Goal: Task Accomplishment & Management: Manage account settings

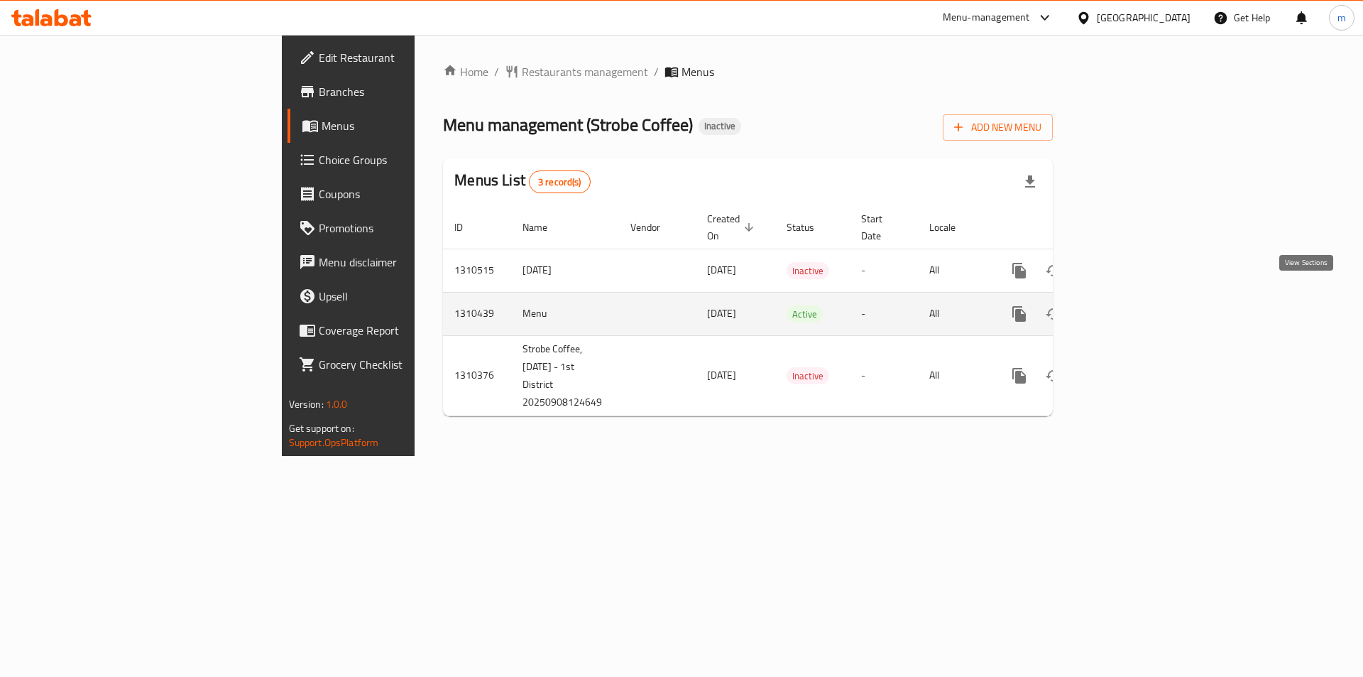
click at [1130, 305] on icon "enhanced table" at bounding box center [1121, 313] width 17 height 17
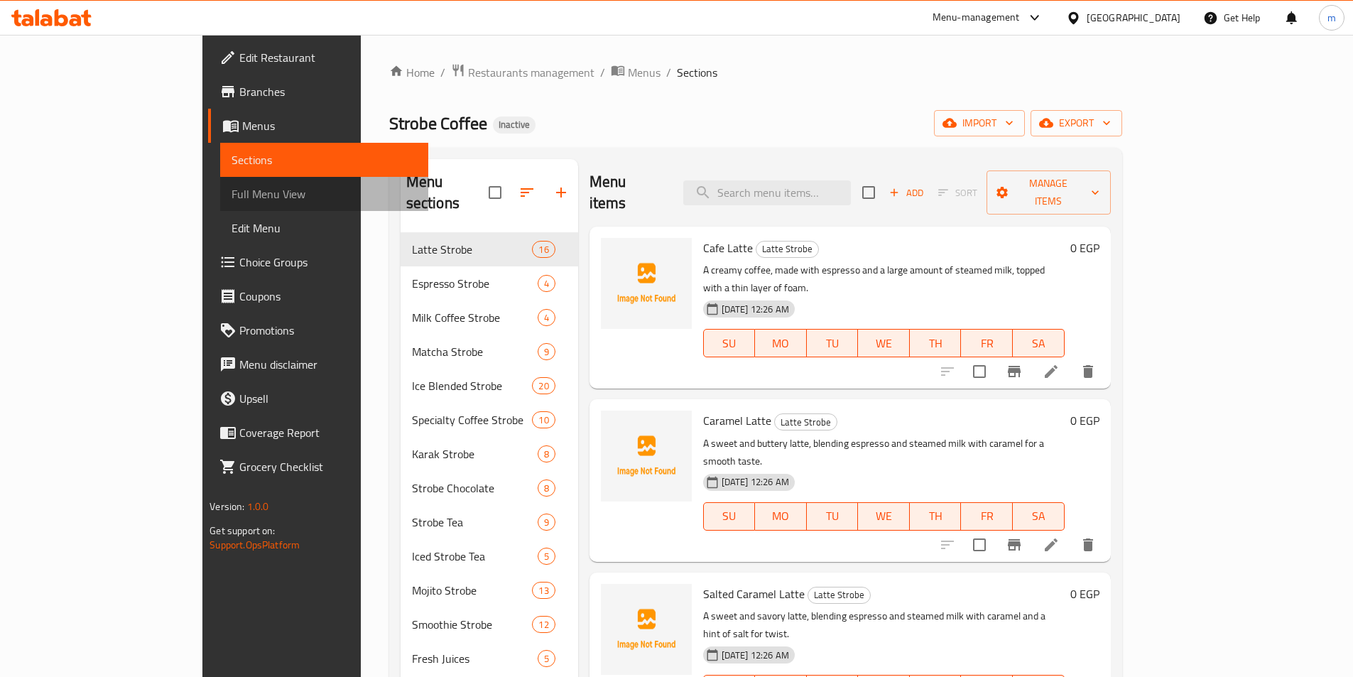
click at [231, 185] on span "Full Menu View" at bounding box center [323, 193] width 185 height 17
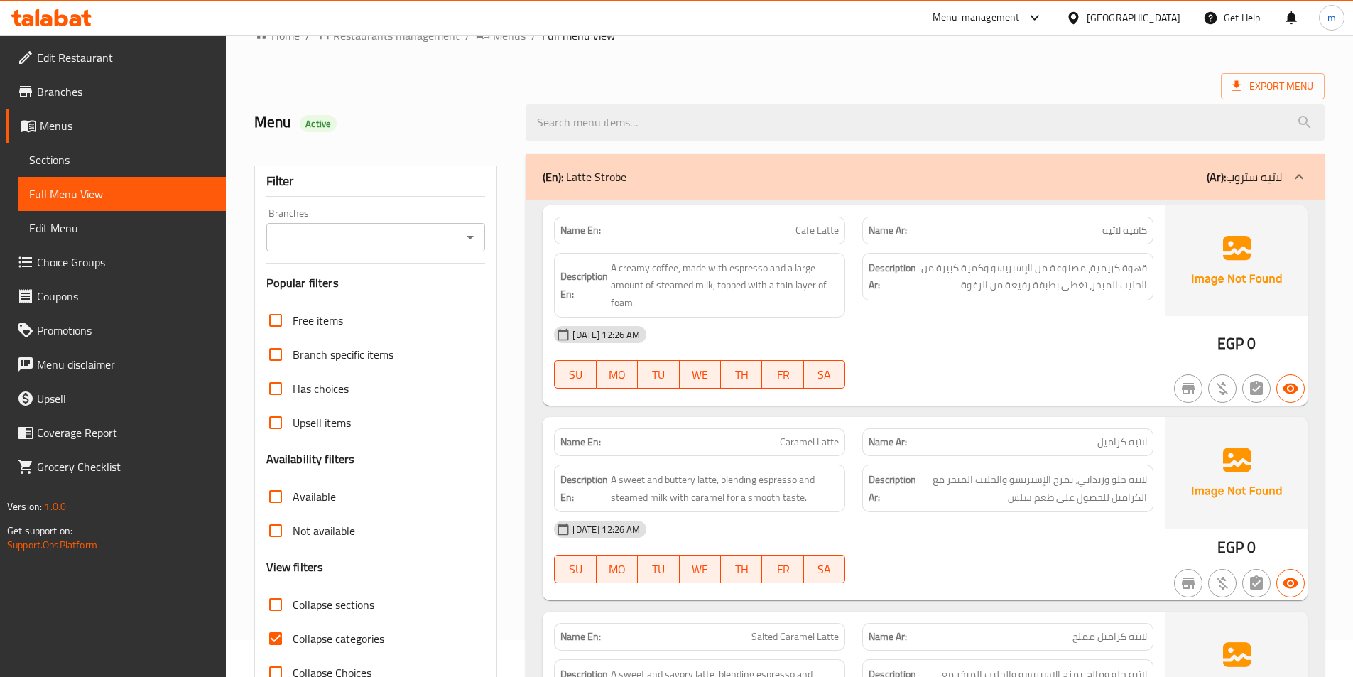
scroll to position [71, 0]
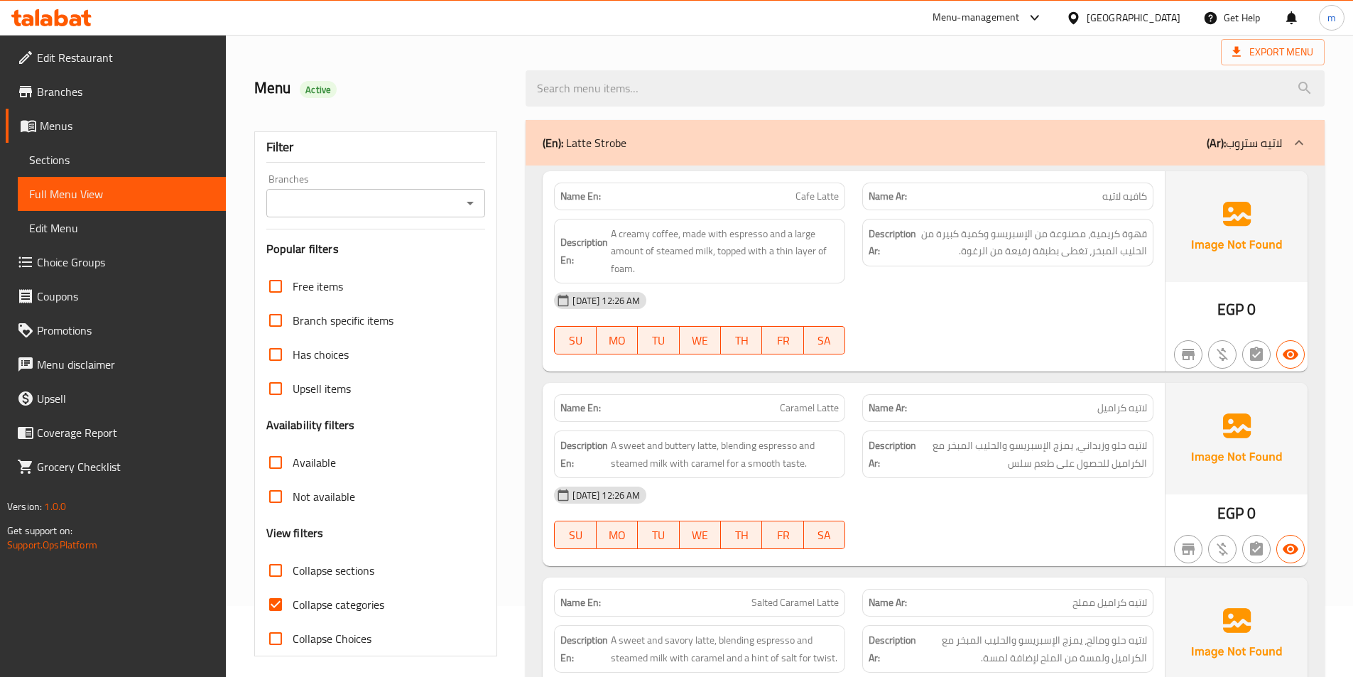
click at [325, 610] on span "Collapse categories" at bounding box center [339, 604] width 92 height 17
click at [293, 610] on input "Collapse categories" at bounding box center [275, 604] width 34 height 34
checkbox input "false"
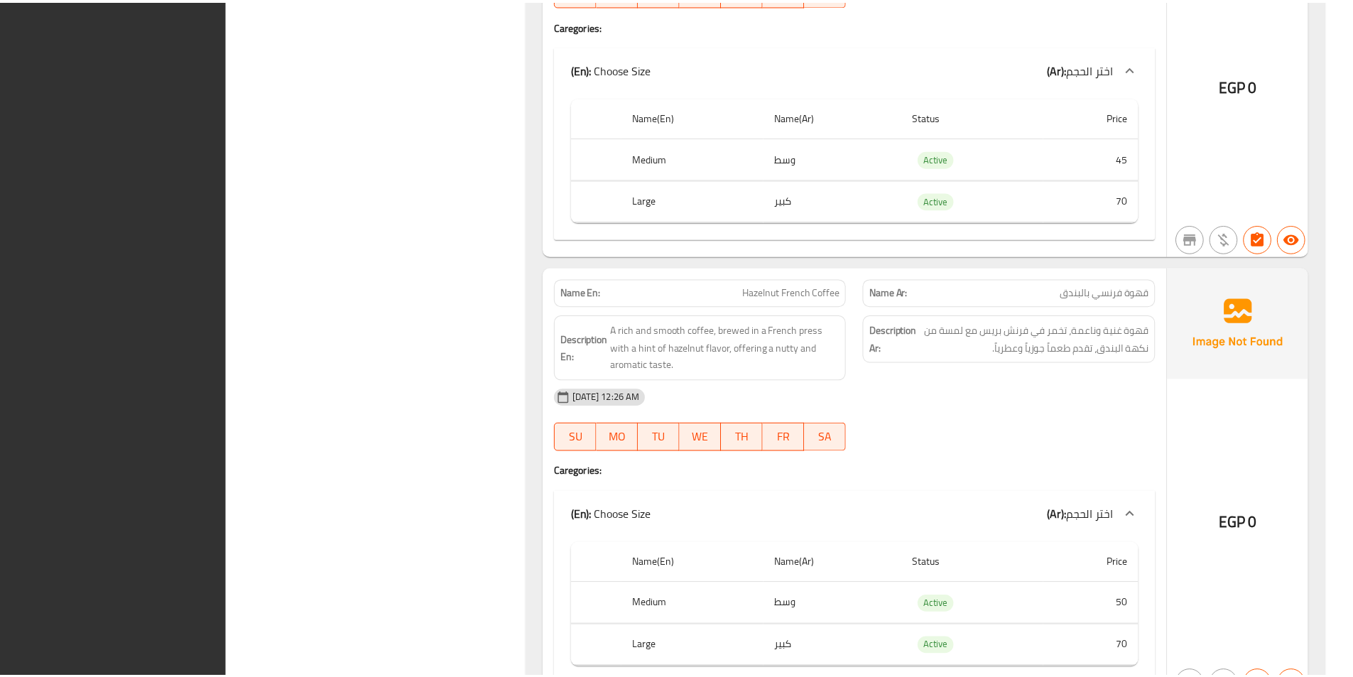
scroll to position [36377, 0]
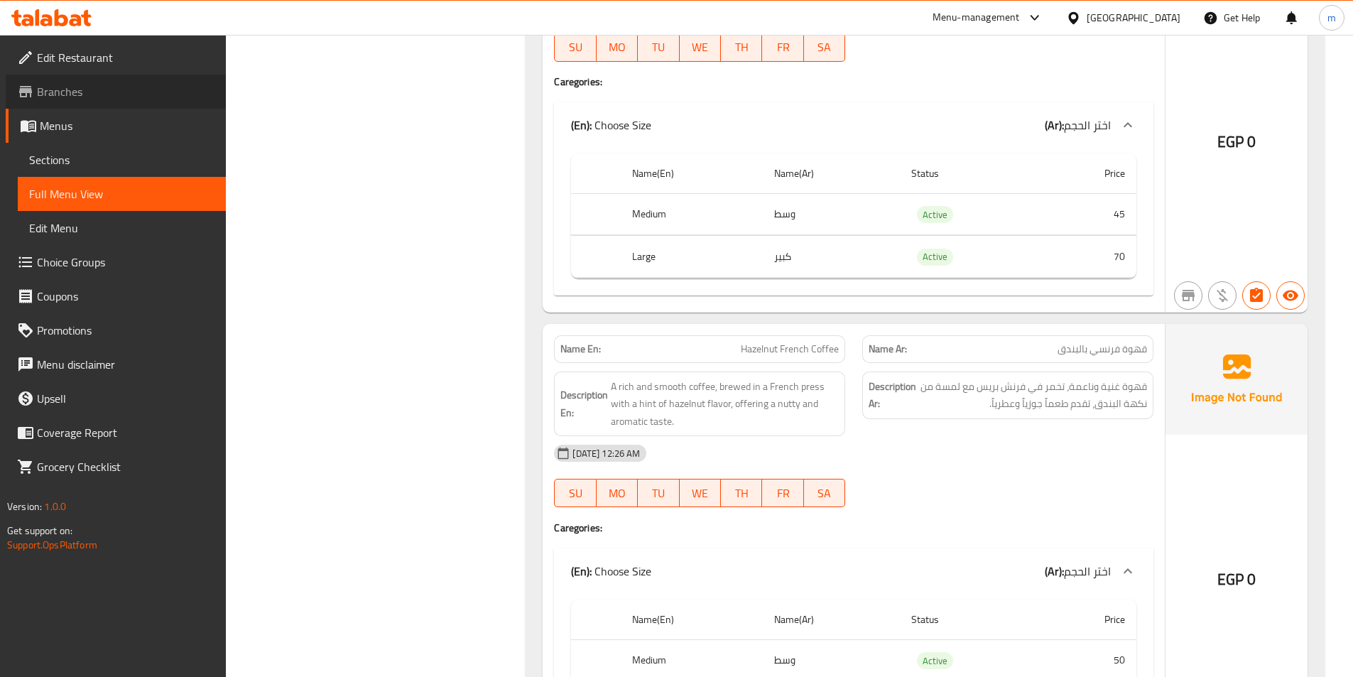
click at [78, 86] on span "Branches" at bounding box center [126, 91] width 178 height 17
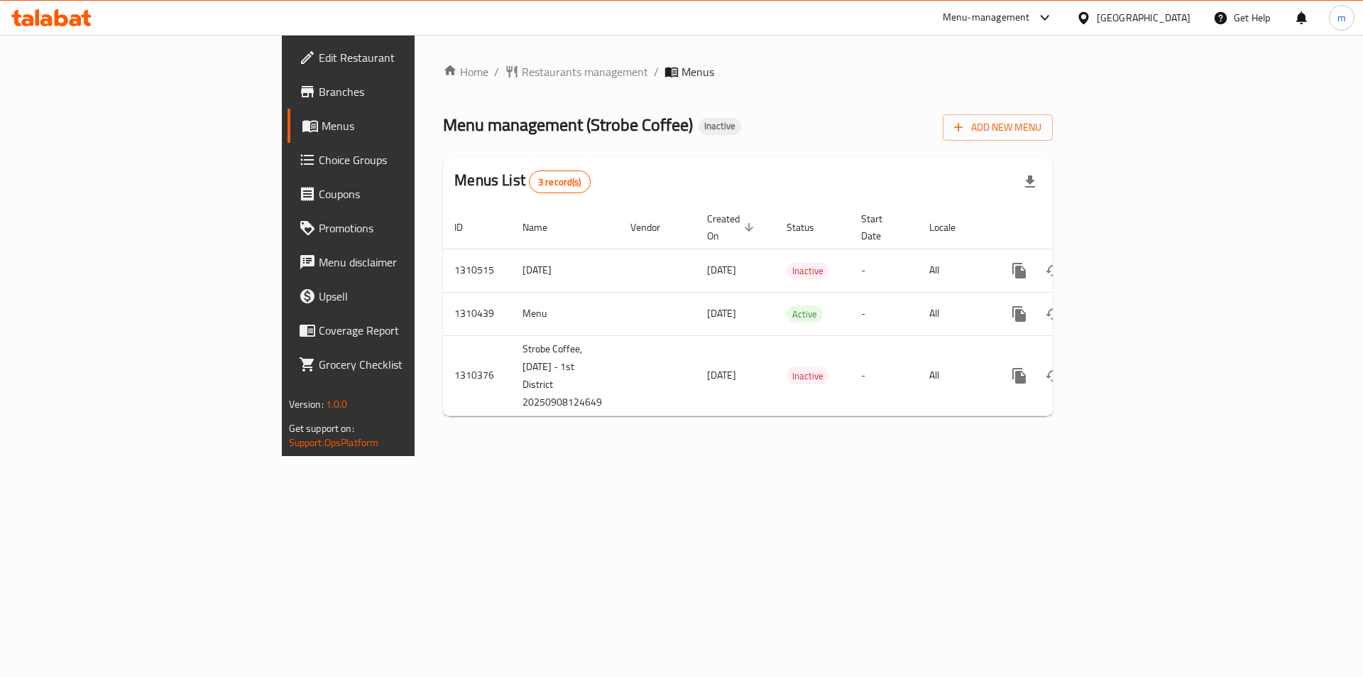
click at [319, 61] on span "Edit Restaurant" at bounding box center [409, 57] width 180 height 17
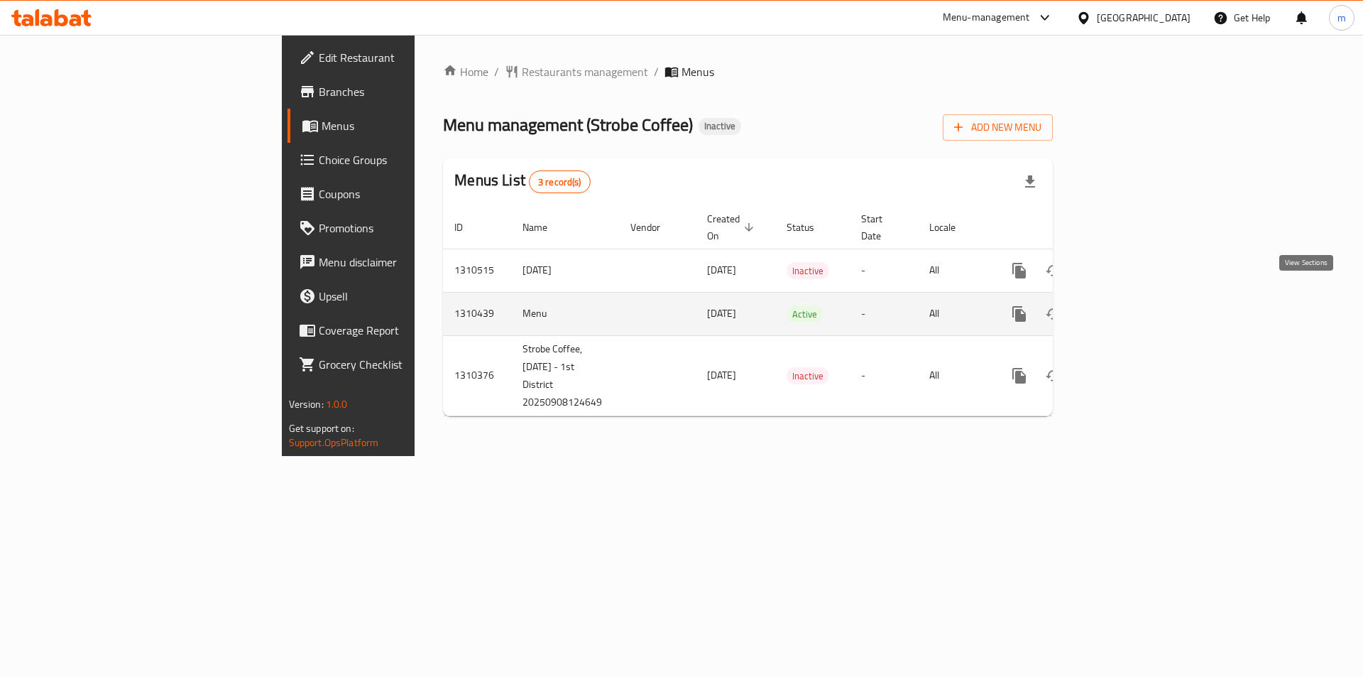
click at [1128, 307] on icon "enhanced table" at bounding box center [1122, 313] width 13 height 13
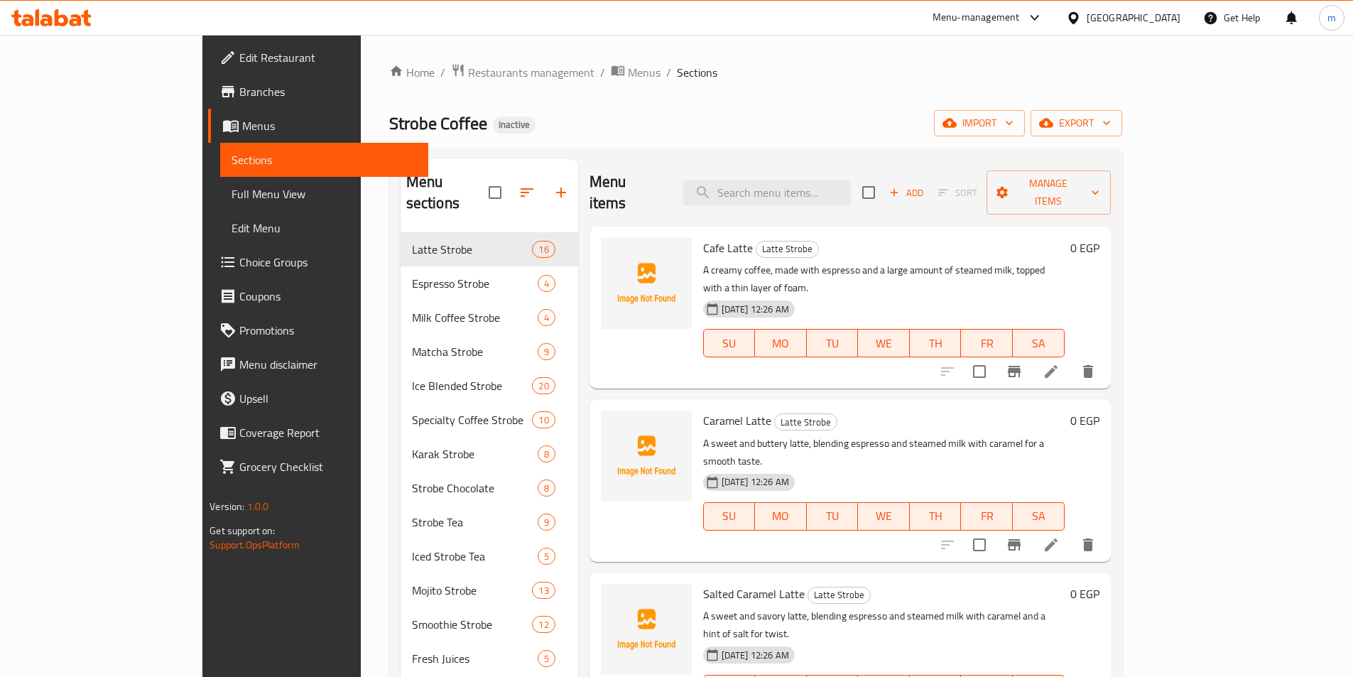
click at [231, 192] on span "Full Menu View" at bounding box center [323, 193] width 185 height 17
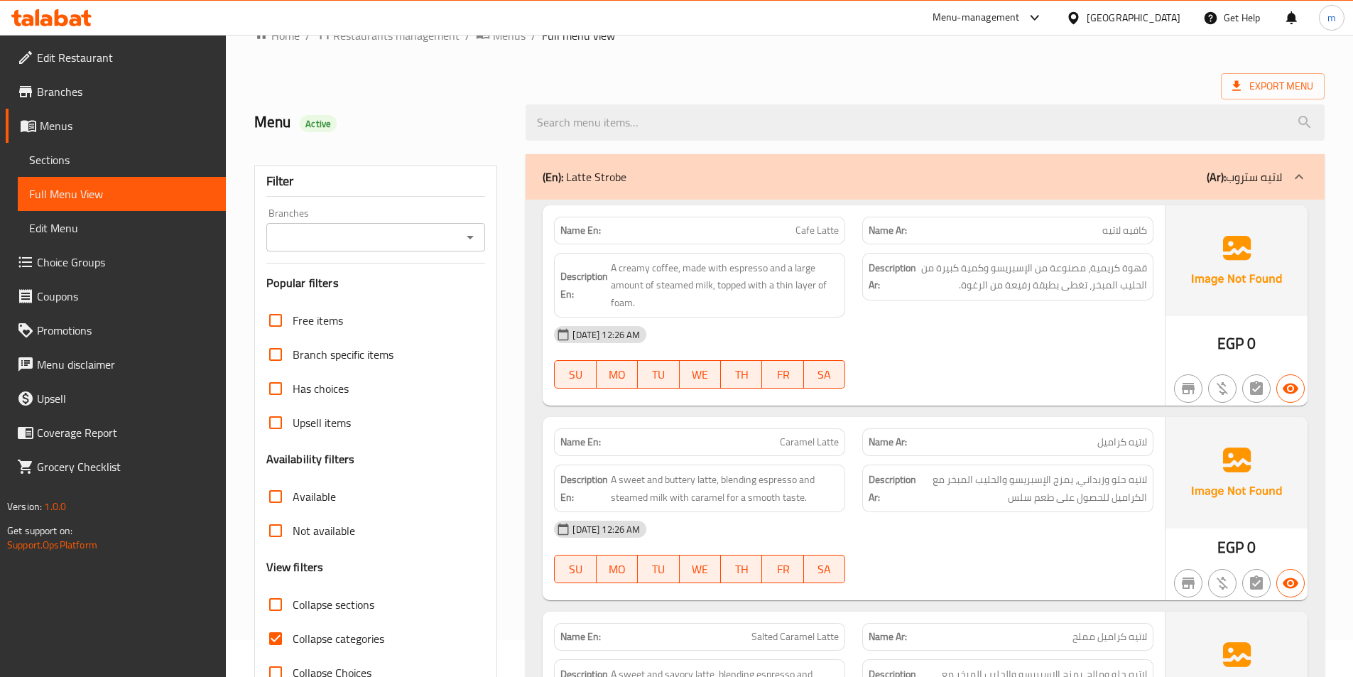
scroll to position [71, 0]
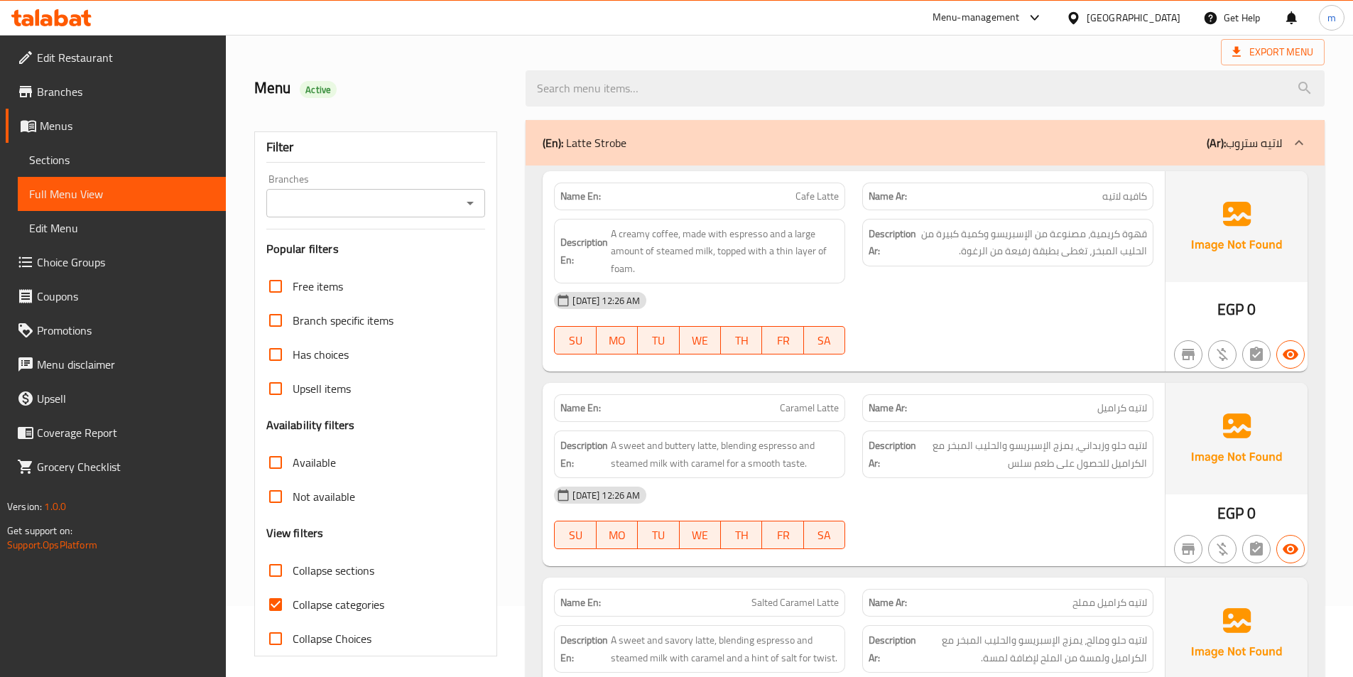
click at [333, 603] on span "Collapse categories" at bounding box center [339, 604] width 92 height 17
click at [293, 603] on input "Collapse categories" at bounding box center [275, 604] width 34 height 34
checkbox input "false"
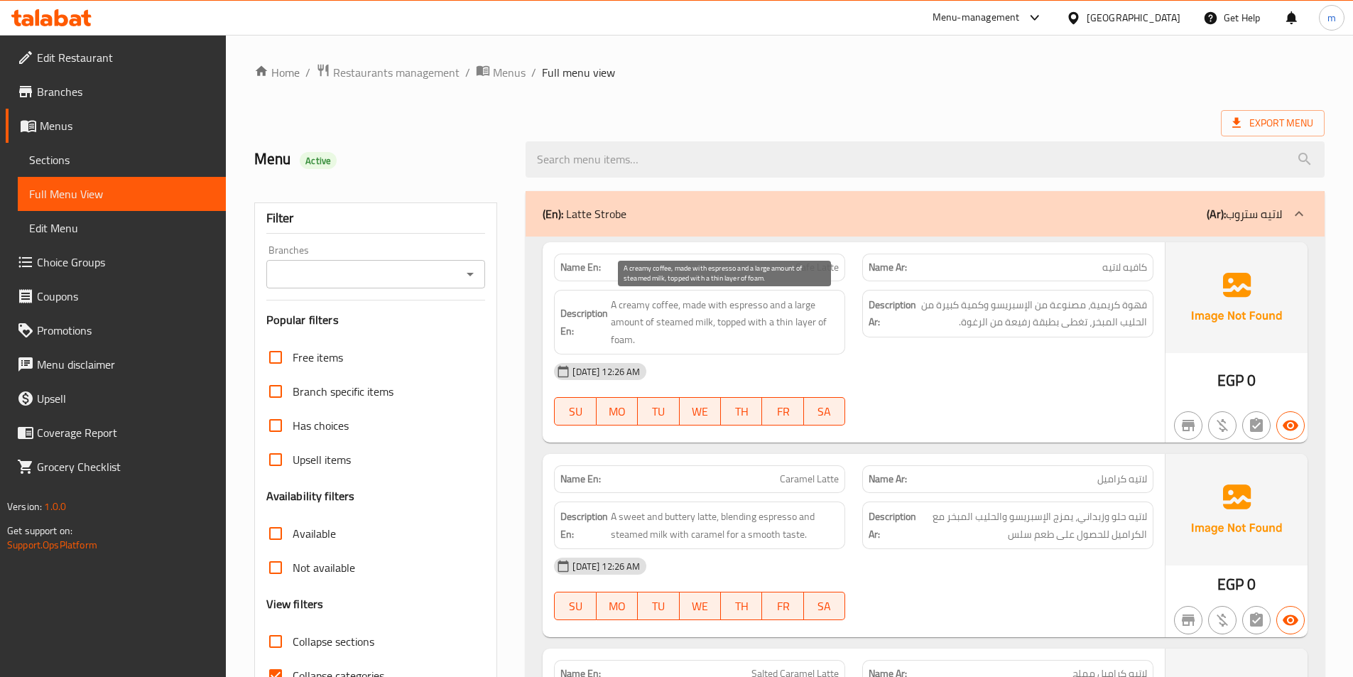
scroll to position [71, 0]
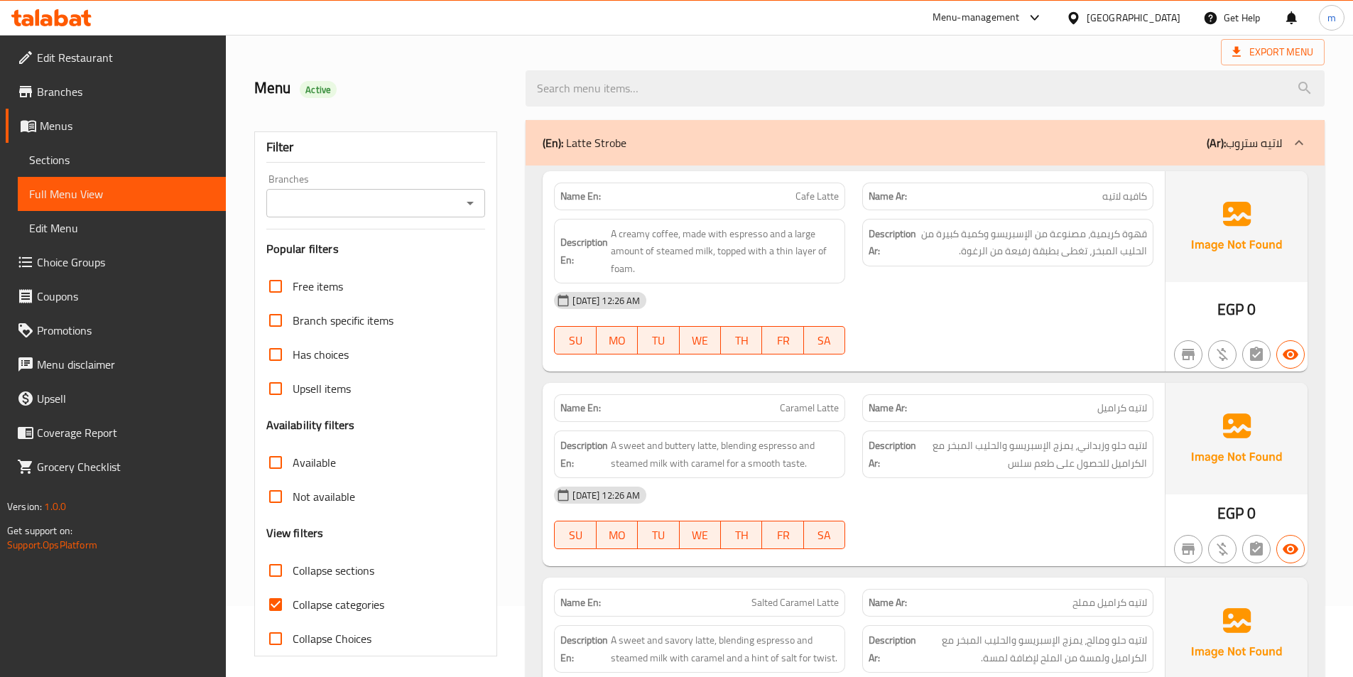
click at [950, 290] on div "[DATE] 12:26 AM" at bounding box center [853, 300] width 616 height 34
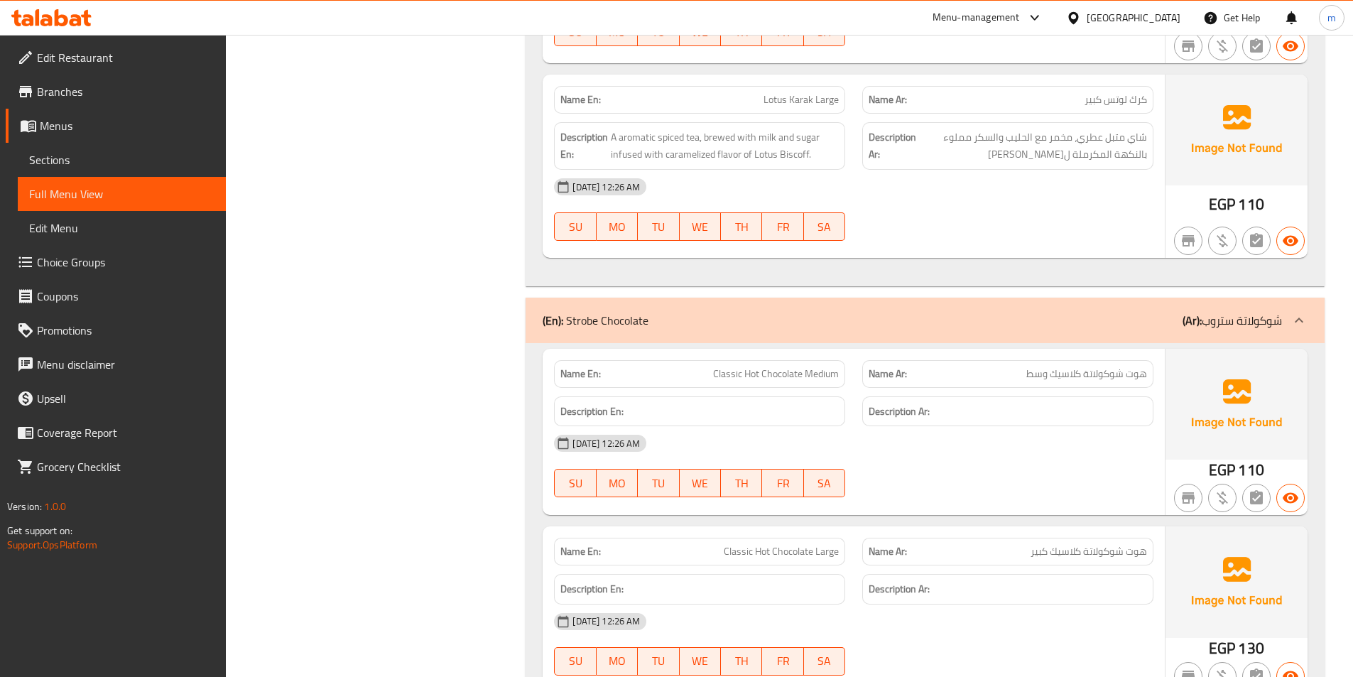
drag, startPoint x: 56, startPoint y: 159, endPoint x: 63, endPoint y: 160, distance: 7.1
click at [56, 159] on span "Sections" at bounding box center [121, 159] width 185 height 17
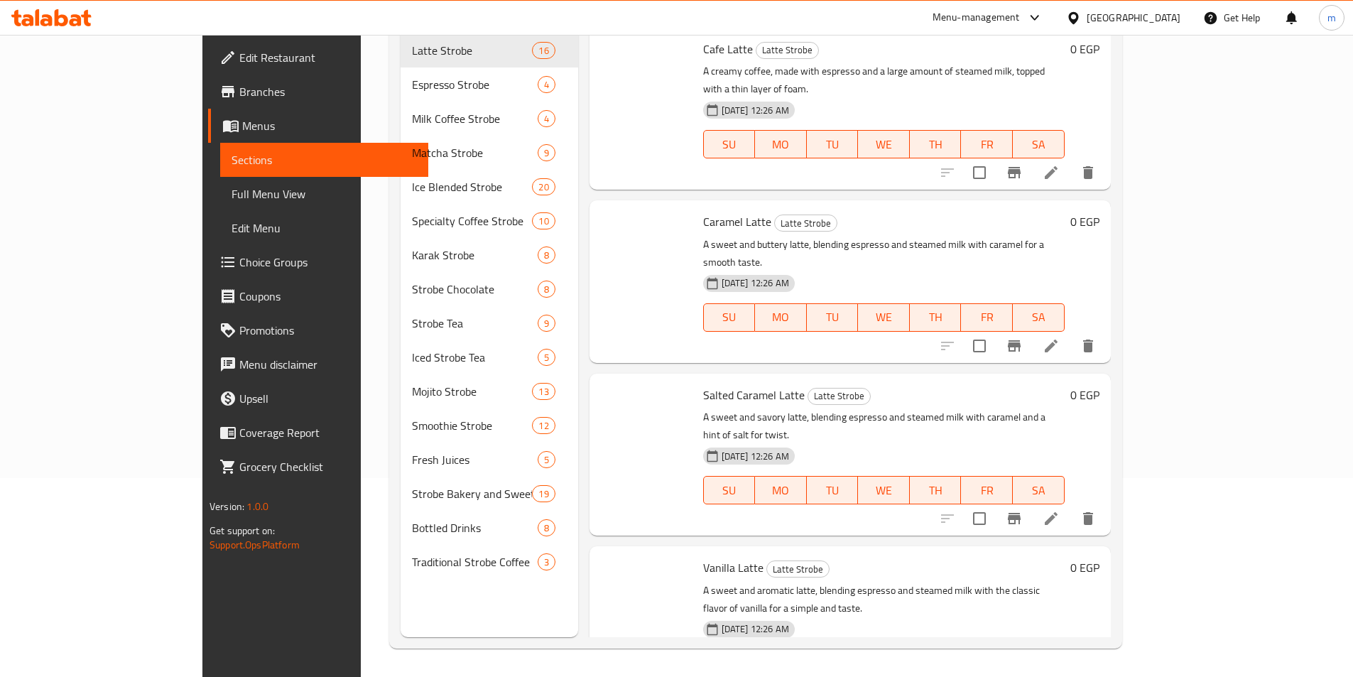
scroll to position [199, 0]
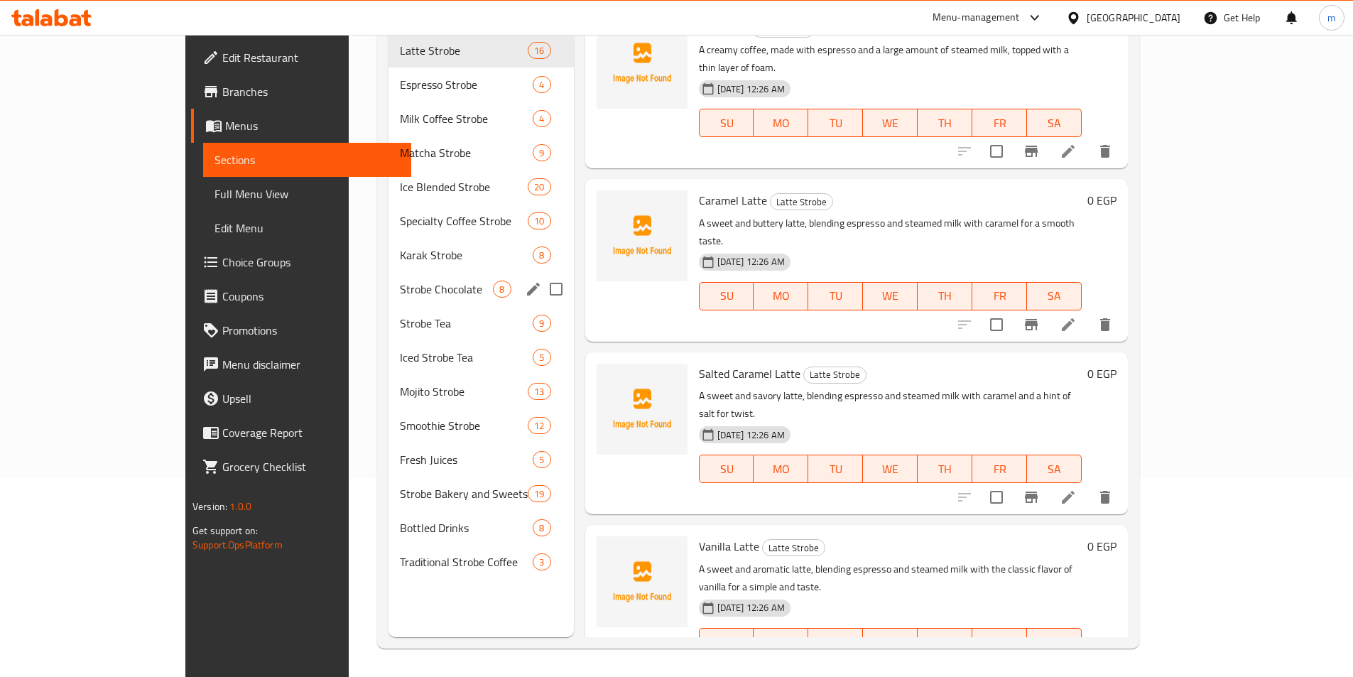
click at [388, 280] on div "Strobe Chocolate 8" at bounding box center [480, 289] width 185 height 34
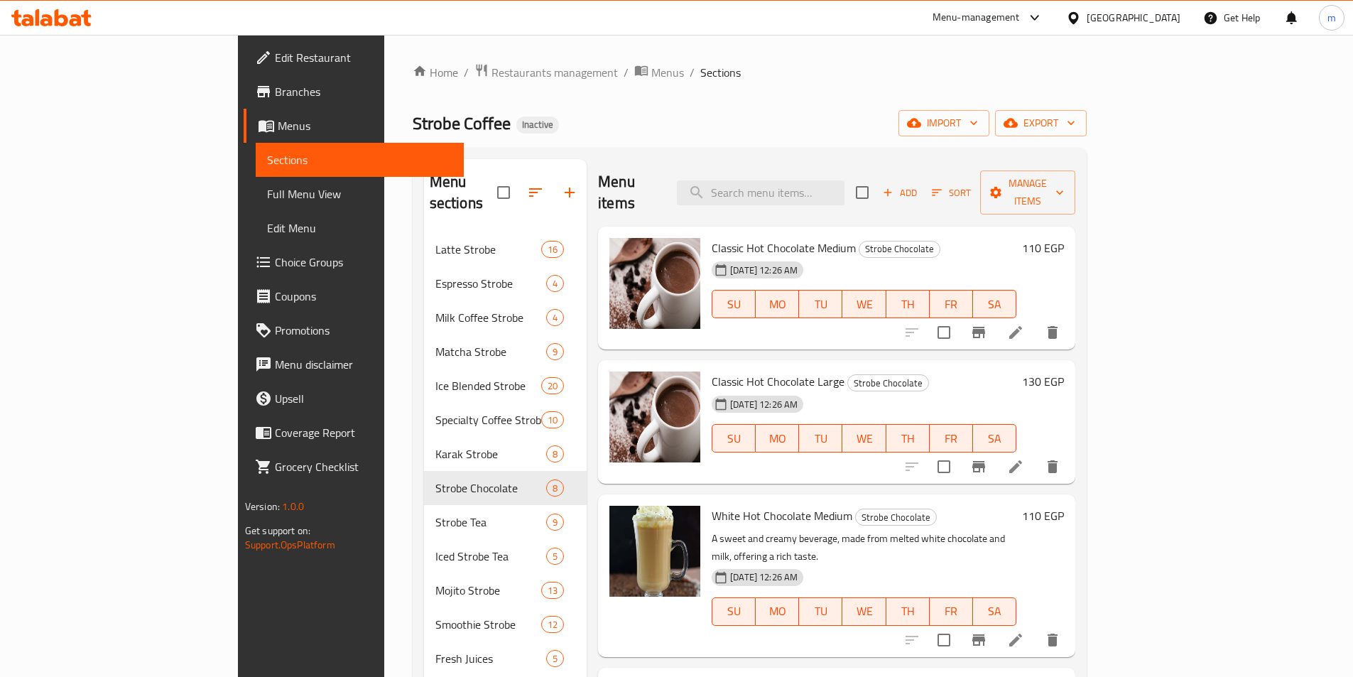
click at [1024, 324] on icon at bounding box center [1015, 332] width 17 height 17
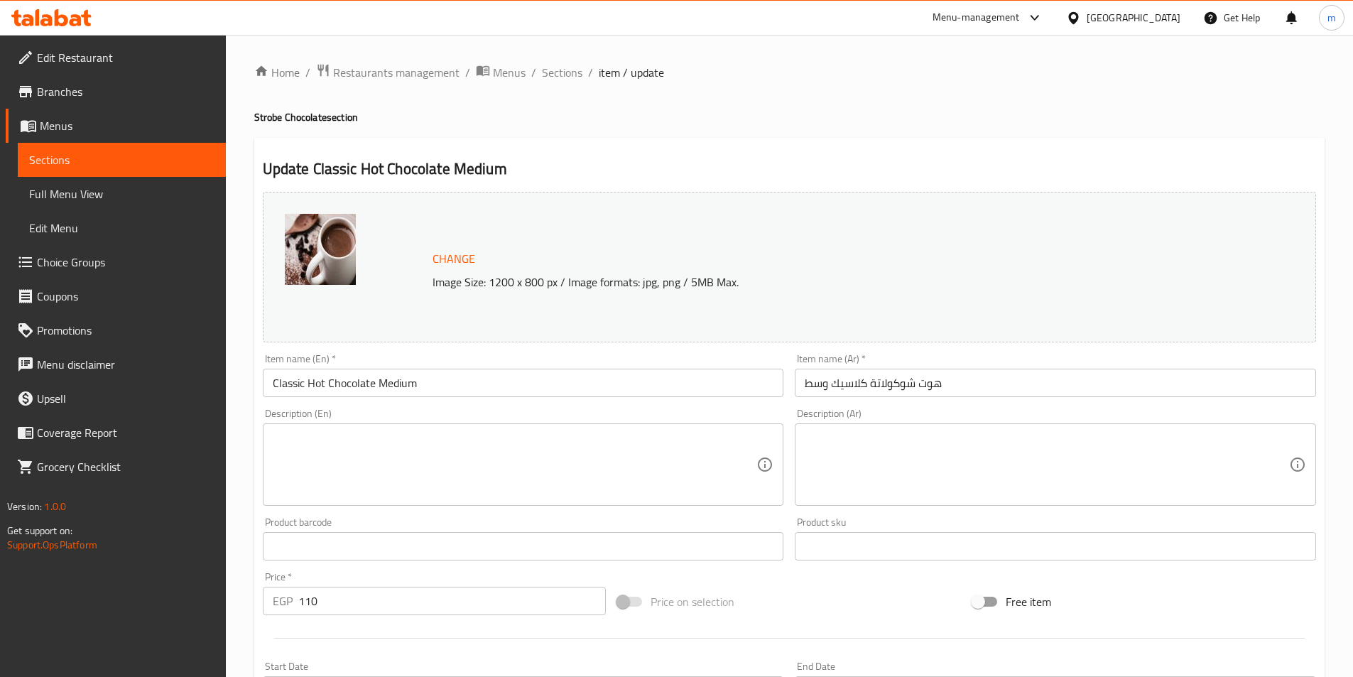
click at [577, 447] on textarea at bounding box center [515, 464] width 484 height 67
click at [1052, 467] on textarea at bounding box center [1047, 464] width 484 height 67
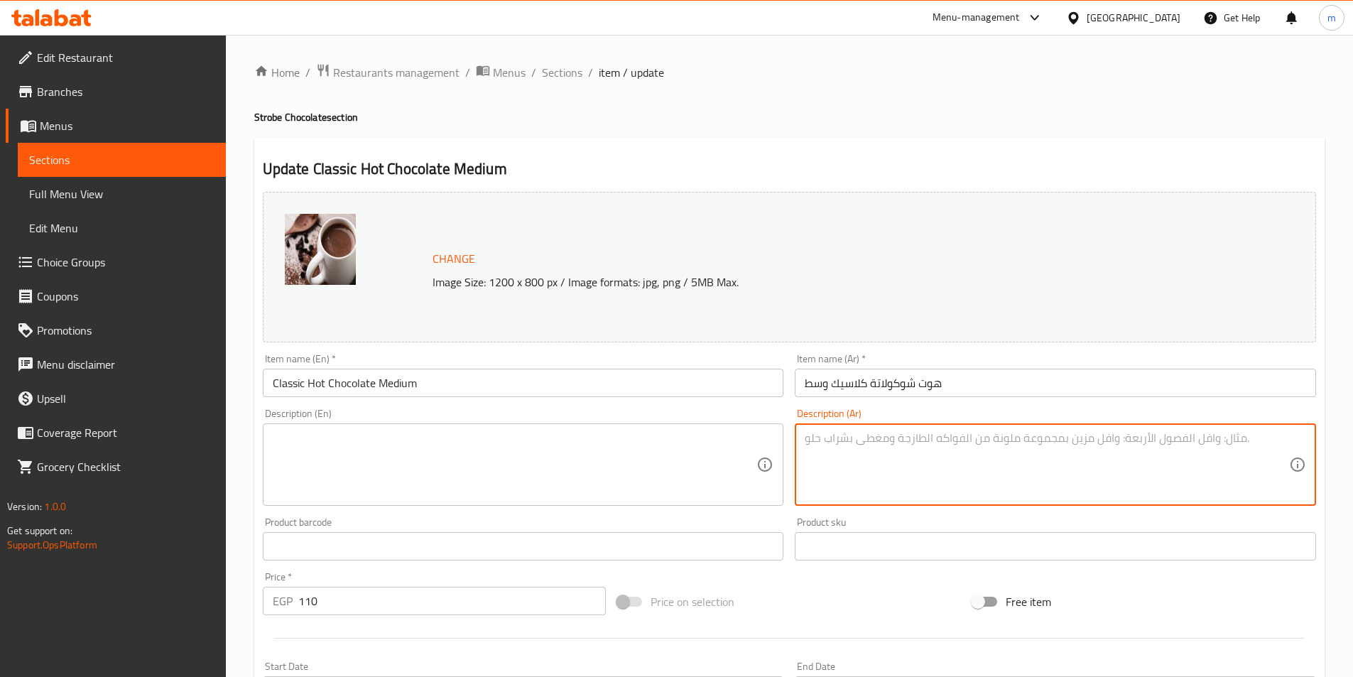
paste textarea "هوت شوكولاتة كلاسيك"
type textarea "هوت شوكولاتة كلاسيك"
click at [467, 455] on textarea at bounding box center [515, 464] width 484 height 67
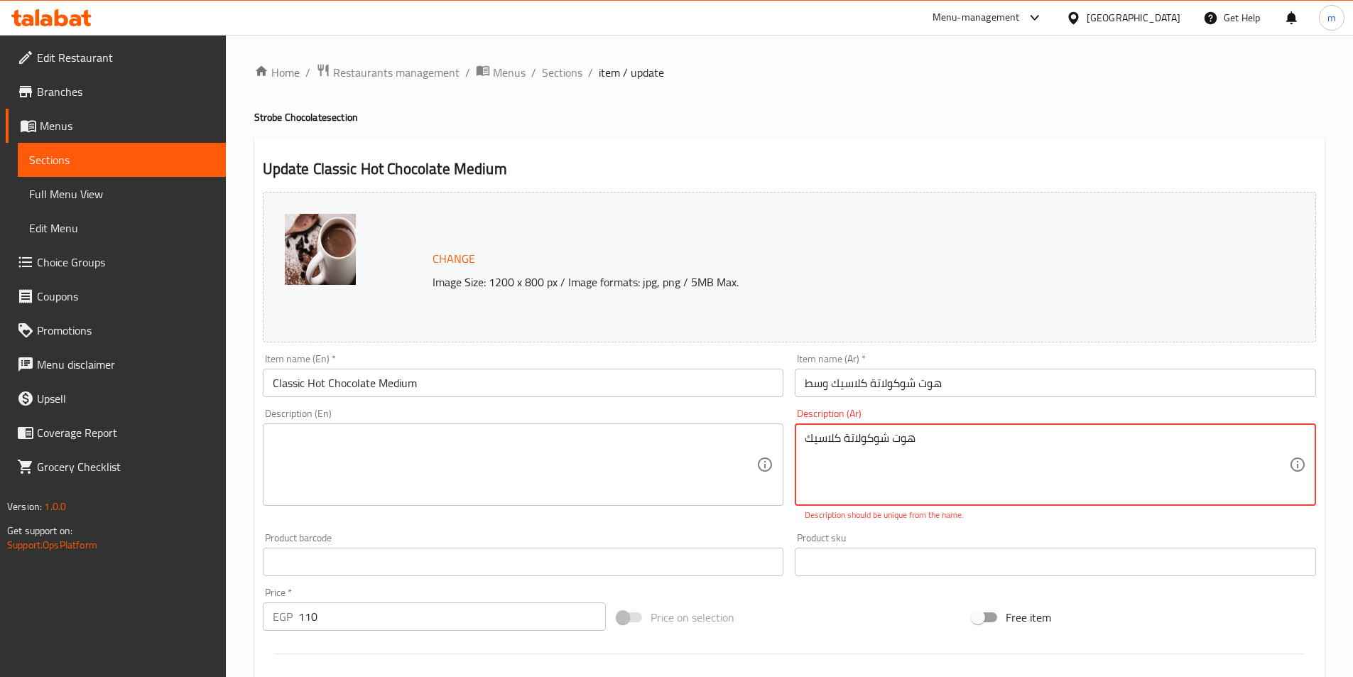
click at [842, 442] on textarea "هوت شوكولاتة كلاسيك" at bounding box center [1047, 464] width 484 height 67
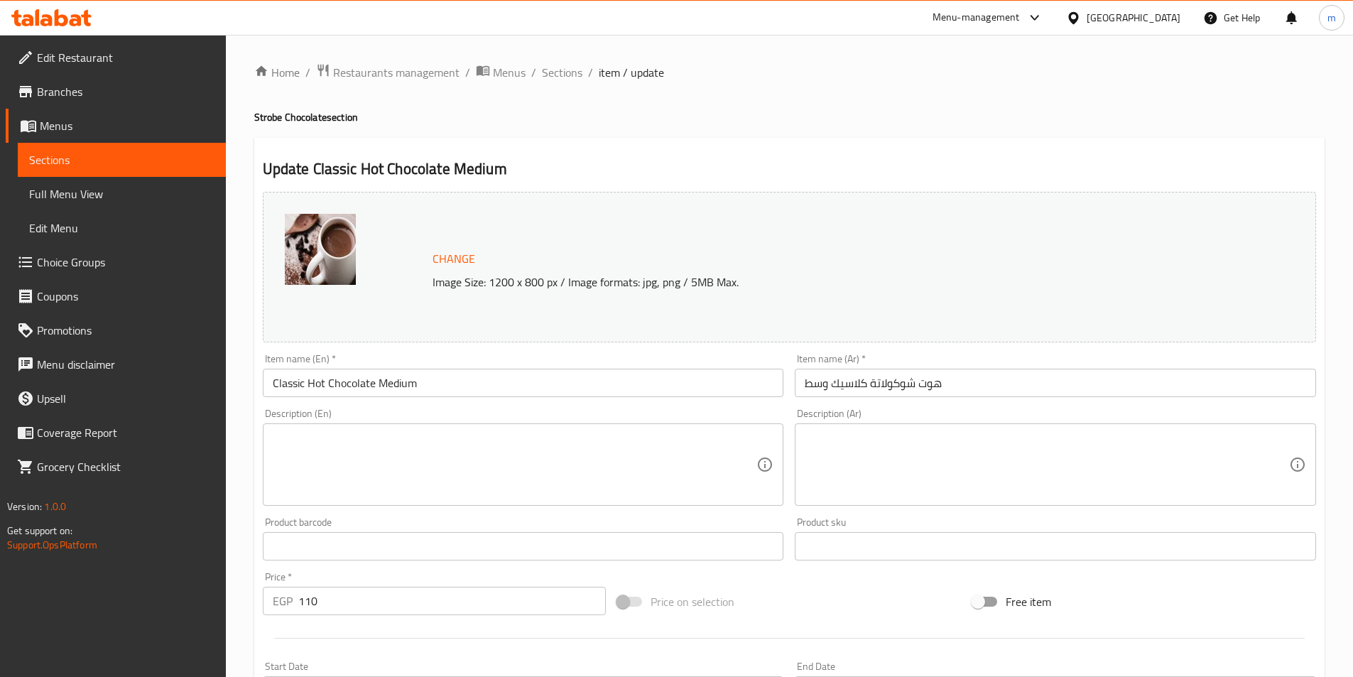
drag, startPoint x: 70, startPoint y: 192, endPoint x: 160, endPoint y: 195, distance: 90.2
click at [70, 192] on span "Full Menu View" at bounding box center [121, 193] width 185 height 17
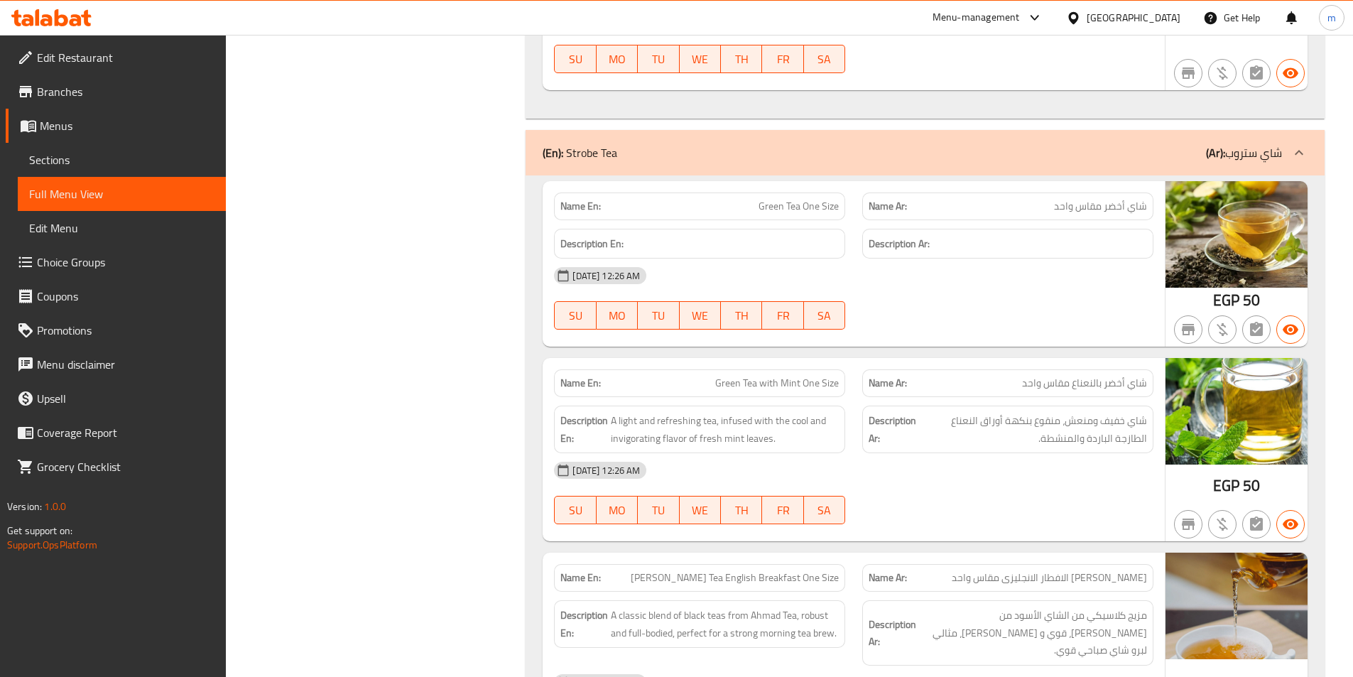
scroll to position [16391, 0]
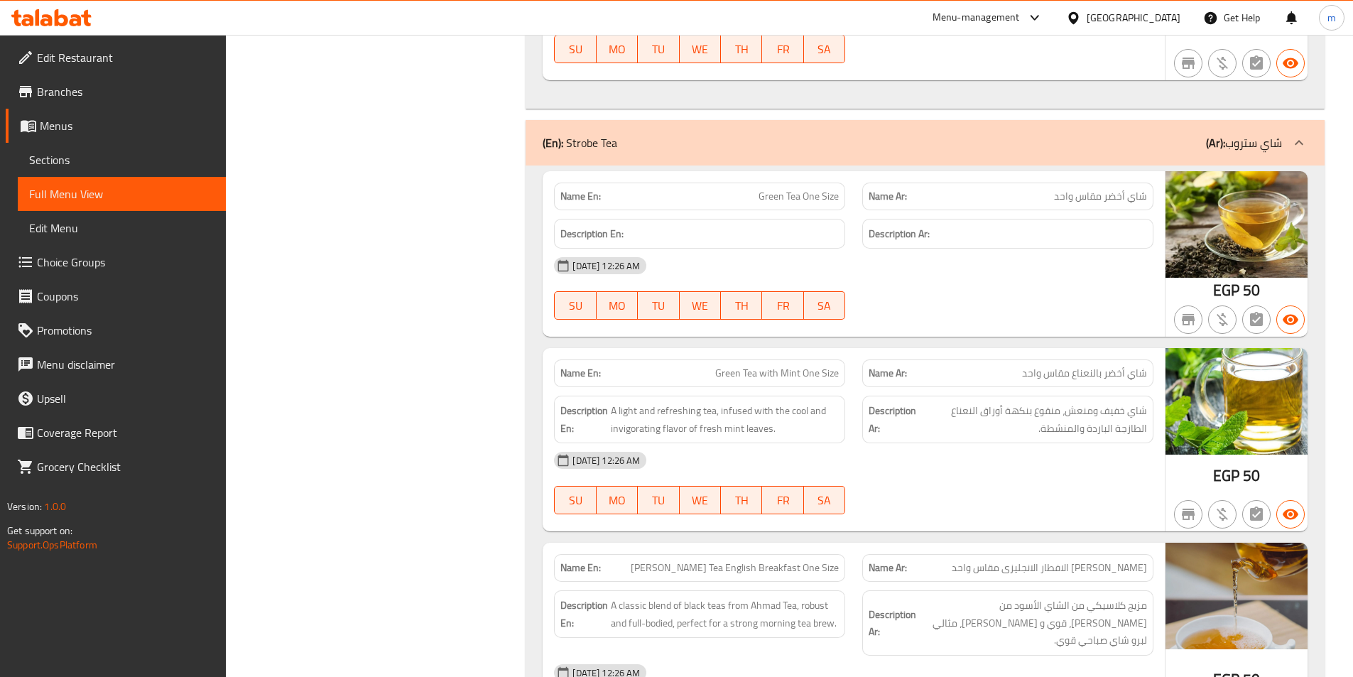
drag, startPoint x: 398, startPoint y: 250, endPoint x: 972, endPoint y: 58, distance: 605.2
click at [400, 250] on div "Filter Branches Branches Popular filters Free items Branch specific items Has c…" at bounding box center [382, 510] width 272 height 33439
click at [447, 205] on div "Filter Branches Branches Popular filters Free items Branch specific items Has c…" at bounding box center [382, 510] width 272 height 33439
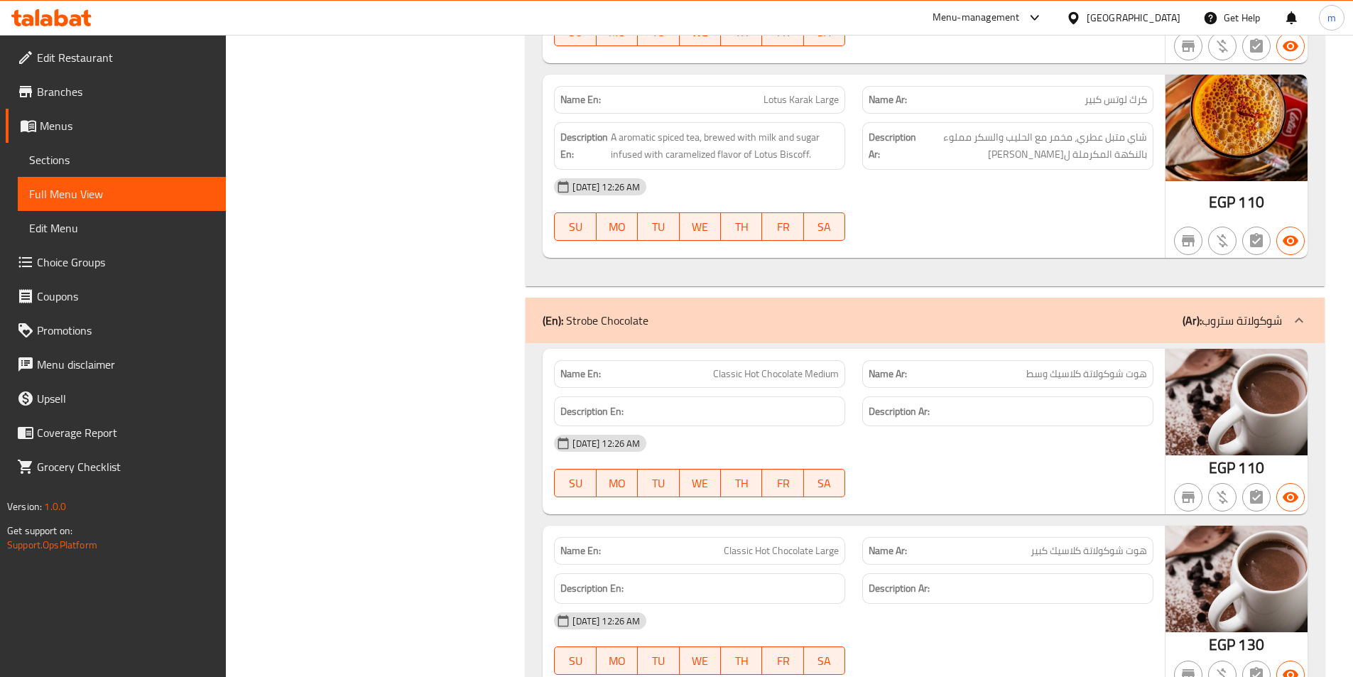
click at [90, 161] on span "Sections" at bounding box center [121, 159] width 185 height 17
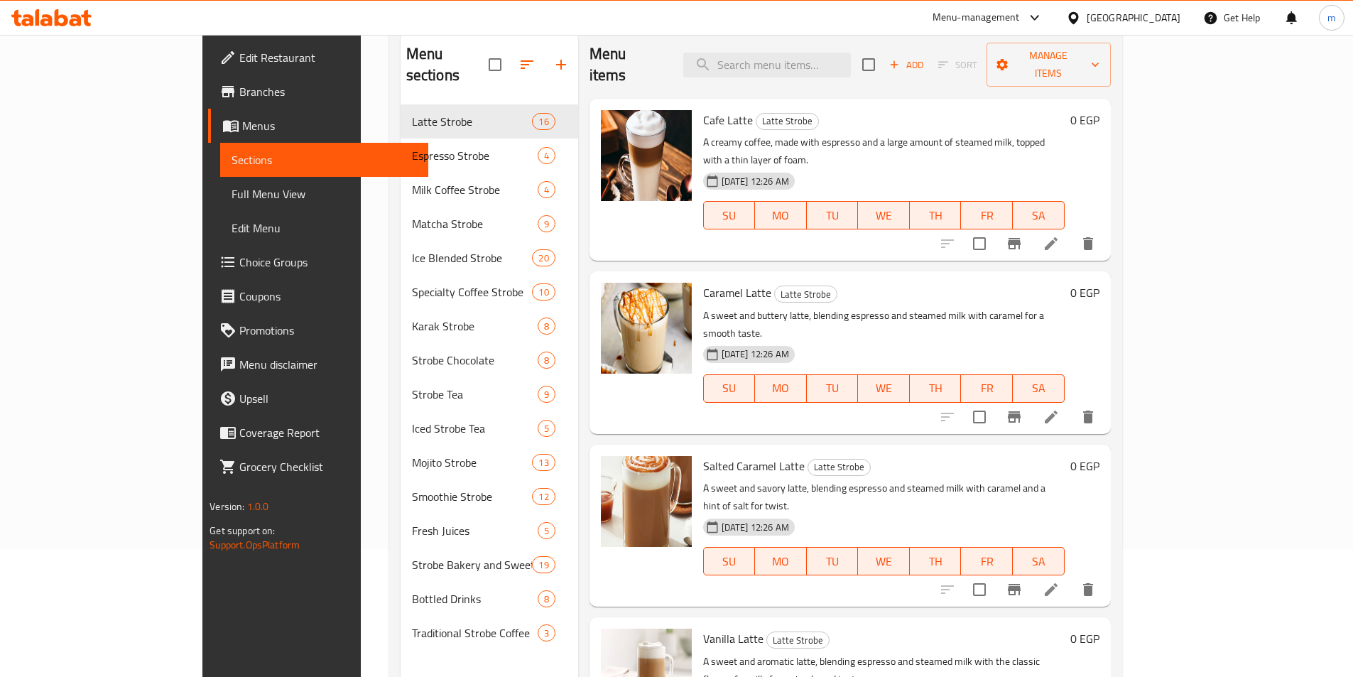
scroll to position [57, 0]
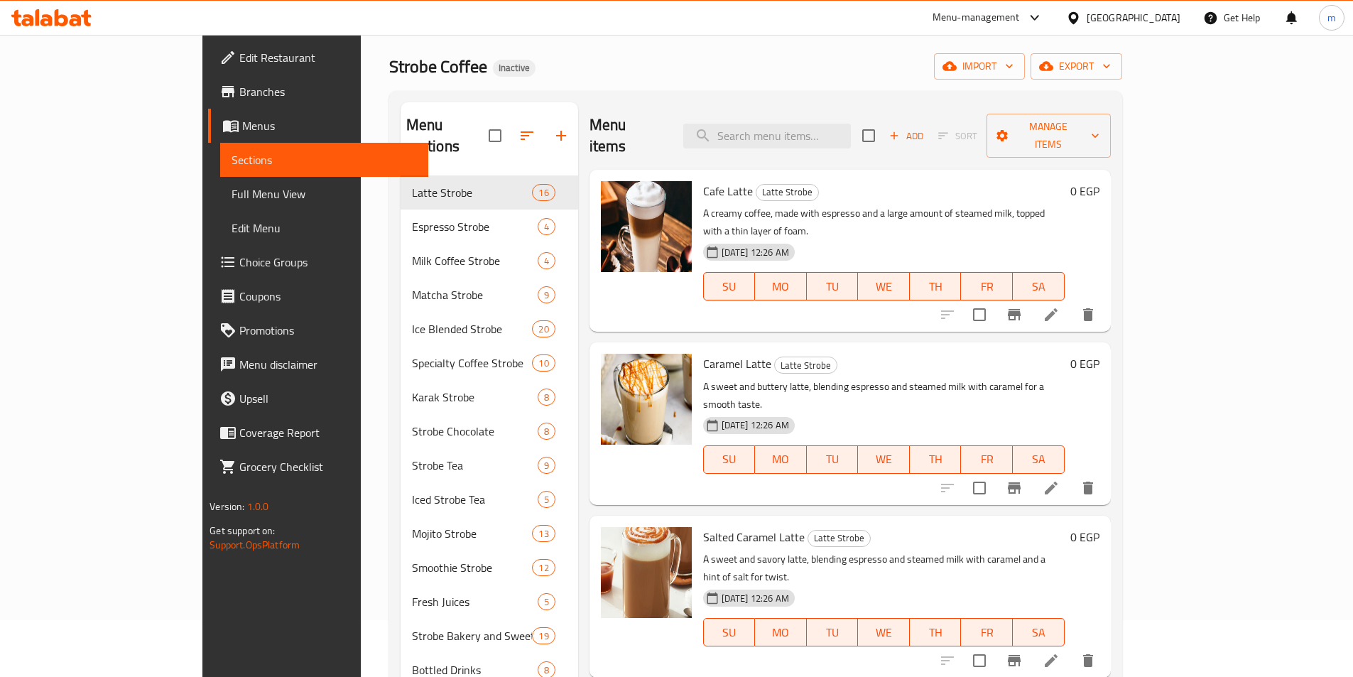
click at [231, 195] on span "Full Menu View" at bounding box center [323, 193] width 185 height 17
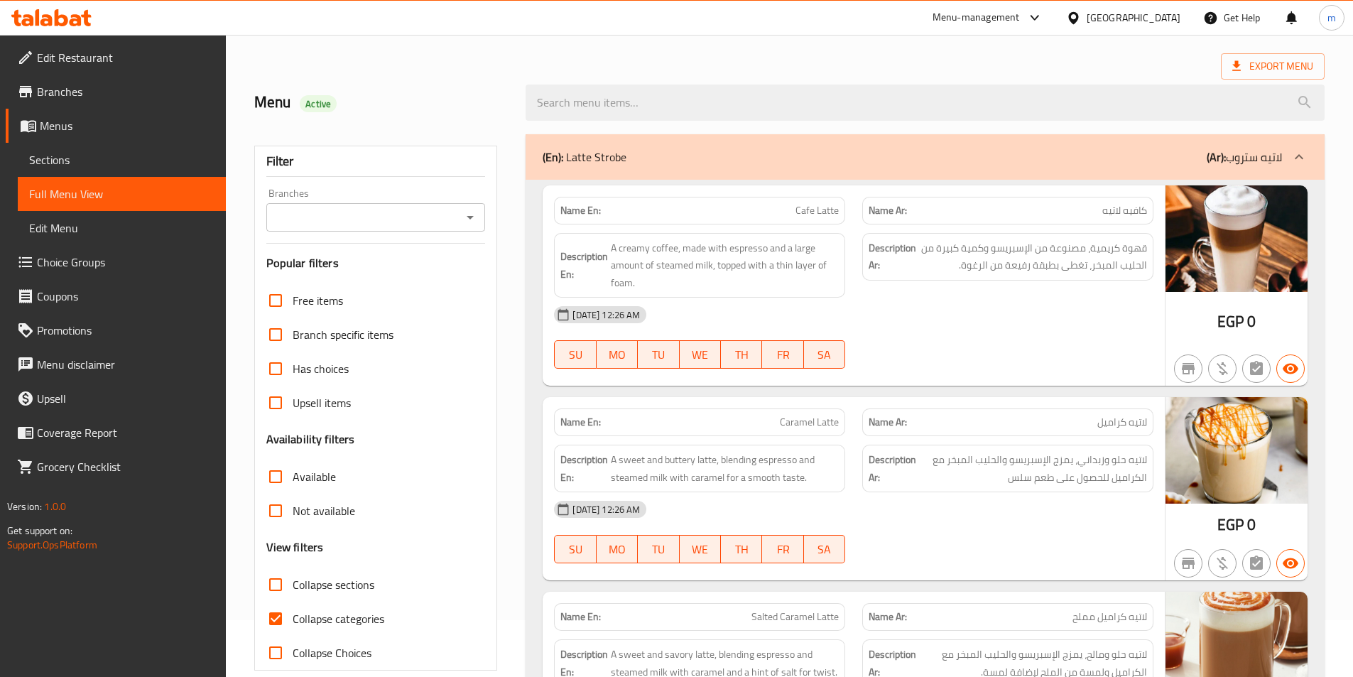
click at [948, 322] on div "[DATE] 12:26 AM" at bounding box center [853, 315] width 616 height 34
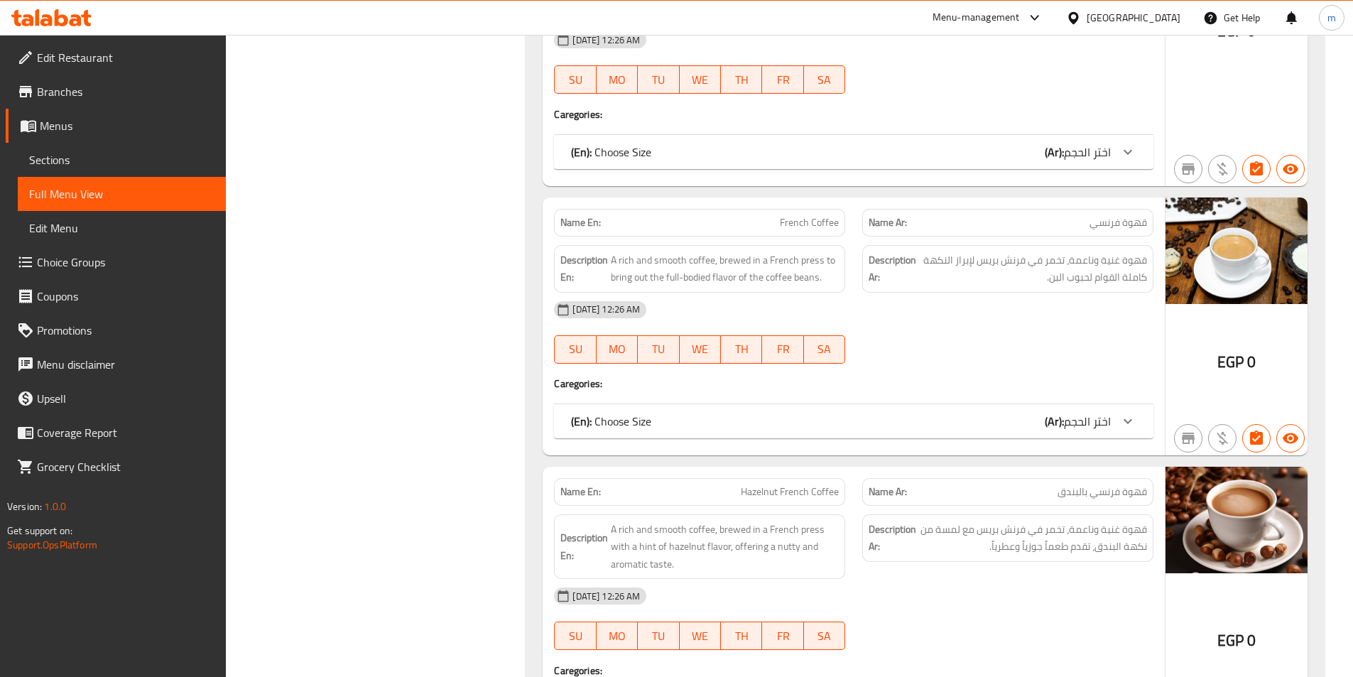
click at [1013, 293] on div "[DATE] 12:26 AM SU MO TU WE TH FR SA" at bounding box center [853, 333] width 616 height 80
click at [971, 293] on div "[DATE] 12:26 AM SU MO TU WE TH FR SA" at bounding box center [853, 333] width 616 height 80
click at [953, 355] on div at bounding box center [1008, 363] width 308 height 17
click at [1114, 293] on div "[DATE] 12:26 AM" at bounding box center [853, 310] width 616 height 34
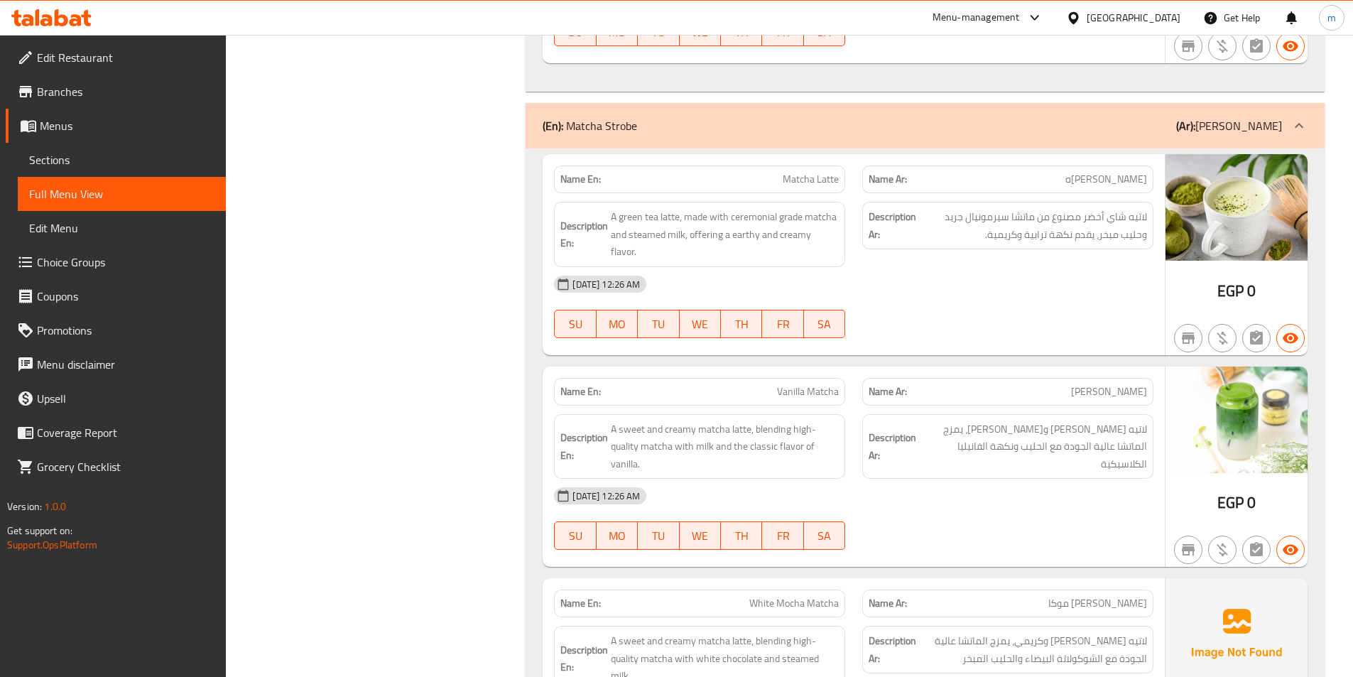
scroll to position [5153, 0]
click at [107, 160] on span "Sections" at bounding box center [121, 159] width 185 height 17
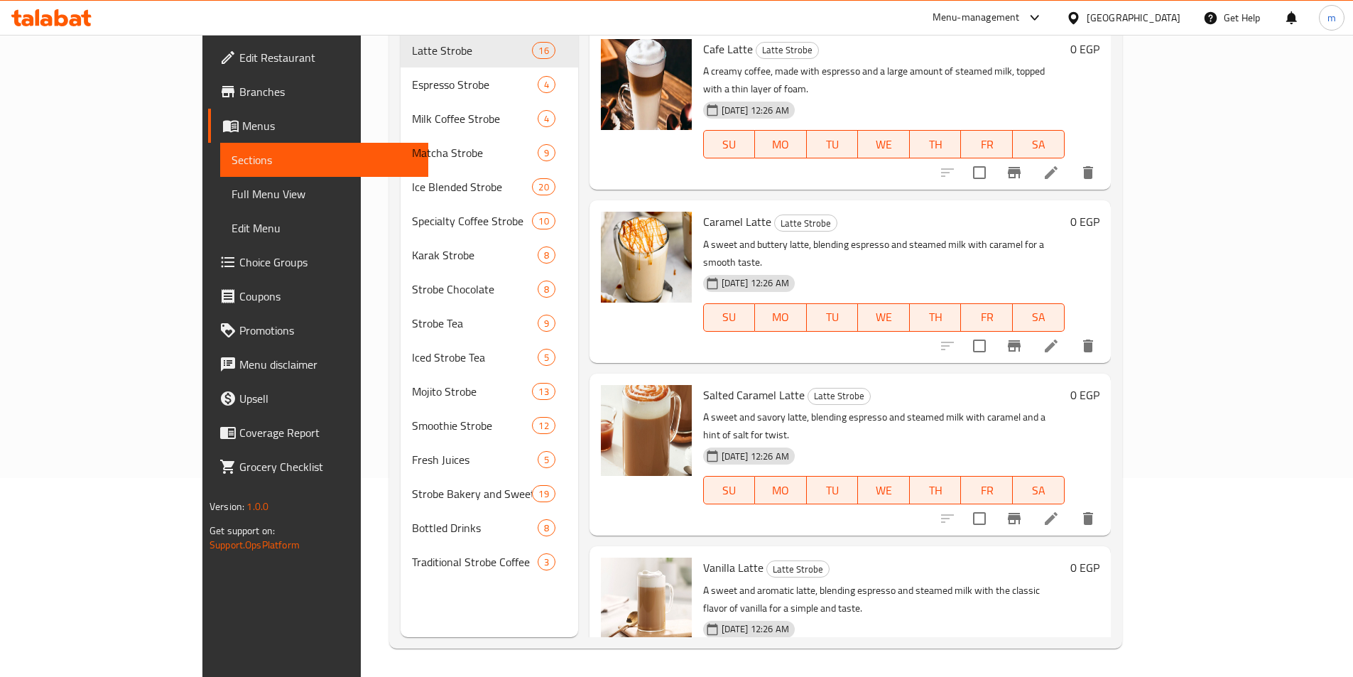
scroll to position [199, 0]
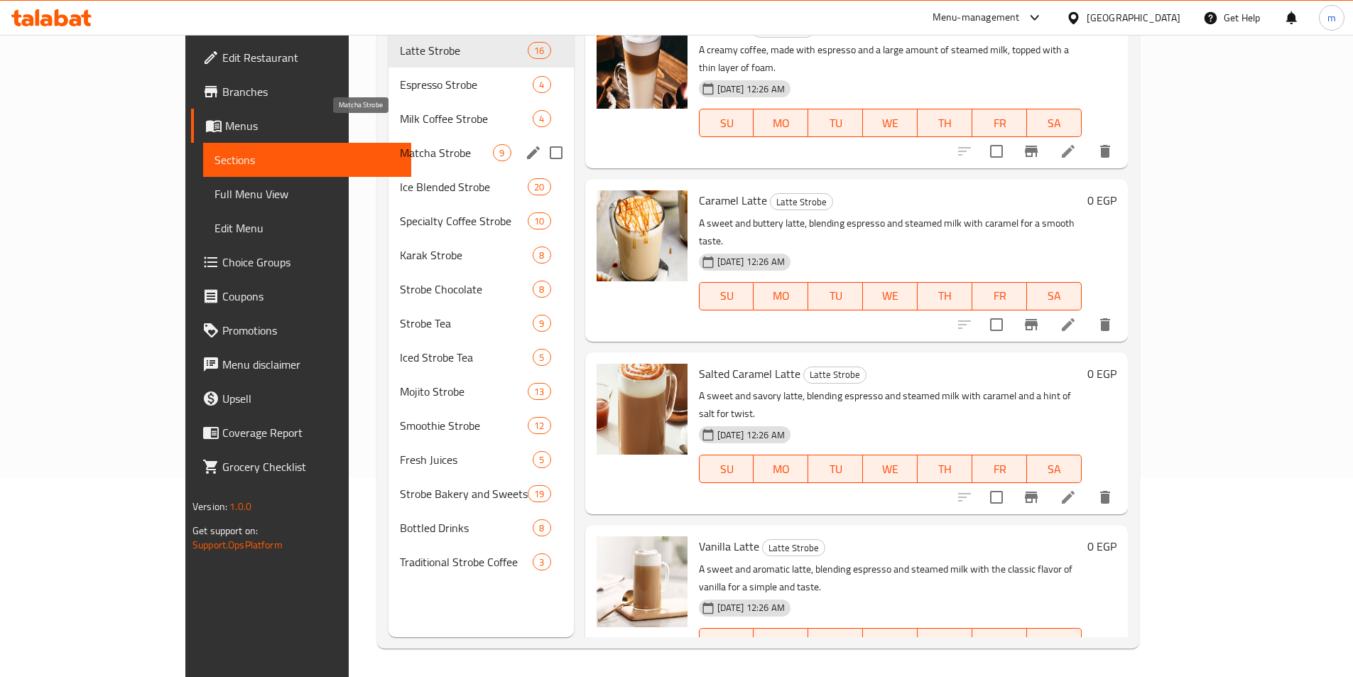
click at [400, 144] on span "Matcha Strobe" at bounding box center [446, 152] width 93 height 17
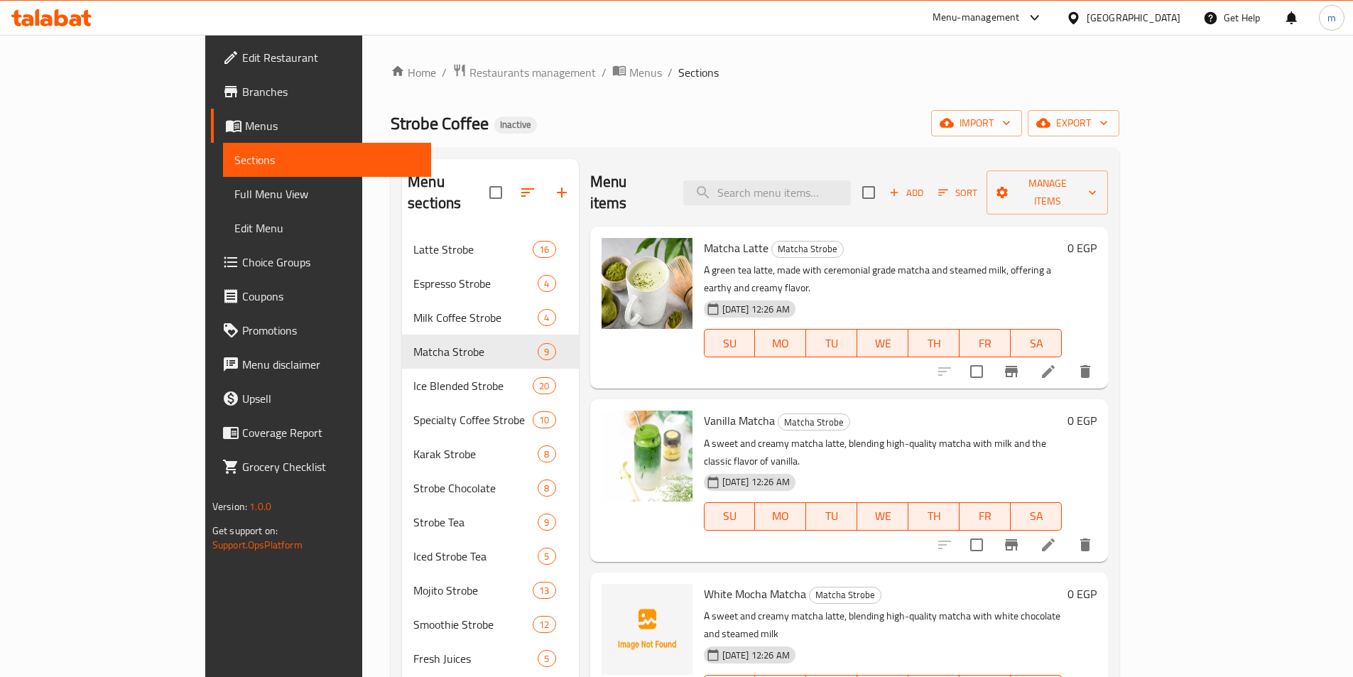
drag, startPoint x: 1209, startPoint y: 234, endPoint x: 1232, endPoint y: 283, distance: 54.0
click at [1062, 238] on h6 "Matcha Latte Matcha Strobe" at bounding box center [883, 248] width 359 height 20
click at [242, 262] on span "Choice Groups" at bounding box center [331, 262] width 178 height 17
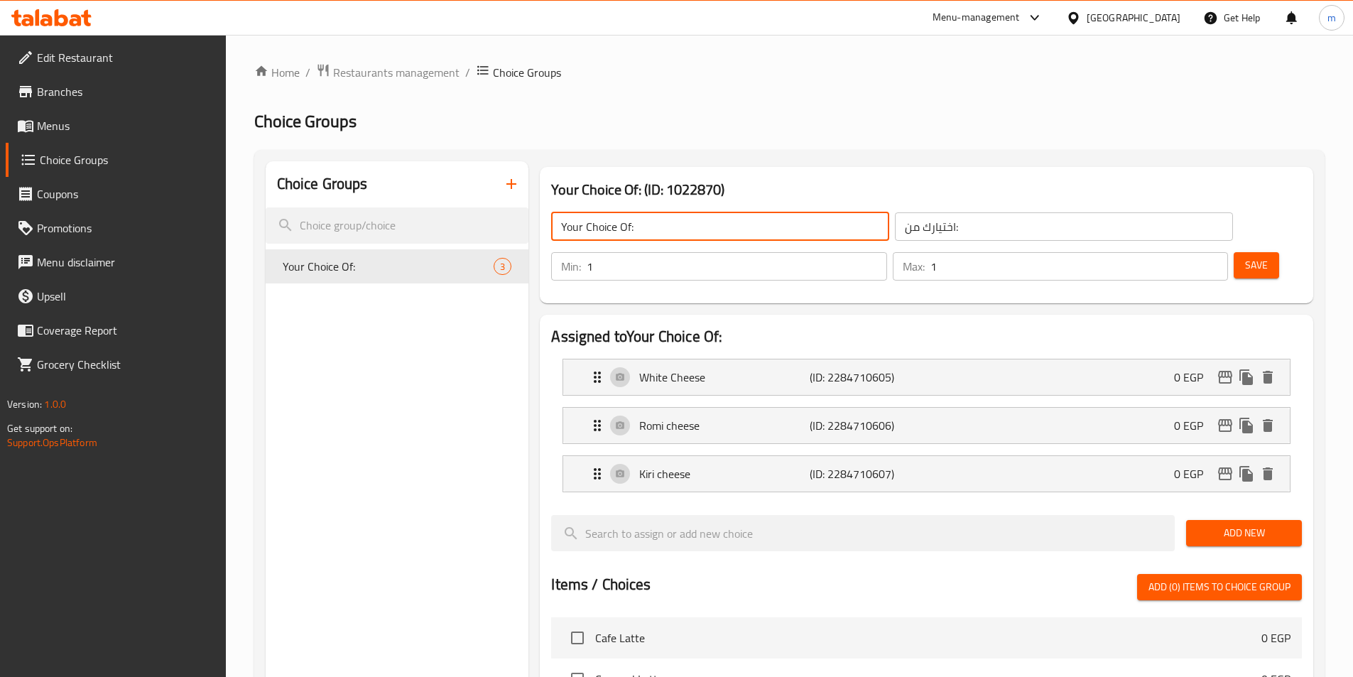
click at [665, 224] on input "Your Choice Of:" at bounding box center [720, 226] width 338 height 28
paste input "Your Choice Of Size"
type input "Your Choice Of Size"
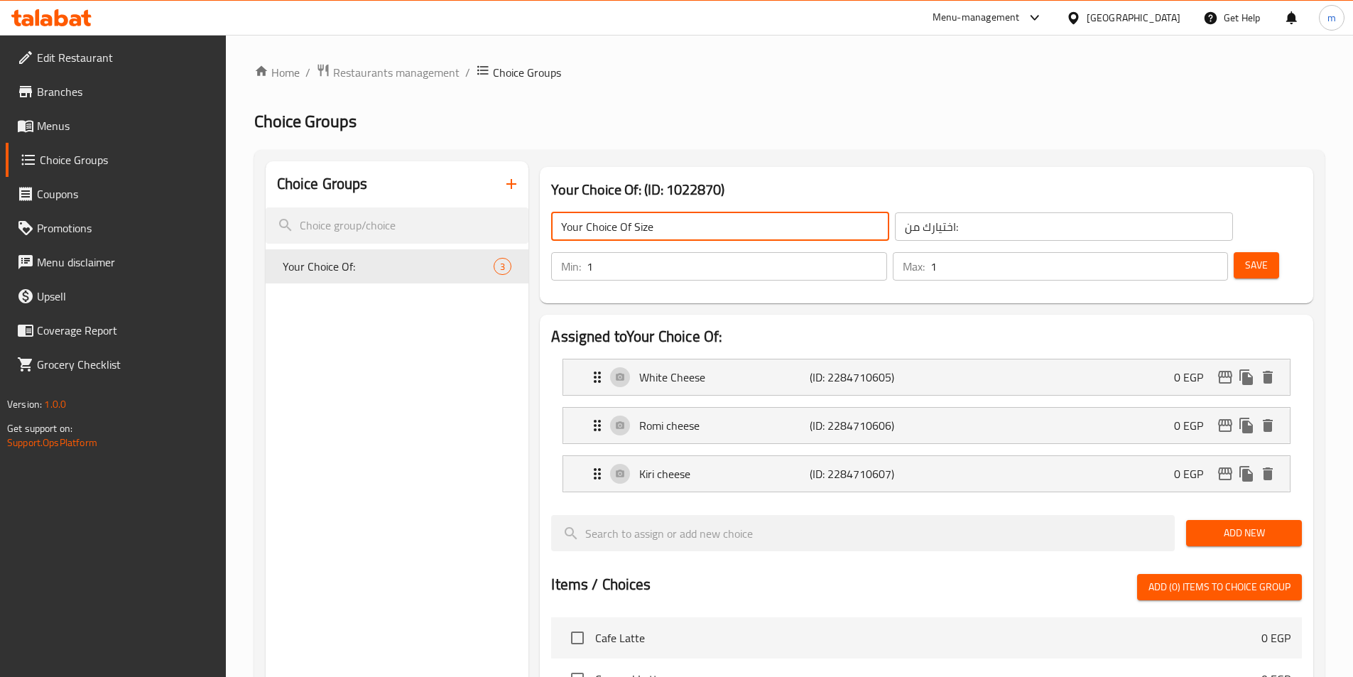
click at [895, 228] on input "اختيارك من:" at bounding box center [1064, 226] width 338 height 28
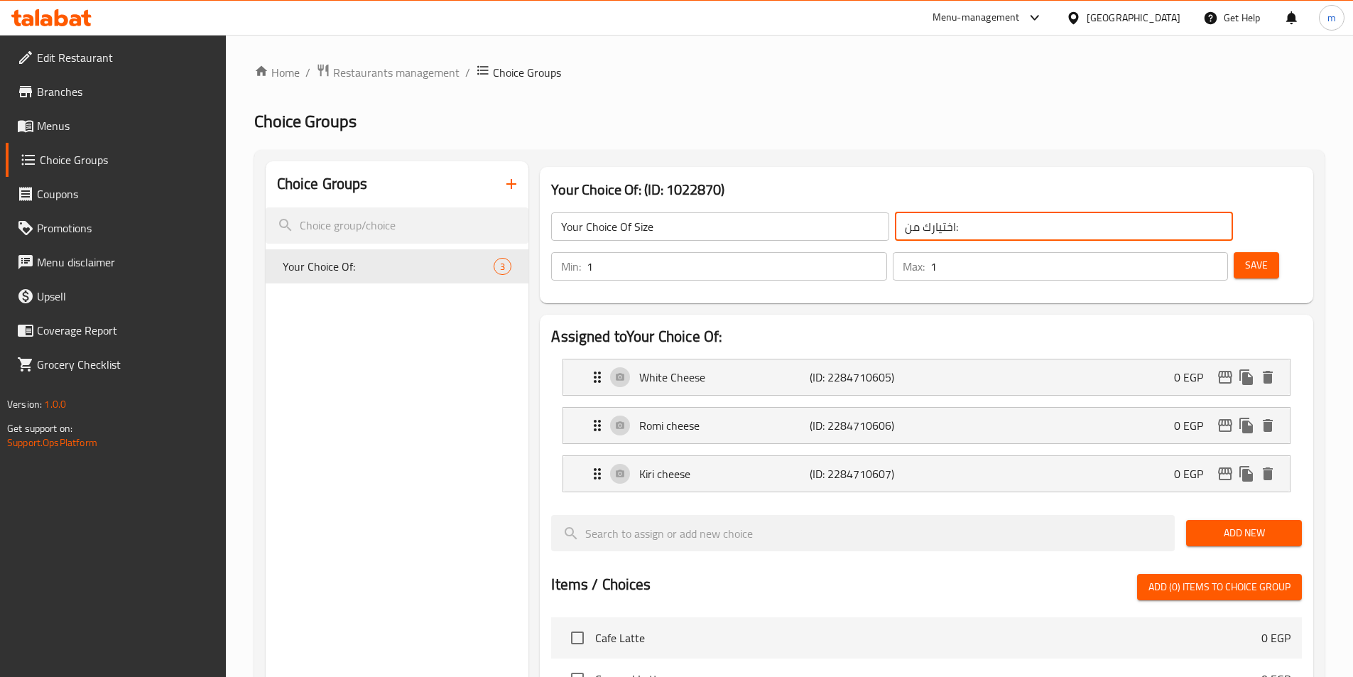
click at [895, 228] on input "اختيارك من:" at bounding box center [1064, 226] width 338 height 28
type input "اختيارك من الحجم"
click at [1245, 256] on span "Save" at bounding box center [1256, 265] width 23 height 18
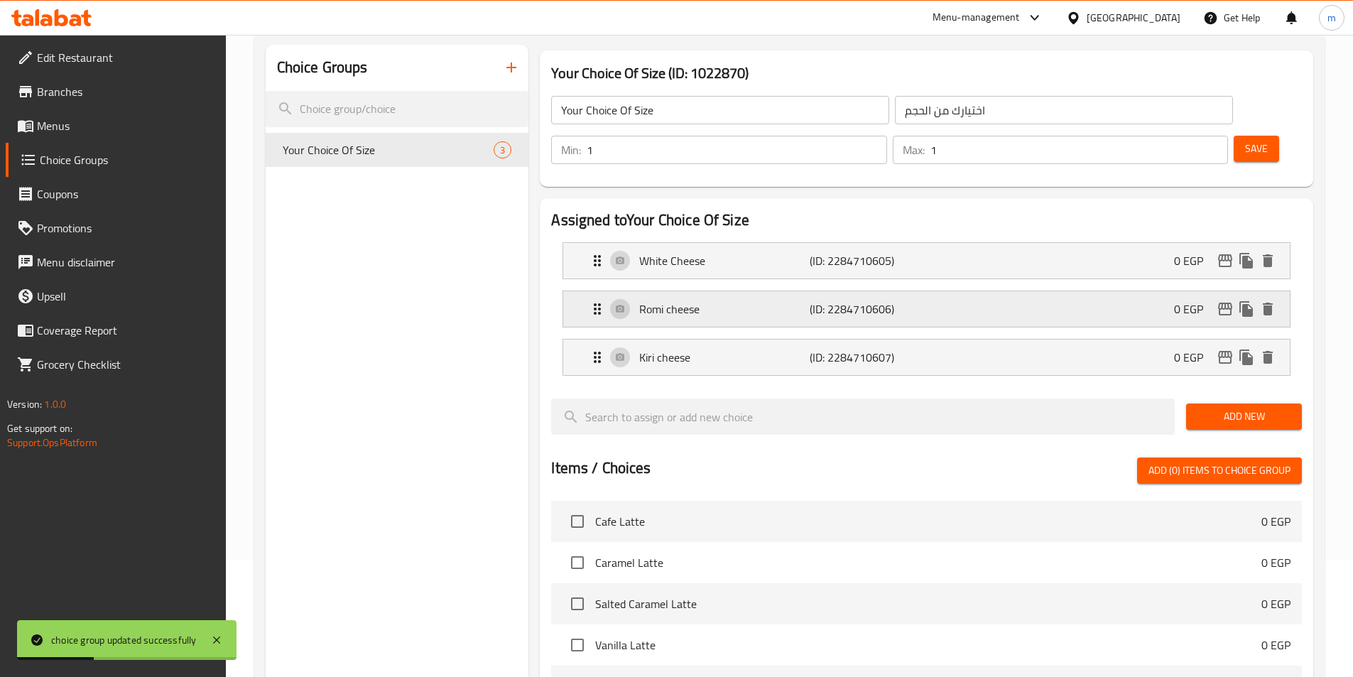
scroll to position [142, 0]
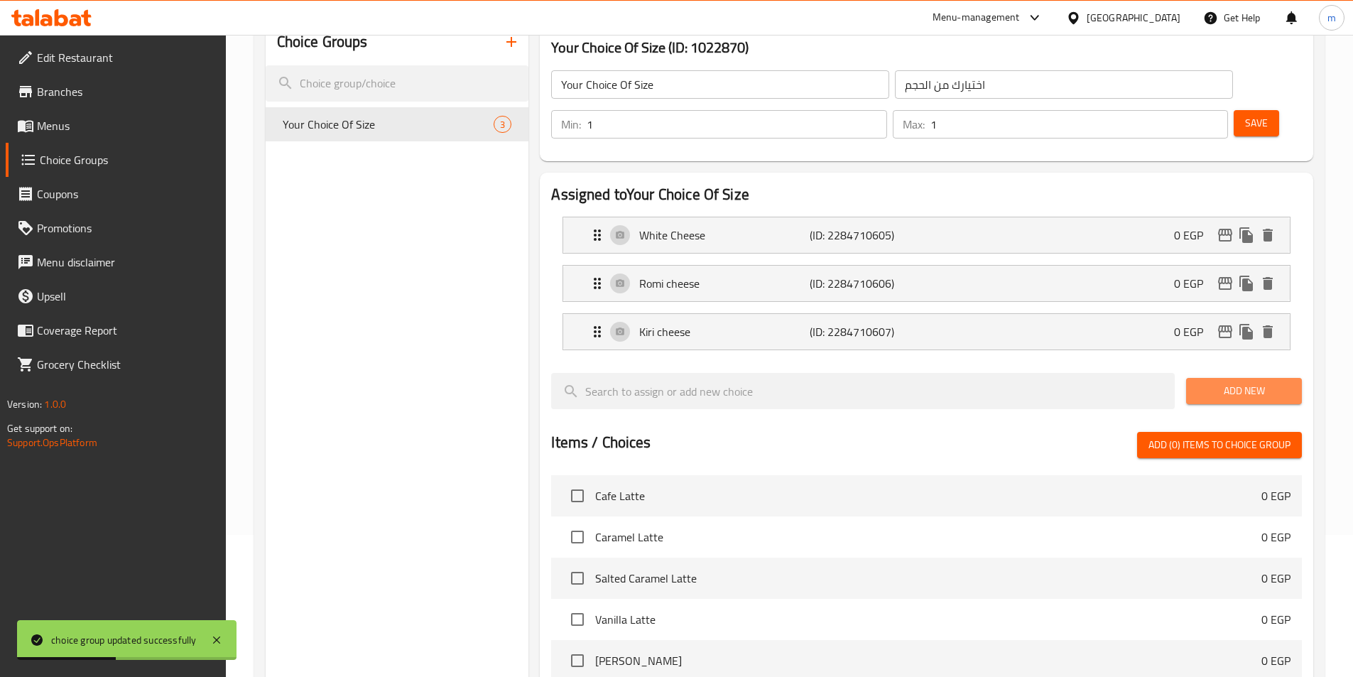
click at [1220, 382] on span "Add New" at bounding box center [1243, 391] width 93 height 18
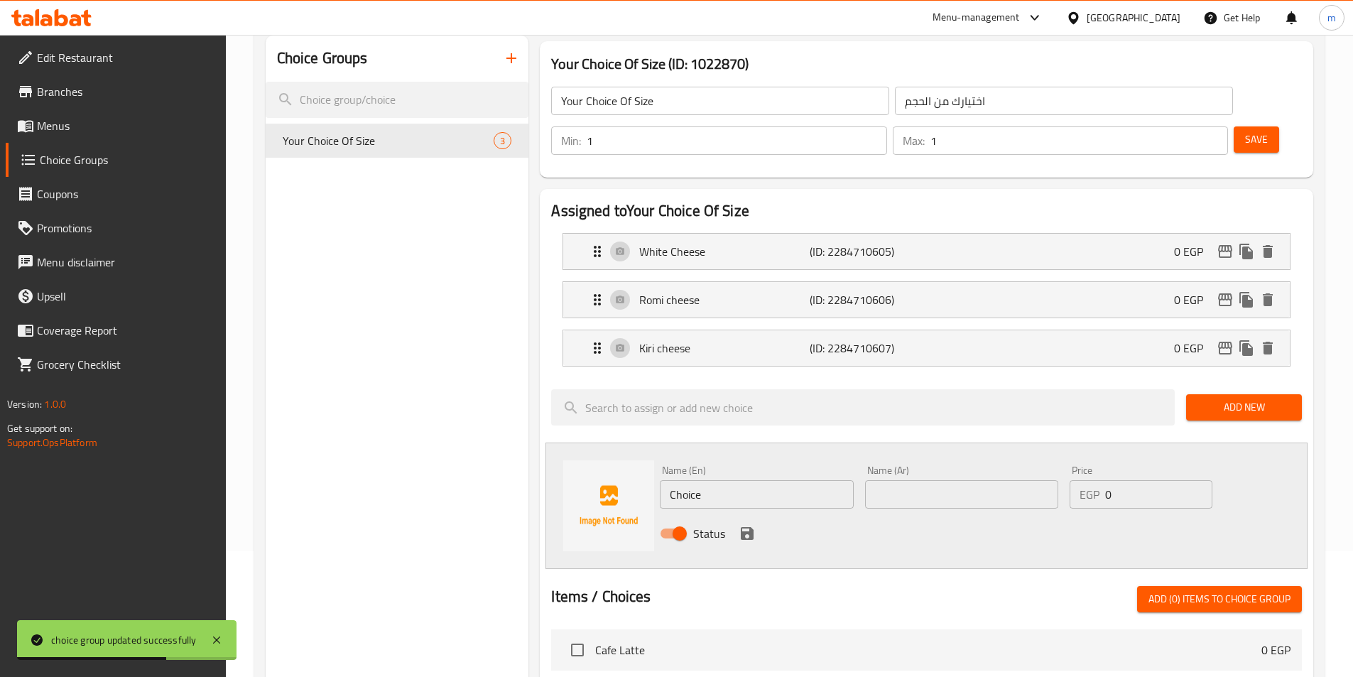
scroll to position [71, 0]
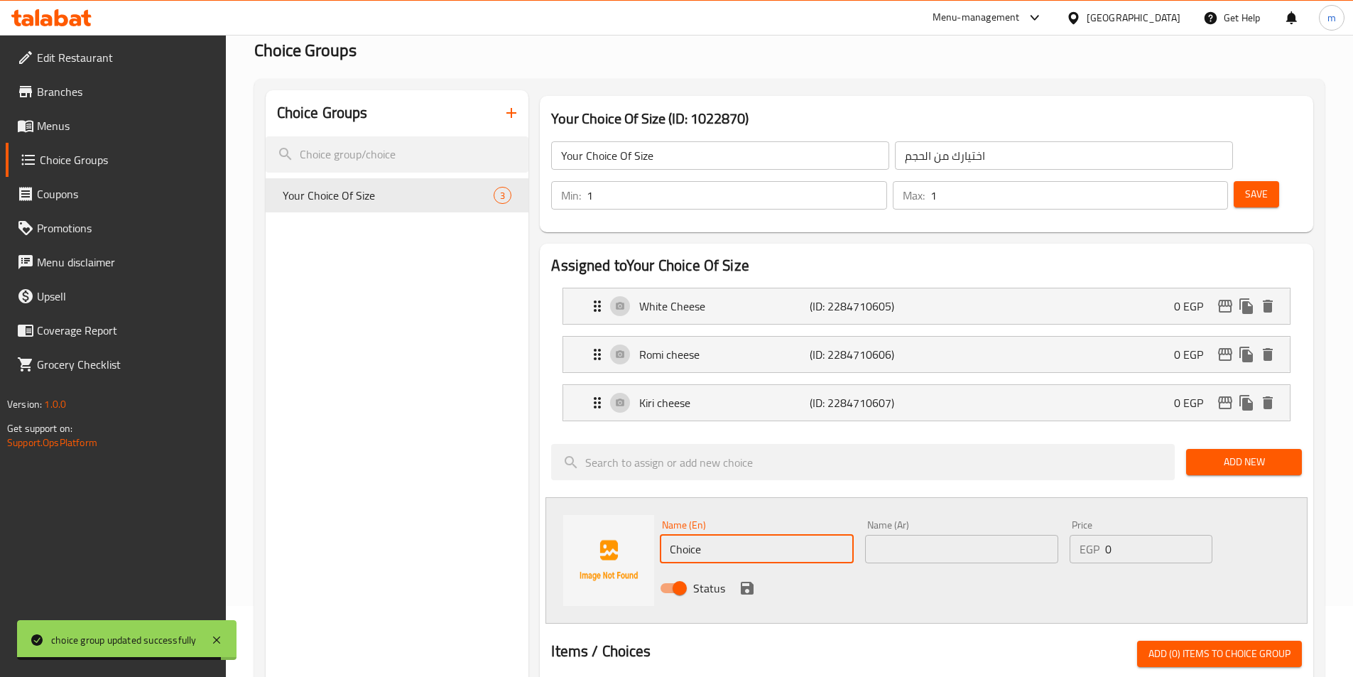
drag, startPoint x: 685, startPoint y: 501, endPoint x: 626, endPoint y: 494, distance: 59.4
click at [626, 497] on div "Name (En) Choice Name (En) Name (Ar) Name (Ar) Price EGP 0 Price Status" at bounding box center [926, 560] width 762 height 126
type input "Medium"
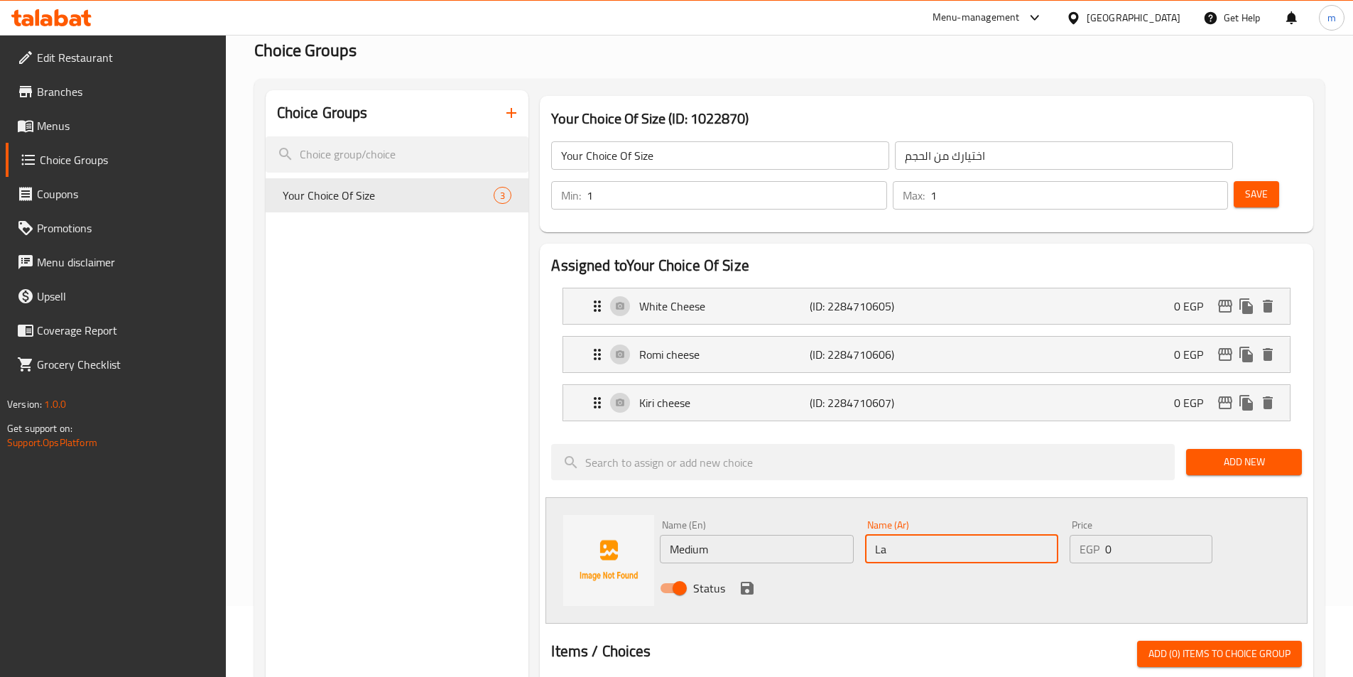
type input "L"
type input "وسط"
click at [1118, 535] on input "0" at bounding box center [1158, 549] width 107 height 28
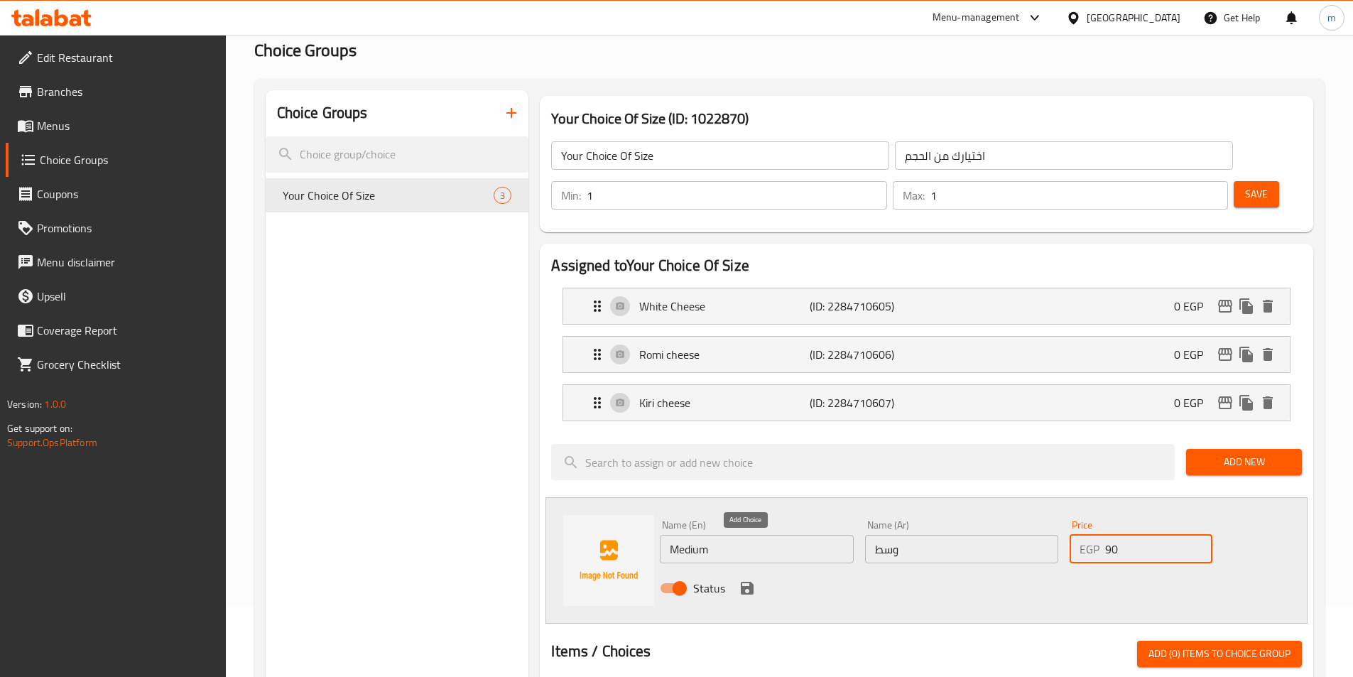
type input "90"
click at [748, 577] on button "save" at bounding box center [746, 587] width 21 height 21
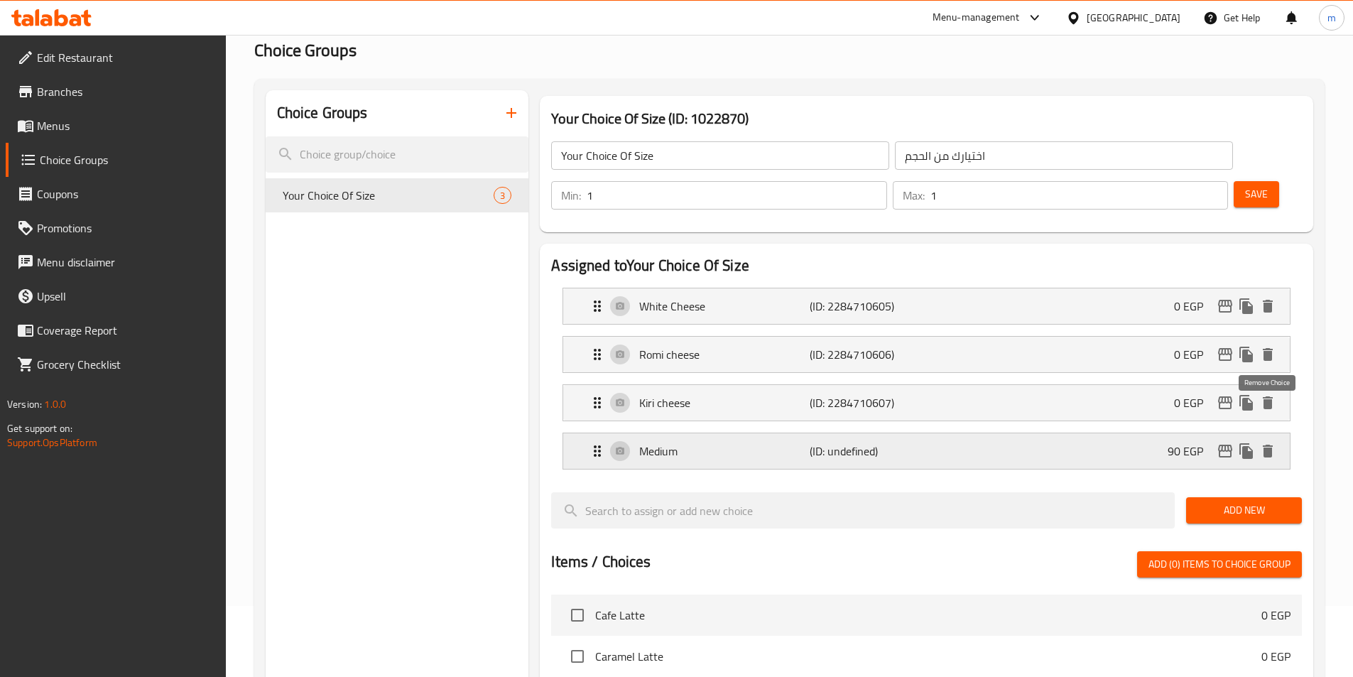
click at [1270, 445] on icon "delete" at bounding box center [1268, 451] width 10 height 13
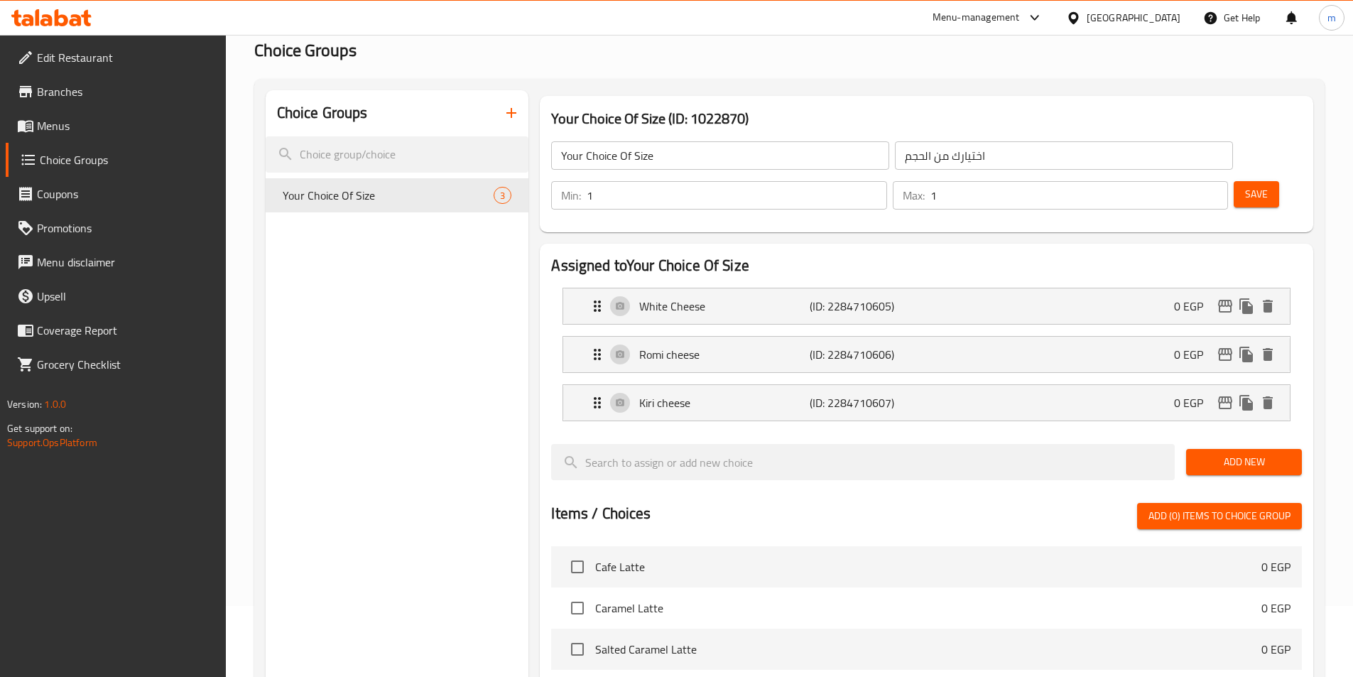
click at [508, 116] on icon "button" at bounding box center [511, 112] width 17 height 17
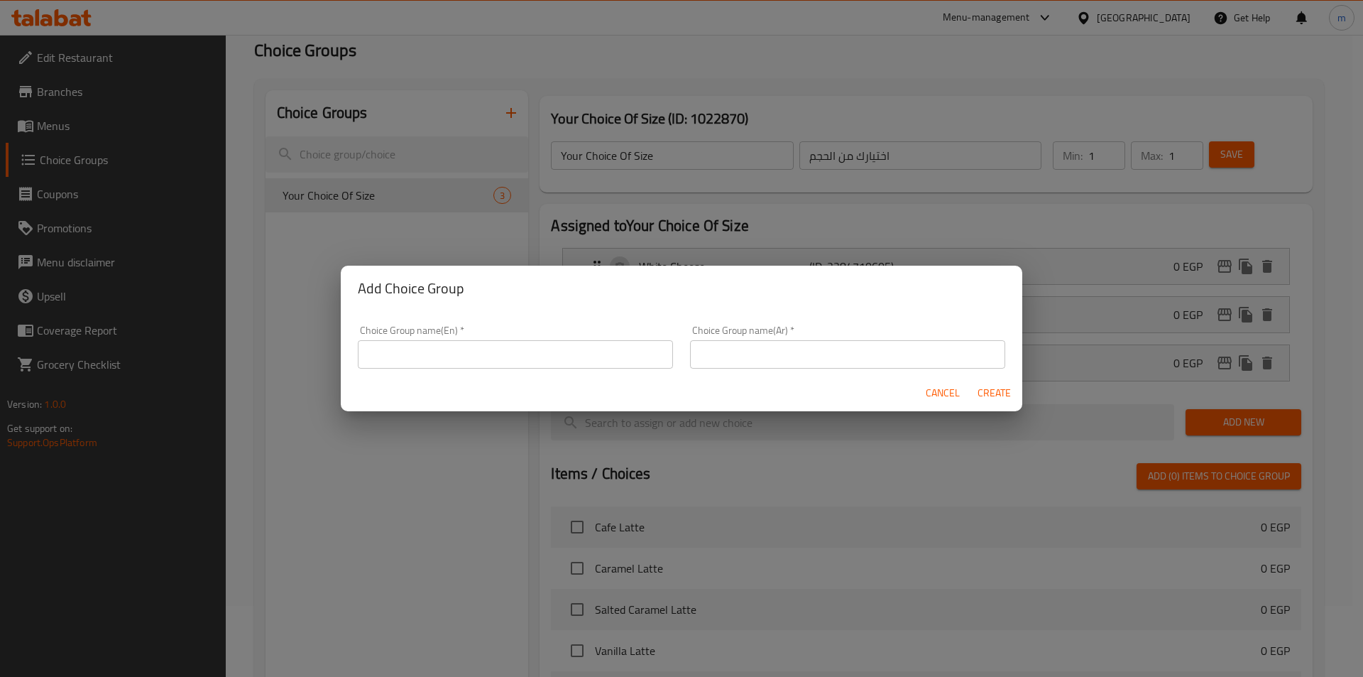
click at [495, 347] on input "text" at bounding box center [515, 354] width 315 height 28
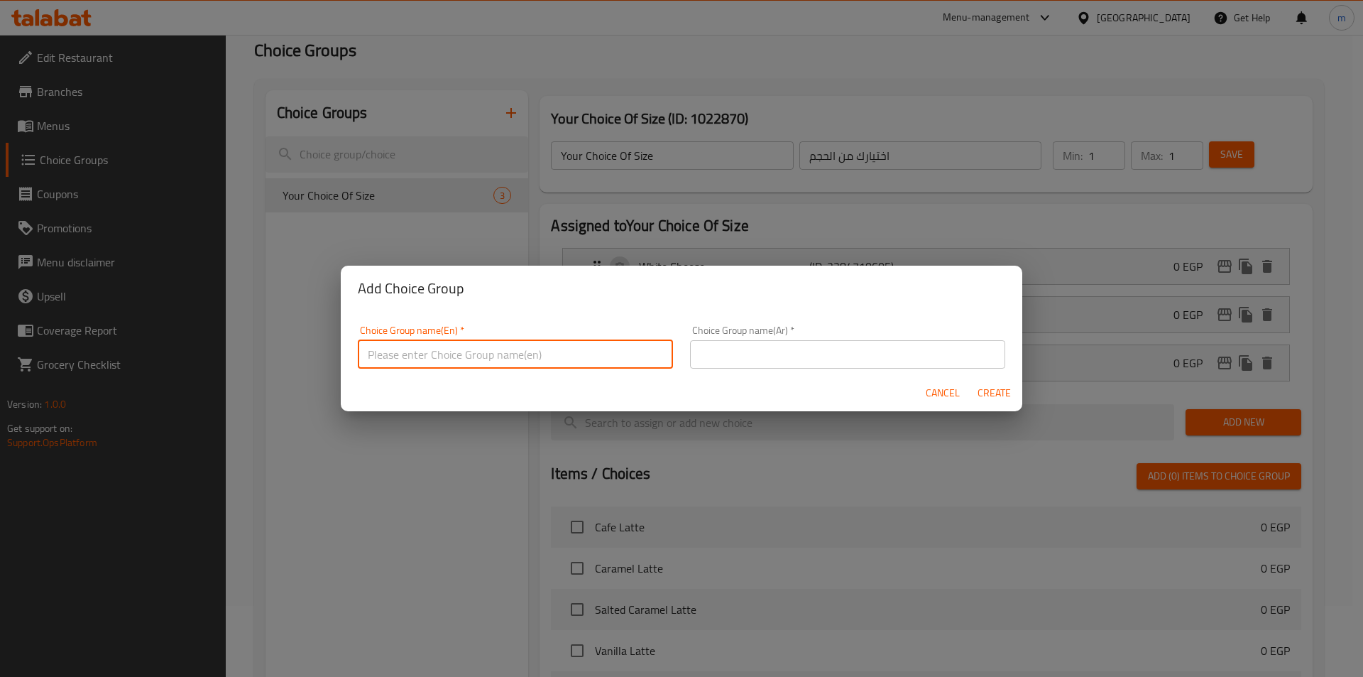
type input "غ"
type input "Your Choice Of Size:"
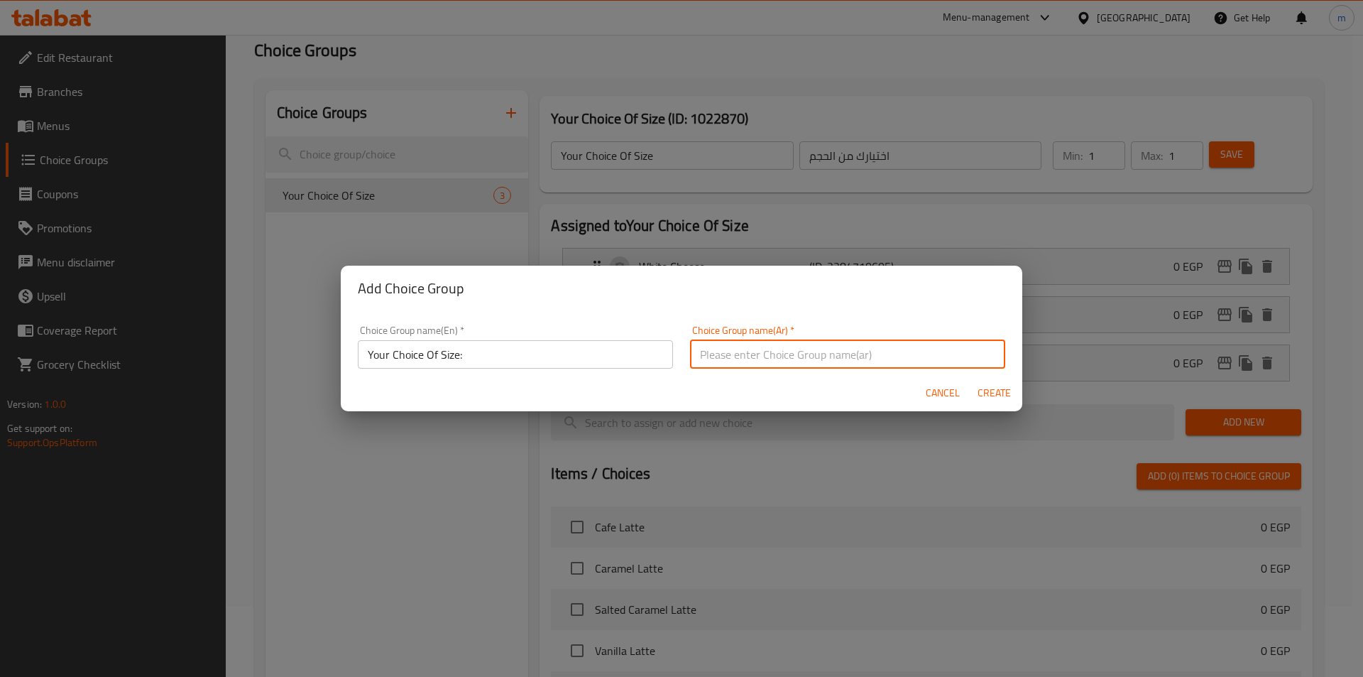
click at [756, 352] on input "text" at bounding box center [847, 354] width 315 height 28
type input "اختيارك من الحجم:"
click at [1005, 402] on button "Create" at bounding box center [993, 393] width 45 height 26
type input "Your Choice Of Size:"
type input "اختيارك من الحجم:"
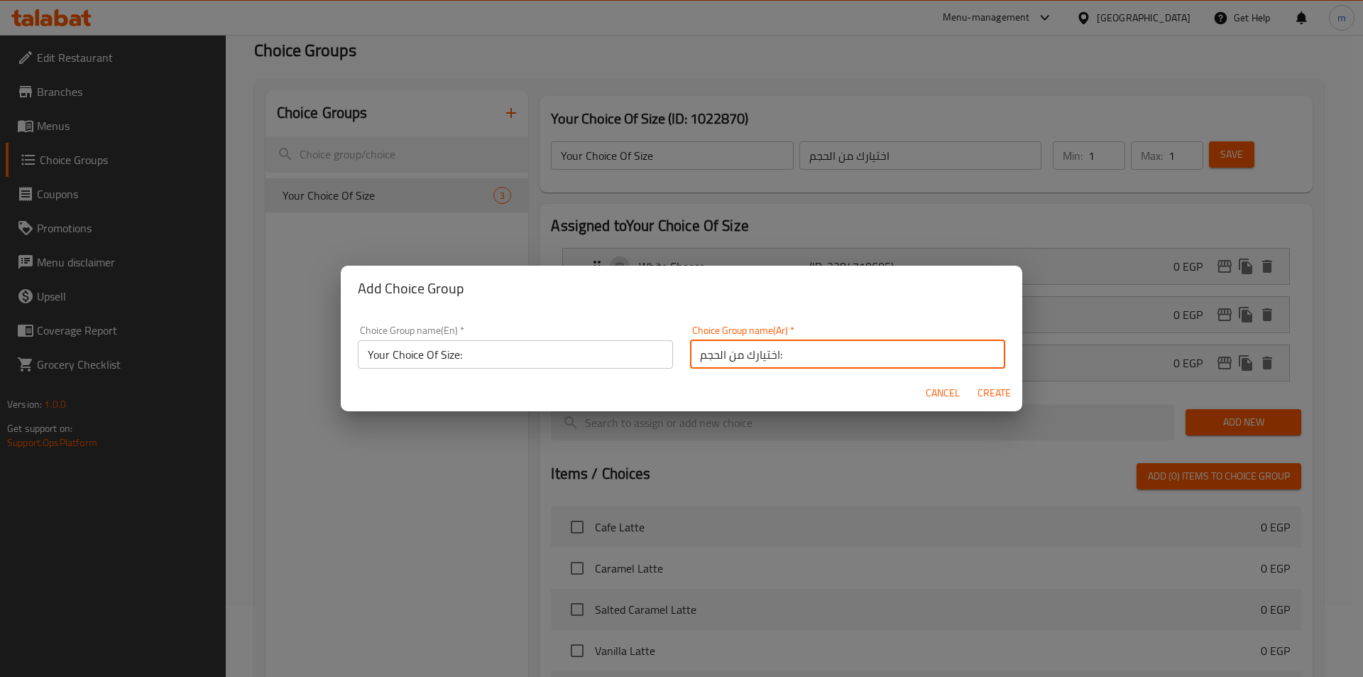
type input "0"
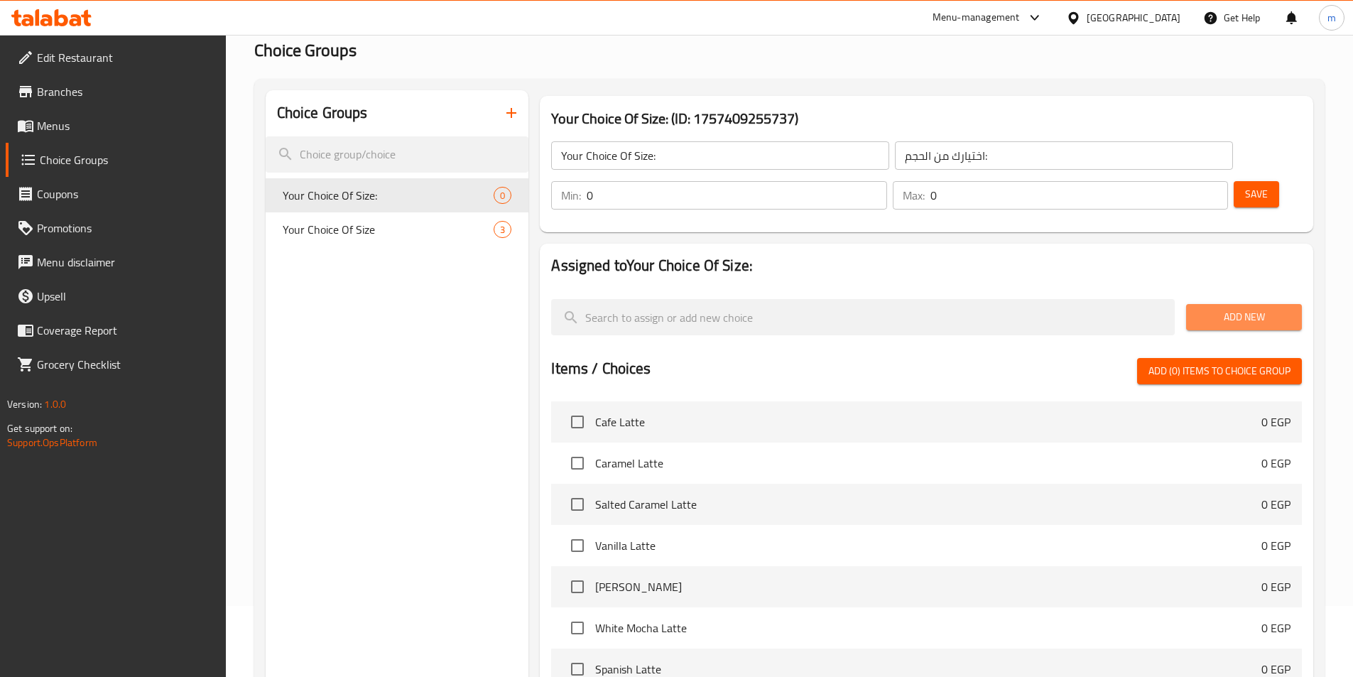
click at [1214, 304] on button "Add New" at bounding box center [1244, 317] width 116 height 26
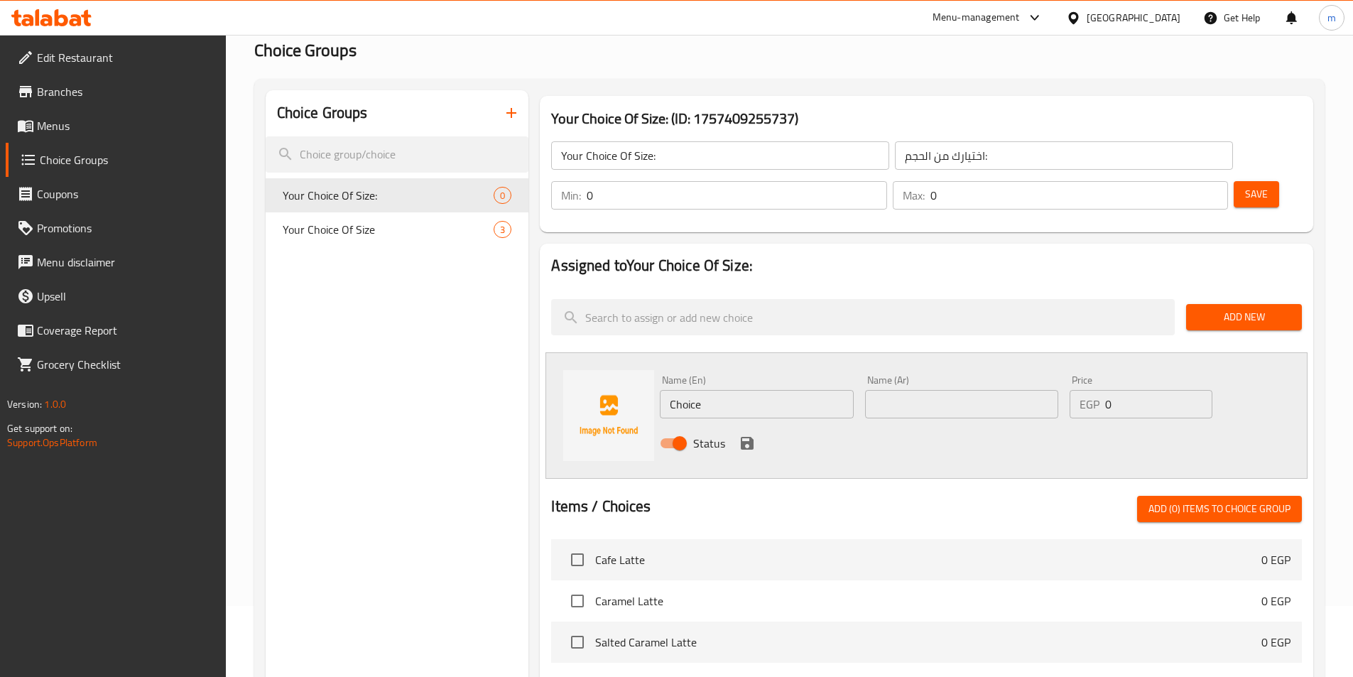
click at [735, 390] on input "Choice" at bounding box center [756, 404] width 193 height 28
type input "ة"
type input "m"
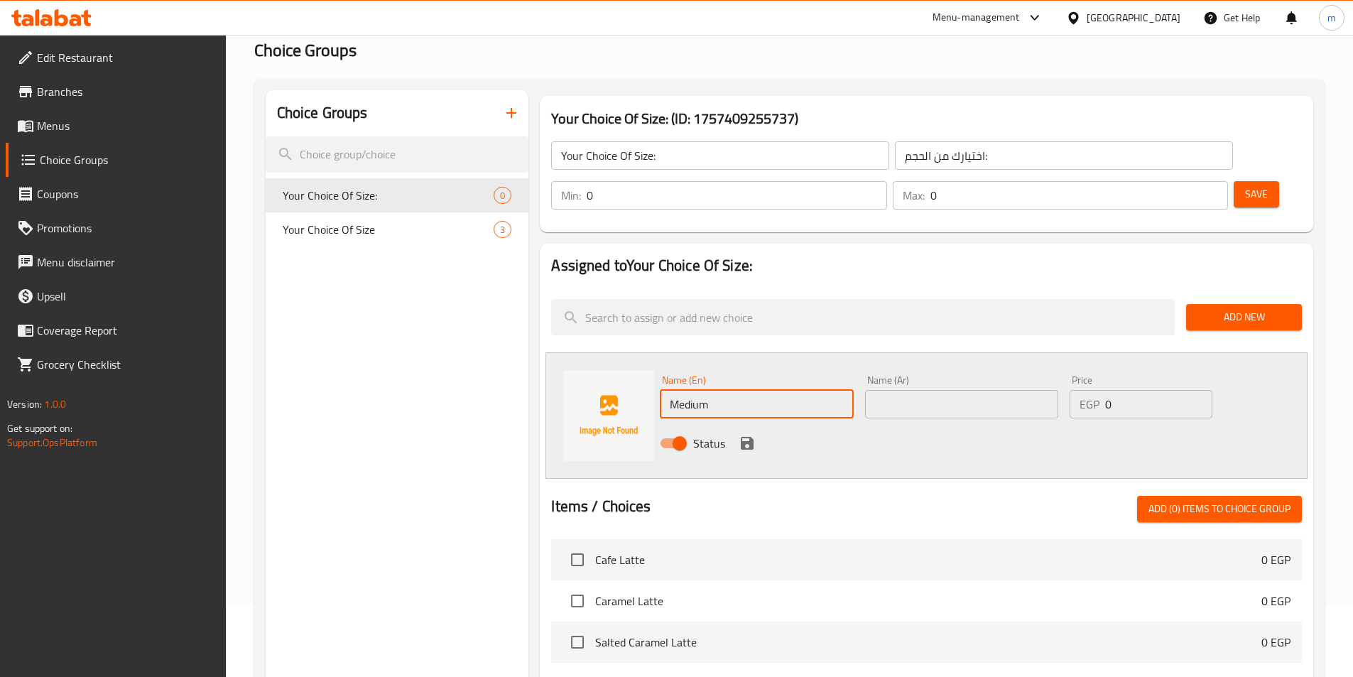
type input "Medium"
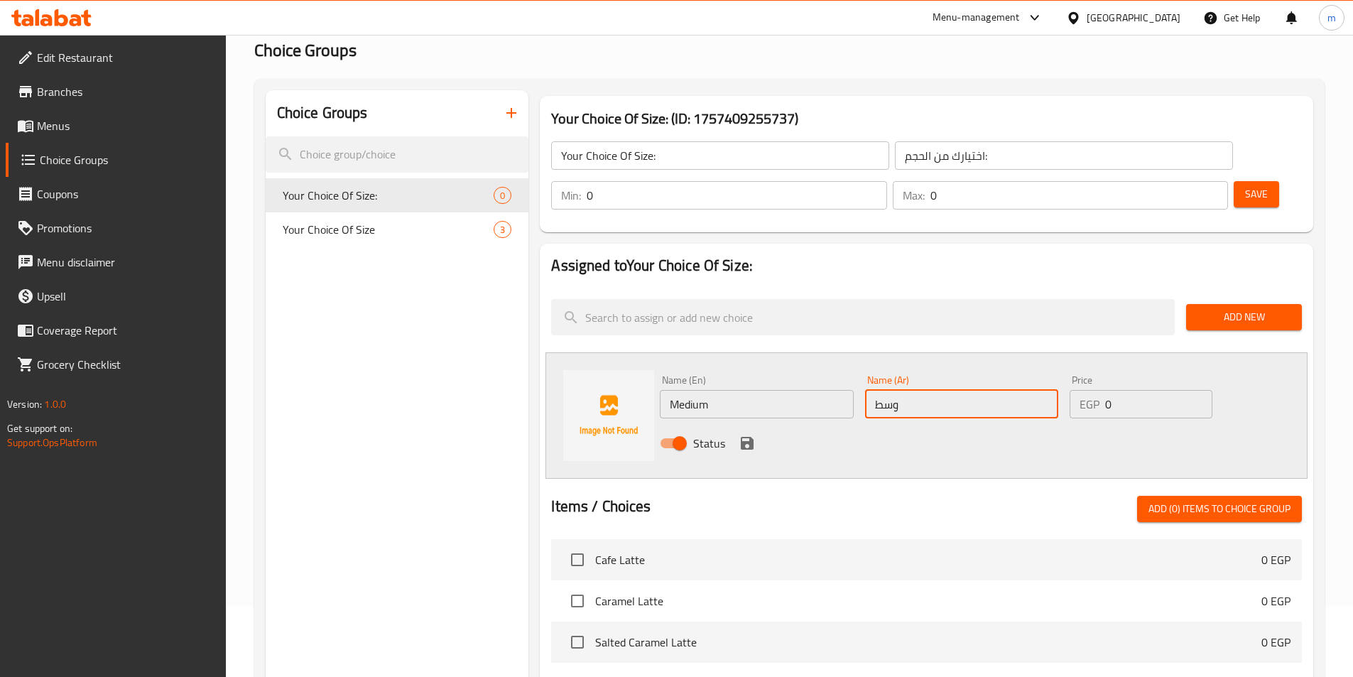
type input "وسط"
click at [1116, 390] on input "0" at bounding box center [1158, 404] width 107 height 28
type input "90"
click at [747, 437] on icon "save" at bounding box center [747, 443] width 13 height 13
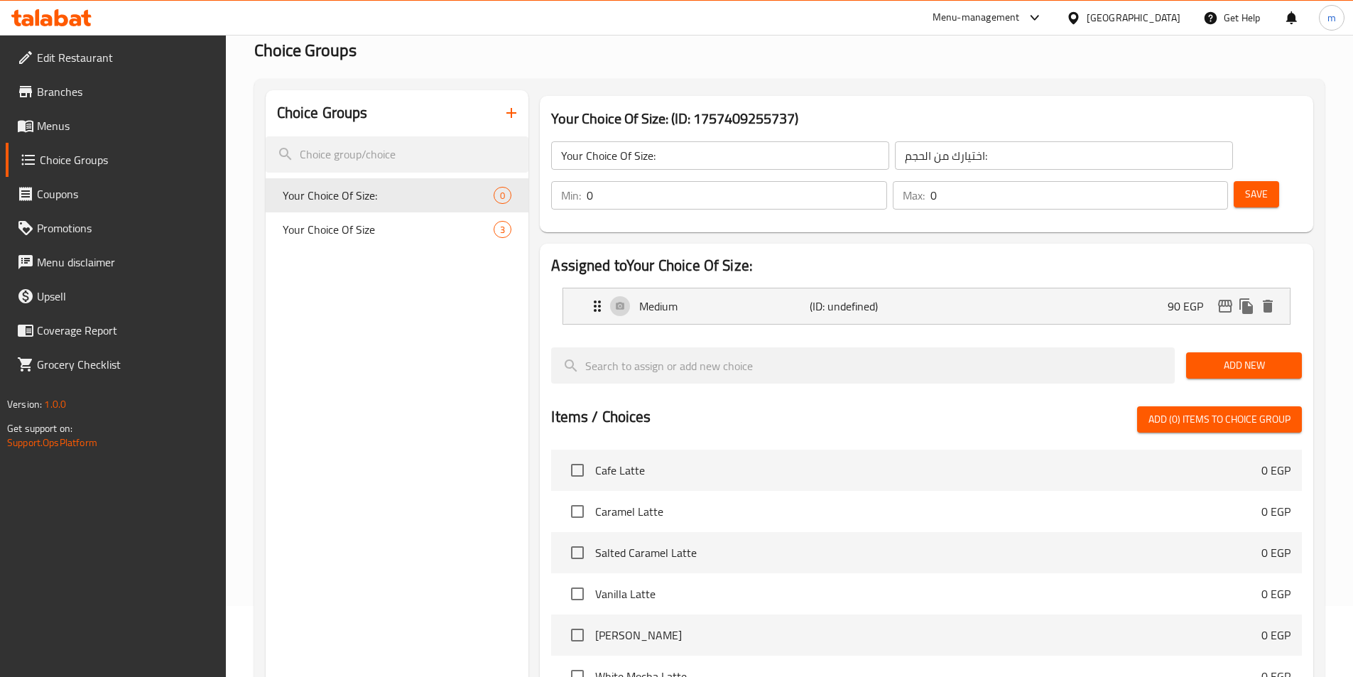
click at [1237, 356] on span "Add New" at bounding box center [1243, 365] width 93 height 18
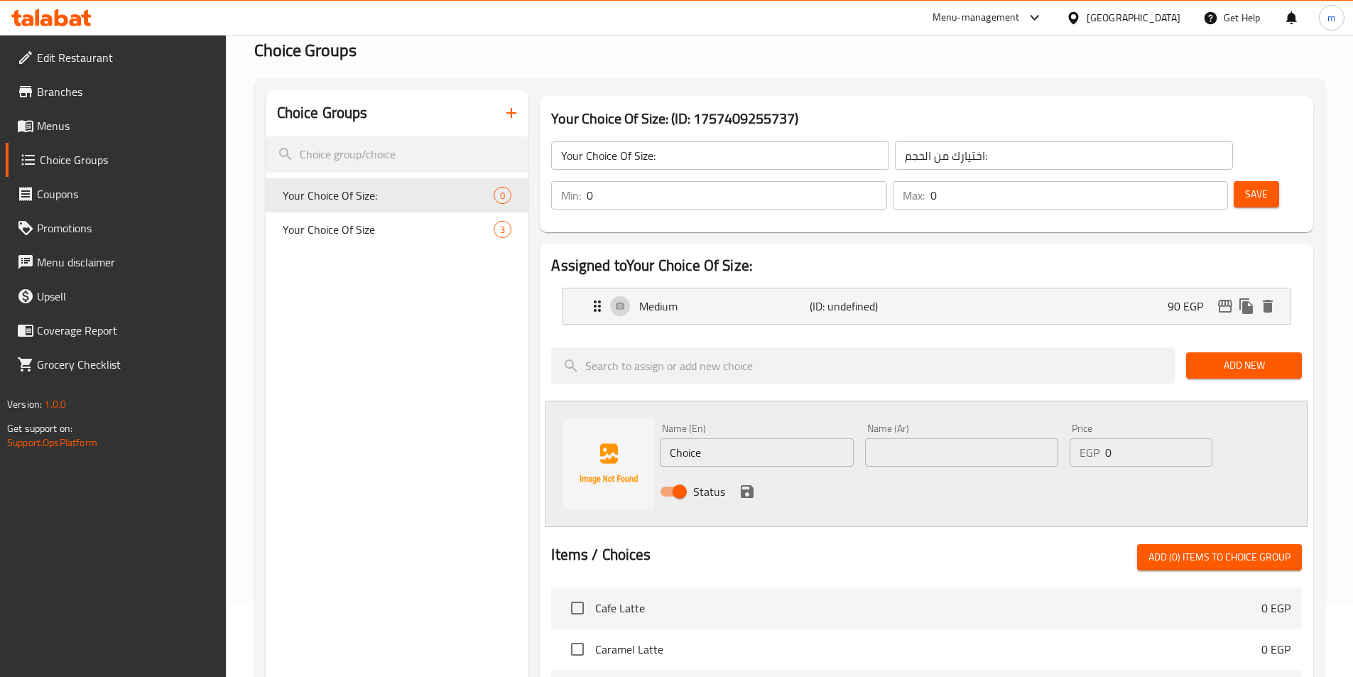
click at [736, 438] on input "Choice" at bounding box center [756, 452] width 193 height 28
type input "ك"
type input "l"
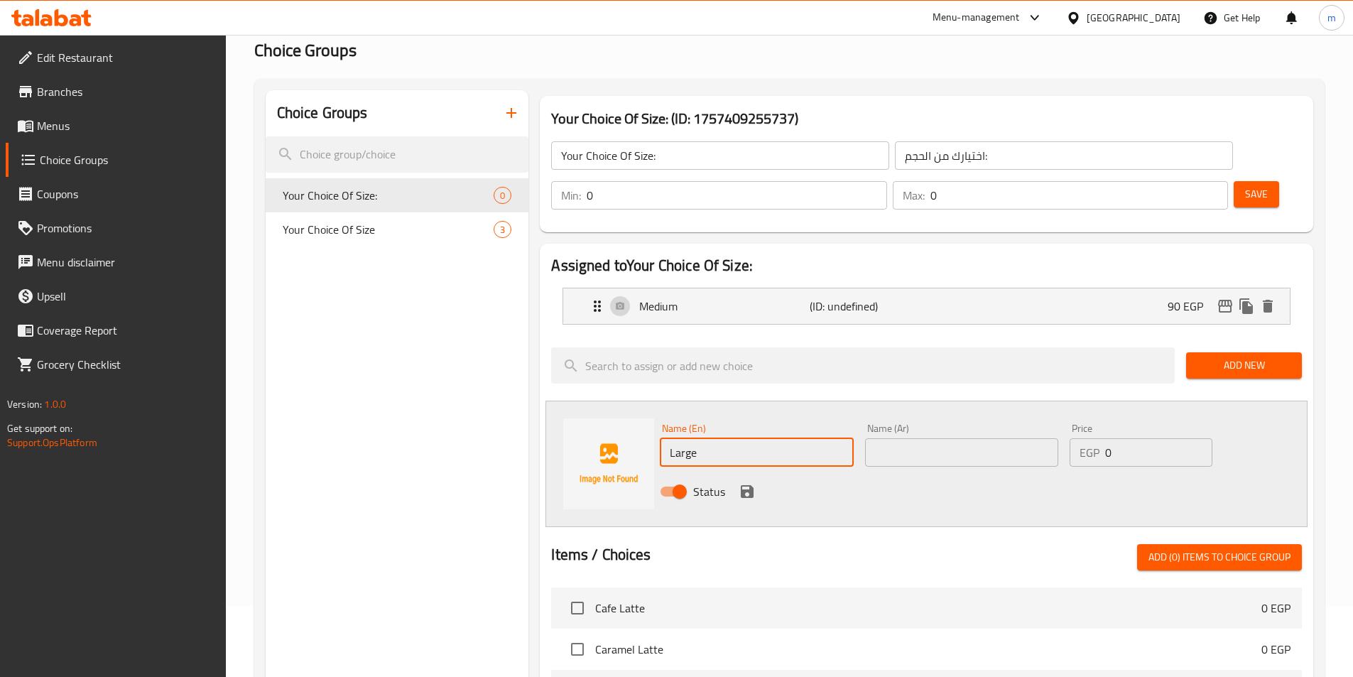
type input "Large"
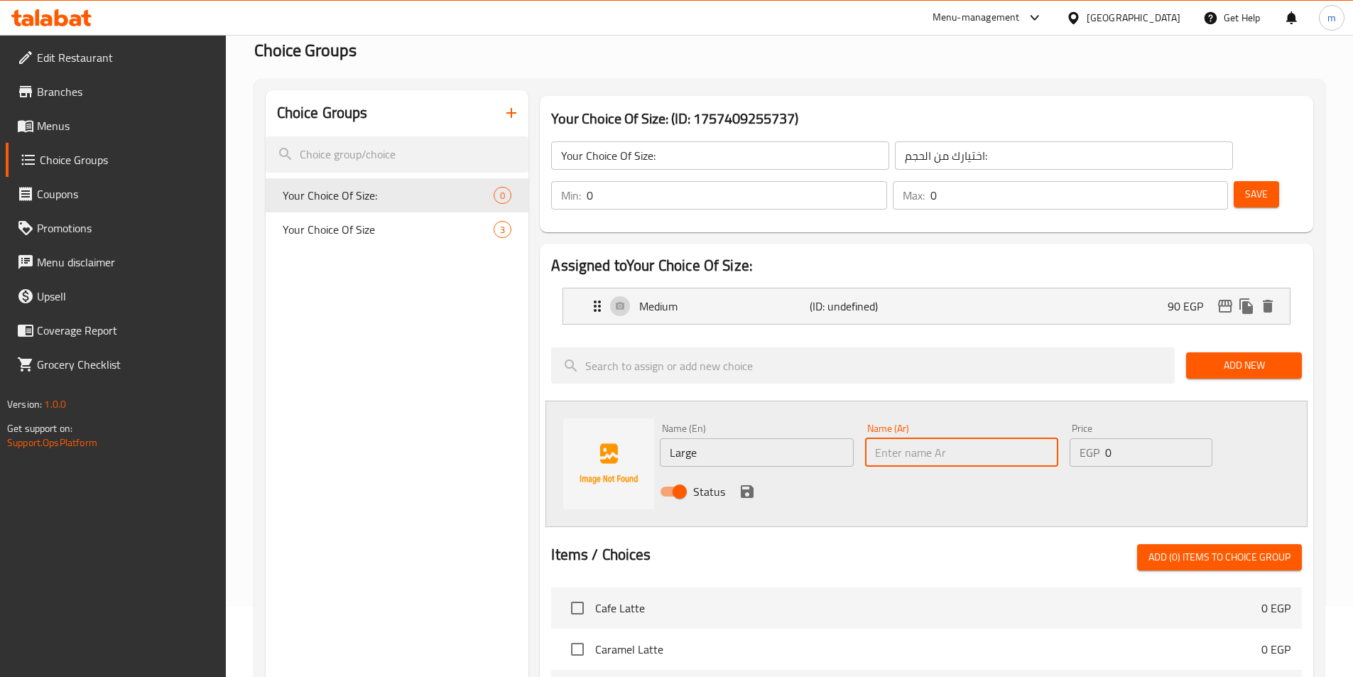
type input ","
type input "كبير"
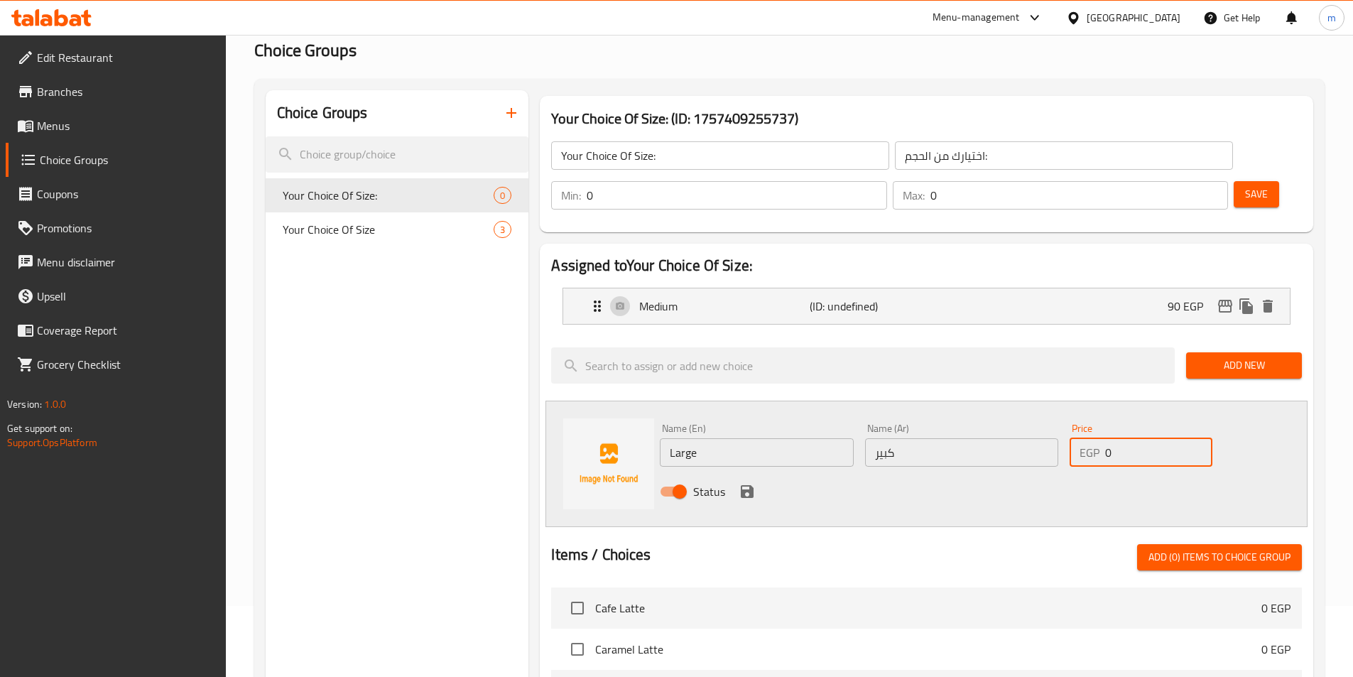
click at [1124, 438] on input "0" at bounding box center [1158, 452] width 107 height 28
type input "110"
click at [744, 483] on icon "save" at bounding box center [746, 491] width 17 height 17
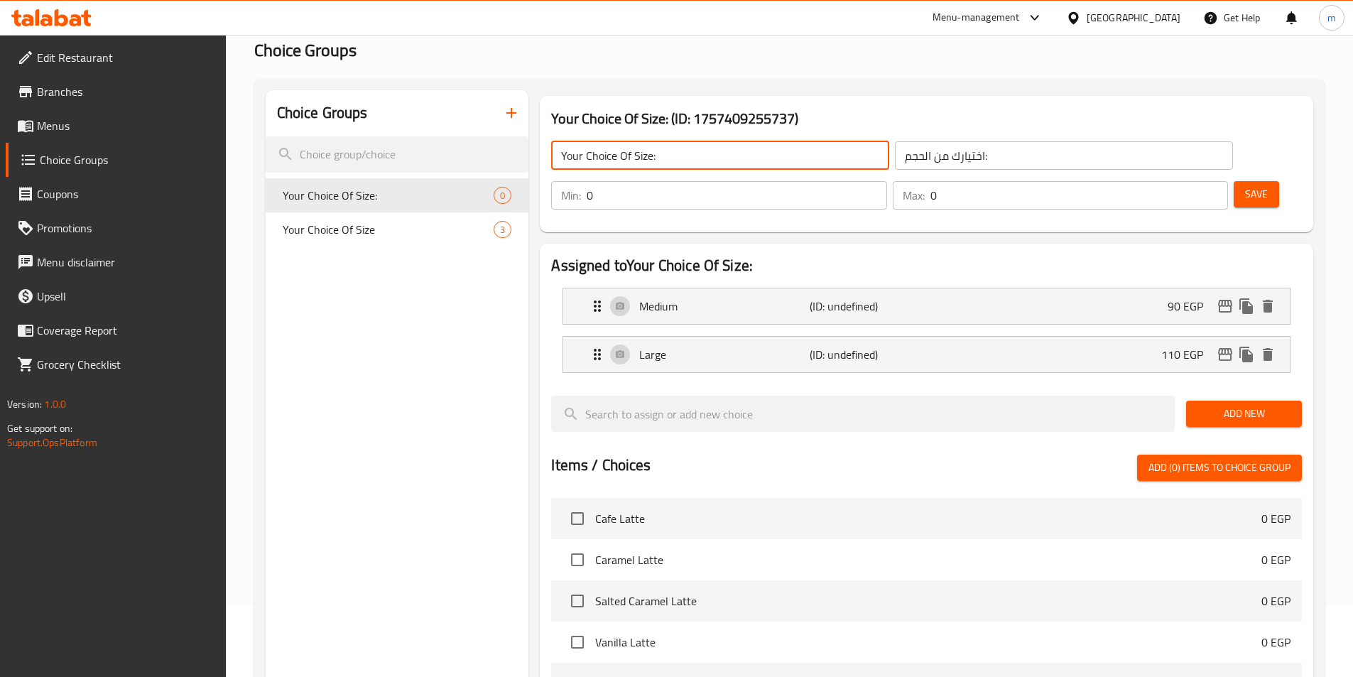
click at [699, 154] on input "Your Choice Of Size:" at bounding box center [720, 155] width 338 height 28
type input "Your Choice Of Size."
click at [949, 163] on input "اختيارك من الحجم:" at bounding box center [1064, 155] width 338 height 28
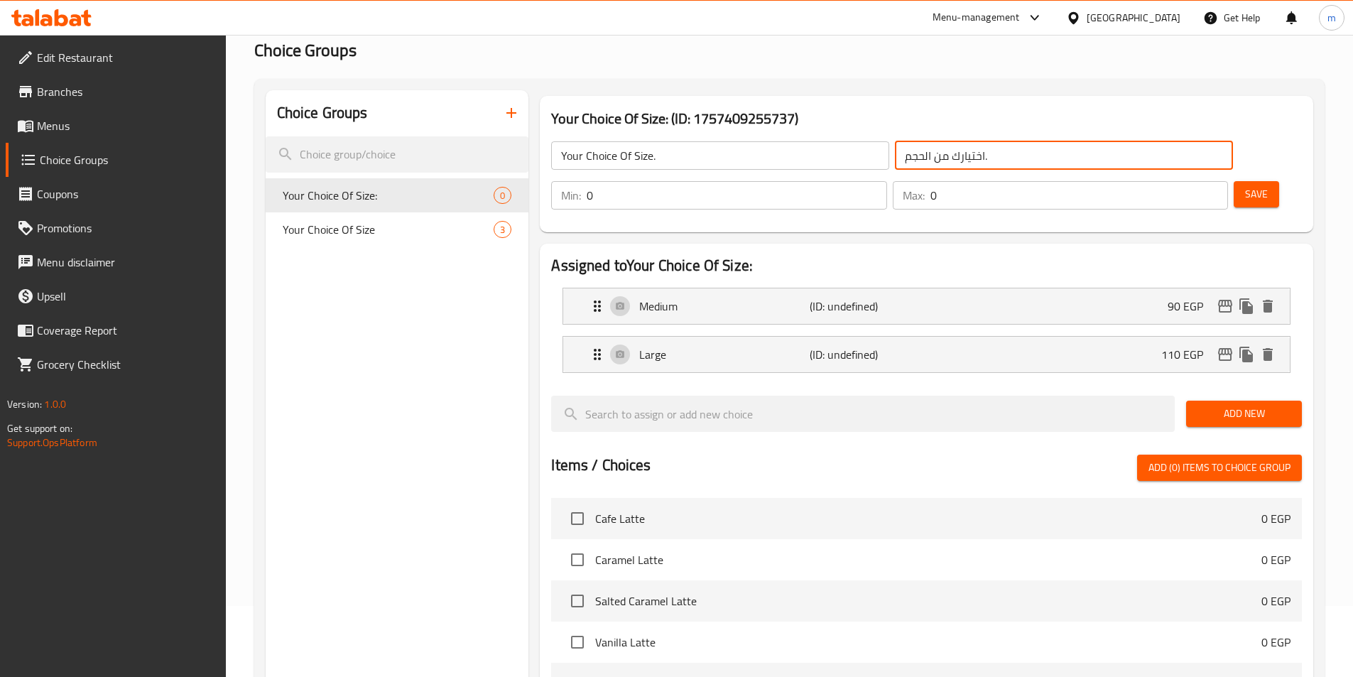
type input "اختيارك من الحجم."
click at [1245, 185] on span "Save" at bounding box center [1256, 194] width 23 height 18
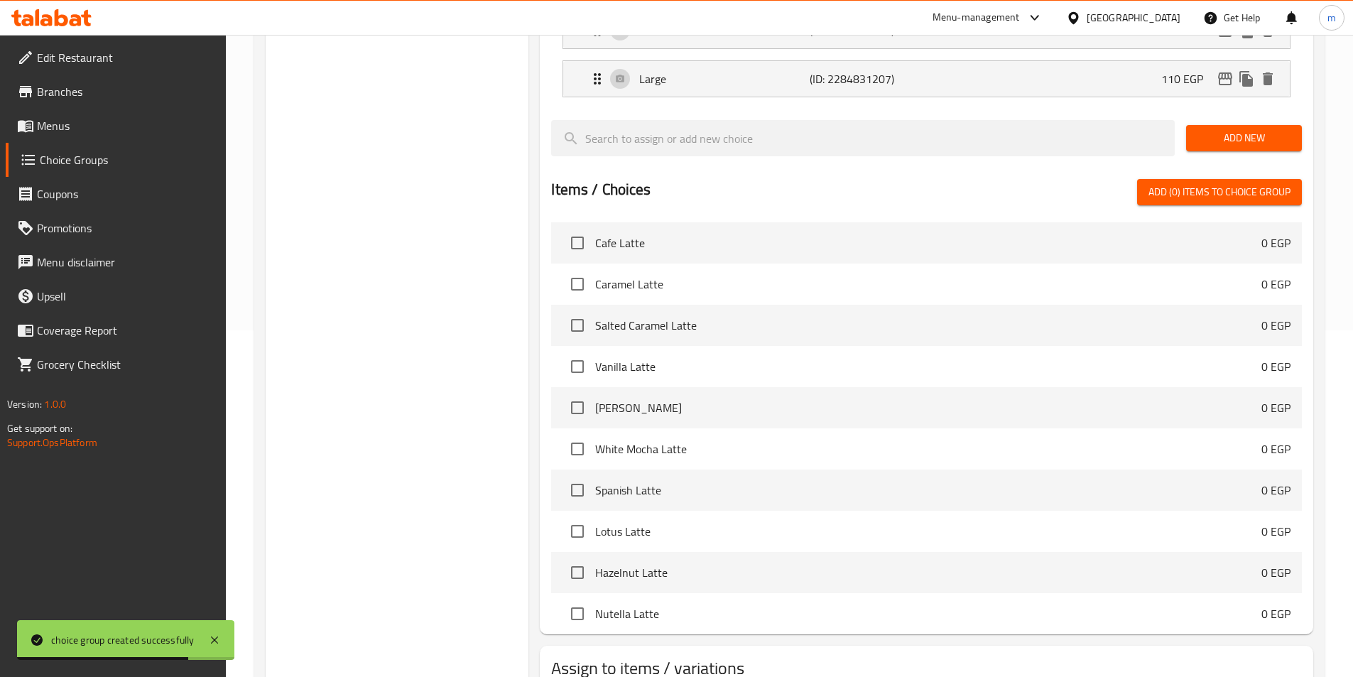
scroll to position [409, 0]
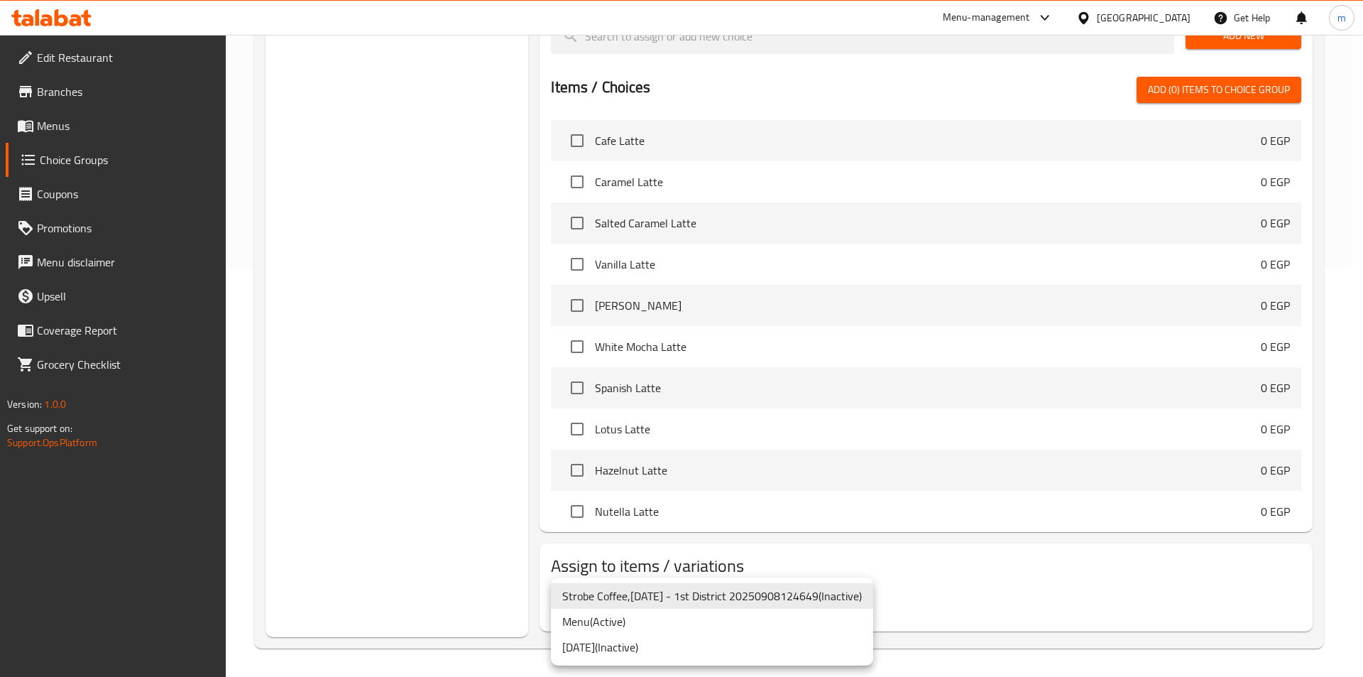
click at [679, 596] on li "Strobe Coffee,6th of October - 1st District 20250908124649 ( Inactive )" at bounding box center [712, 596] width 322 height 26
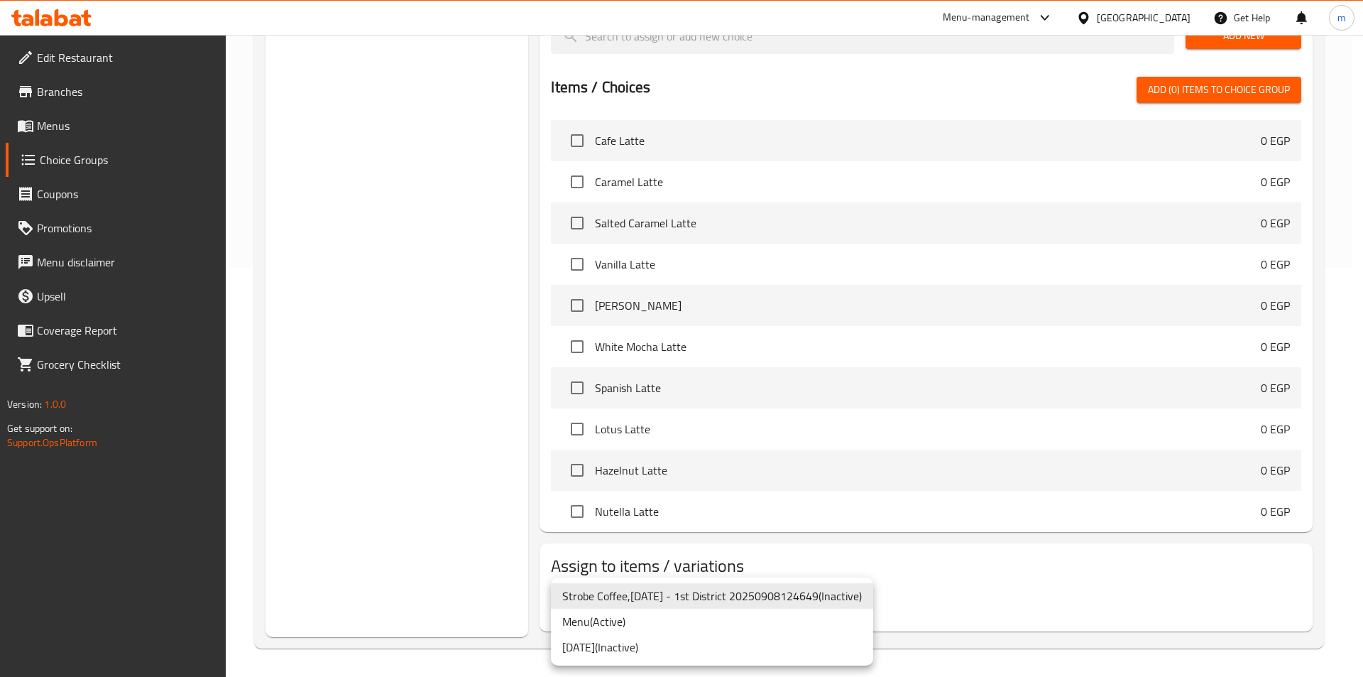
click at [832, 558] on div at bounding box center [681, 338] width 1363 height 677
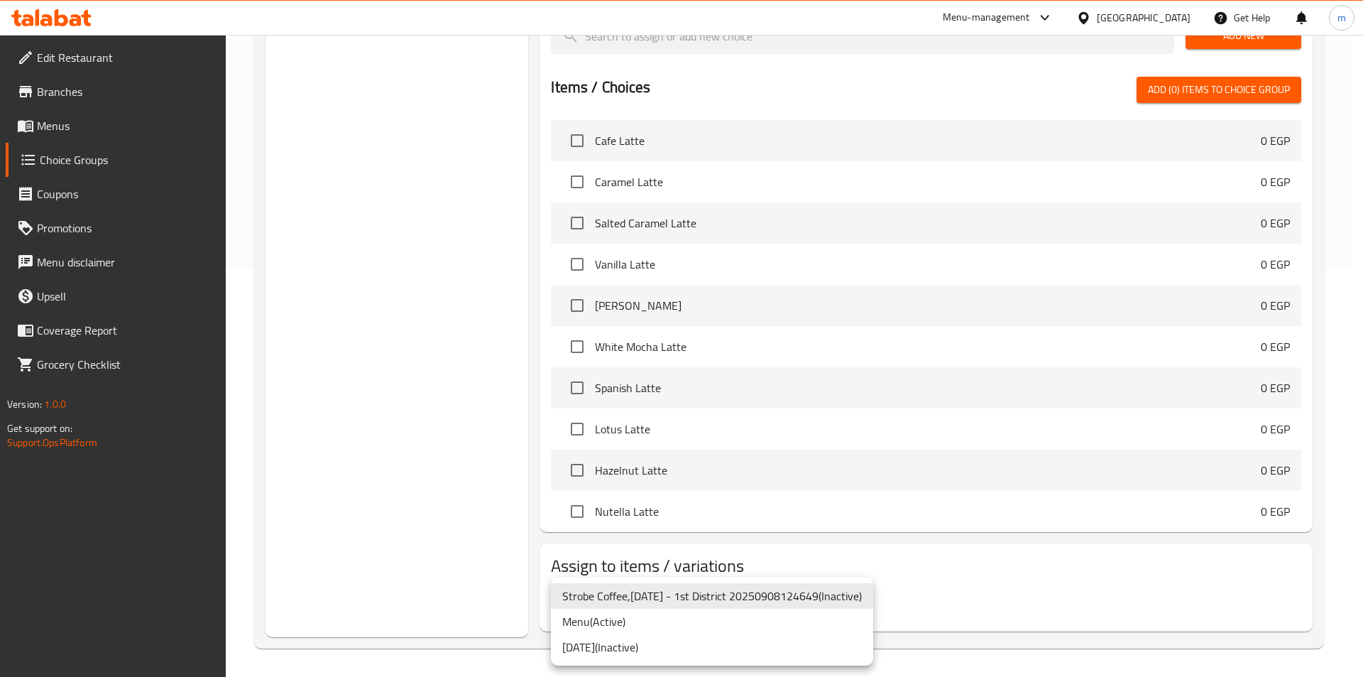
click at [619, 627] on li "Menu ( Active )" at bounding box center [712, 622] width 322 height 26
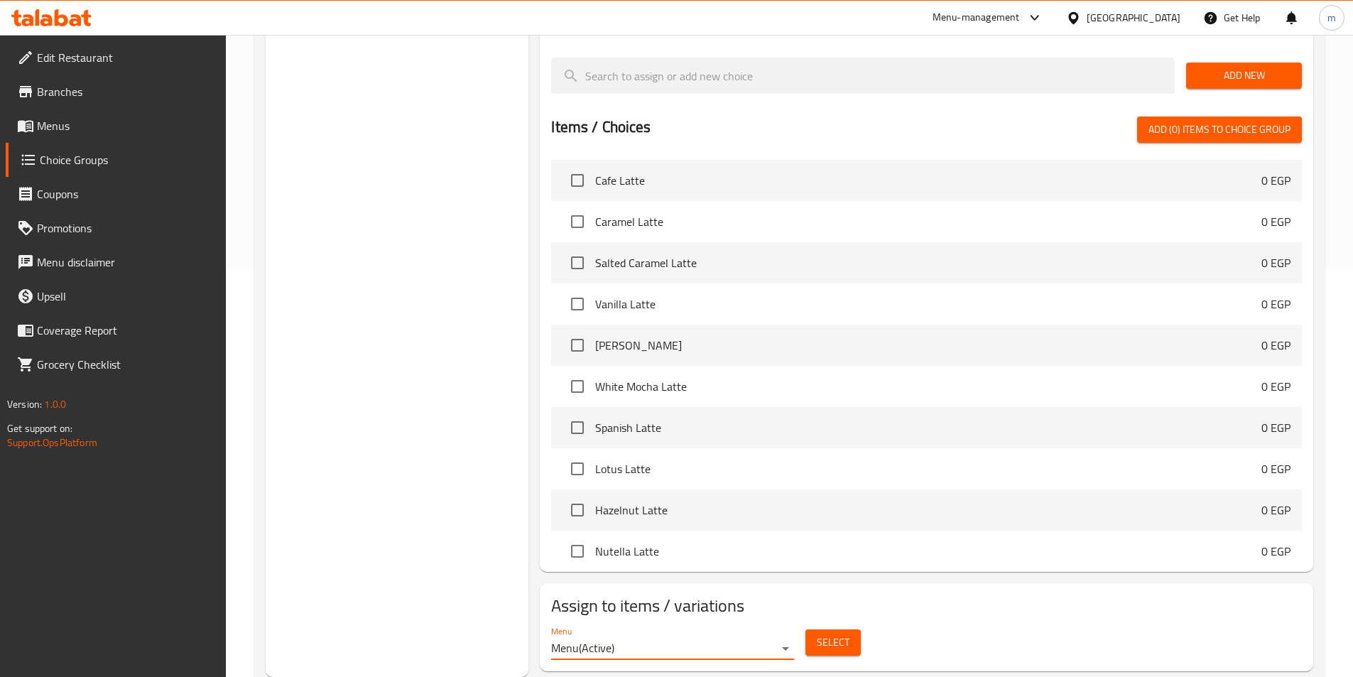
click at [829, 633] on span "Select" at bounding box center [833, 642] width 33 height 18
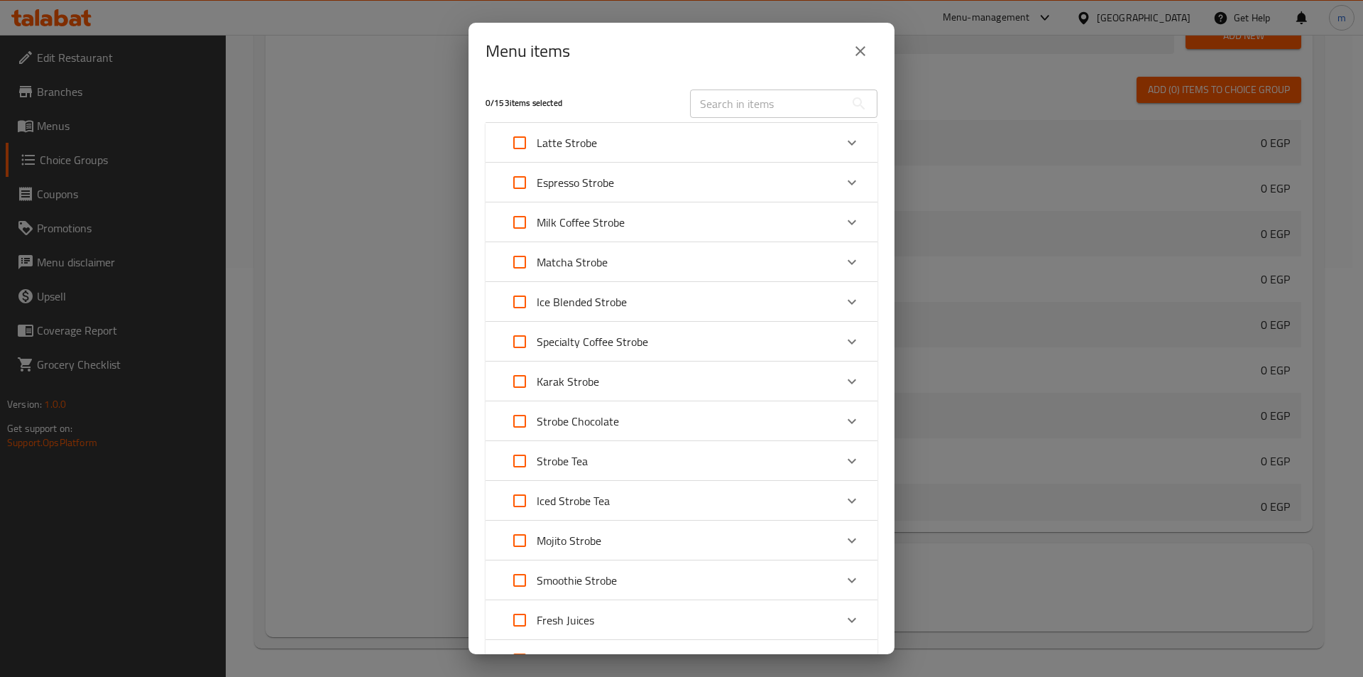
scroll to position [0, 0]
click at [615, 263] on div "Matcha Strobe" at bounding box center [669, 263] width 332 height 34
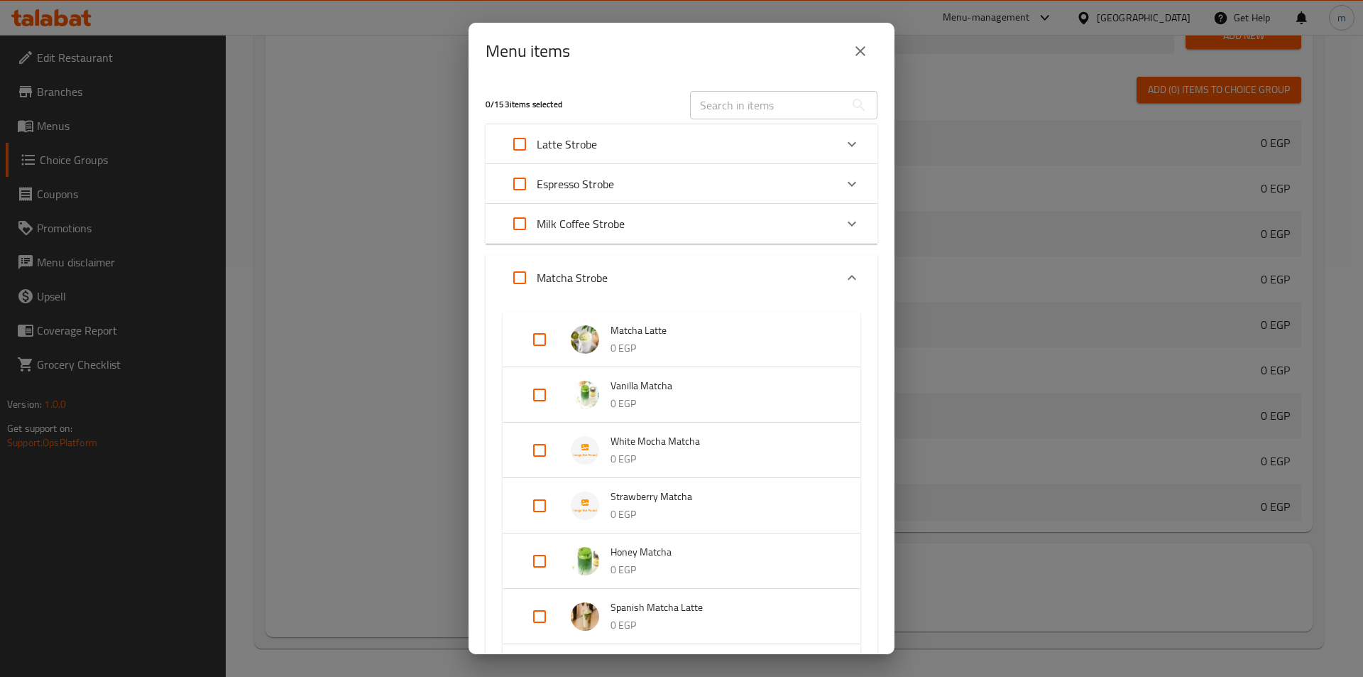
click at [540, 340] on input "Expand" at bounding box center [540, 339] width 34 height 34
checkbox input "true"
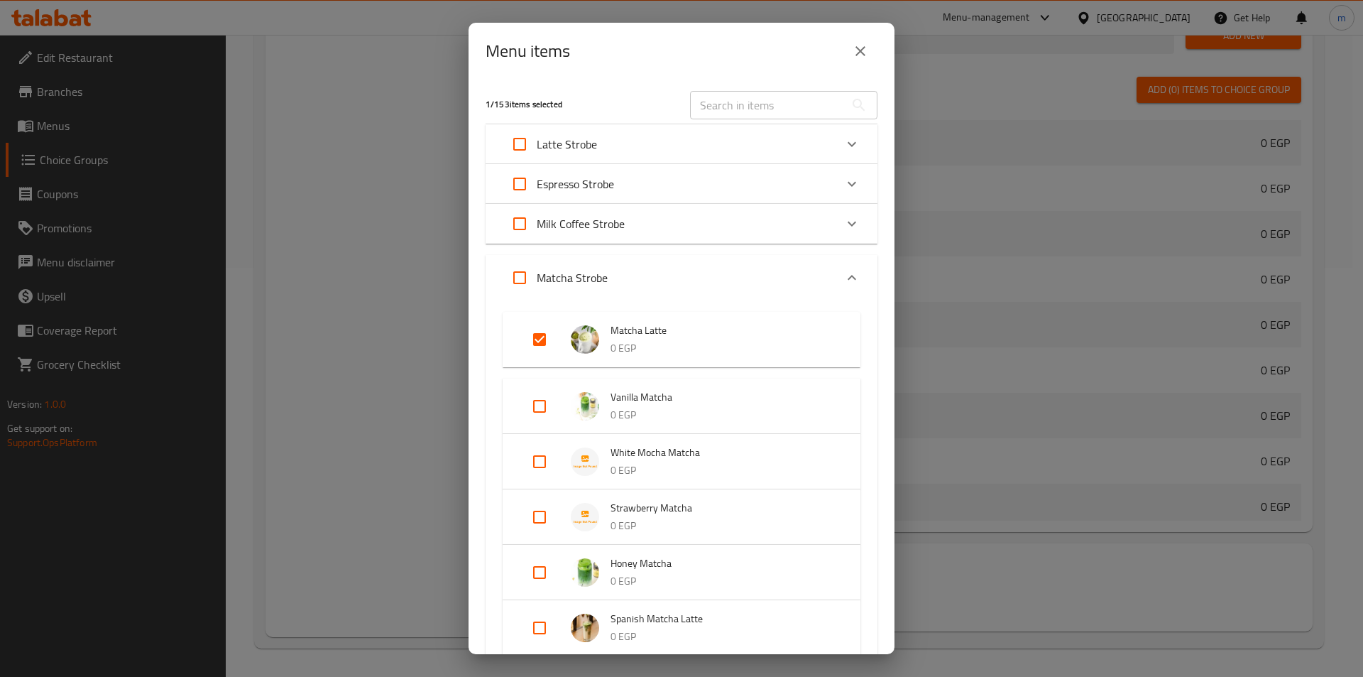
scroll to position [142, 0]
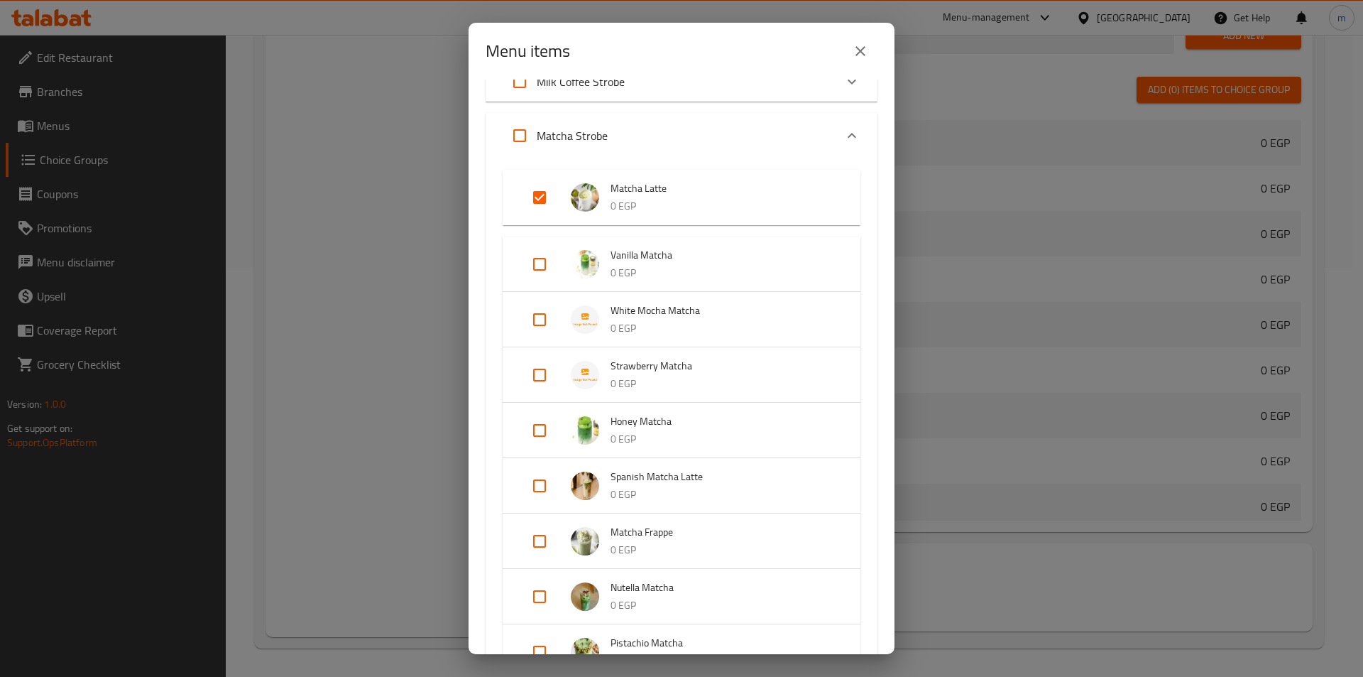
click at [543, 433] on input "Expand" at bounding box center [540, 430] width 34 height 34
checkbox input "true"
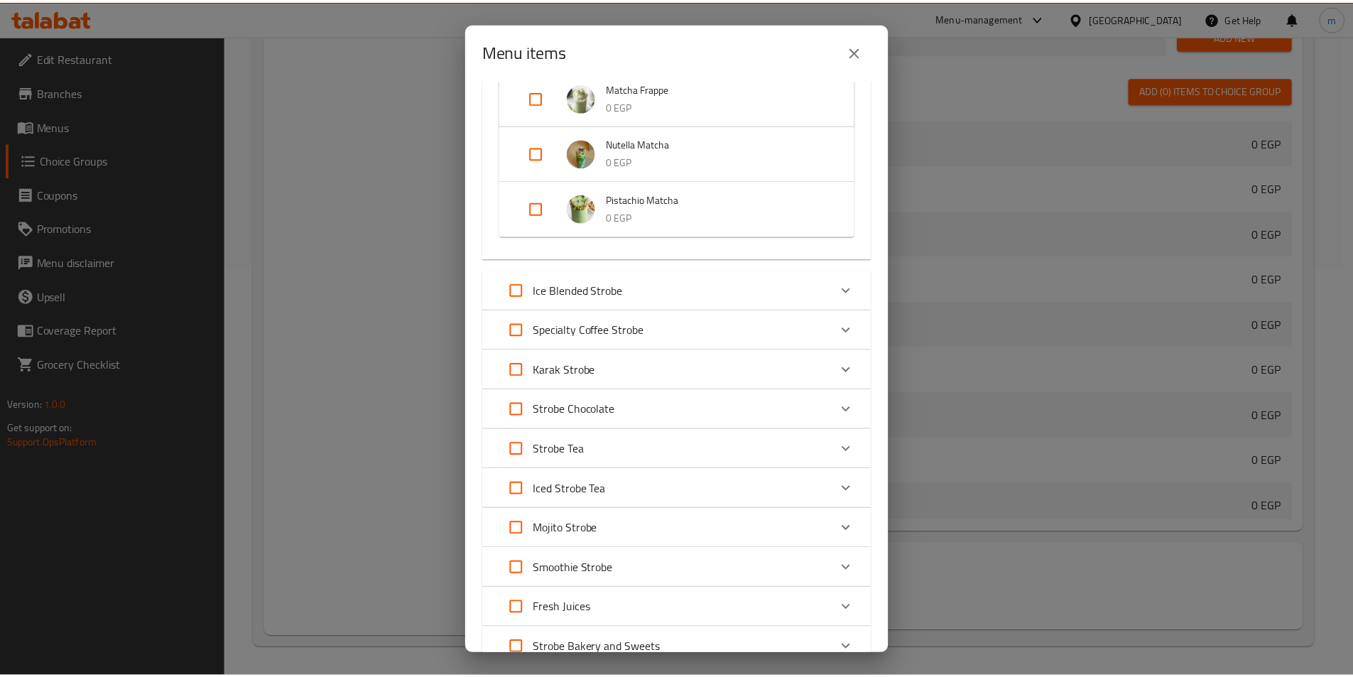
scroll to position [800, 0]
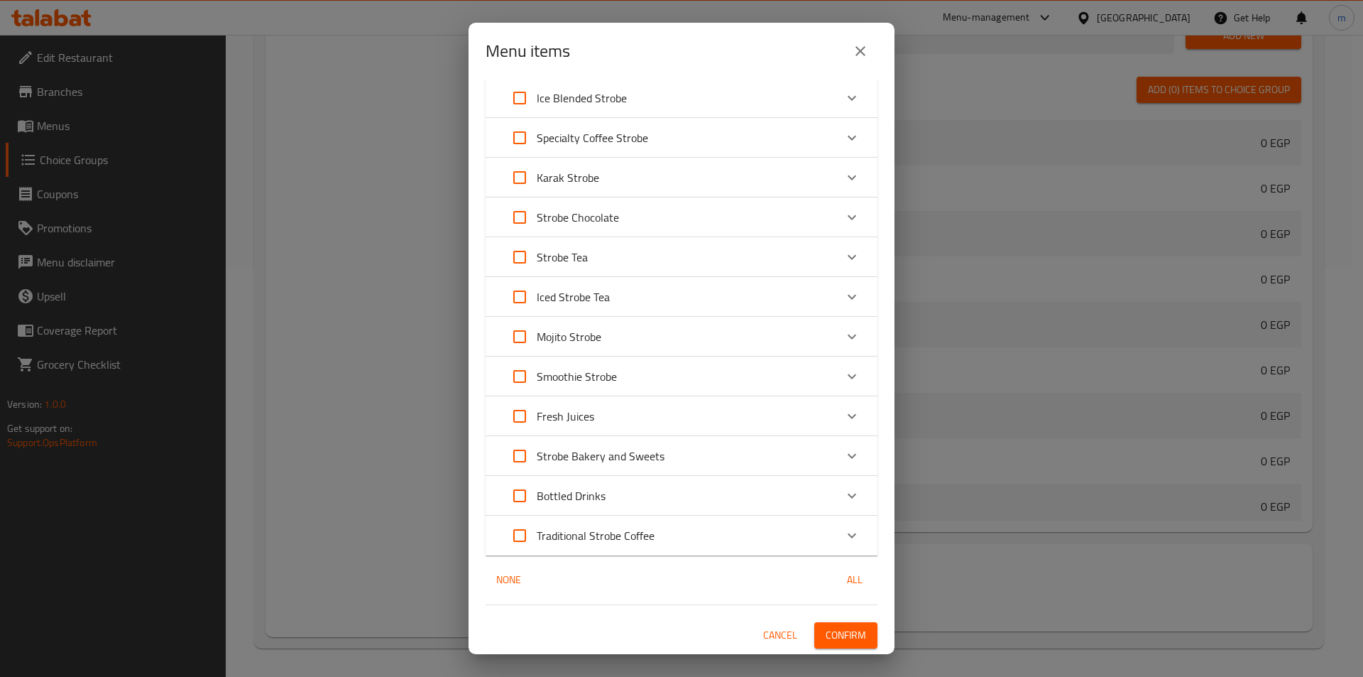
click at [849, 631] on span "Confirm" at bounding box center [846, 635] width 40 height 18
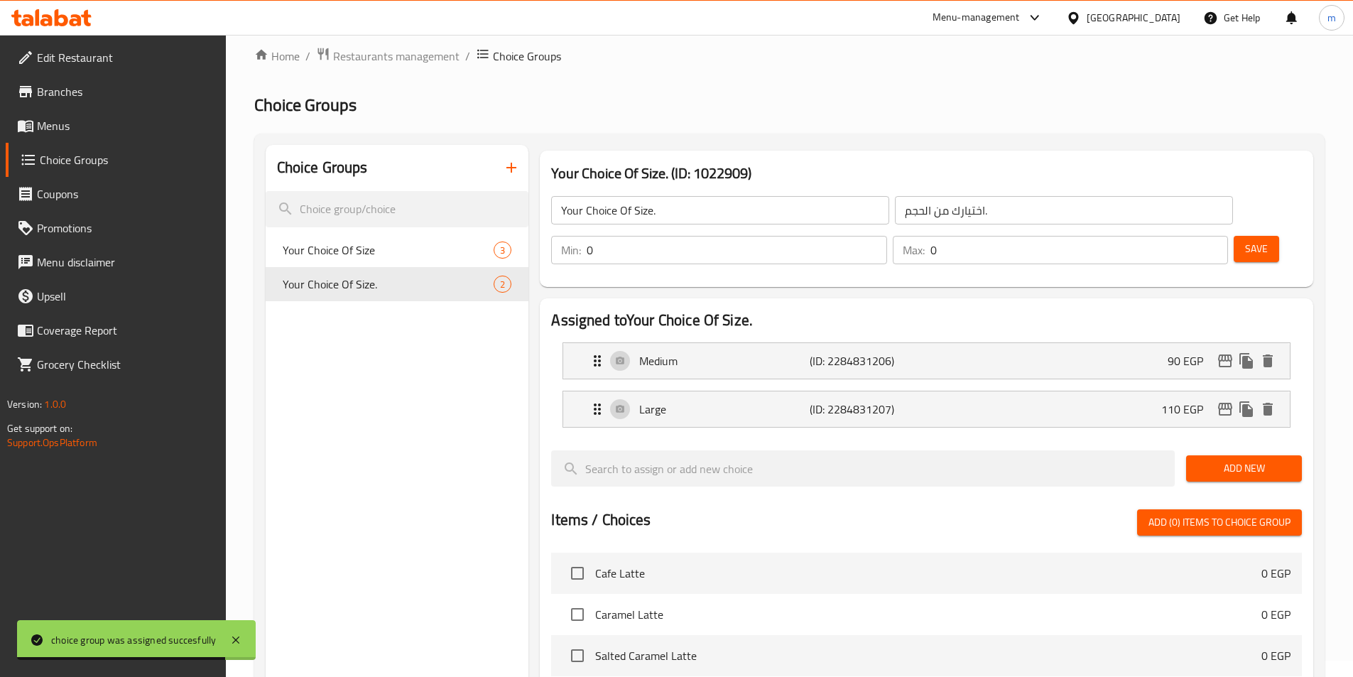
scroll to position [0, 0]
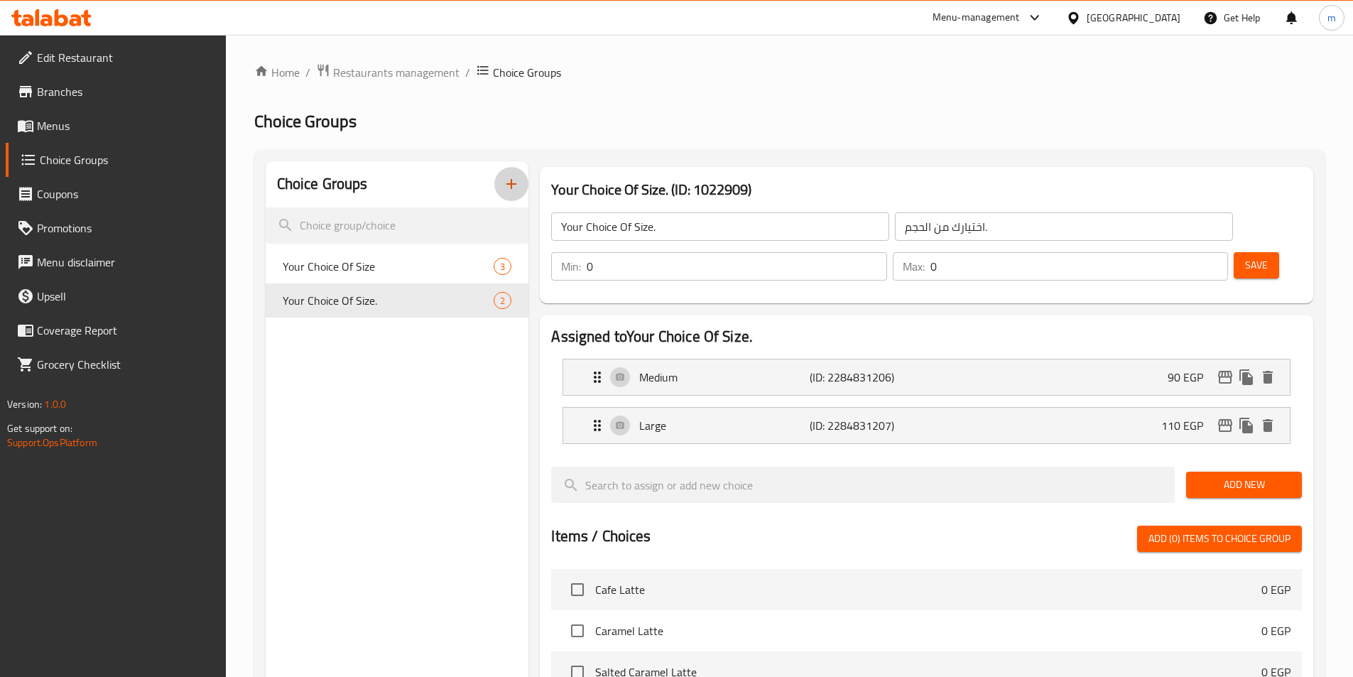
click at [496, 189] on button "button" at bounding box center [511, 184] width 34 height 34
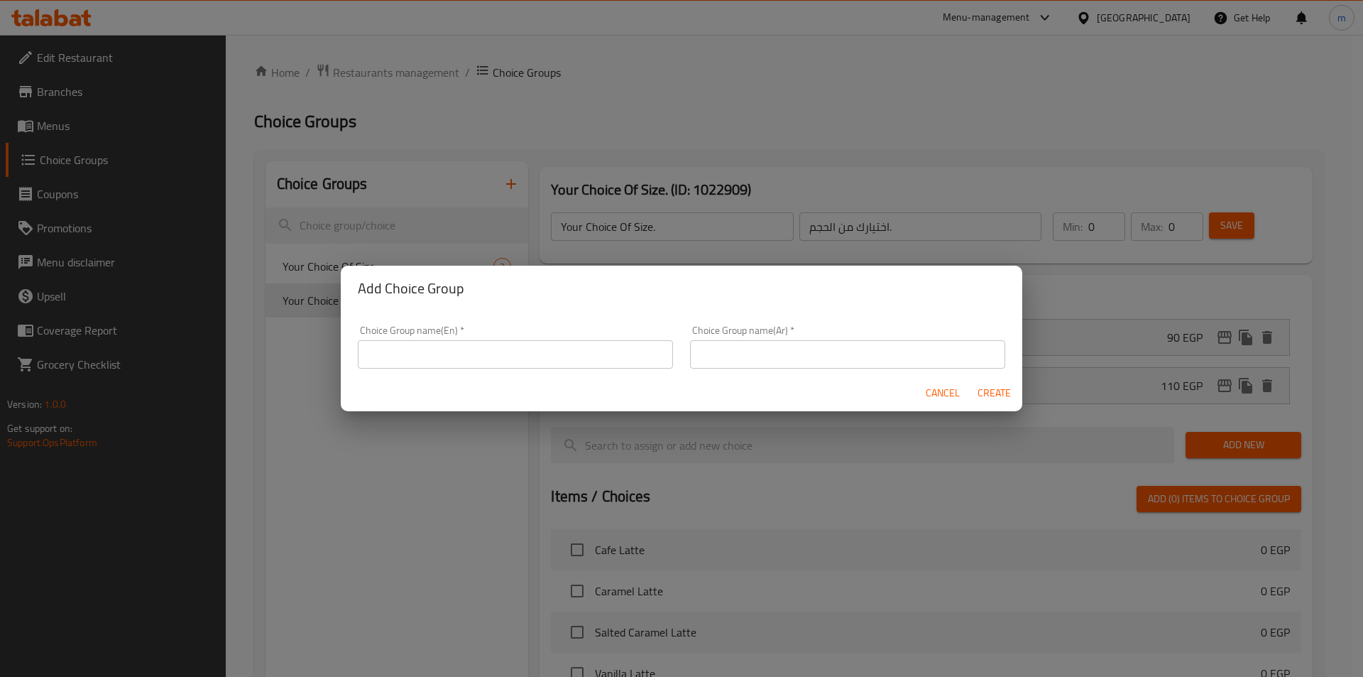
click at [481, 348] on input "text" at bounding box center [515, 354] width 315 height 28
click at [405, 234] on div "Add Choice Group Choice Group name(En)   * Choice Group name(En) * Choice Group…" at bounding box center [681, 338] width 1363 height 677
click at [947, 400] on span "Cancel" at bounding box center [943, 393] width 34 height 18
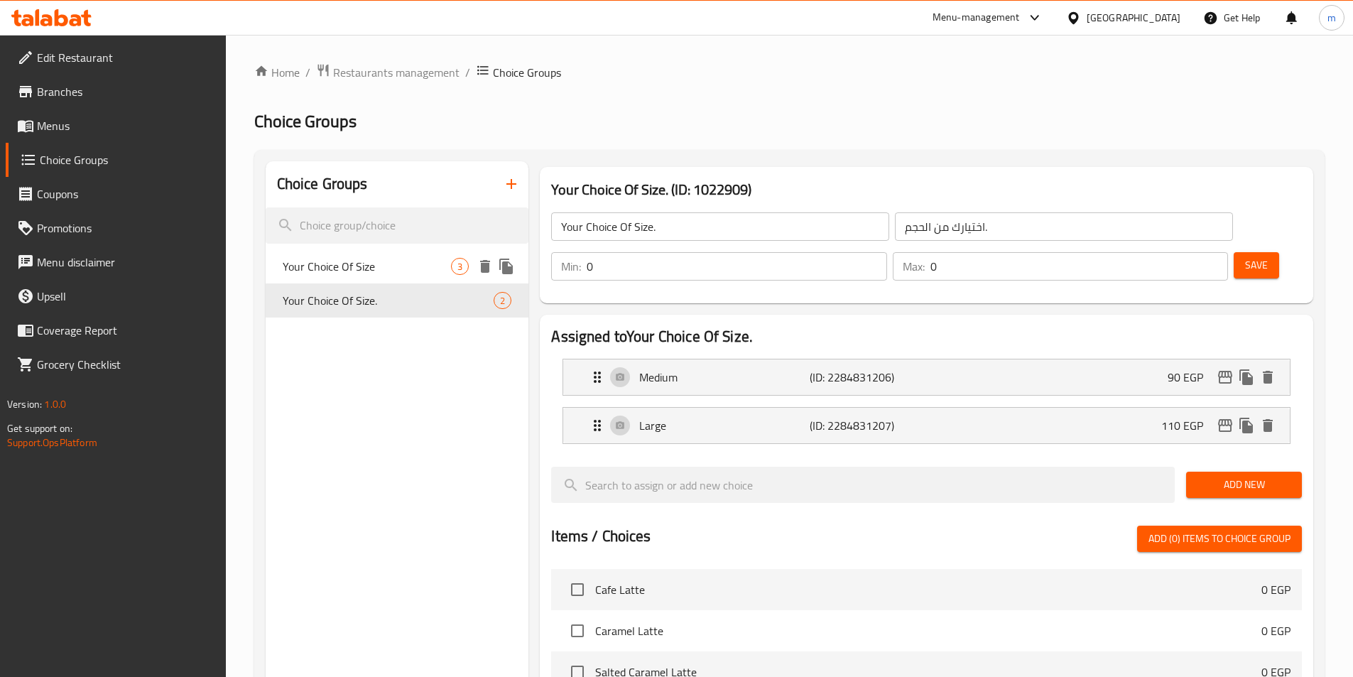
click at [373, 267] on span "Your Choice Of Size" at bounding box center [367, 266] width 169 height 17
type input "Your Choice Of Size"
type input "اختيارك من الحجم"
type input "1"
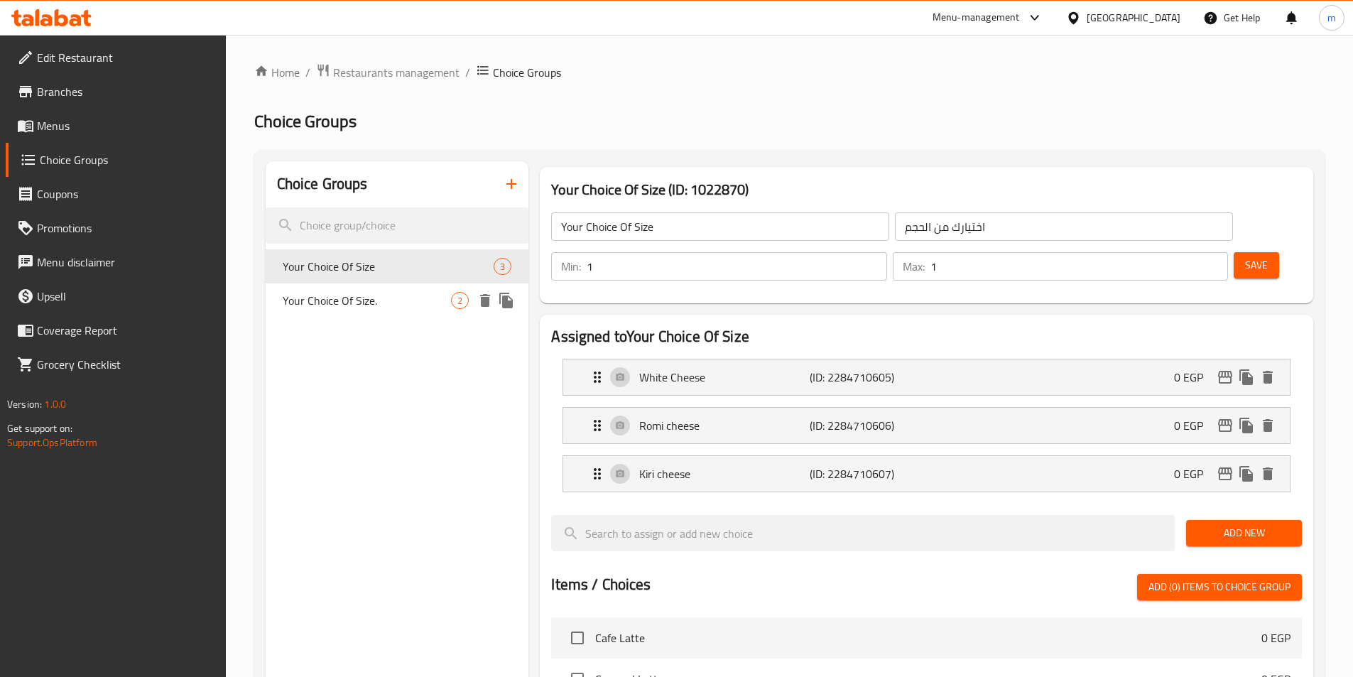
click at [373, 296] on span "Your Choice Of Size." at bounding box center [367, 300] width 169 height 17
type input "Your Choice Of Size."
type input "اختيارك من الحجم."
type input "0"
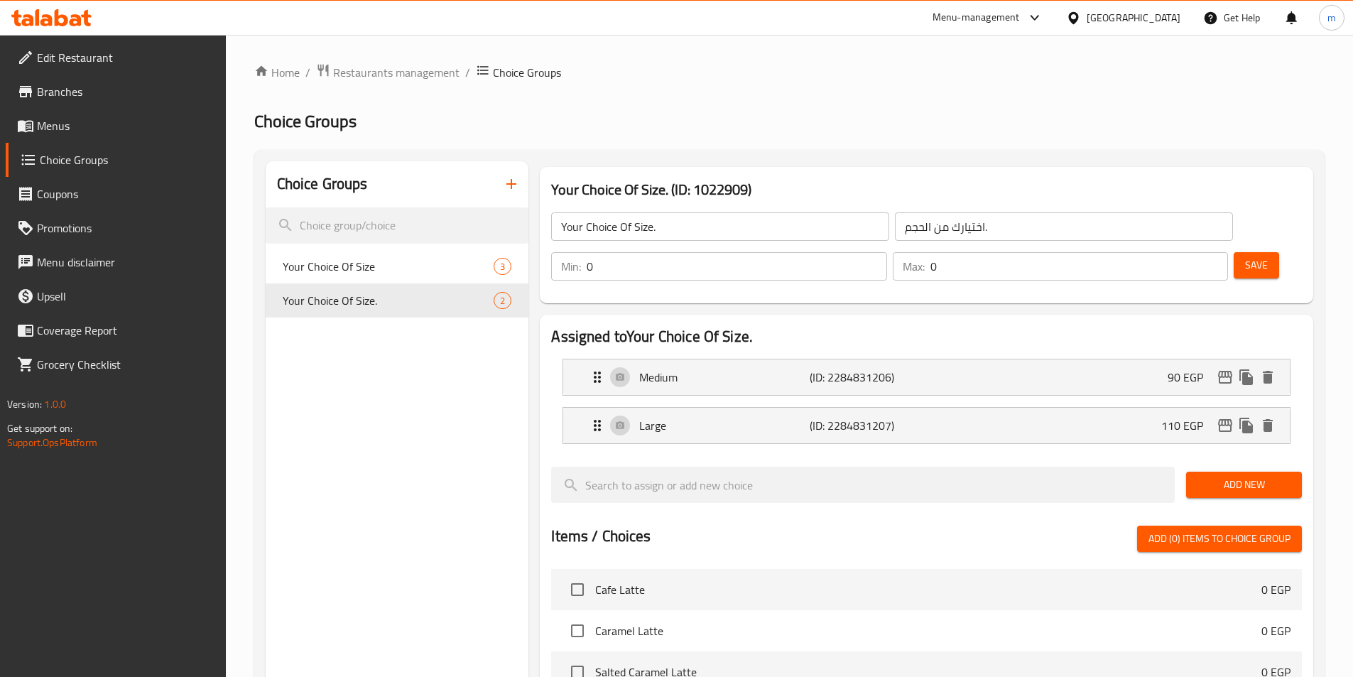
click at [886, 252] on input "0" at bounding box center [737, 266] width 300 height 28
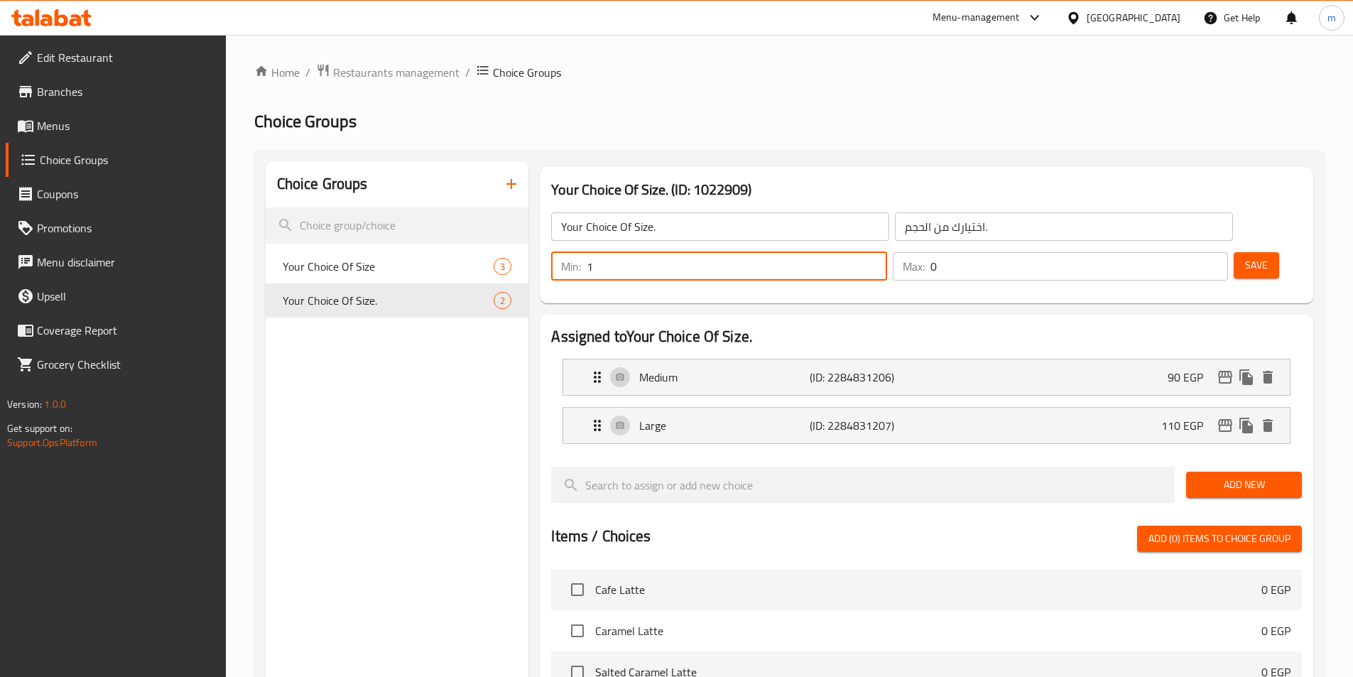
type input "1"
click at [1186, 252] on input "0" at bounding box center [1079, 266] width 298 height 28
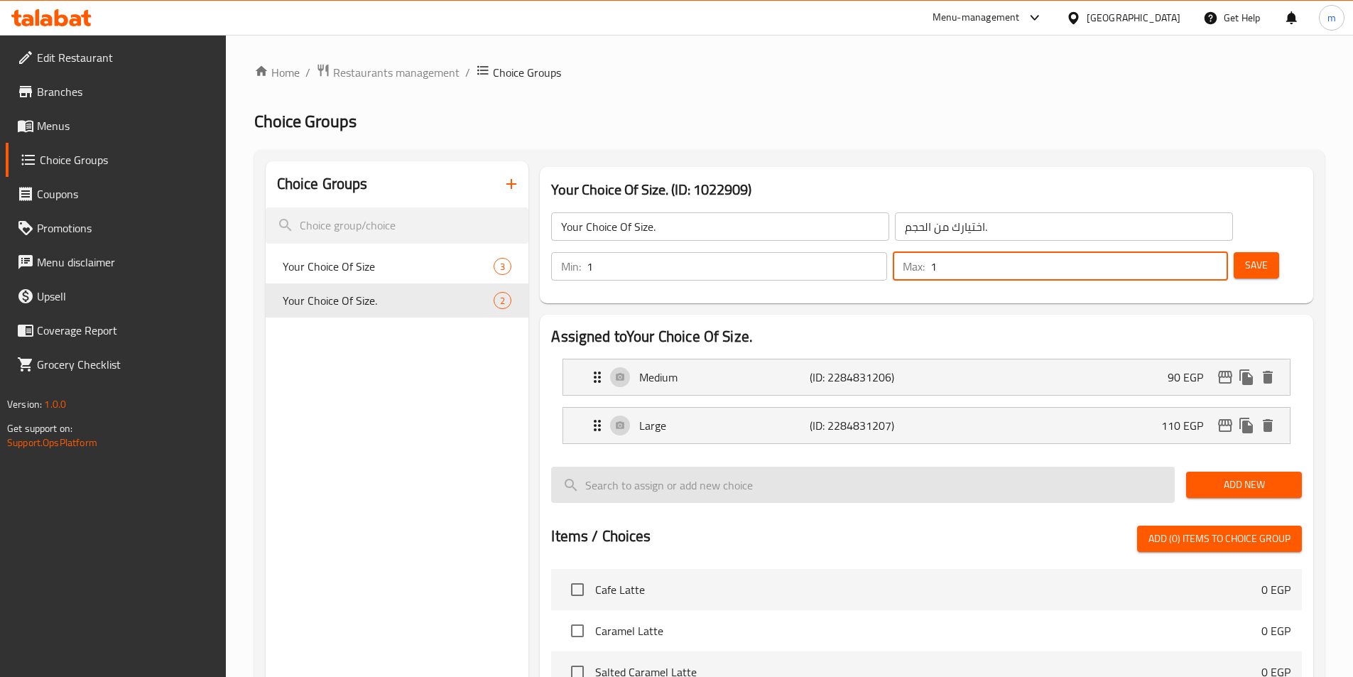
type input "1"
click at [996, 467] on input "search" at bounding box center [862, 485] width 623 height 36
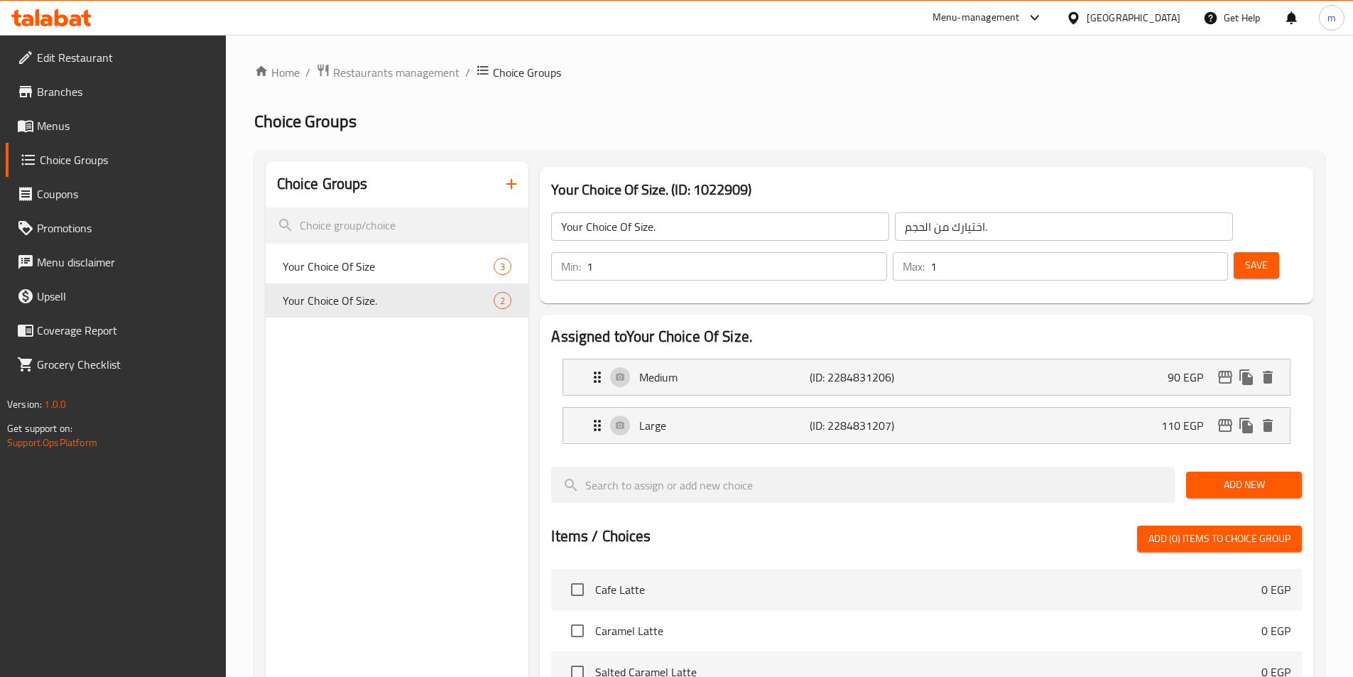
click at [964, 455] on div at bounding box center [926, 460] width 751 height 11
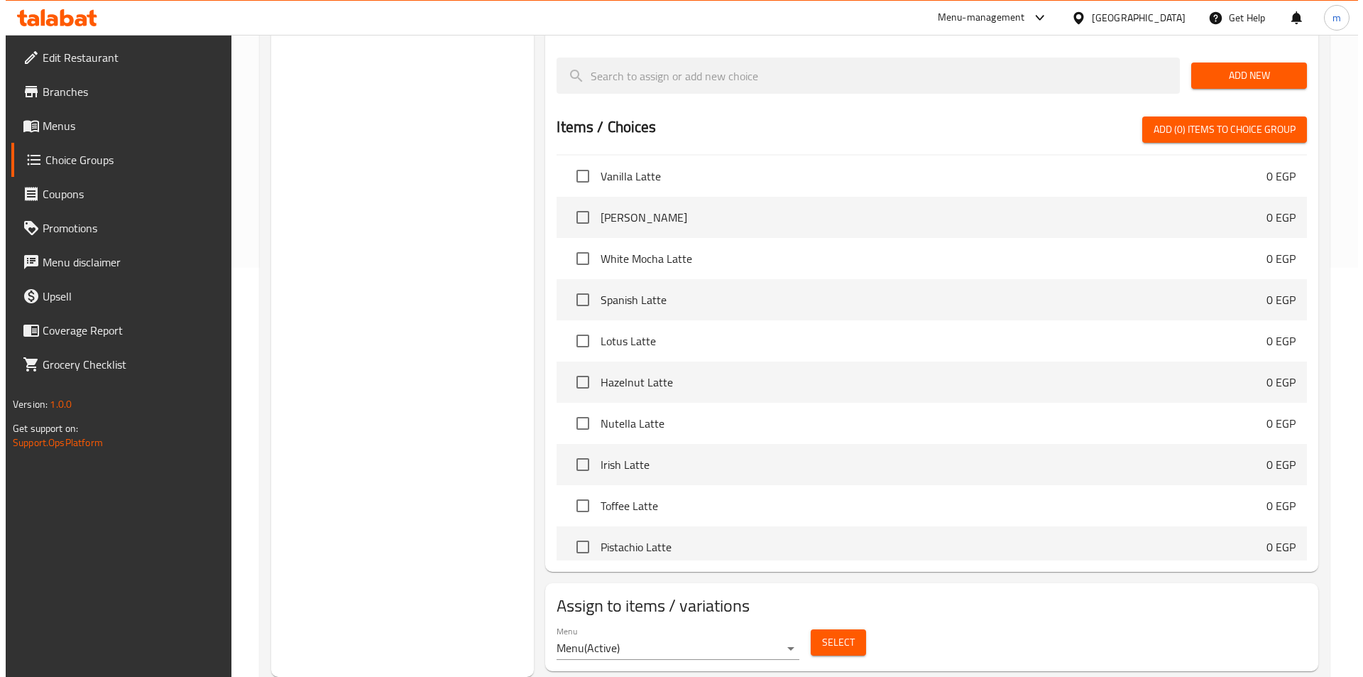
scroll to position [142, 0]
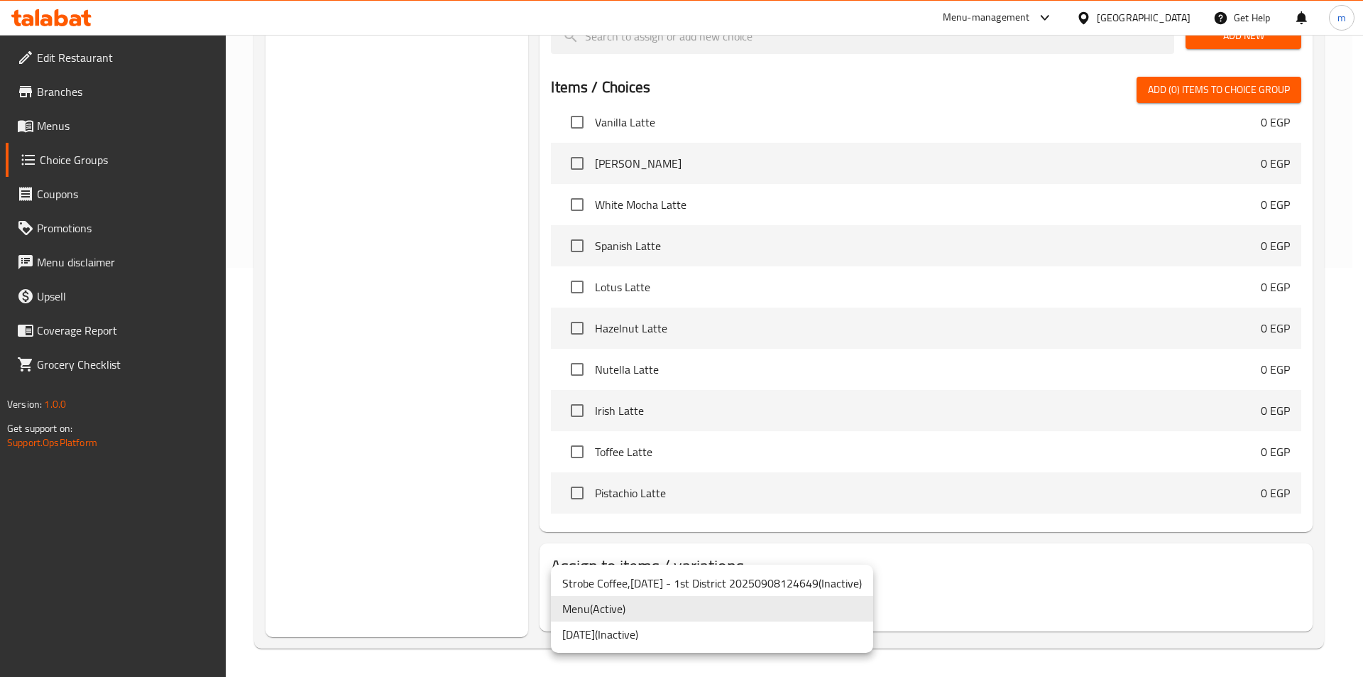
click at [994, 601] on div at bounding box center [681, 338] width 1363 height 677
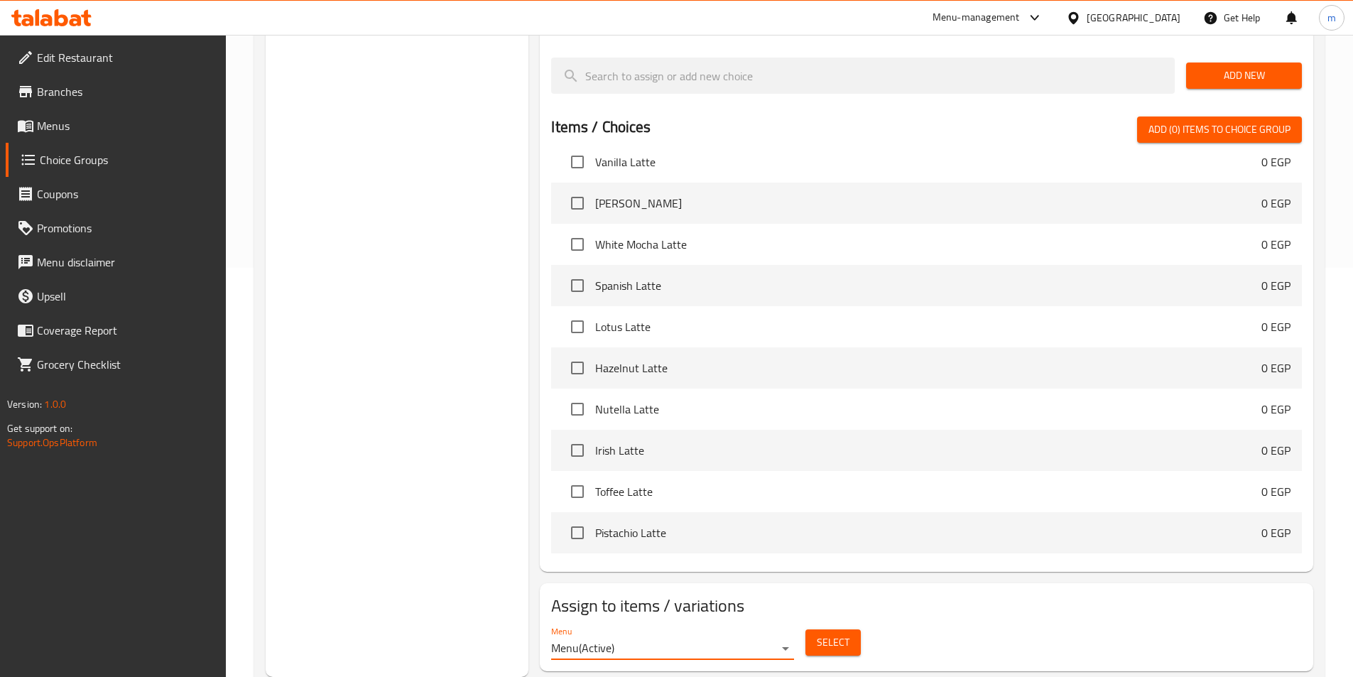
click at [839, 633] on span "Select" at bounding box center [833, 642] width 33 height 18
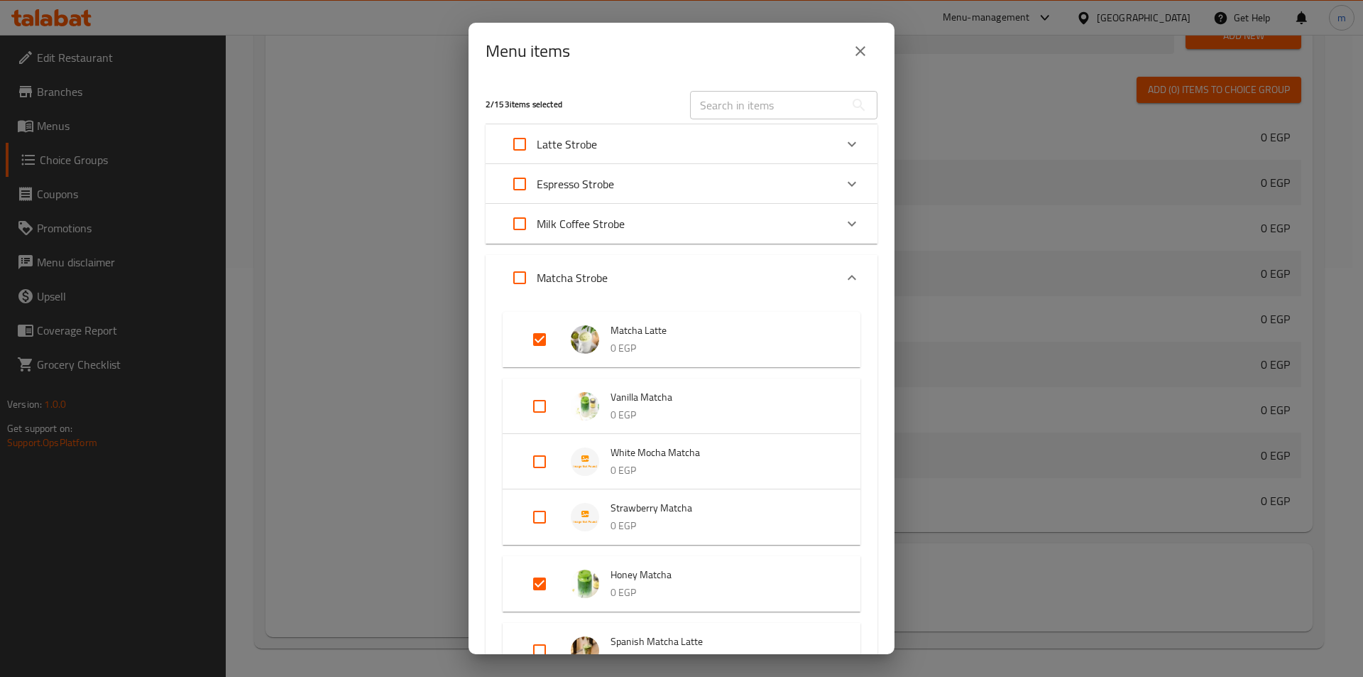
click at [578, 398] on img "Expand" at bounding box center [585, 406] width 28 height 28
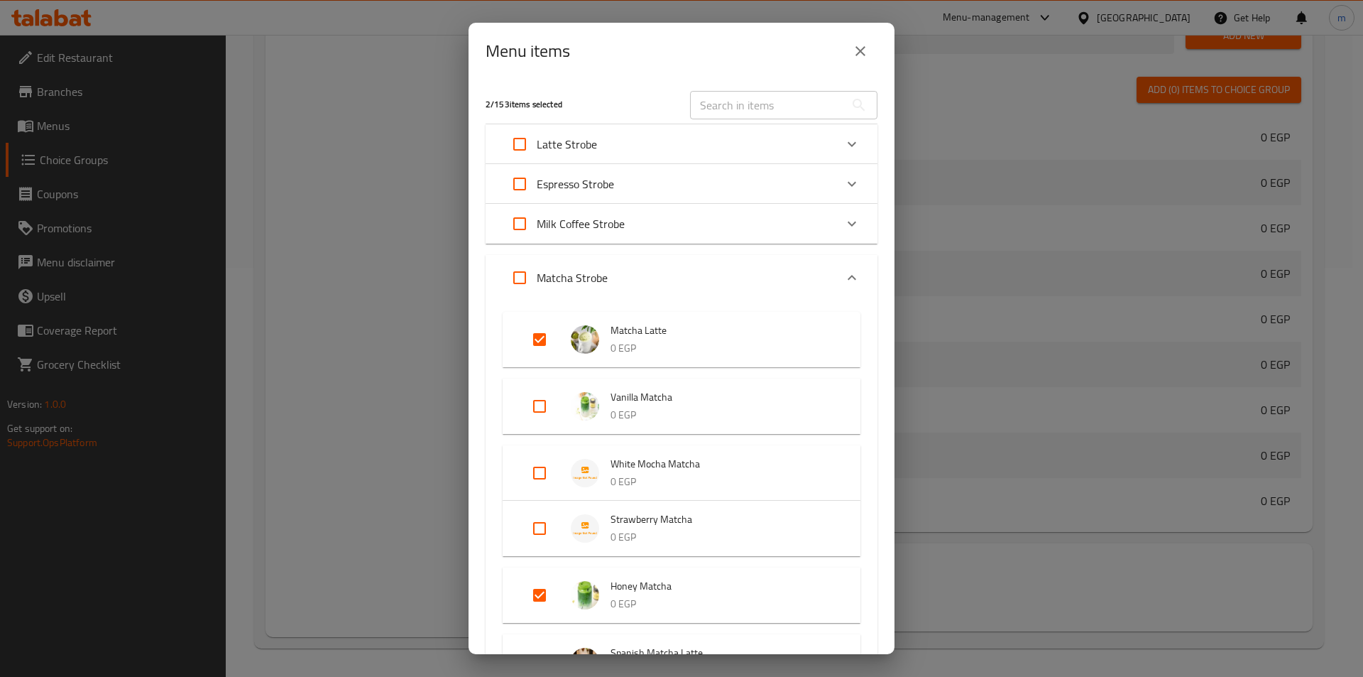
click at [531, 404] on input "Expand" at bounding box center [540, 406] width 34 height 34
checkbox input "true"
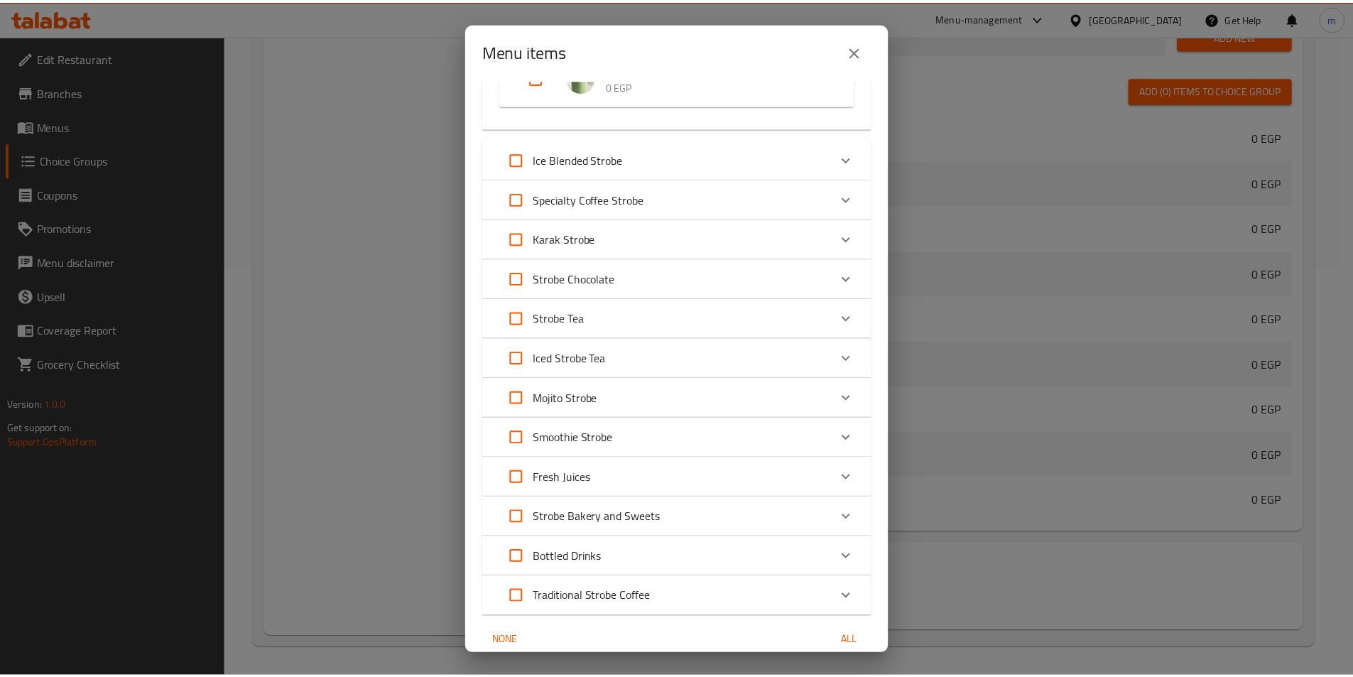
scroll to position [800, 0]
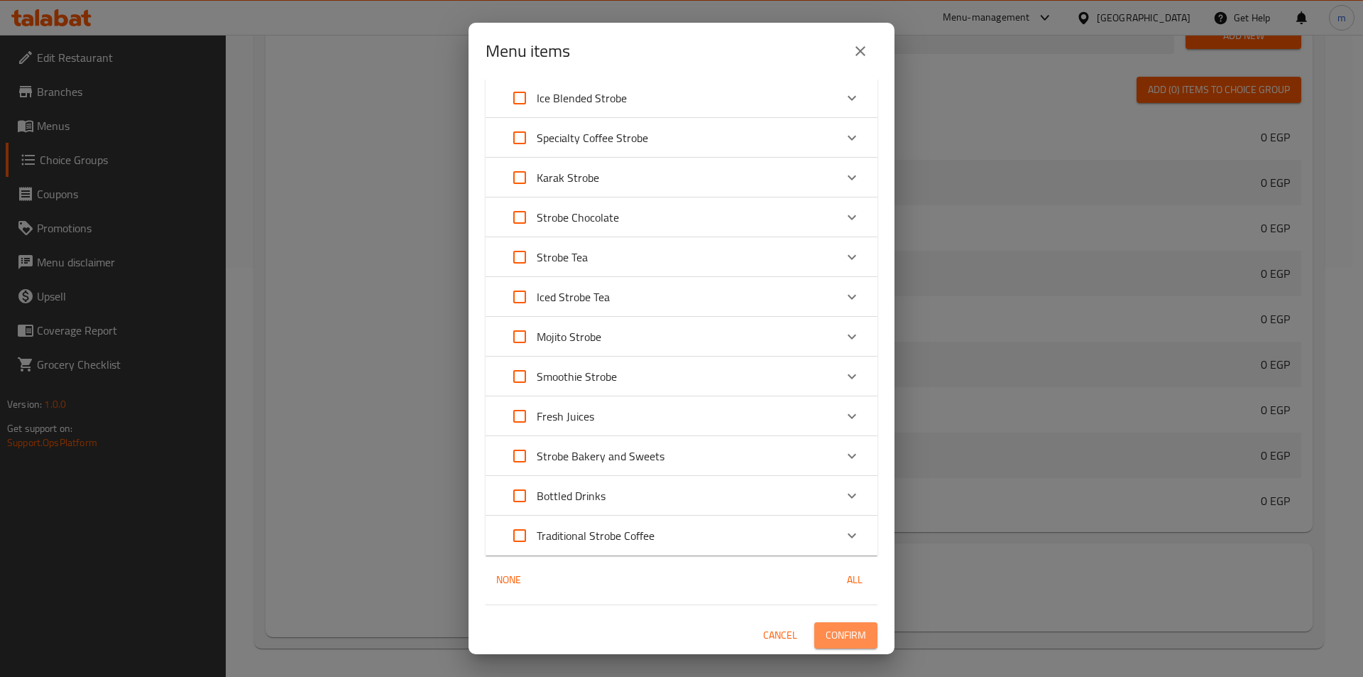
click at [840, 627] on span "Confirm" at bounding box center [846, 635] width 40 height 18
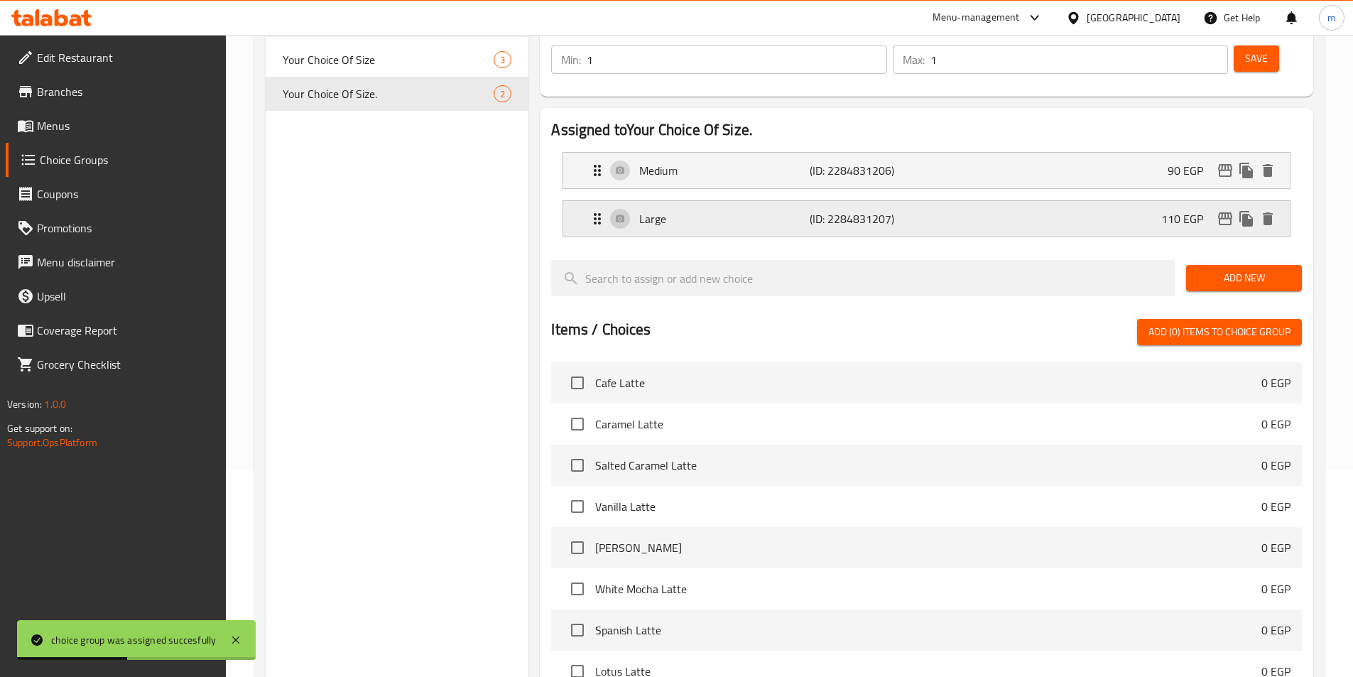
scroll to position [54, 0]
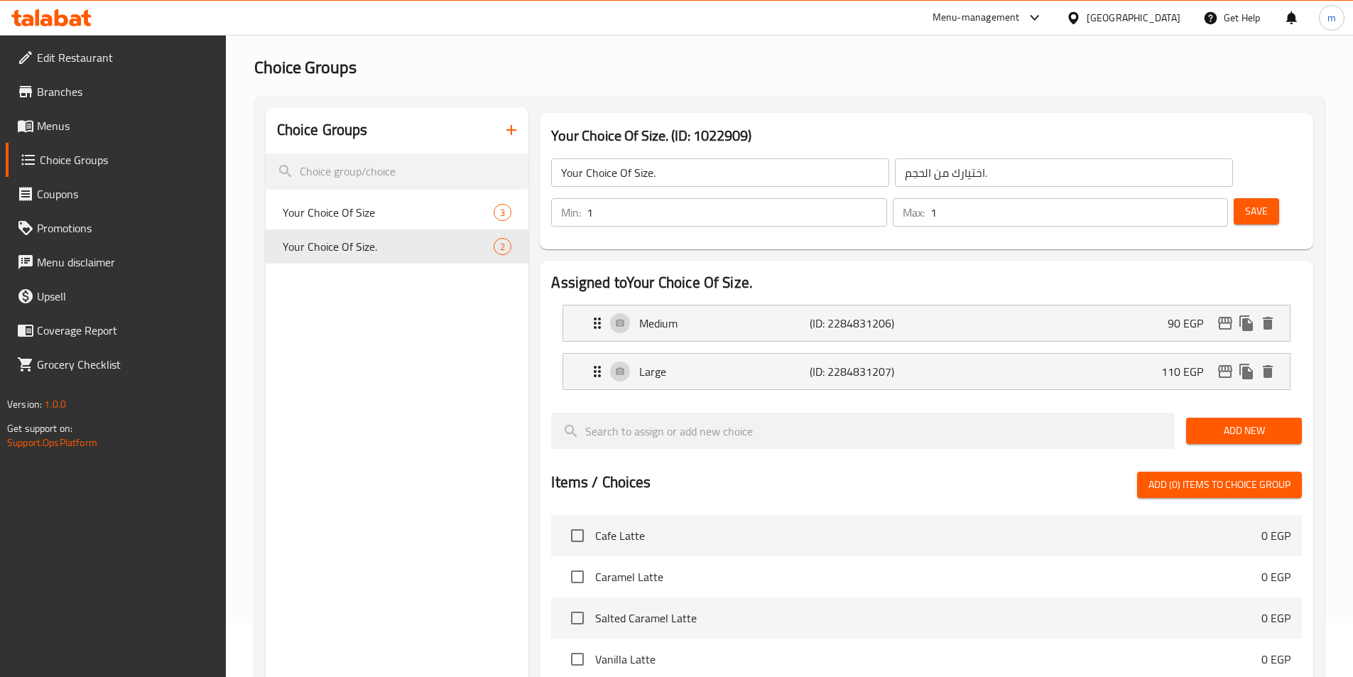
click at [1226, 422] on span "Add New" at bounding box center [1243, 431] width 93 height 18
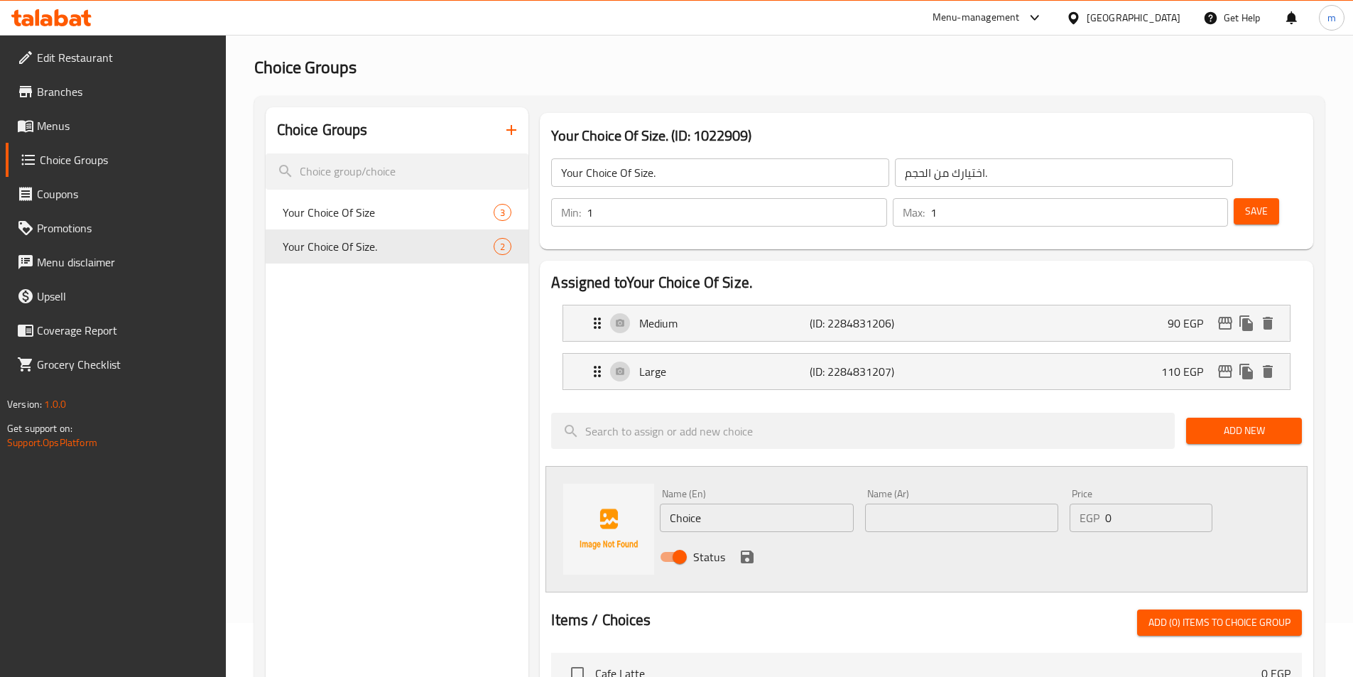
click at [778, 503] on input "Choice" at bounding box center [756, 517] width 193 height 28
type input "م"
drag, startPoint x: 543, startPoint y: 456, endPoint x: 527, endPoint y: 453, distance: 15.9
click at [527, 453] on div "Choice Groups Your Choice Of Size 3 Your Choice Of Size. 2 Your Choice Of Size.…" at bounding box center [792, 638] width 1053 height 1062
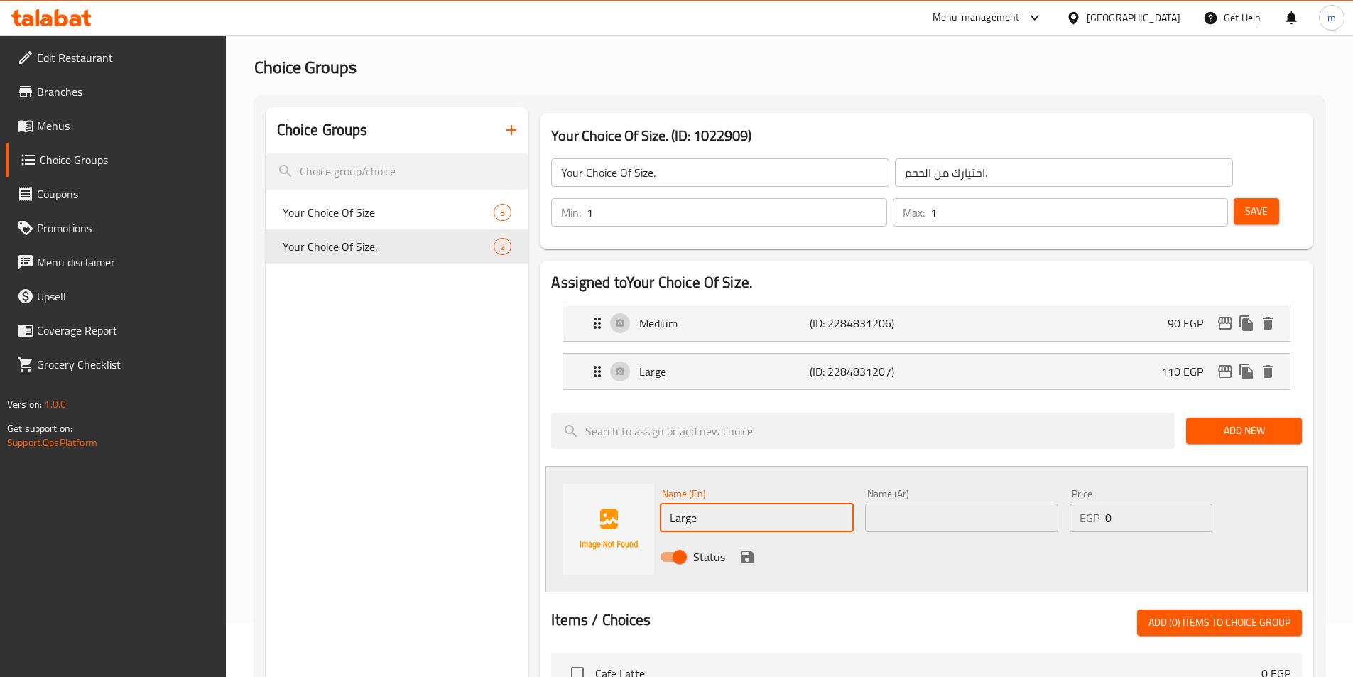
type input "Large"
click at [926, 503] on input "text" at bounding box center [961, 517] width 193 height 28
type input "كبير"
click at [1123, 503] on input "0" at bounding box center [1158, 517] width 107 height 28
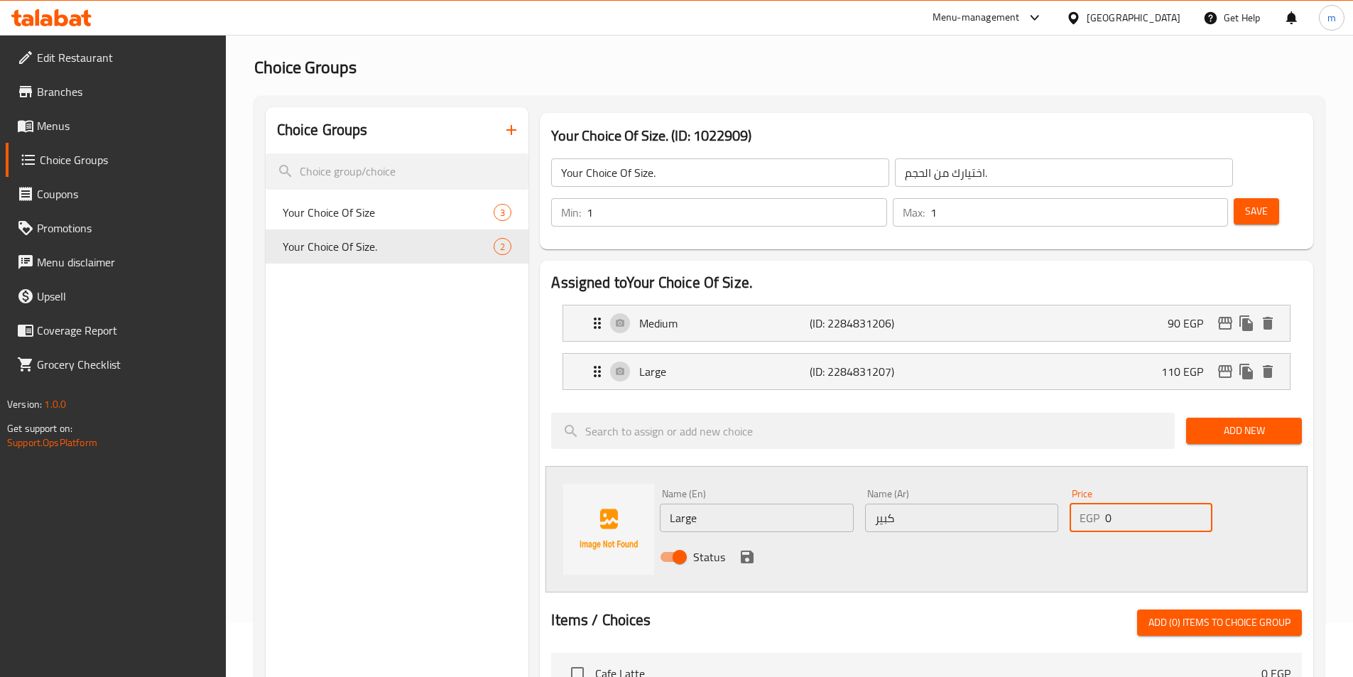
click at [1123, 503] on input "0" at bounding box center [1158, 517] width 107 height 28
click at [768, 503] on input "Large" at bounding box center [756, 517] width 193 height 28
type input "m"
type input "Medium"
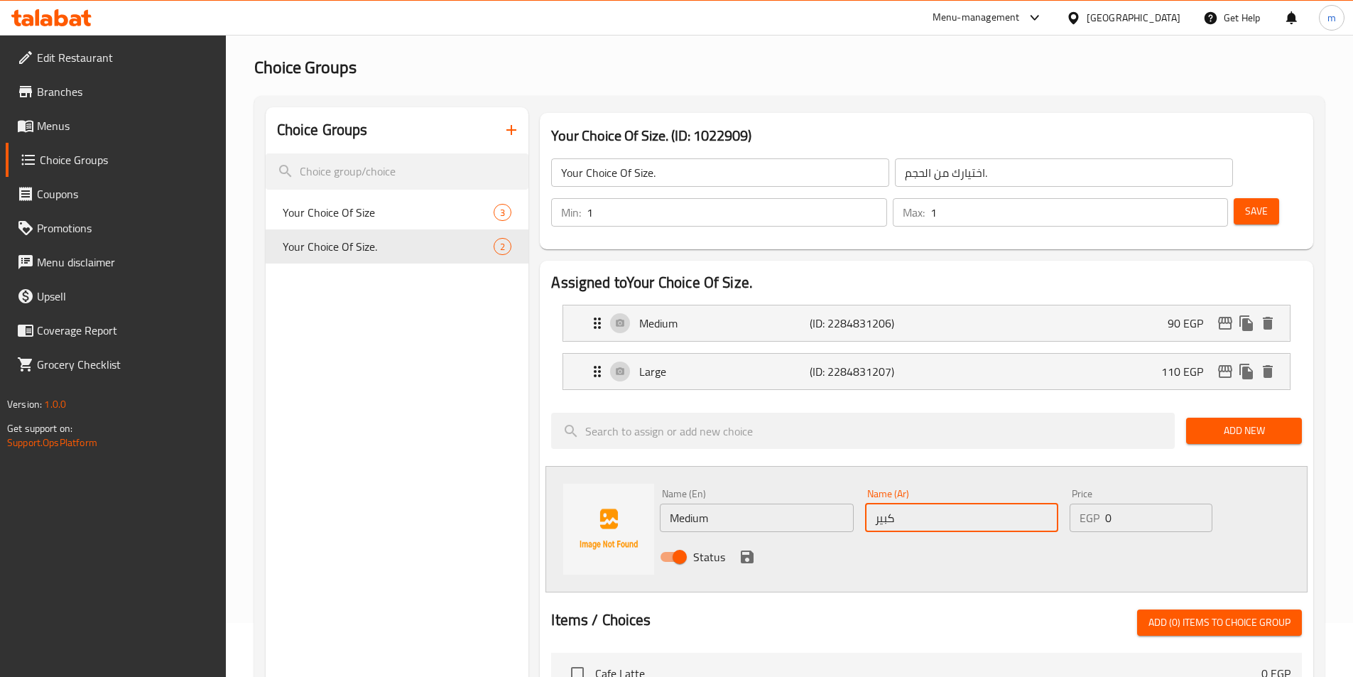
type input ","
type input "وسط"
click at [1119, 503] on input "0" at bounding box center [1158, 517] width 107 height 28
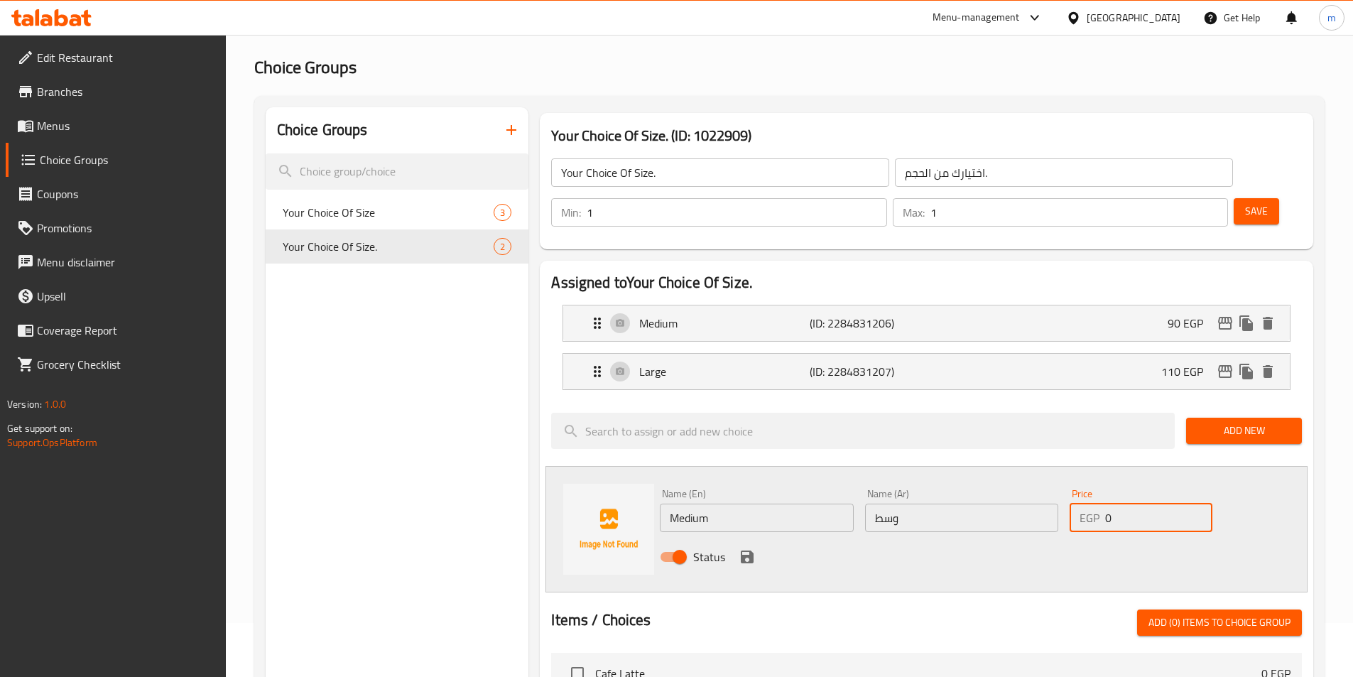
click at [1119, 503] on input "0" at bounding box center [1158, 517] width 107 height 28
click at [1140, 503] on input "0" at bounding box center [1158, 517] width 107 height 28
type input "100"
click at [750, 550] on icon "save" at bounding box center [747, 556] width 13 height 13
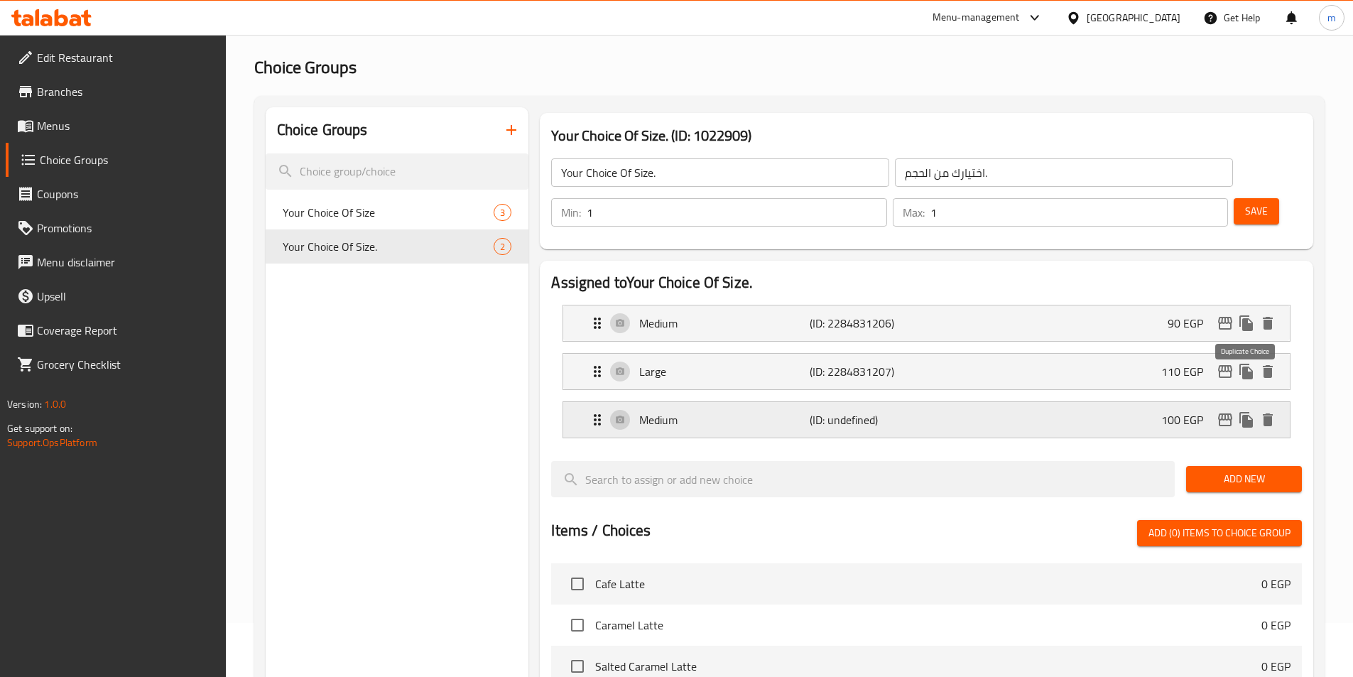
click at [1241, 412] on icon "duplicate" at bounding box center [1245, 420] width 13 height 16
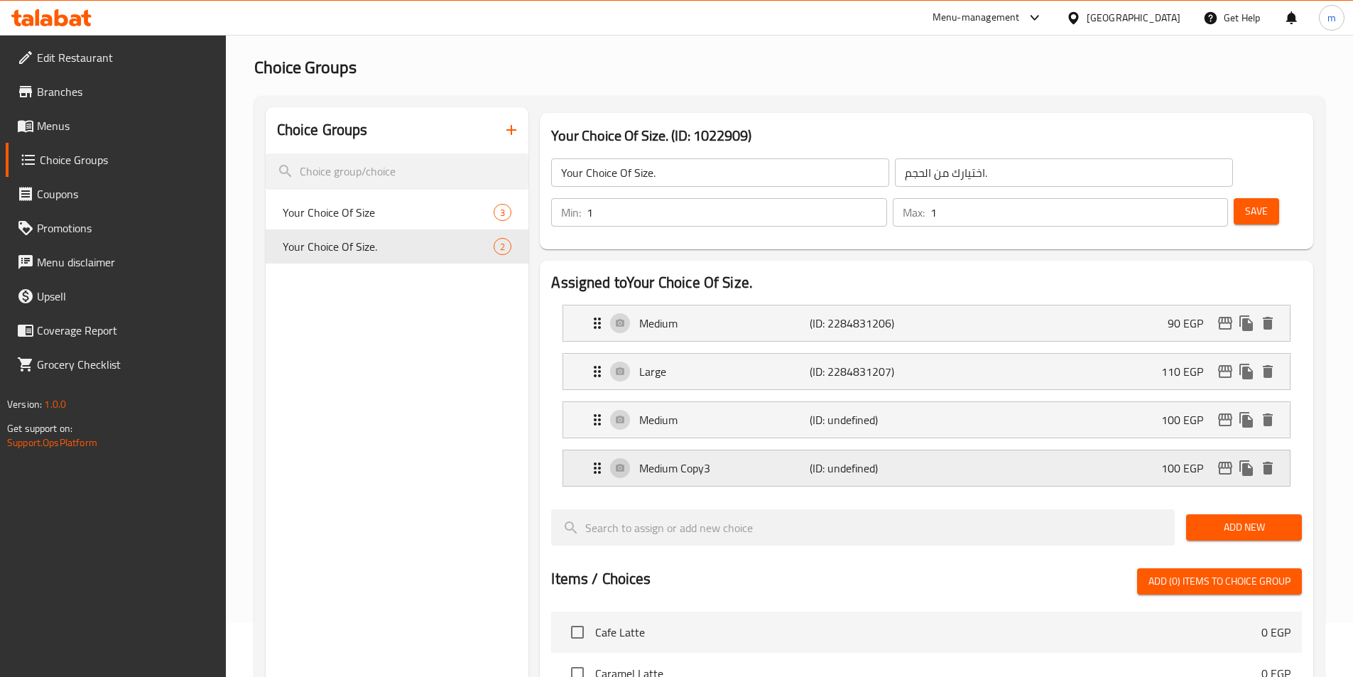
click at [1015, 450] on div "Medium Copy3 (ID: undefined) 100 EGP" at bounding box center [931, 468] width 684 height 36
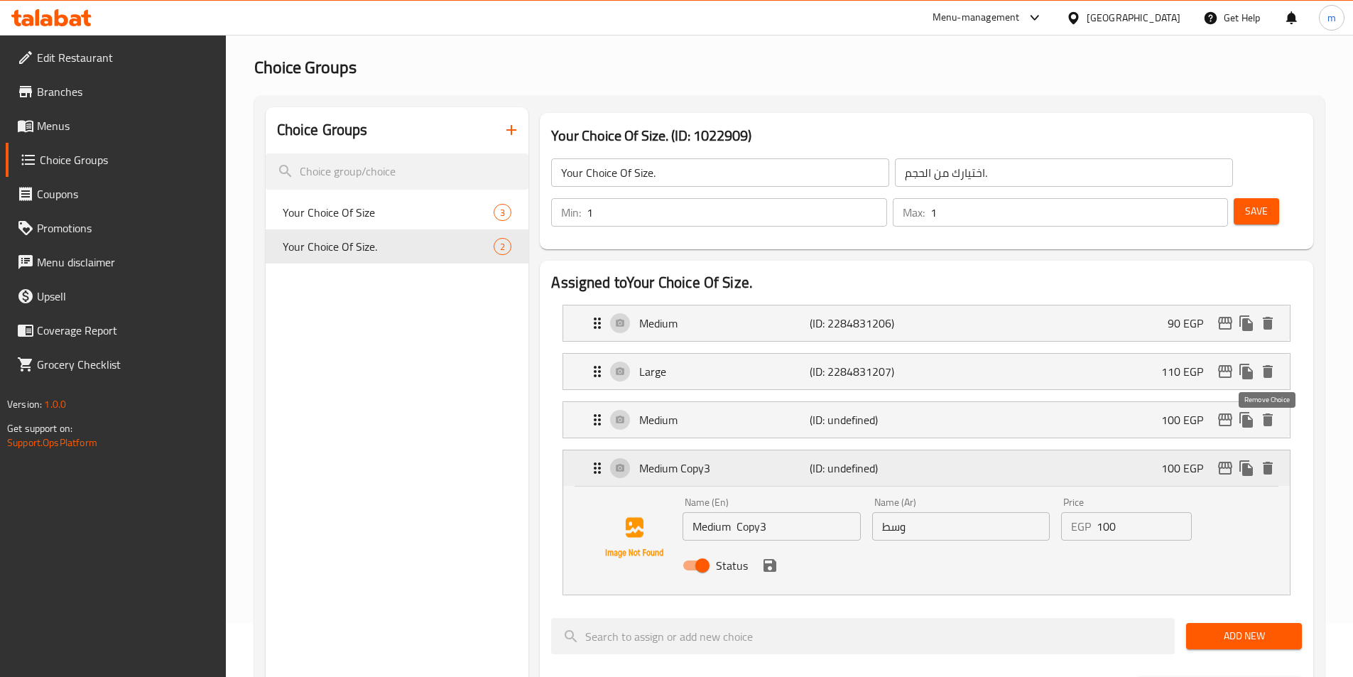
click at [1271, 462] on icon "delete" at bounding box center [1268, 468] width 10 height 13
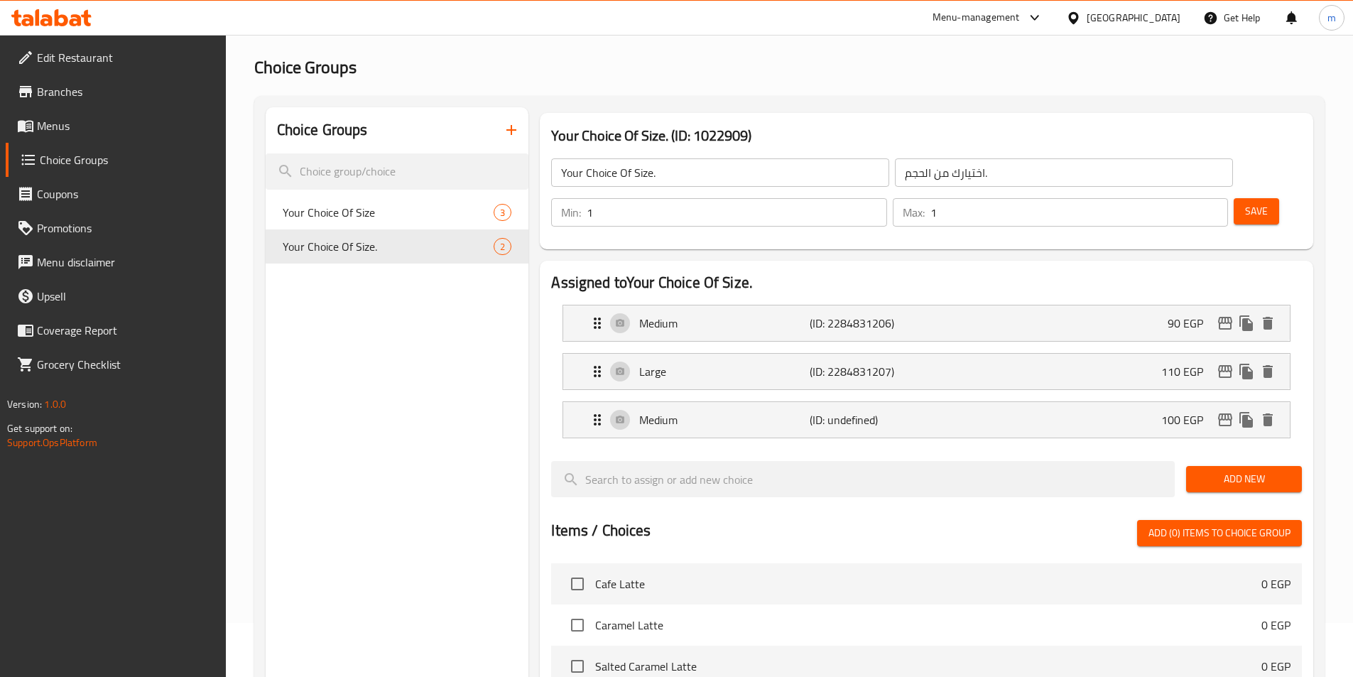
click at [1233, 470] on span "Add New" at bounding box center [1243, 479] width 93 height 18
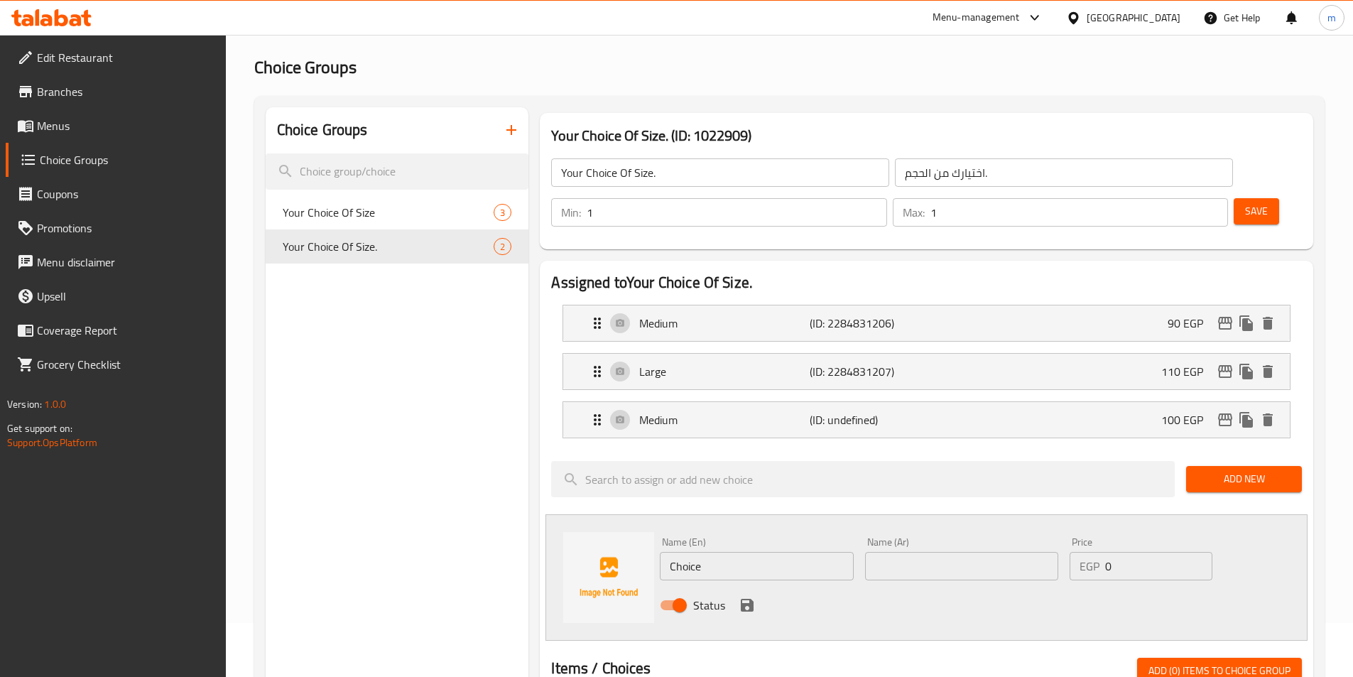
click at [724, 552] on input "Choice" at bounding box center [756, 566] width 193 height 28
type input "ش"
type input "l"
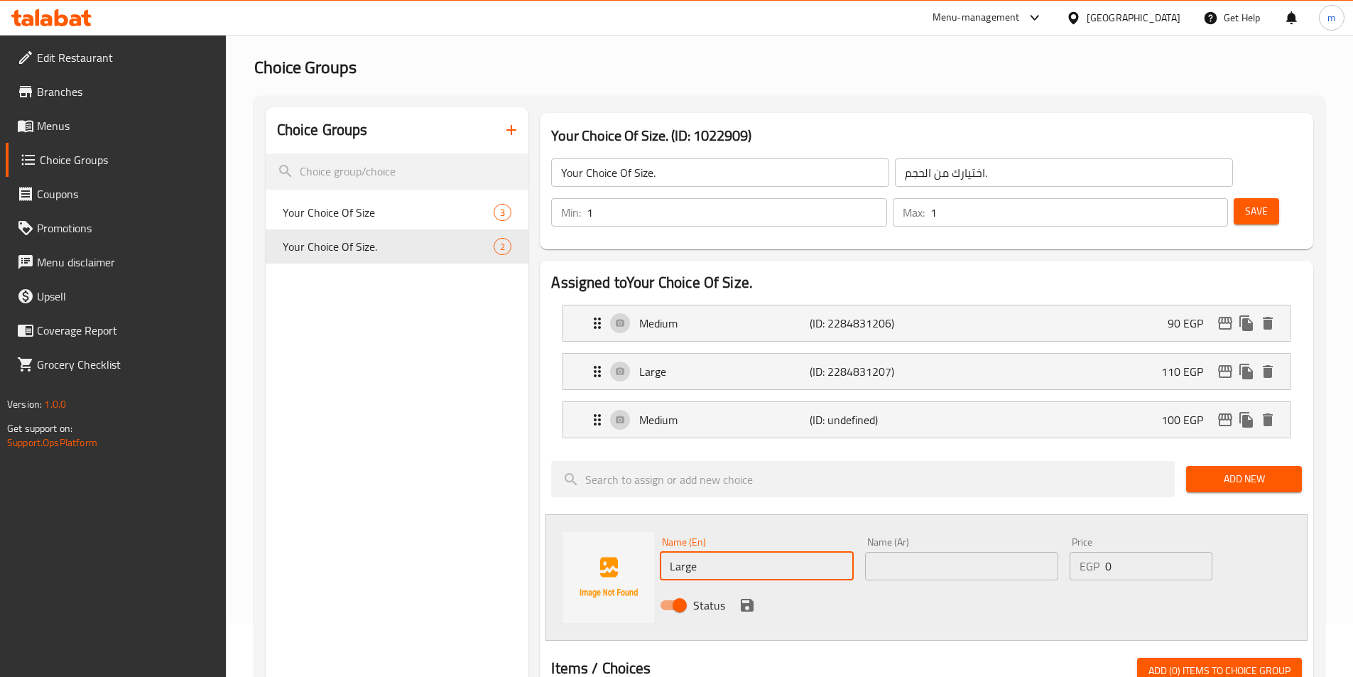
type input "Large"
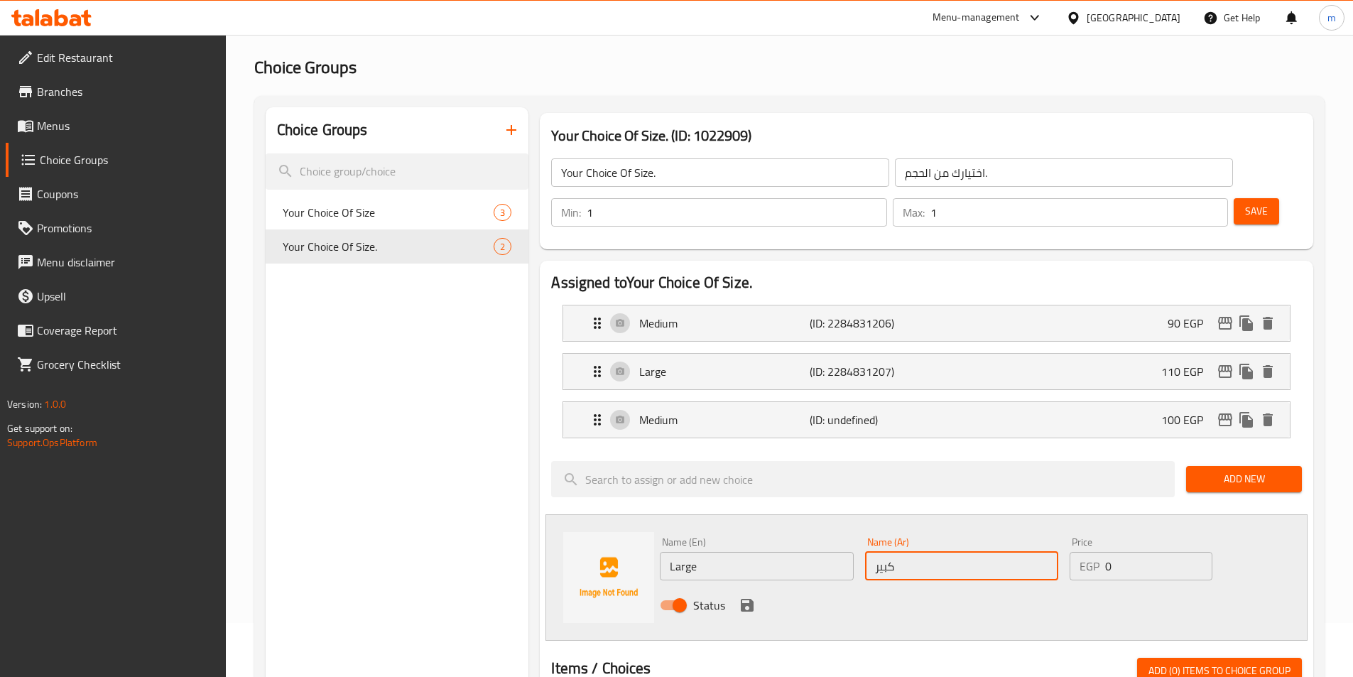
type input "كبير"
click at [1106, 552] on input "0" at bounding box center [1158, 566] width 107 height 28
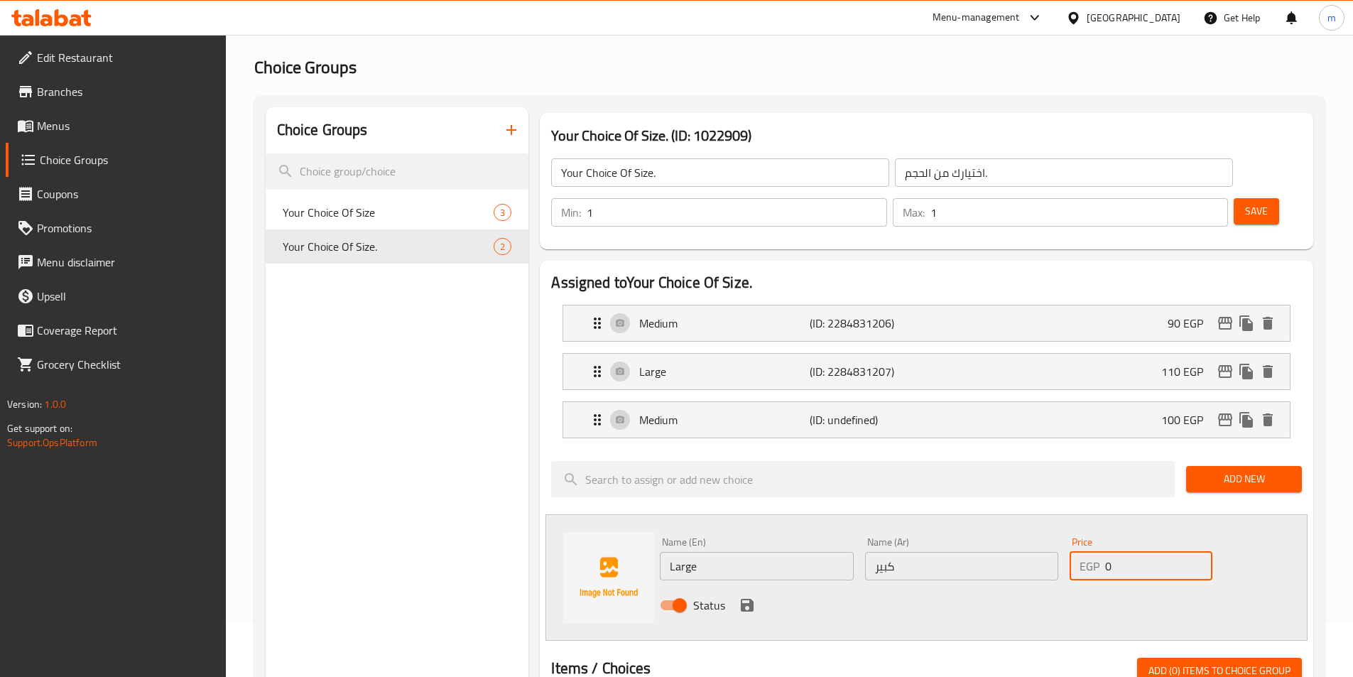
click at [1106, 552] on input "0" at bounding box center [1158, 566] width 107 height 28
type input "120"
click at [753, 599] on icon "save" at bounding box center [747, 605] width 13 height 13
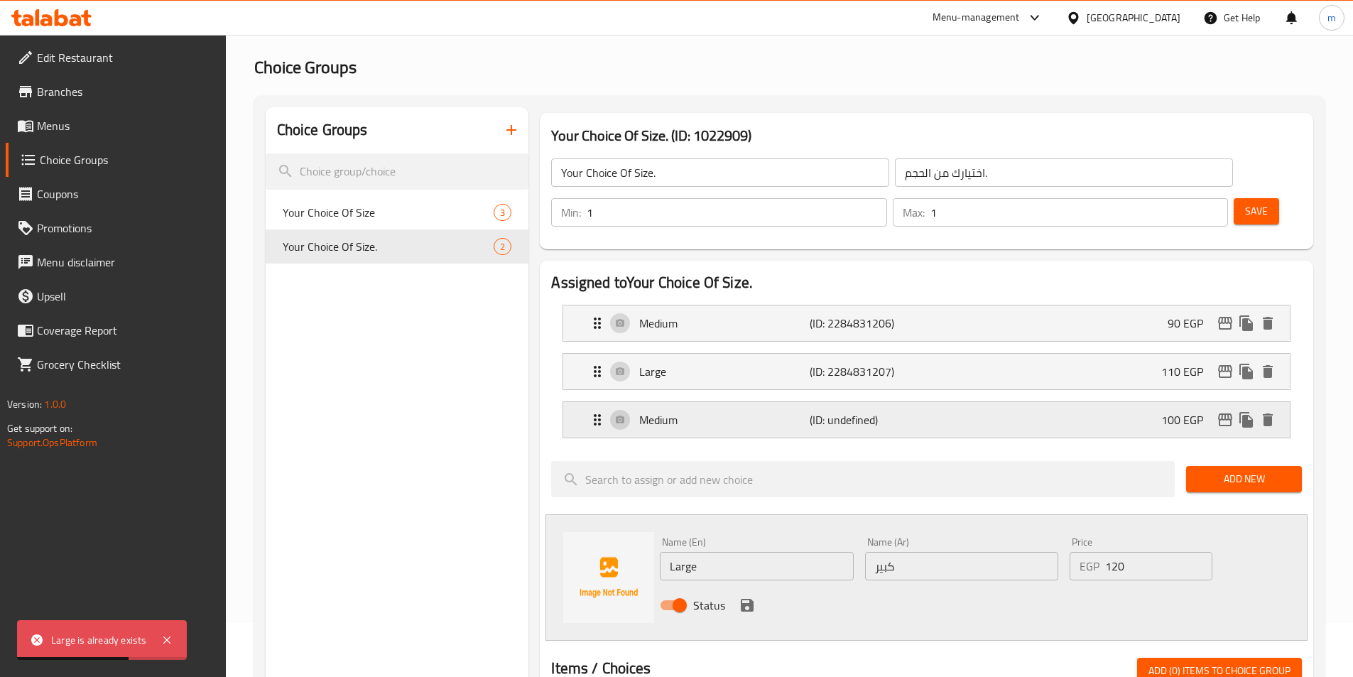
click at [810, 411] on p "(ID: undefined)" at bounding box center [867, 419] width 114 height 17
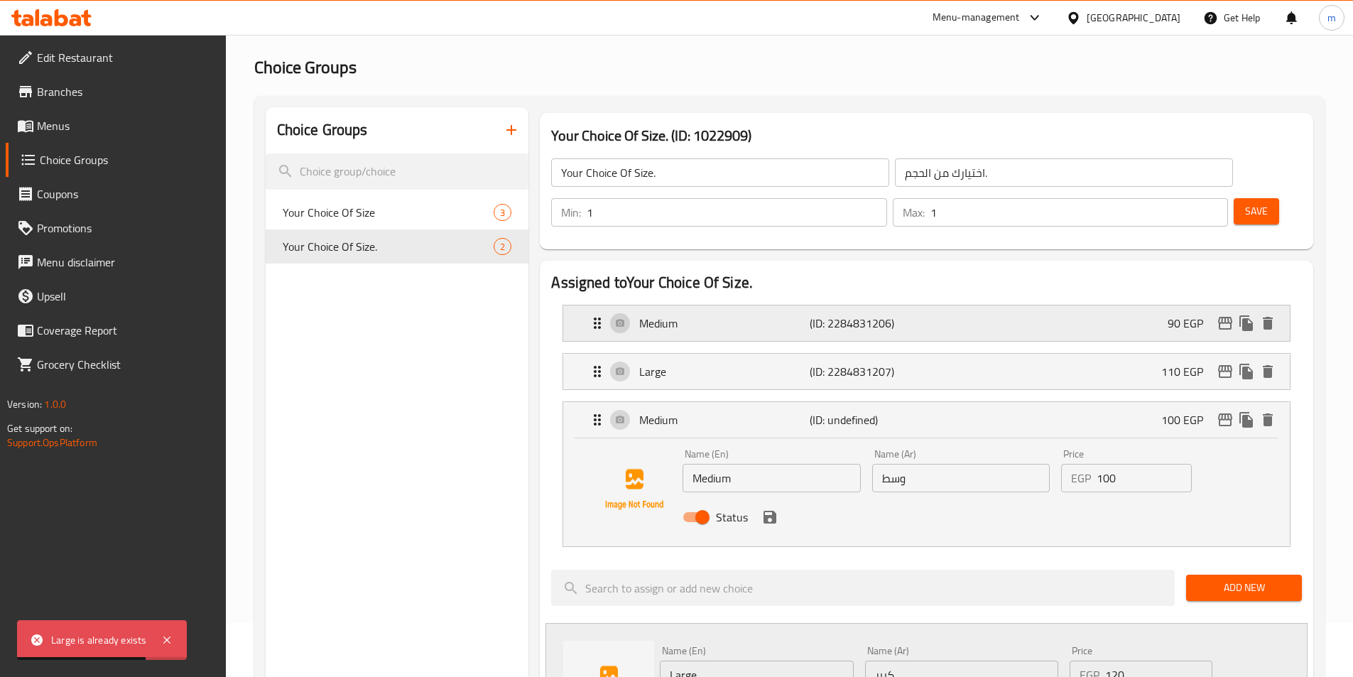
click at [792, 305] on div "Medium (ID: 2284831206) 90 EGP" at bounding box center [931, 323] width 684 height 36
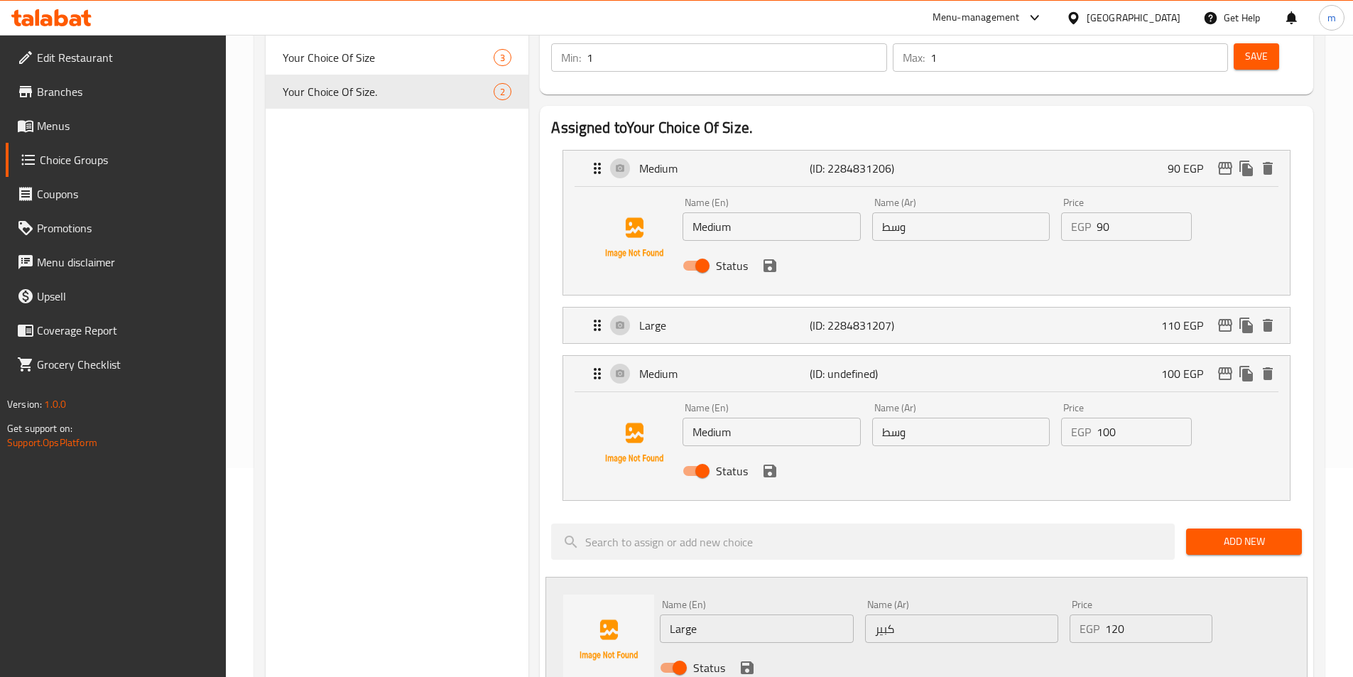
scroll to position [196, 0]
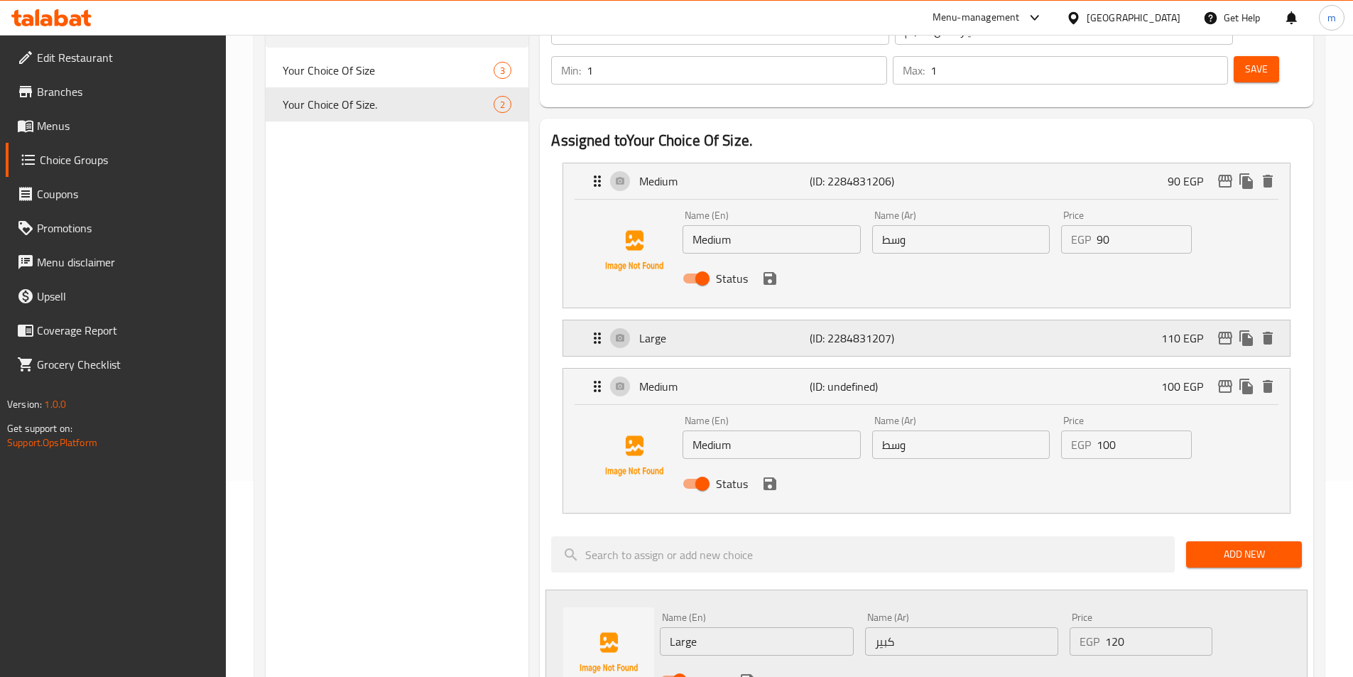
click at [739, 320] on div "Large (ID: 2284831207) 110 EGP" at bounding box center [931, 338] width 684 height 36
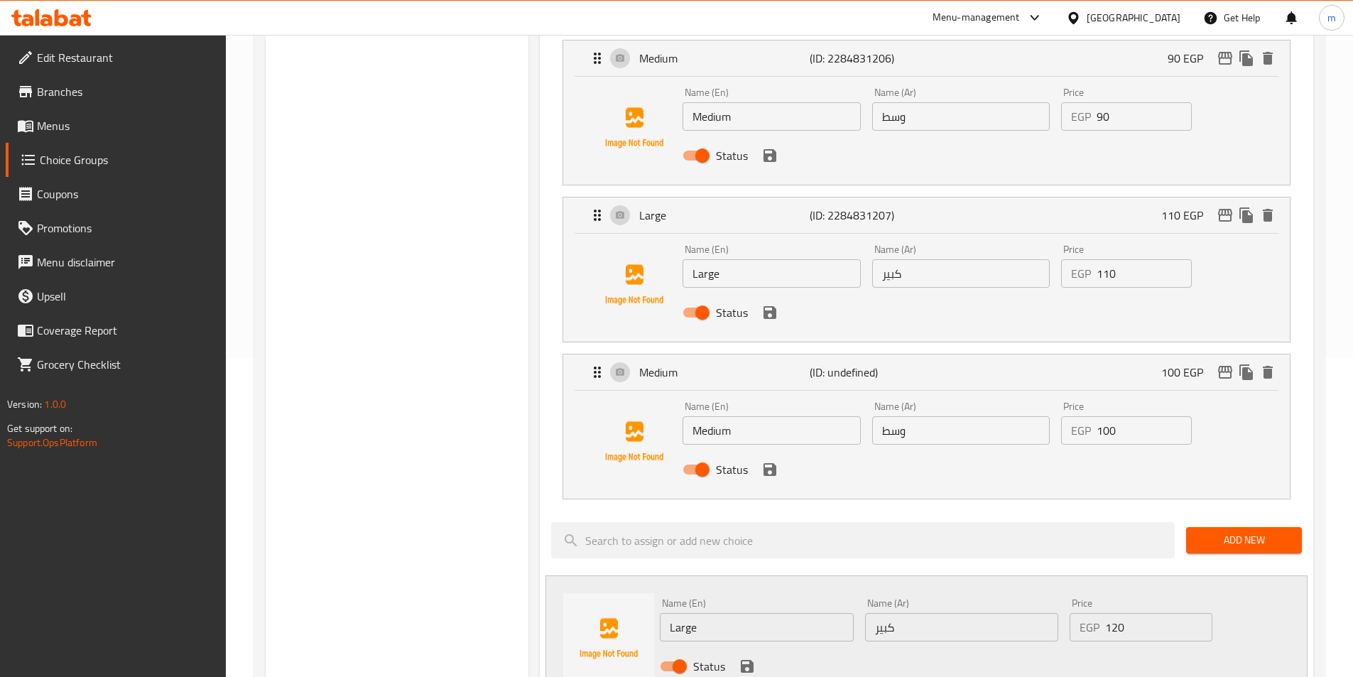
scroll to position [409, 0]
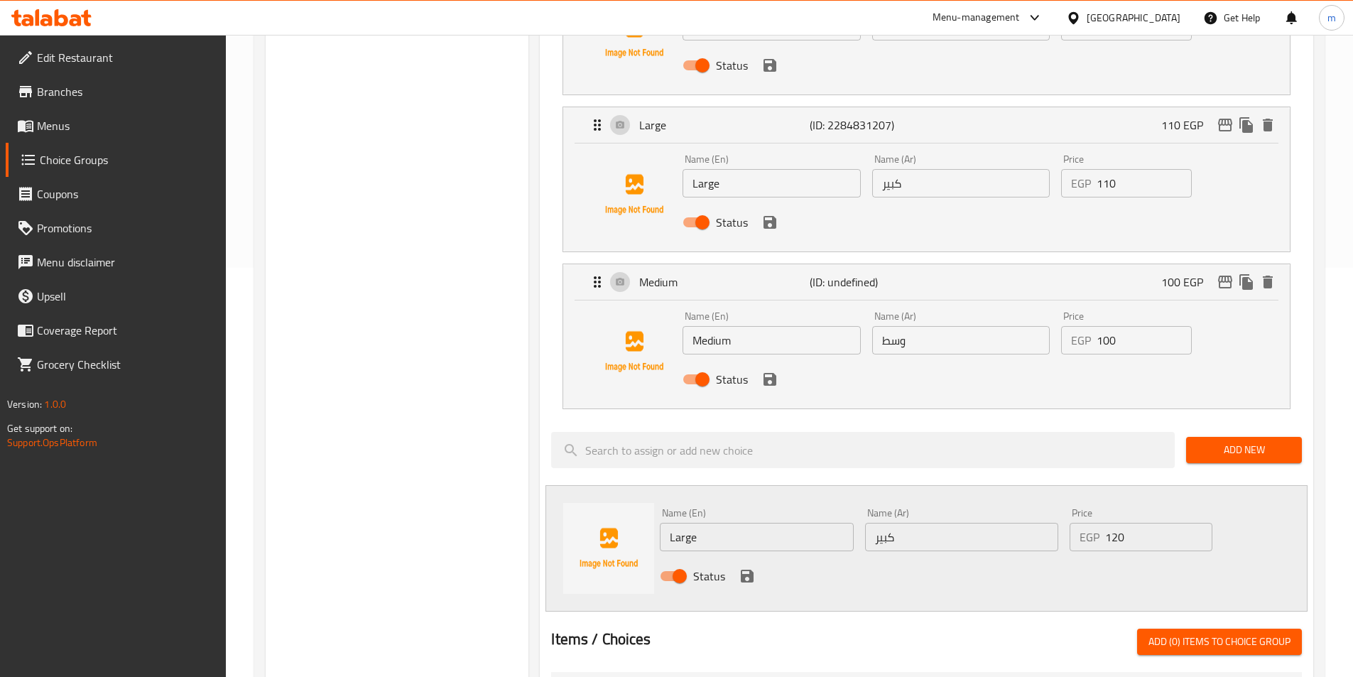
click at [740, 567] on icon "save" at bounding box center [746, 575] width 17 height 17
click at [748, 569] on icon "save" at bounding box center [747, 575] width 13 height 13
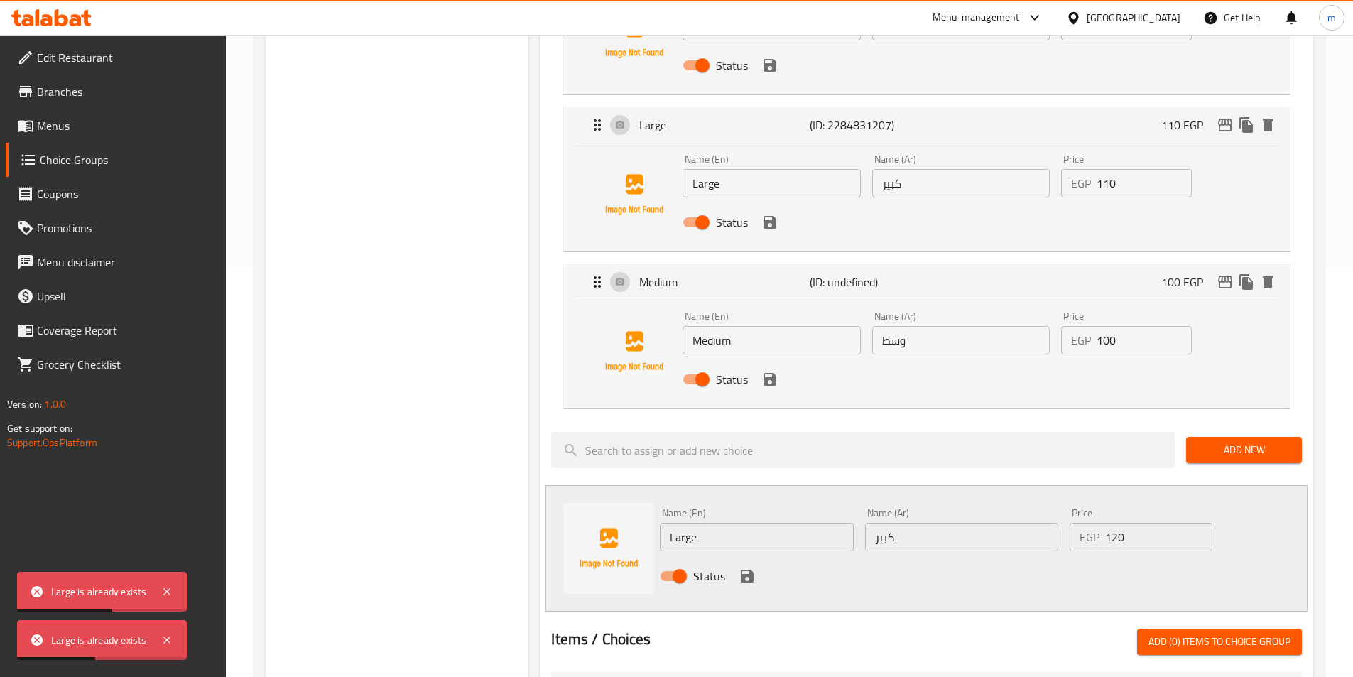
click at [768, 371] on icon "save" at bounding box center [769, 379] width 17 height 17
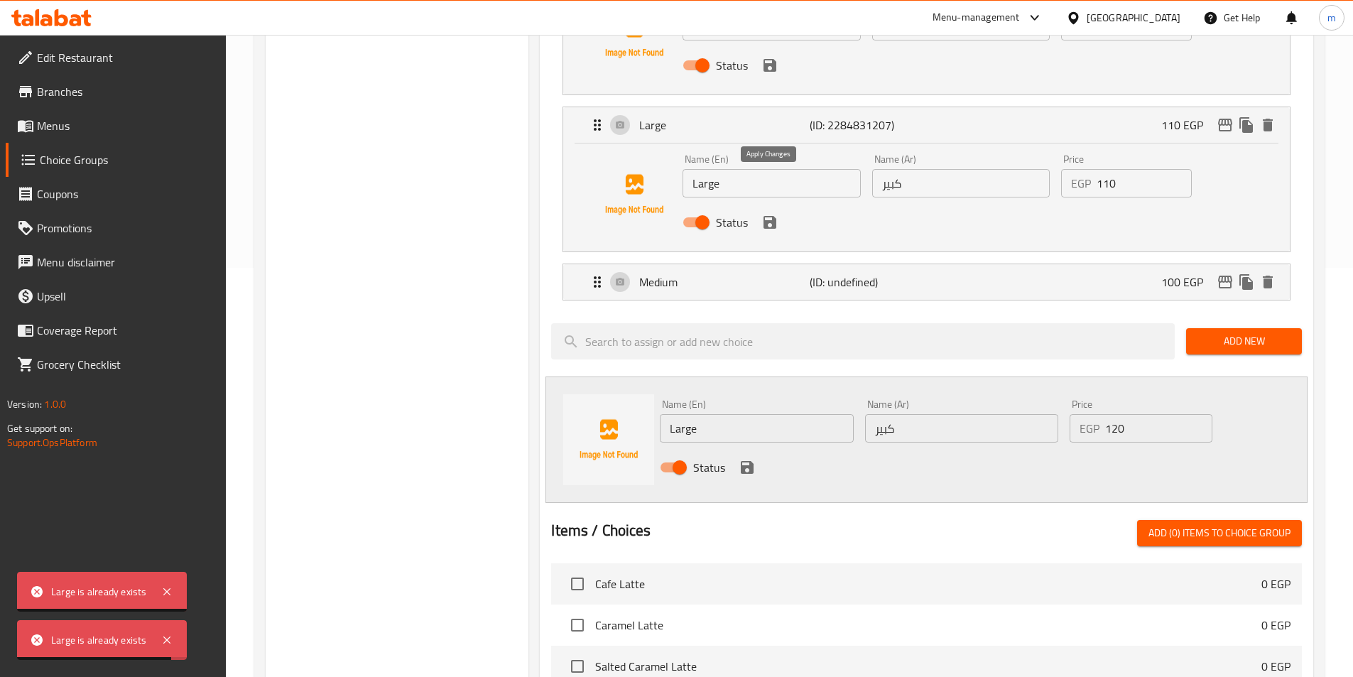
click at [773, 216] on icon "save" at bounding box center [769, 222] width 13 height 13
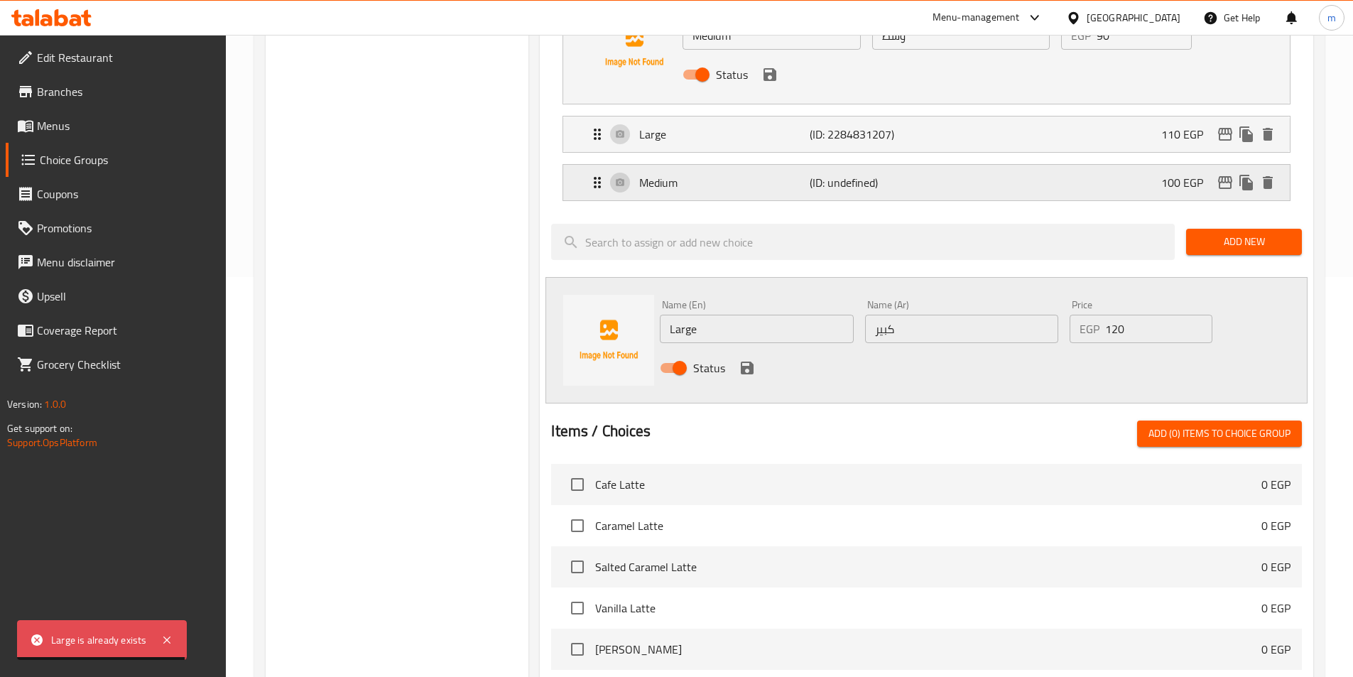
scroll to position [267, 0]
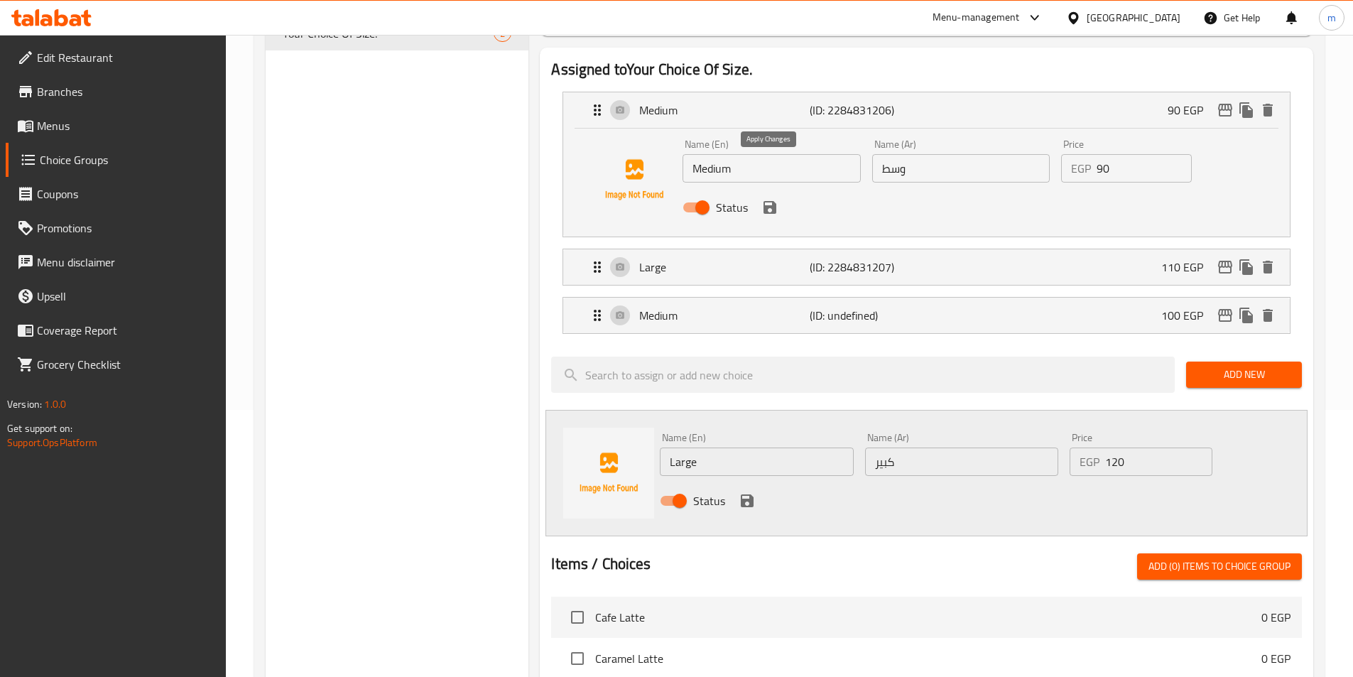
click at [768, 197] on button "save" at bounding box center [769, 207] width 21 height 21
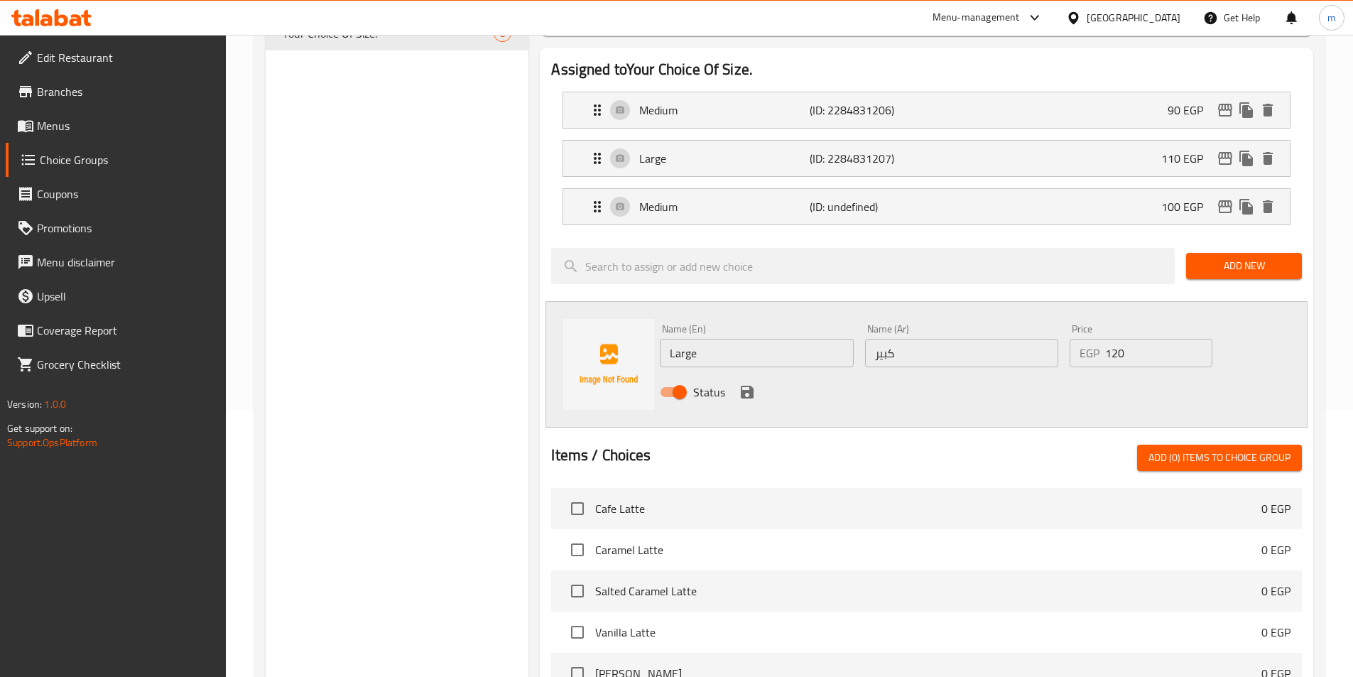
click at [733, 339] on input "Large" at bounding box center [756, 353] width 193 height 28
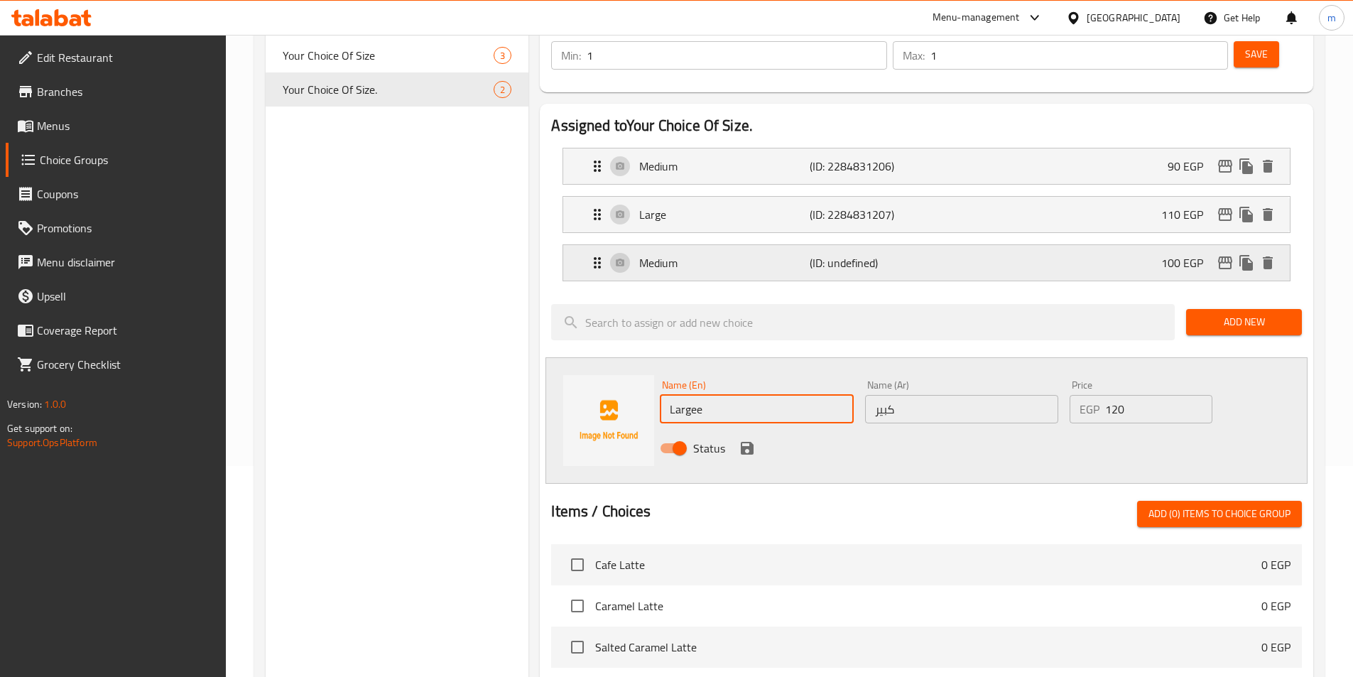
scroll to position [125, 0]
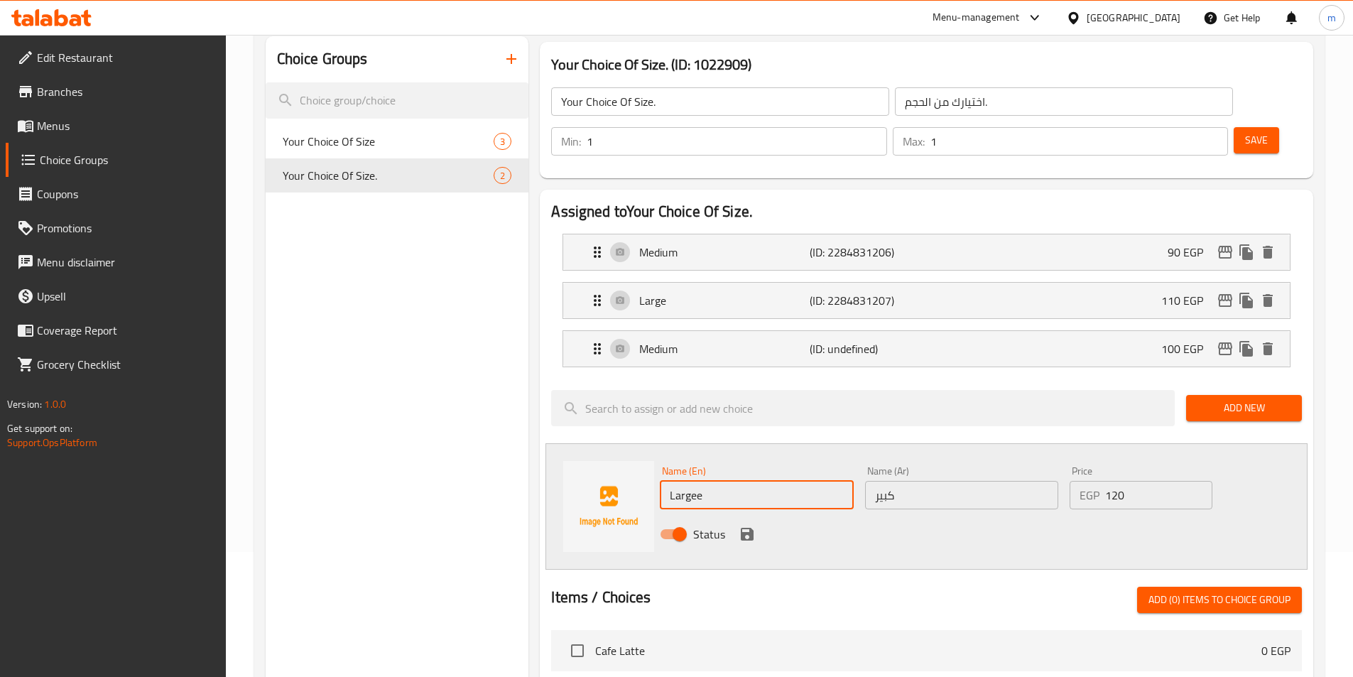
type input "Large"
click at [756, 515] on div "Status" at bounding box center [961, 534] width 615 height 38
click at [742, 523] on button "save" at bounding box center [746, 533] width 21 height 21
click at [1273, 340] on icon "delete" at bounding box center [1267, 348] width 17 height 17
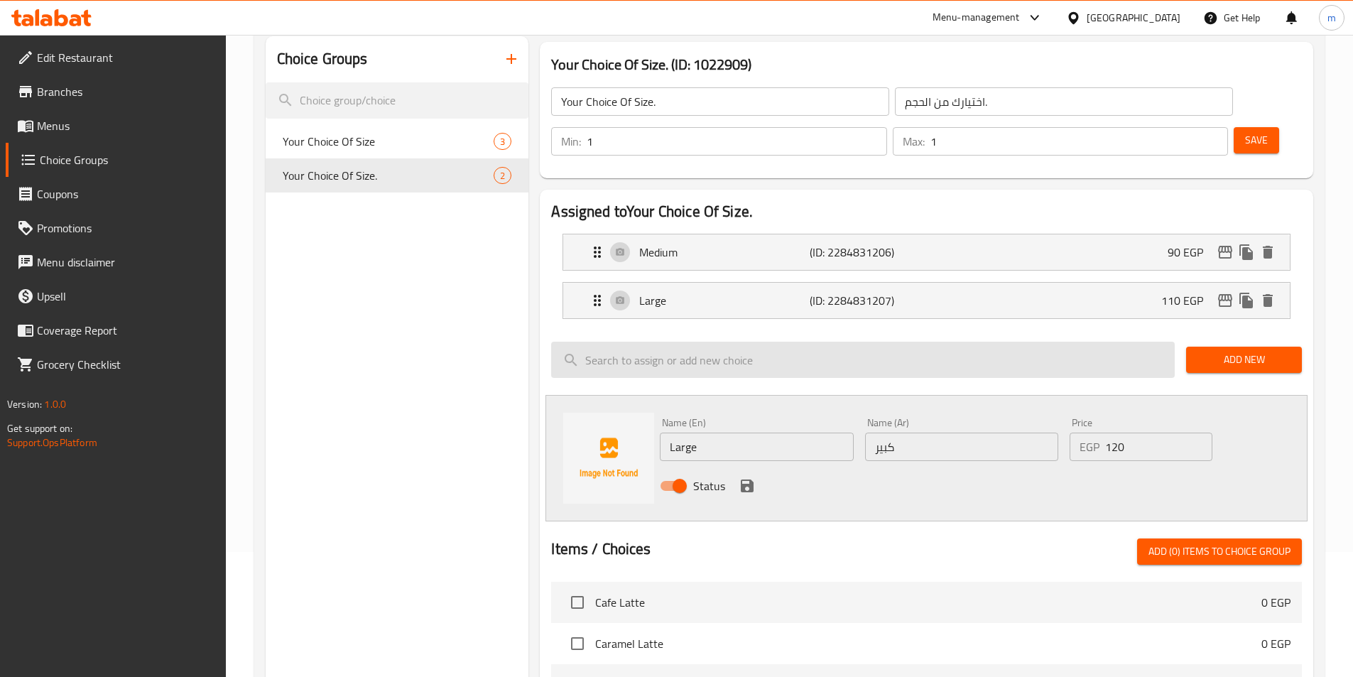
click at [1101, 342] on input "search" at bounding box center [862, 360] width 623 height 36
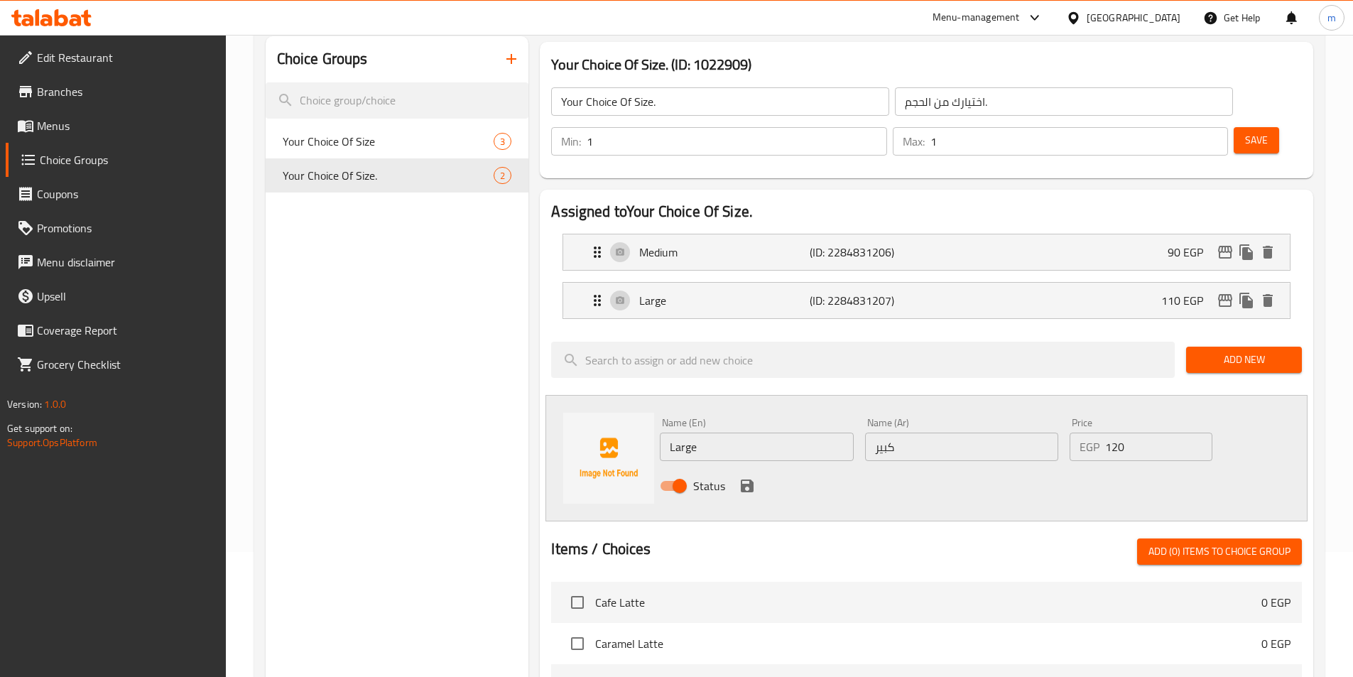
click at [735, 432] on input "Large" at bounding box center [756, 446] width 193 height 28
click input "Large"
click input "كبير"
click input "120"
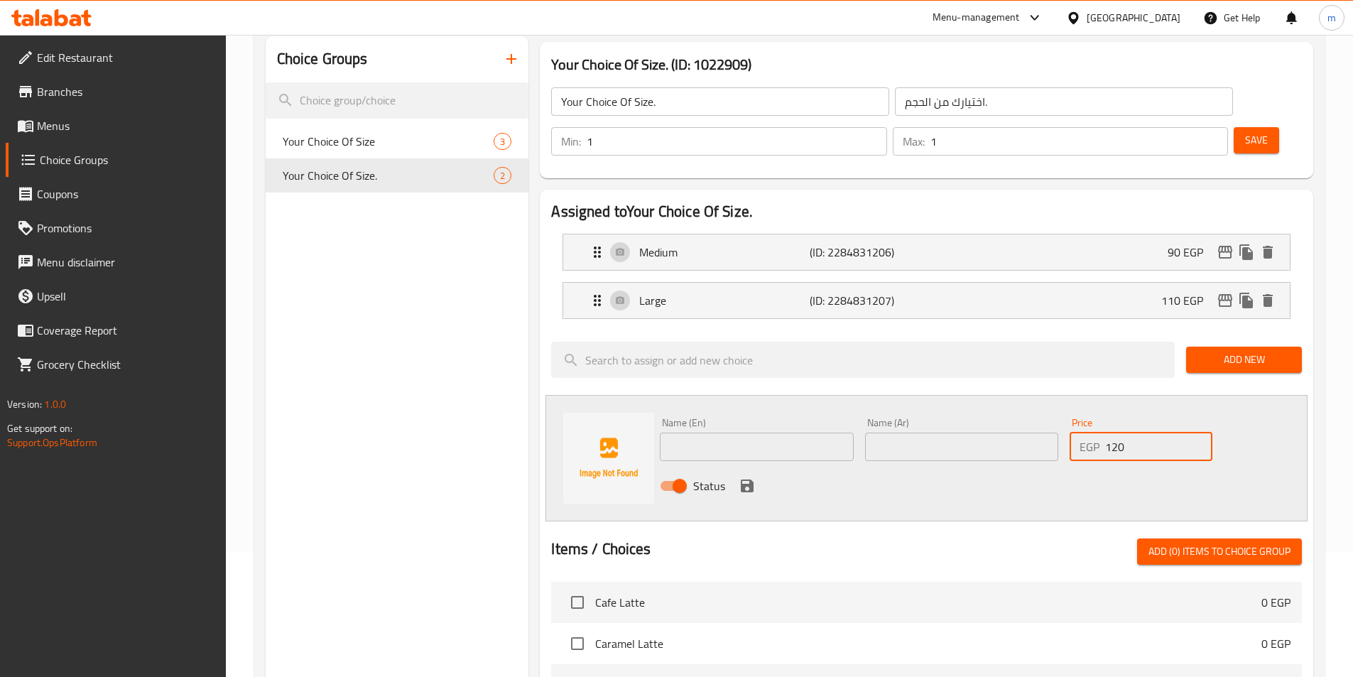
click input "120"
type input "1"
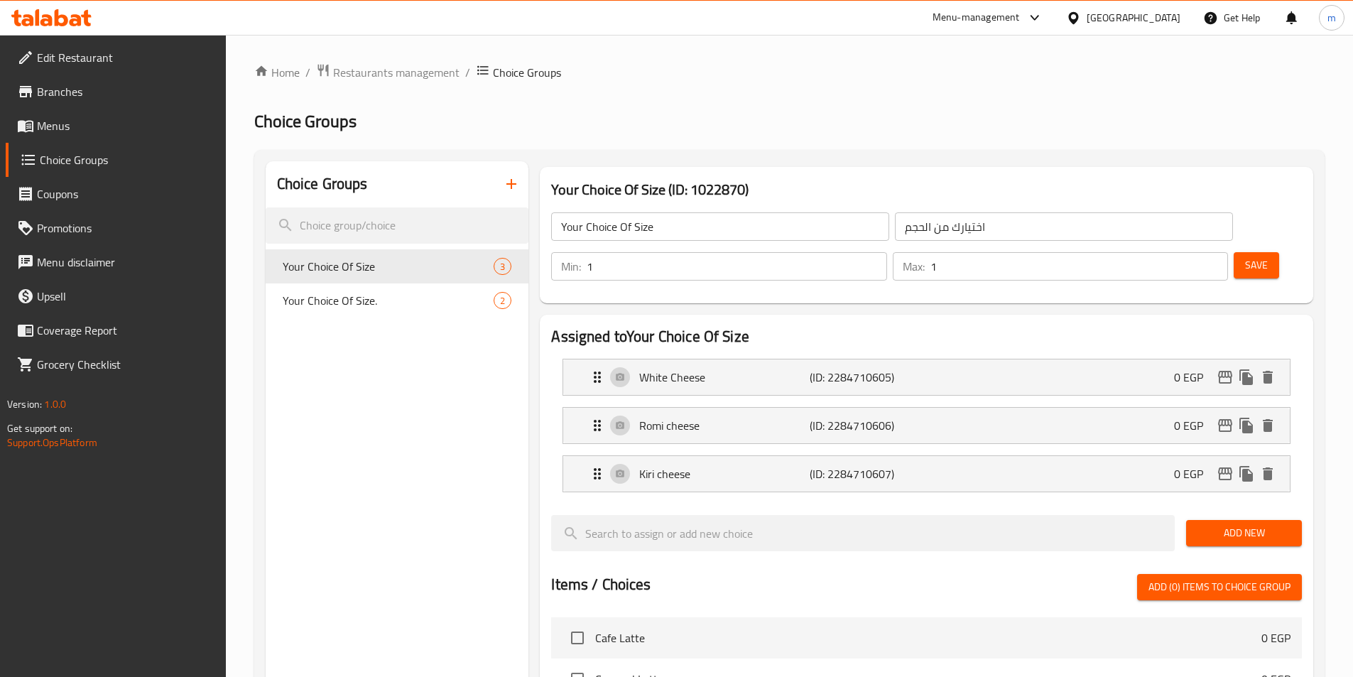
click at [74, 85] on span "Branches" at bounding box center [126, 91] width 178 height 17
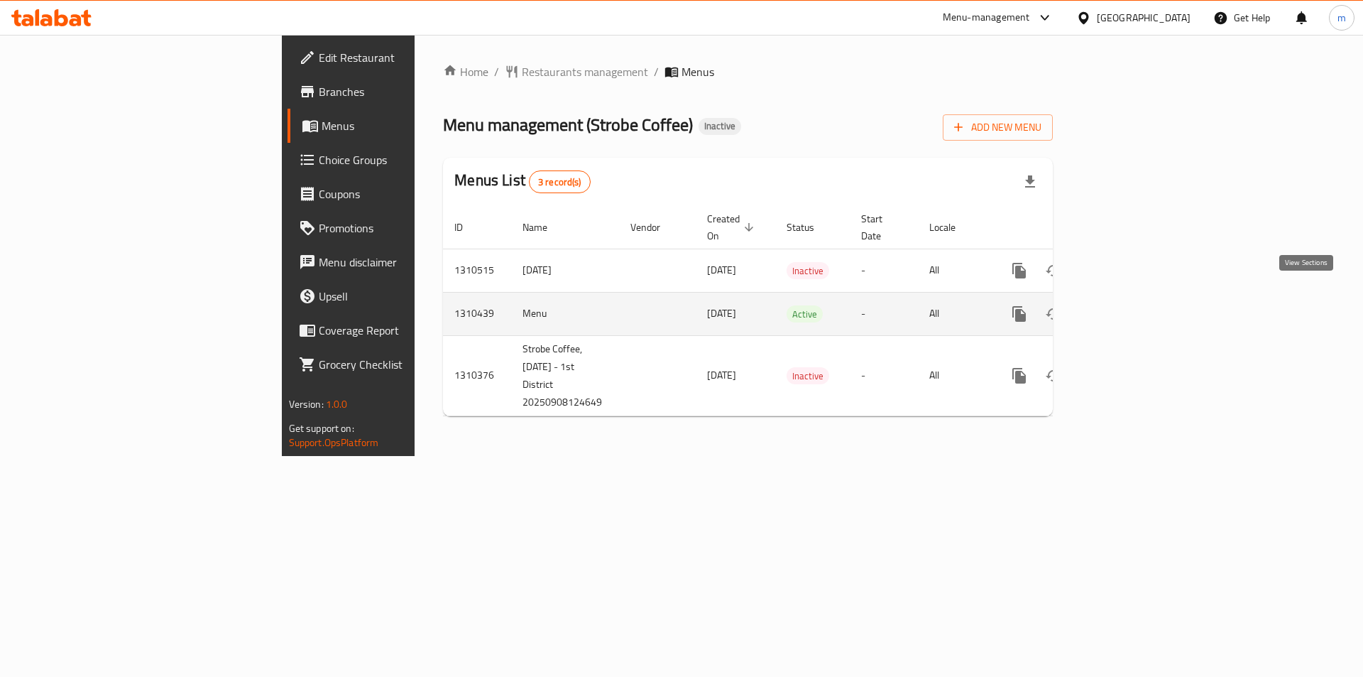
click at [1130, 305] on icon "enhanced table" at bounding box center [1121, 313] width 17 height 17
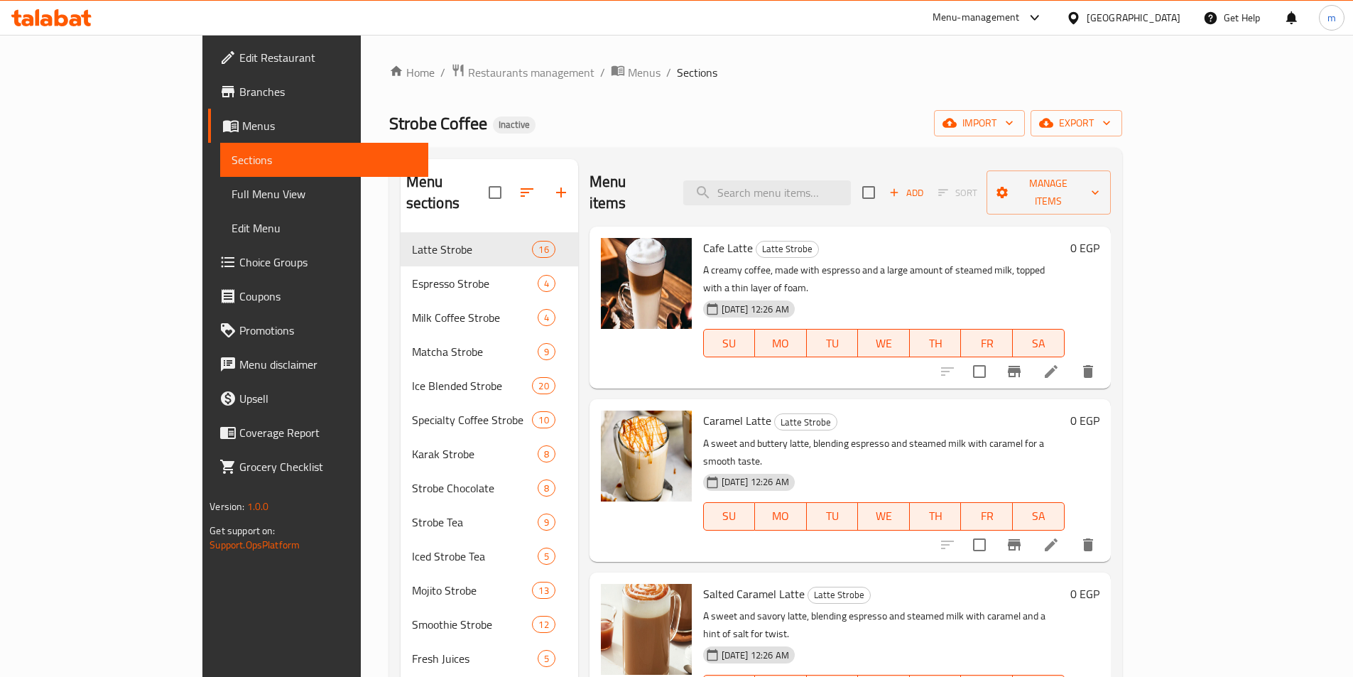
click at [231, 195] on span "Full Menu View" at bounding box center [323, 193] width 185 height 17
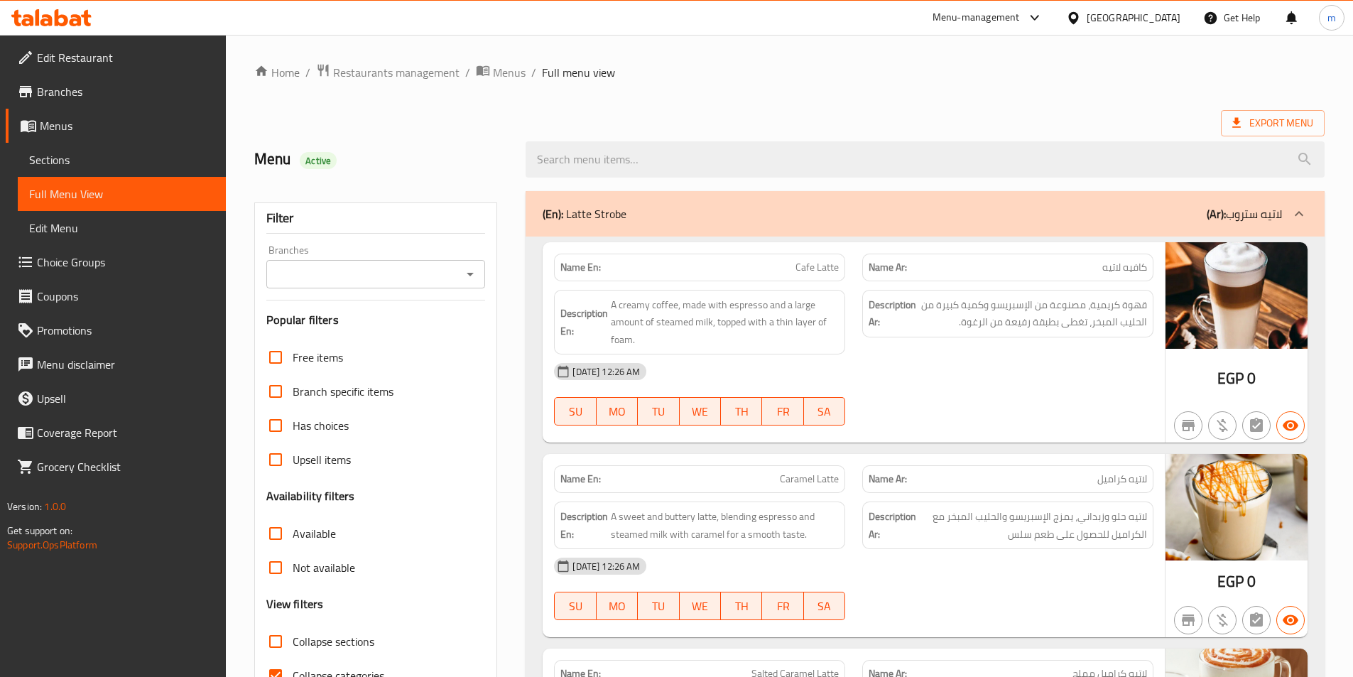
scroll to position [4940, 0]
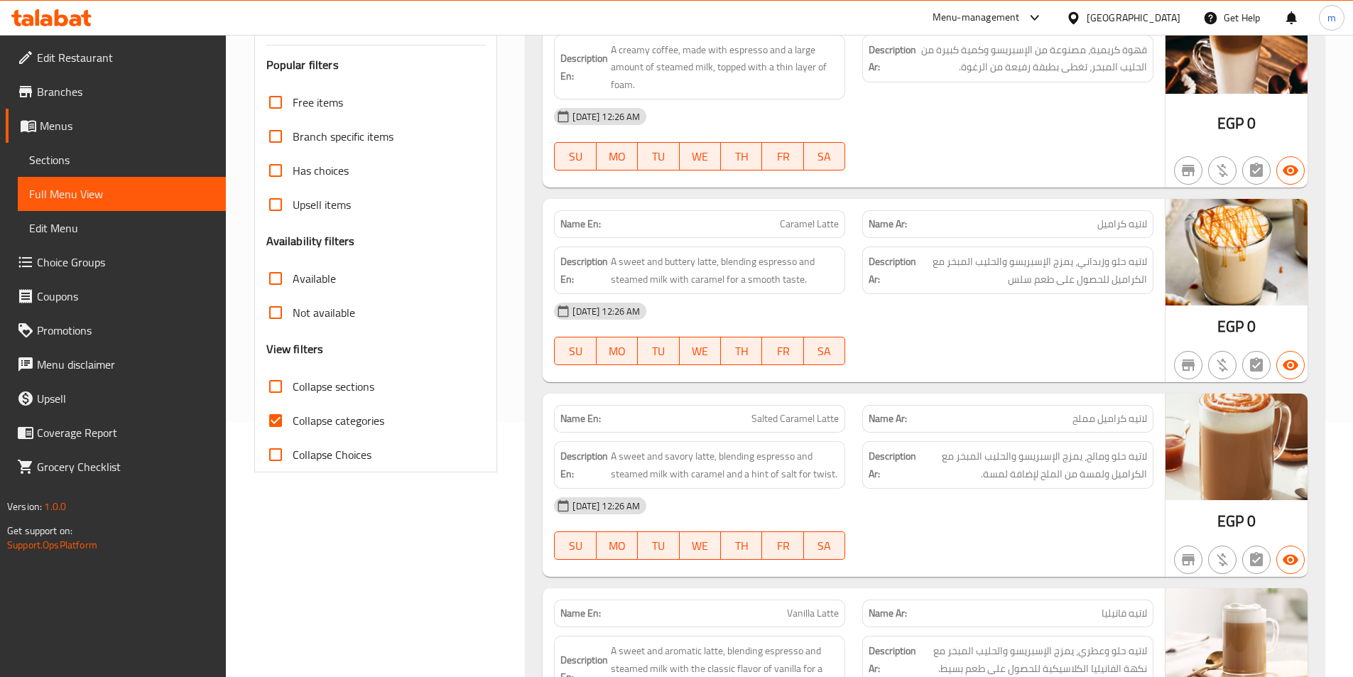
scroll to position [254, 0]
click at [315, 424] on span "Collapse categories" at bounding box center [339, 421] width 92 height 17
click at [293, 424] on input "Collapse categories" at bounding box center [275, 422] width 34 height 34
checkbox input "false"
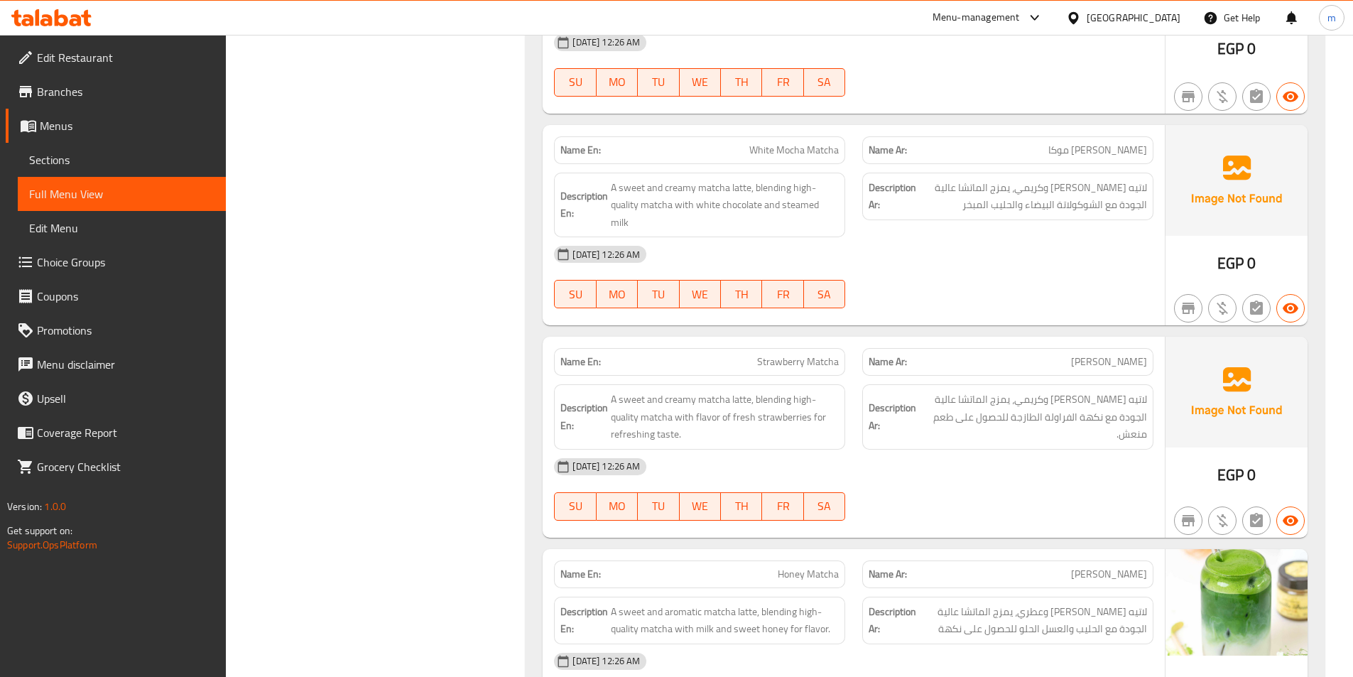
scroll to position [6005, 0]
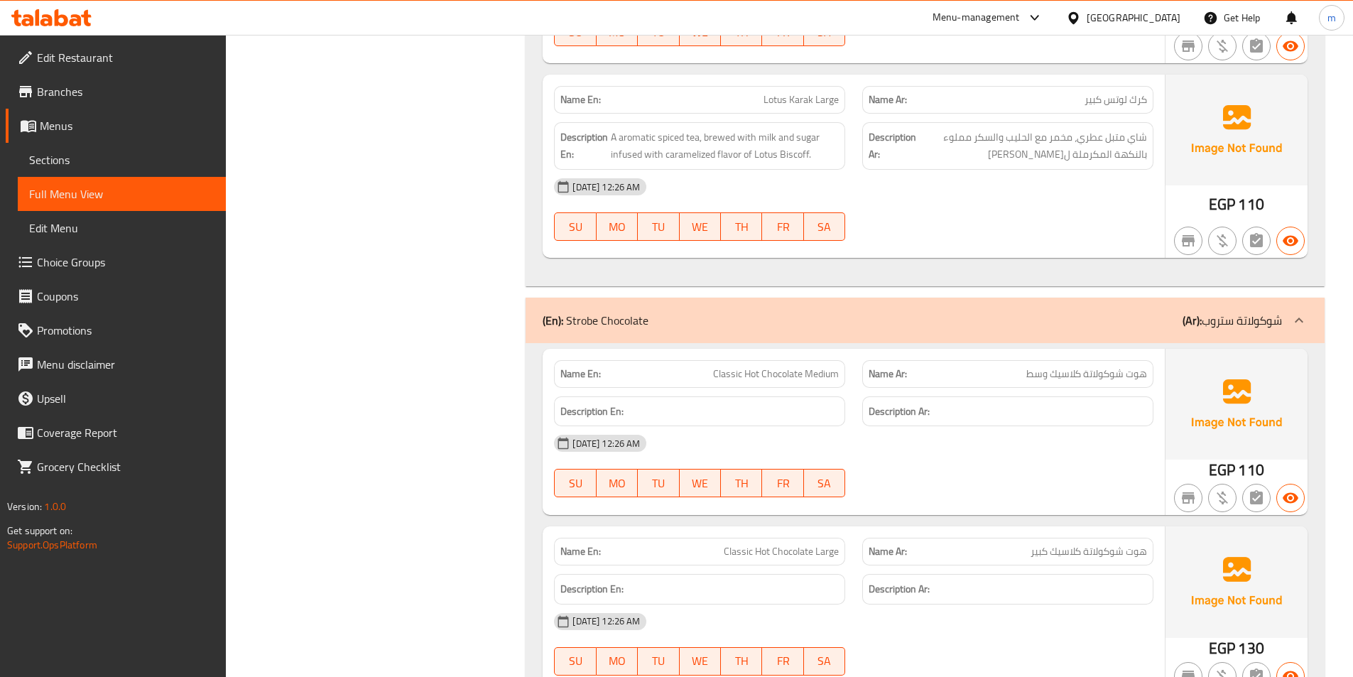
scroll to position [14612, 0]
click at [92, 192] on span "Full Menu View" at bounding box center [121, 193] width 185 height 17
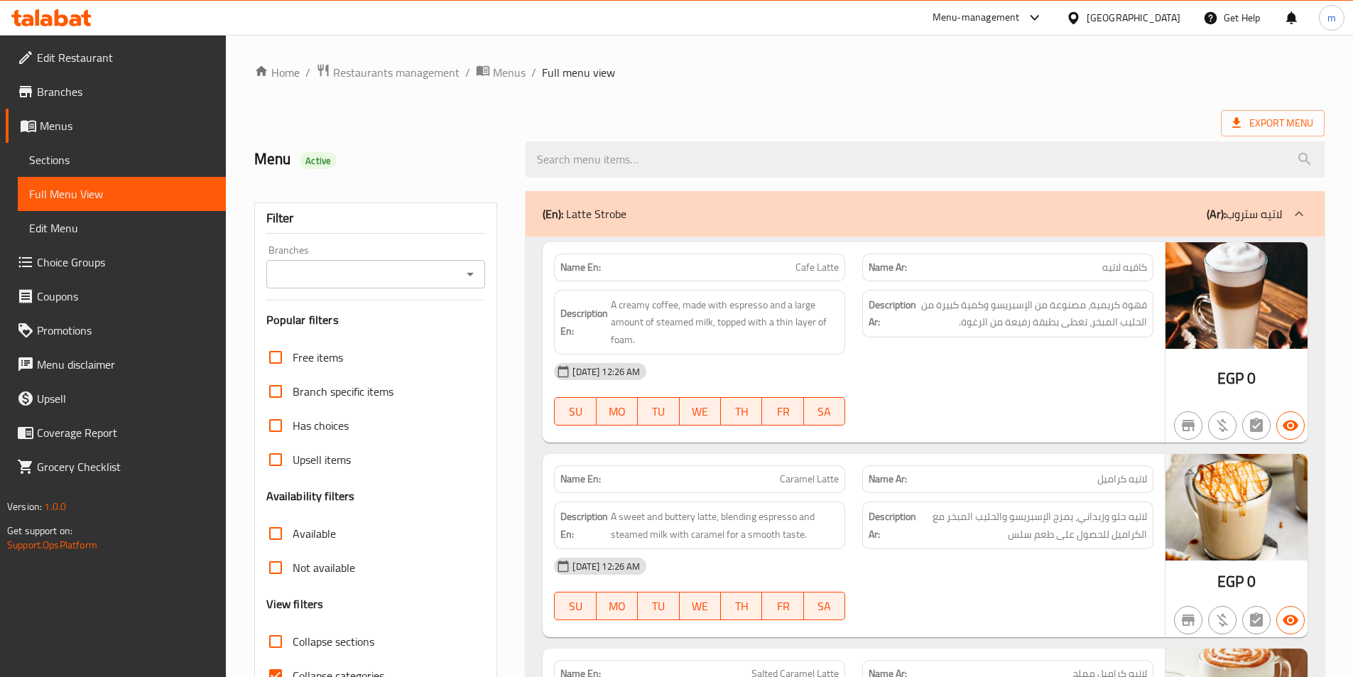
click at [731, 111] on div "Export Menu" at bounding box center [789, 123] width 1070 height 26
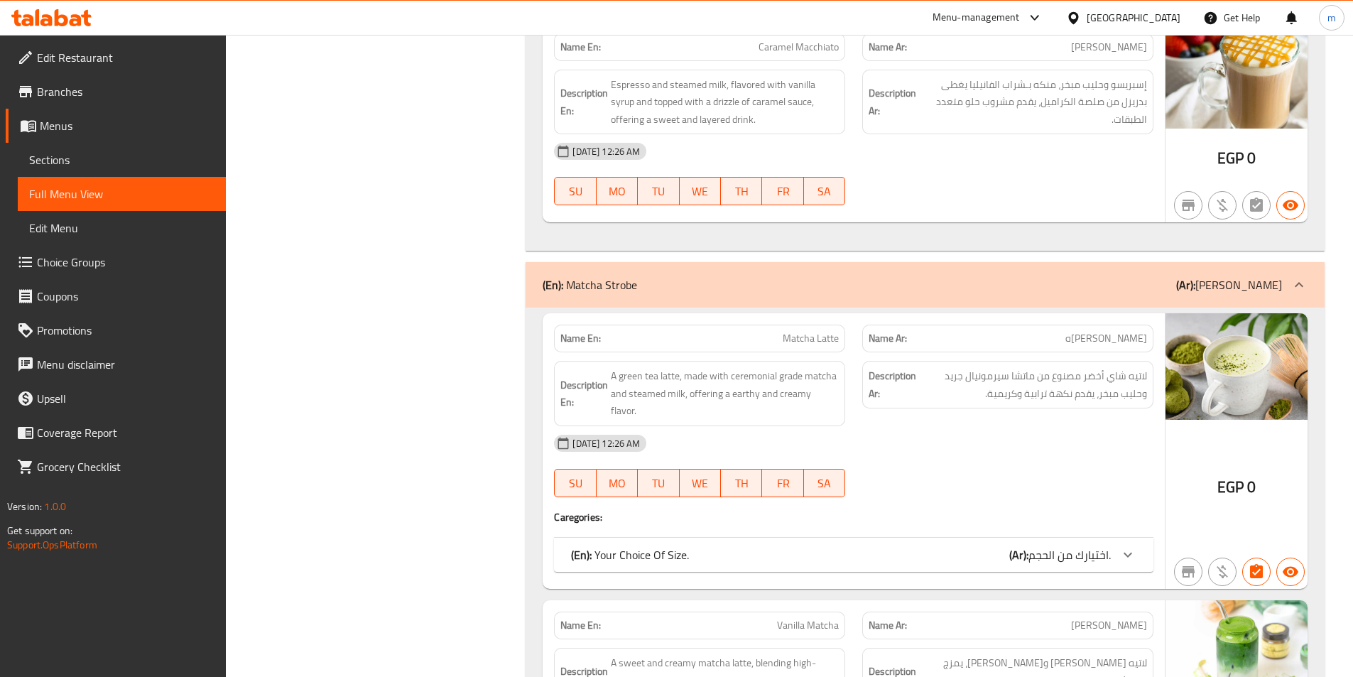
click at [1096, 538] on div "(En): Your Choice Of Size. (Ar): اختيارك من الحجم." at bounding box center [853, 555] width 599 height 34
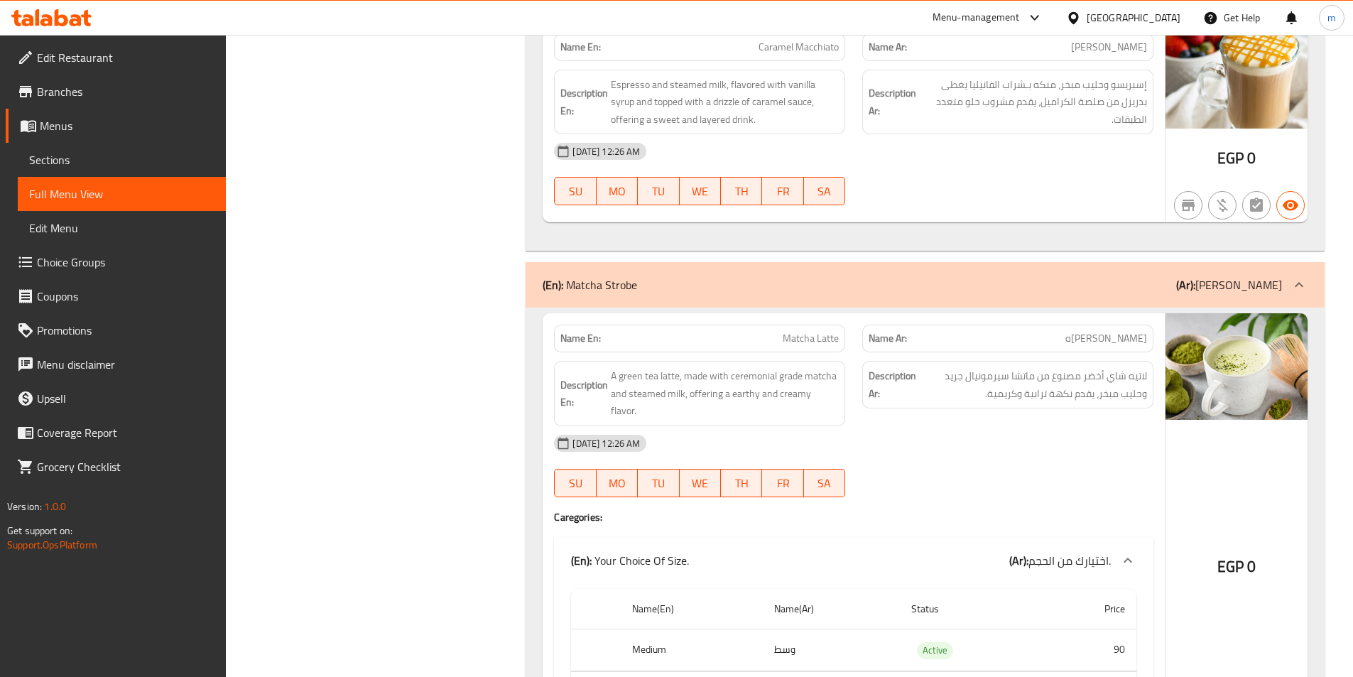
click at [1073, 550] on span "اختيارك من الحجم." at bounding box center [1069, 560] width 82 height 21
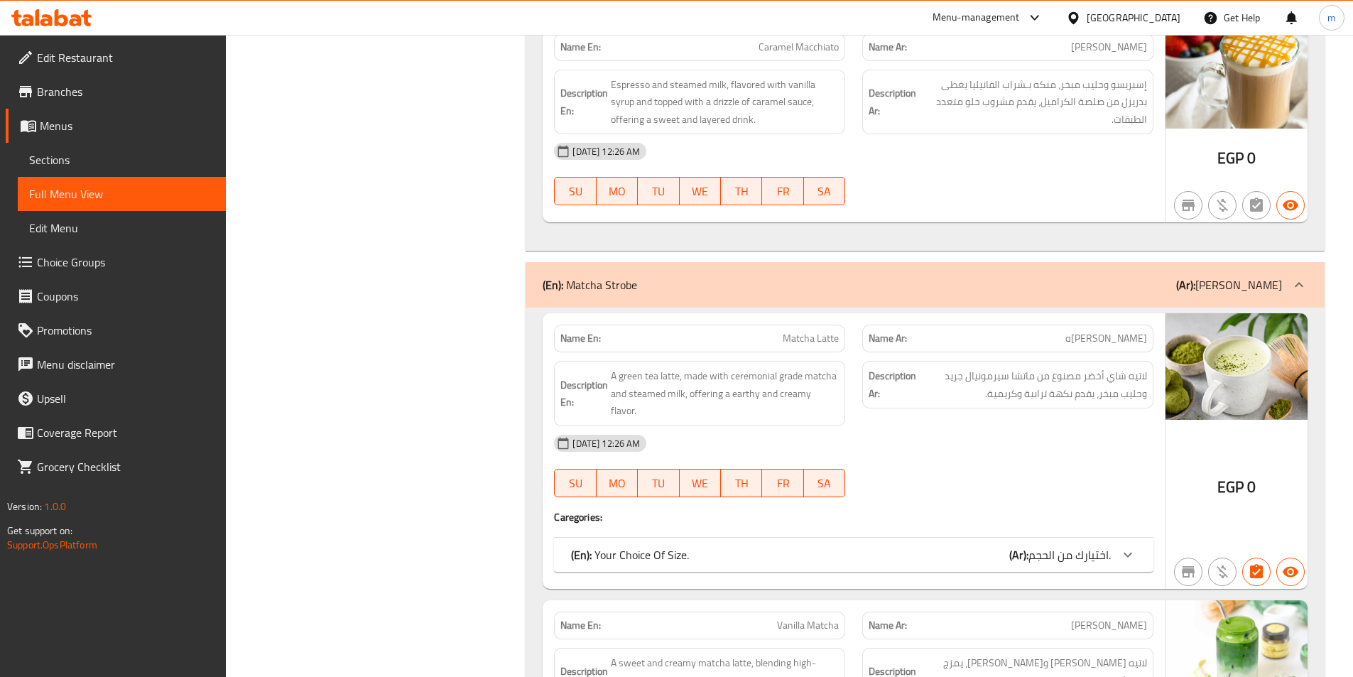
scroll to position [5135, 0]
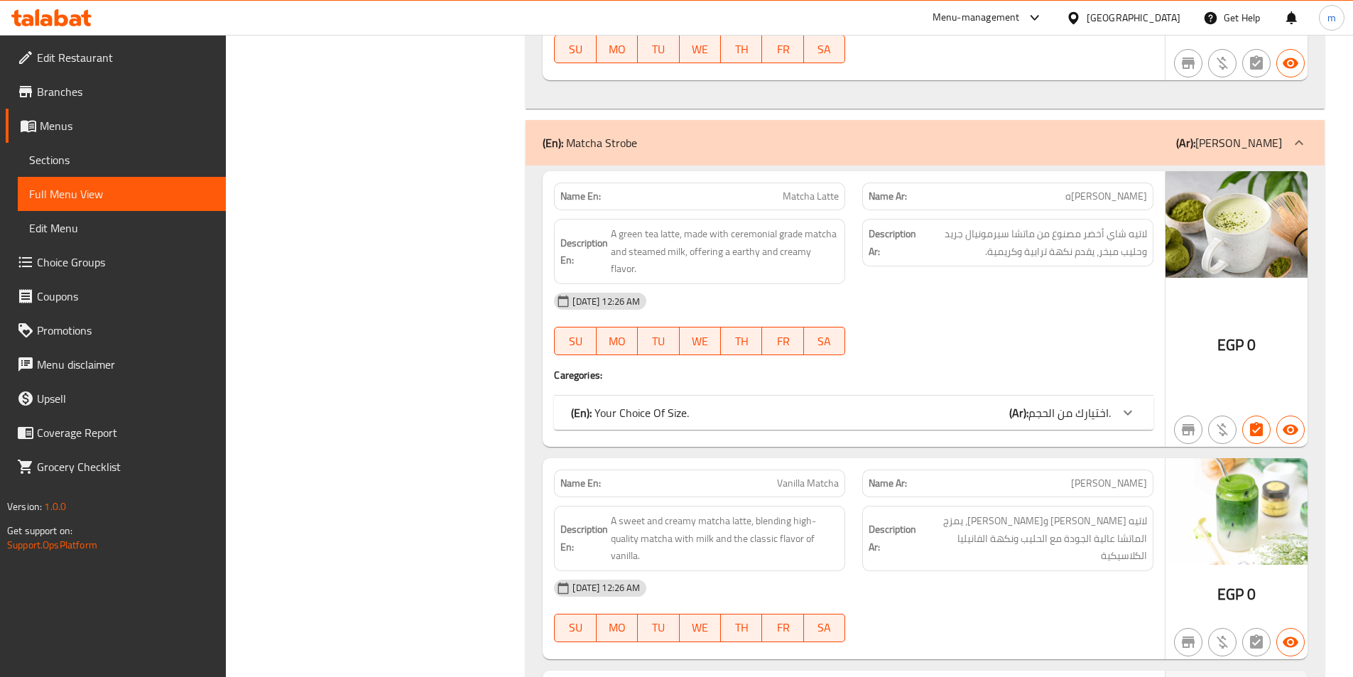
click at [1010, 396] on div "(En): Your Choice Of Size. (Ar): اختيارك من الحجم." at bounding box center [853, 413] width 599 height 34
click at [1020, 402] on b "(Ar):" at bounding box center [1018, 412] width 19 height 21
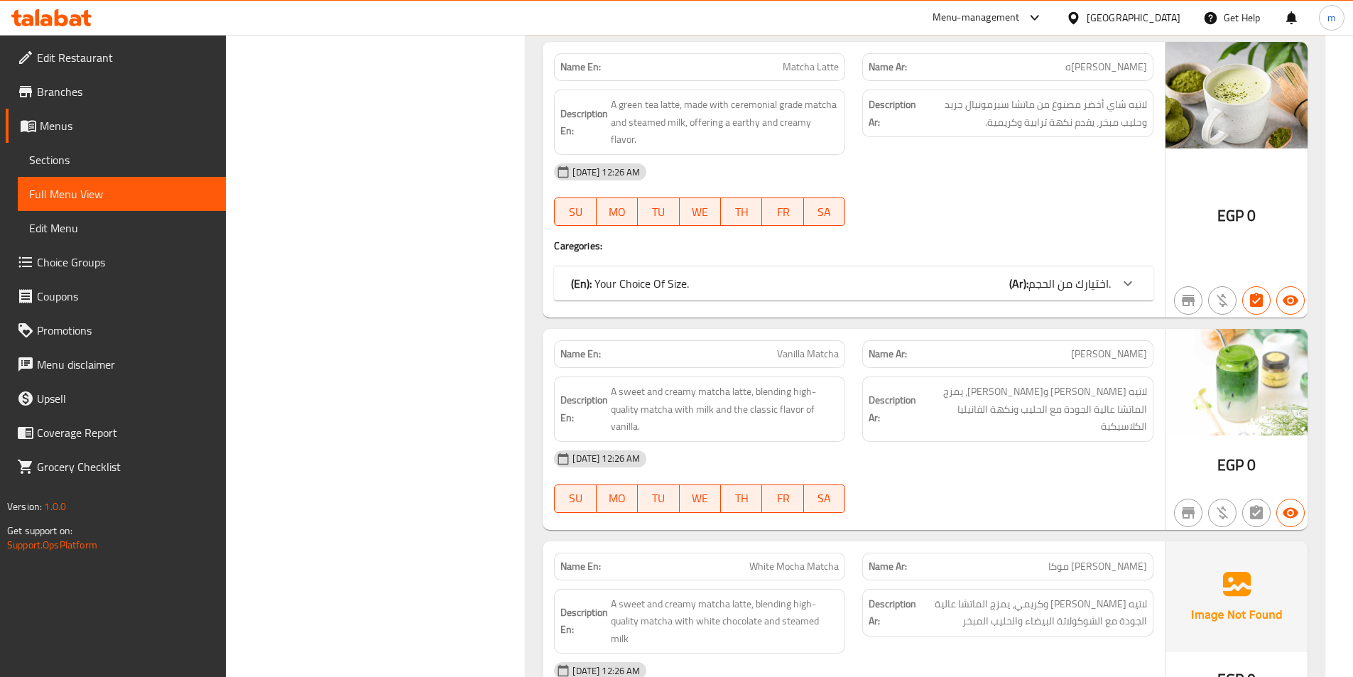
scroll to position [5348, 0]
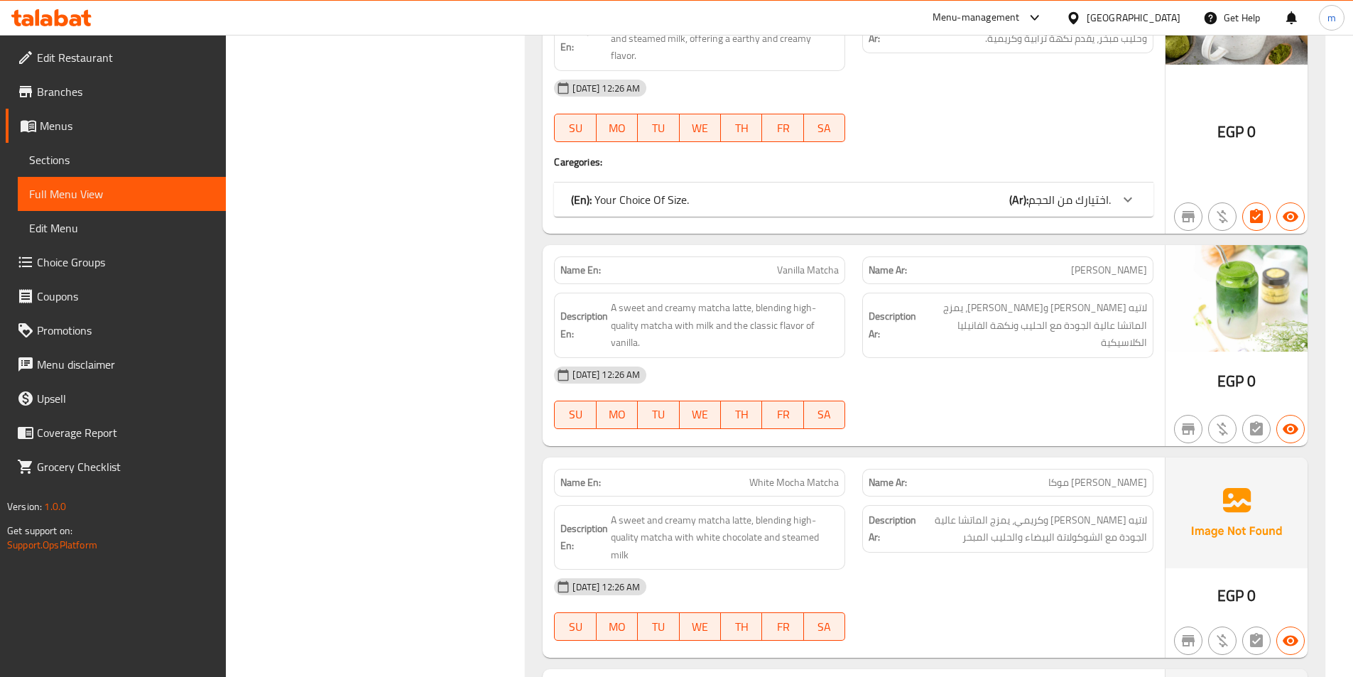
click at [67, 151] on span "Sections" at bounding box center [121, 159] width 185 height 17
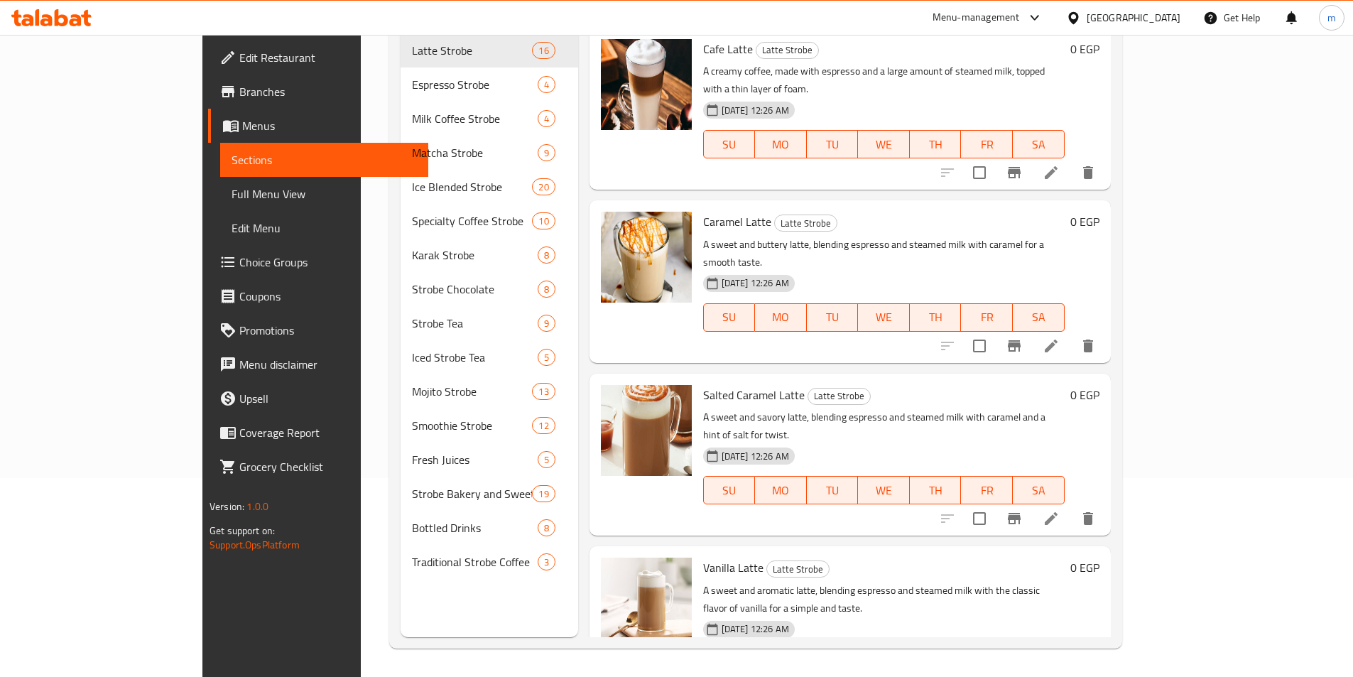
scroll to position [199, 0]
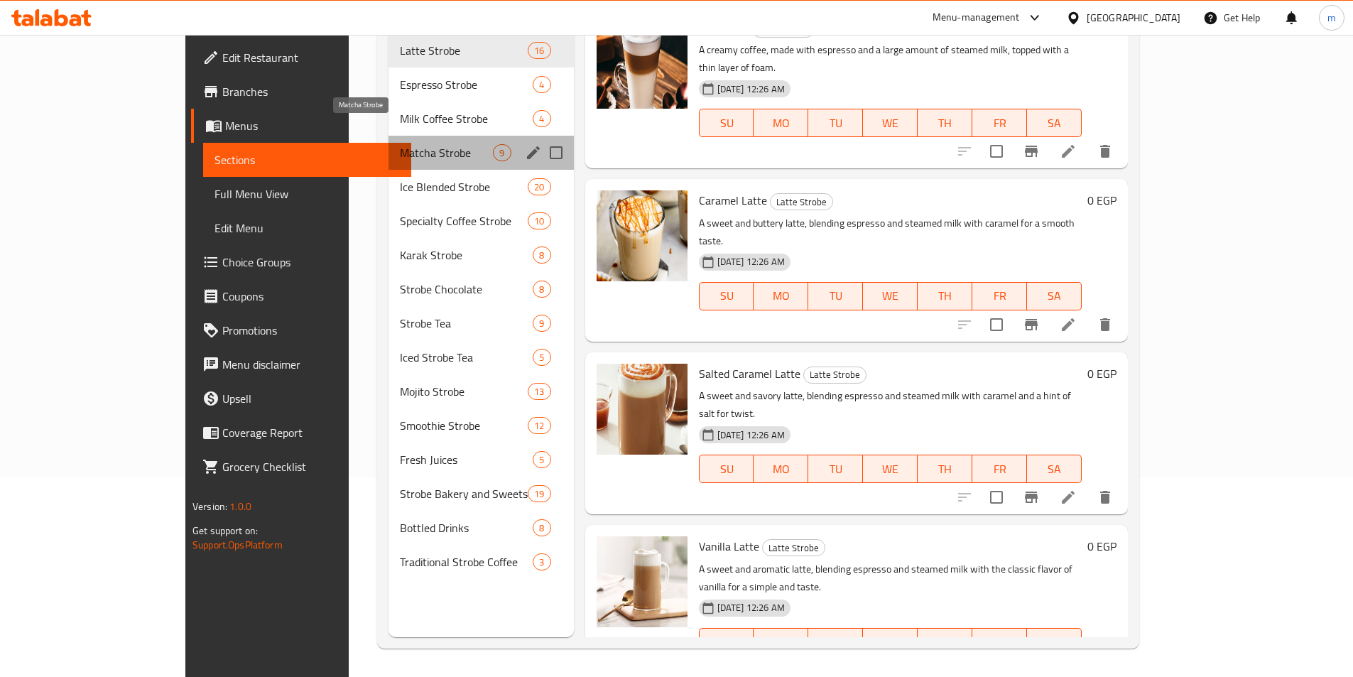
click at [400, 144] on span "Matcha Strobe" at bounding box center [446, 152] width 93 height 17
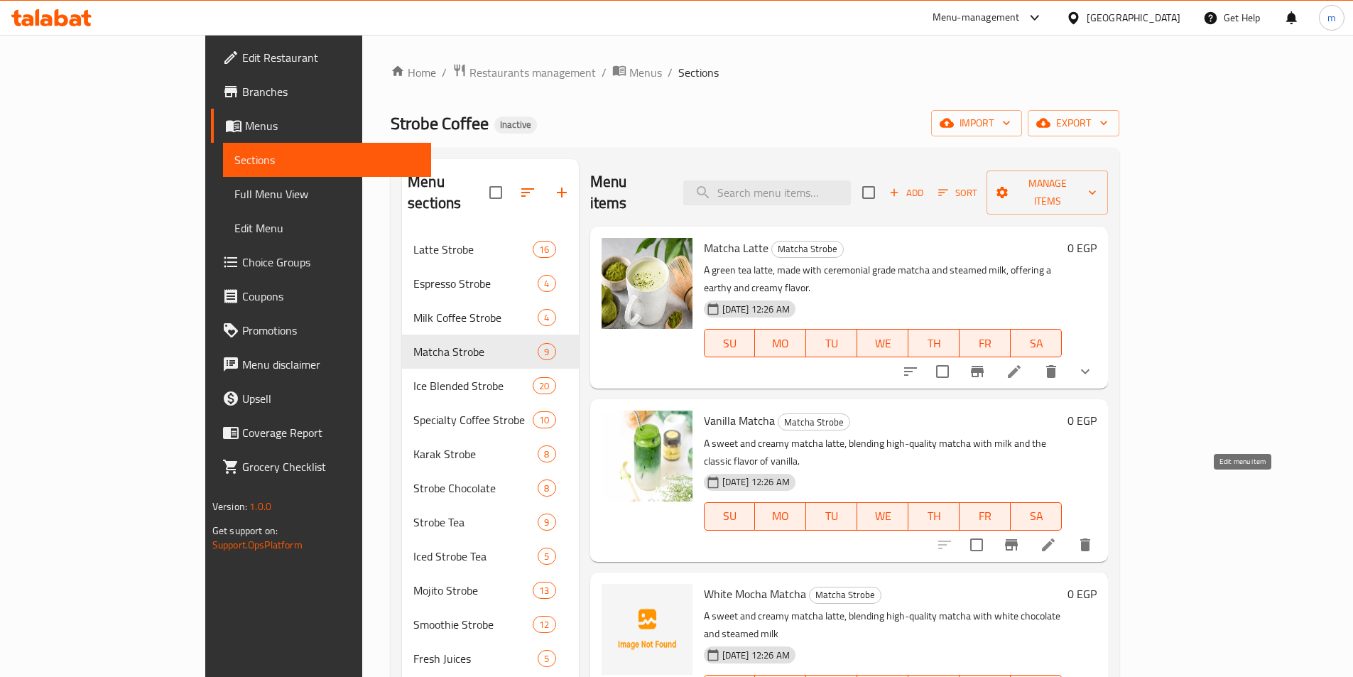
click at [1057, 536] on icon at bounding box center [1048, 544] width 17 height 17
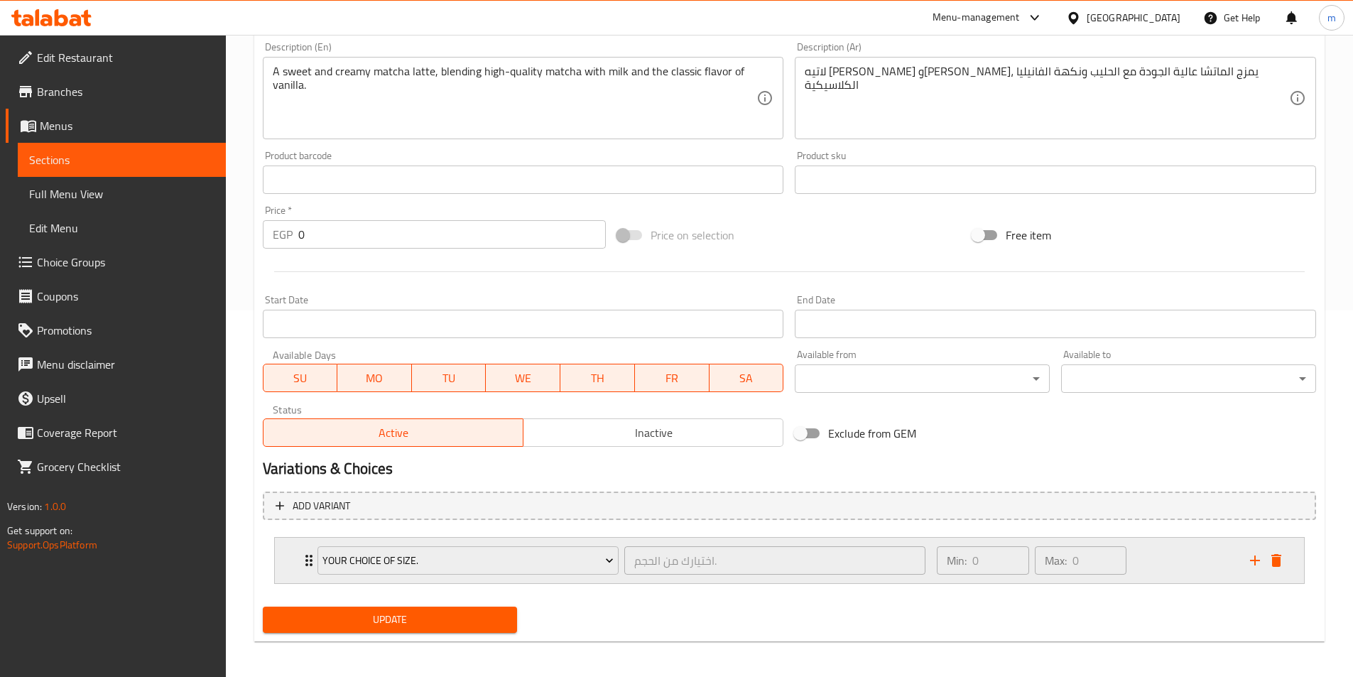
scroll to position [371, 0]
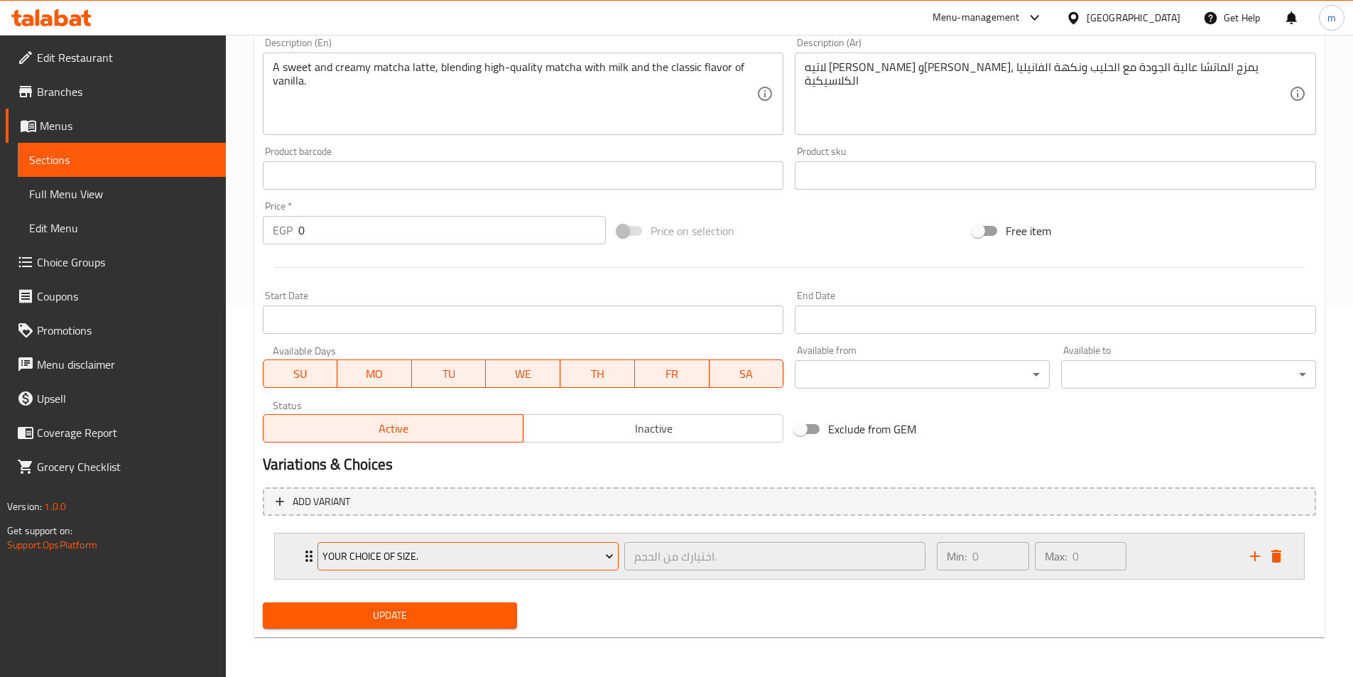
click at [615, 546] on button "Your Choice Of Size." at bounding box center [467, 556] width 301 height 28
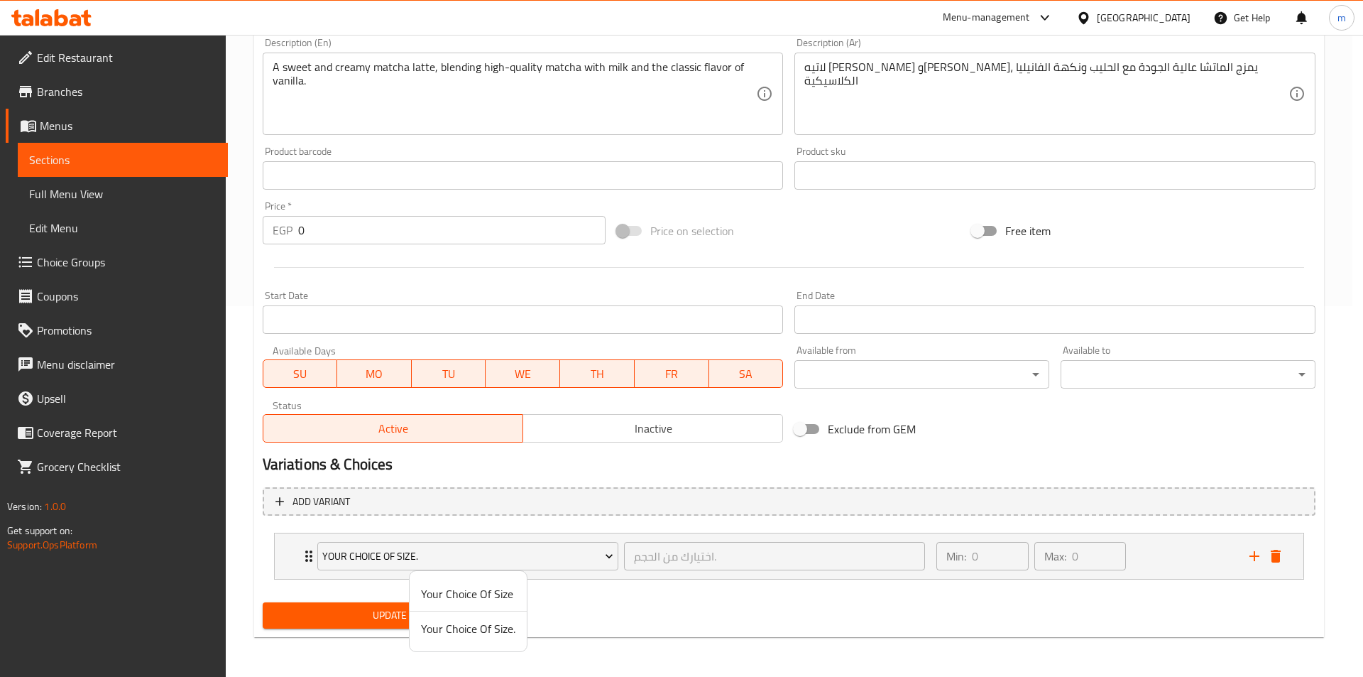
click at [626, 543] on div at bounding box center [681, 338] width 1363 height 677
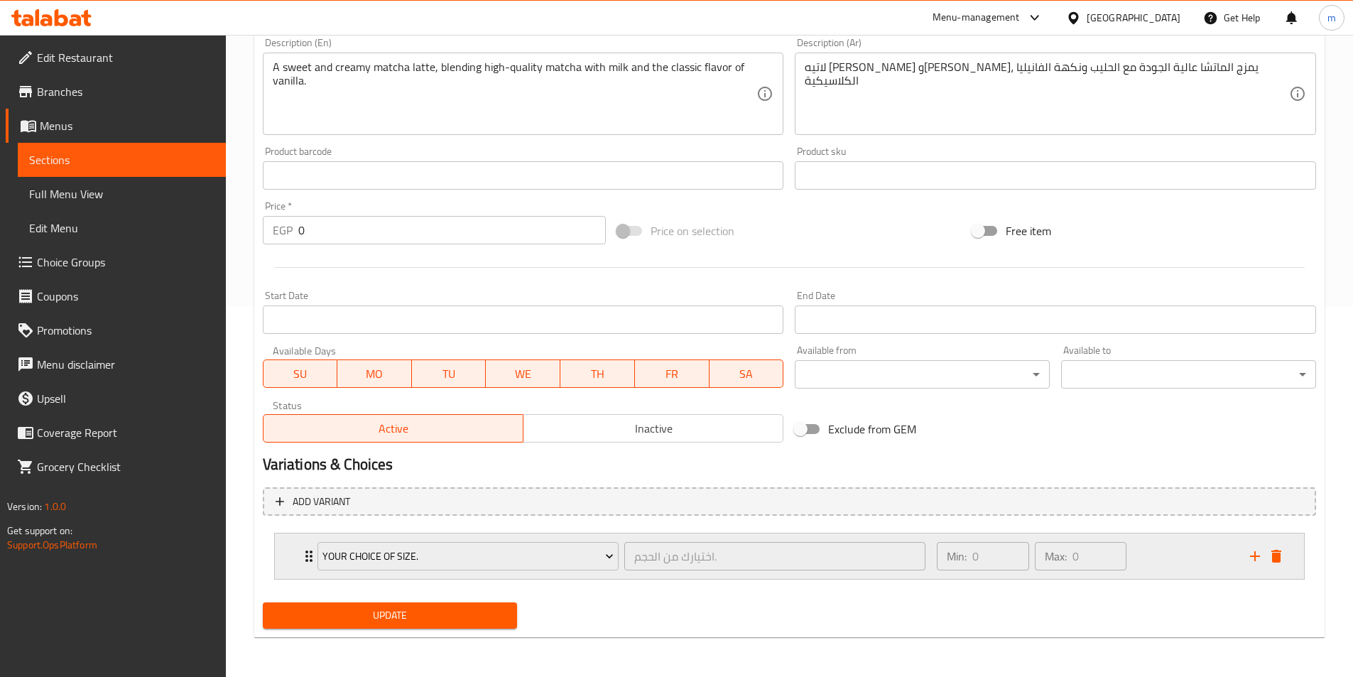
click at [636, 538] on div "Your Choice Of Size. اختيارك من الحجم. ​" at bounding box center [622, 555] width 626 height 45
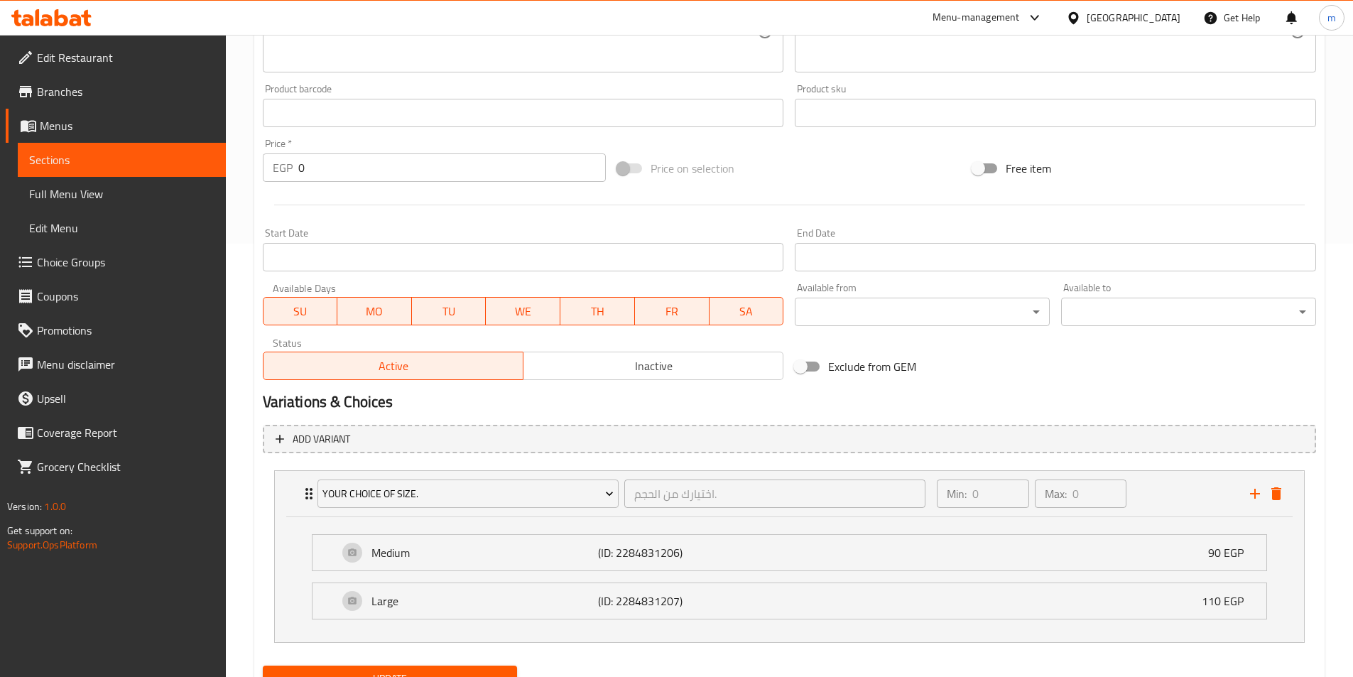
scroll to position [496, 0]
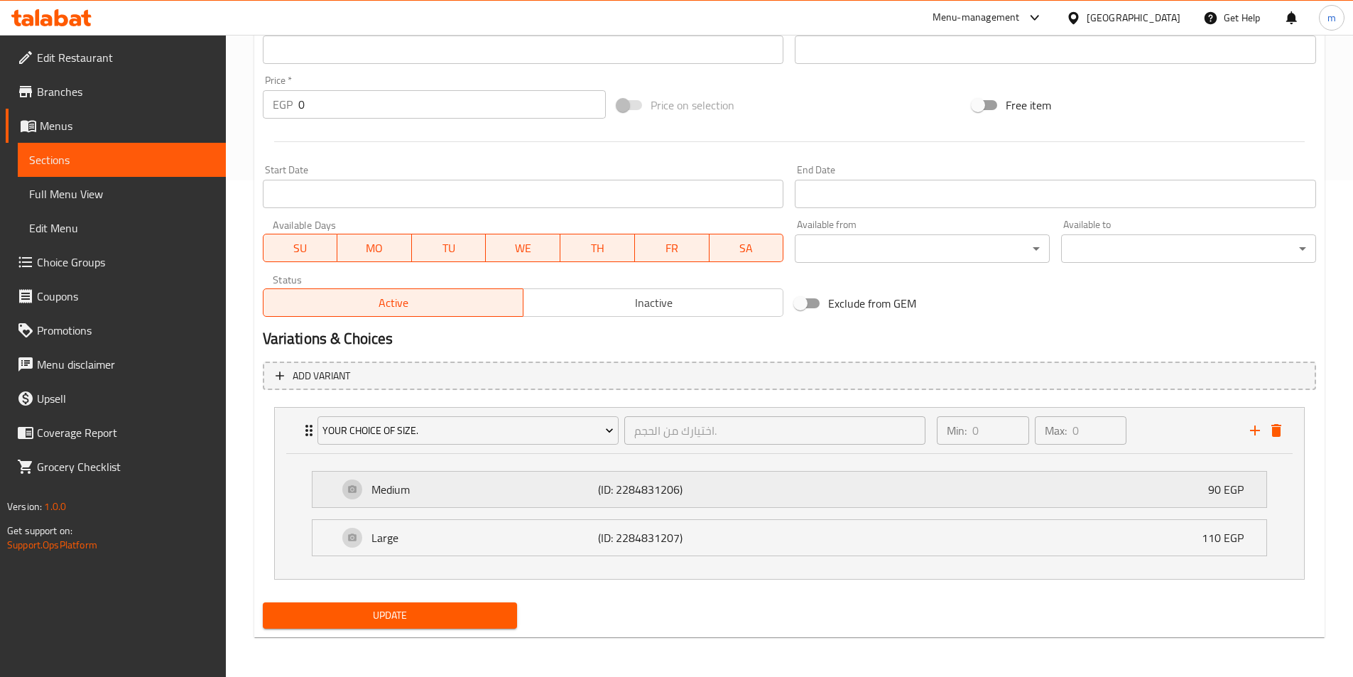
click at [1162, 496] on div "Medium (ID: 2284831206) 90 EGP" at bounding box center [793, 490] width 911 height 36
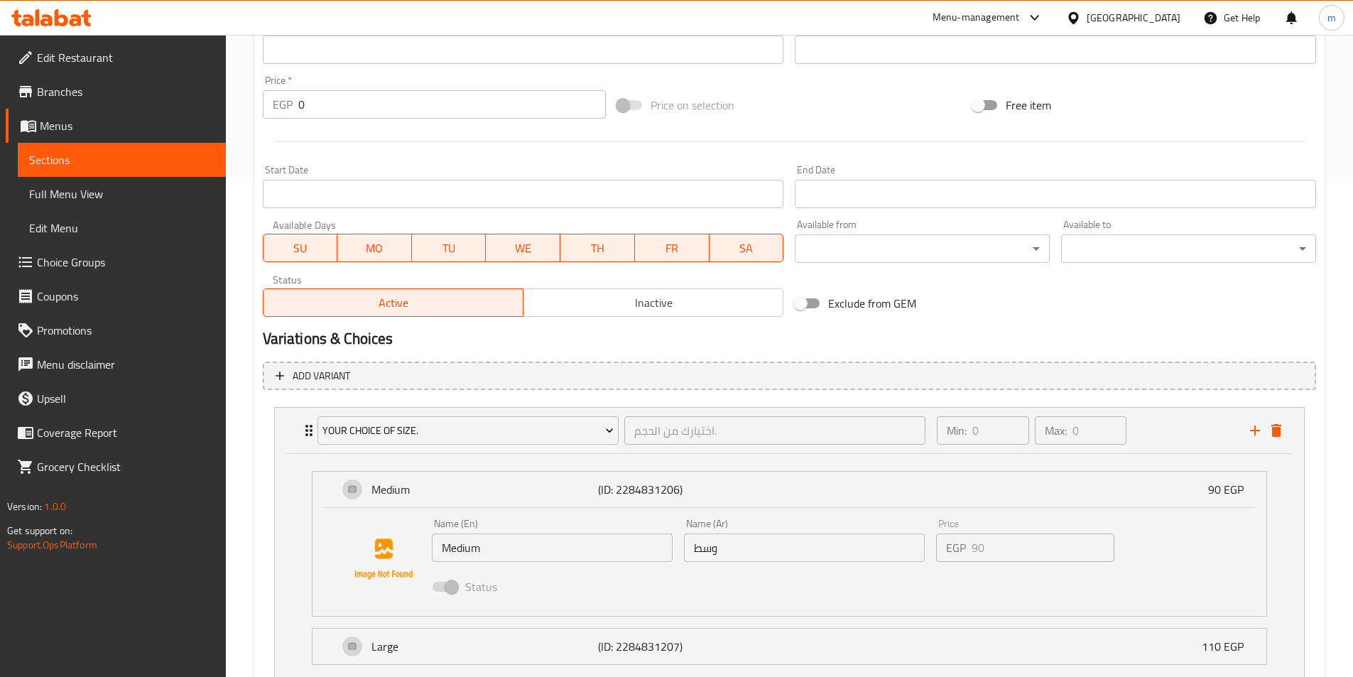
scroll to position [567, 0]
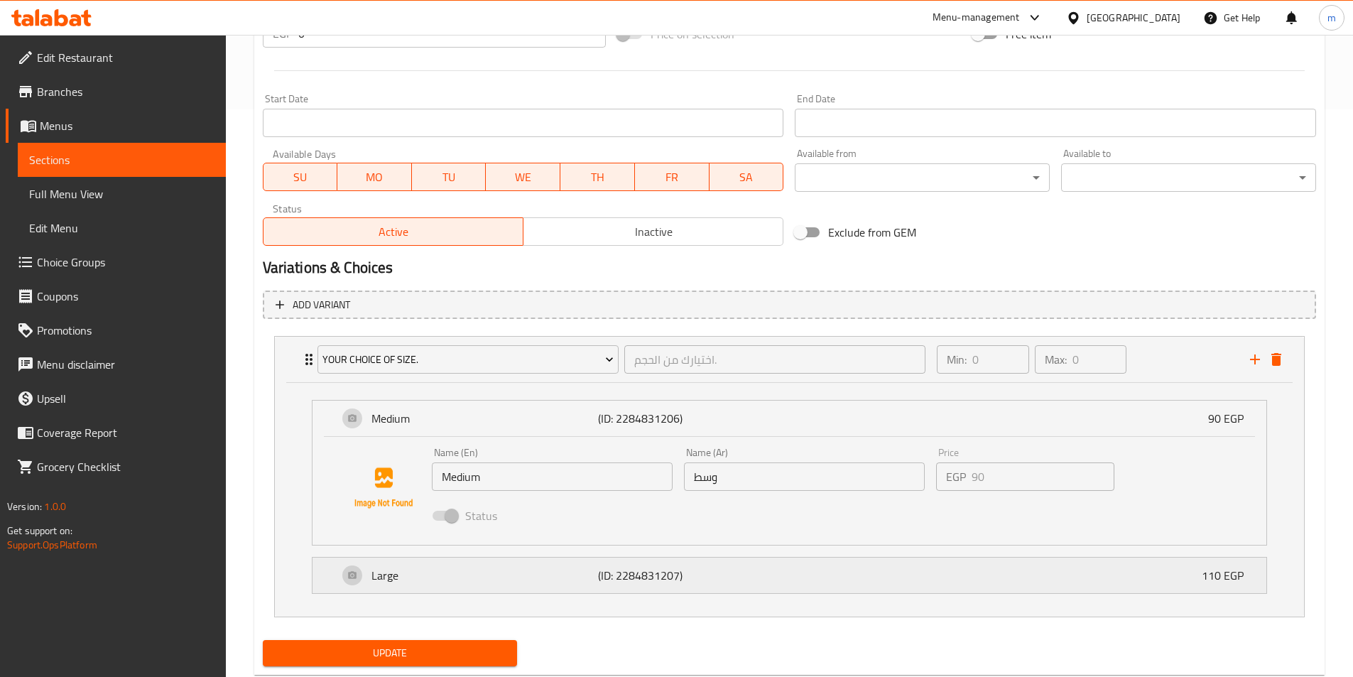
click at [1087, 587] on div "Large (ID: 2284831207) 110 EGP" at bounding box center [793, 575] width 911 height 36
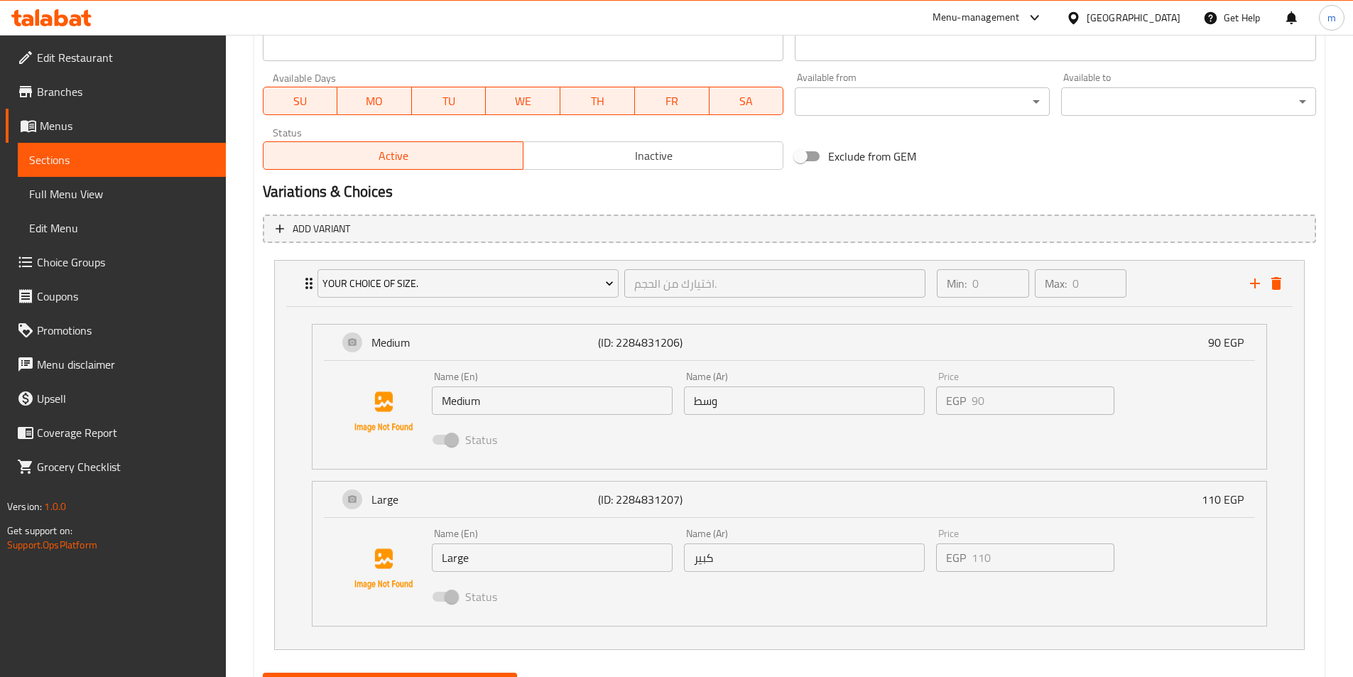
scroll to position [643, 0]
click at [1281, 288] on icon "delete" at bounding box center [1276, 284] width 17 height 17
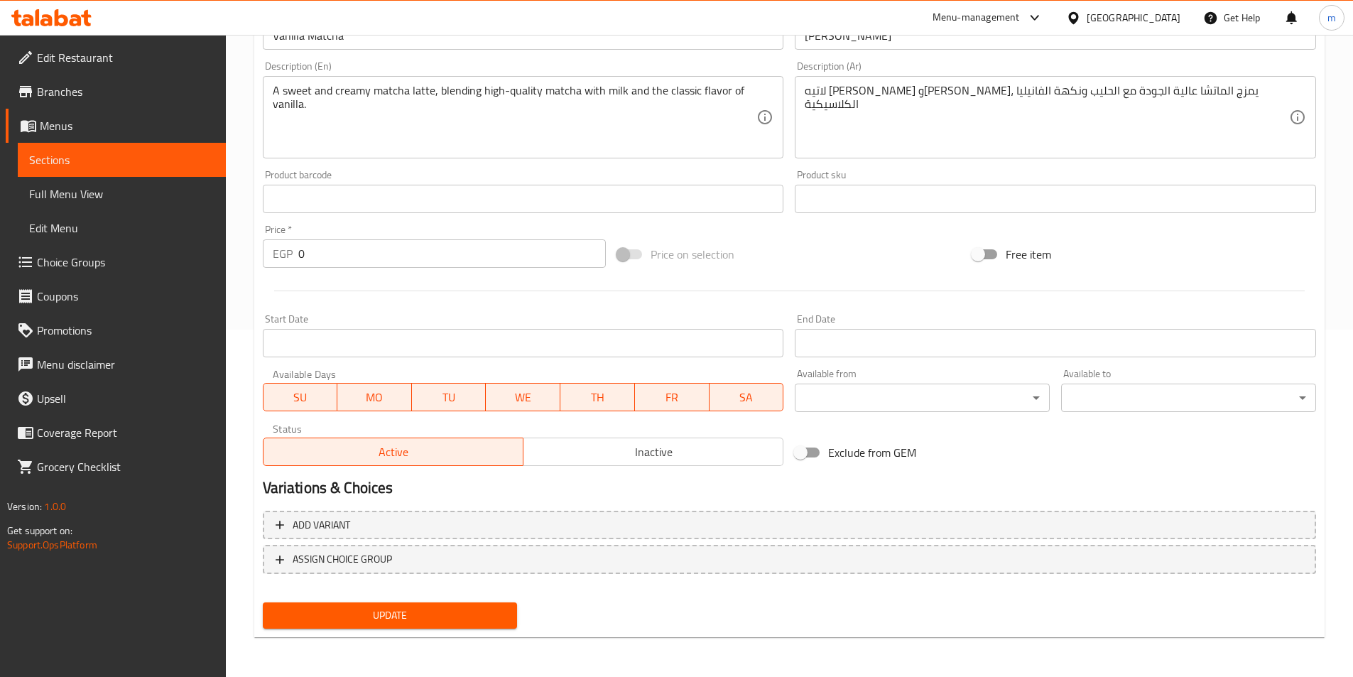
click at [457, 608] on span "Update" at bounding box center [390, 615] width 232 height 18
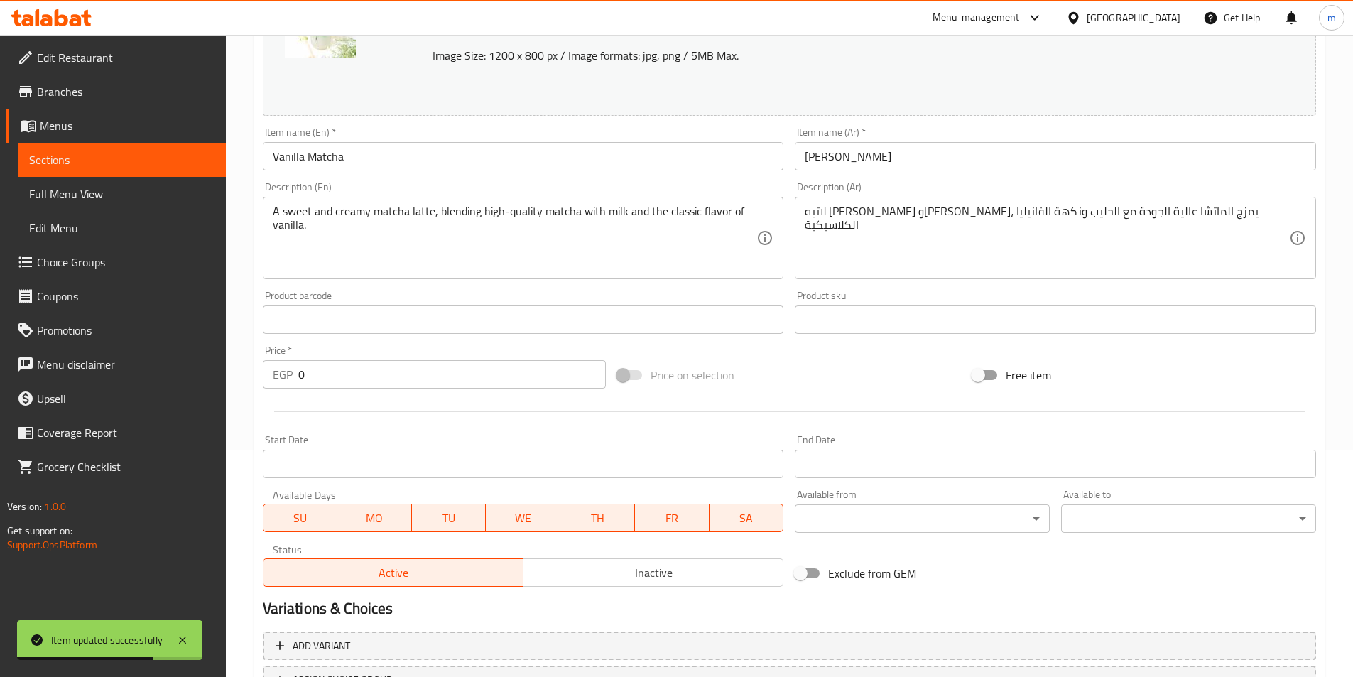
scroll to position [63, 0]
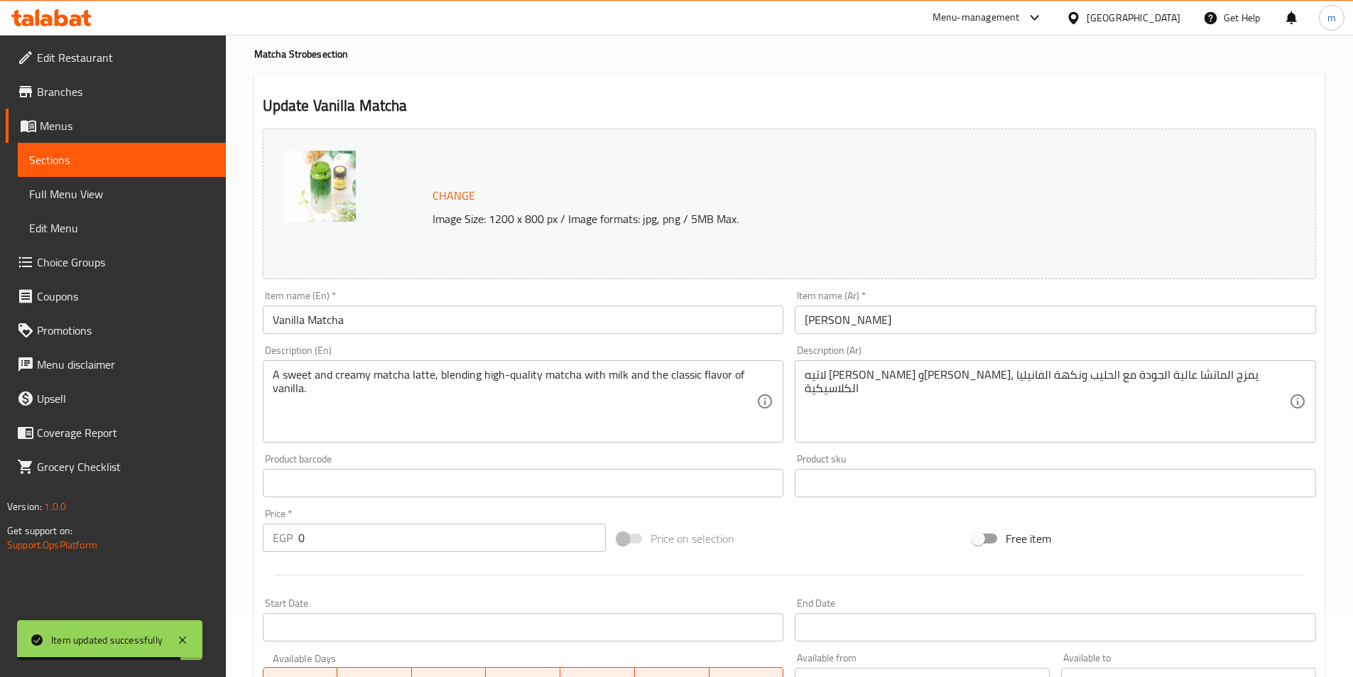
click at [109, 194] on span "Full Menu View" at bounding box center [121, 193] width 185 height 17
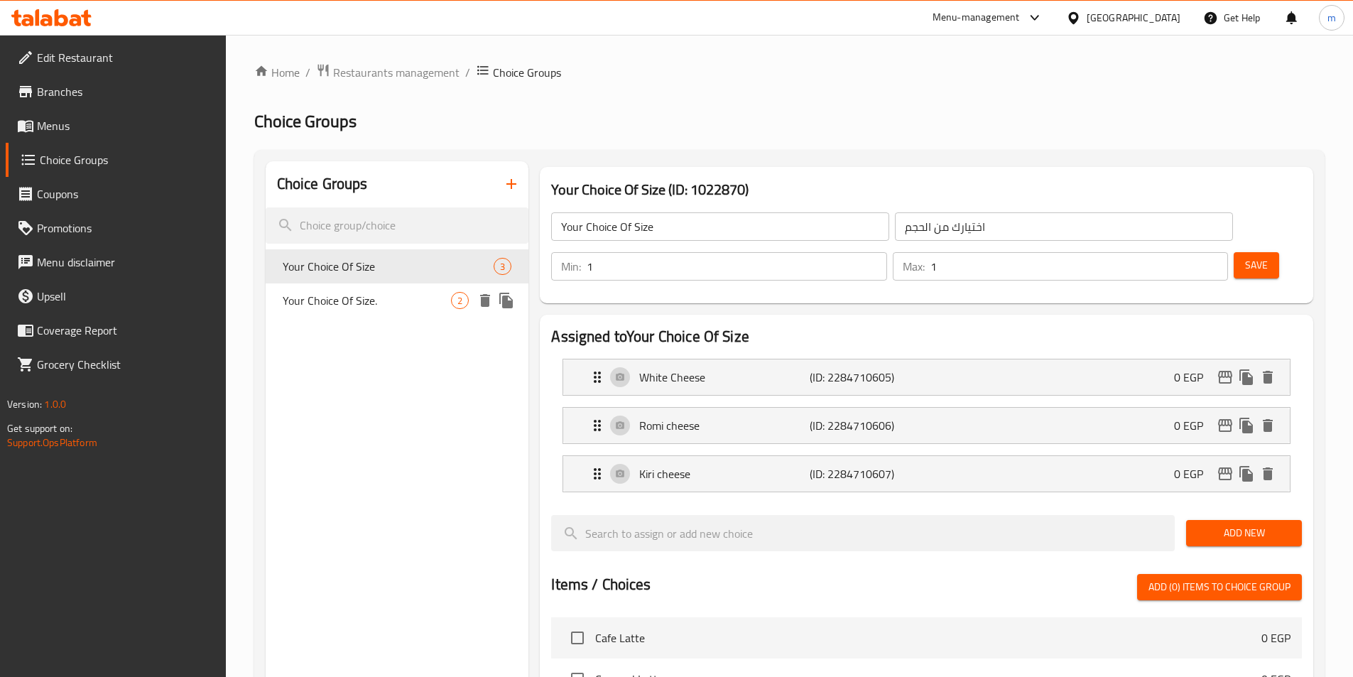
click at [419, 295] on span "Your Choice Of Size." at bounding box center [367, 300] width 169 height 17
type input "Your Choice Of Size."
type input "اختيارك من الحجم."
type input "0"
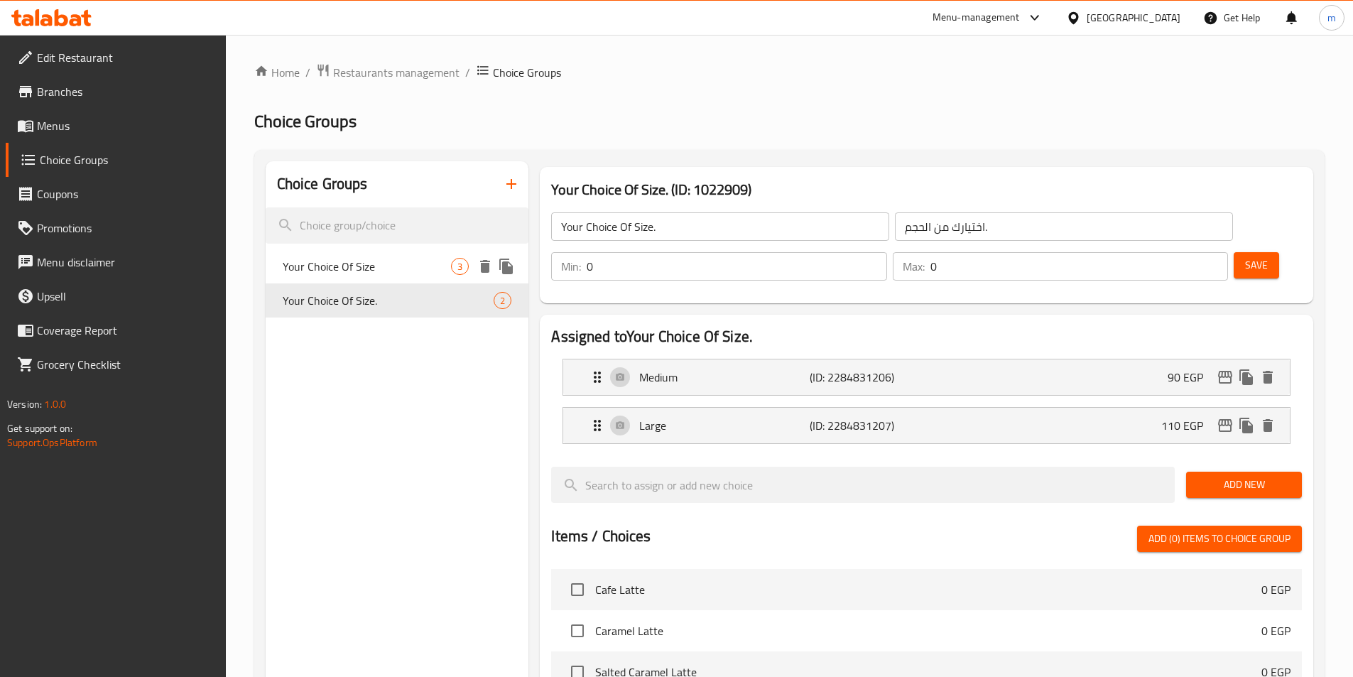
click at [366, 266] on span "Your Choice Of Size" at bounding box center [367, 266] width 169 height 17
type input "Your Choice Of Size"
type input "اختيارك من الحجم"
type input "1"
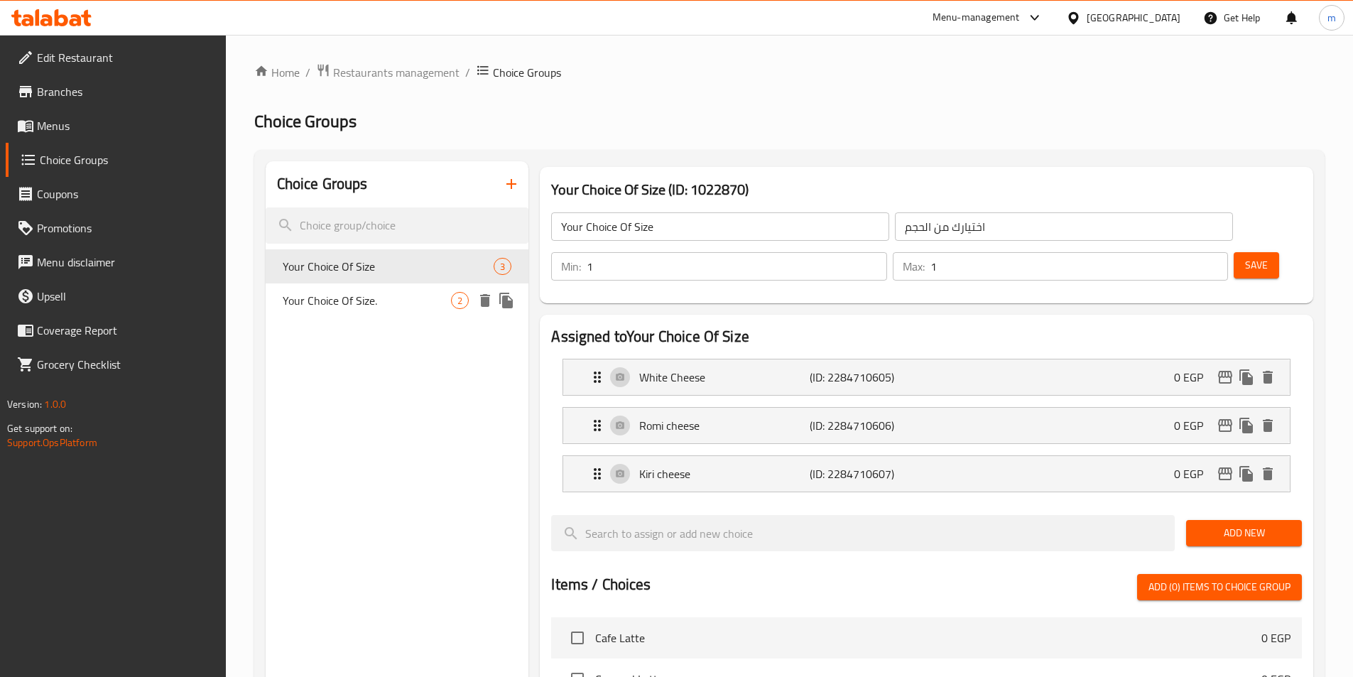
click at [380, 300] on span "Your Choice Of Size." at bounding box center [367, 300] width 169 height 17
type input "Your Choice Of Size."
type input "اختيارك من الحجم."
type input "0"
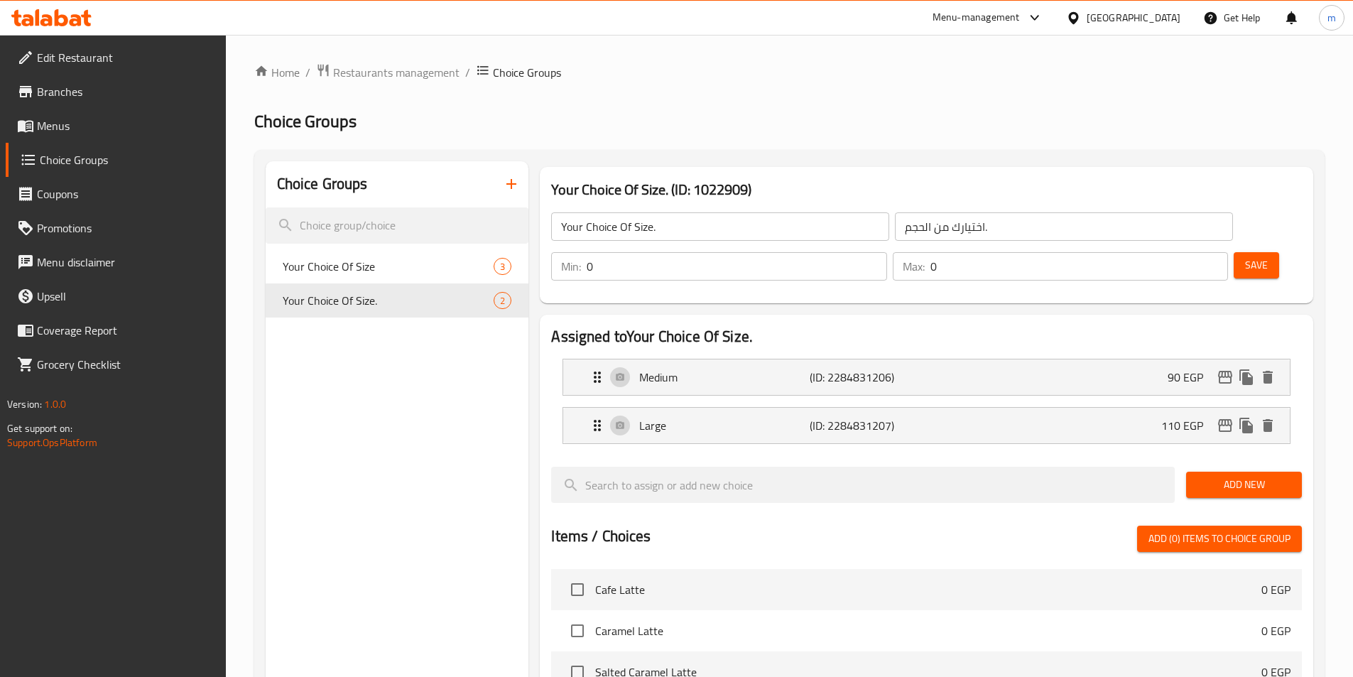
click at [511, 187] on icon "button" at bounding box center [511, 183] width 17 height 17
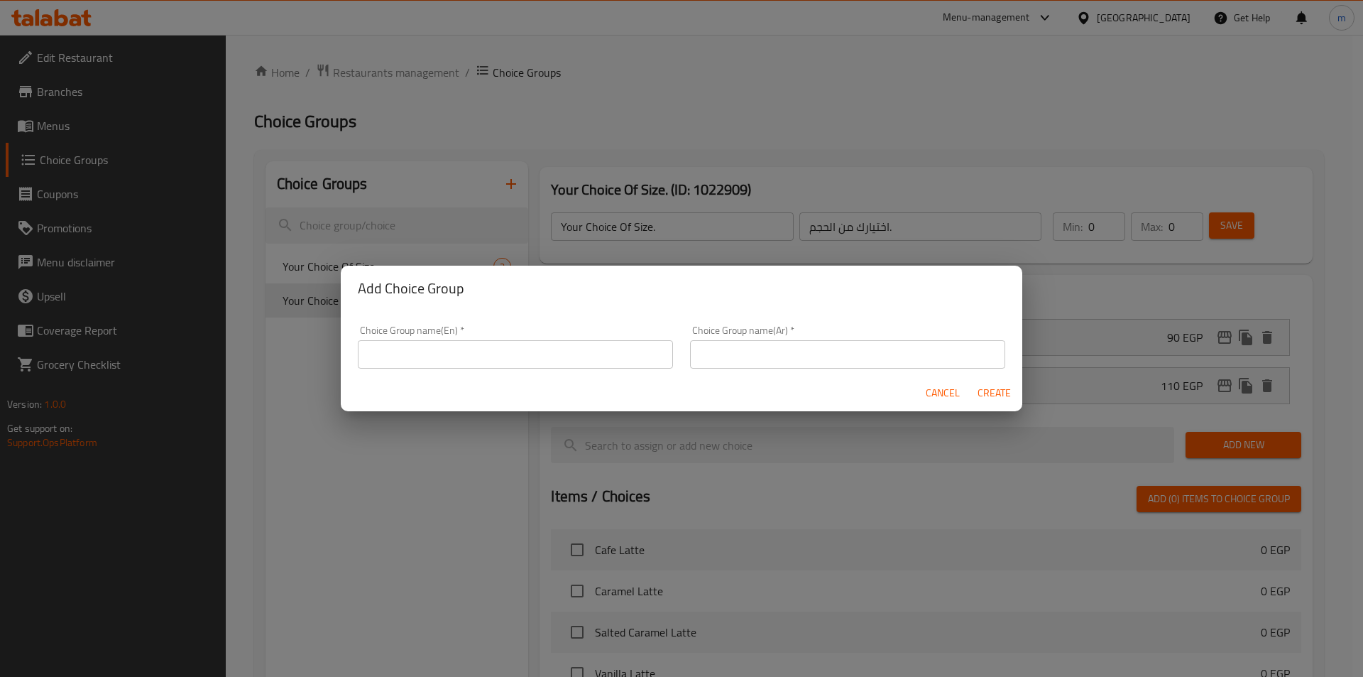
click at [489, 349] on input "text" at bounding box center [515, 354] width 315 height 28
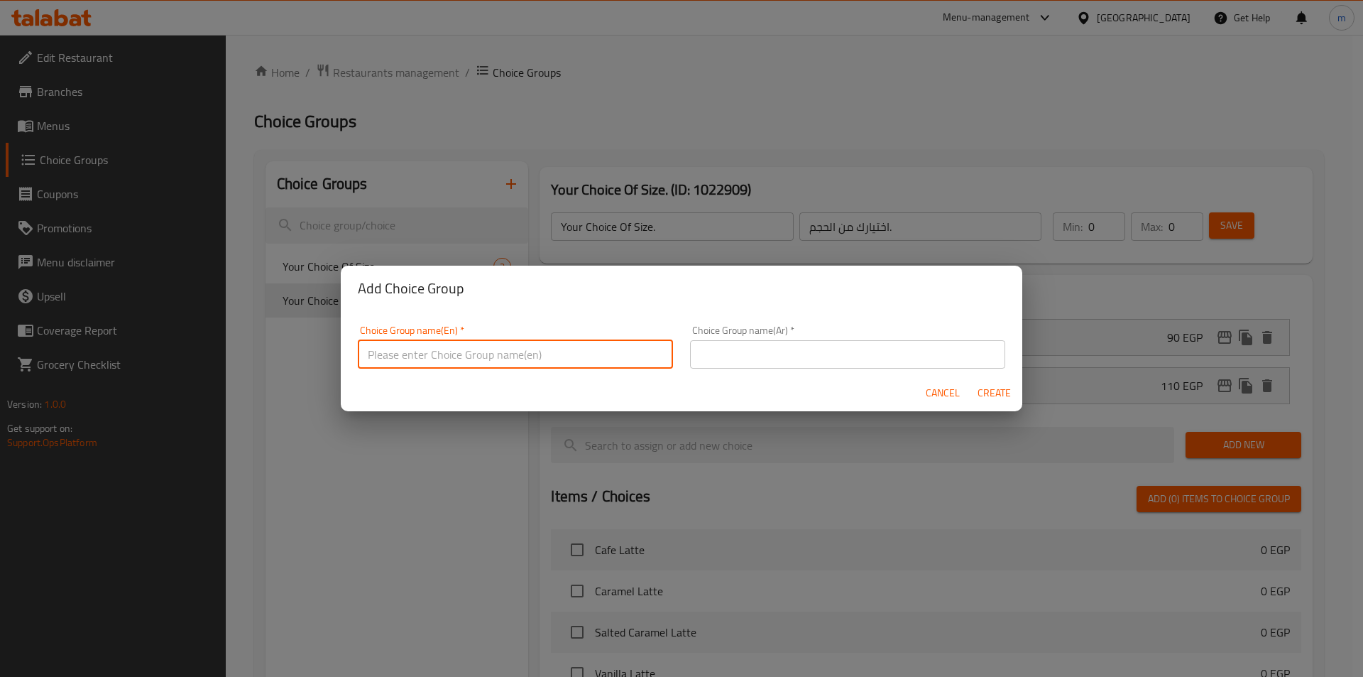
type input "Your Choice Of Size"
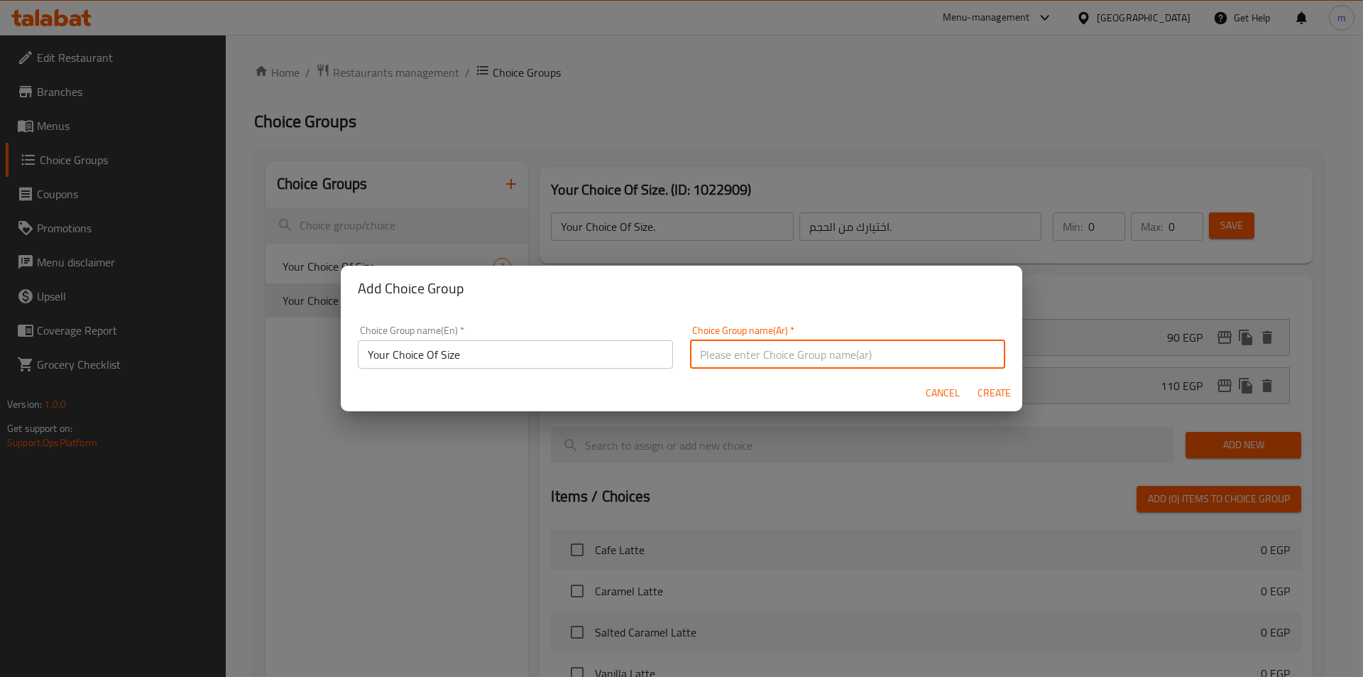
click at [731, 354] on input "text" at bounding box center [847, 354] width 315 height 28
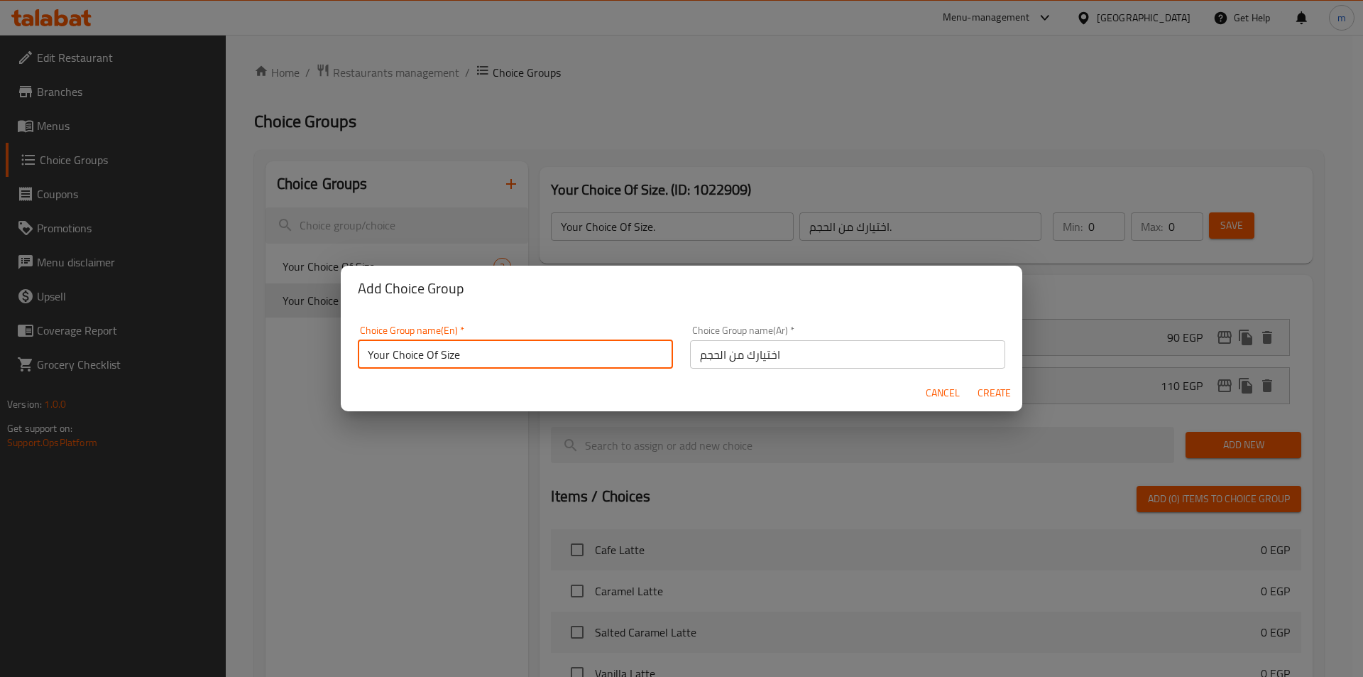
click at [516, 356] on input "Your Choice Of Size" at bounding box center [515, 354] width 315 height 28
click at [843, 352] on input "اختيارك من الحجم" at bounding box center [847, 354] width 315 height 28
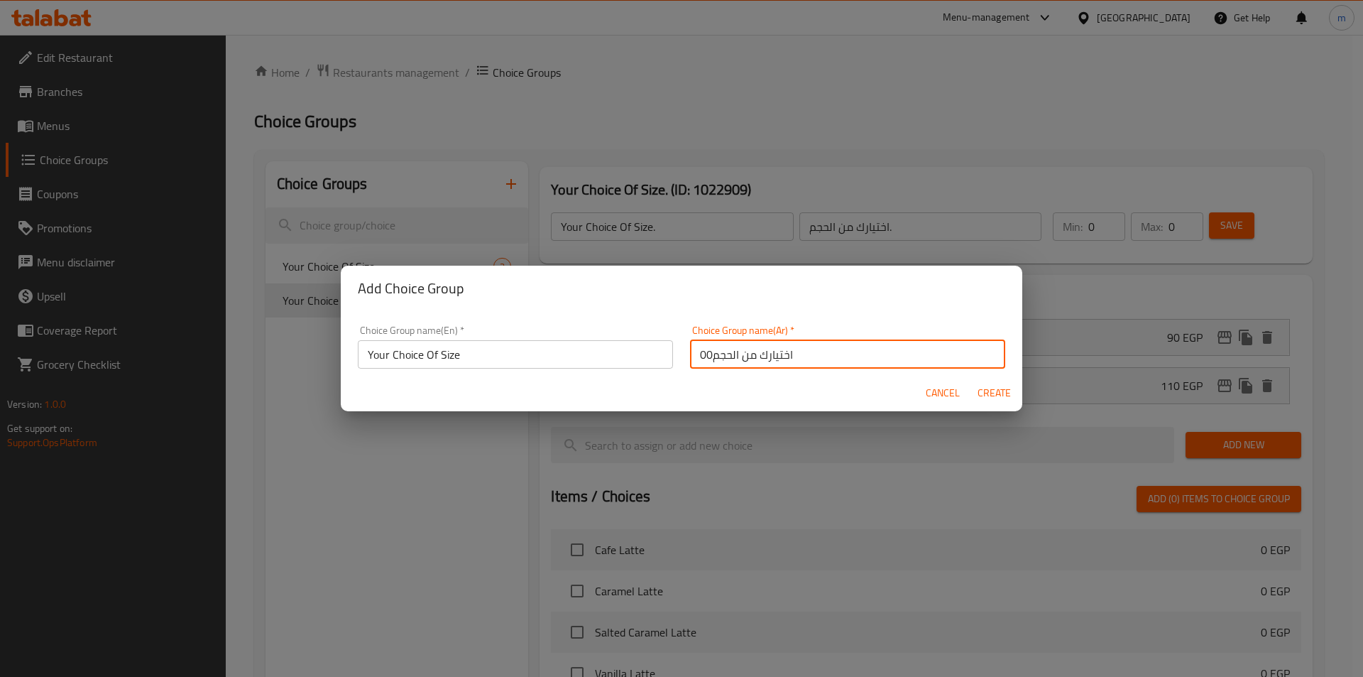
type input "اختيارك من الحجم00"
click at [518, 359] on input "Your Choice Of Size" at bounding box center [515, 354] width 315 height 28
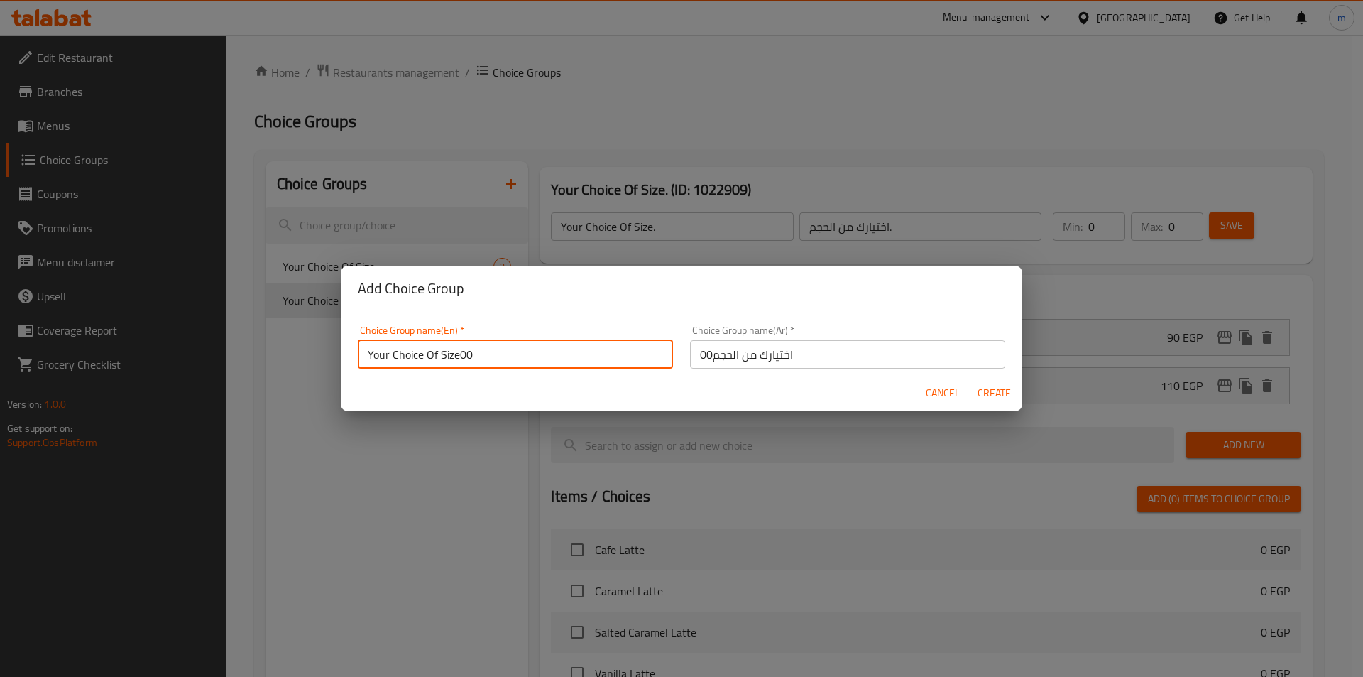
type input "Your Choice Of Size00"
click at [988, 398] on span "Create" at bounding box center [994, 393] width 34 height 18
type input "Your Choice Of Size00"
type input "اختيارك من الحجم00"
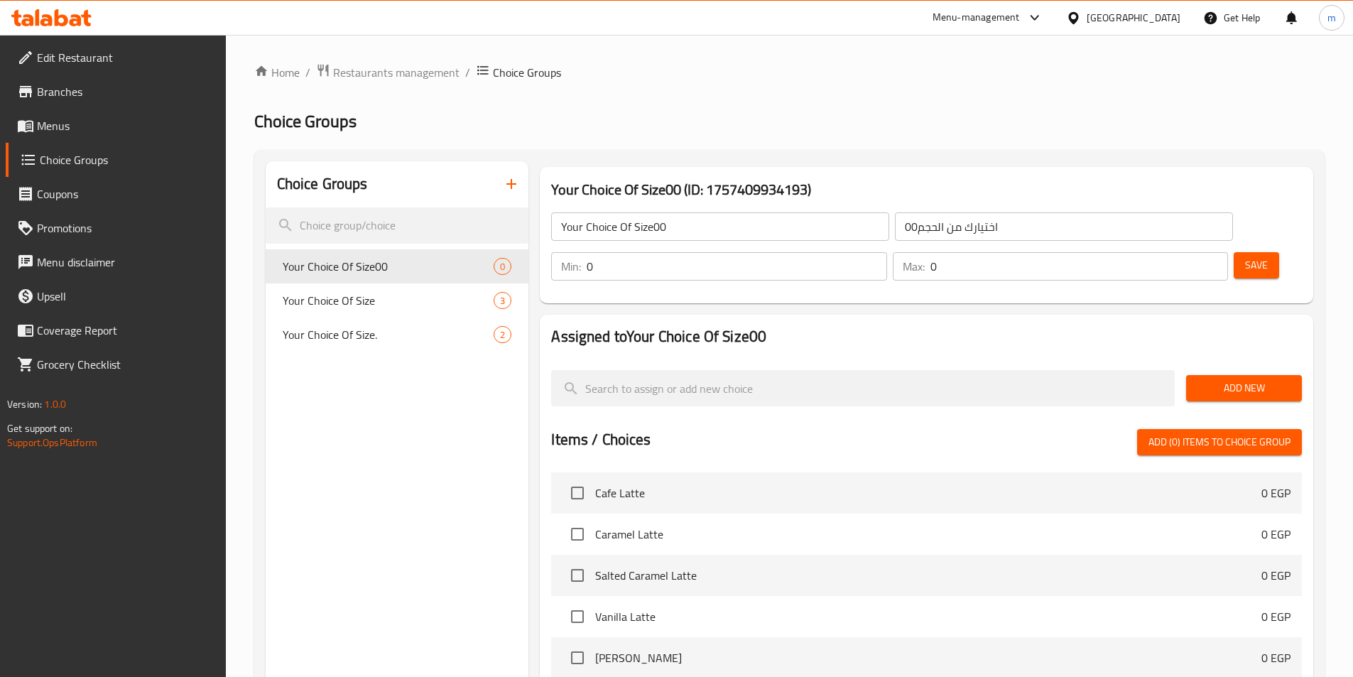
click at [719, 231] on input "Your Choice Of Size00" at bounding box center [720, 226] width 338 height 28
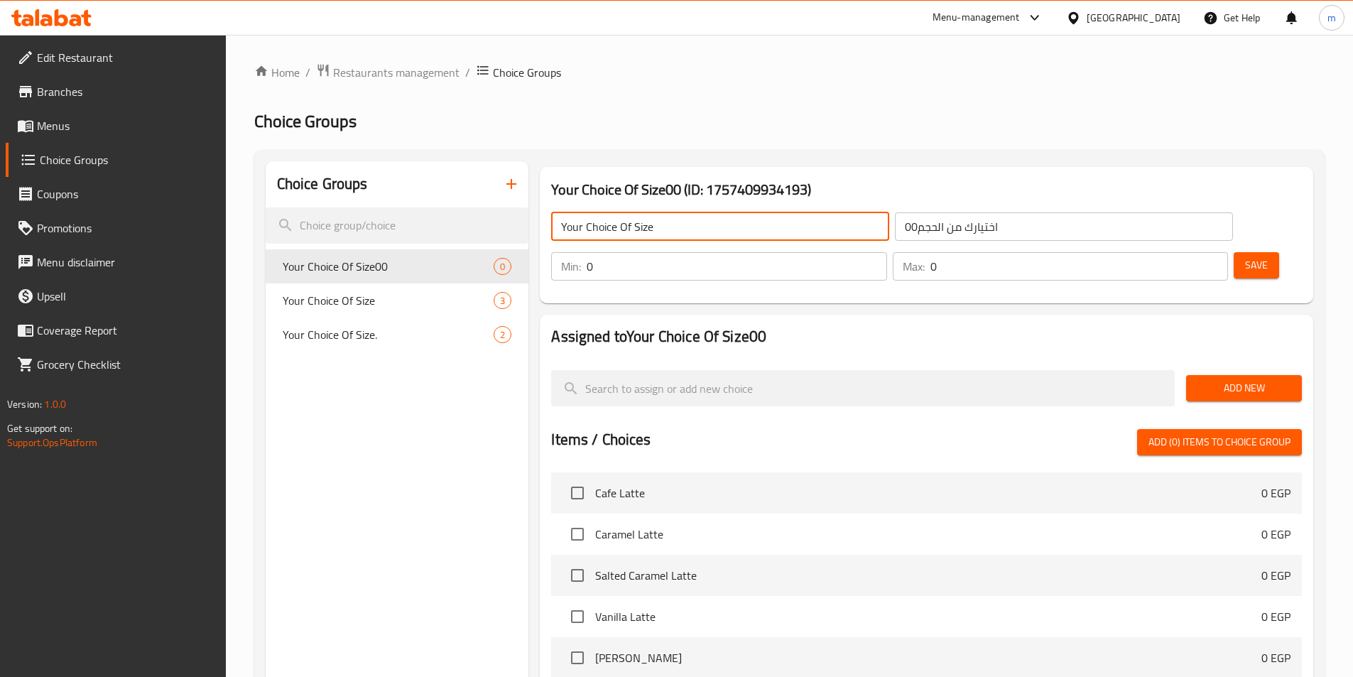
type input "Your Choice Of Size"
click at [895, 224] on input "اختيارك من الحجم00" at bounding box center [1064, 226] width 338 height 28
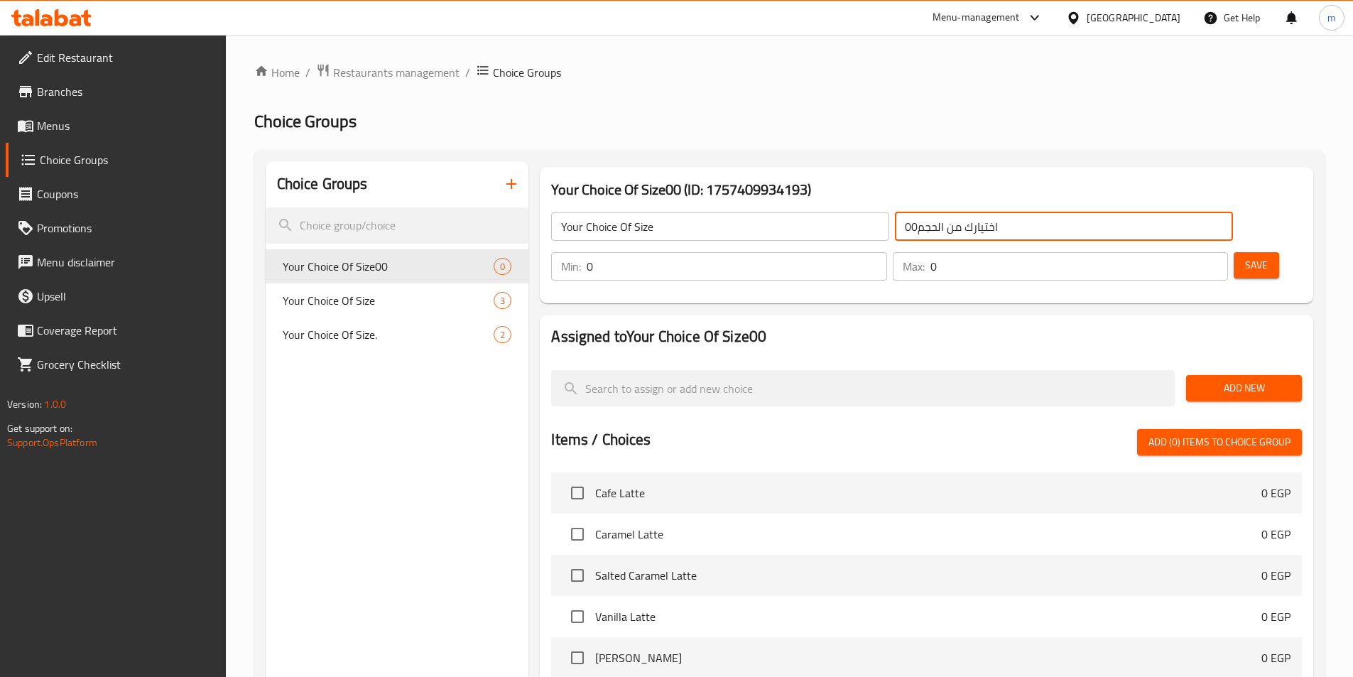
click at [895, 226] on input "اختيارك من الحجم00" at bounding box center [1064, 226] width 338 height 28
drag, startPoint x: 810, startPoint y: 223, endPoint x: 822, endPoint y: 227, distance: 11.9
click at [895, 227] on input "اختيارك من الحجم00" at bounding box center [1064, 226] width 338 height 28
type input "اختيارك من الحجم"
type input "1"
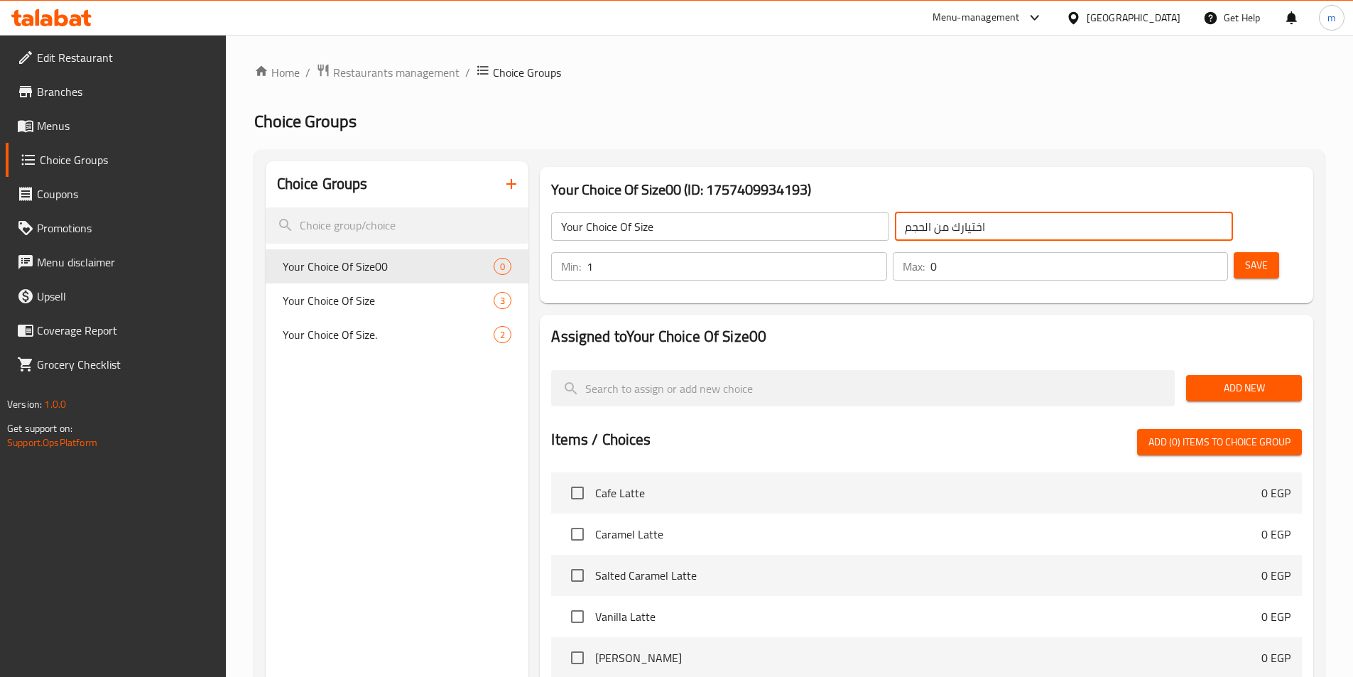
click at [886, 252] on input "1" at bounding box center [737, 266] width 300 height 28
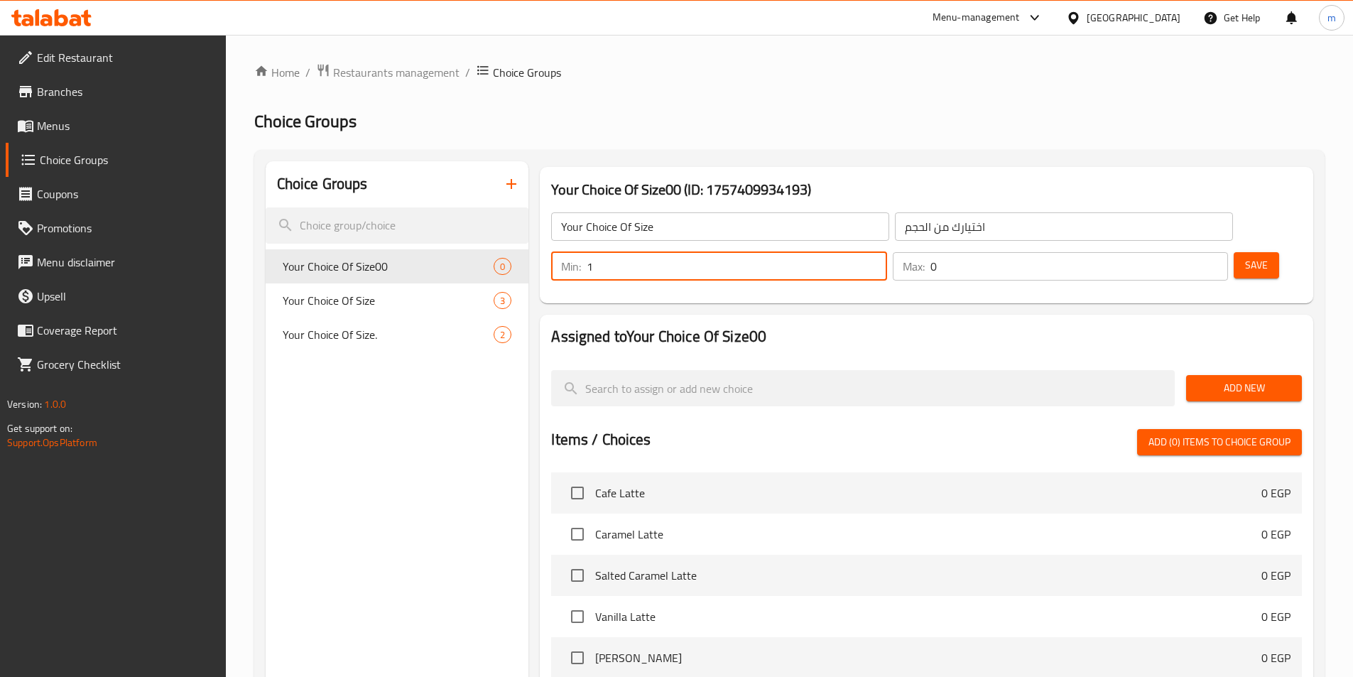
click at [886, 252] on input "1" at bounding box center [737, 266] width 300 height 28
click at [925, 258] on p "Max:" at bounding box center [914, 266] width 22 height 17
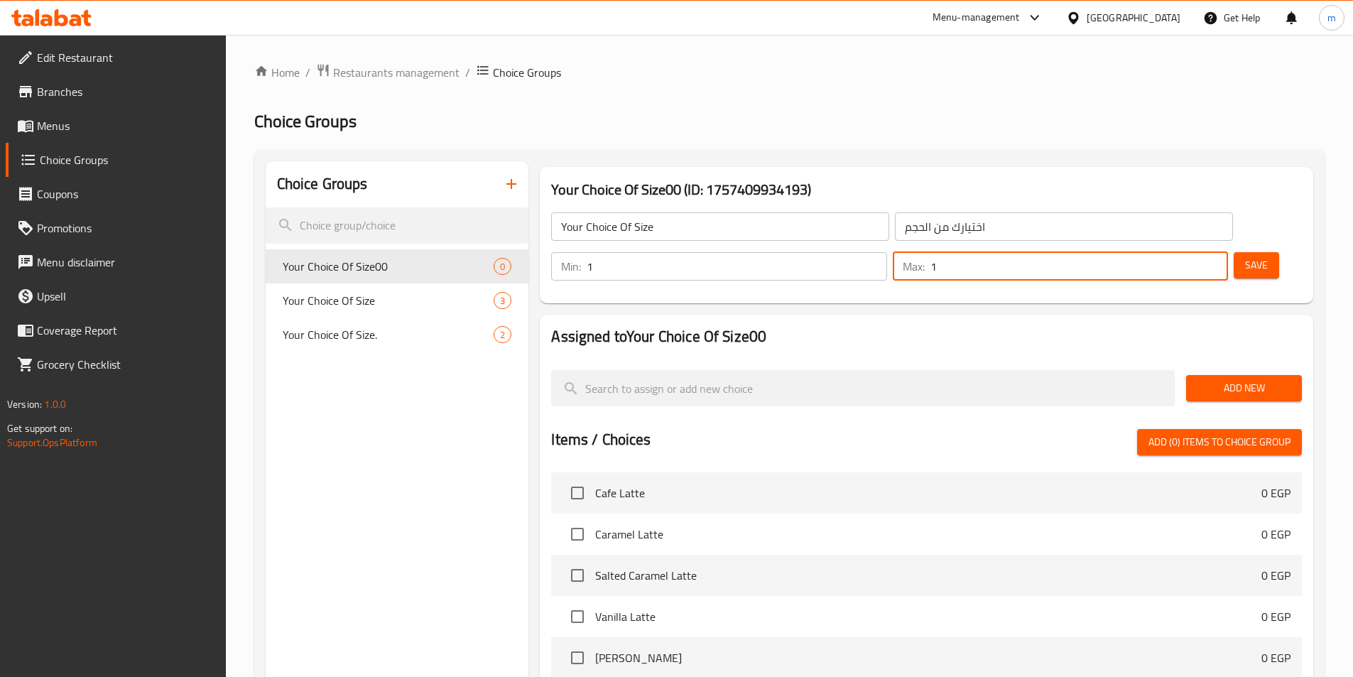
type input "1"
click at [1192, 252] on input "1" at bounding box center [1079, 266] width 298 height 28
click at [1245, 256] on span "Save" at bounding box center [1256, 265] width 23 height 18
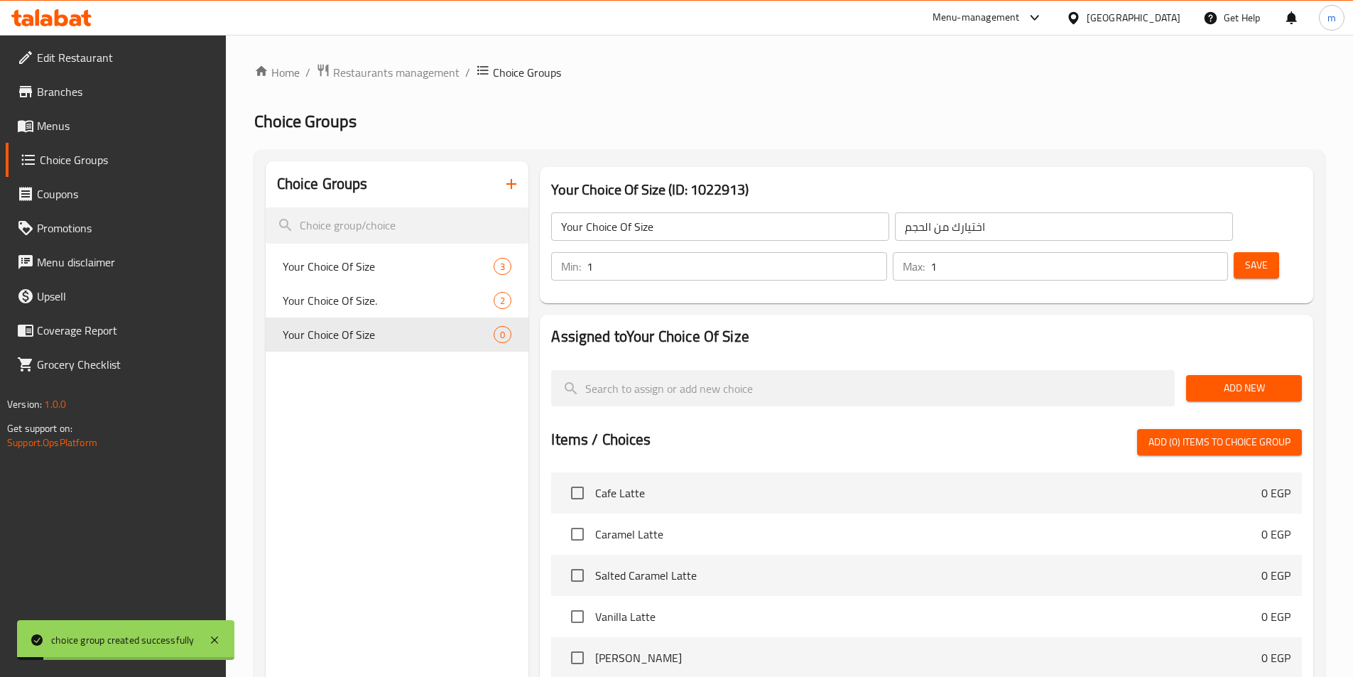
click at [1231, 379] on span "Add New" at bounding box center [1243, 388] width 93 height 18
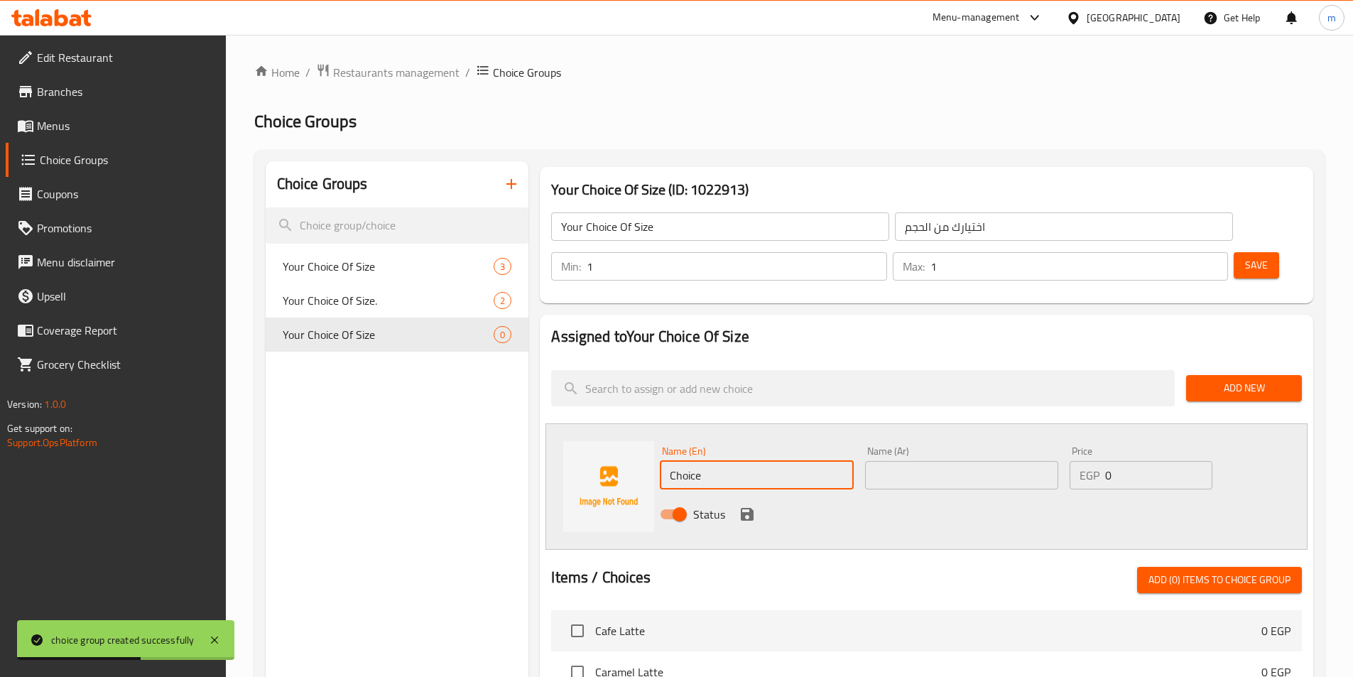
drag, startPoint x: 724, startPoint y: 445, endPoint x: 534, endPoint y: 437, distance: 189.8
click at [533, 437] on div "Your Choice Of Size (ID: 1022913) Your Choice Of Size ​ اختيارك من الحجم ​ Min:…" at bounding box center [923, 644] width 790 height 966
type input "ة"
type input "Medium"
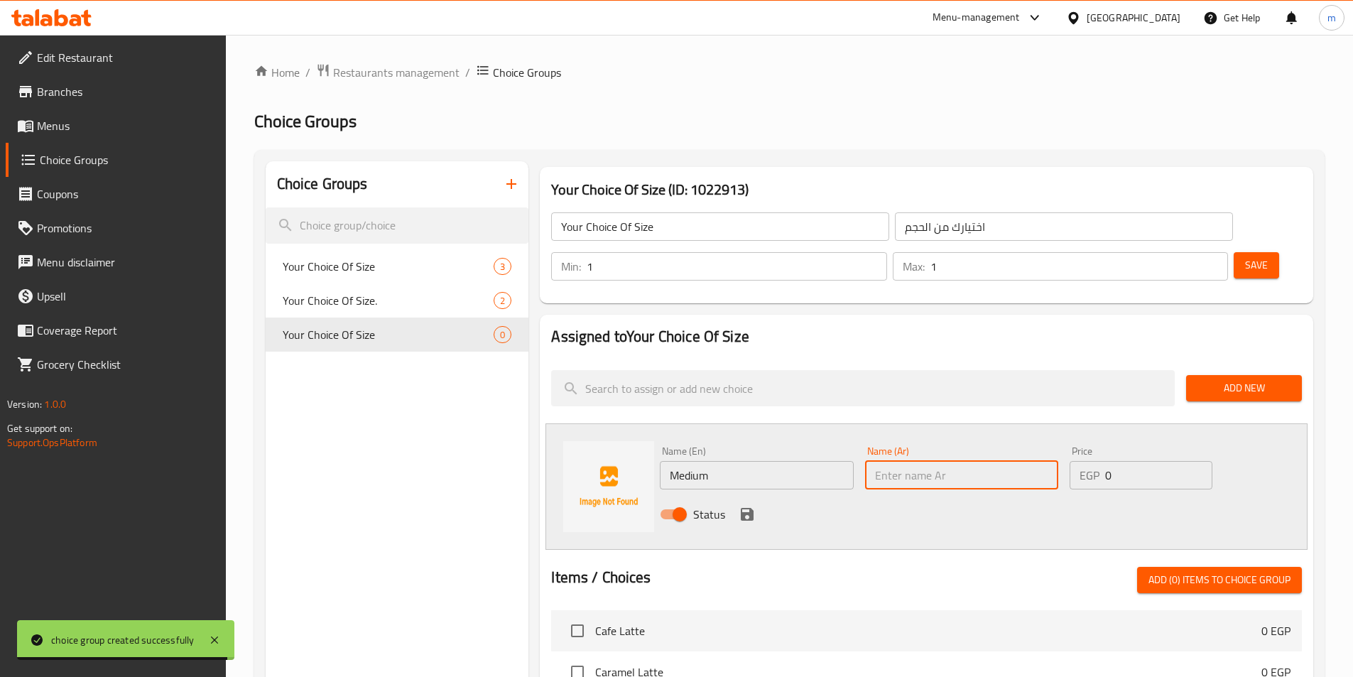
click at [944, 461] on input "text" at bounding box center [961, 475] width 193 height 28
type input "وسط"
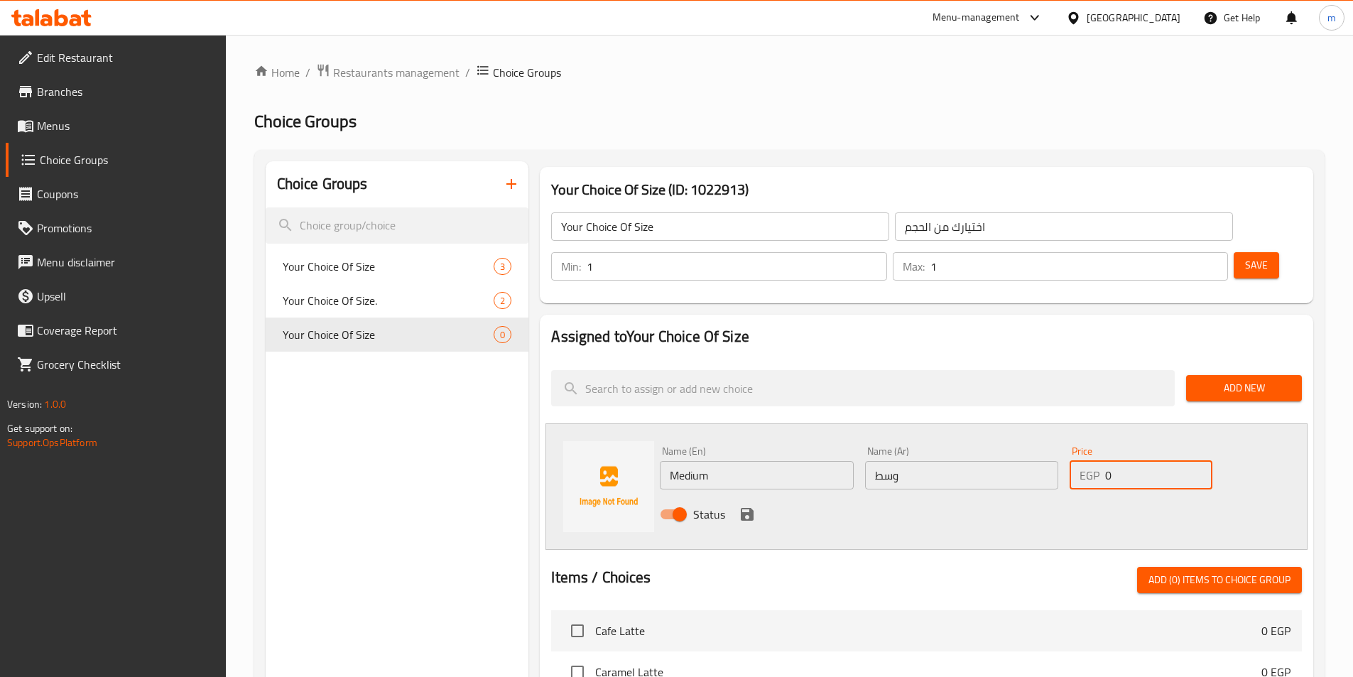
click at [1138, 461] on input "0" at bounding box center [1158, 475] width 107 height 28
type input "100"
click at [745, 508] on icon "save" at bounding box center [747, 514] width 13 height 13
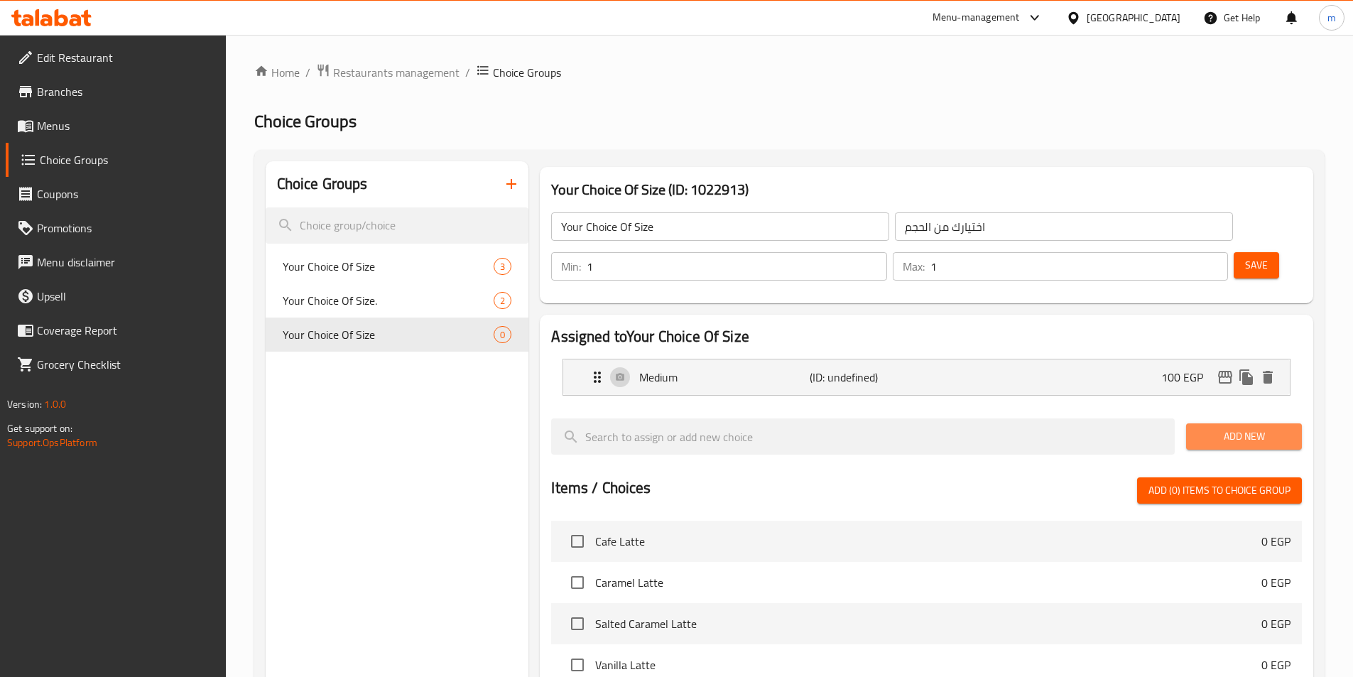
click at [1261, 427] on span "Add New" at bounding box center [1243, 436] width 93 height 18
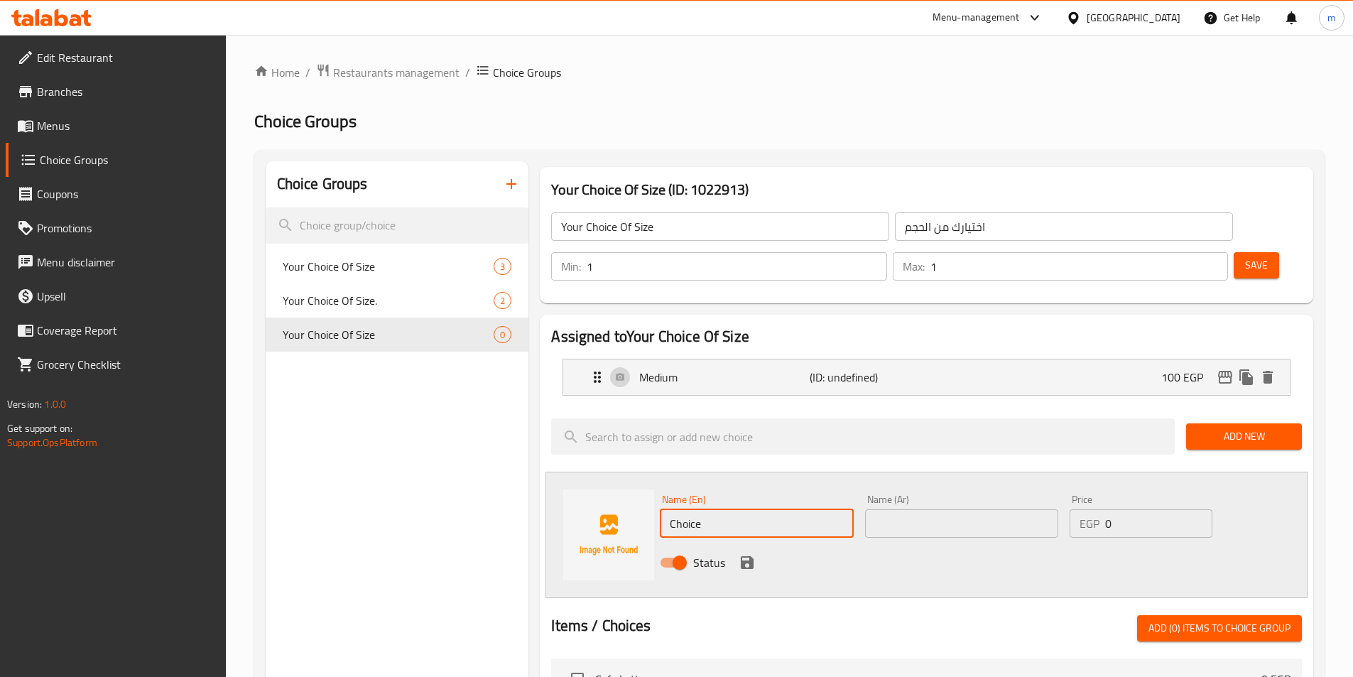
click at [700, 509] on input "Choice" at bounding box center [756, 523] width 193 height 28
type input "م"
type input "Large"
click at [934, 543] on div "Status" at bounding box center [961, 562] width 615 height 38
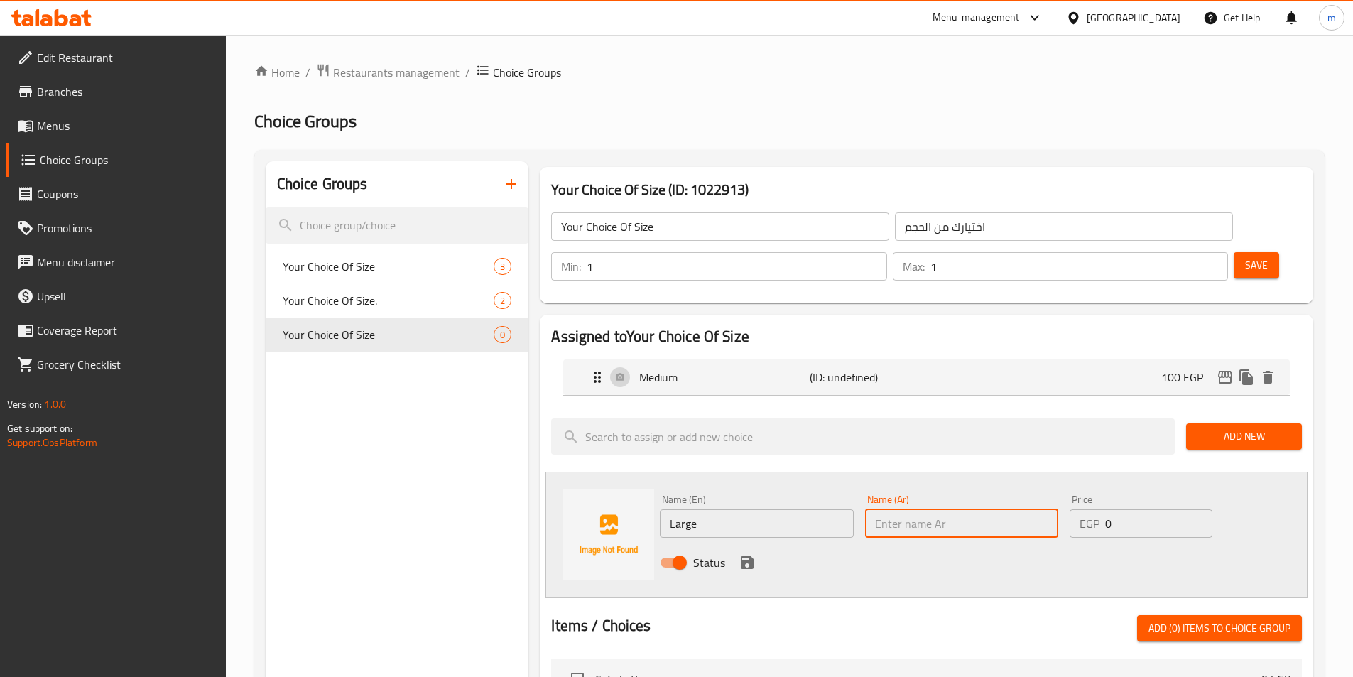
click at [954, 509] on input "text" at bounding box center [961, 523] width 193 height 28
type input "كبير"
click at [1130, 509] on input "0" at bounding box center [1158, 523] width 107 height 28
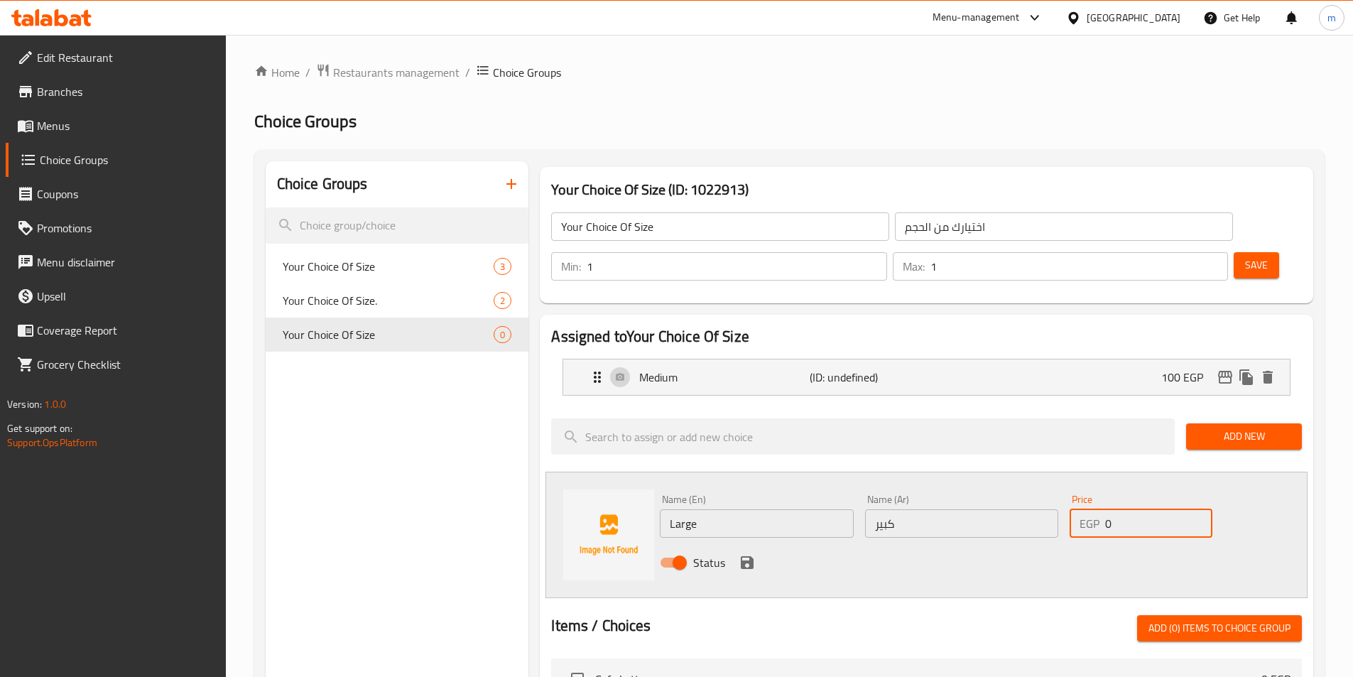
click at [1130, 509] on input "0" at bounding box center [1158, 523] width 107 height 28
type input "120"
click at [751, 556] on icon "save" at bounding box center [747, 562] width 13 height 13
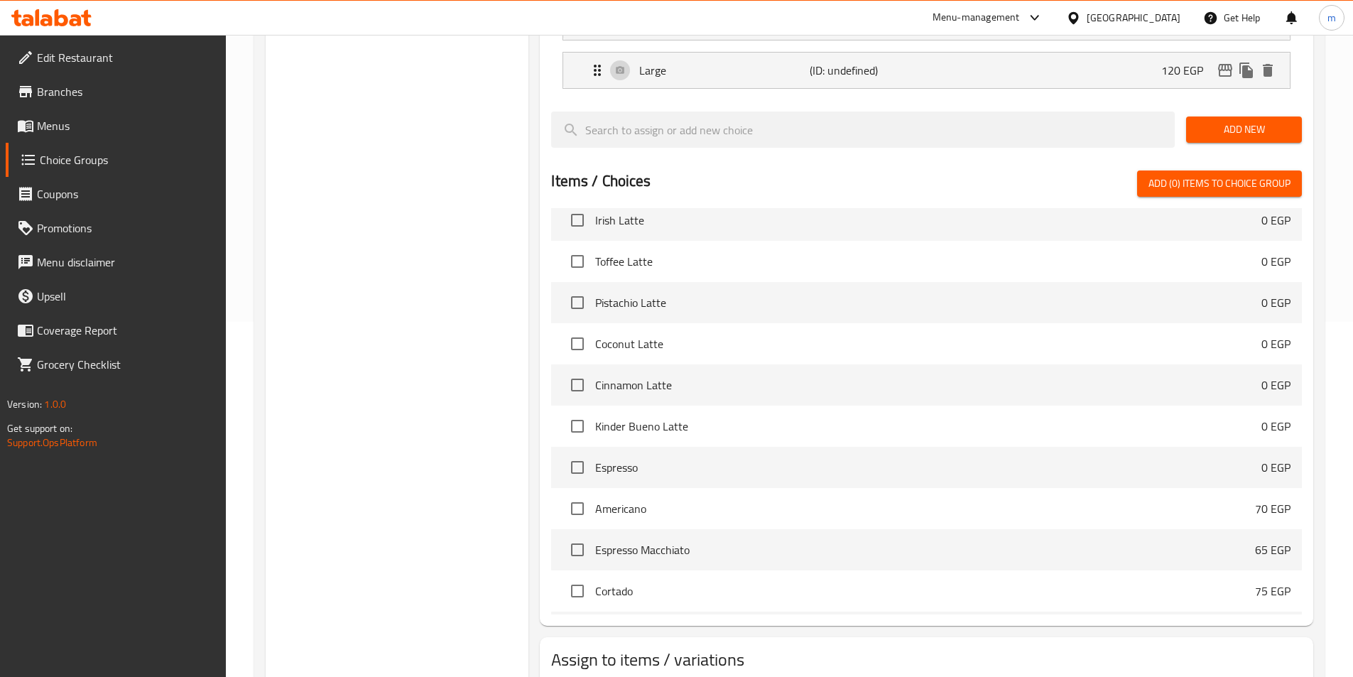
scroll to position [409, 0]
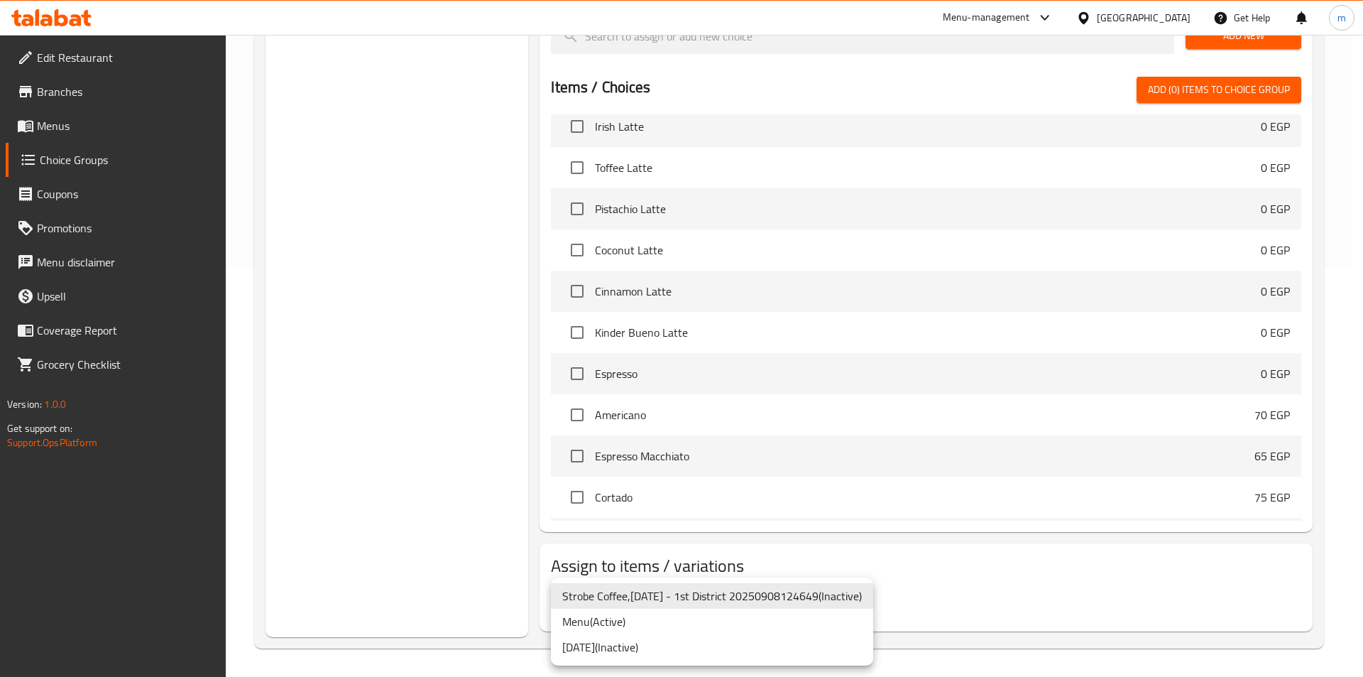
click at [639, 621] on li "Menu ( Active )" at bounding box center [712, 622] width 322 height 26
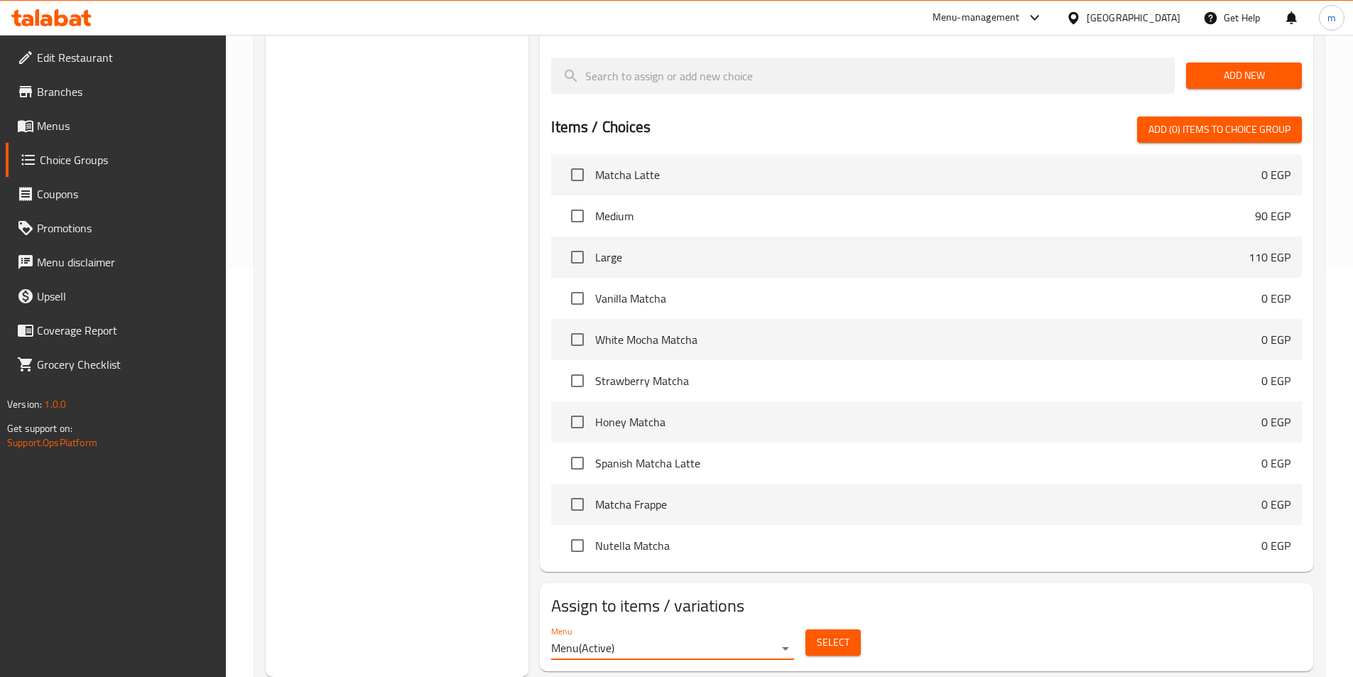
click at [827, 633] on span "Select" at bounding box center [833, 642] width 33 height 18
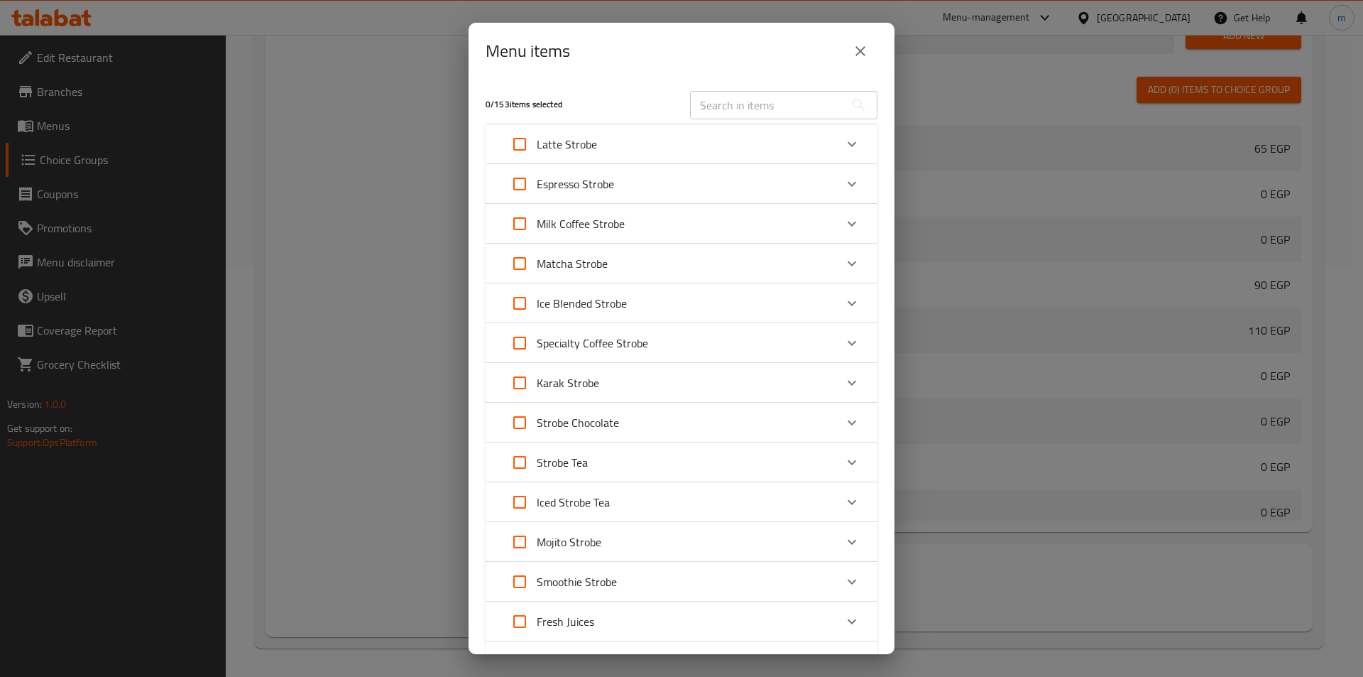
scroll to position [1096, 0]
click at [526, 273] on input "Expand" at bounding box center [520, 263] width 34 height 34
checkbox input "true"
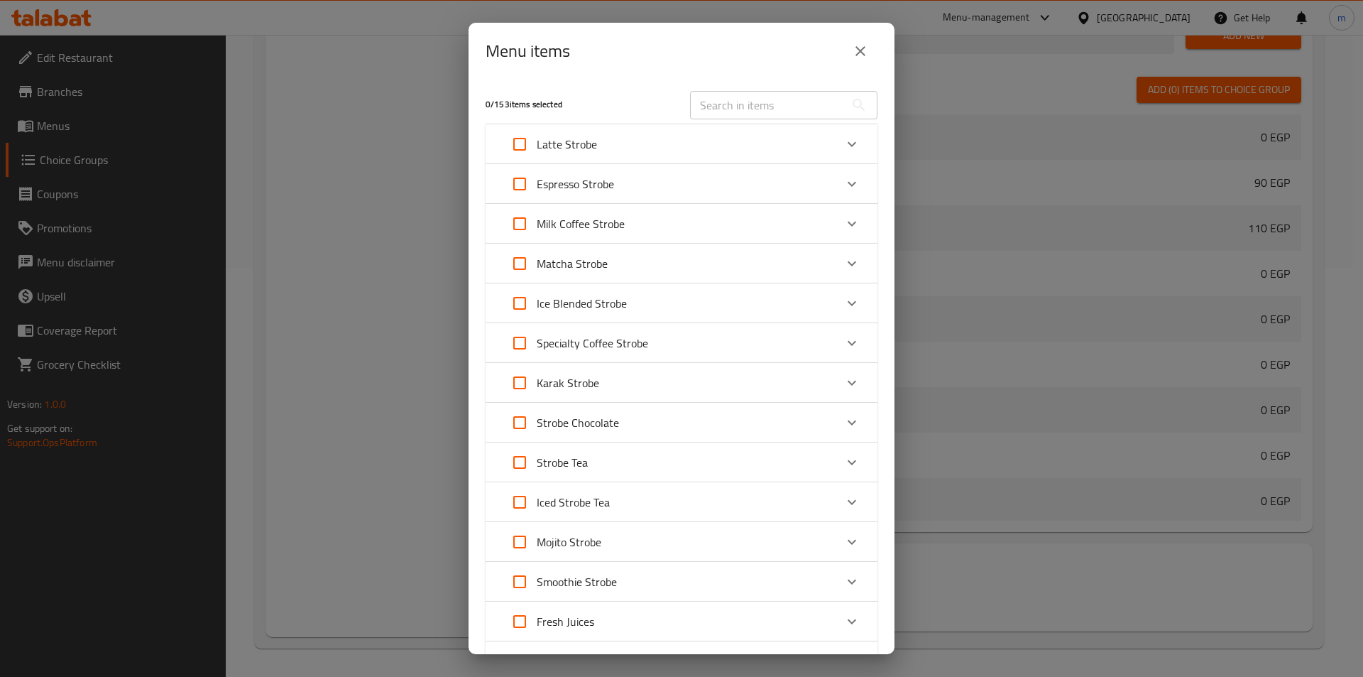
checkbox input "true"
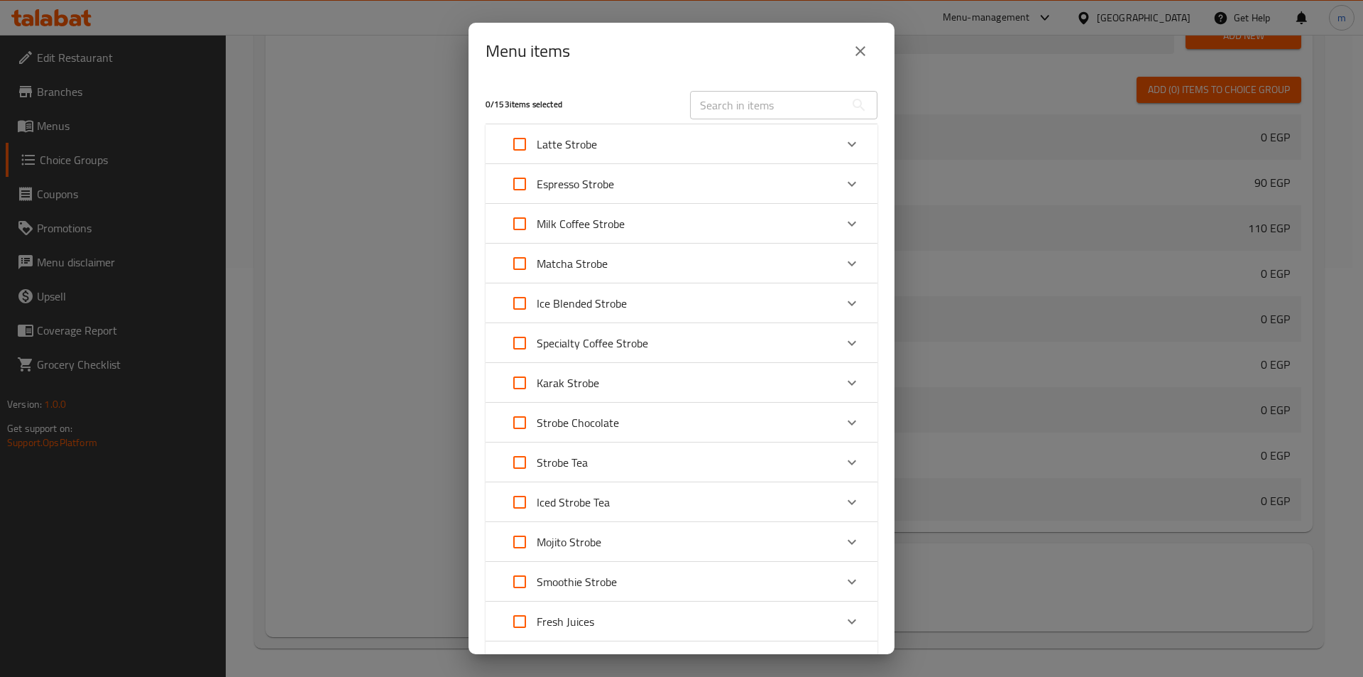
checkbox input "true"
click at [524, 265] on input "Expand" at bounding box center [520, 263] width 34 height 34
checkbox input "false"
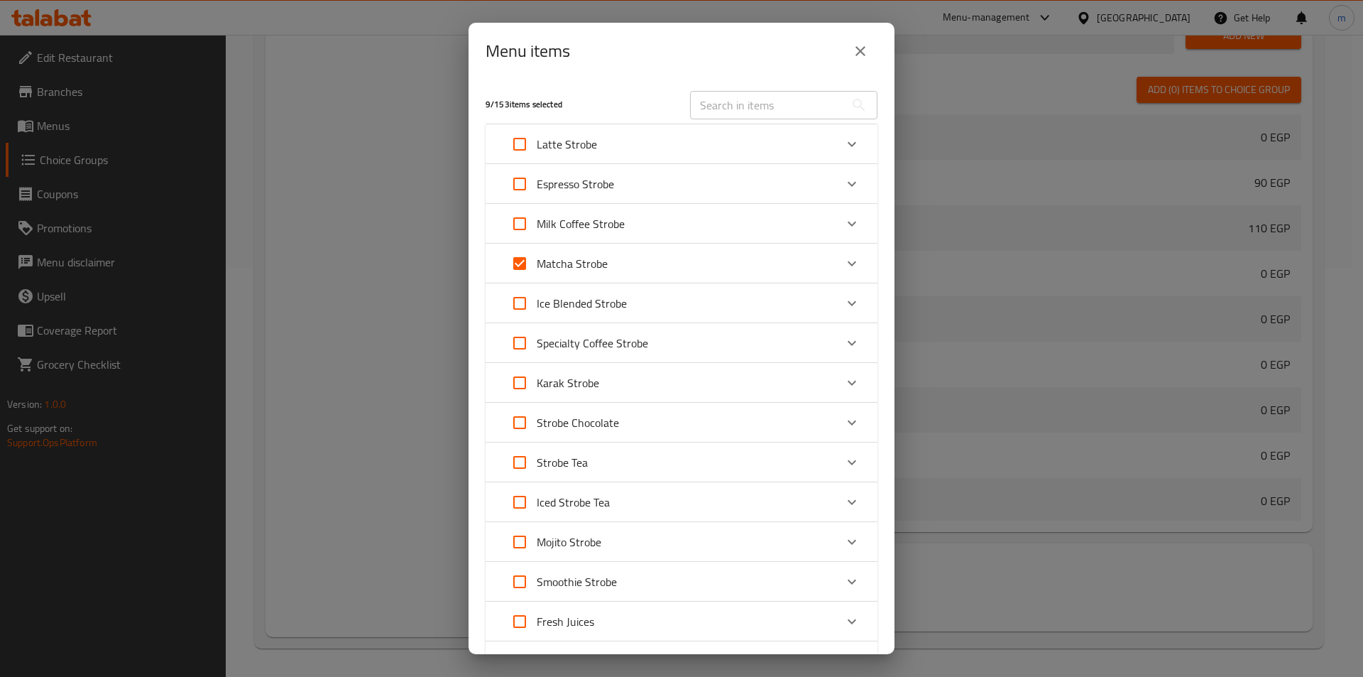
checkbox input "false"
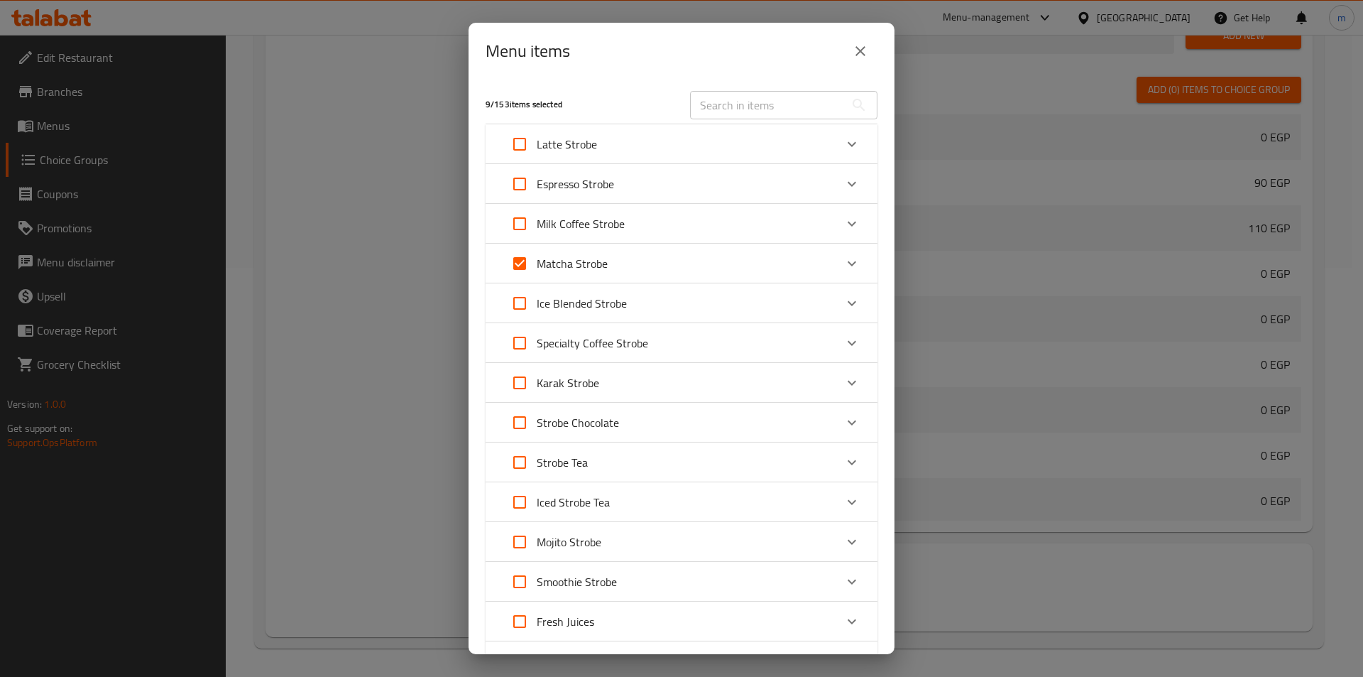
checkbox input "false"
click at [844, 265] on icon "Expand" at bounding box center [852, 263] width 17 height 17
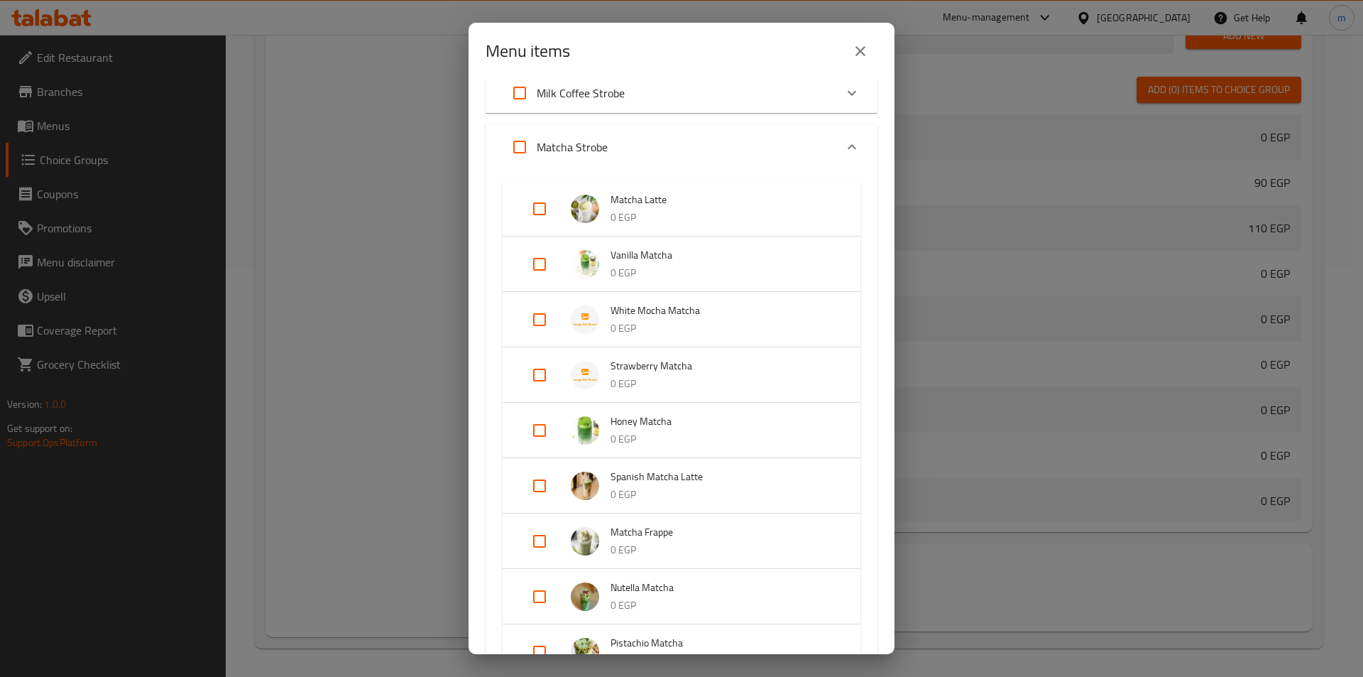
scroll to position [142, 0]
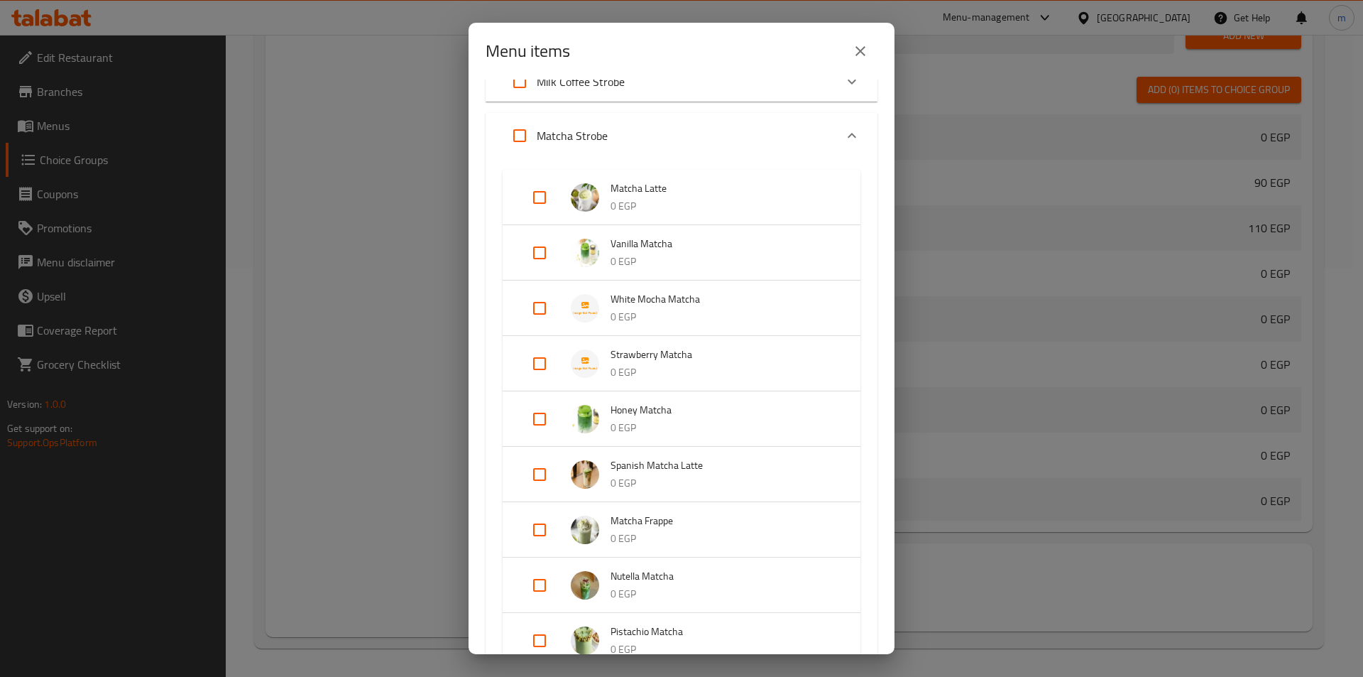
click at [540, 252] on input "Expand" at bounding box center [540, 253] width 34 height 34
checkbox input "true"
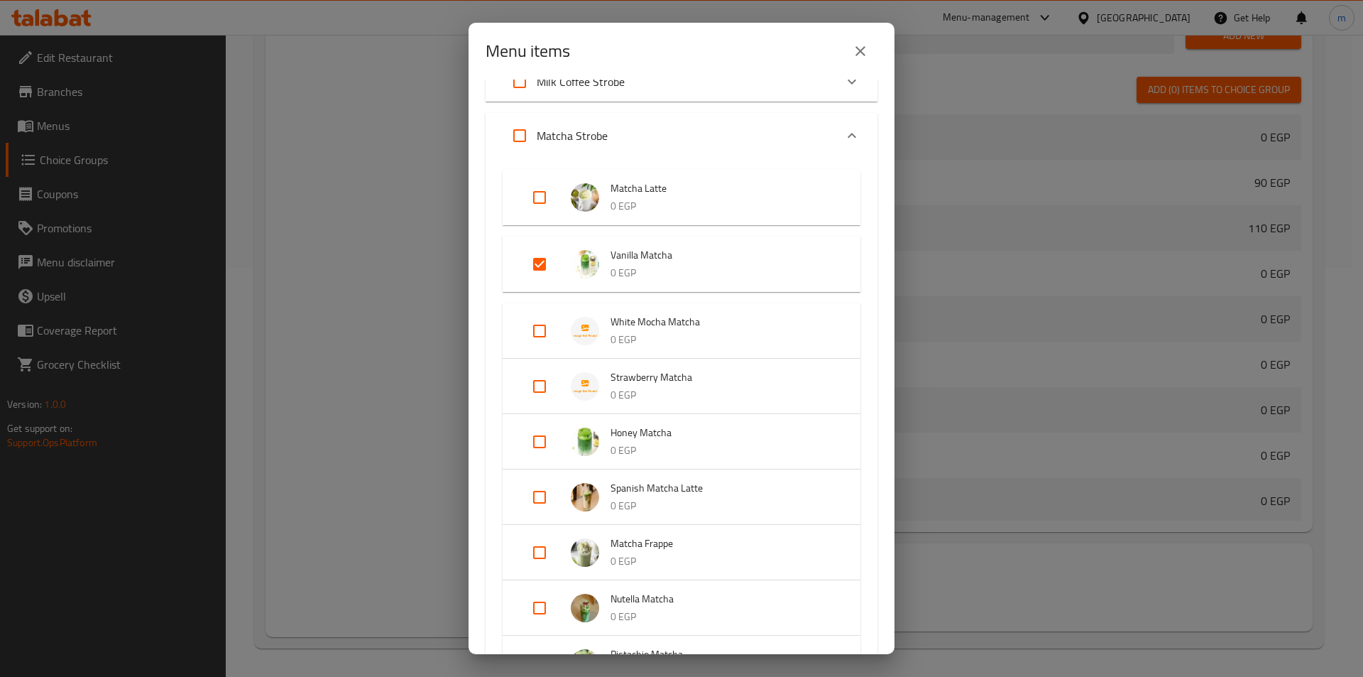
click at [543, 330] on input "Expand" at bounding box center [540, 331] width 34 height 34
checkbox input "true"
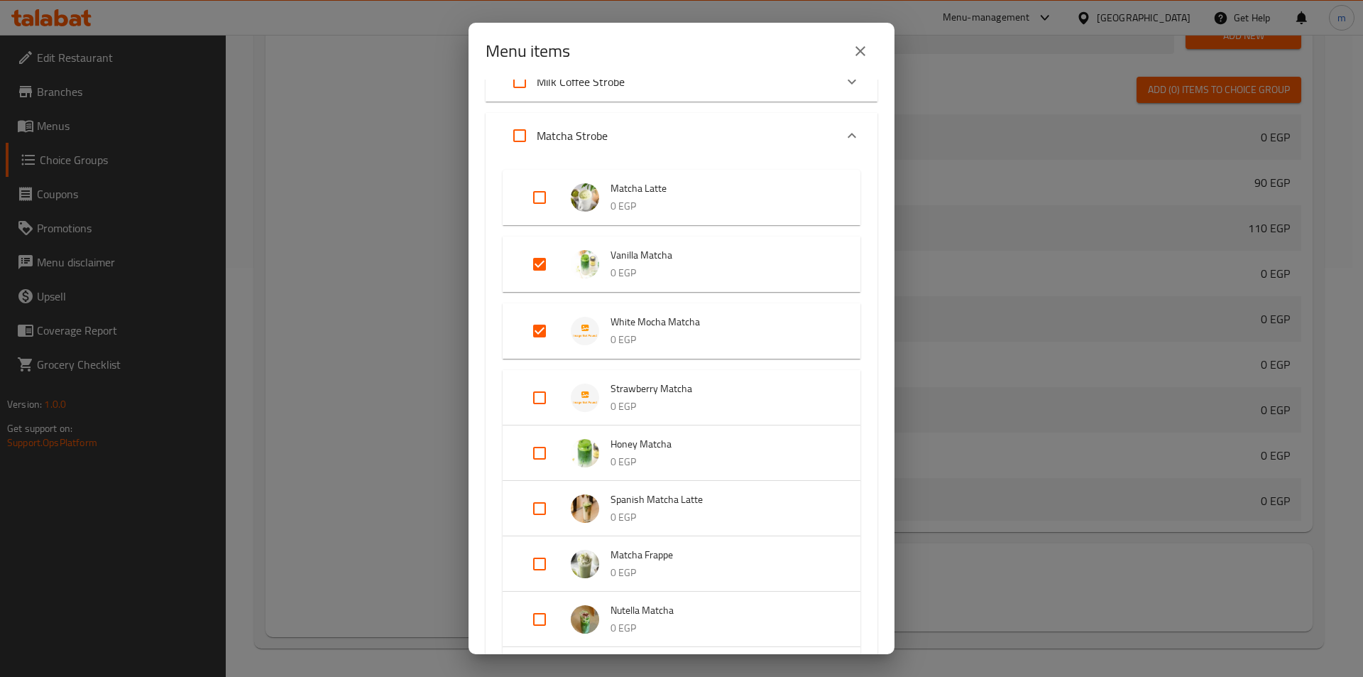
click at [536, 395] on input "Expand" at bounding box center [540, 398] width 34 height 34
checkbox input "true"
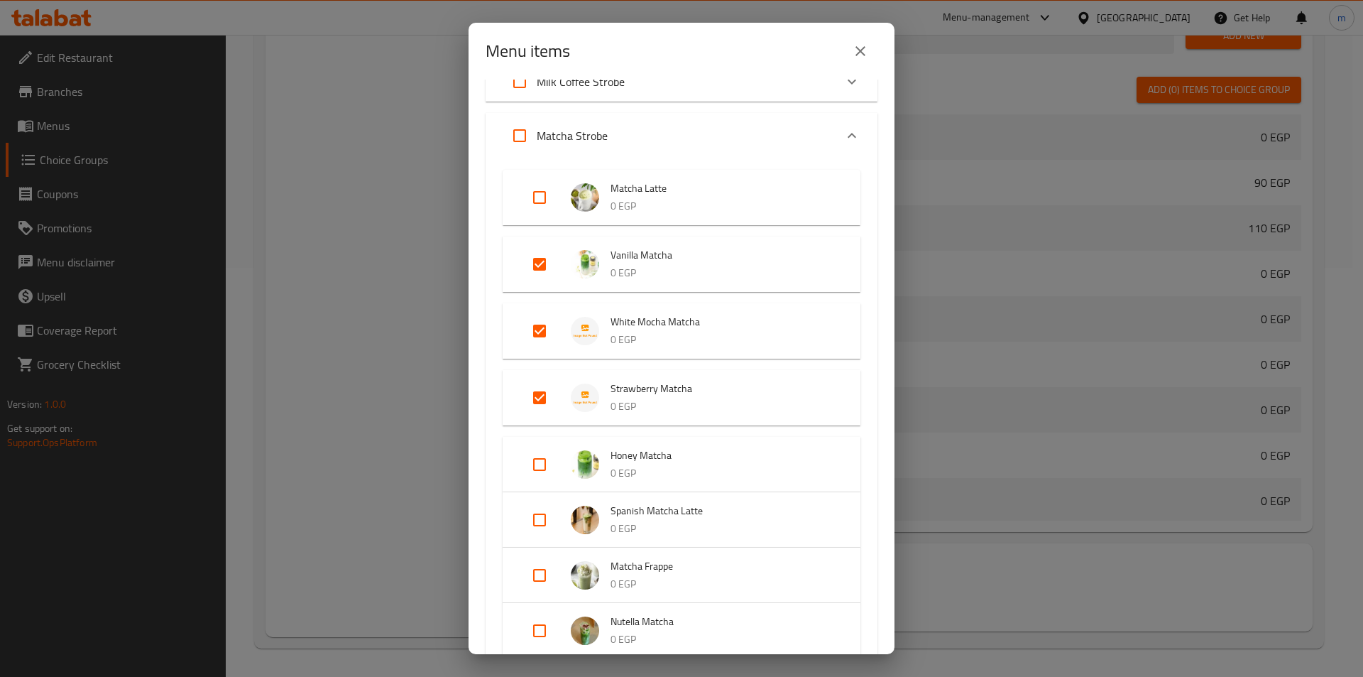
click at [536, 528] on input "Expand" at bounding box center [540, 520] width 34 height 34
checkbox input "true"
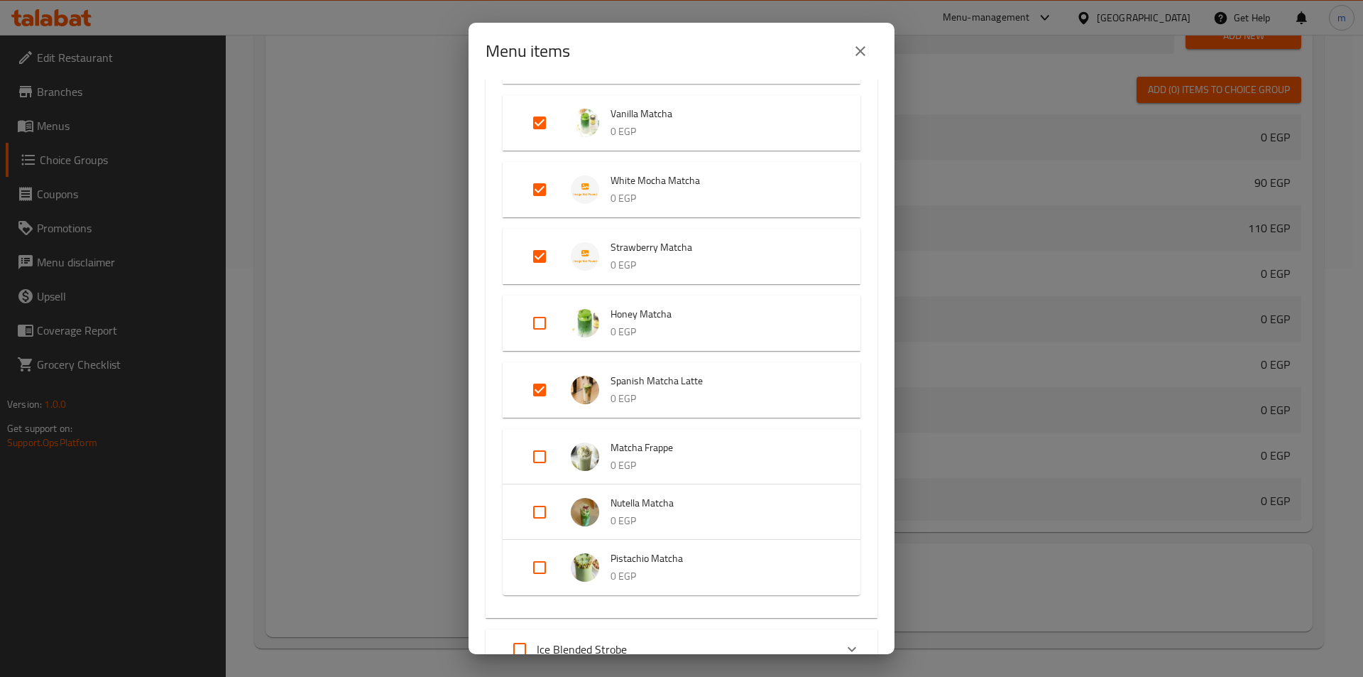
scroll to position [284, 0]
click at [544, 459] on input "Expand" at bounding box center [540, 456] width 34 height 34
checkbox input "true"
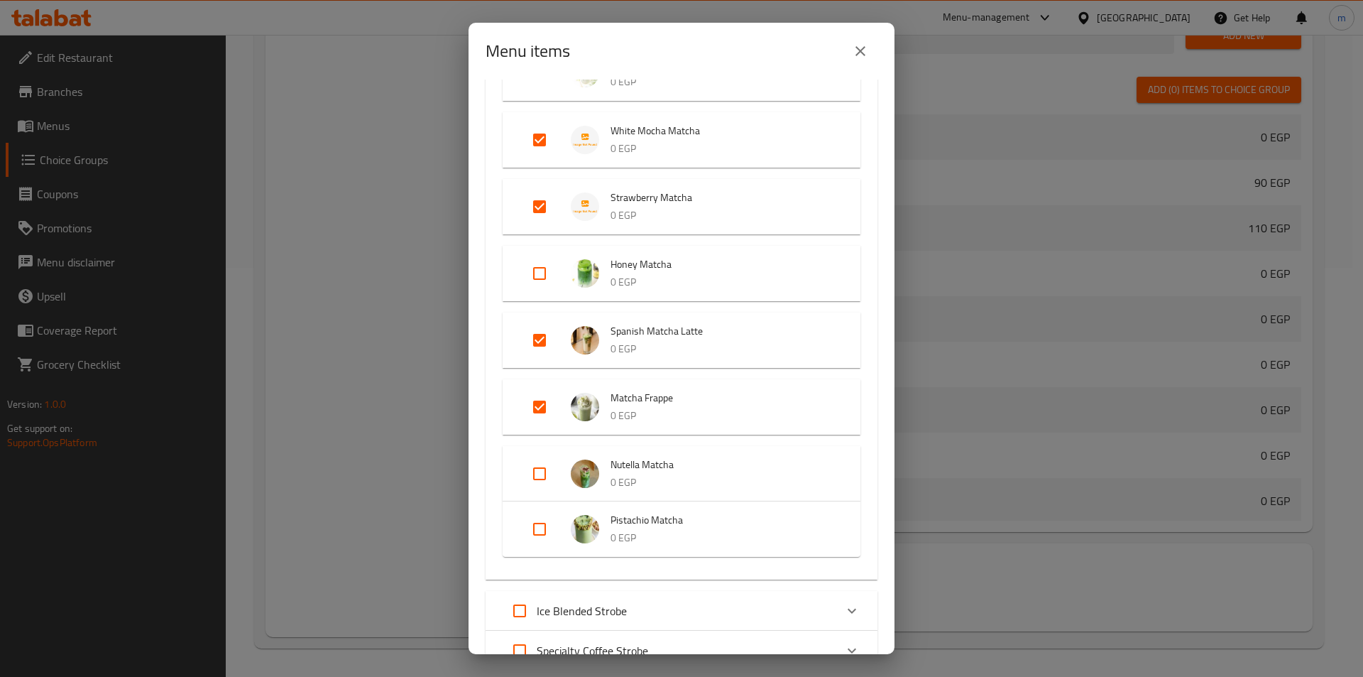
scroll to position [355, 0]
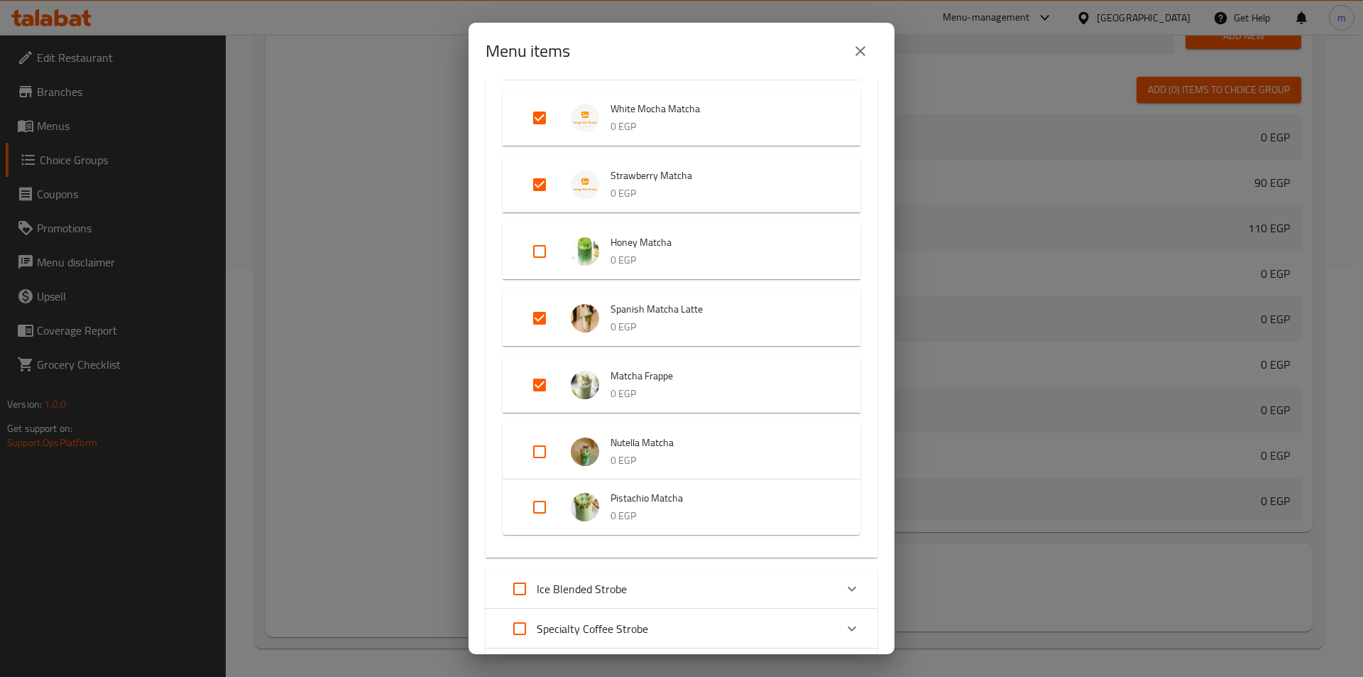
click at [540, 458] on input "Expand" at bounding box center [540, 452] width 34 height 34
checkbox input "true"
click at [537, 516] on input "Expand" at bounding box center [540, 518] width 34 height 34
checkbox input "true"
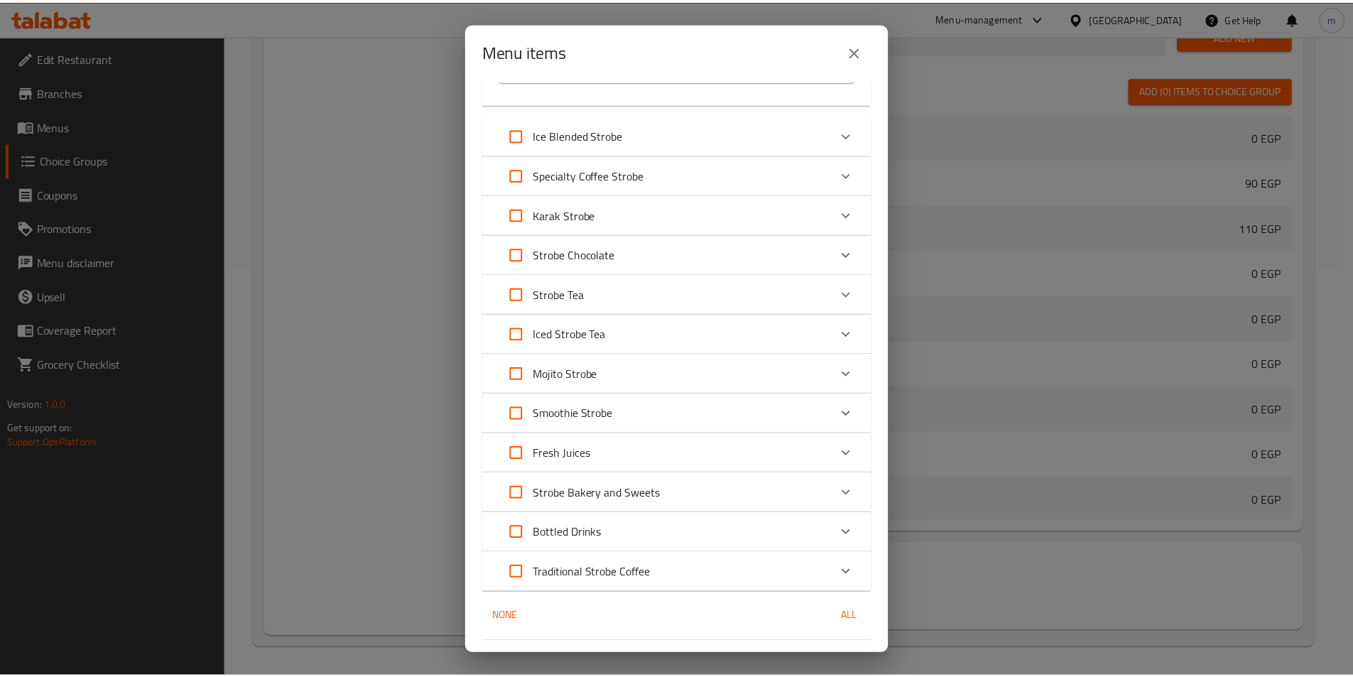
scroll to position [857, 0]
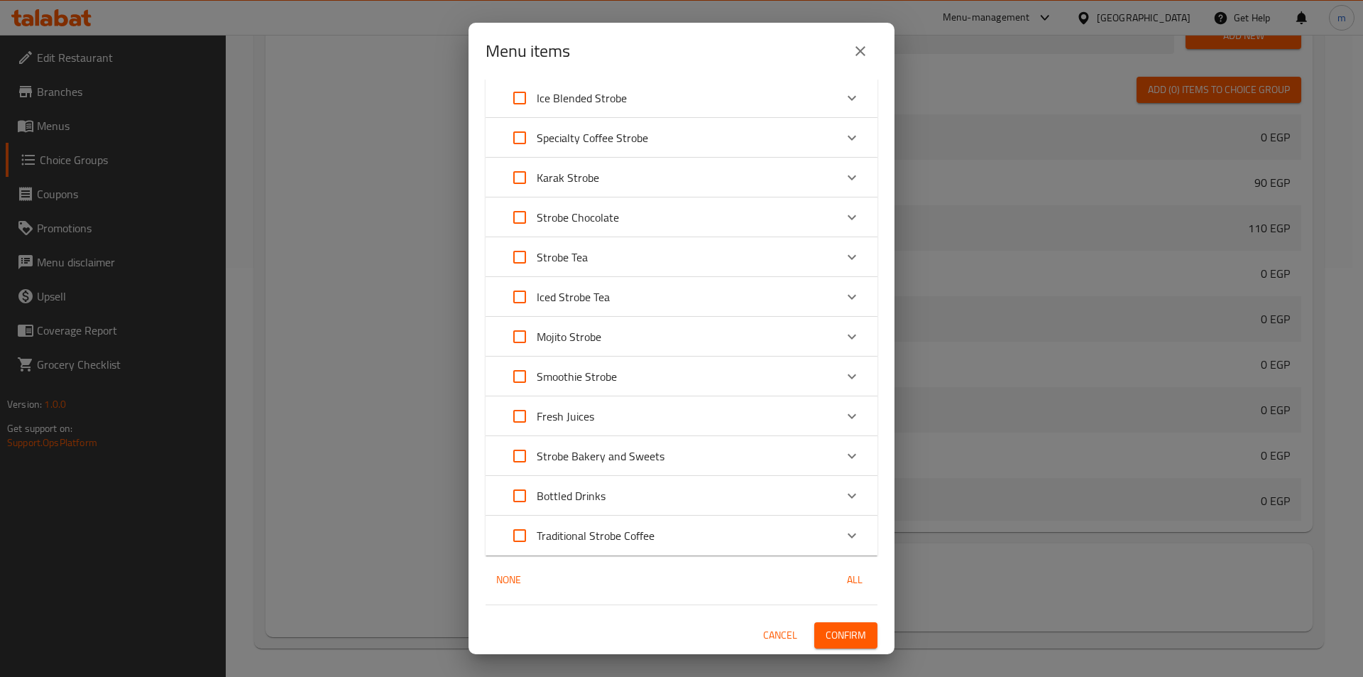
click at [826, 633] on span "Confirm" at bounding box center [846, 635] width 40 height 18
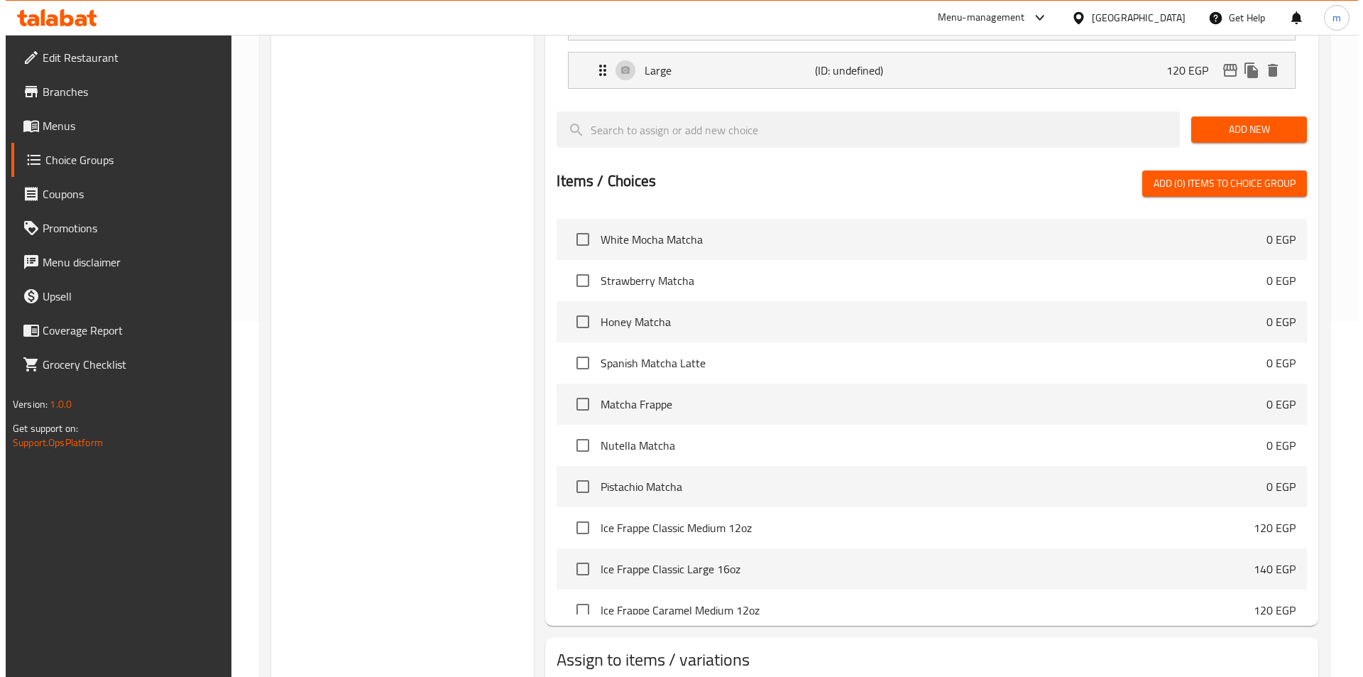
scroll to position [1278, 0]
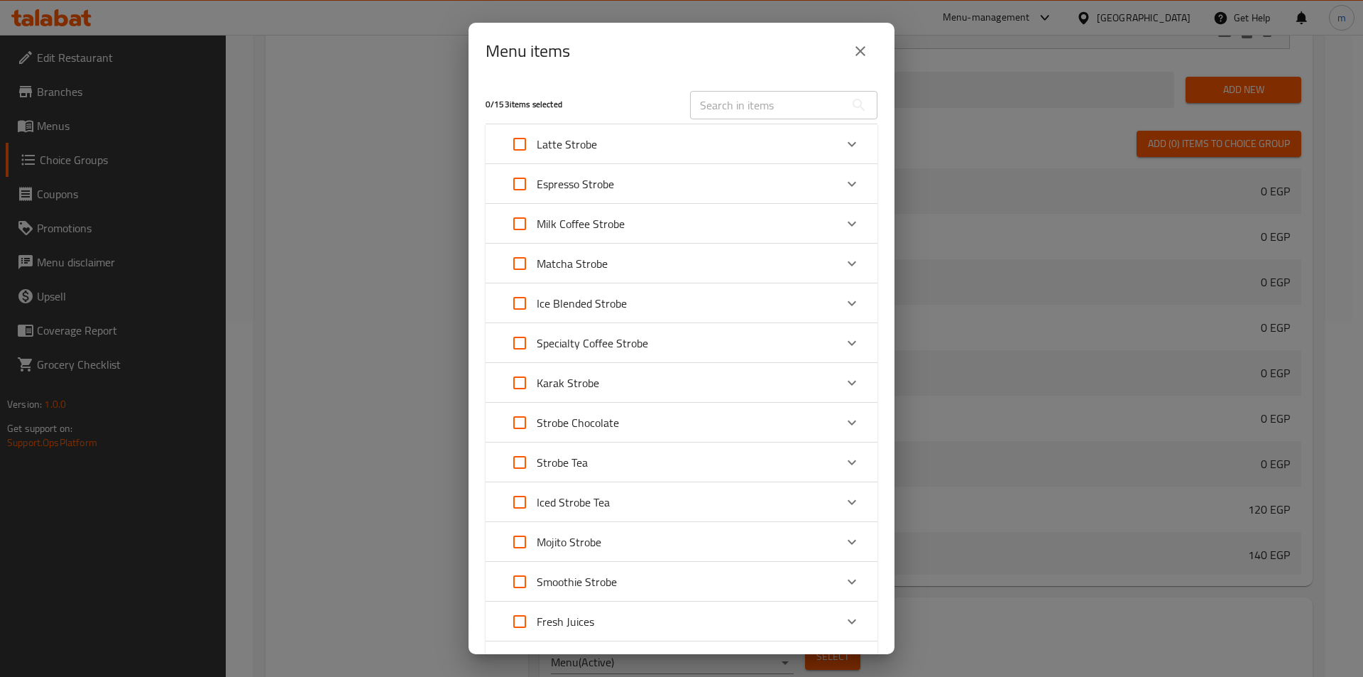
scroll to position [1406, 0]
click at [587, 271] on p "Matcha Strobe" at bounding box center [572, 263] width 71 height 17
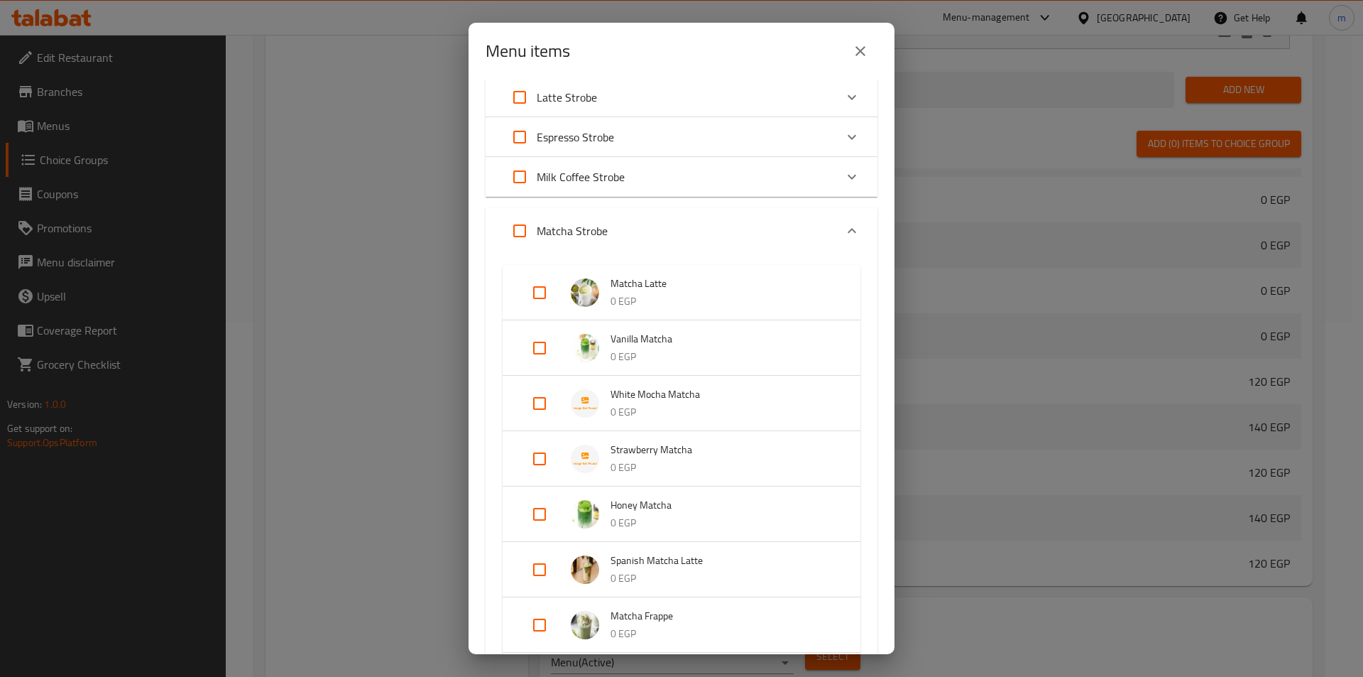
scroll to position [71, 0]
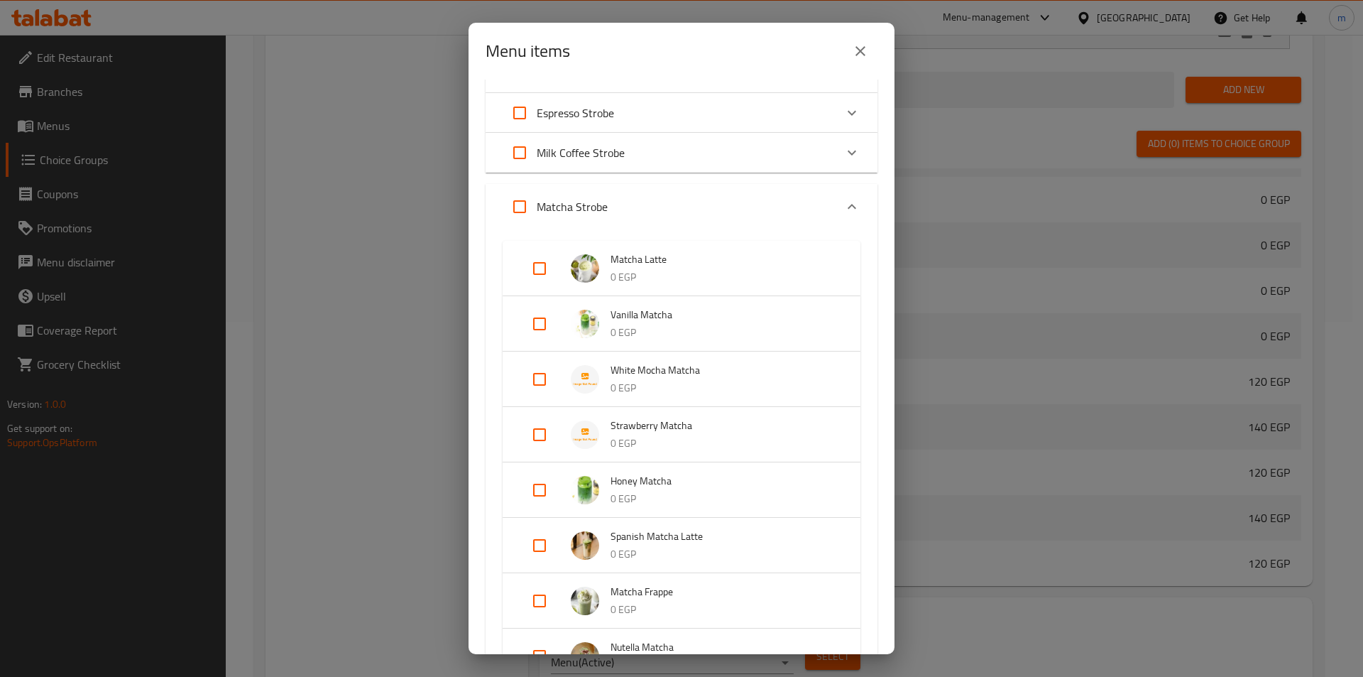
click at [535, 324] on input "Expand" at bounding box center [540, 324] width 34 height 34
checkbox input "true"
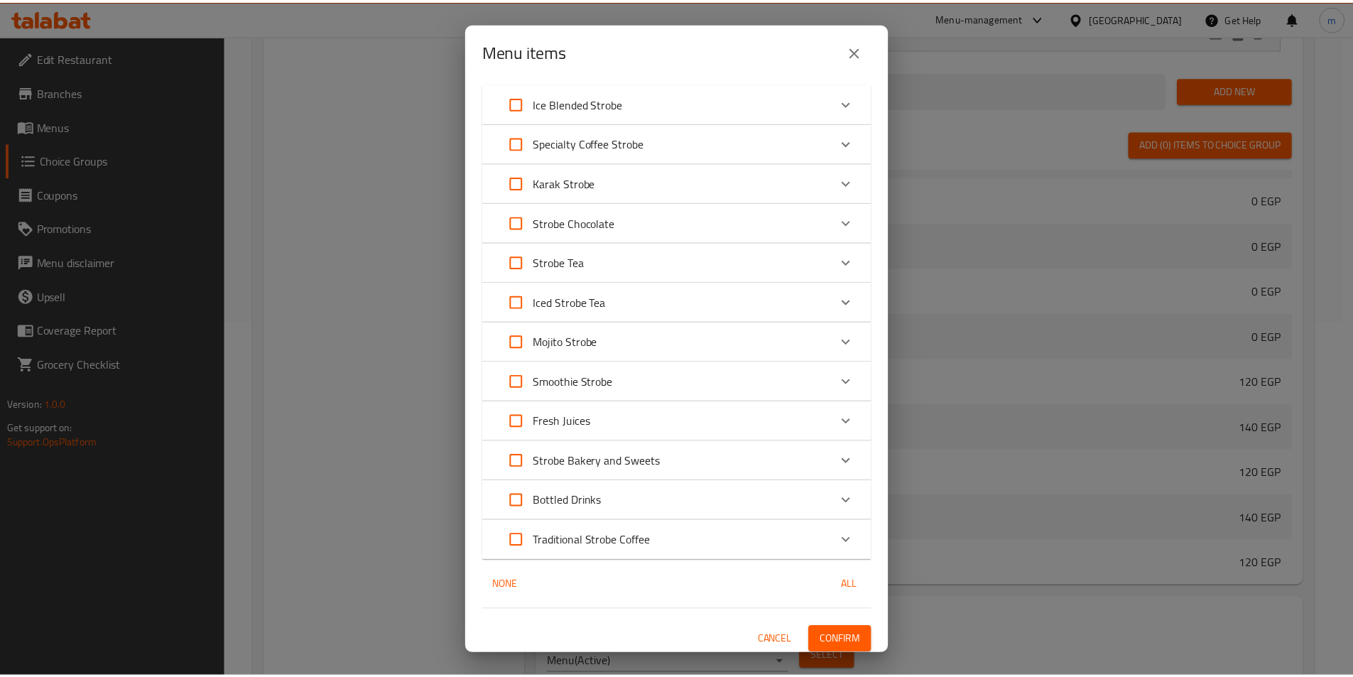
scroll to position [789, 0]
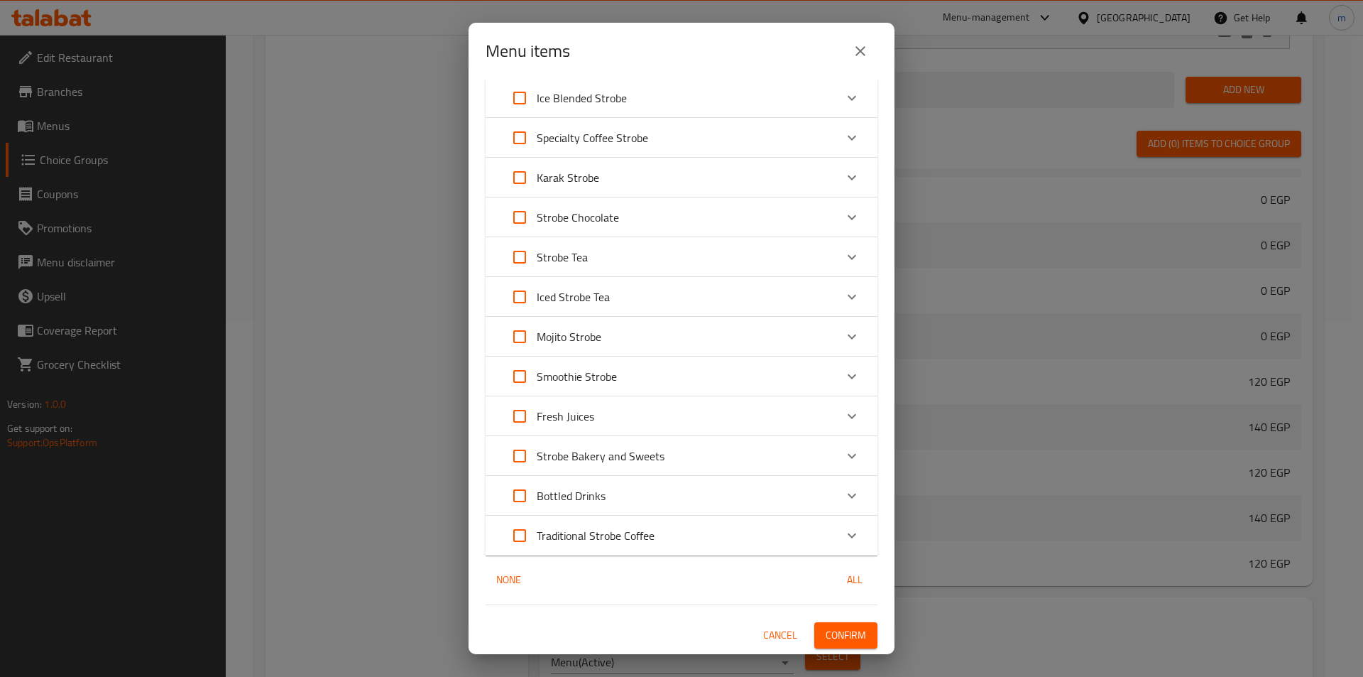
click at [830, 628] on span "Confirm" at bounding box center [846, 635] width 40 height 18
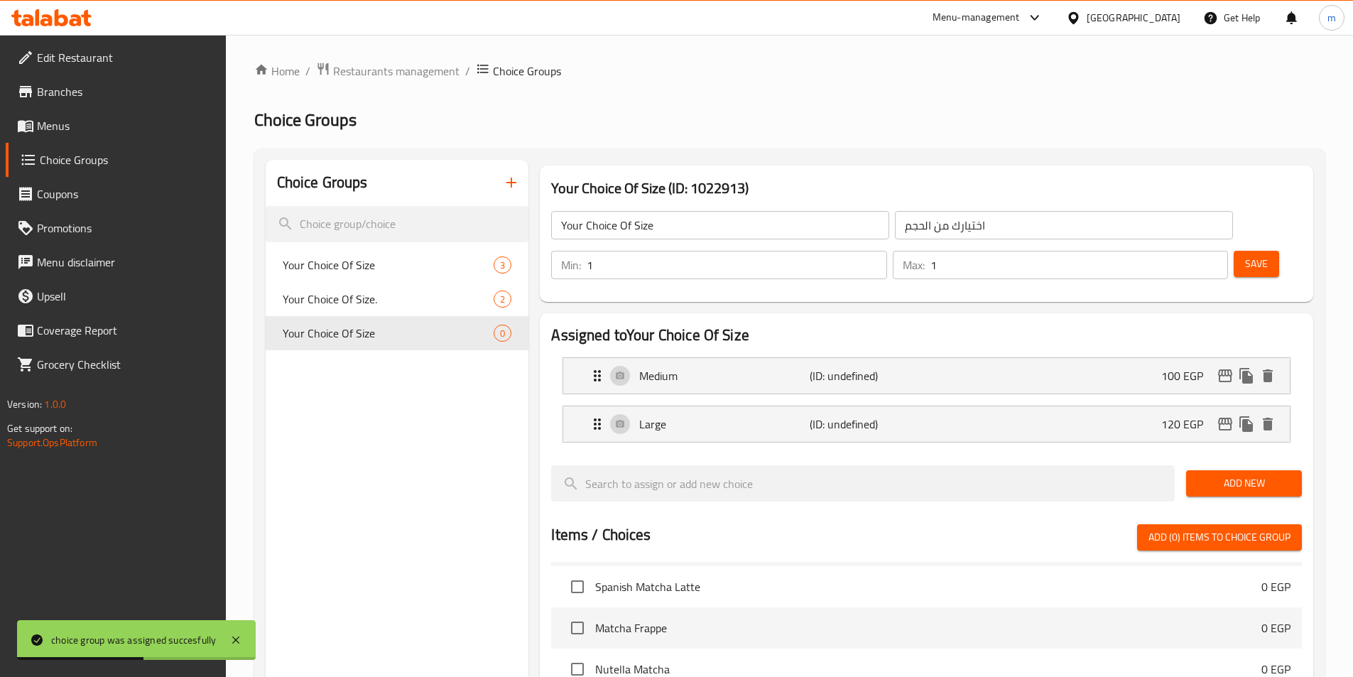
scroll to position [0, 0]
click at [845, 369] on p "(ID: undefined)" at bounding box center [867, 377] width 114 height 17
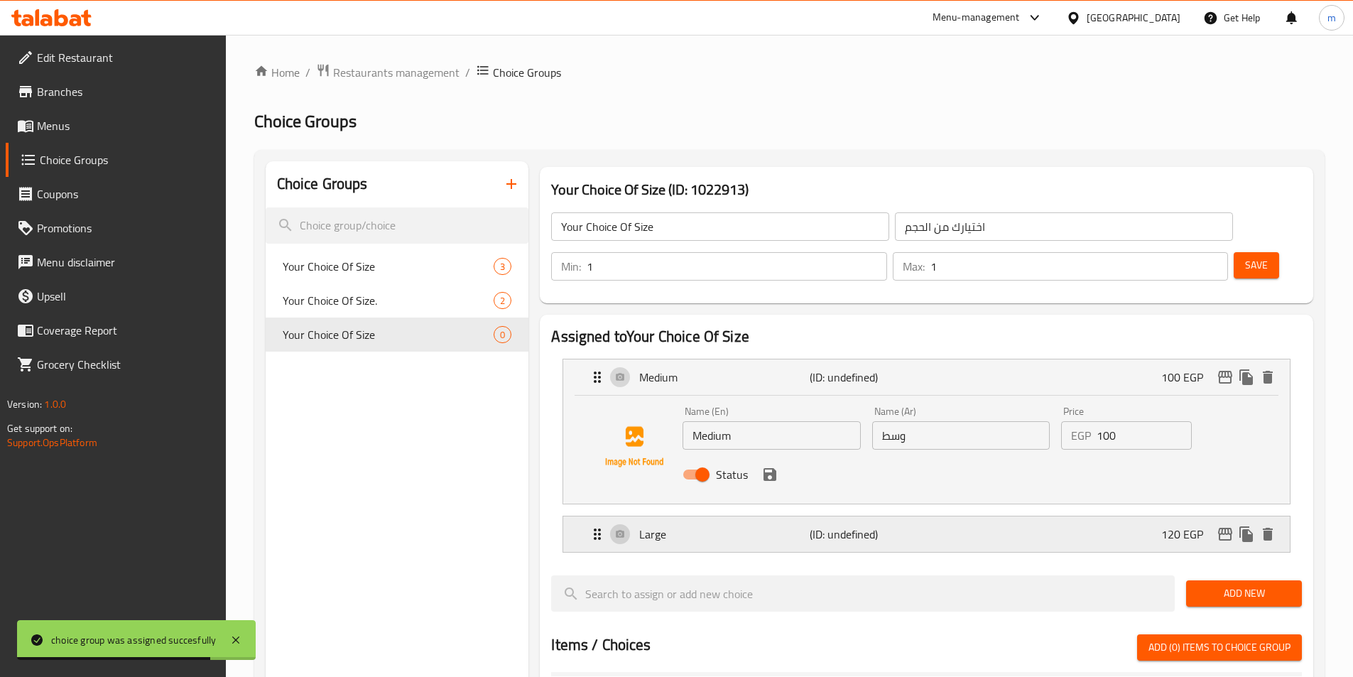
click at [824, 525] on p "(ID: undefined)" at bounding box center [867, 533] width 114 height 17
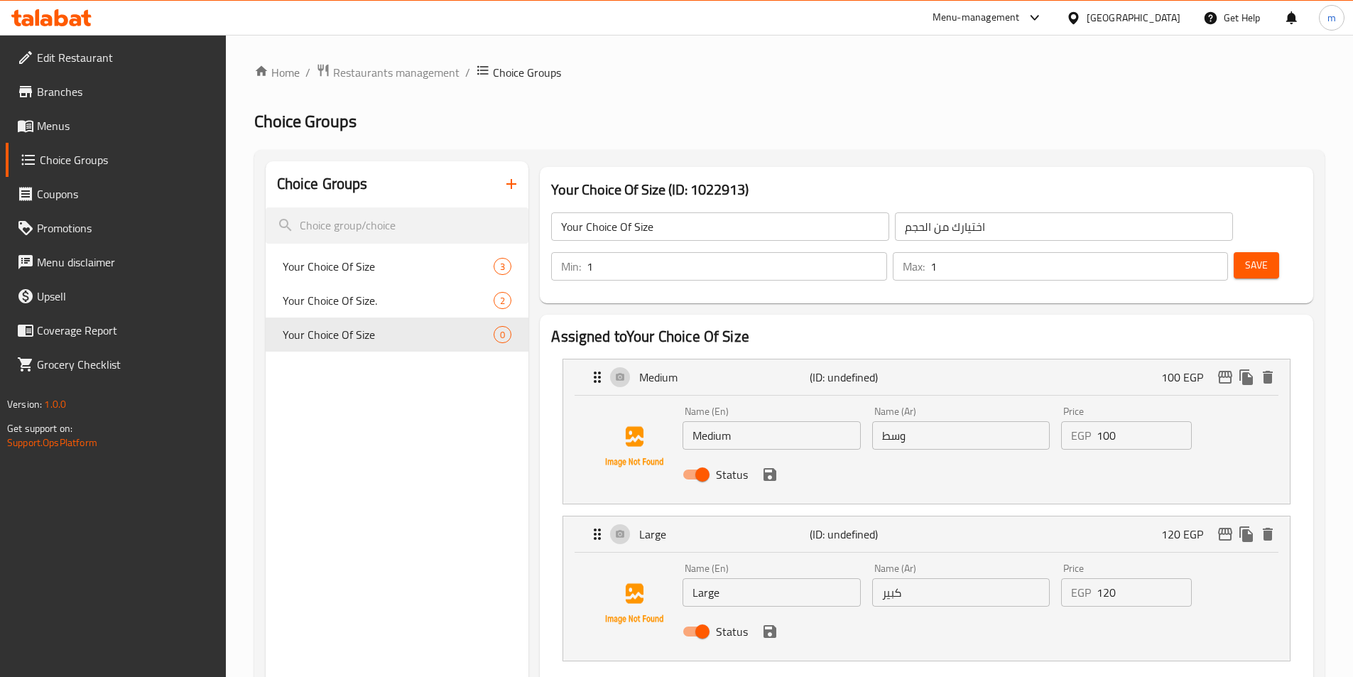
click at [1245, 256] on span "Save" at bounding box center [1256, 265] width 23 height 18
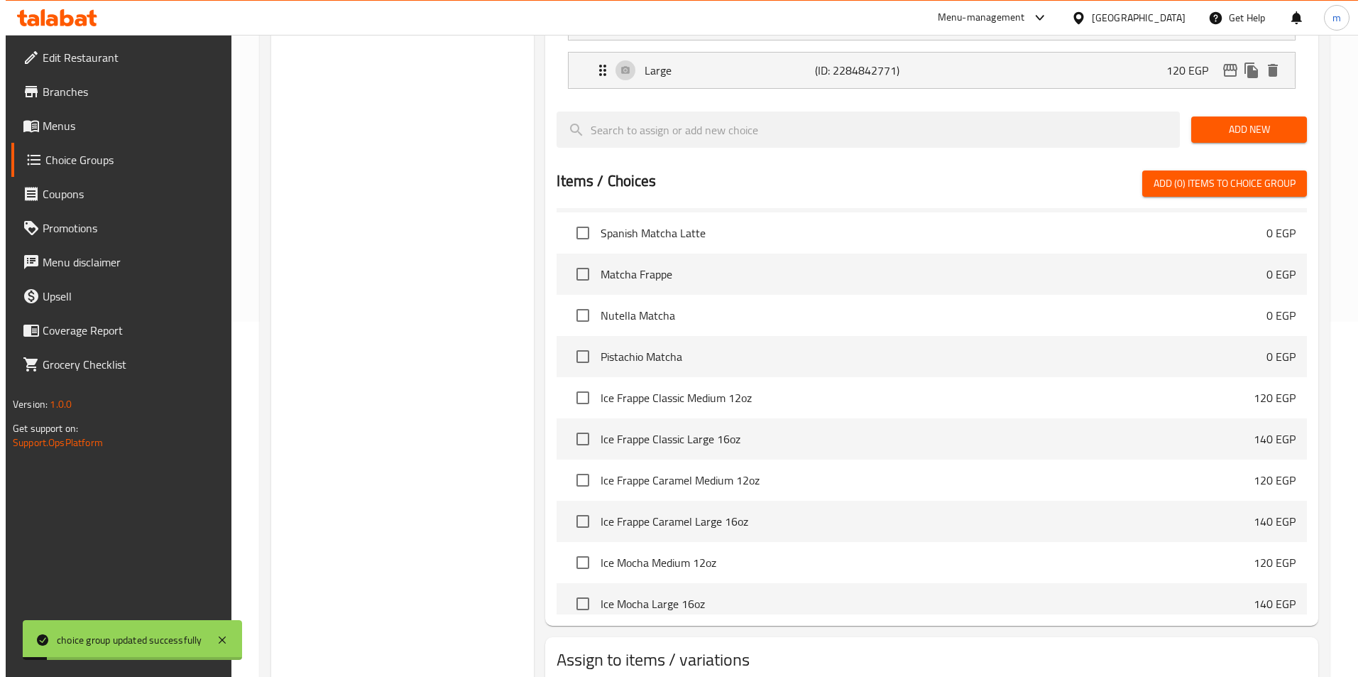
scroll to position [409, 0]
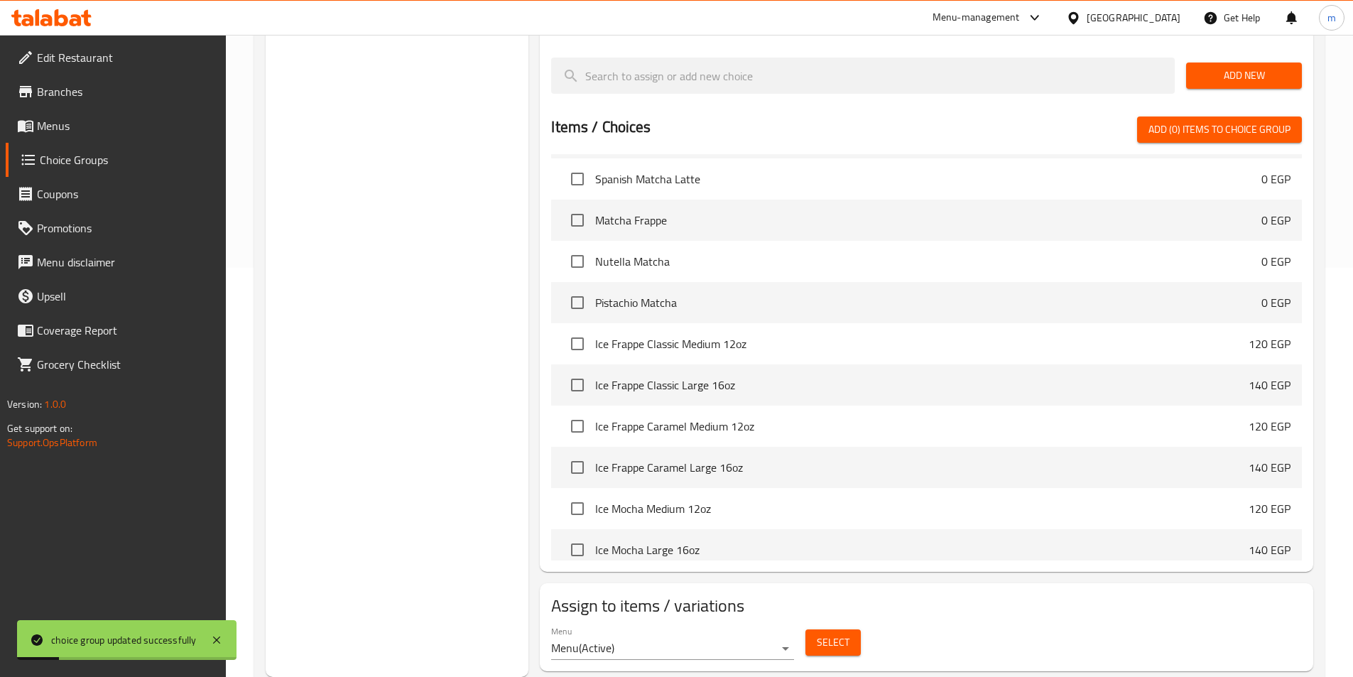
click at [828, 633] on span "Select" at bounding box center [833, 642] width 33 height 18
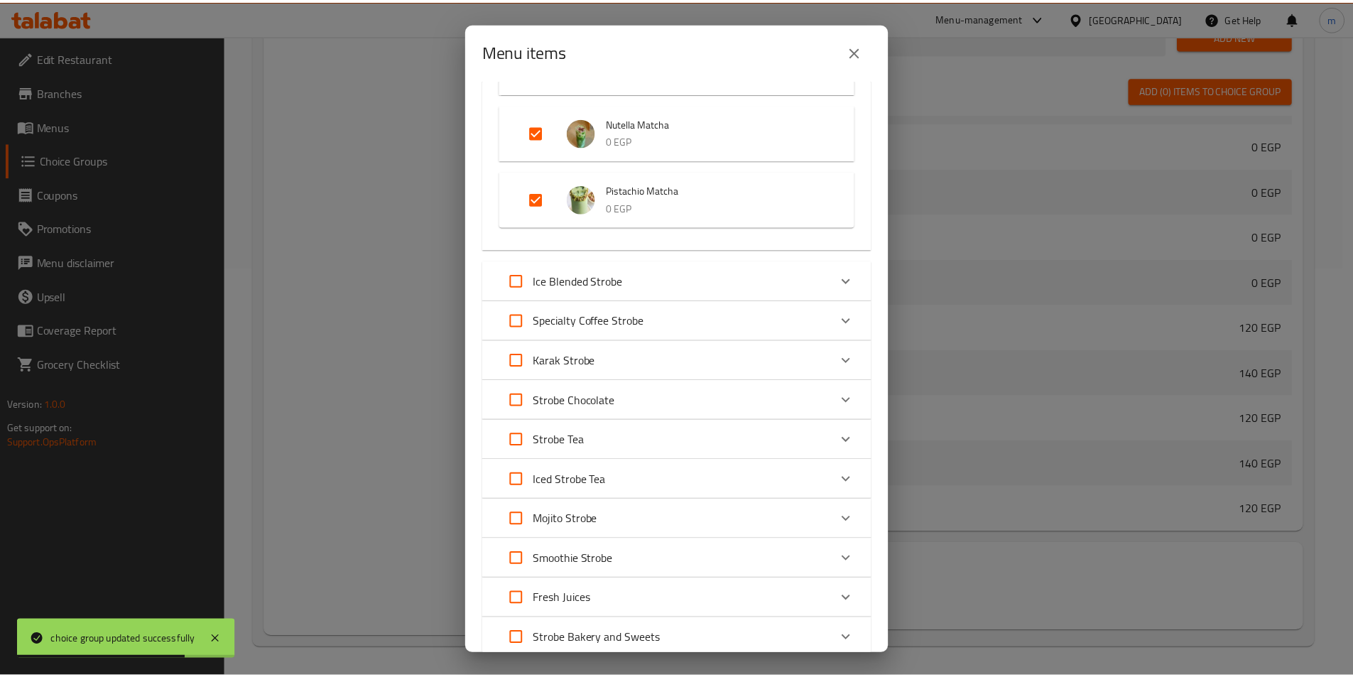
scroll to position [857, 0]
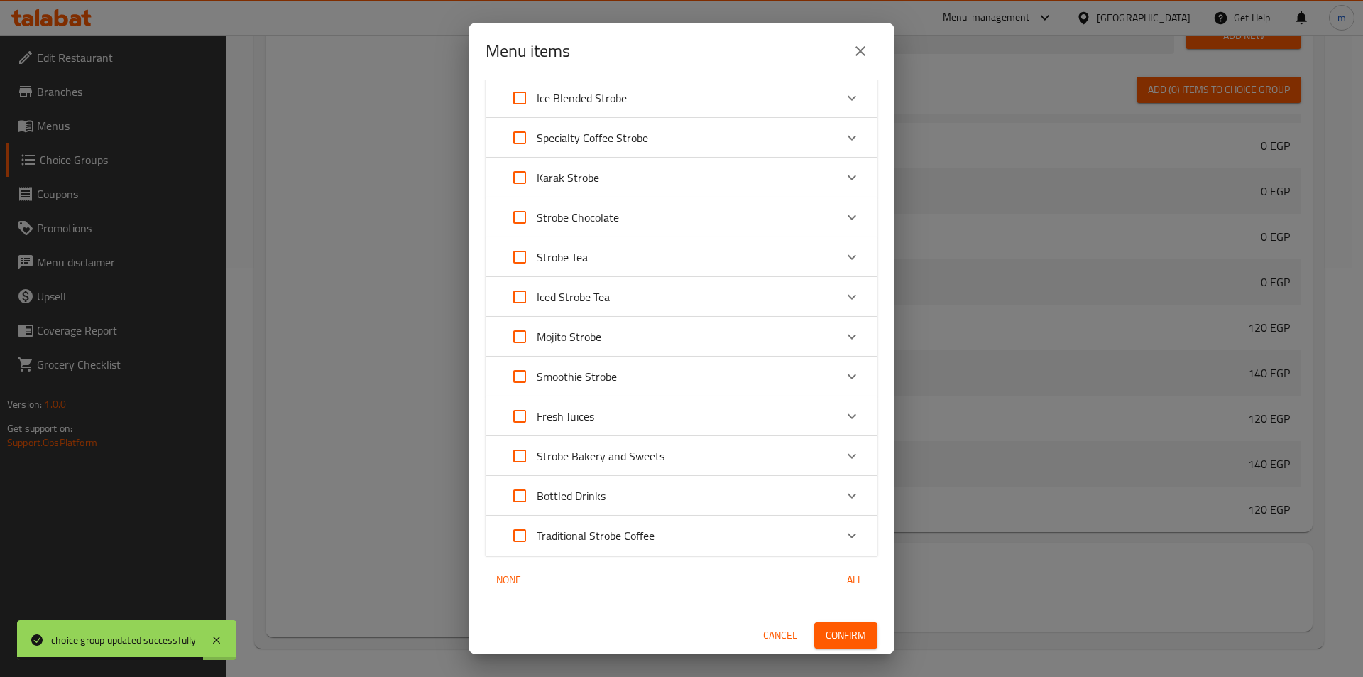
click at [826, 628] on span "Confirm" at bounding box center [846, 635] width 40 height 18
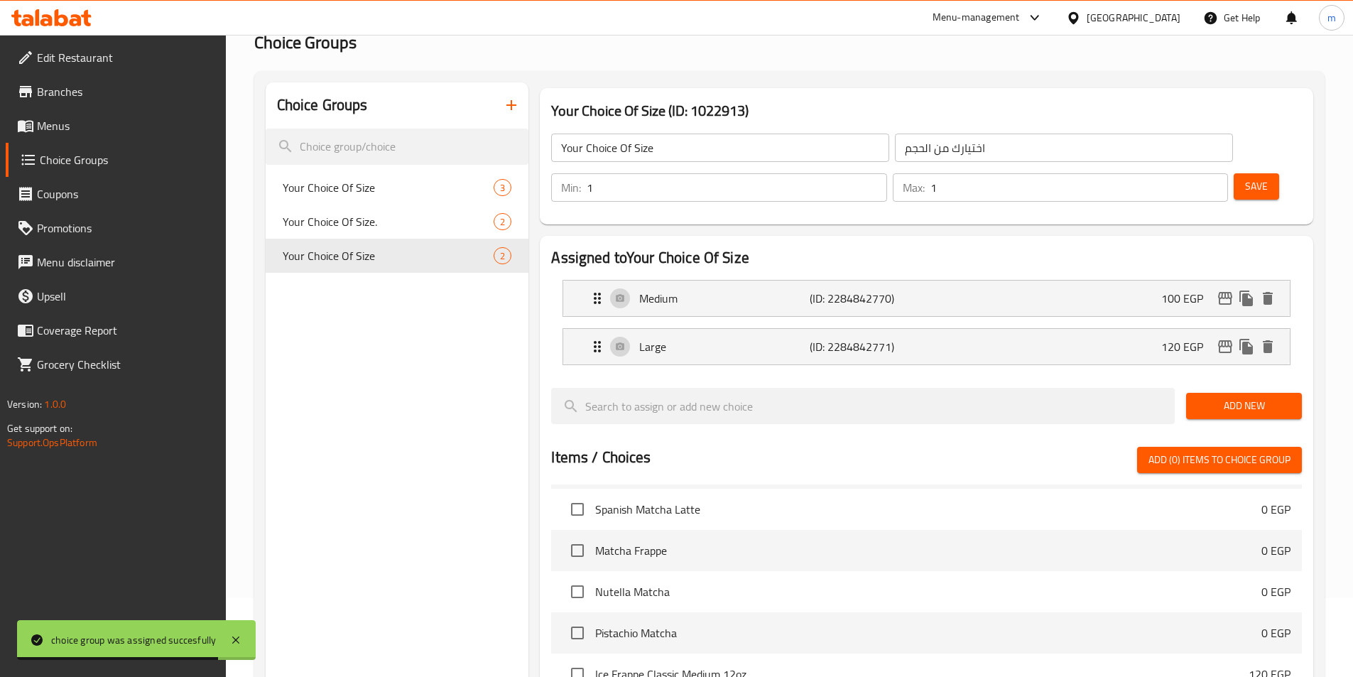
scroll to position [0, 0]
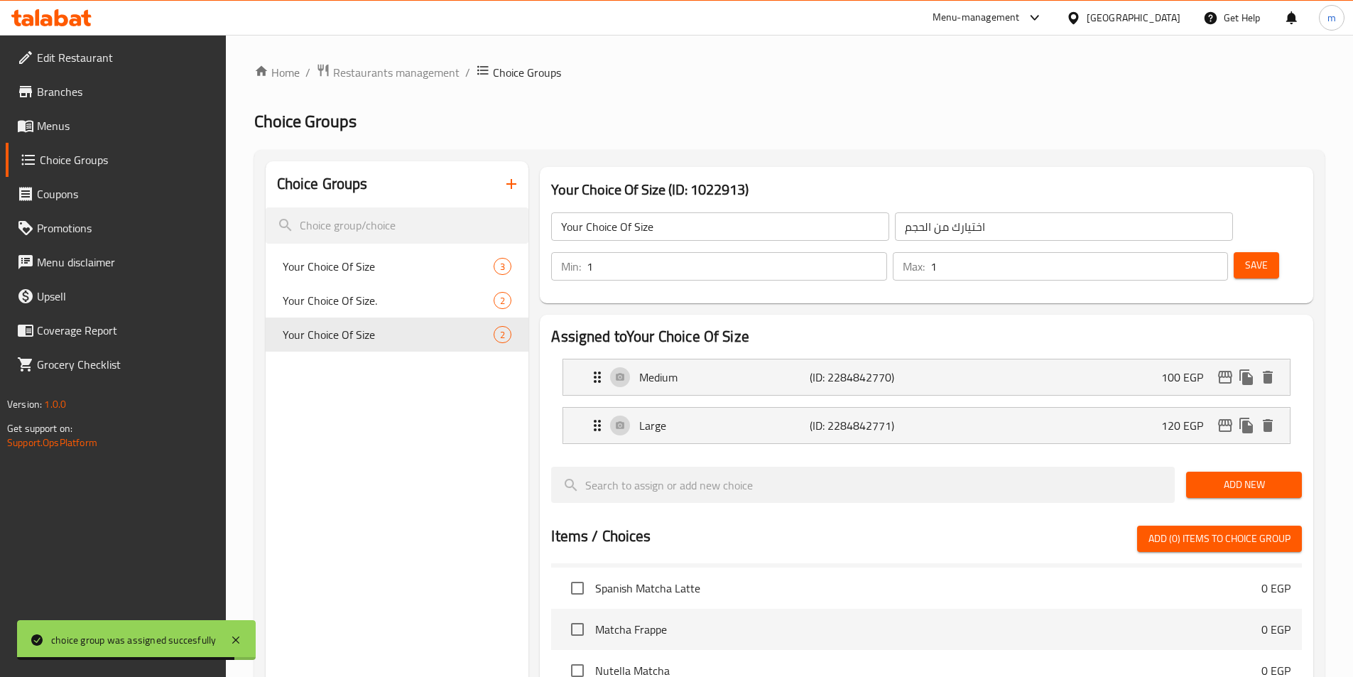
click at [513, 180] on icon "button" at bounding box center [511, 183] width 17 height 17
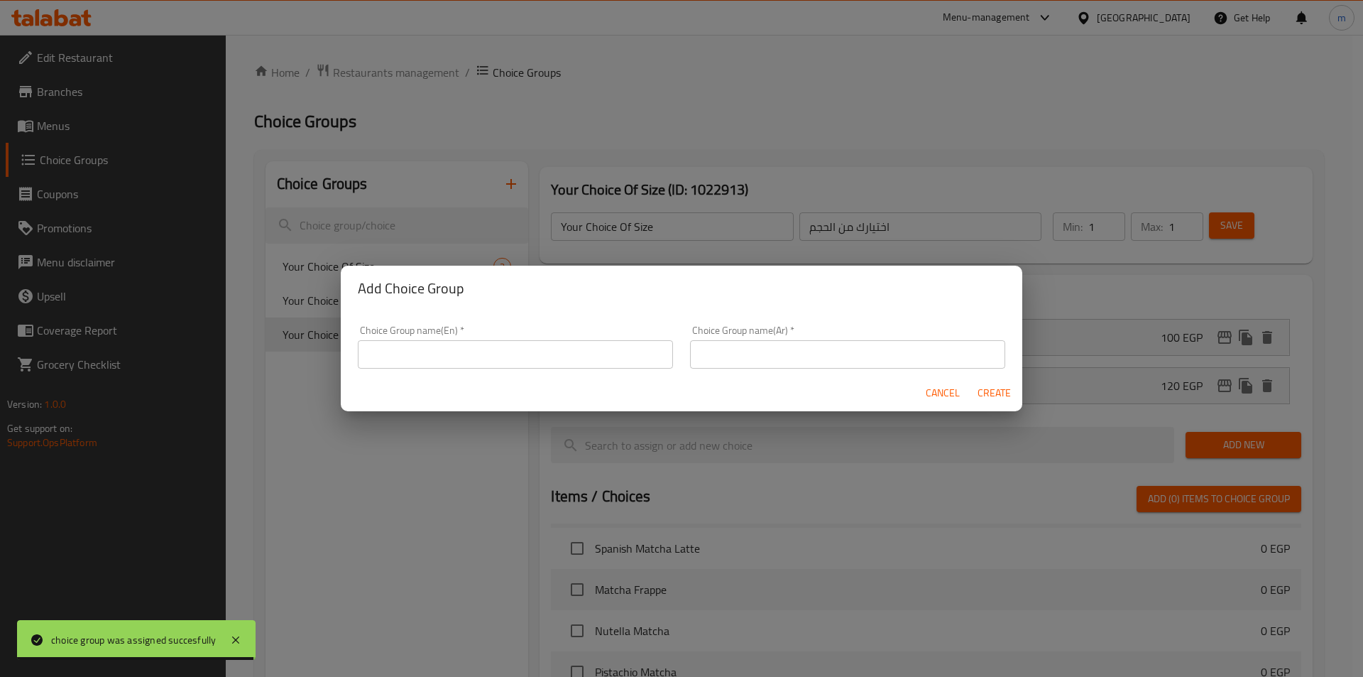
click at [444, 342] on input "text" at bounding box center [515, 354] width 315 height 28
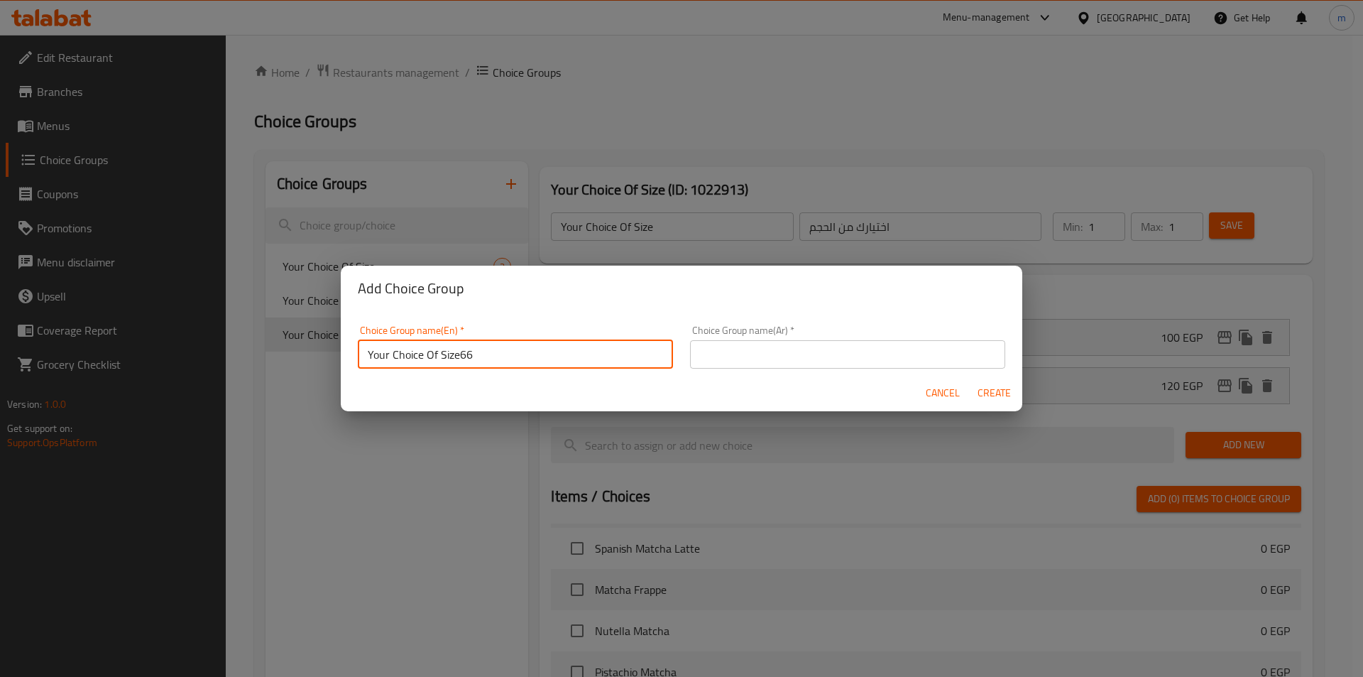
type input "Your Choice Of Size66"
click at [772, 350] on input "text" at bounding box center [847, 354] width 315 height 28
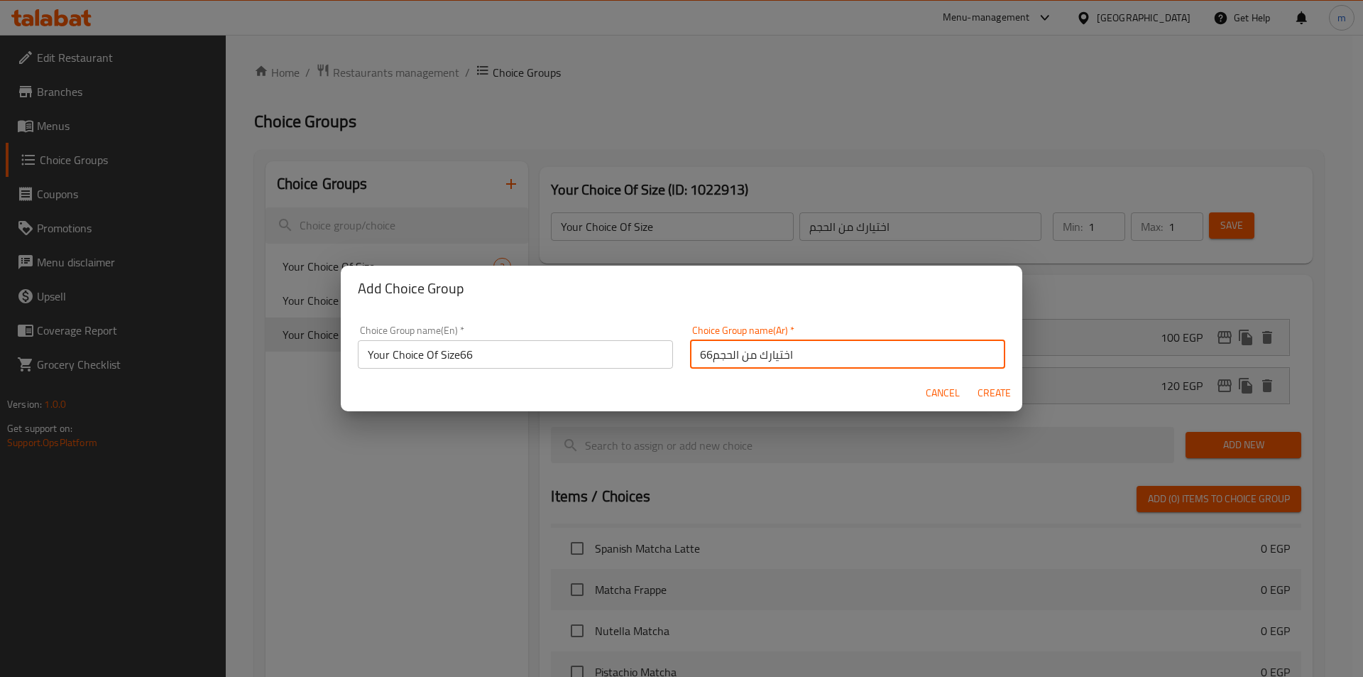
type input "اختيارك من الحجم66"
click at [984, 396] on span "Create" at bounding box center [994, 393] width 34 height 18
type input "Your Choice Of Size66"
type input "اختيارك من الحجم66"
type input "0"
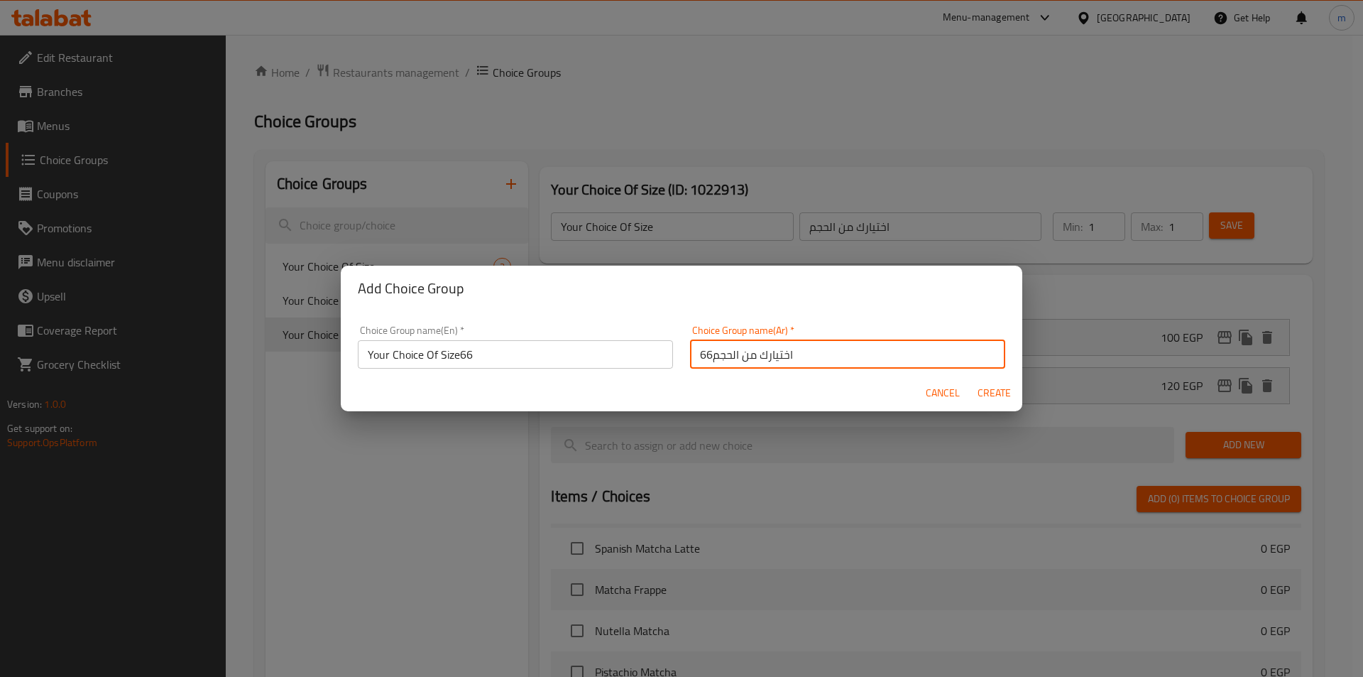
type input "0"
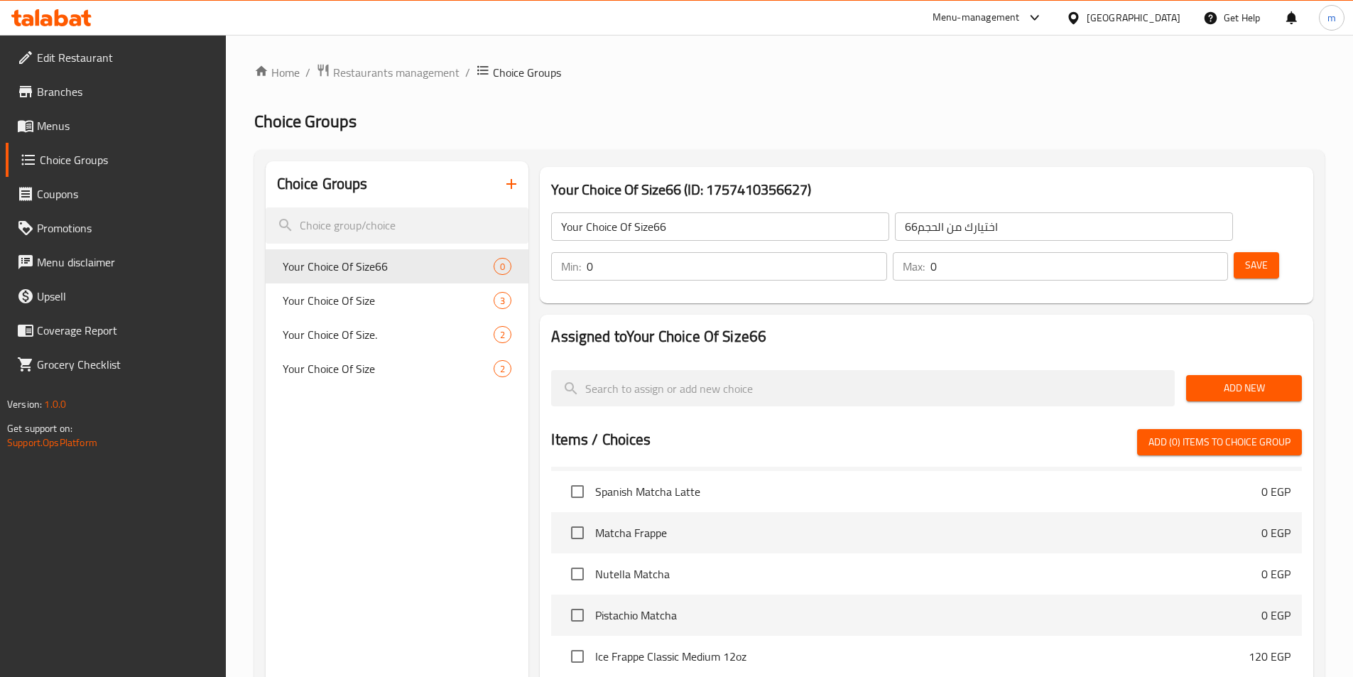
click at [714, 219] on input "Your Choice Of Size66" at bounding box center [720, 226] width 338 height 28
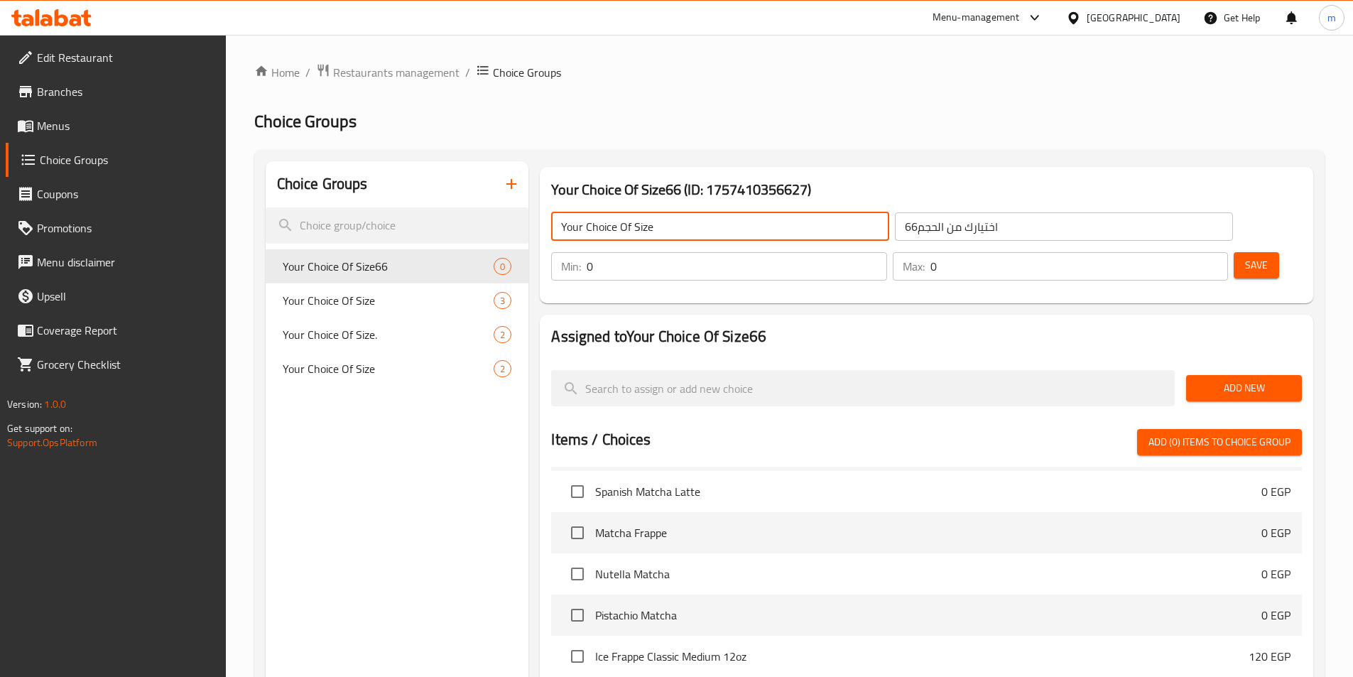
type input "Your Choice Of Size"
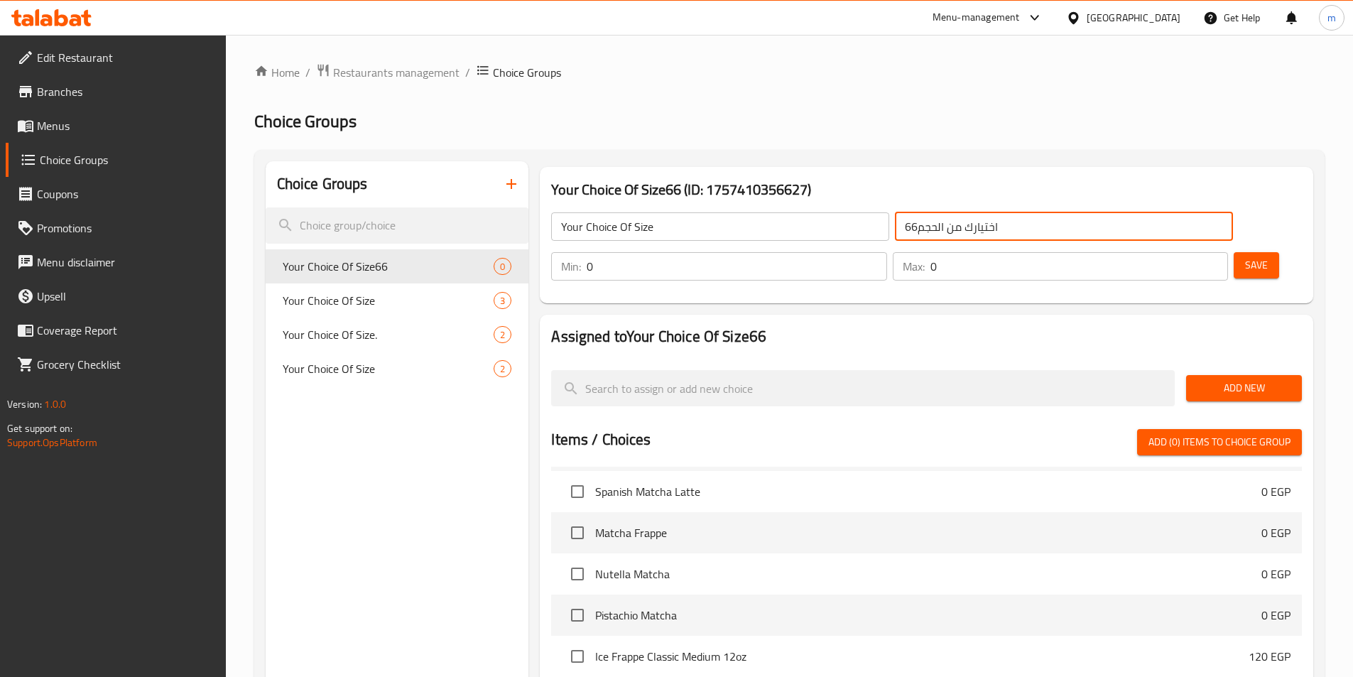
drag, startPoint x: 807, startPoint y: 229, endPoint x: 822, endPoint y: 228, distance: 15.0
click at [895, 228] on input "اختيارك من الحجم66" at bounding box center [1064, 226] width 338 height 28
type input "اختيارك من الحجم"
click at [886, 252] on input "0" at bounding box center [737, 266] width 300 height 28
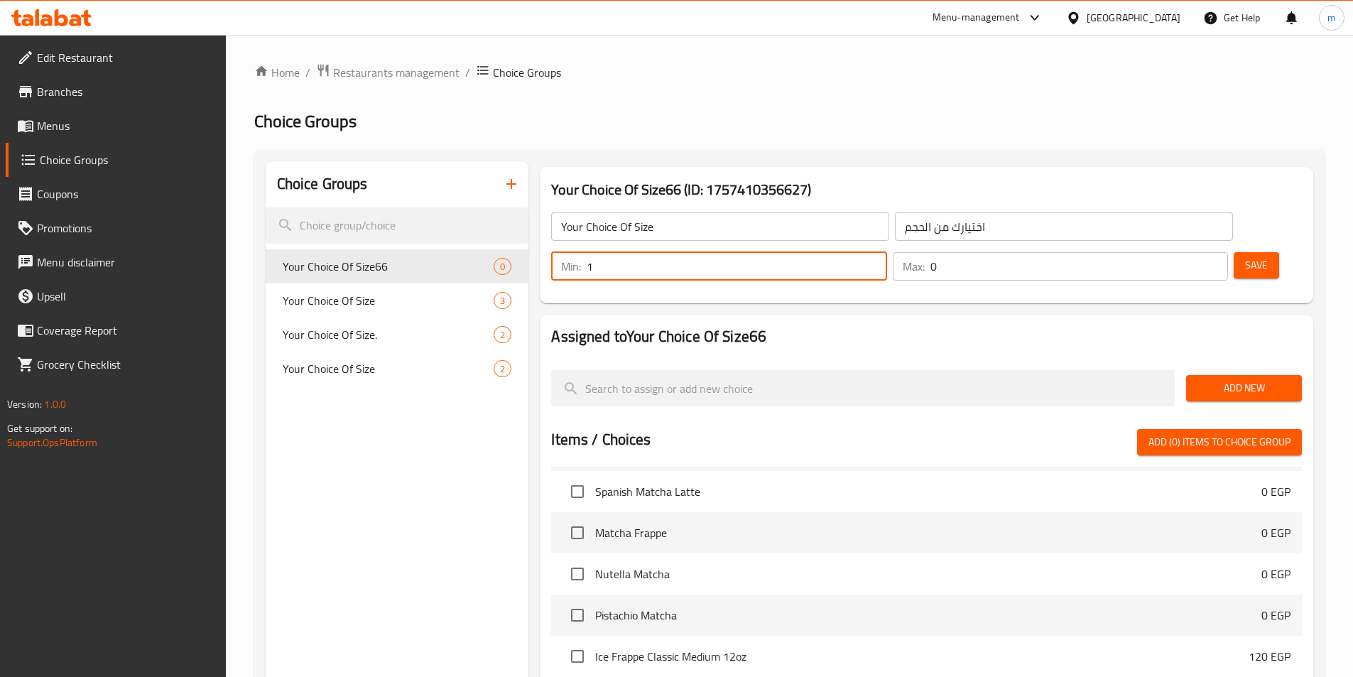
type input "1"
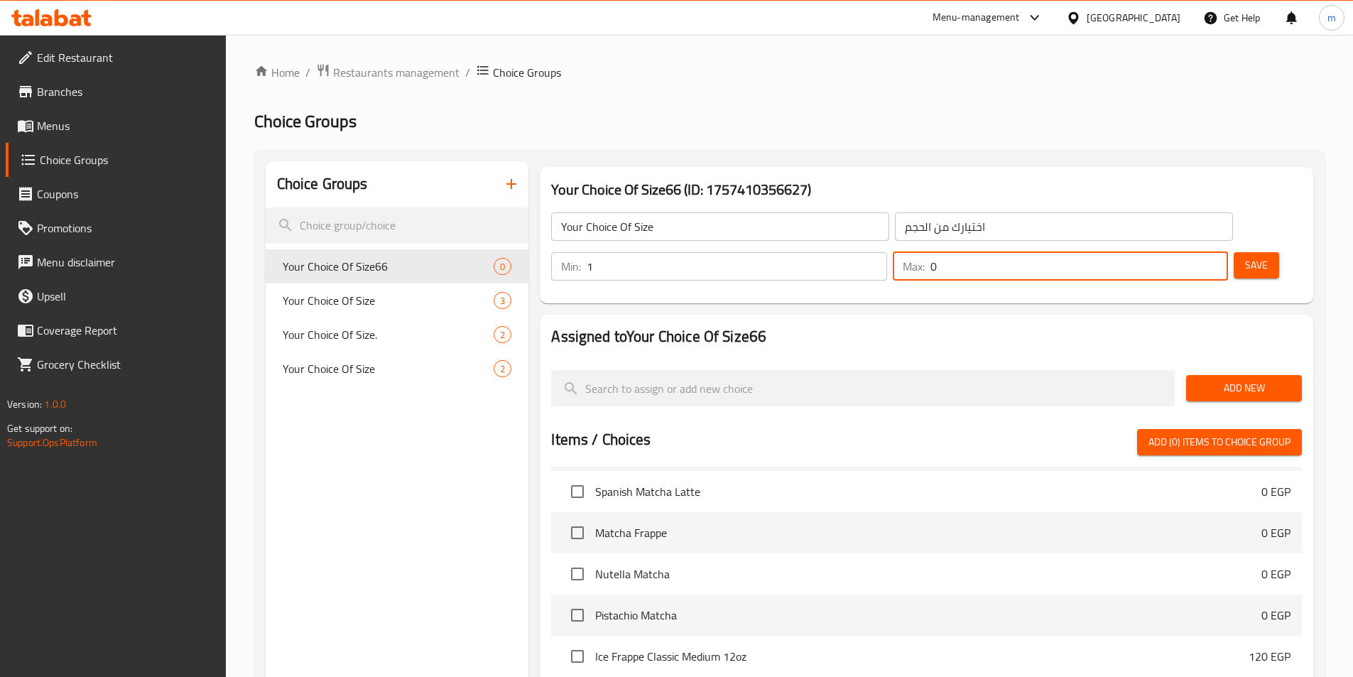
click at [1170, 252] on input "0" at bounding box center [1079, 266] width 298 height 28
type input "0"
type input "1"
click at [1243, 252] on button "Save" at bounding box center [1255, 265] width 45 height 26
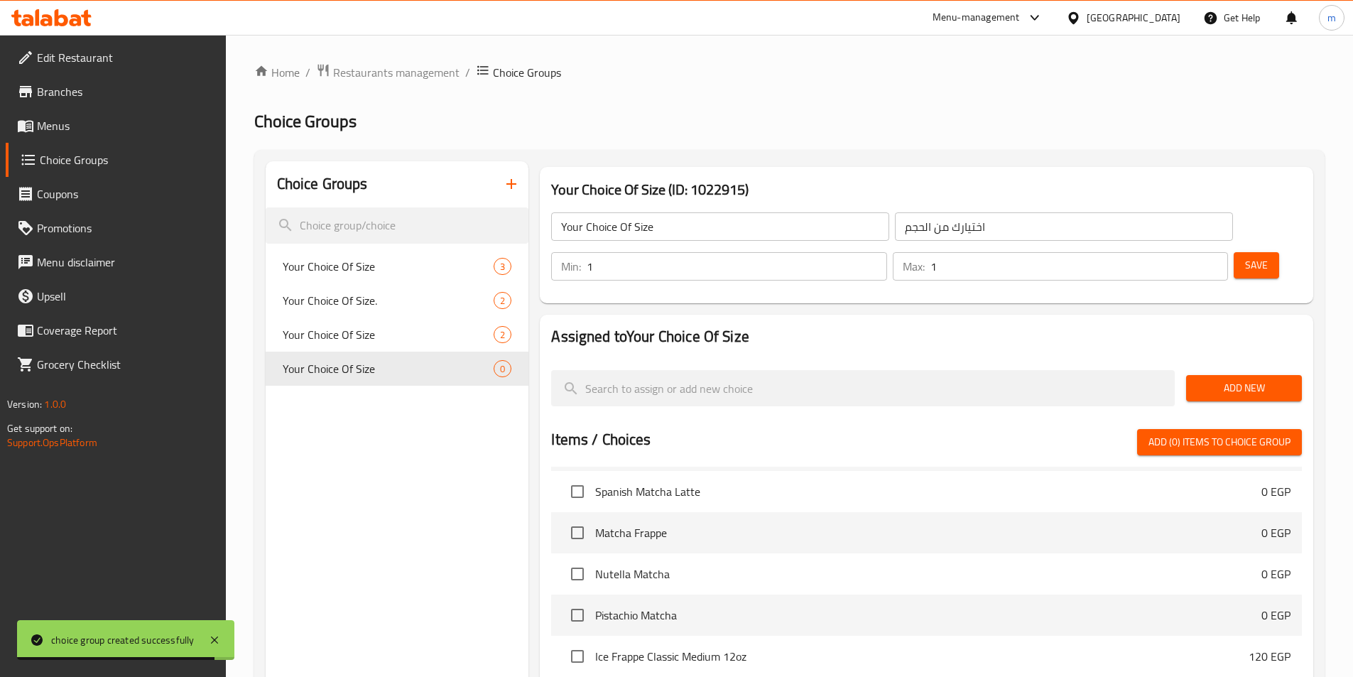
click at [1225, 379] on span "Add New" at bounding box center [1243, 388] width 93 height 18
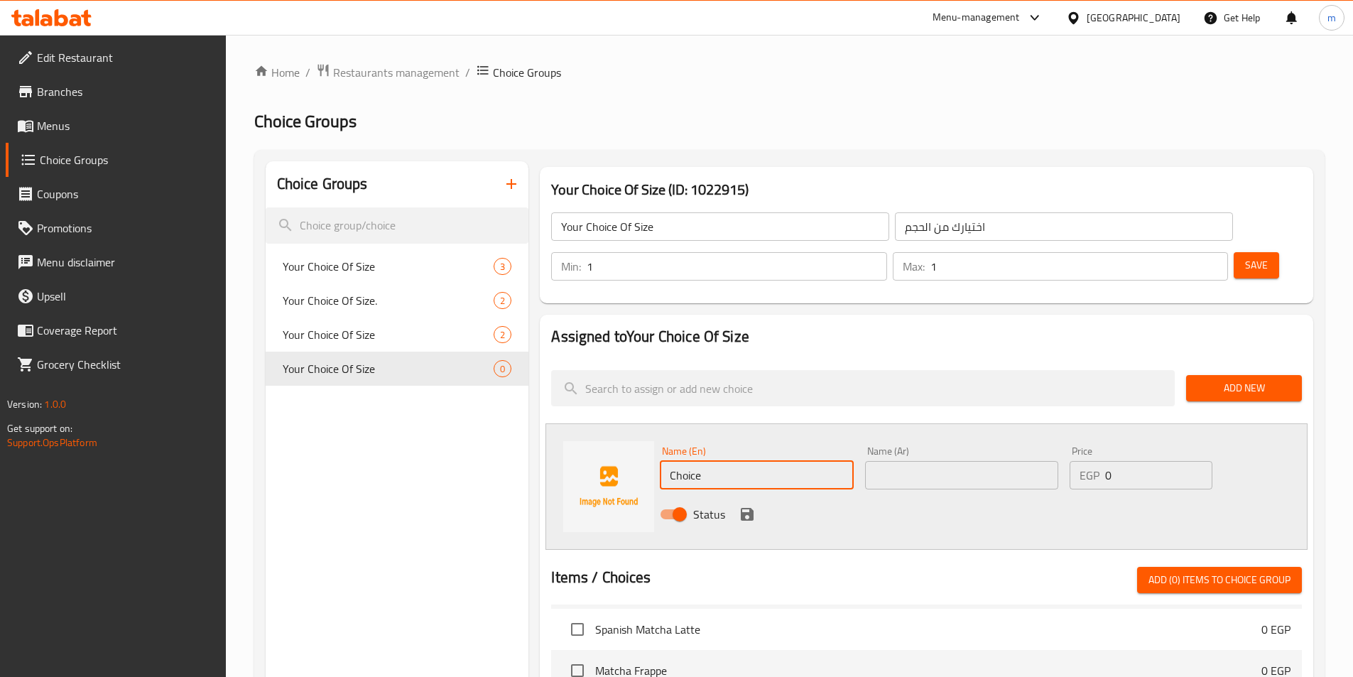
click at [746, 461] on input "Choice" at bounding box center [756, 475] width 193 height 28
type input "م"
type input "l"
type input "L"
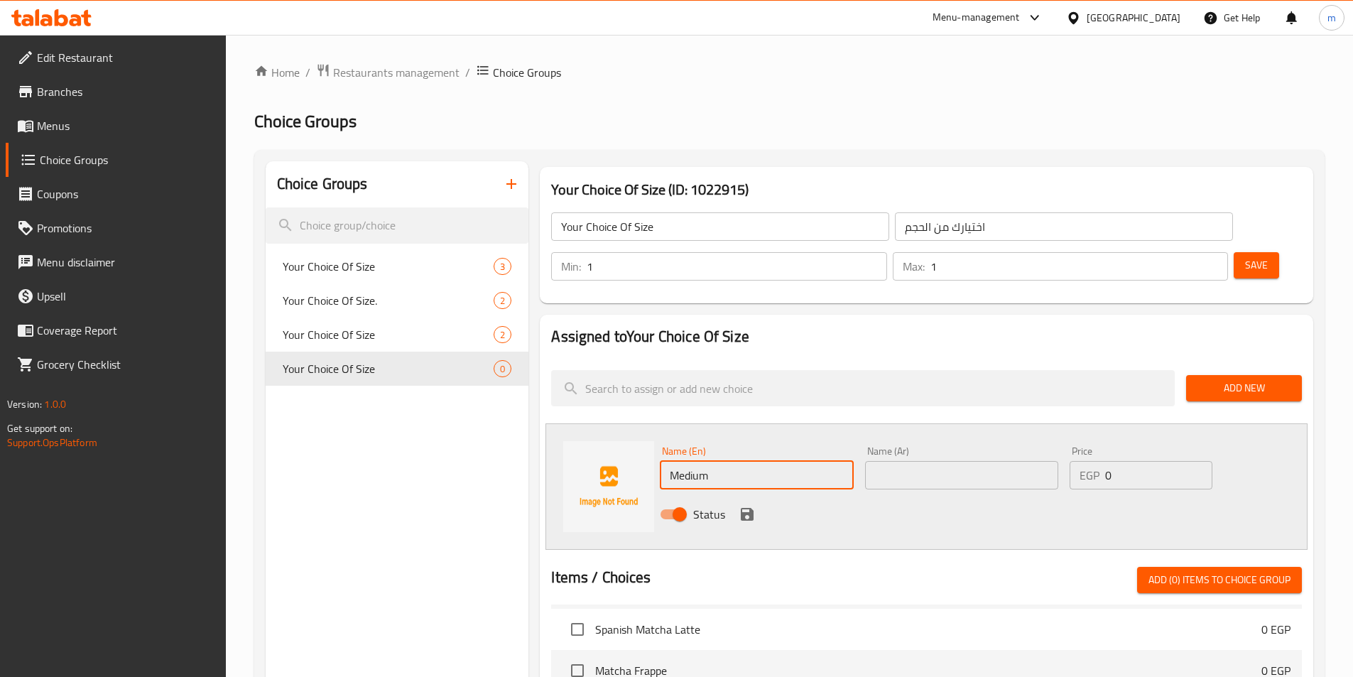
type input "Medium"
click at [910, 461] on input "text" at bounding box center [961, 475] width 193 height 28
type input "وسط"
click at [1159, 461] on input "0" at bounding box center [1158, 475] width 107 height 28
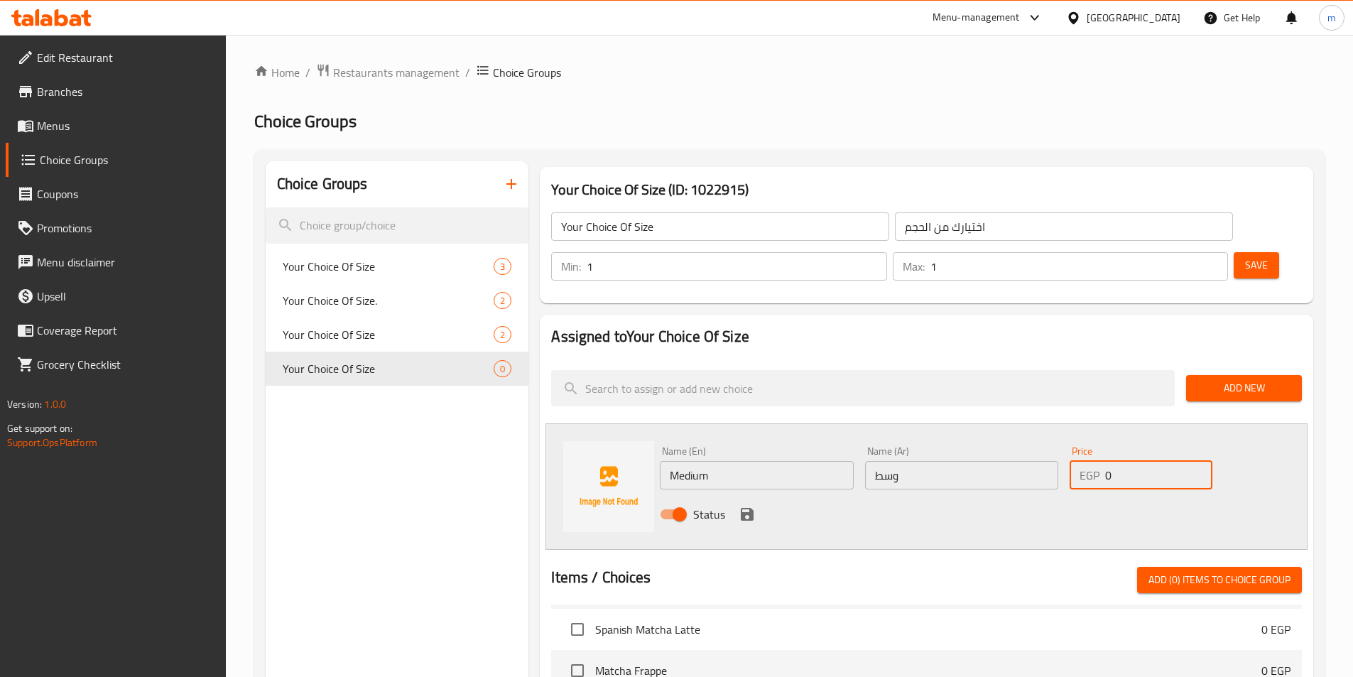
click at [1159, 461] on input "0" at bounding box center [1158, 475] width 107 height 28
type input "110"
click at [753, 506] on icon "save" at bounding box center [746, 514] width 17 height 17
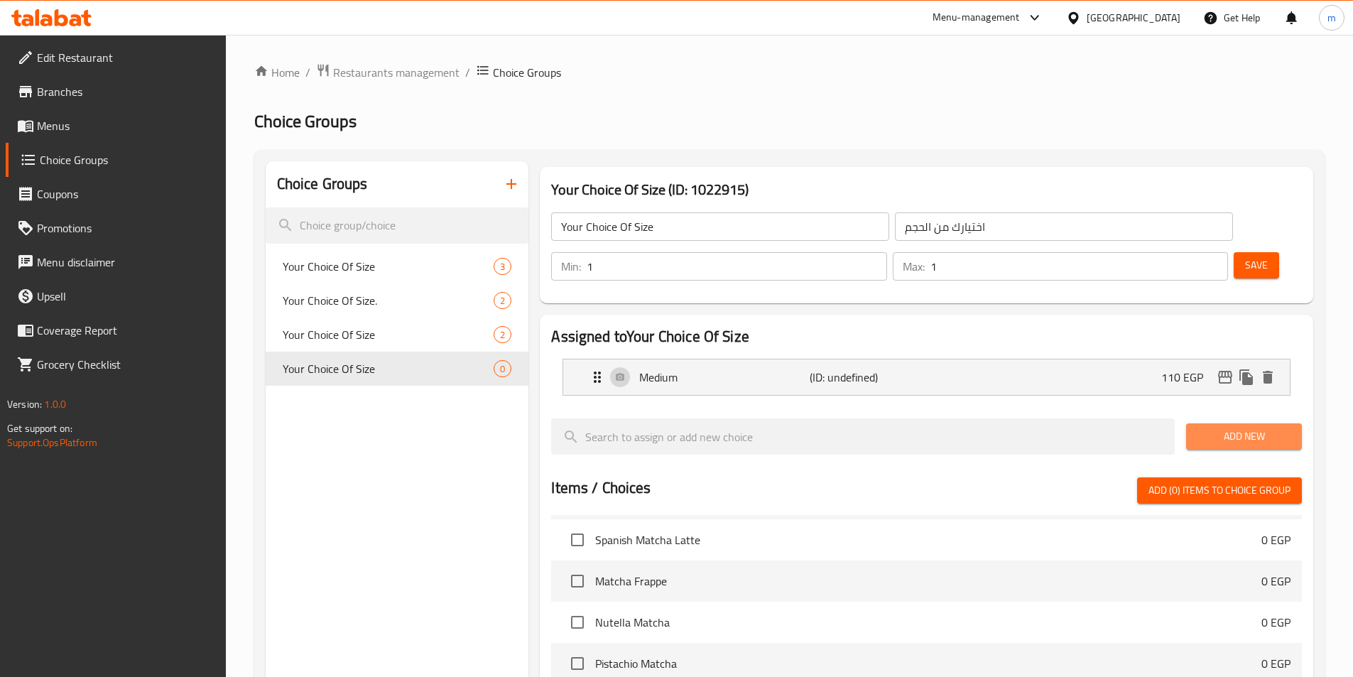
click at [1208, 427] on span "Add New" at bounding box center [1243, 436] width 93 height 18
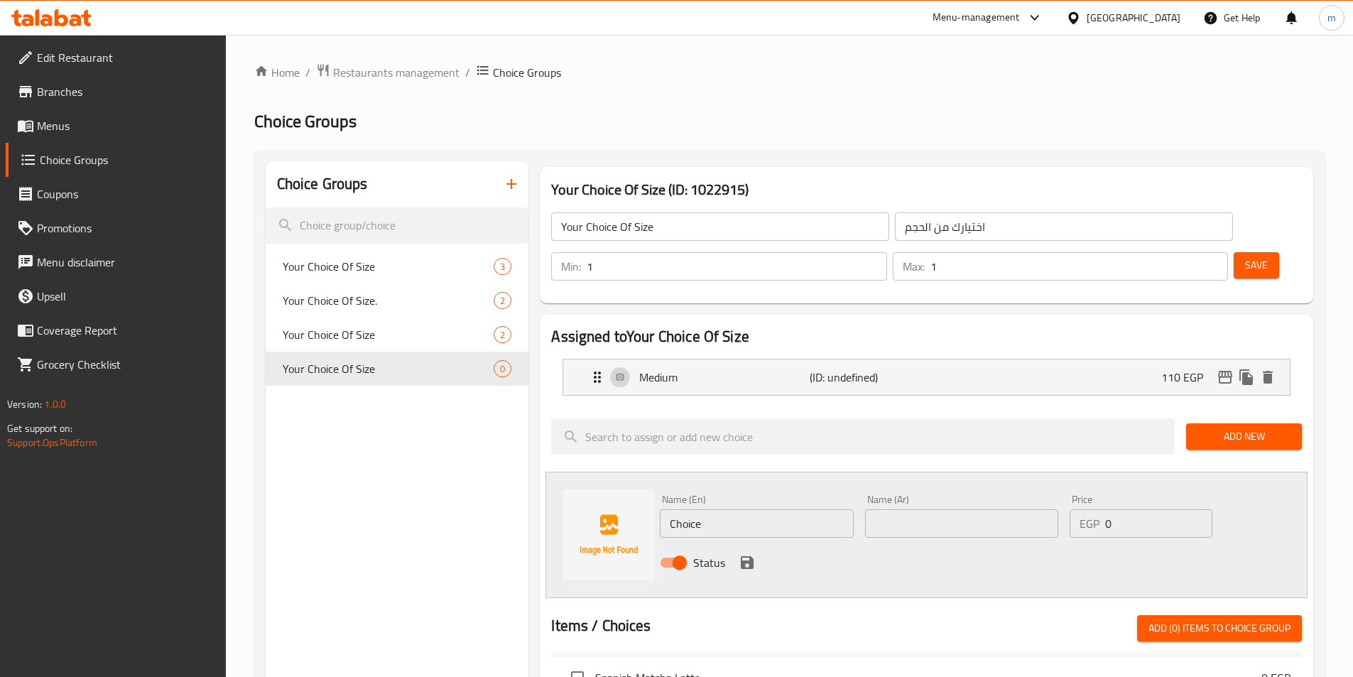
click at [749, 509] on input "Choice" at bounding box center [756, 523] width 193 height 28
type input "م"
click at [719, 509] on input "L" at bounding box center [756, 523] width 193 height 28
type input "Large"
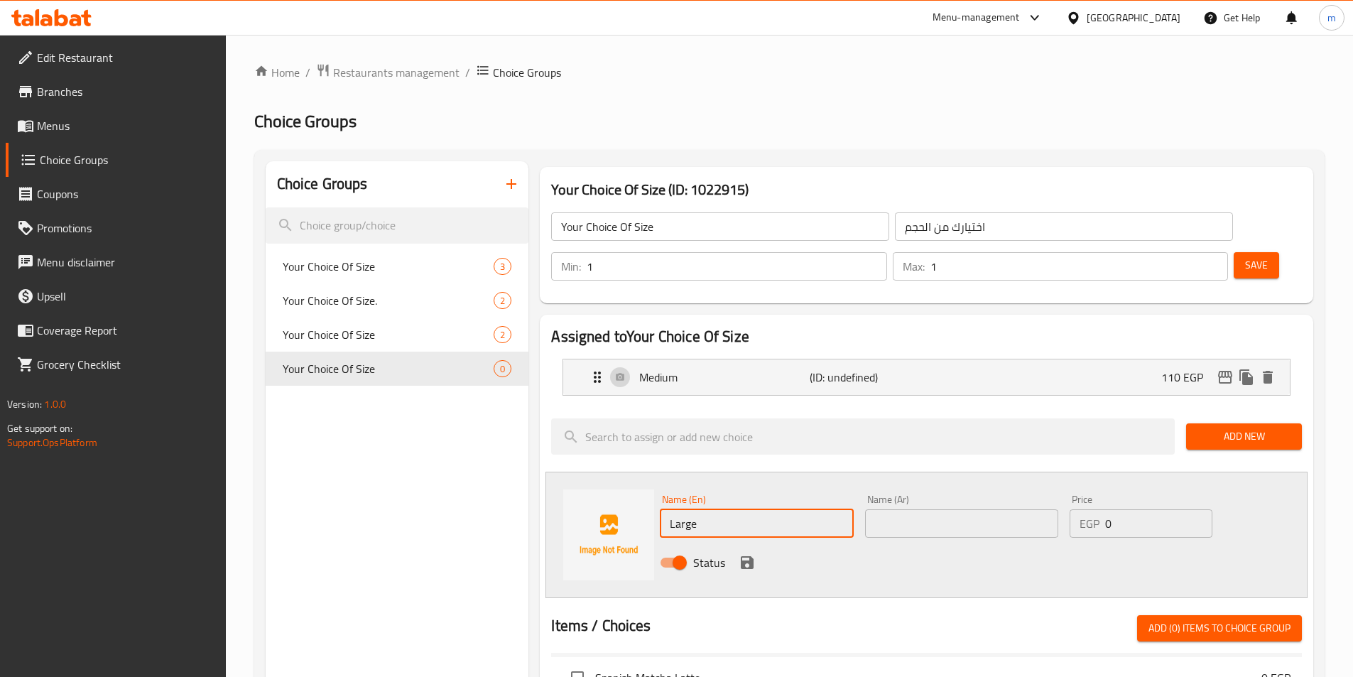
click at [951, 509] on input "text" at bounding box center [961, 523] width 193 height 28
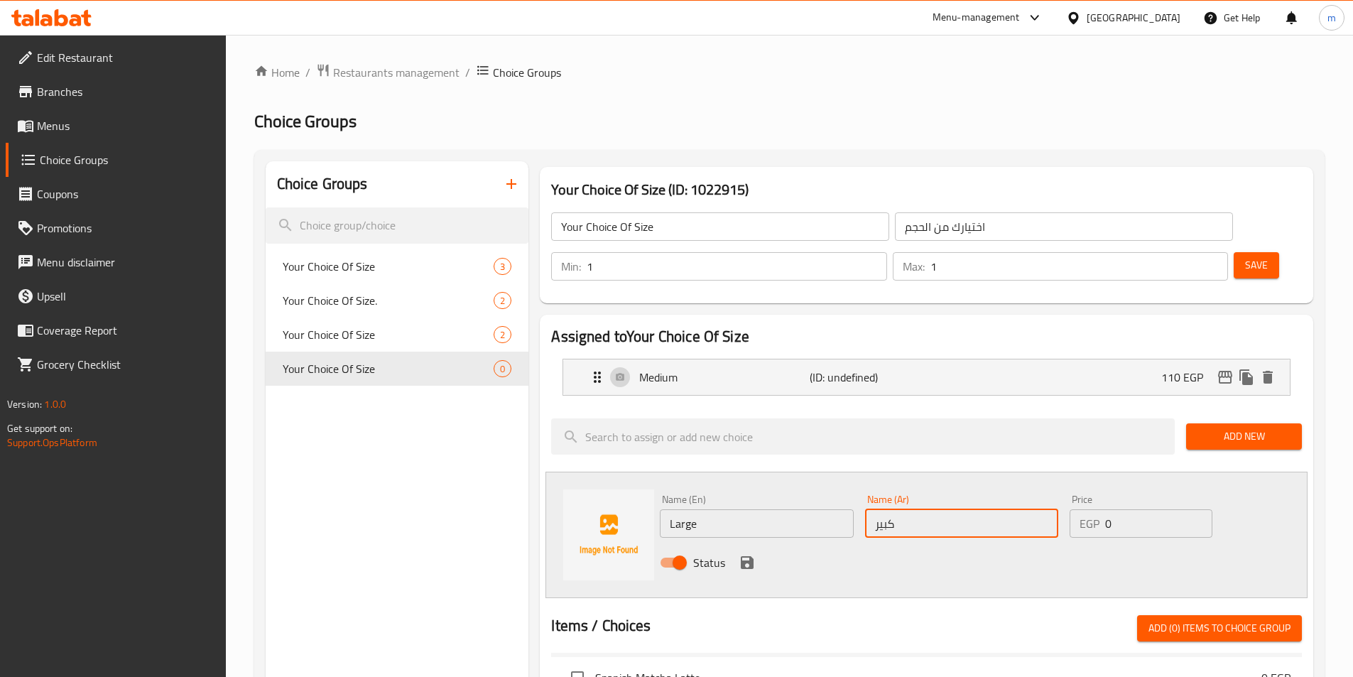
type input "كبير"
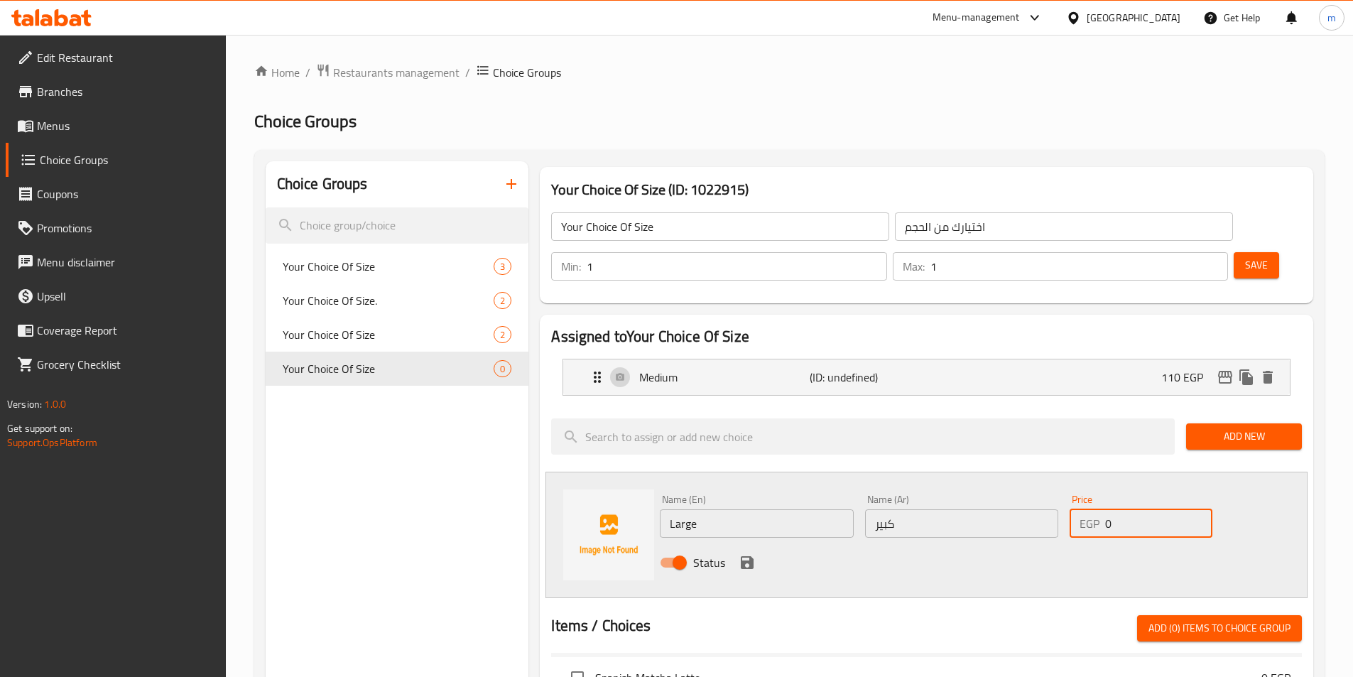
click at [1142, 509] on input "0" at bounding box center [1158, 523] width 107 height 28
type input "130"
click at [749, 556] on icon "save" at bounding box center [747, 562] width 13 height 13
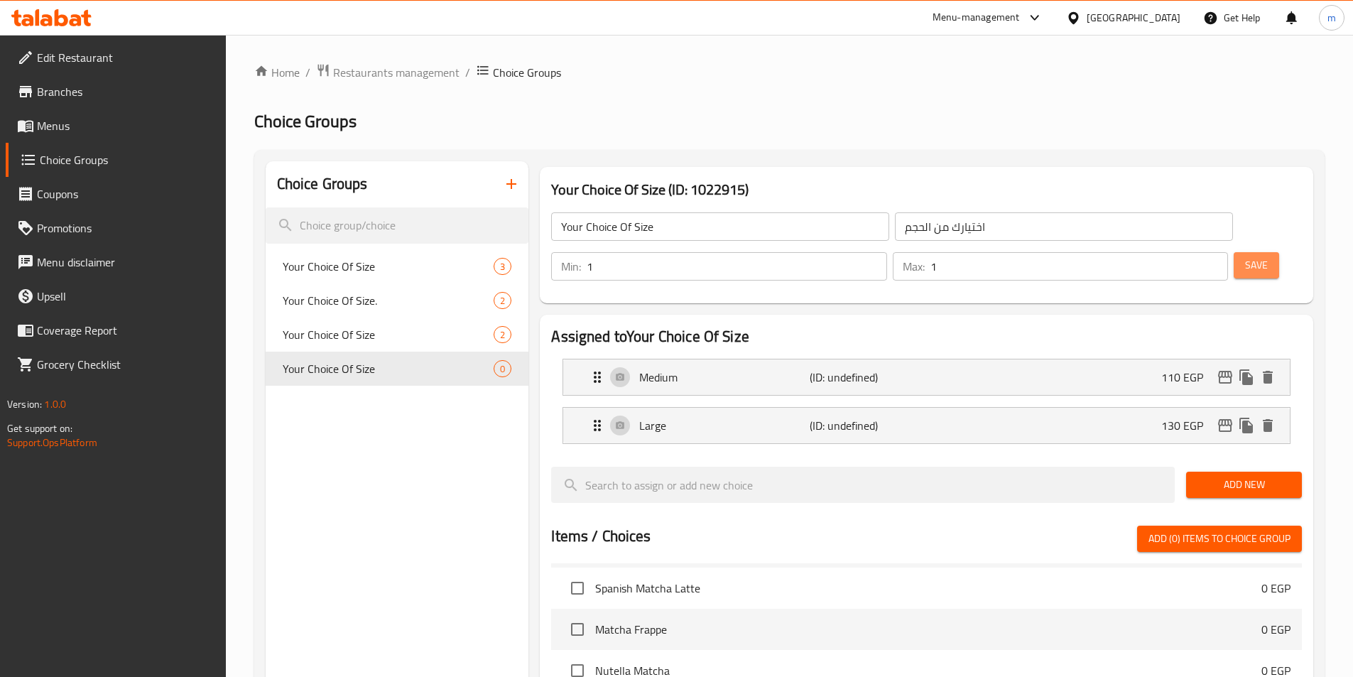
click at [1245, 256] on span "Save" at bounding box center [1256, 265] width 23 height 18
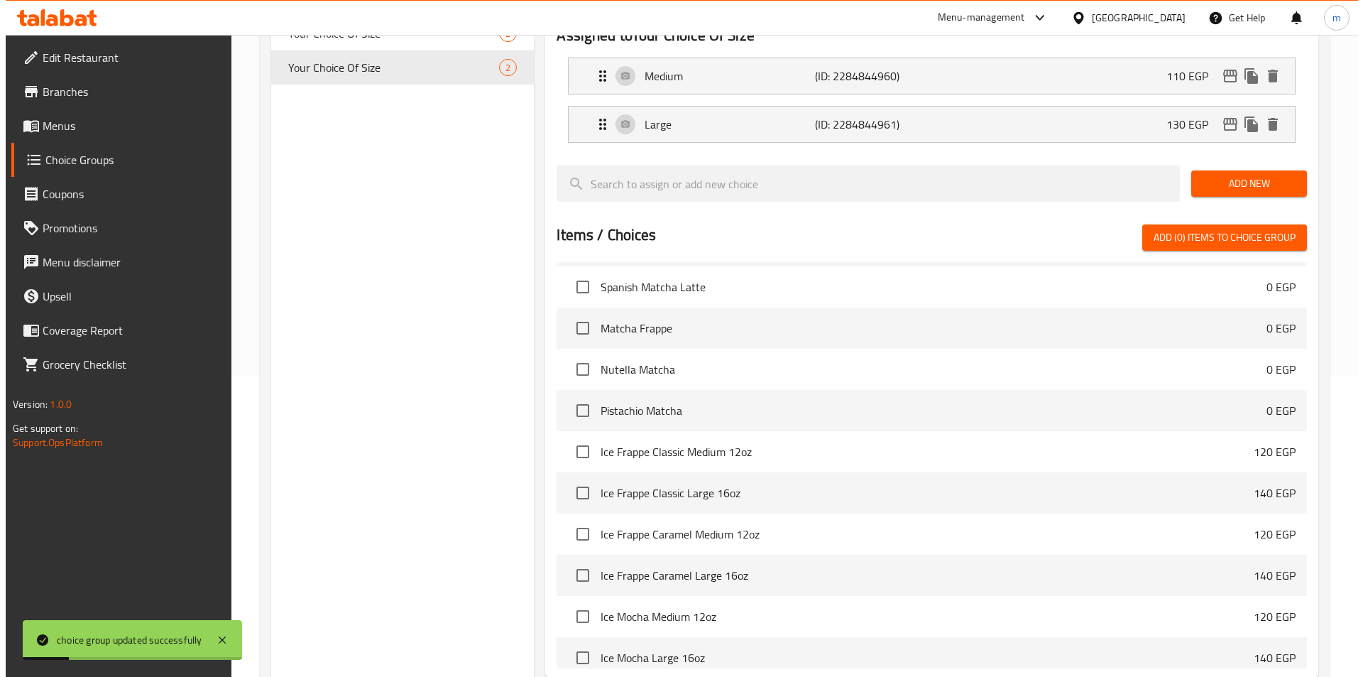
scroll to position [409, 0]
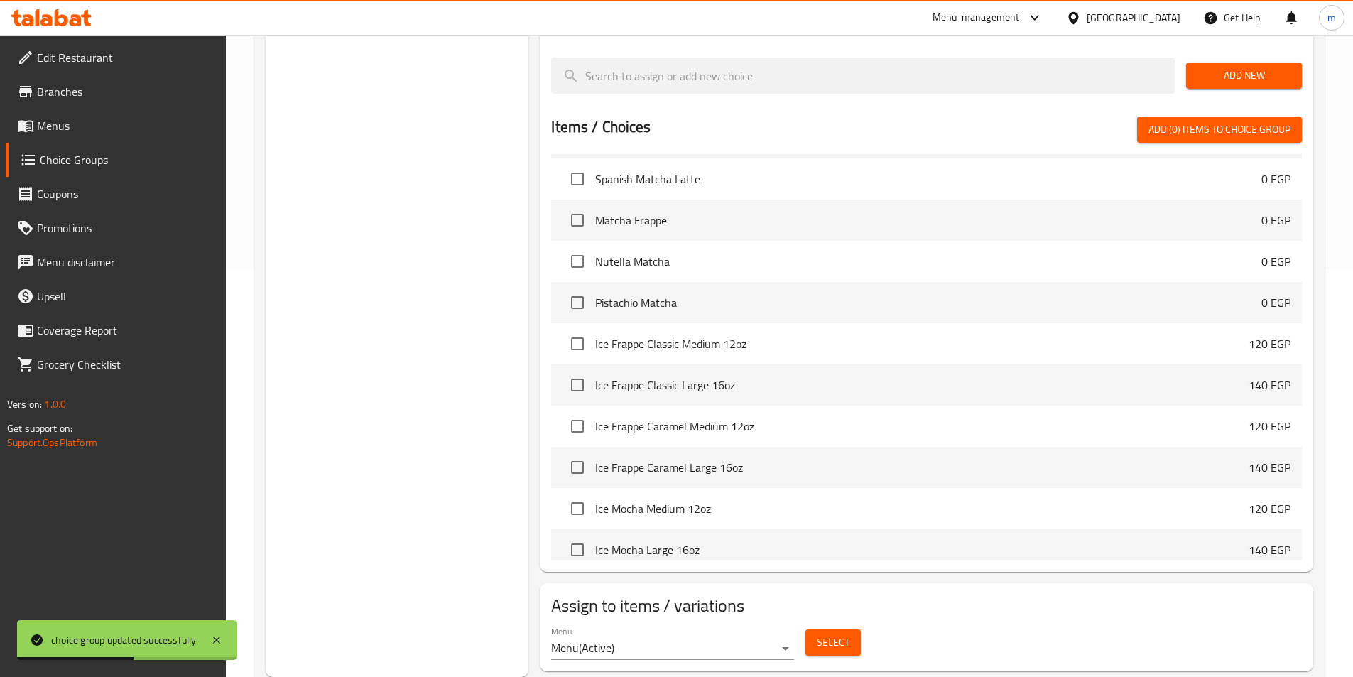
click at [841, 633] on span "Select" at bounding box center [833, 642] width 33 height 18
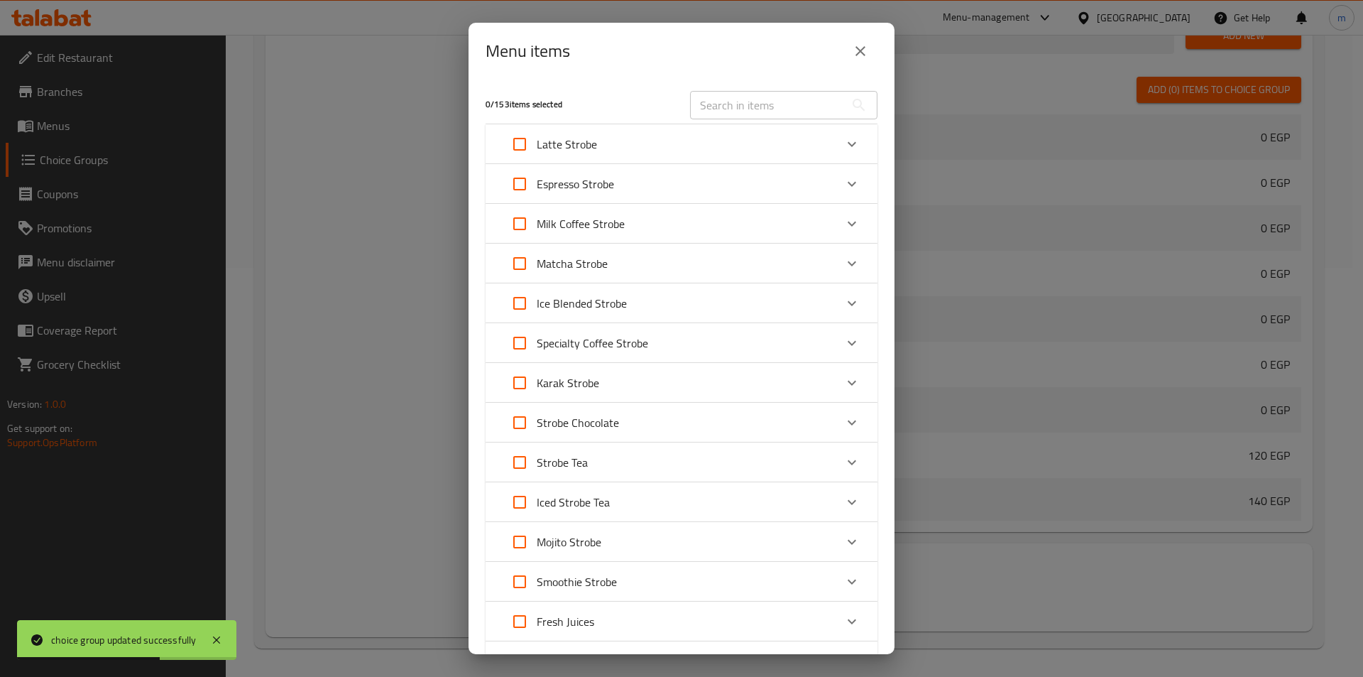
scroll to position [1406, 0]
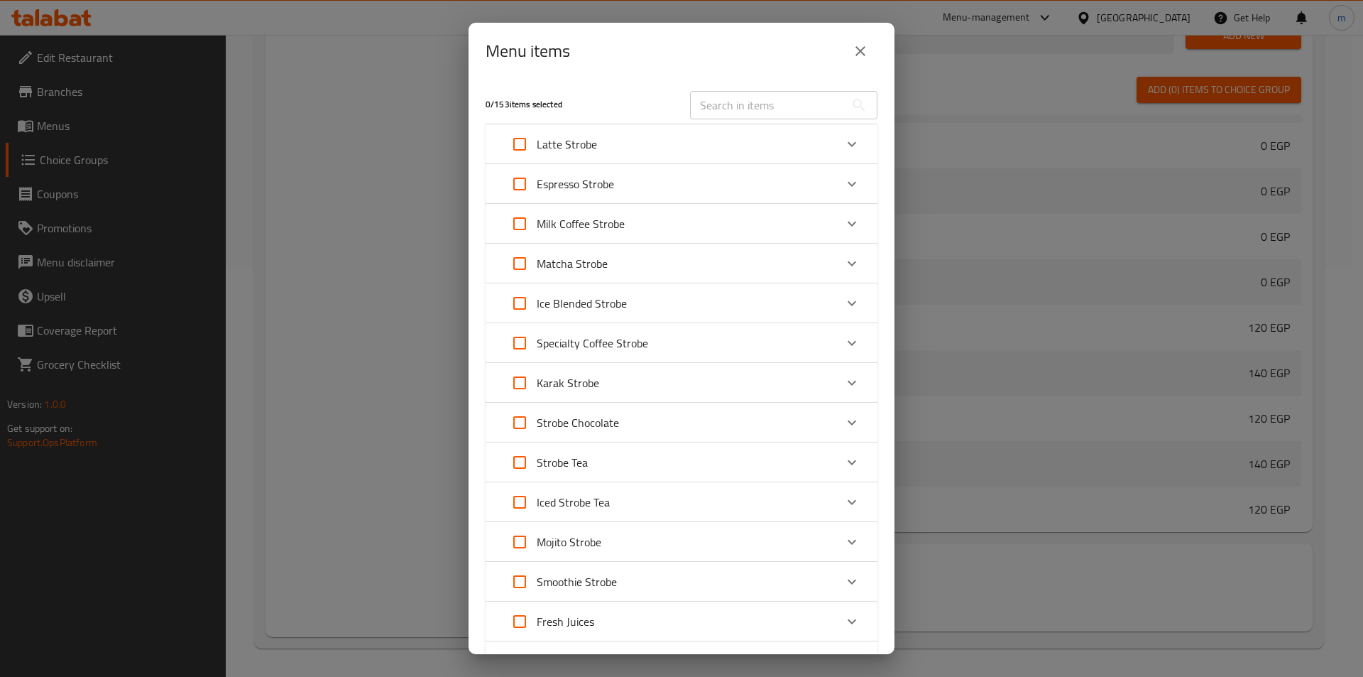
click at [626, 154] on div "Latte Strobe" at bounding box center [669, 144] width 332 height 34
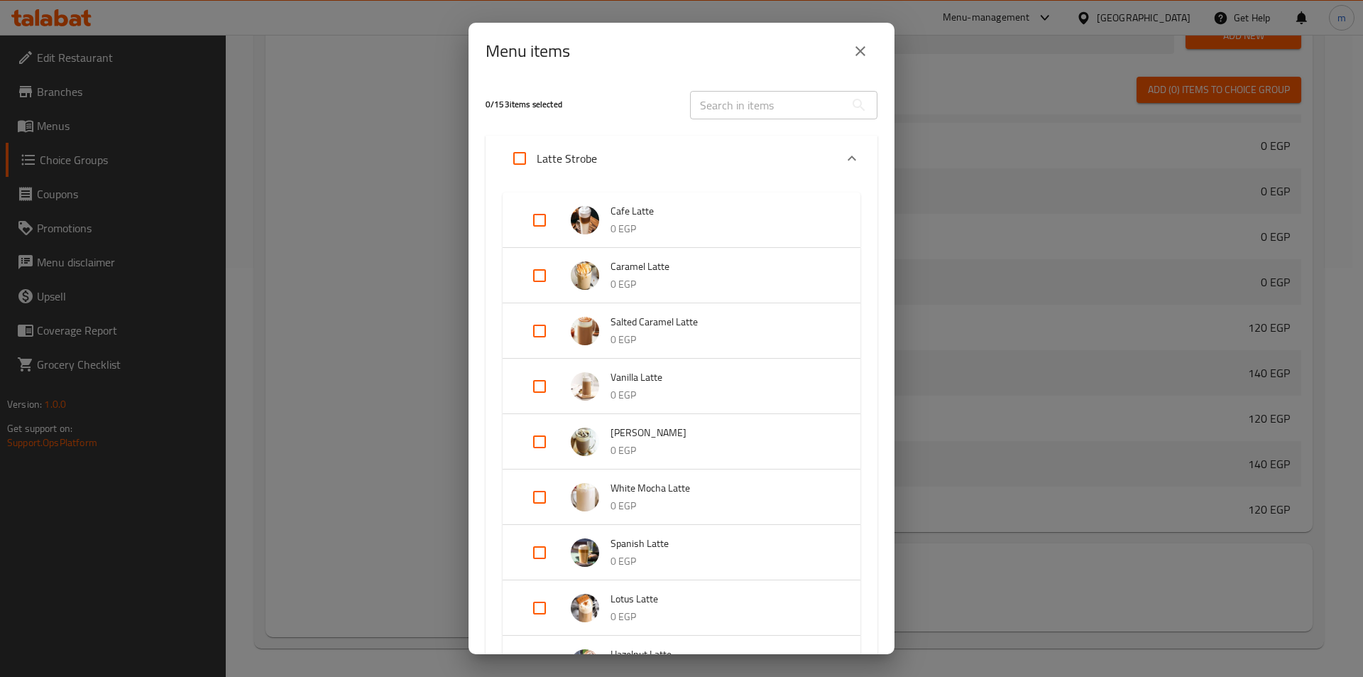
click at [540, 271] on input "Expand" at bounding box center [540, 275] width 34 height 34
checkbox input "true"
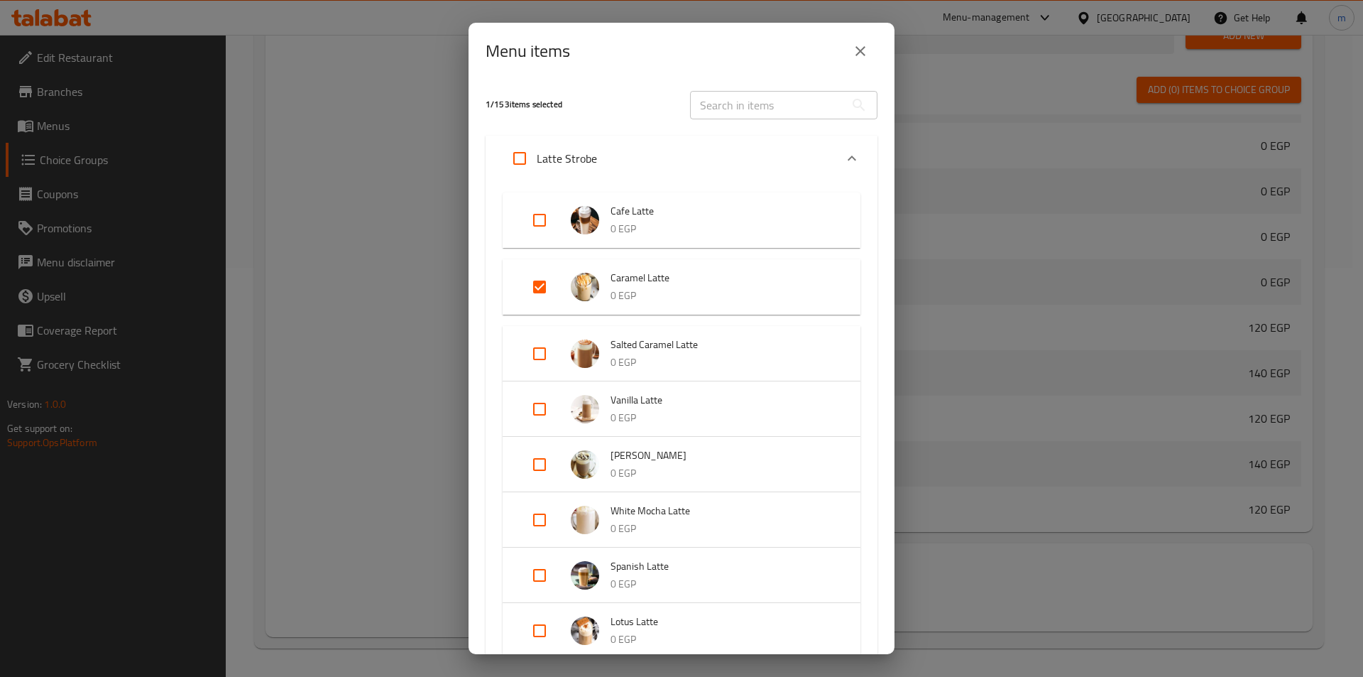
click at [543, 353] on input "Expand" at bounding box center [540, 354] width 34 height 34
checkbox input "true"
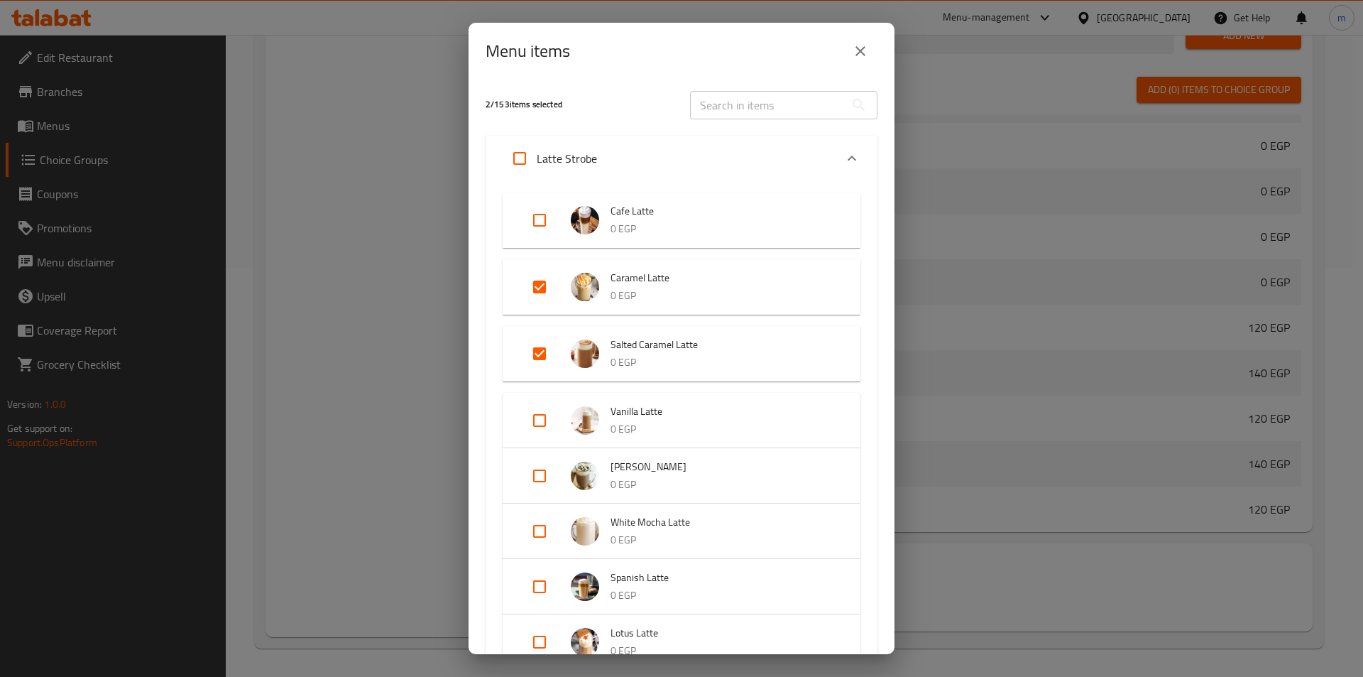
click at [545, 427] on input "Expand" at bounding box center [540, 420] width 34 height 34
checkbox input "true"
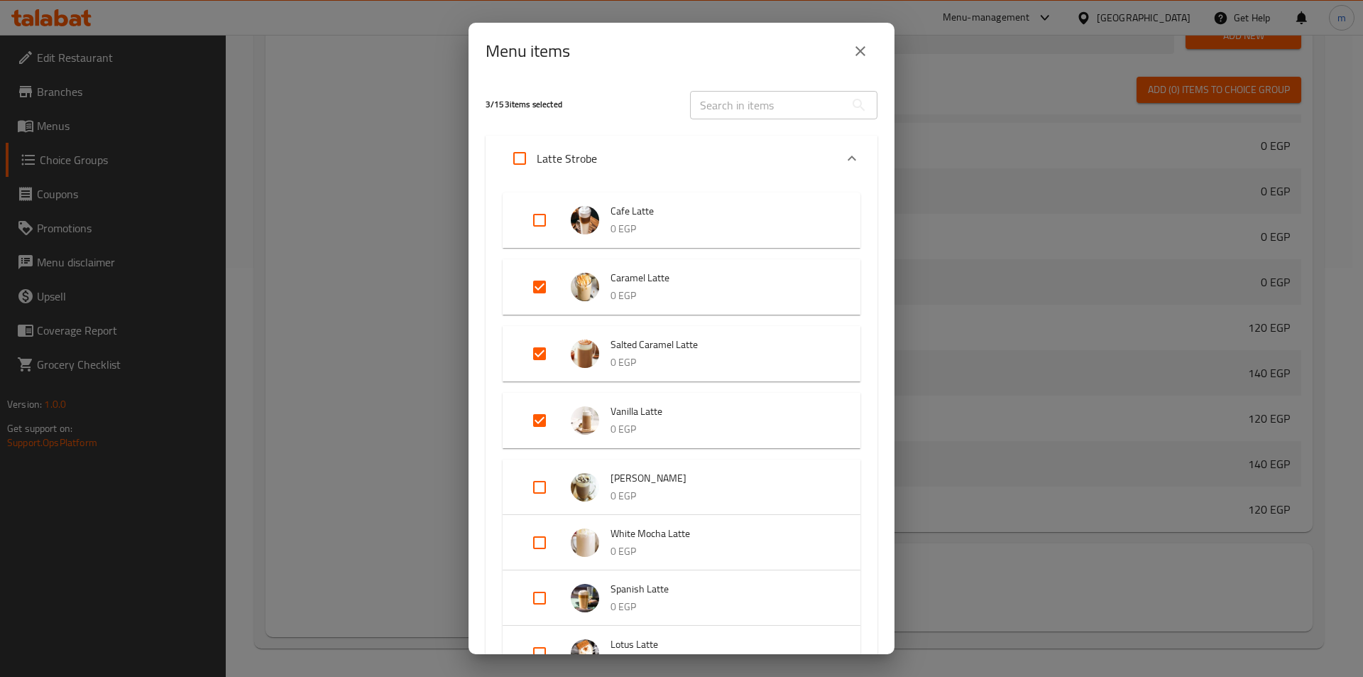
click at [545, 492] on input "Expand" at bounding box center [540, 487] width 34 height 34
checkbox input "true"
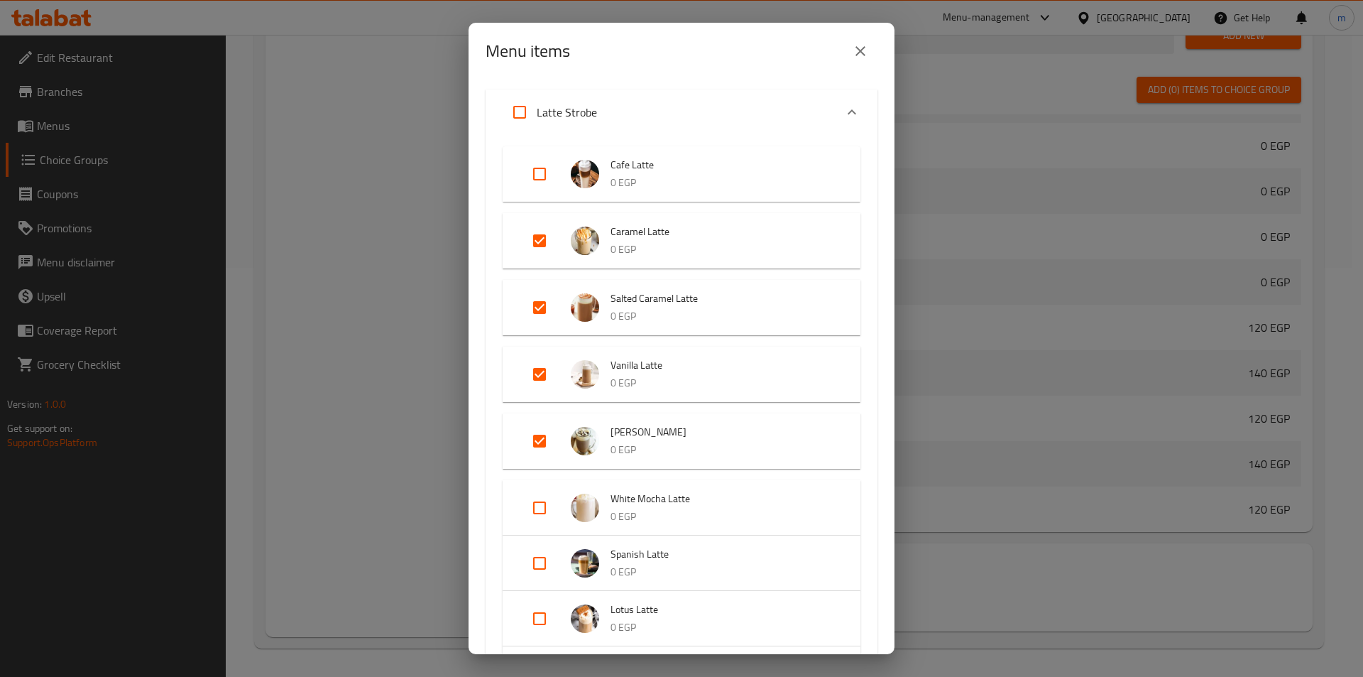
scroll to position [71, 0]
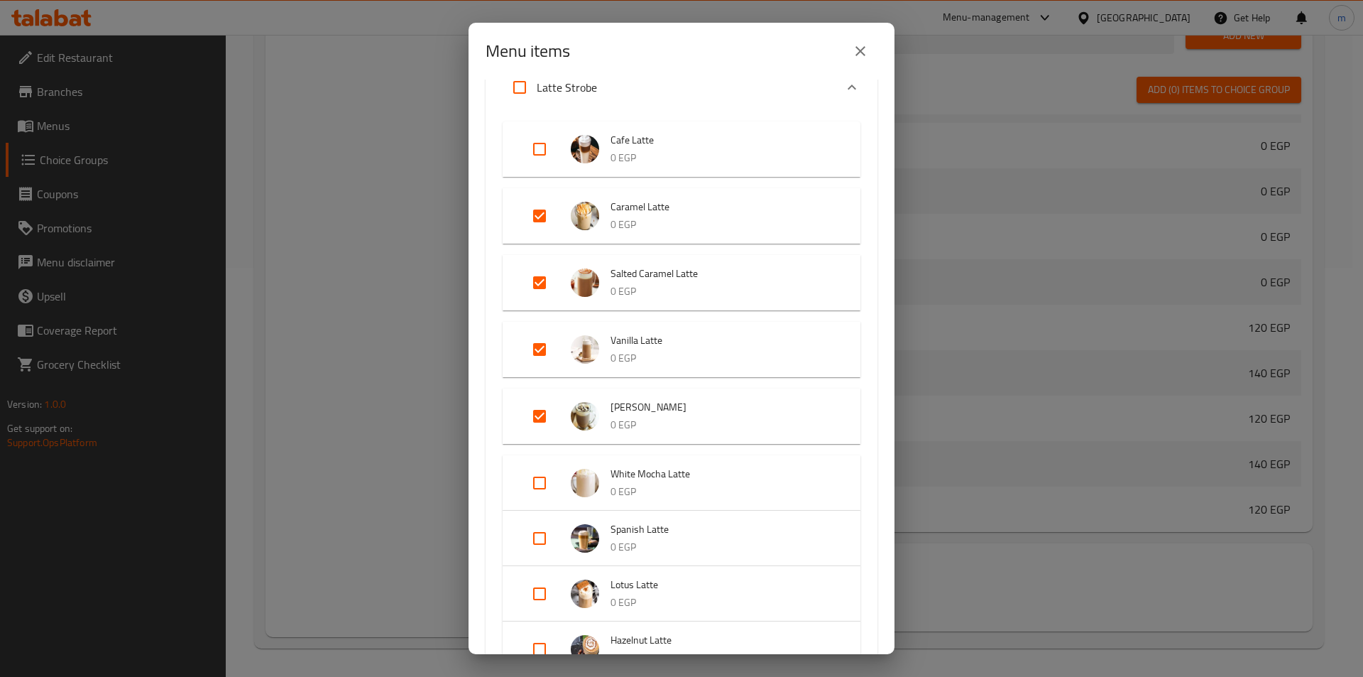
click at [605, 481] on div "Expand" at bounding box center [591, 483] width 40 height 28
click at [538, 484] on input "Expand" at bounding box center [540, 483] width 34 height 34
checkbox input "true"
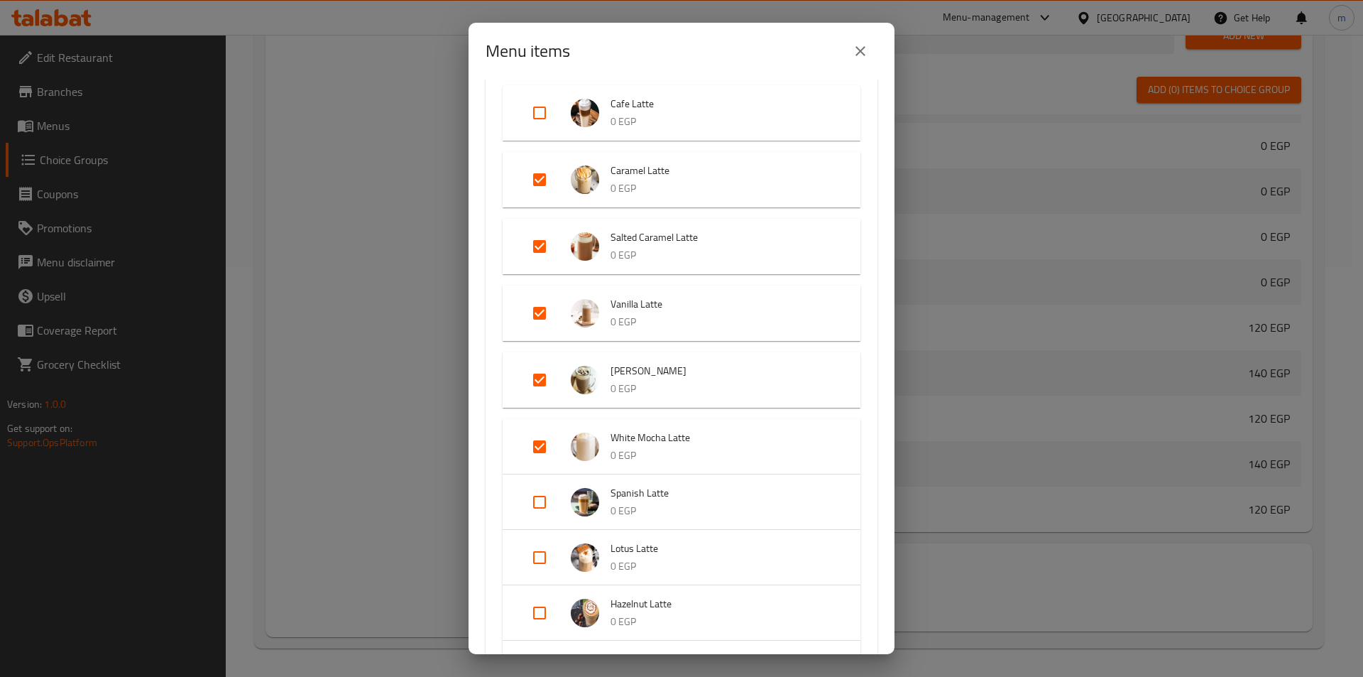
scroll to position [142, 0]
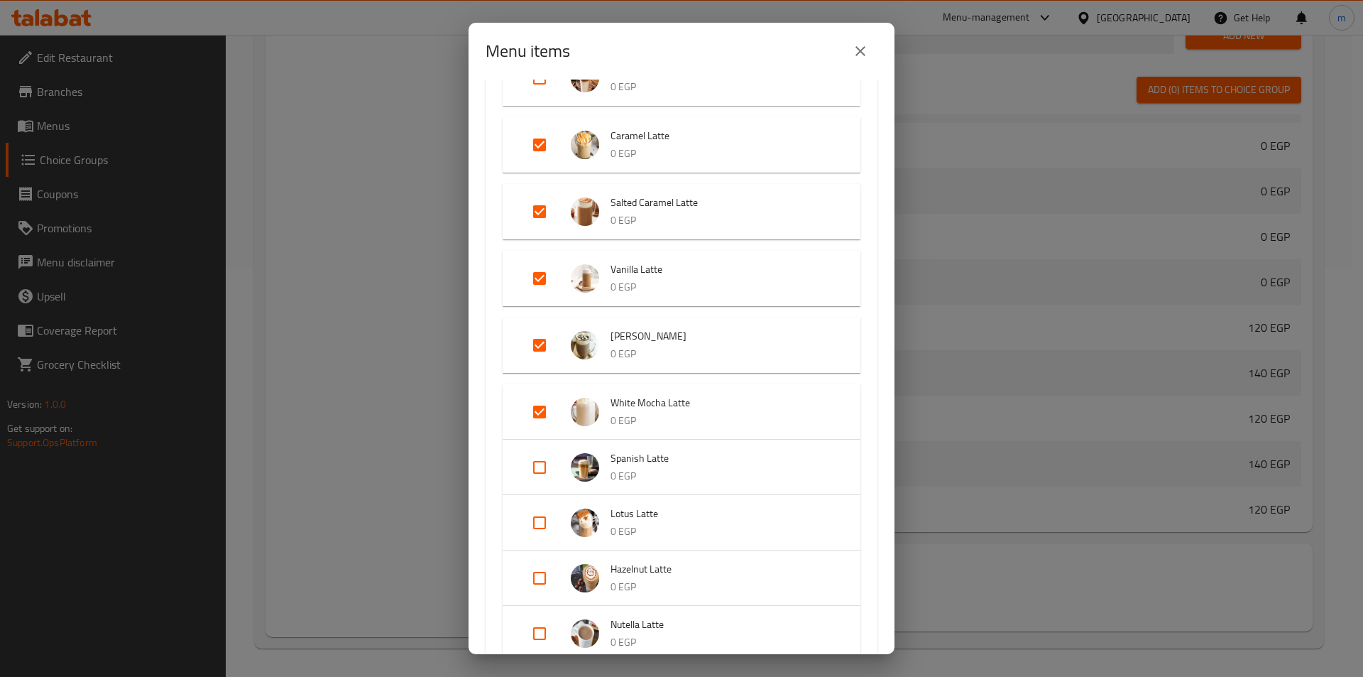
click at [546, 474] on input "Expand" at bounding box center [540, 467] width 34 height 34
checkbox input "true"
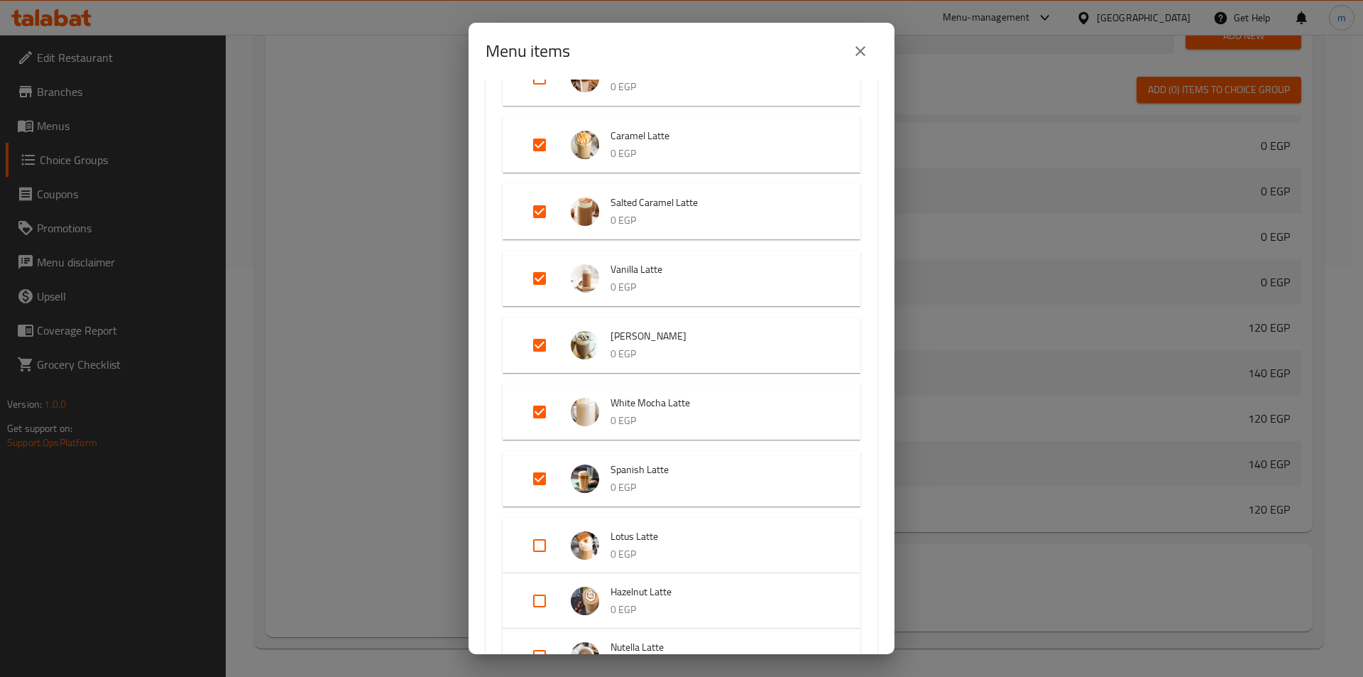
scroll to position [213, 0]
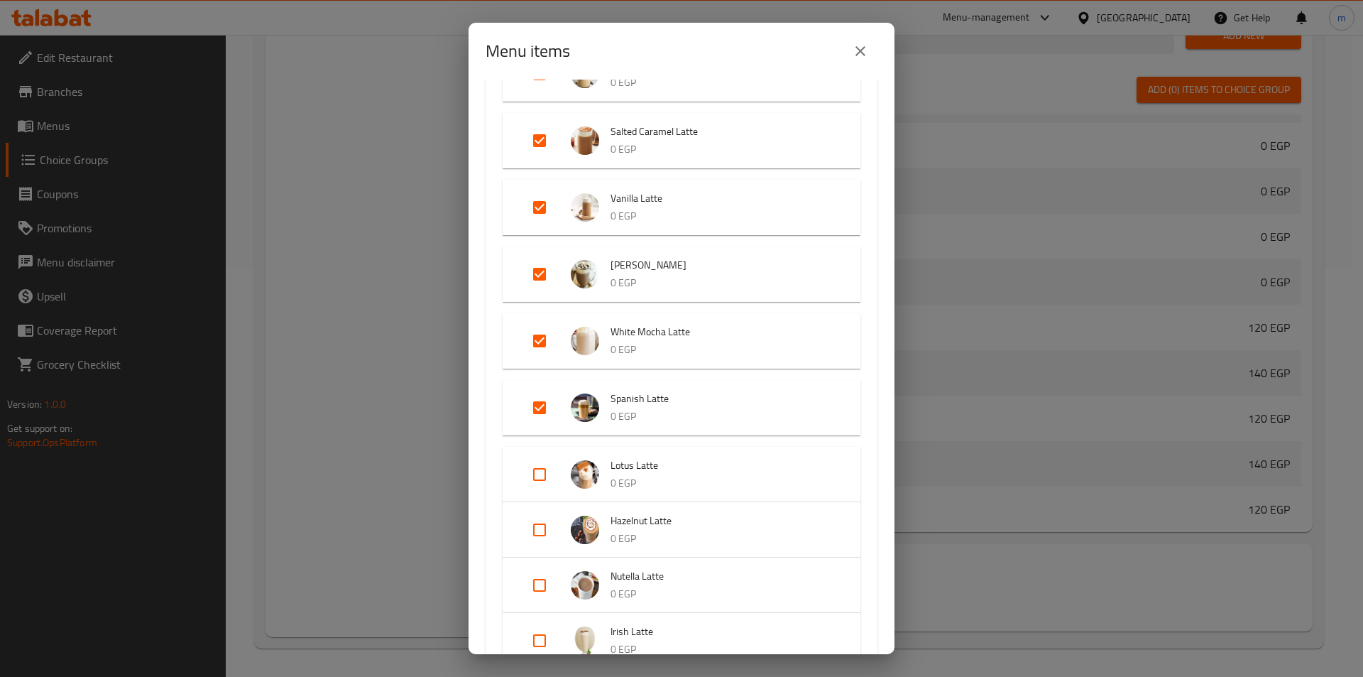
click at [542, 526] on input "Expand" at bounding box center [540, 530] width 34 height 34
checkbox input "true"
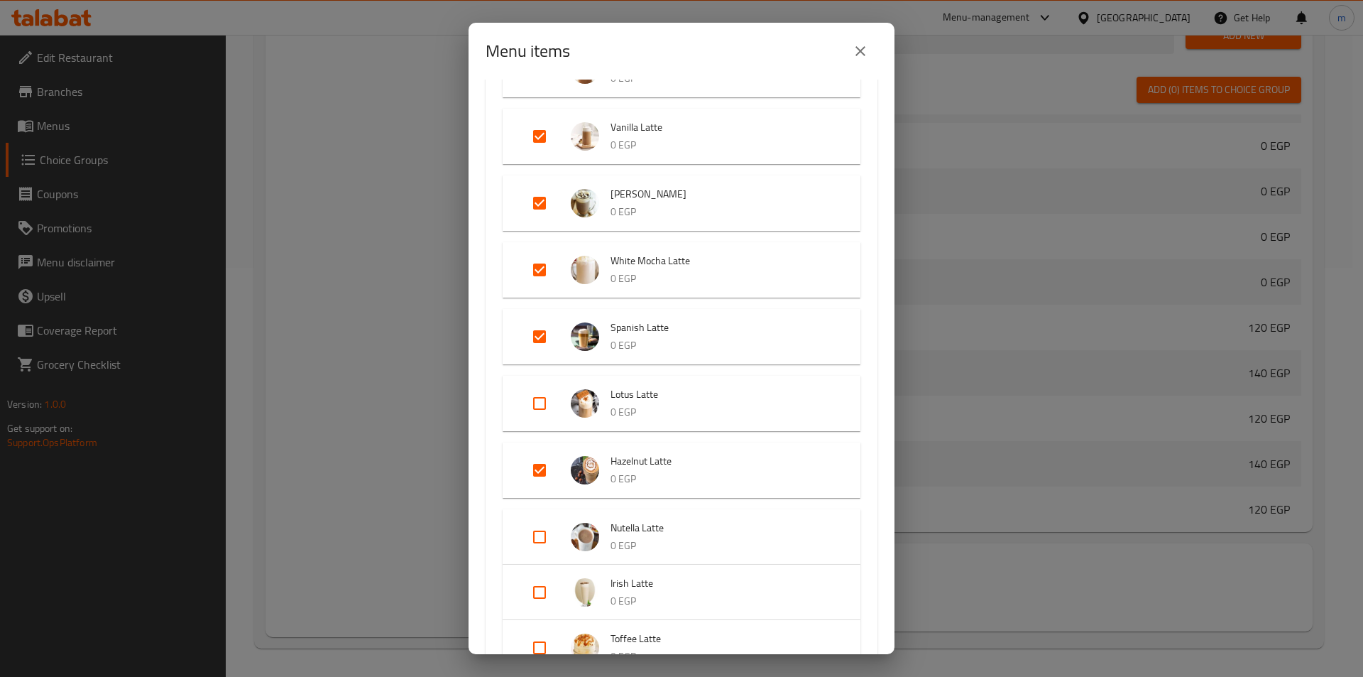
click at [535, 596] on input "Expand" at bounding box center [540, 592] width 34 height 34
checkbox input "true"
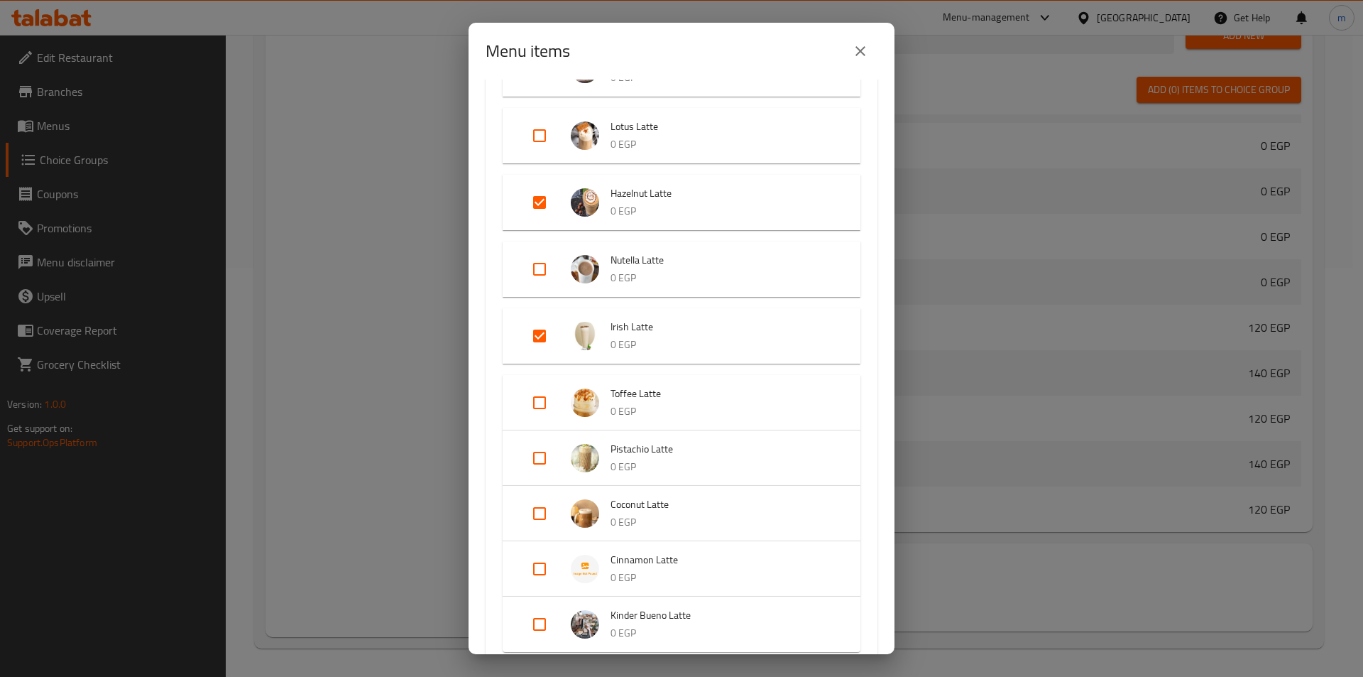
scroll to position [568, 0]
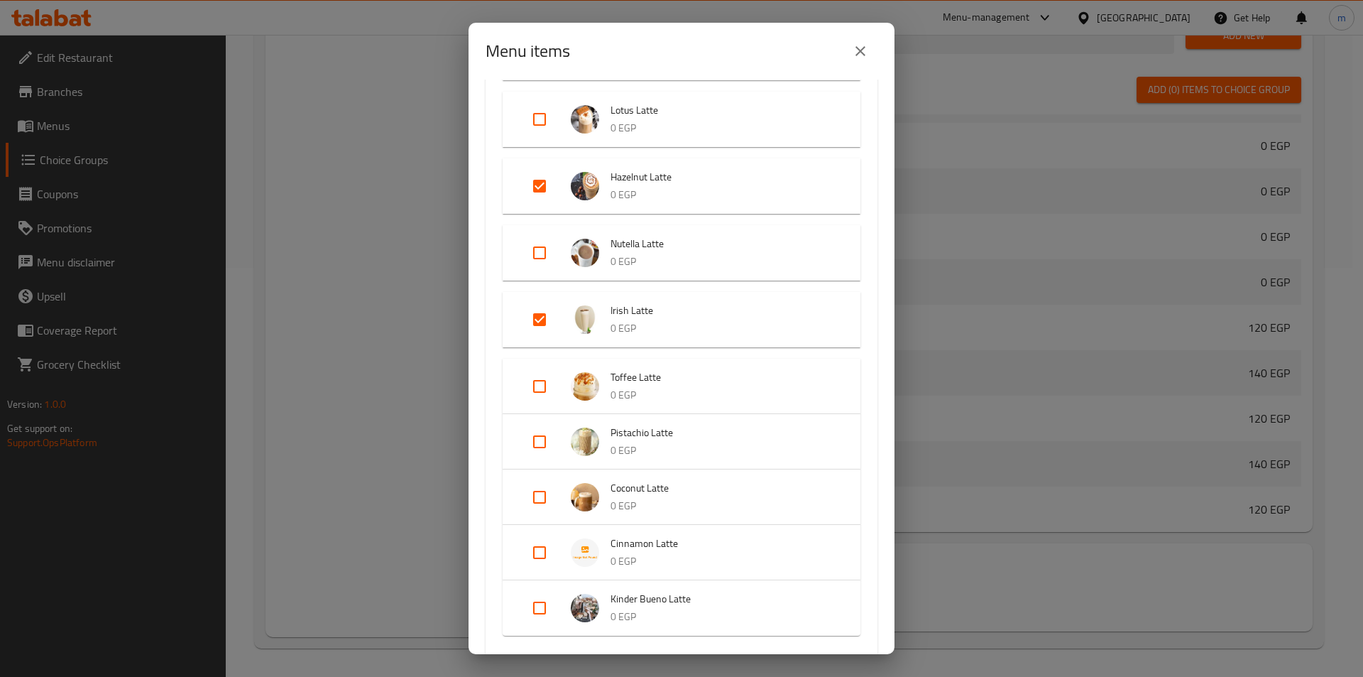
click at [529, 387] on input "Expand" at bounding box center [540, 386] width 34 height 34
checkbox input "true"
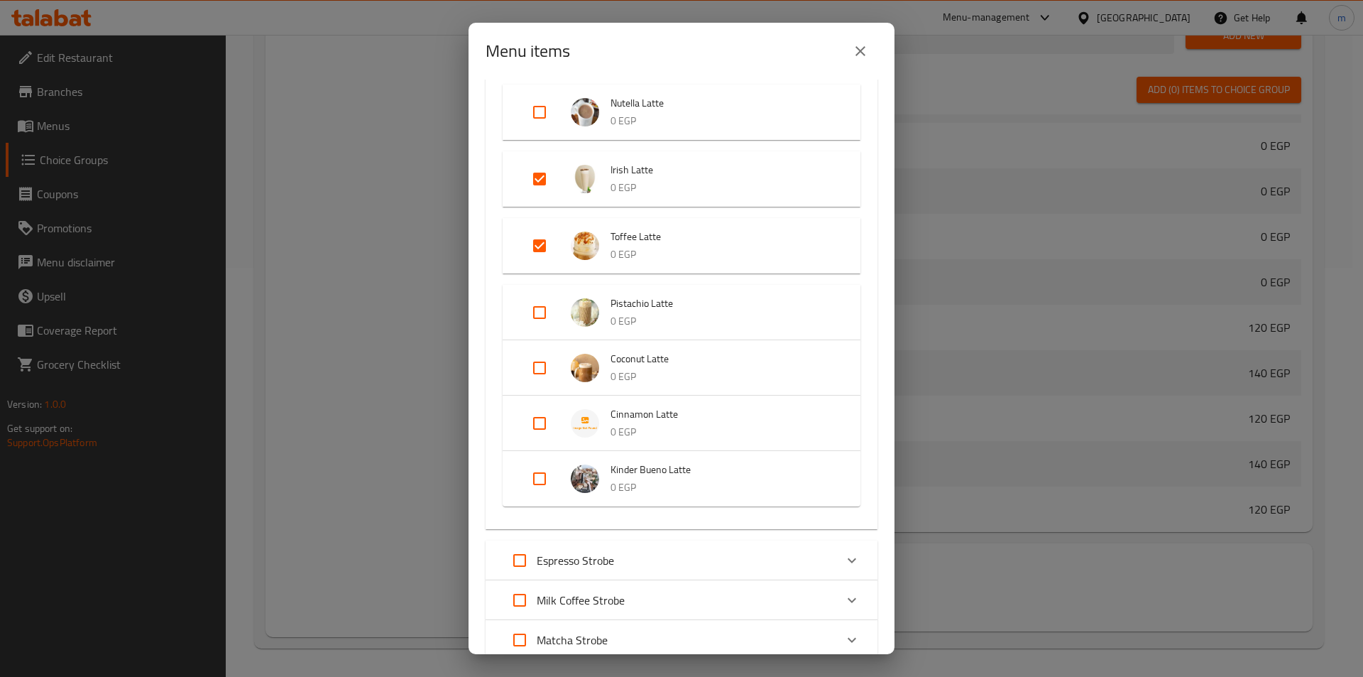
scroll to position [710, 0]
click at [540, 368] on input "Expand" at bounding box center [540, 366] width 34 height 34
checkbox input "true"
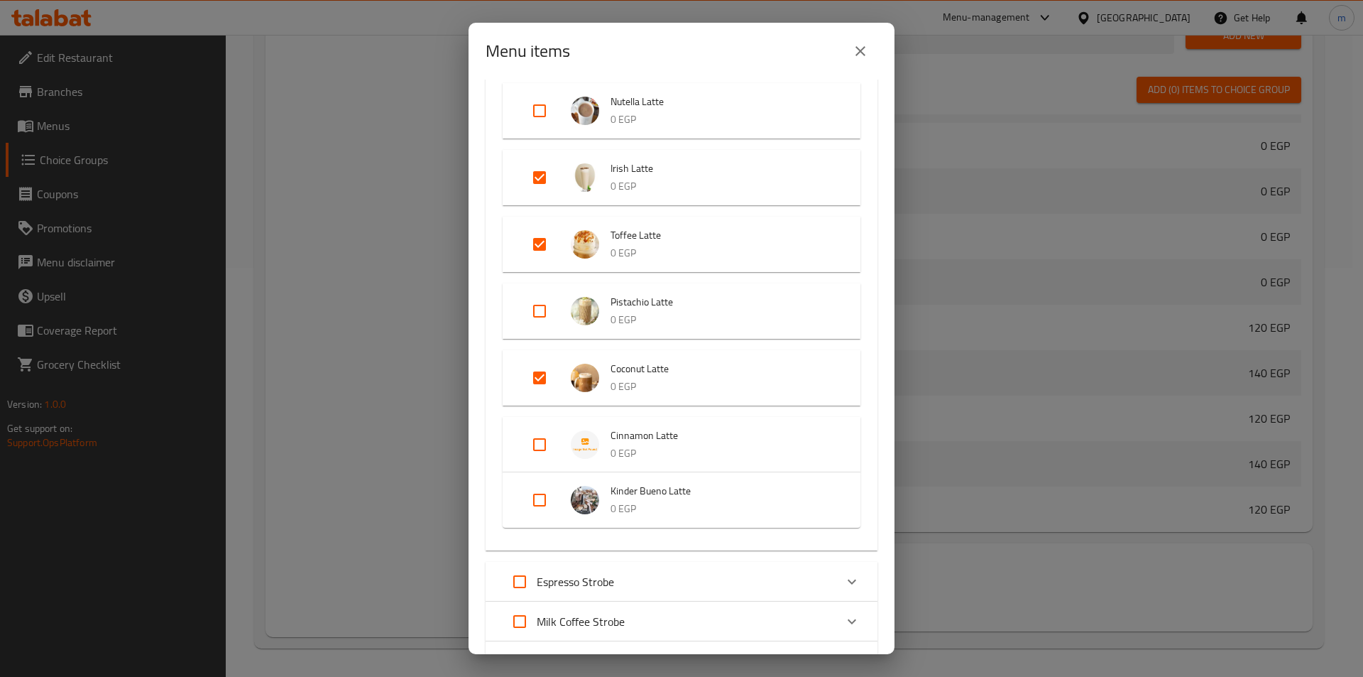
click at [536, 445] on input "Expand" at bounding box center [540, 444] width 34 height 34
checkbox input "true"
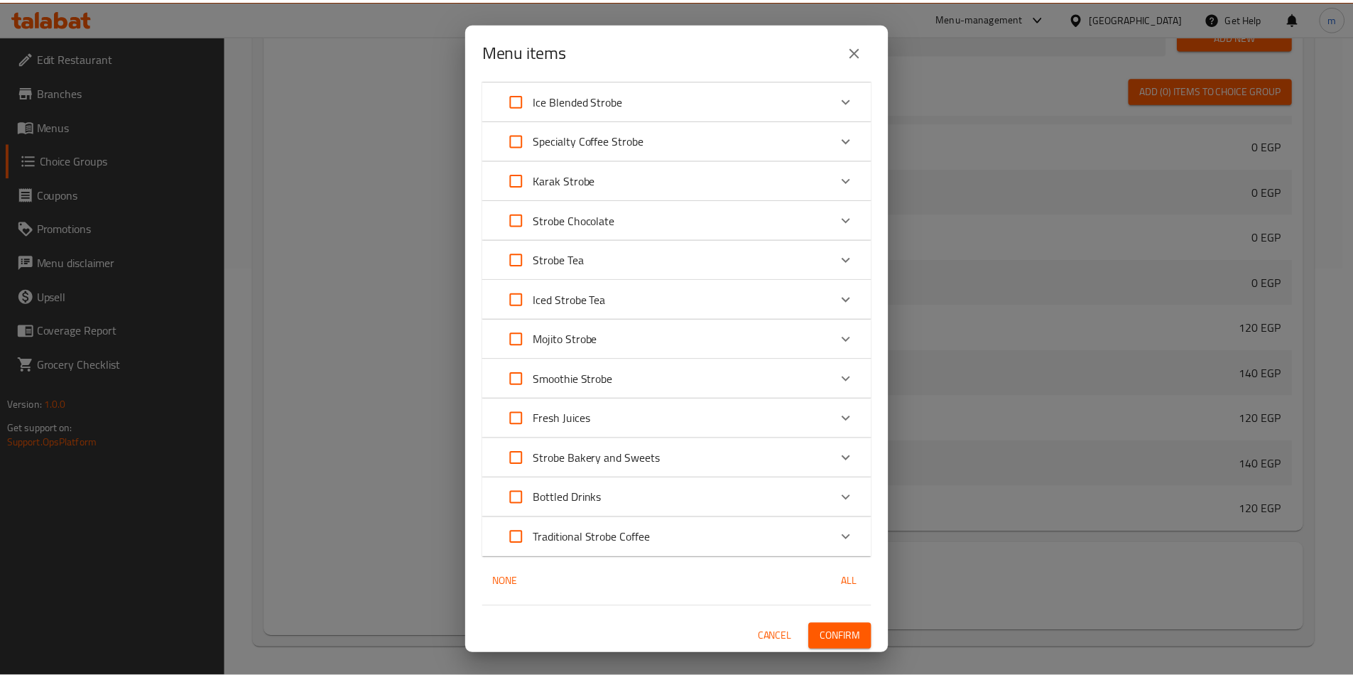
scroll to position [1324, 0]
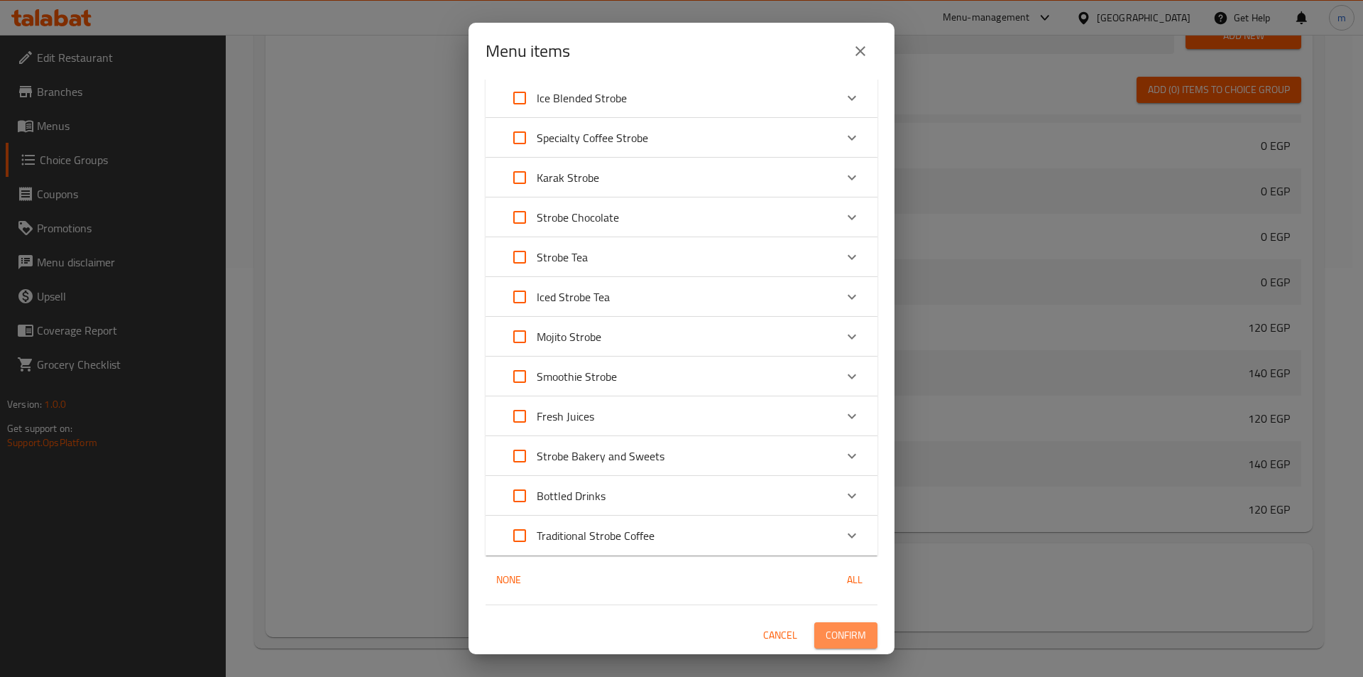
click at [832, 633] on span "Confirm" at bounding box center [846, 635] width 40 height 18
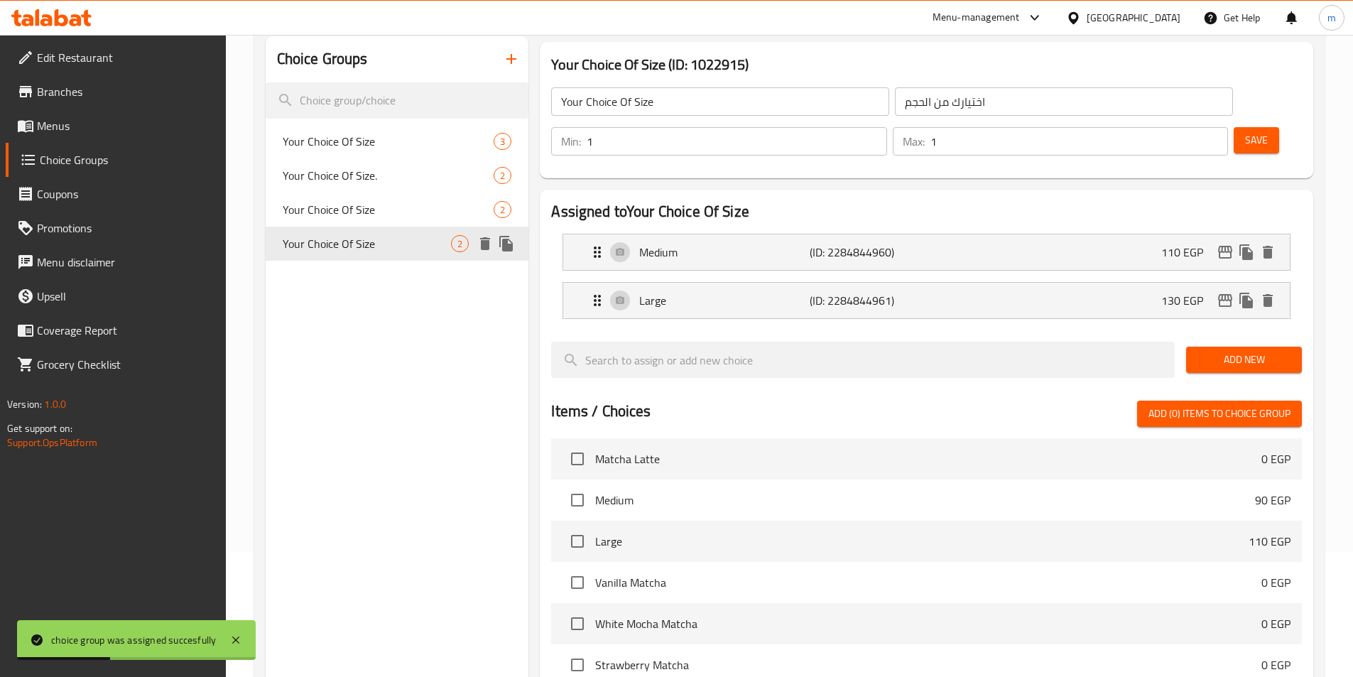
scroll to position [0, 0]
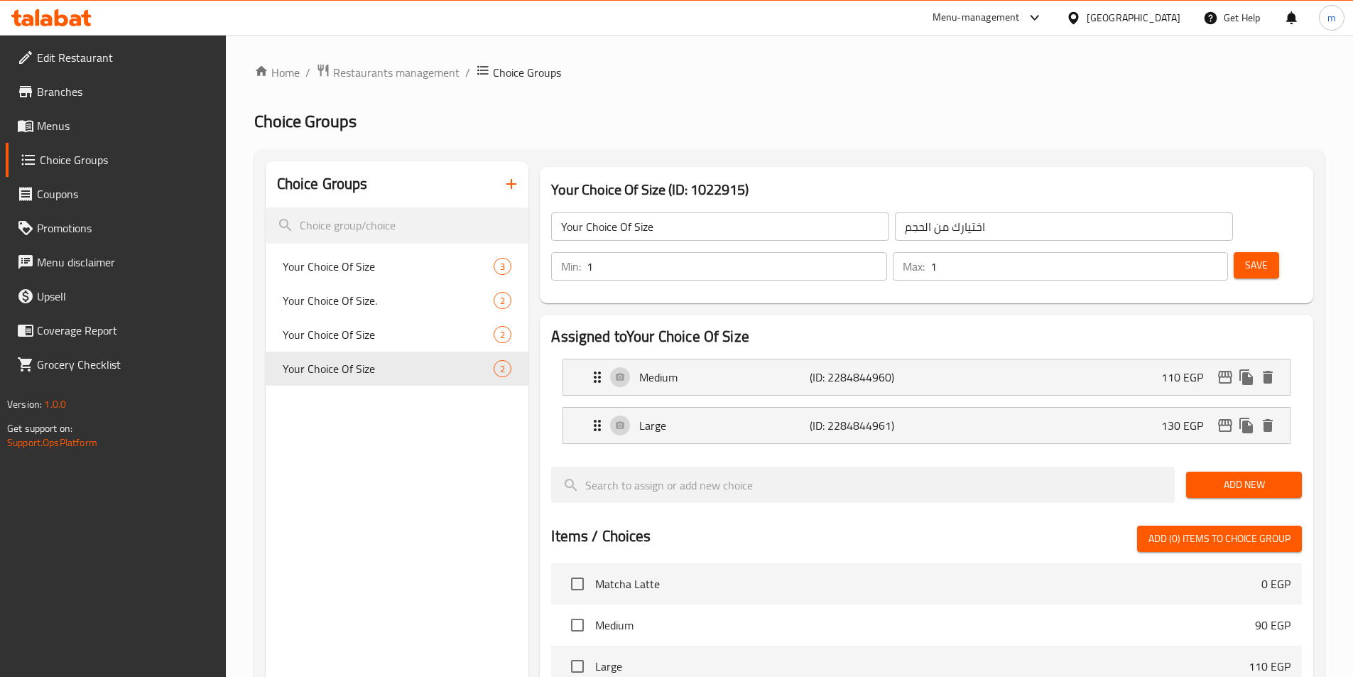
click at [1229, 476] on span "Add New" at bounding box center [1243, 485] width 93 height 18
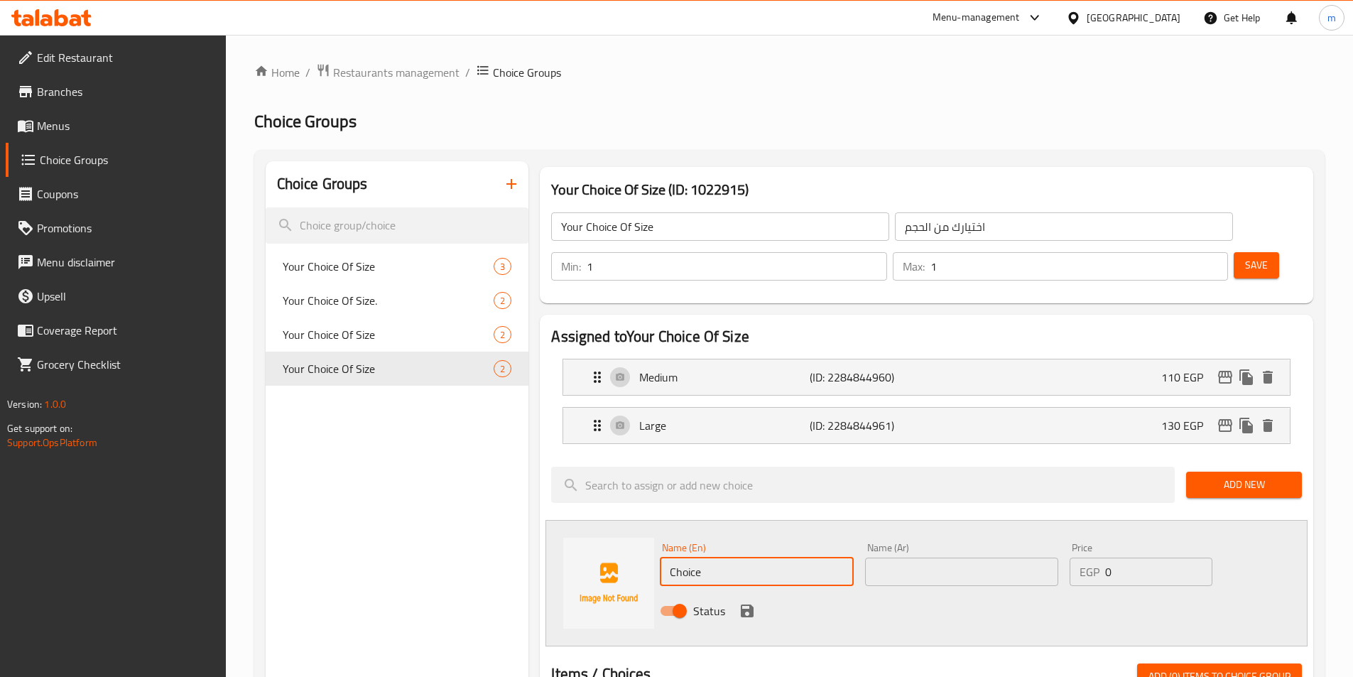
click at [747, 557] on input "Choice" at bounding box center [756, 571] width 193 height 28
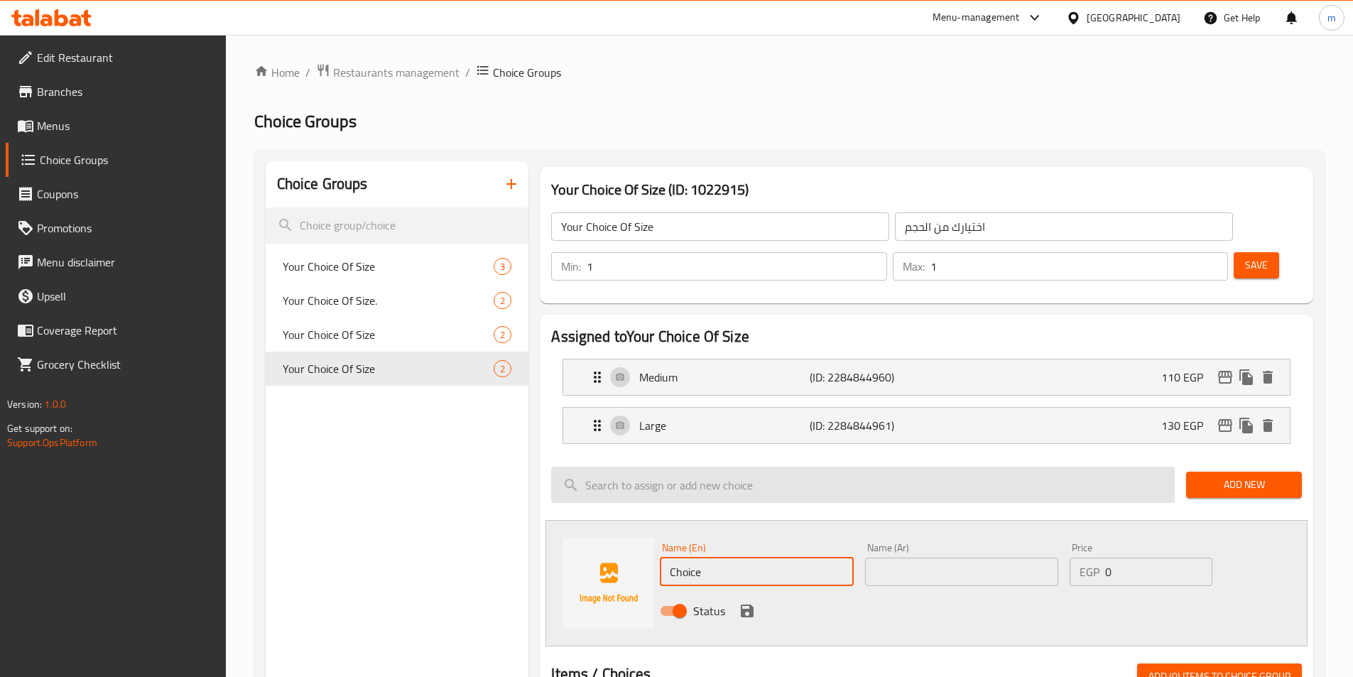
type input "ى"
type input "Medium"
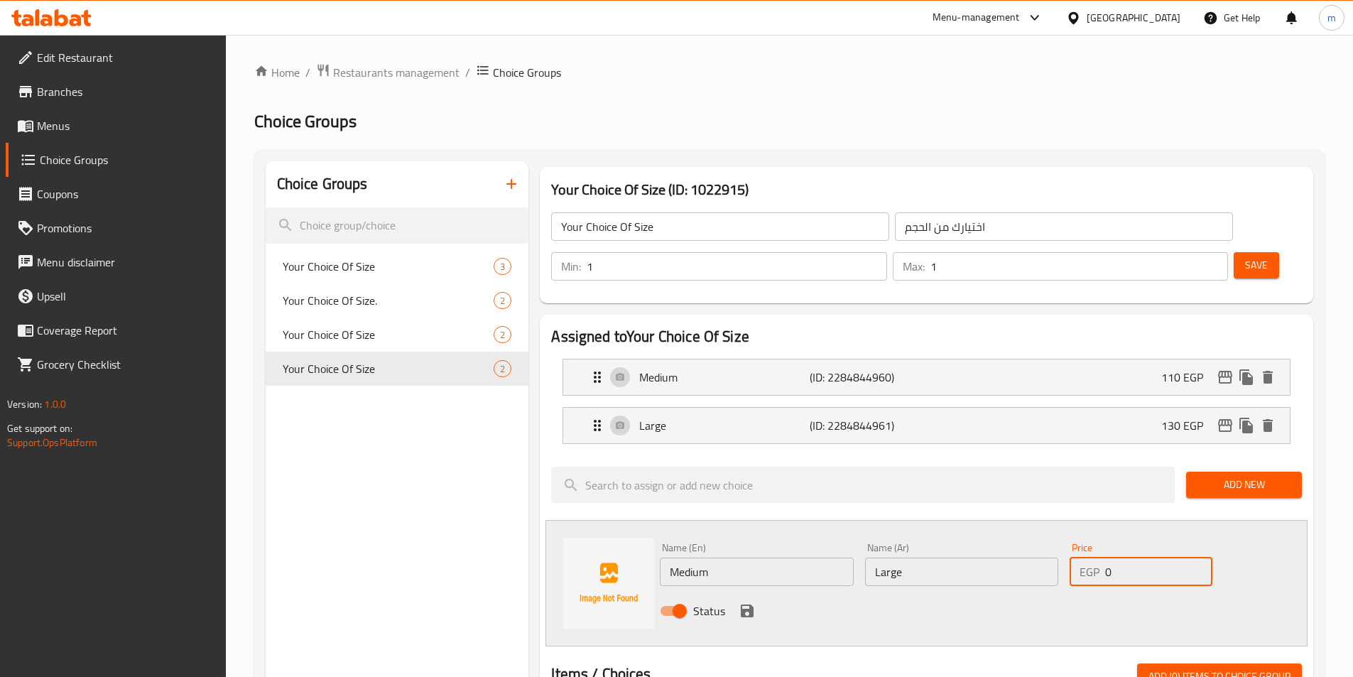
click at [1144, 557] on input "0" at bounding box center [1158, 571] width 107 height 28
click at [917, 557] on input "Large" at bounding box center [961, 571] width 193 height 28
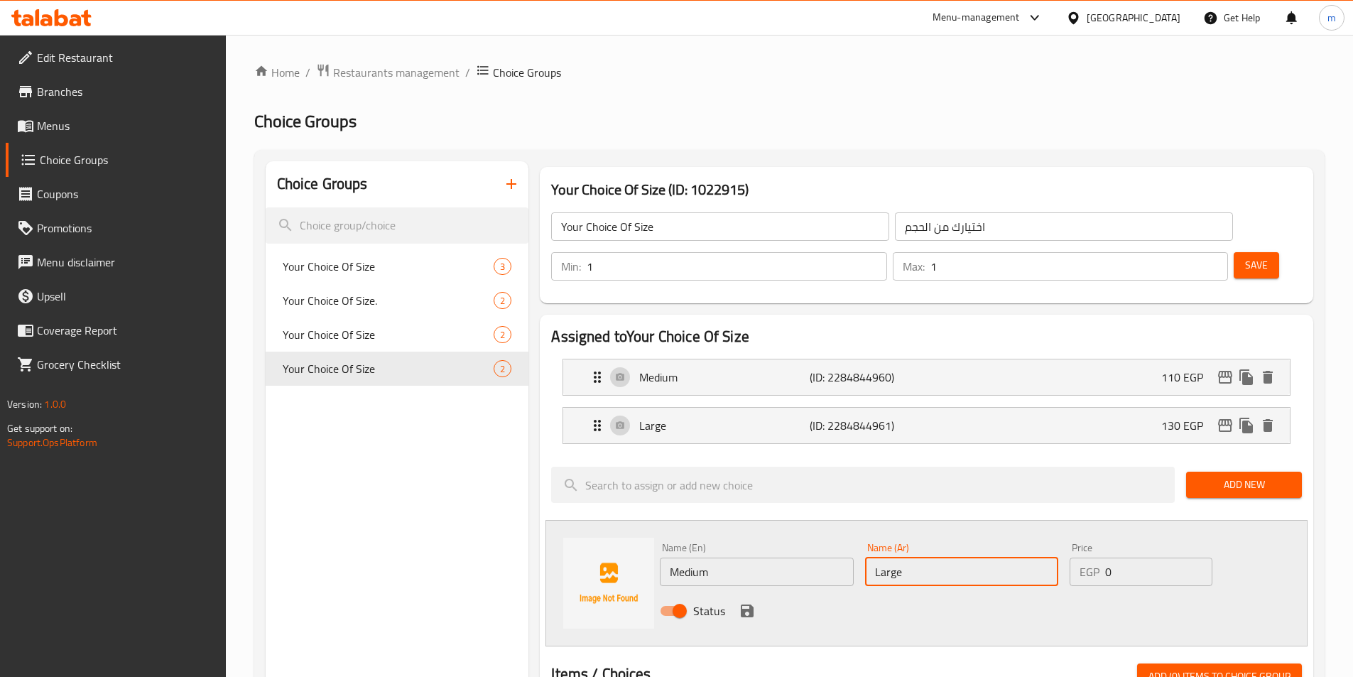
click at [917, 557] on input "Large" at bounding box center [961, 571] width 193 height 28
type input "وسط"
click at [1151, 557] on input "0" at bounding box center [1158, 571] width 107 height 28
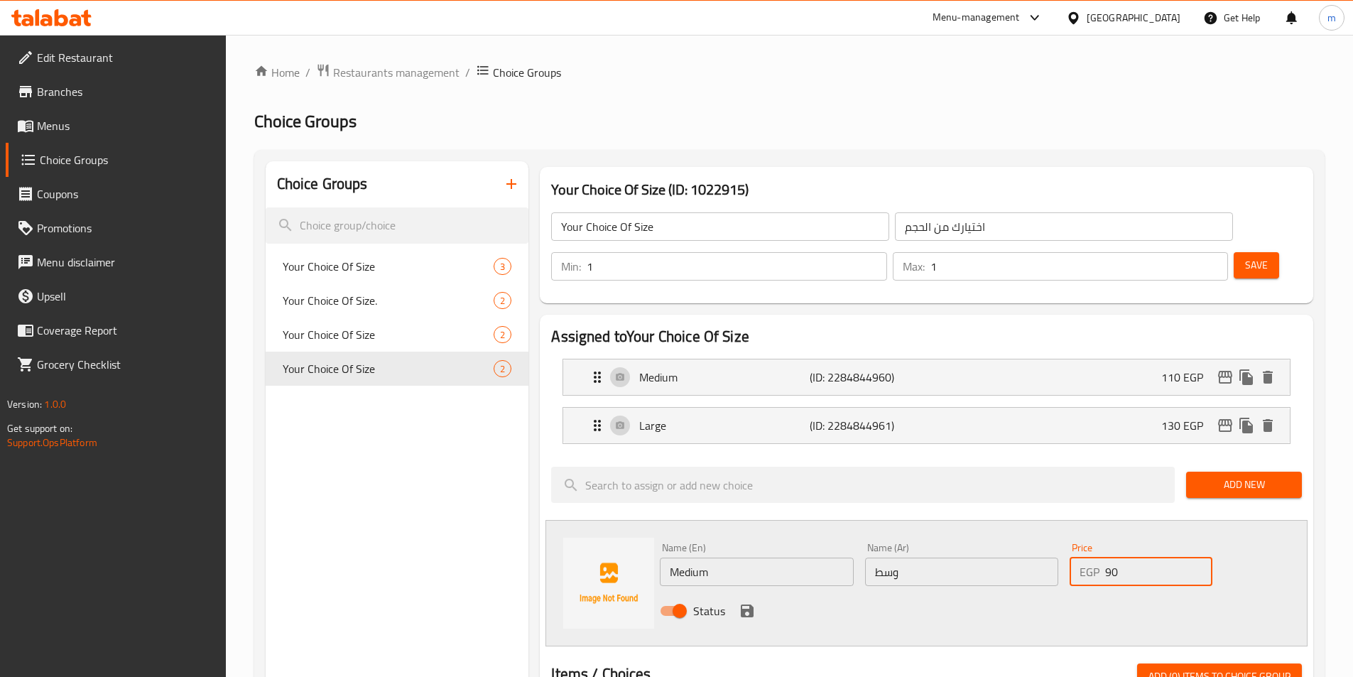
type input "90"
click at [748, 604] on icon "save" at bounding box center [747, 610] width 13 height 13
click at [508, 187] on icon "button" at bounding box center [511, 183] width 17 height 17
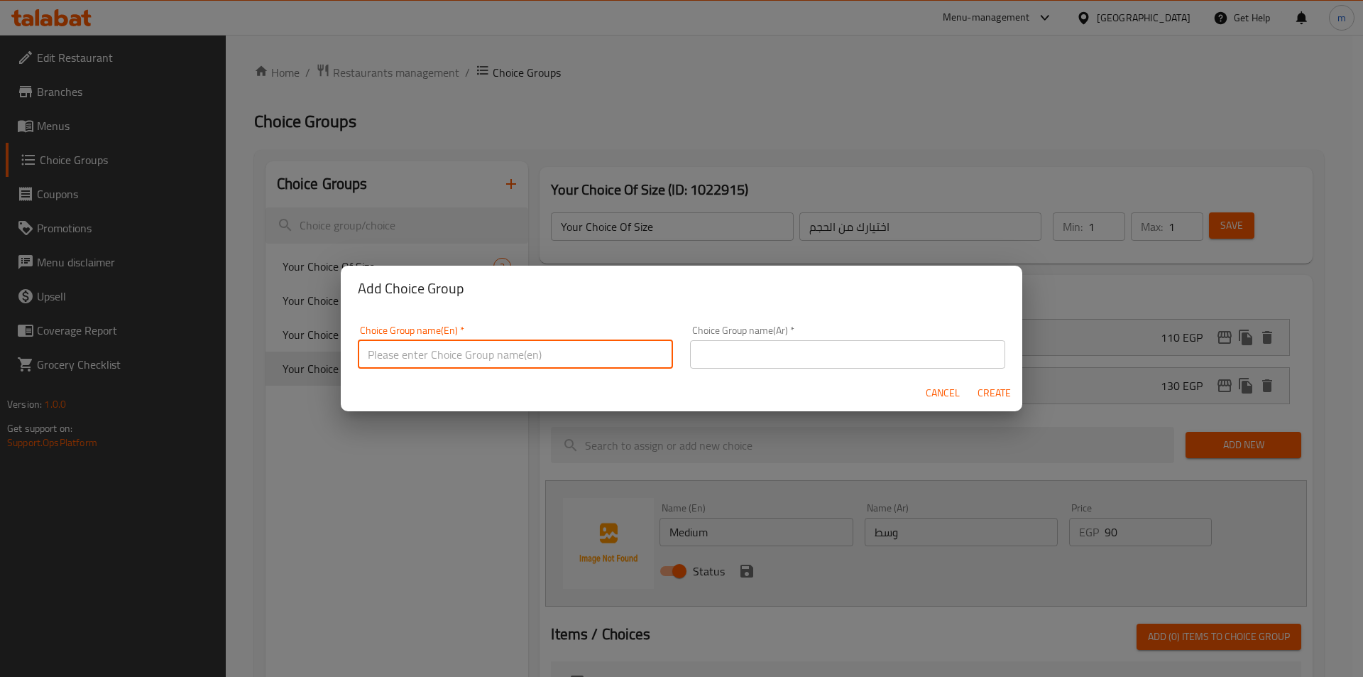
click at [525, 354] on input "text" at bounding box center [515, 354] width 315 height 28
type input "Your Choice Of Size3"
click at [774, 360] on input "text" at bounding box center [847, 354] width 315 height 28
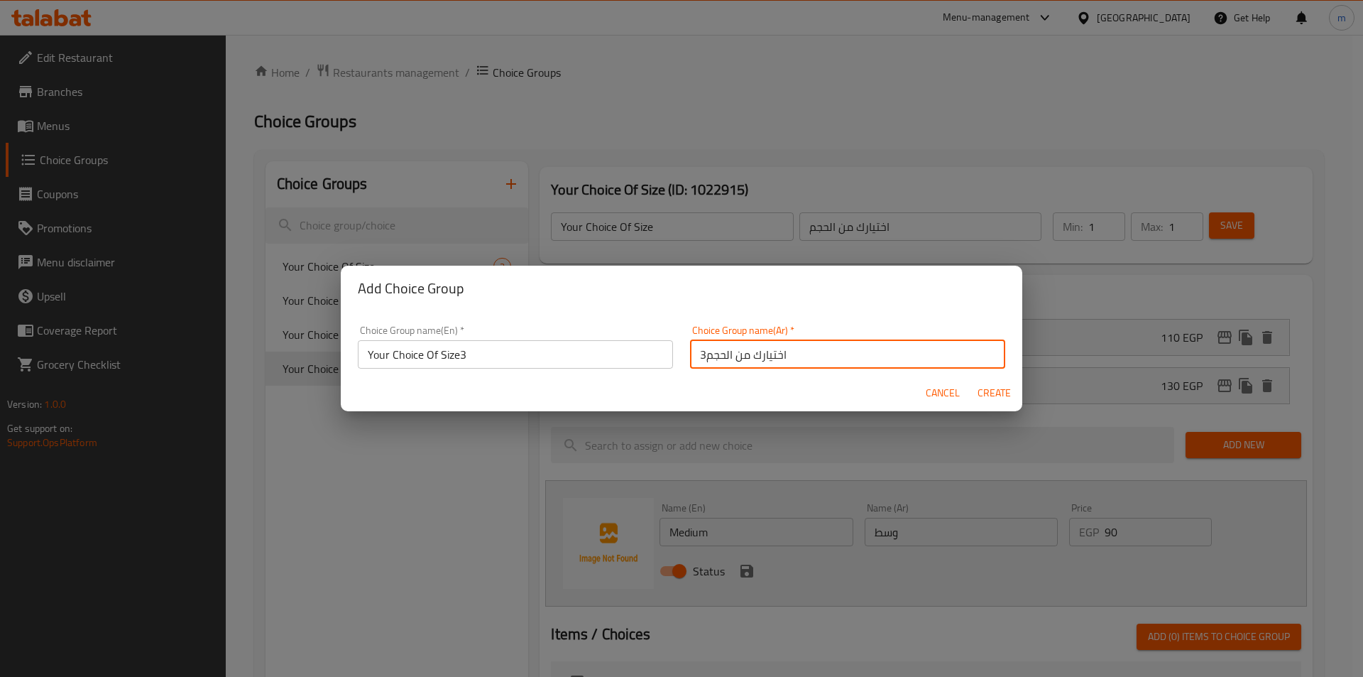
type input "اختيارك من الحجم3"
click at [985, 391] on span "Create" at bounding box center [994, 393] width 34 height 18
type input "Your Choice Of Size3"
type input "اختيارك من الحجم3"
type input "0"
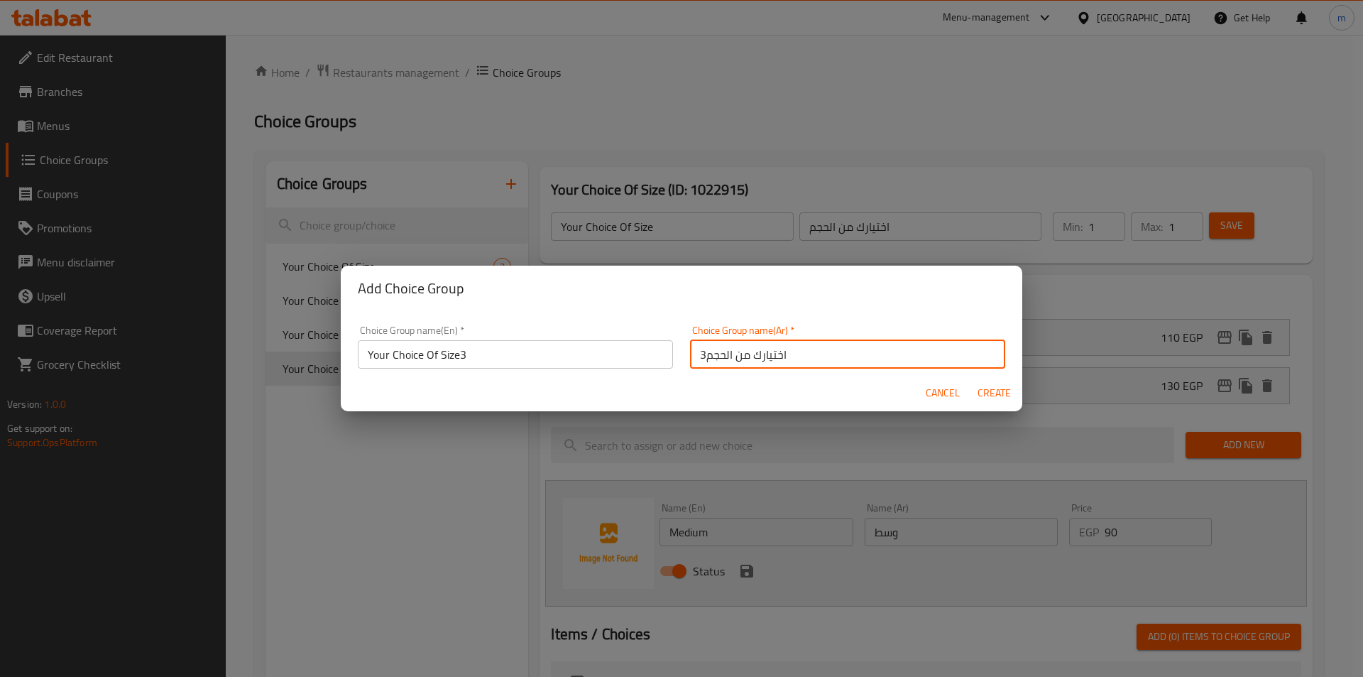
type input "0"
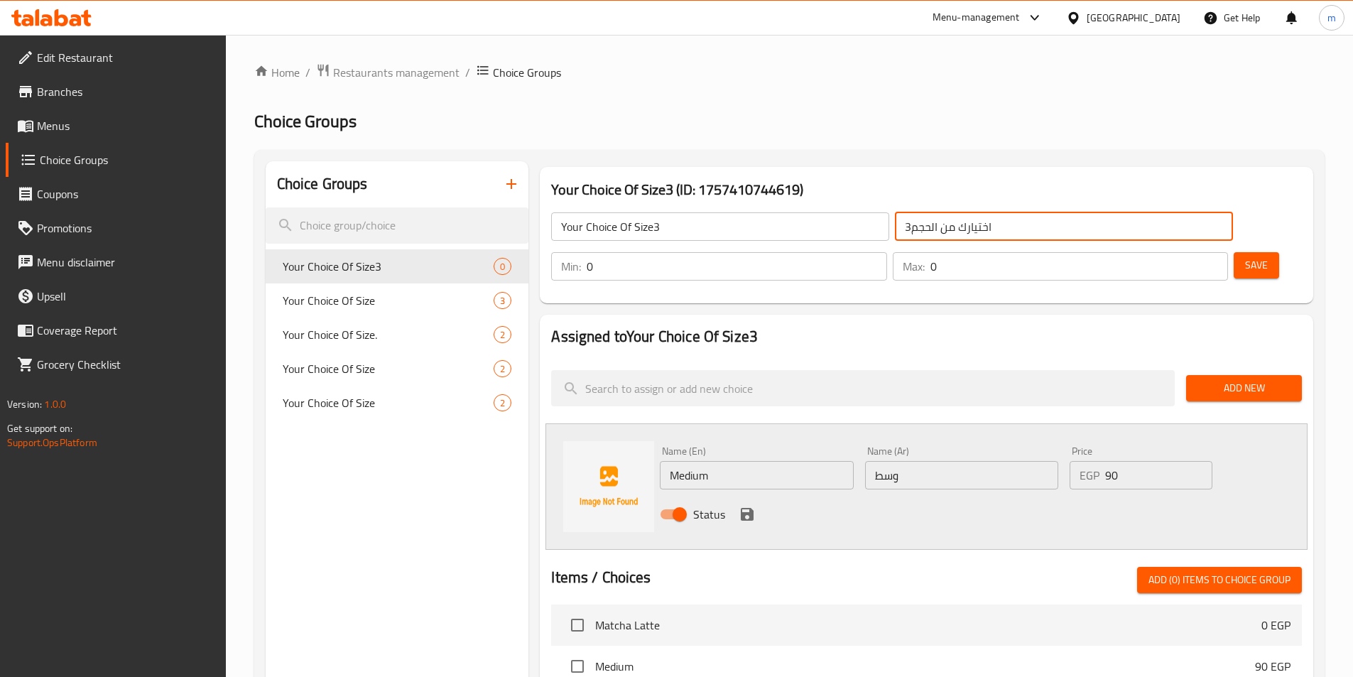
drag, startPoint x: 809, startPoint y: 229, endPoint x: 741, endPoint y: 218, distance: 69.1
click at [895, 226] on input "اختيارك من الحجم3" at bounding box center [1064, 226] width 338 height 28
type input "اختيارك من الحجم"
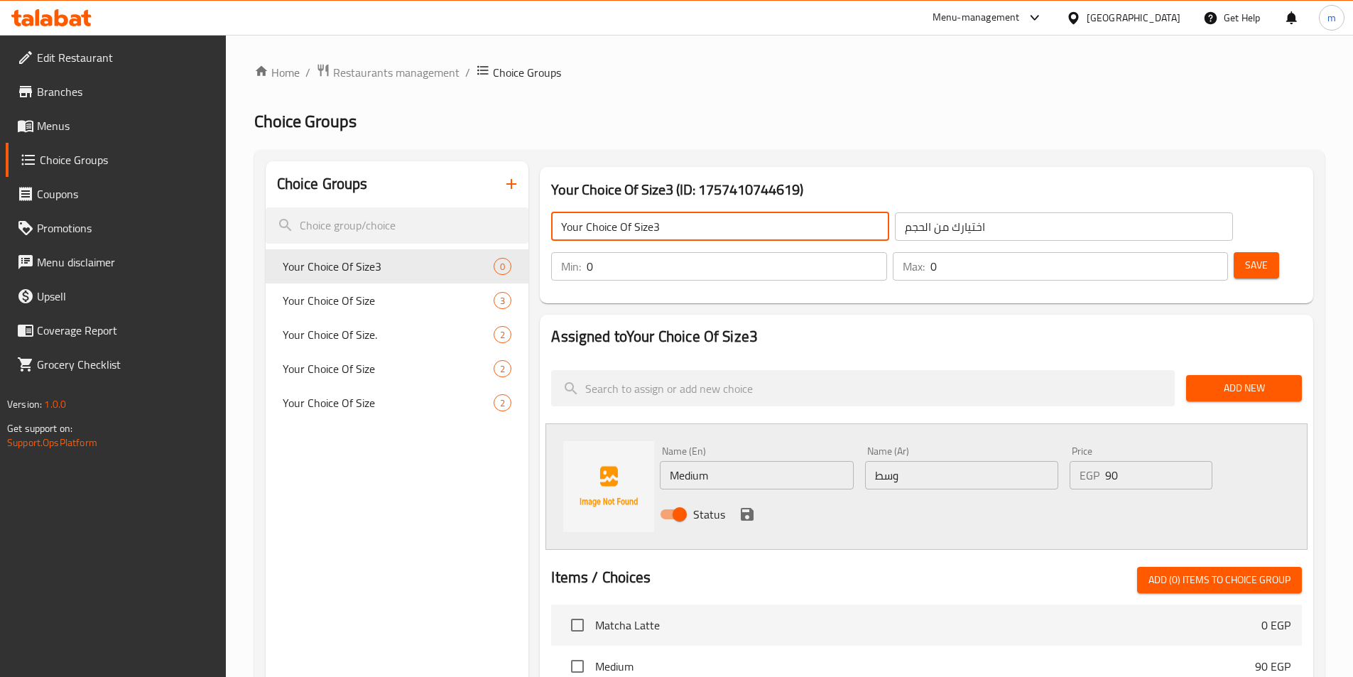
click at [653, 231] on input "Your Choice Of Size3" at bounding box center [720, 226] width 338 height 28
type input "Your Choice Of Size"
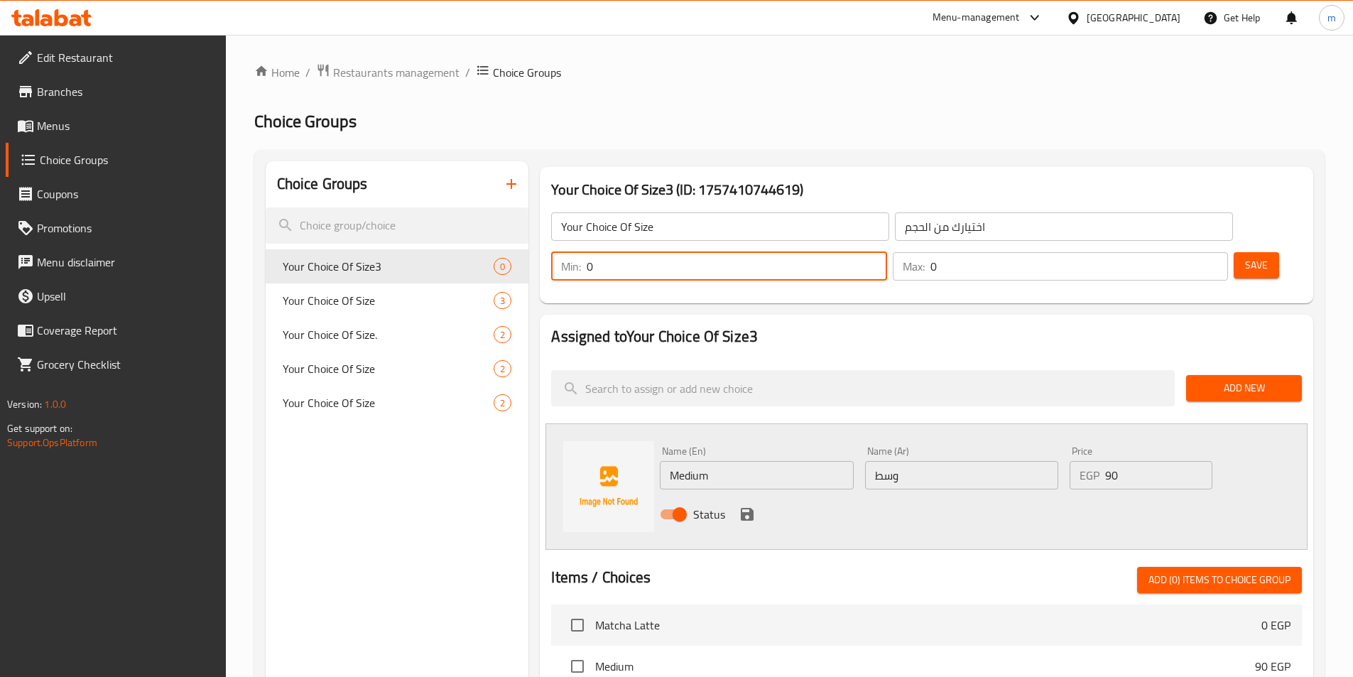
click at [886, 252] on input "0" at bounding box center [737, 266] width 300 height 28
type input "1"
click at [1181, 252] on input "0" at bounding box center [1079, 266] width 298 height 28
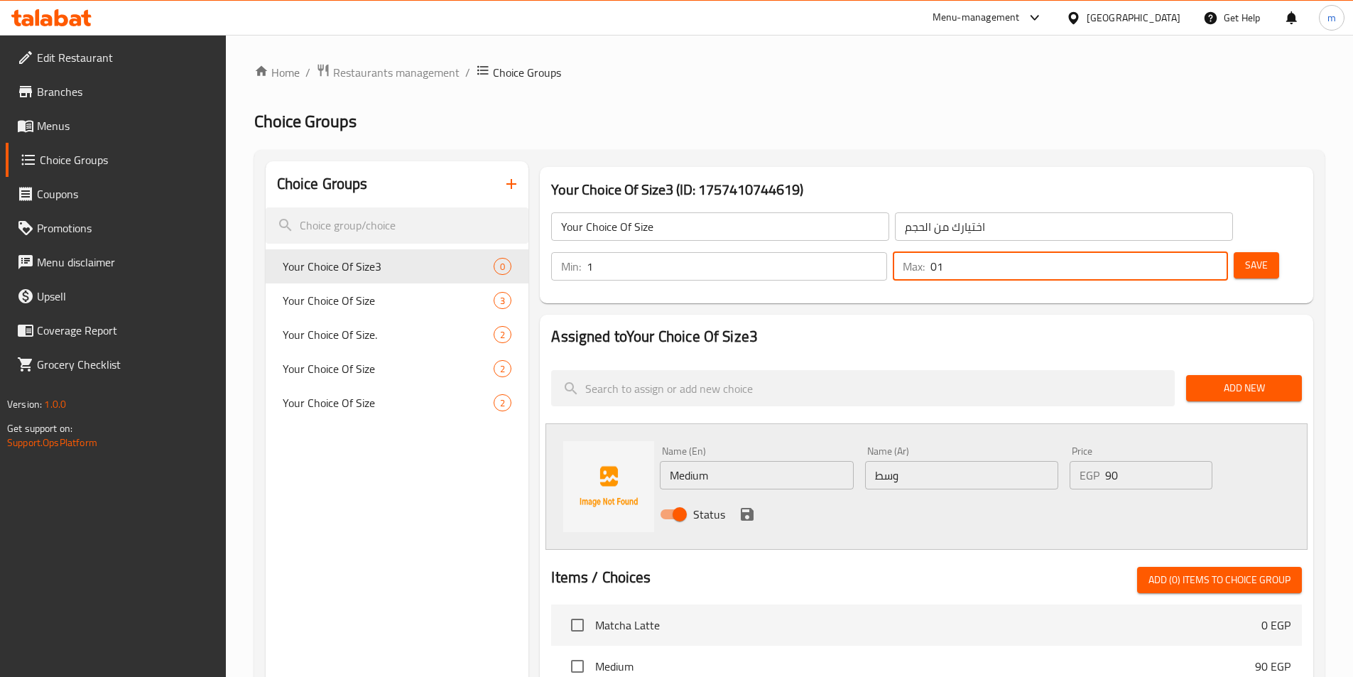
type input "0"
type input "1"
click at [1245, 256] on span "Save" at bounding box center [1256, 265] width 23 height 18
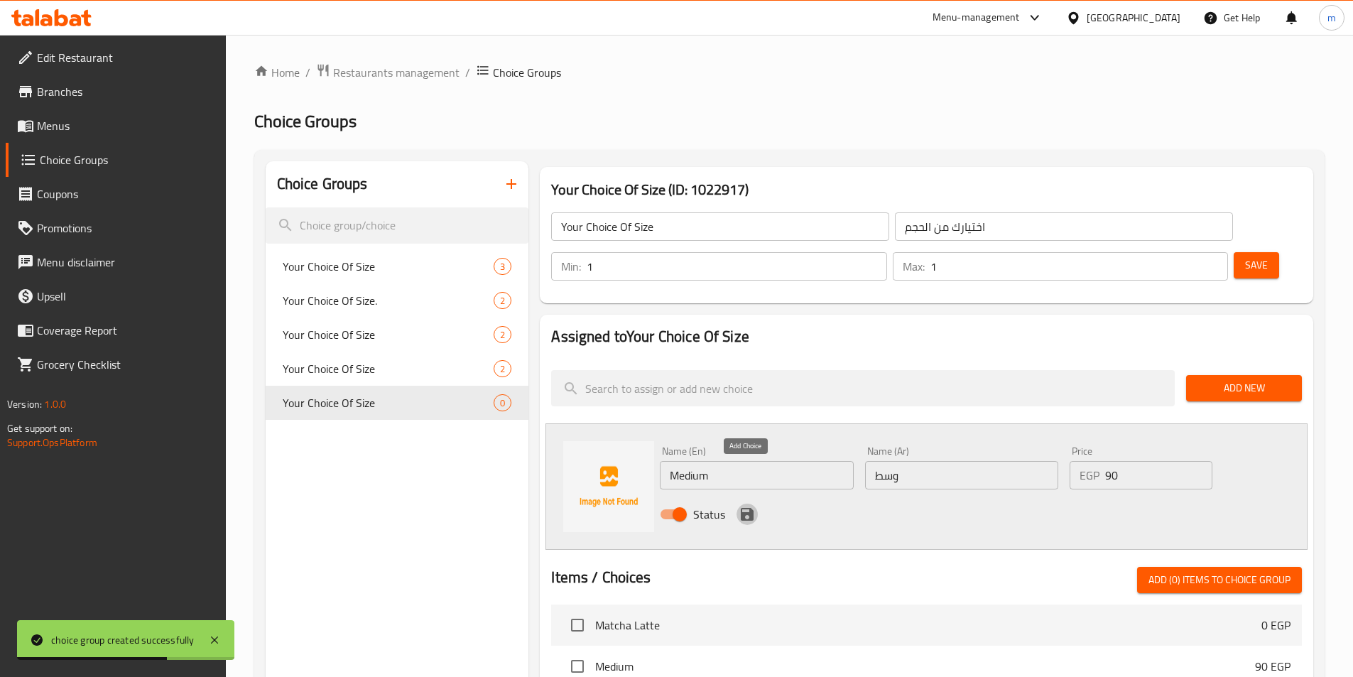
click at [743, 506] on icon "save" at bounding box center [746, 514] width 17 height 17
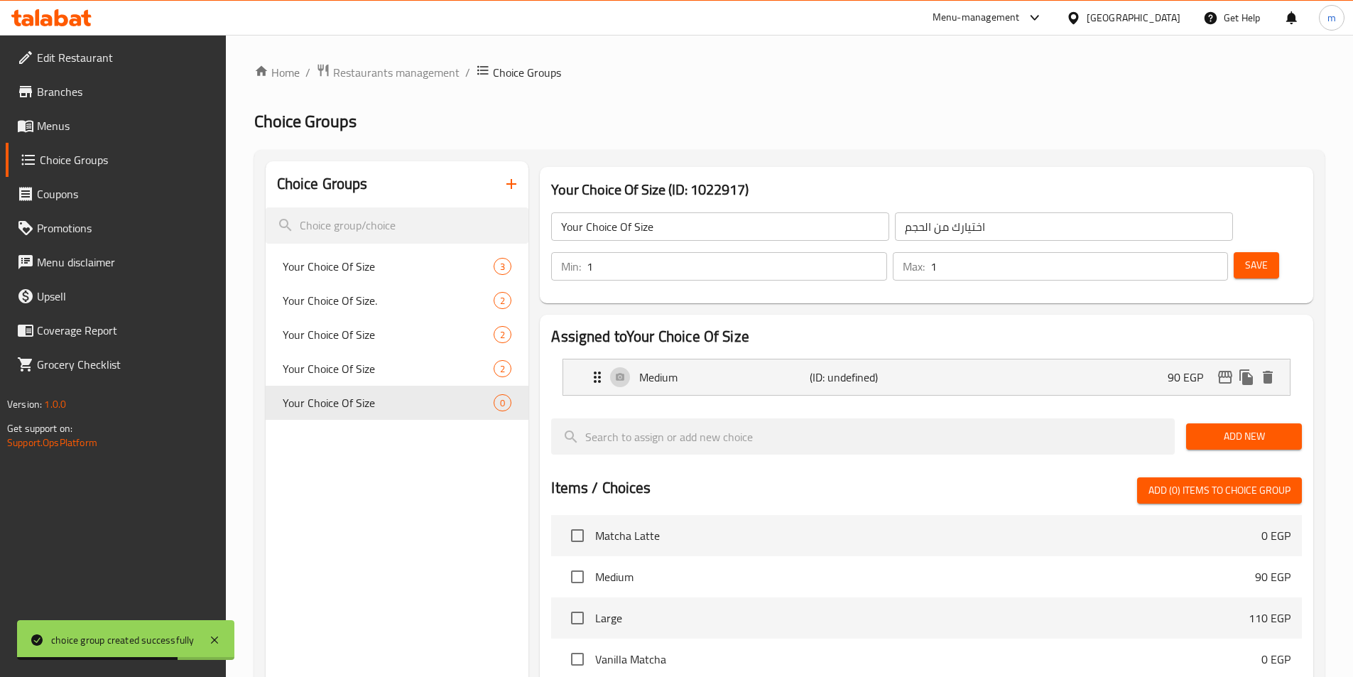
click at [1233, 427] on span "Add New" at bounding box center [1243, 436] width 93 height 18
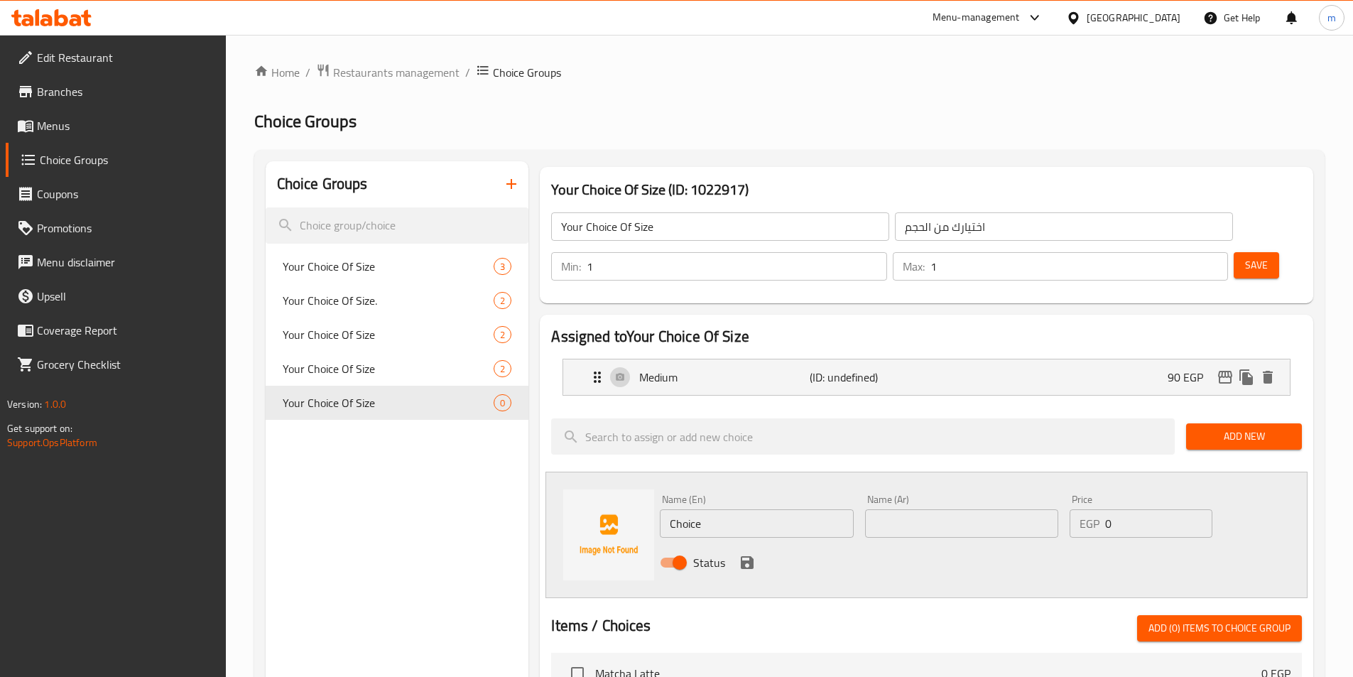
click at [741, 509] on input "Choice" at bounding box center [756, 523] width 193 height 28
type input "K"
type input "l"
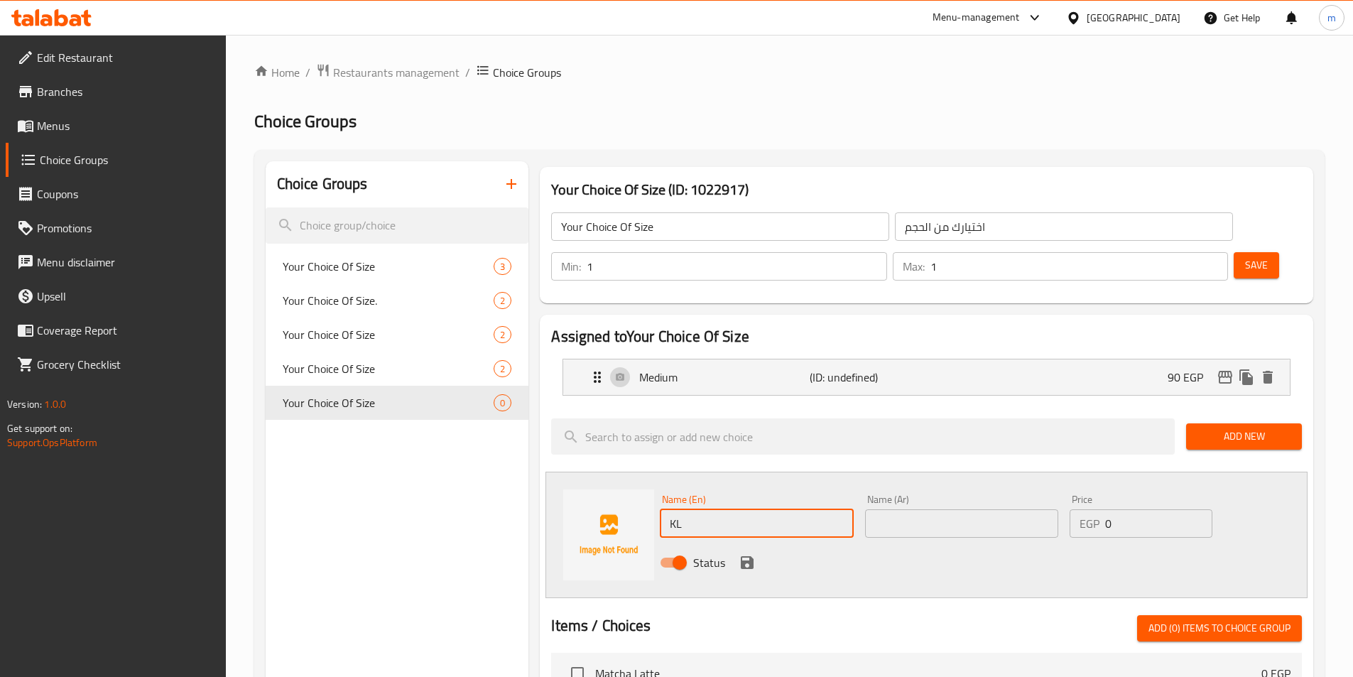
type input "K"
type input "Large"
click at [928, 509] on input "text" at bounding box center [961, 523] width 193 height 28
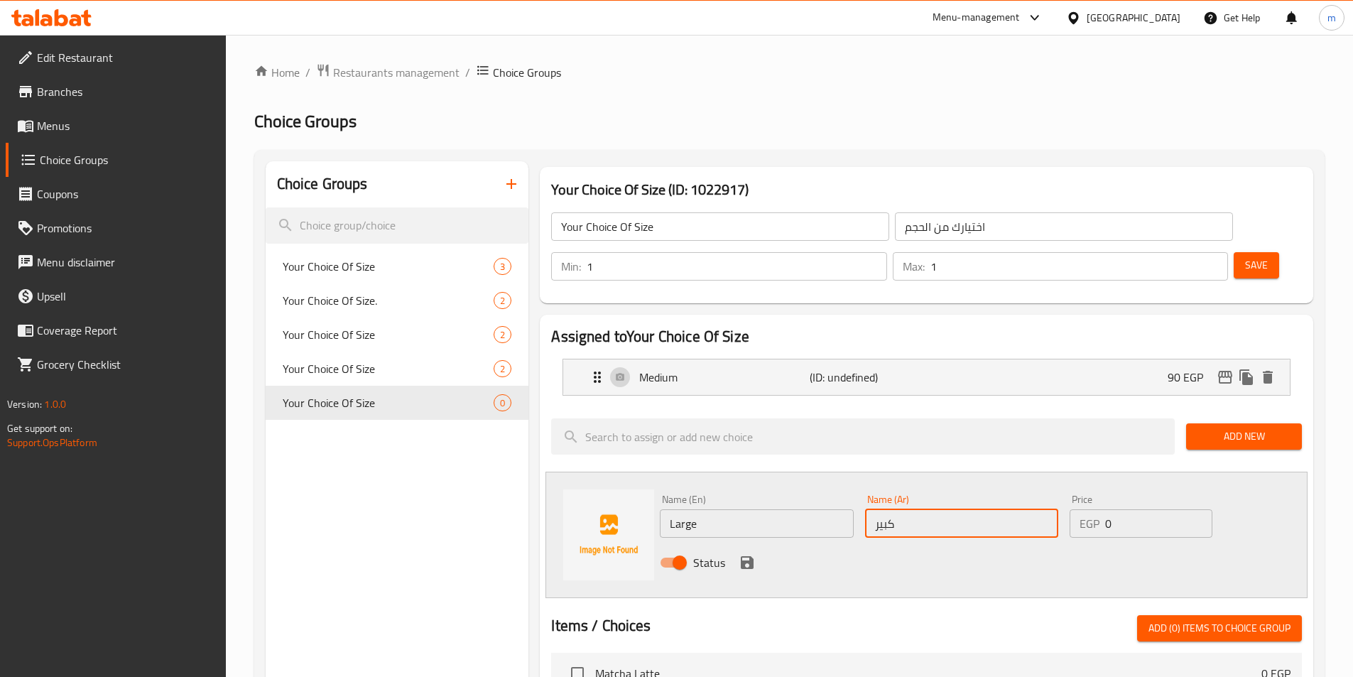
type input "كبير"
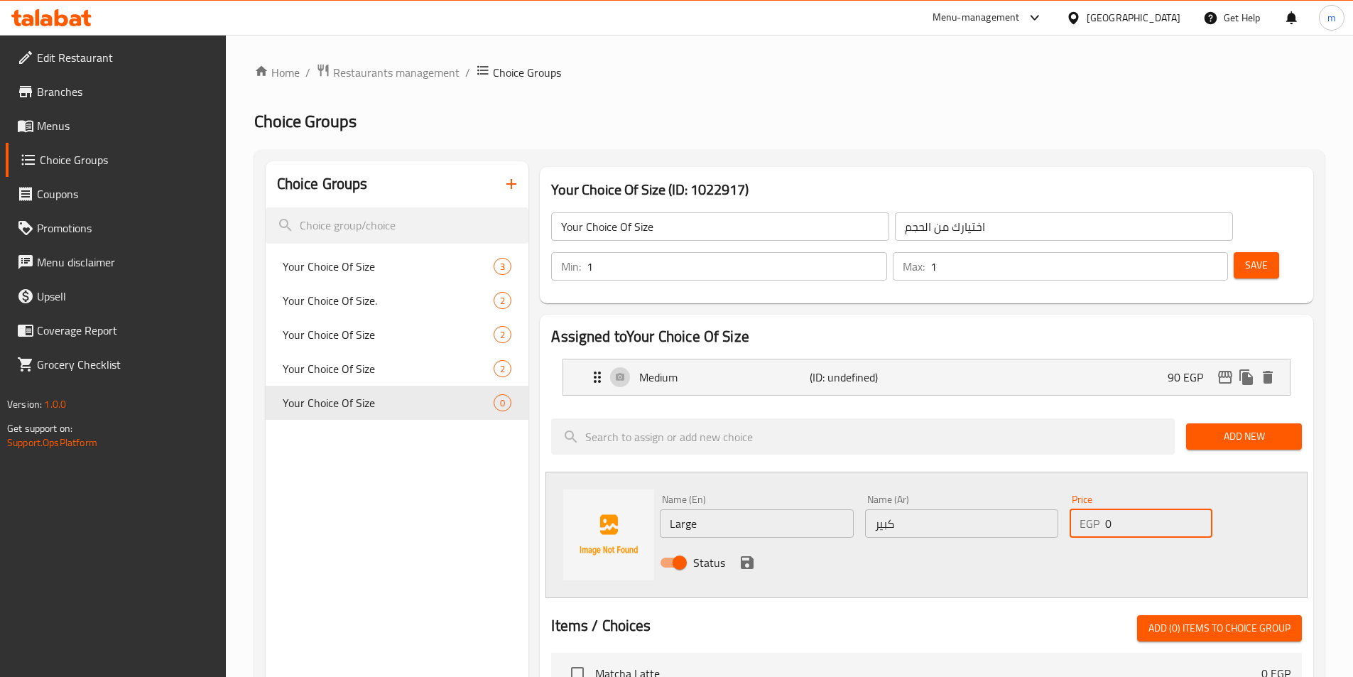
click at [1144, 509] on input "0" at bounding box center [1158, 523] width 107 height 28
type input "110"
click at [751, 556] on icon "save" at bounding box center [747, 562] width 13 height 13
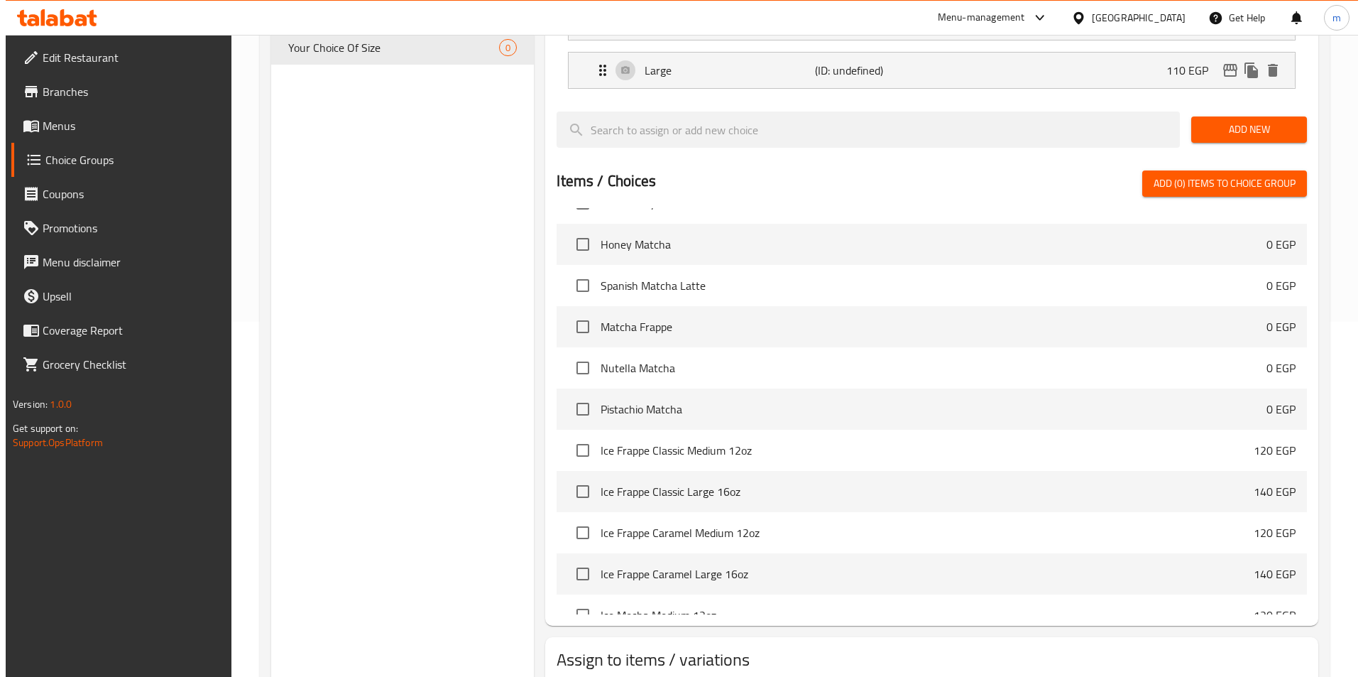
scroll to position [1420, 0]
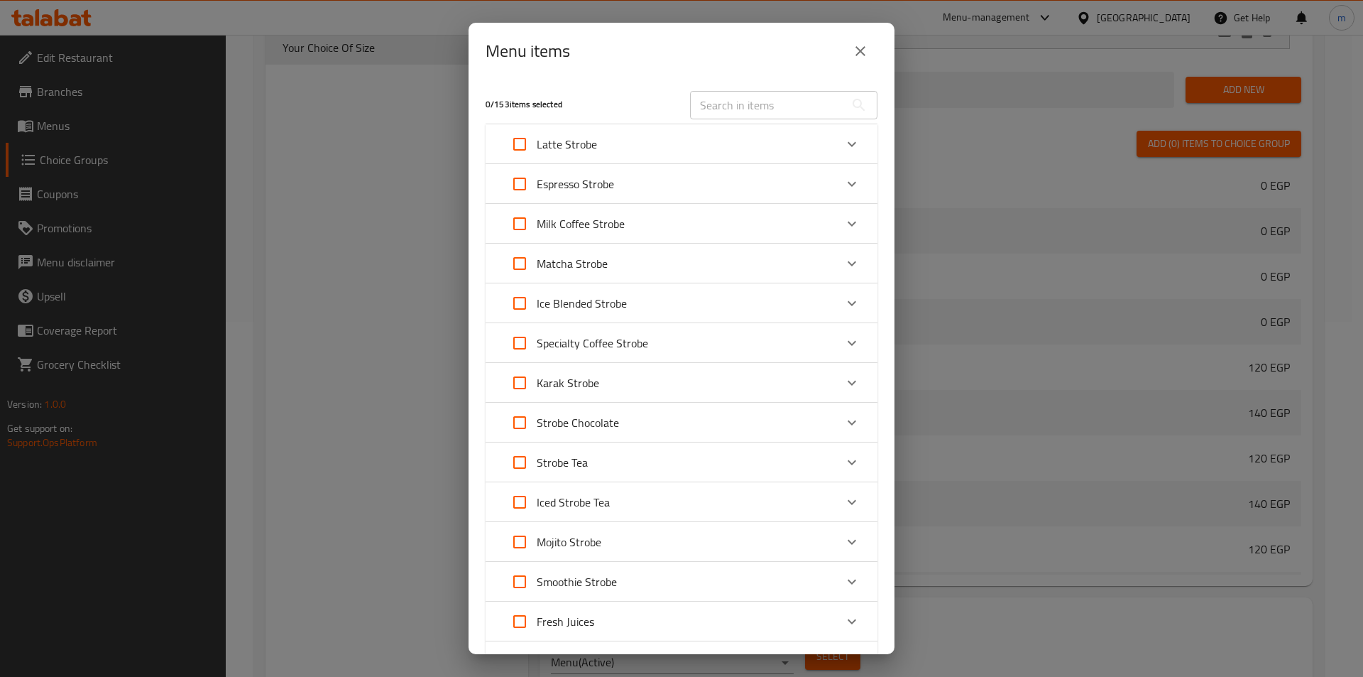
click at [588, 144] on p "Latte Strobe" at bounding box center [567, 144] width 60 height 17
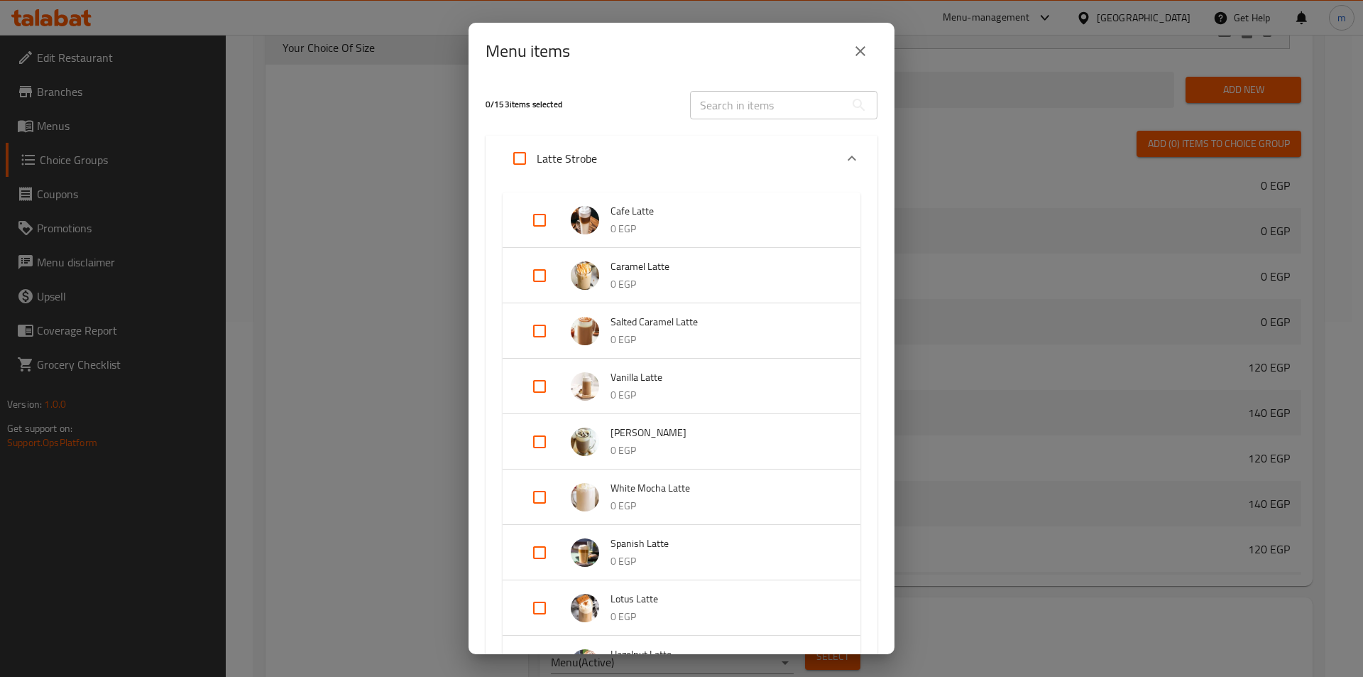
click at [545, 219] on input "Expand" at bounding box center [540, 220] width 34 height 34
checkbox input "true"
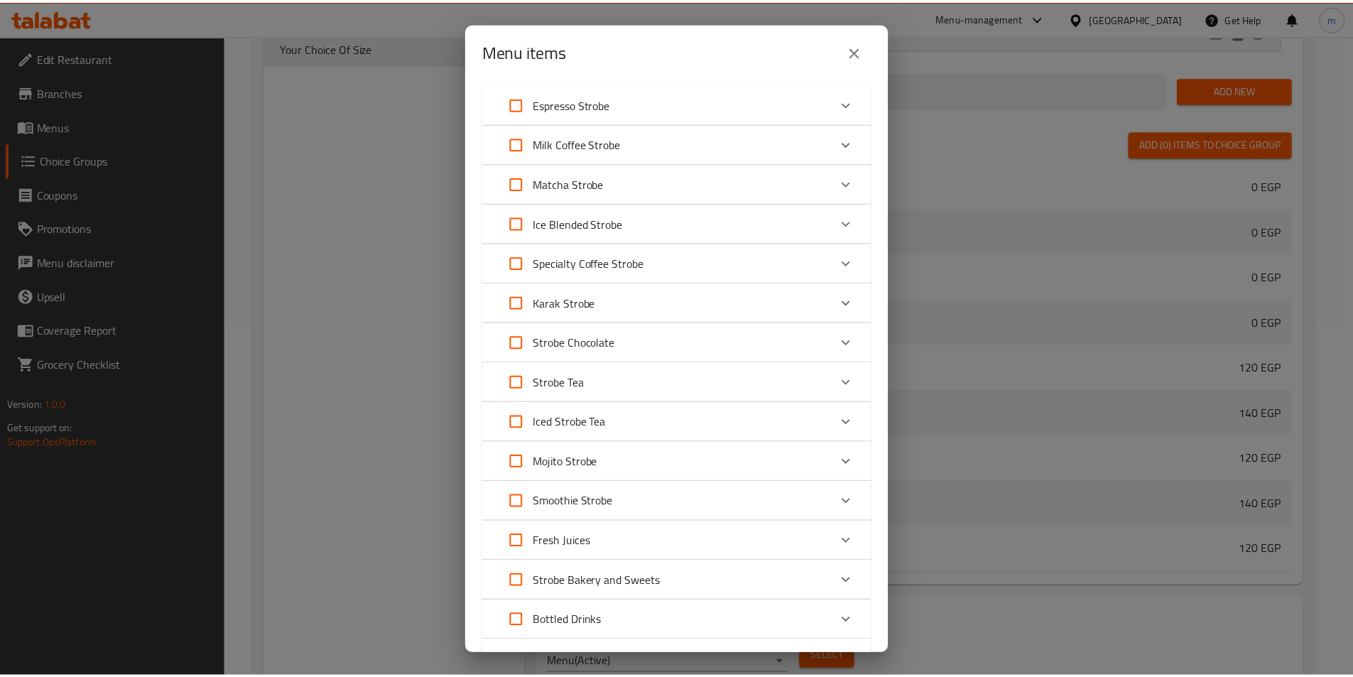
scroll to position [1165, 0]
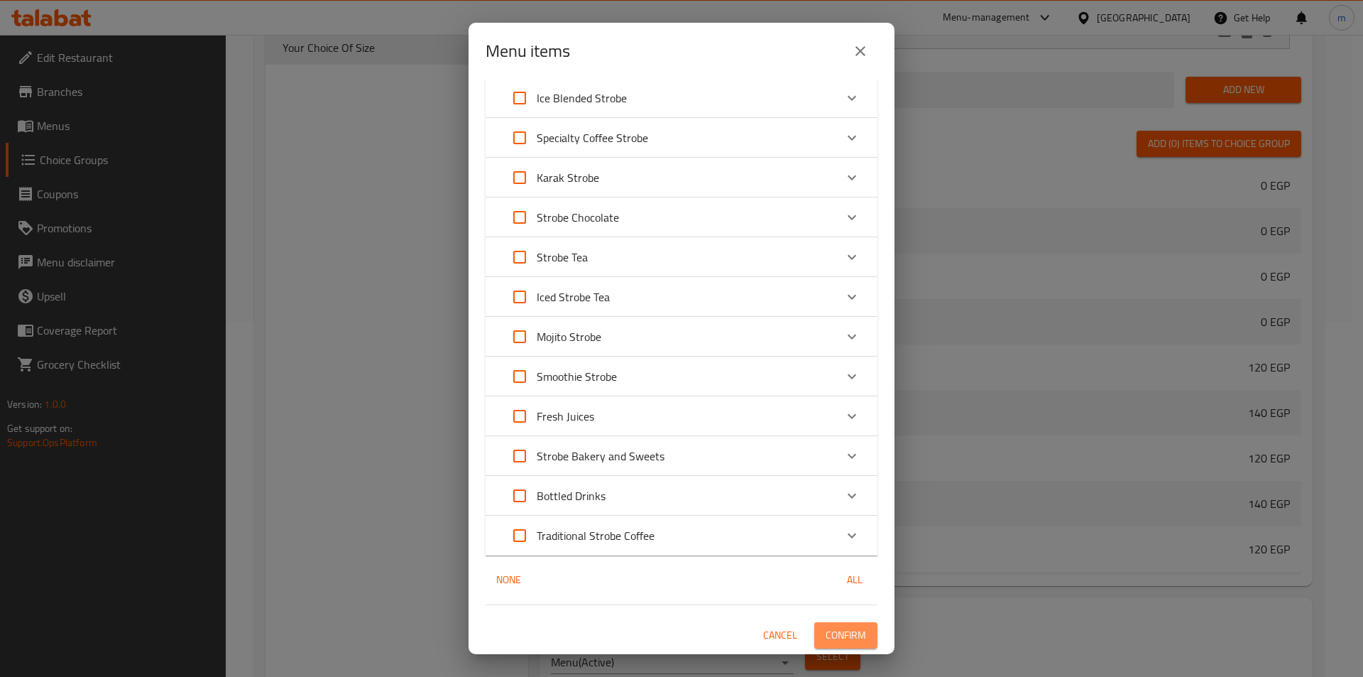
click at [851, 634] on span "Confirm" at bounding box center [846, 635] width 40 height 18
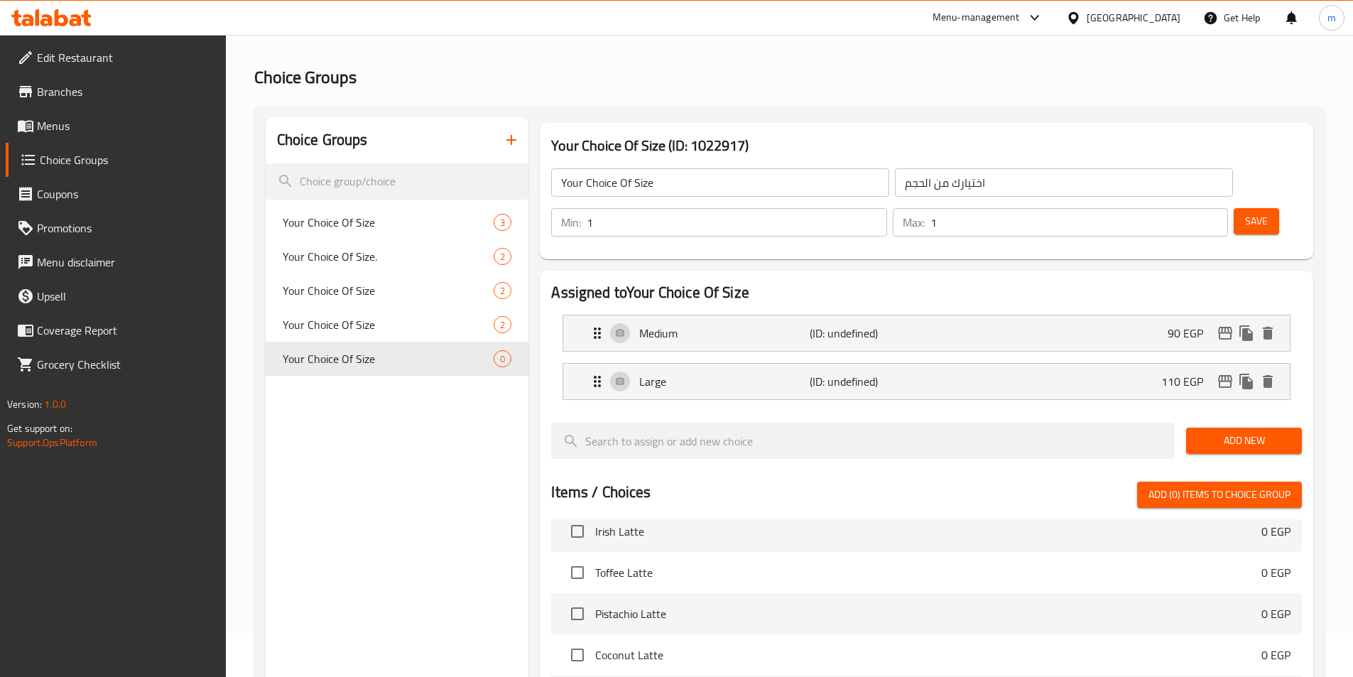
scroll to position [0, 0]
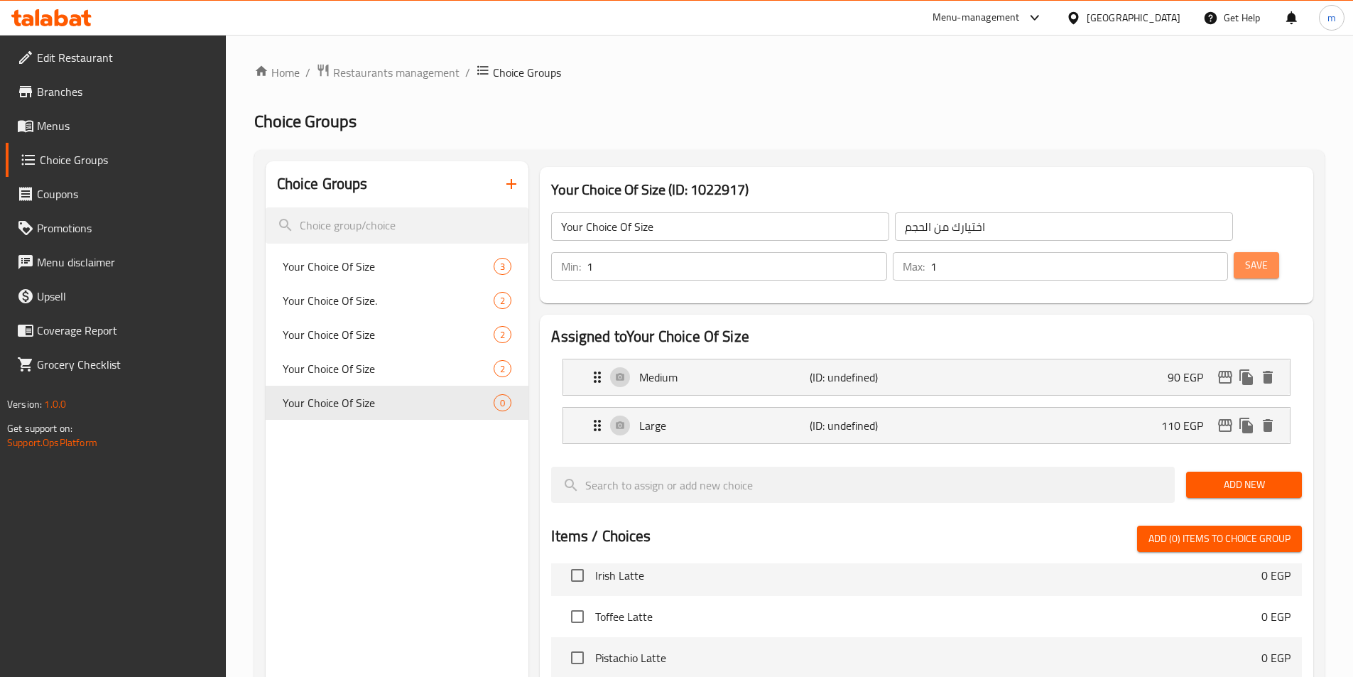
click at [1233, 252] on button "Save" at bounding box center [1255, 265] width 45 height 26
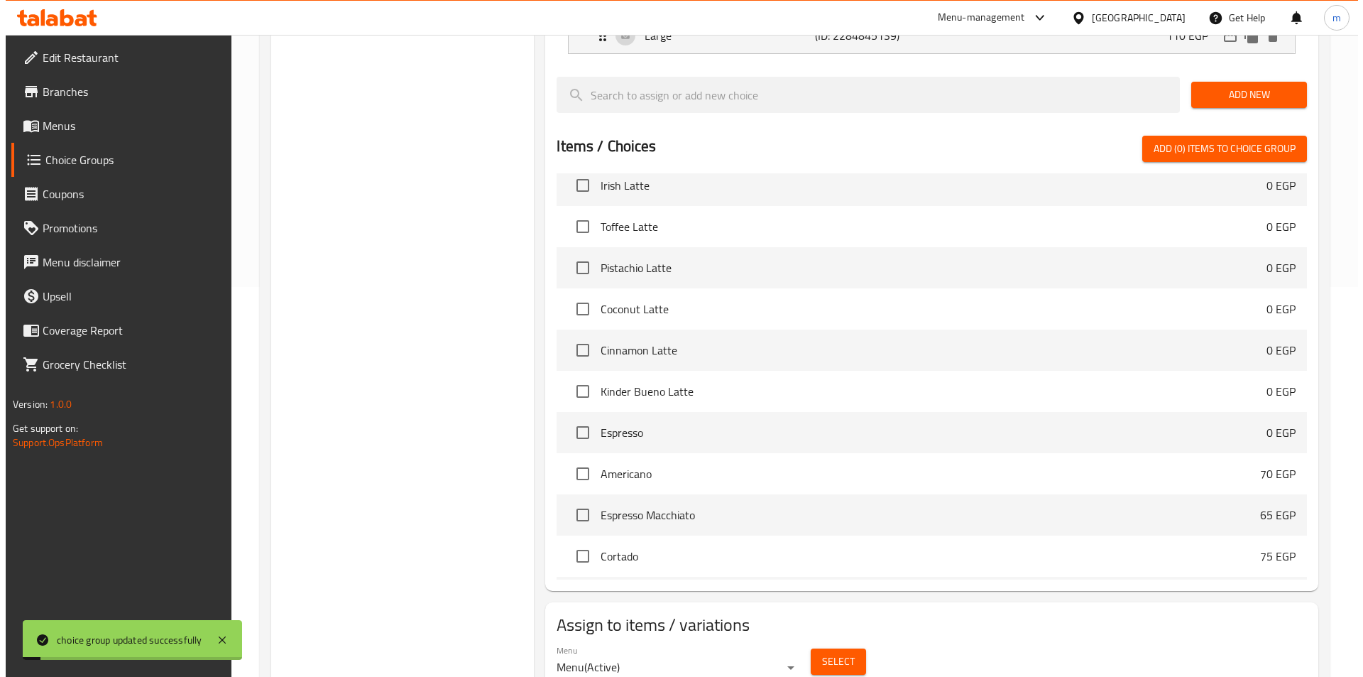
scroll to position [409, 0]
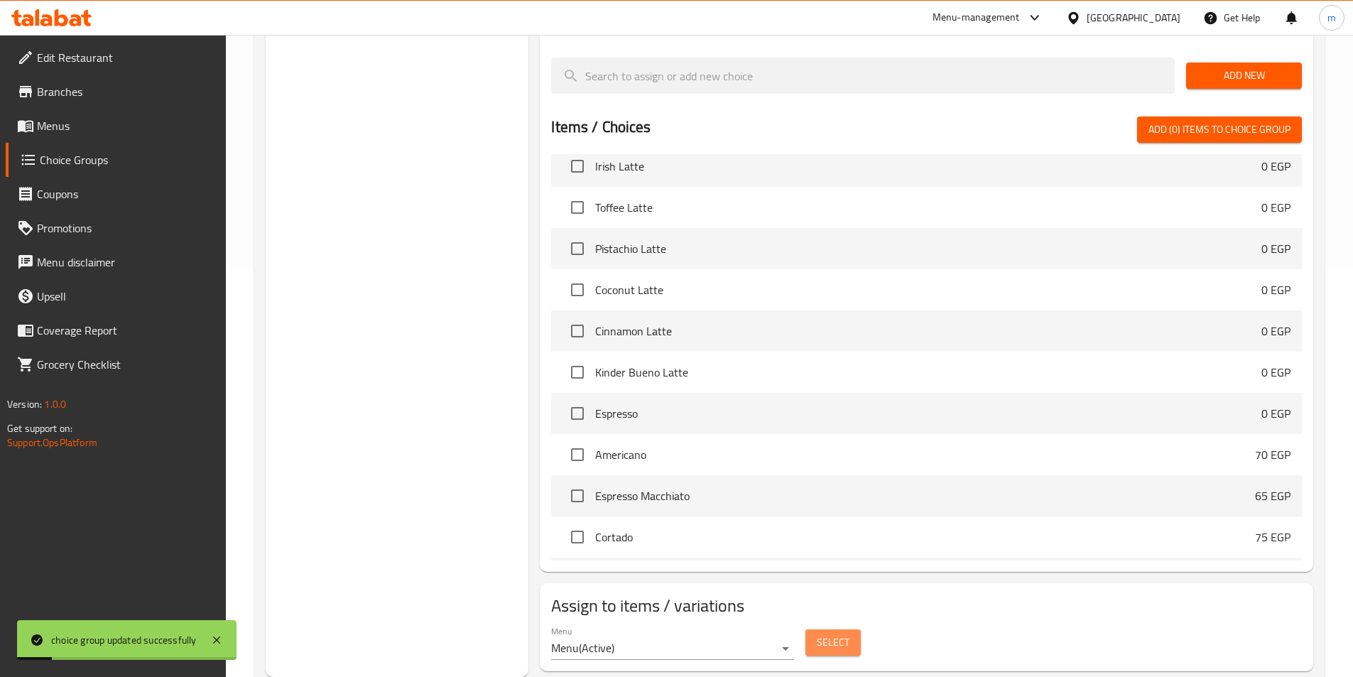
click at [852, 629] on button "Select" at bounding box center [832, 642] width 55 height 26
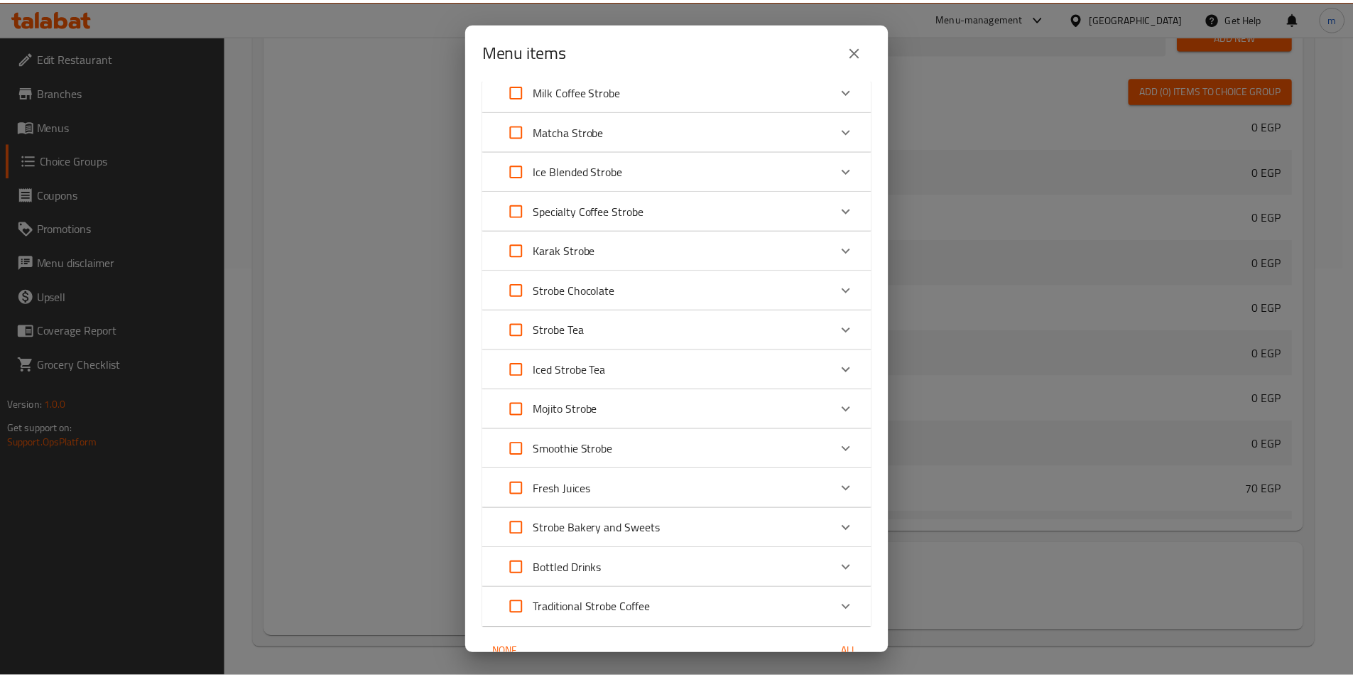
scroll to position [1165, 0]
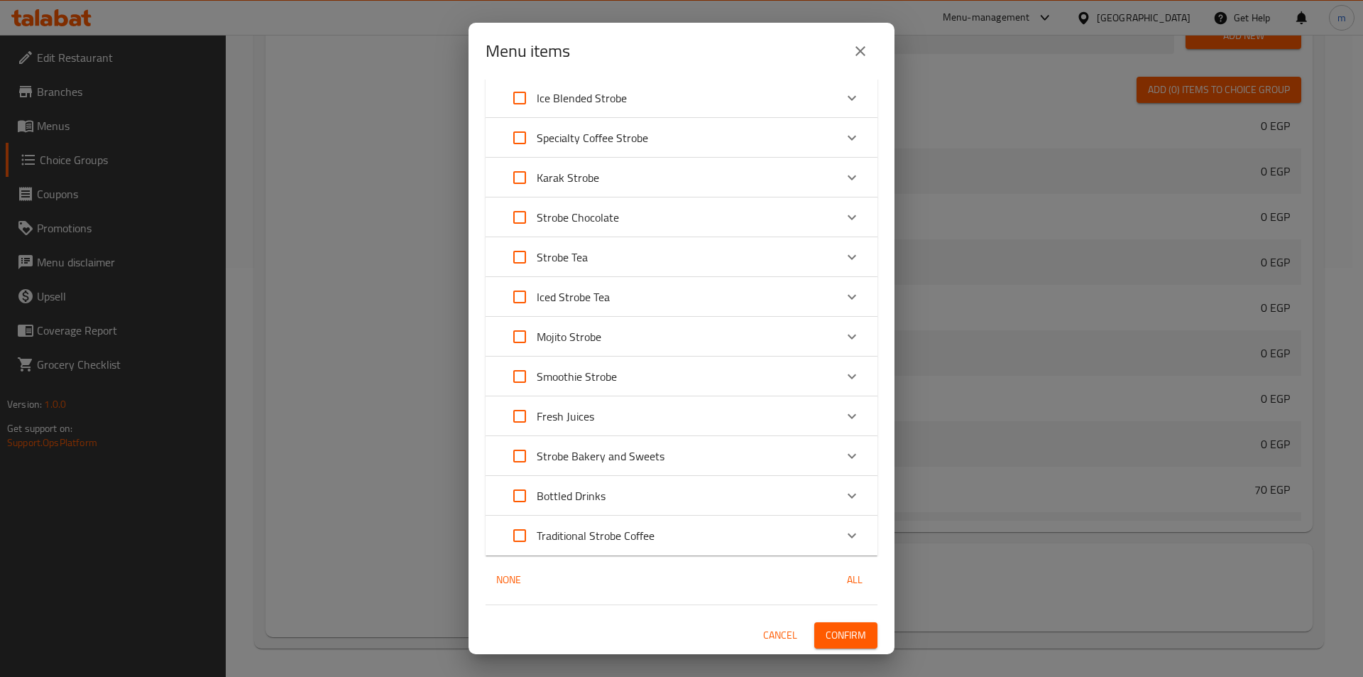
click at [827, 630] on span "Confirm" at bounding box center [846, 635] width 40 height 18
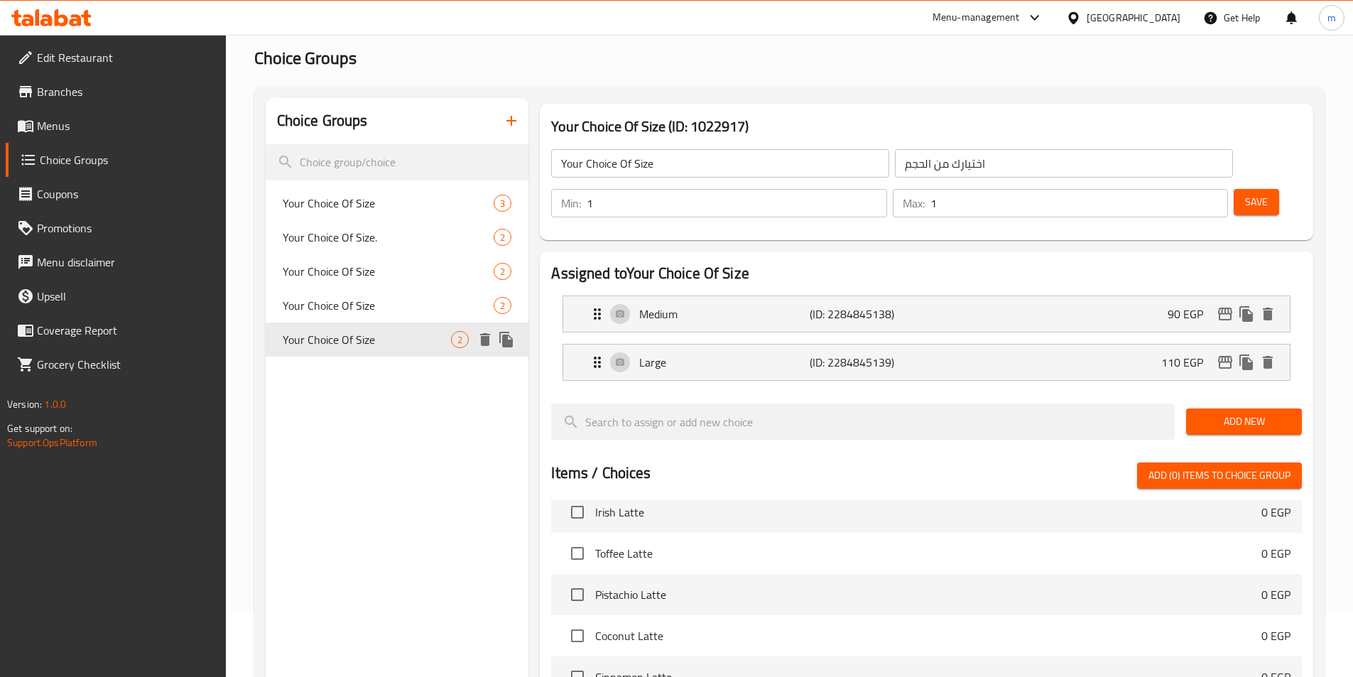
scroll to position [0, 0]
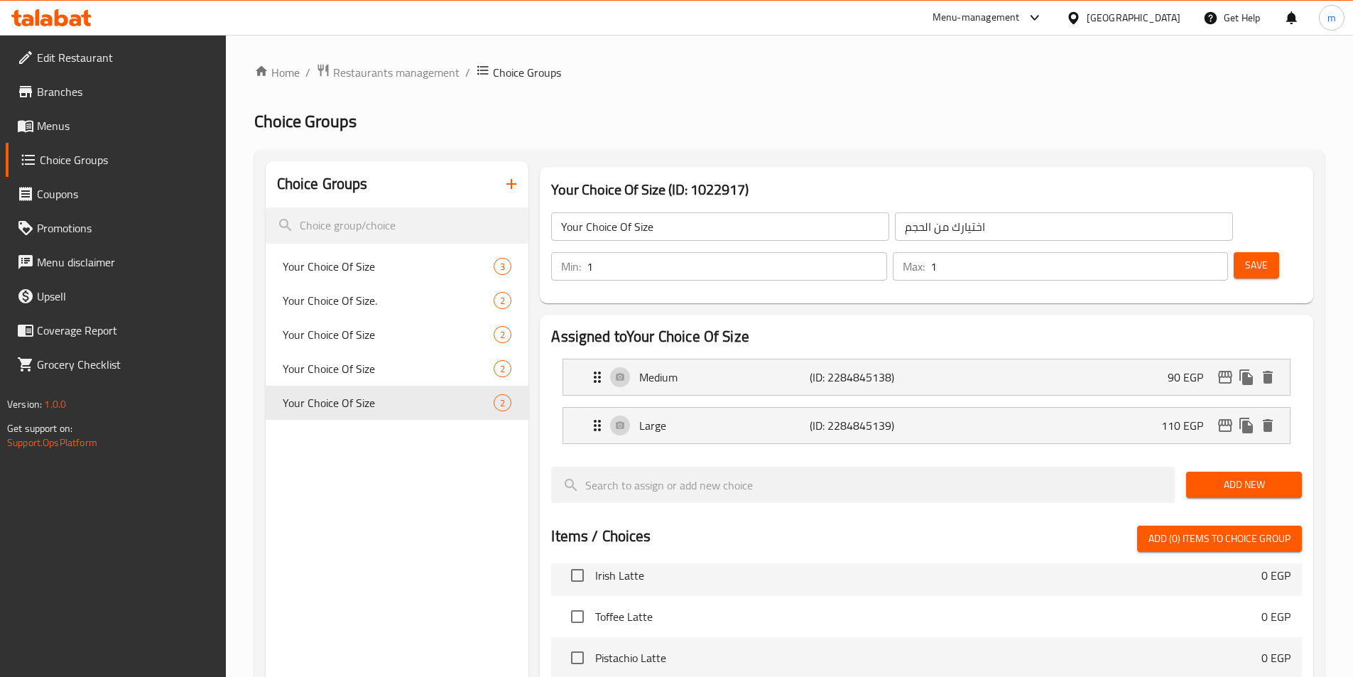
click at [508, 183] on icon "button" at bounding box center [511, 183] width 17 height 17
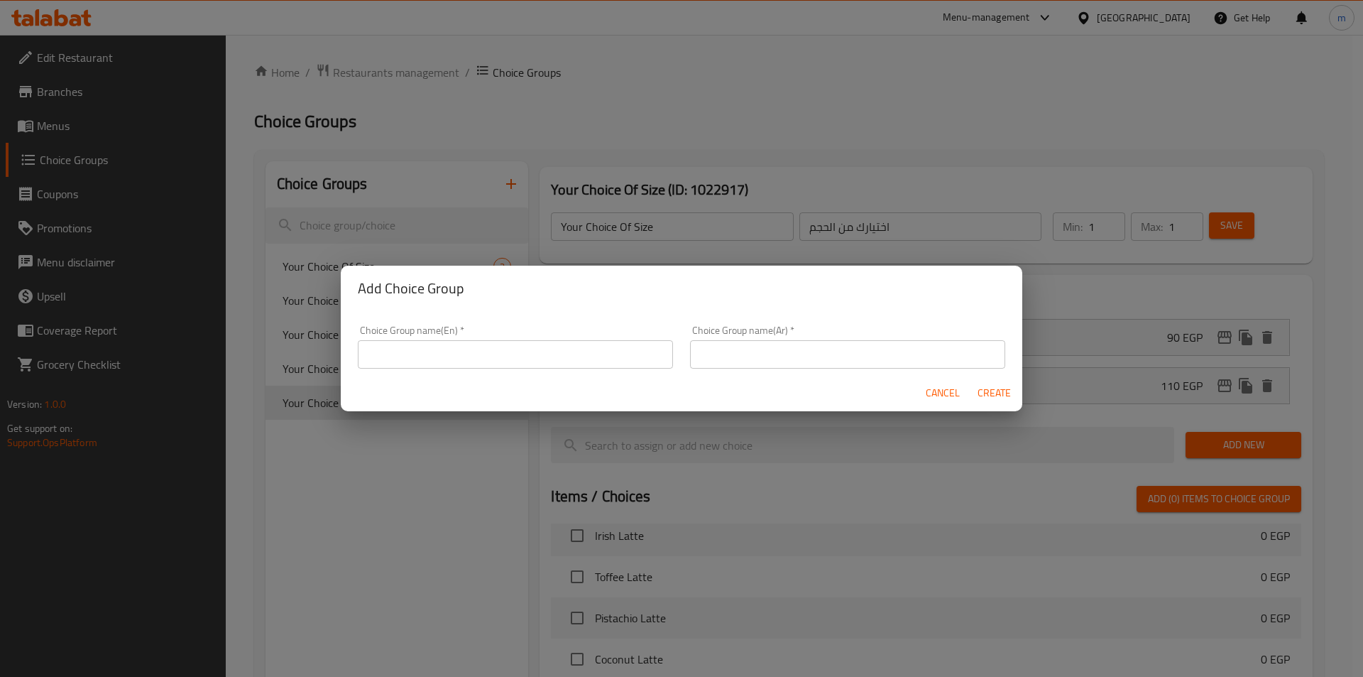
click at [508, 363] on input "text" at bounding box center [515, 354] width 315 height 28
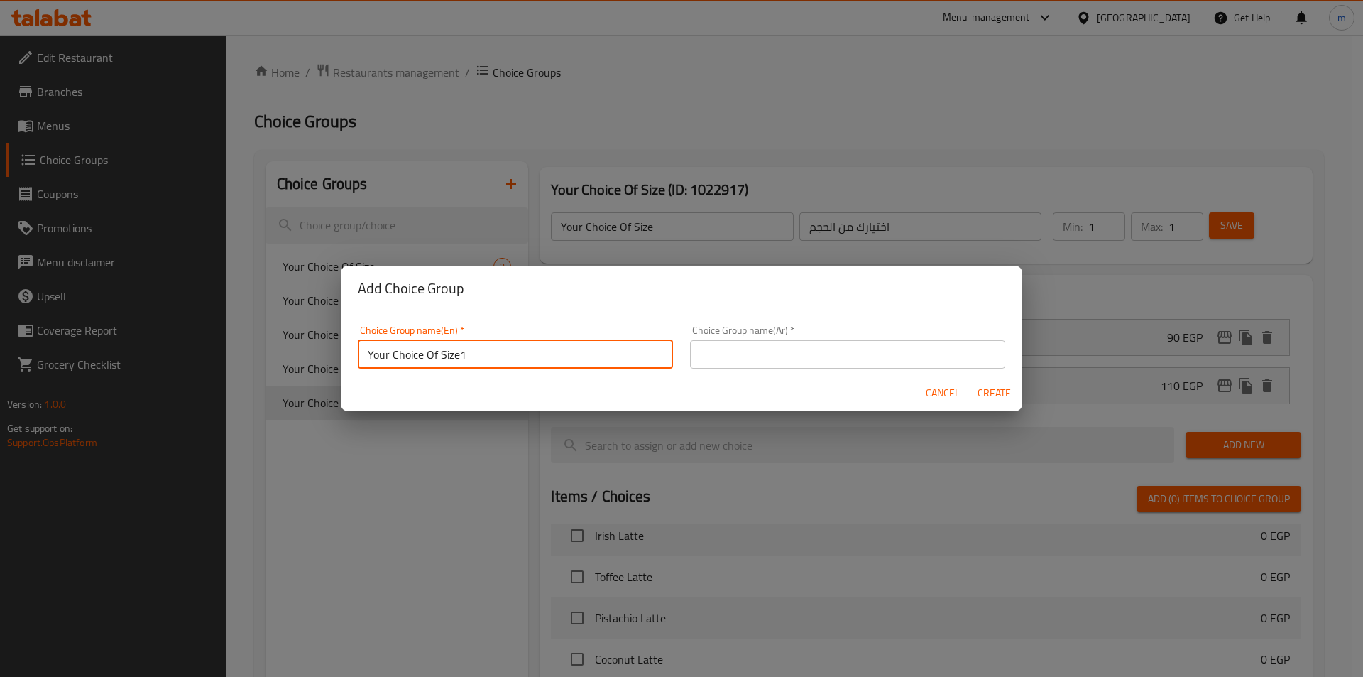
type input "Your Choice Of Size1"
click at [787, 354] on input "text" at bounding box center [847, 354] width 315 height 28
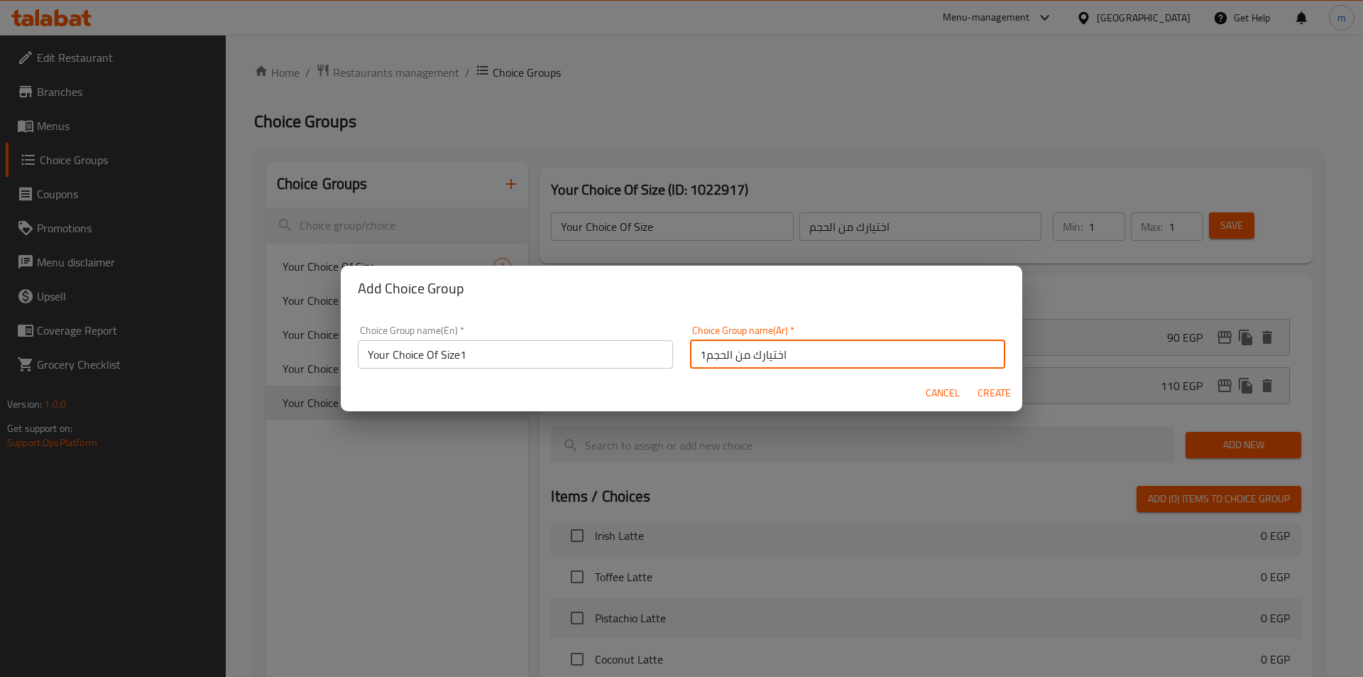
type input "اختيارك من الحجم1"
click at [991, 396] on span "Create" at bounding box center [994, 393] width 34 height 18
type input "Your Choice Of Size1"
type input "اختيارك من الحجم1"
type input "0"
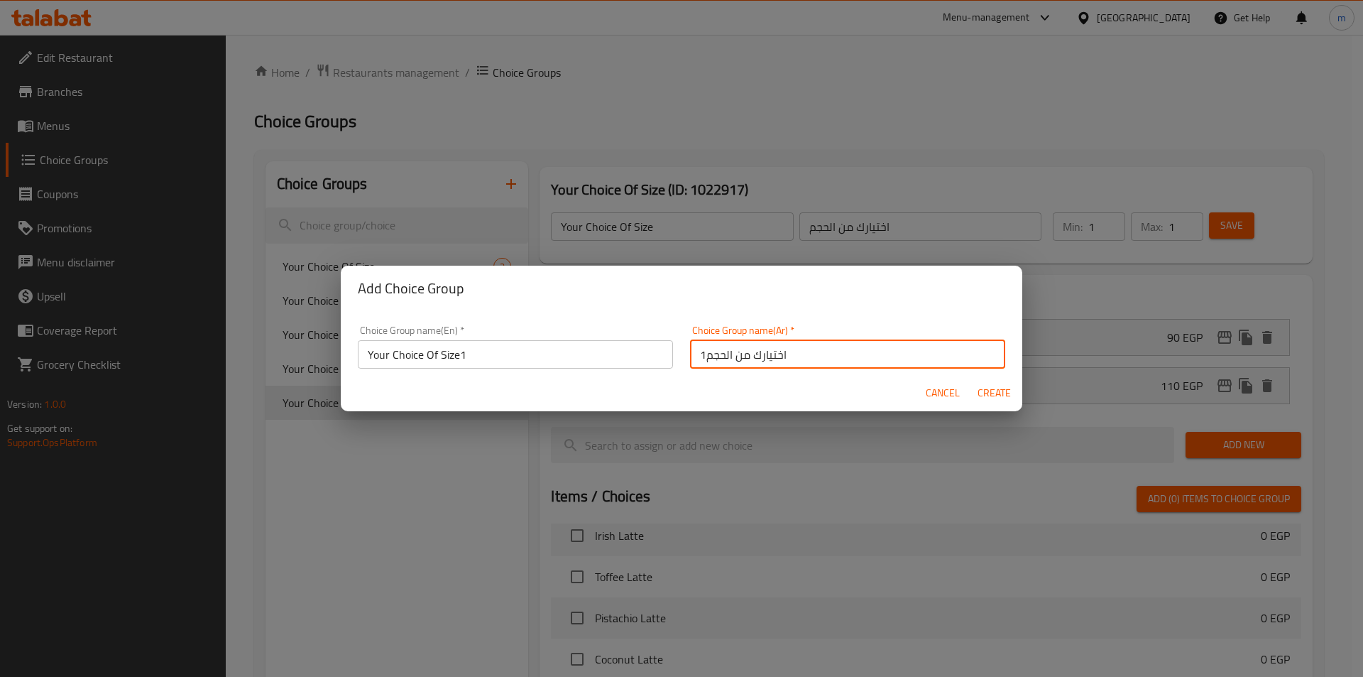
type input "0"
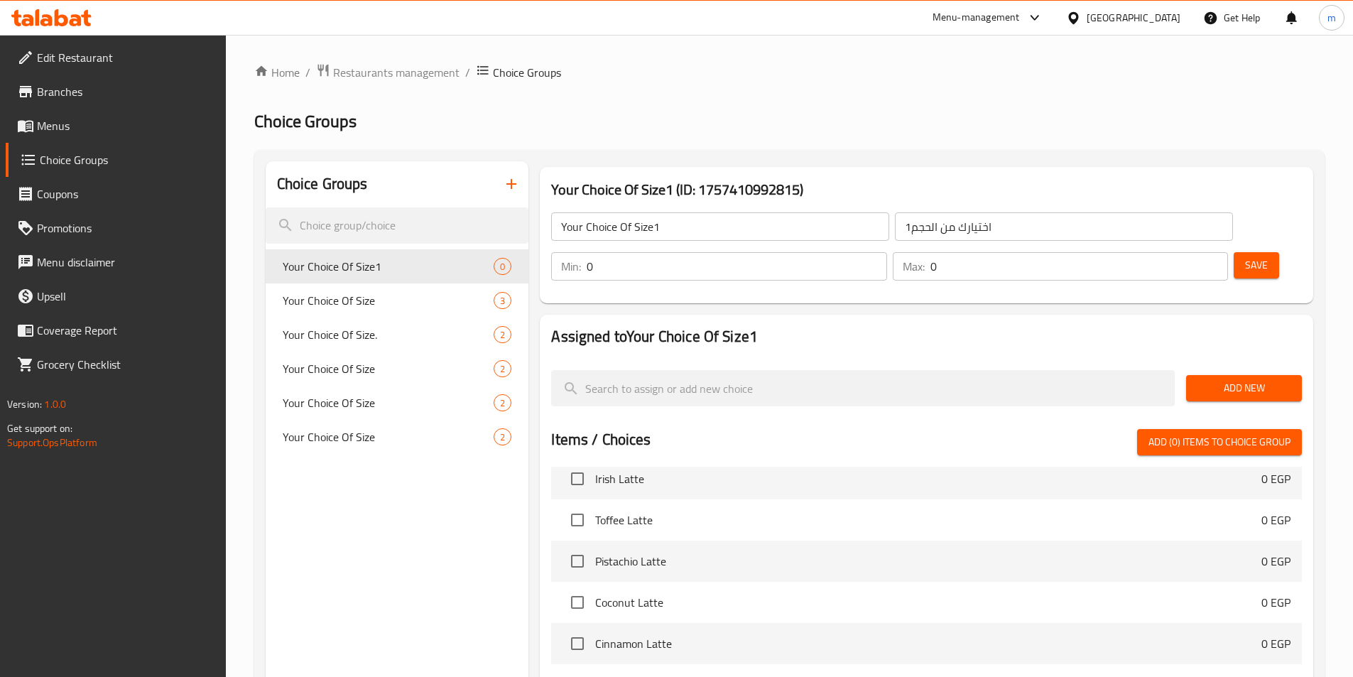
click at [886, 252] on input "0" at bounding box center [737, 266] width 300 height 28
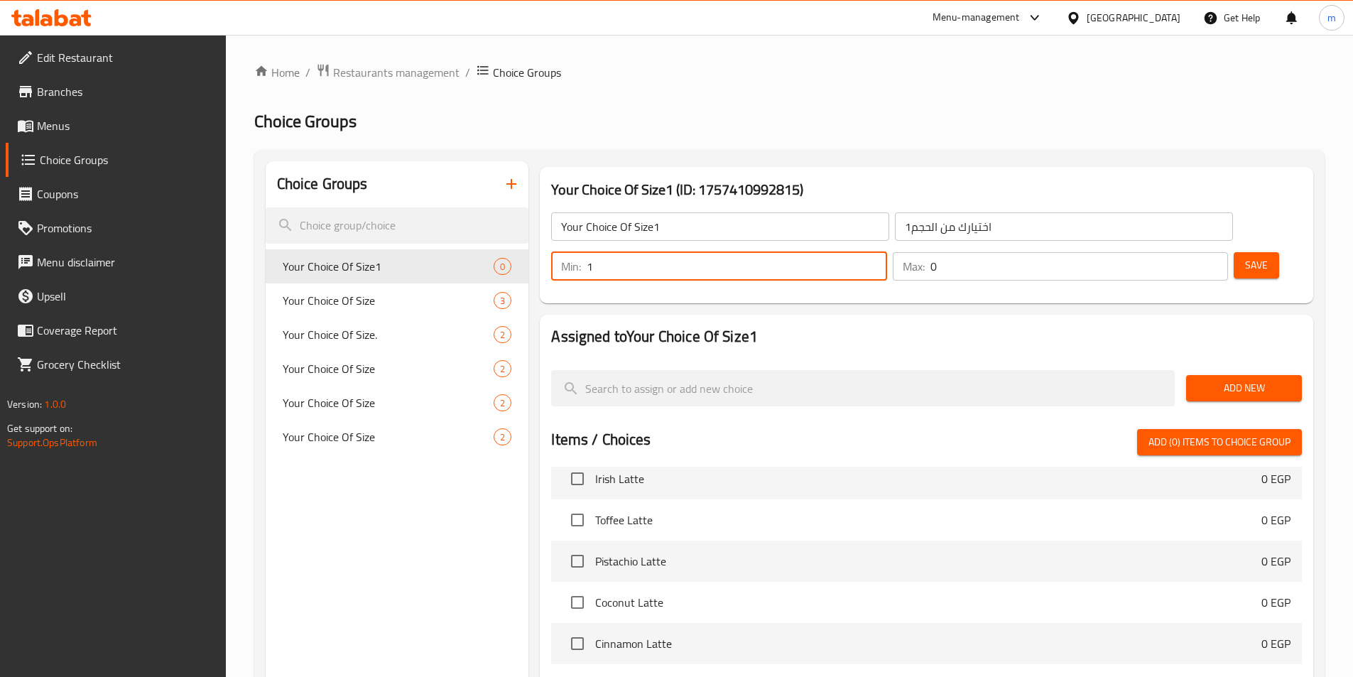
type input "1"
click at [1174, 252] on input "0" at bounding box center [1079, 266] width 298 height 28
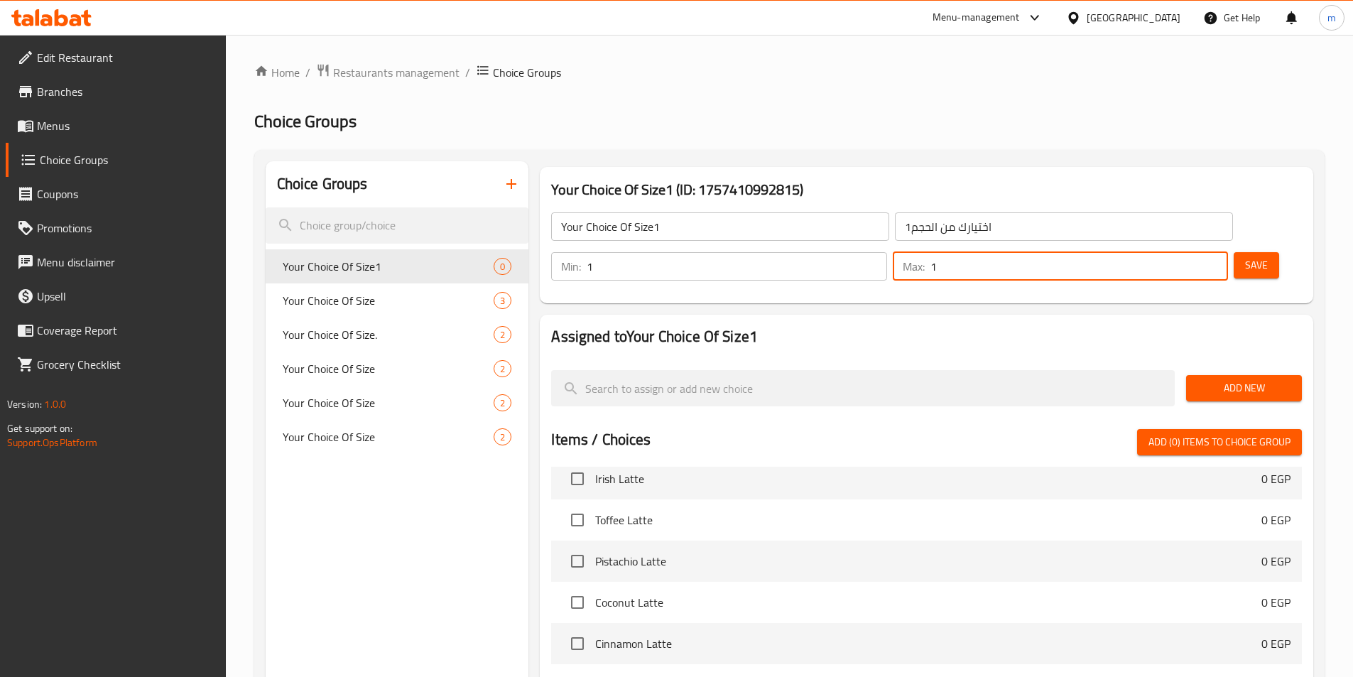
type input "1"
click at [1233, 379] on span "Add New" at bounding box center [1243, 388] width 93 height 18
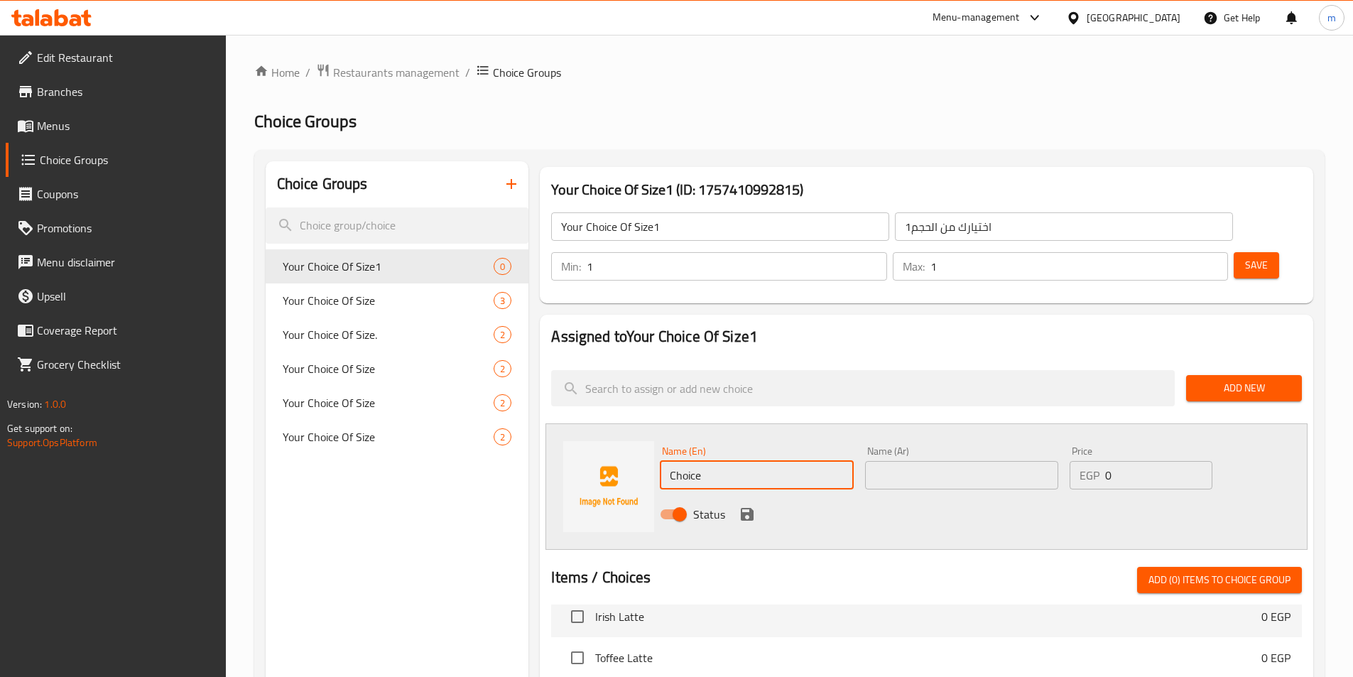
click at [743, 461] on input "Choice" at bounding box center [756, 475] width 193 height 28
type input "م"
type input "L"
type input "Medium"
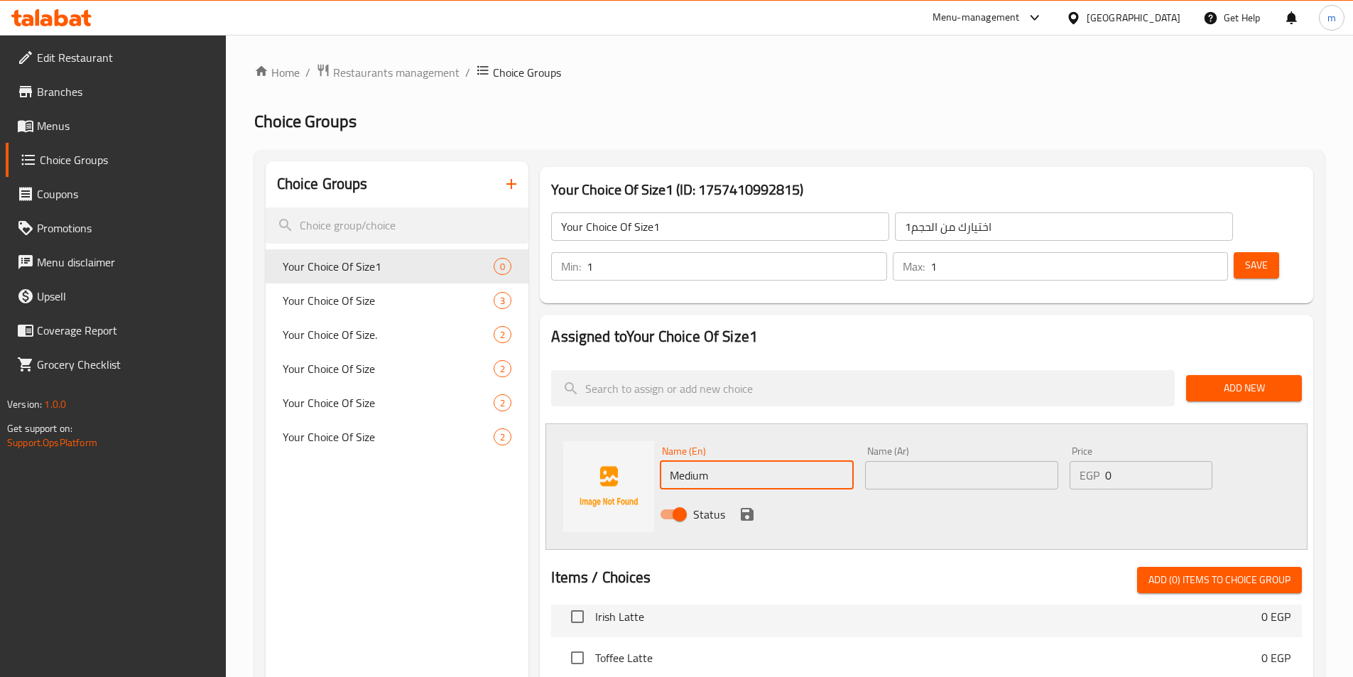
click at [910, 461] on input "text" at bounding box center [961, 475] width 193 height 28
type input "وسط"
click at [1111, 461] on input "0" at bounding box center [1158, 475] width 107 height 28
type input "120"
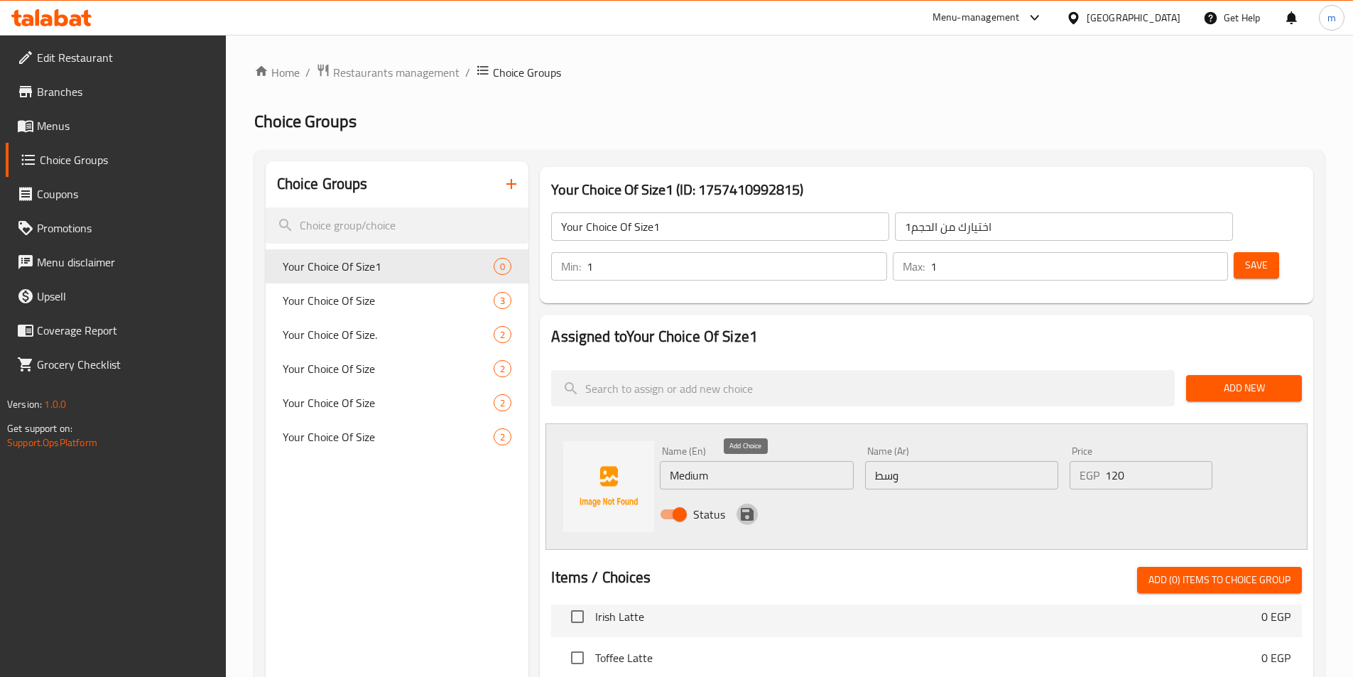
click at [743, 508] on icon "save" at bounding box center [747, 514] width 13 height 13
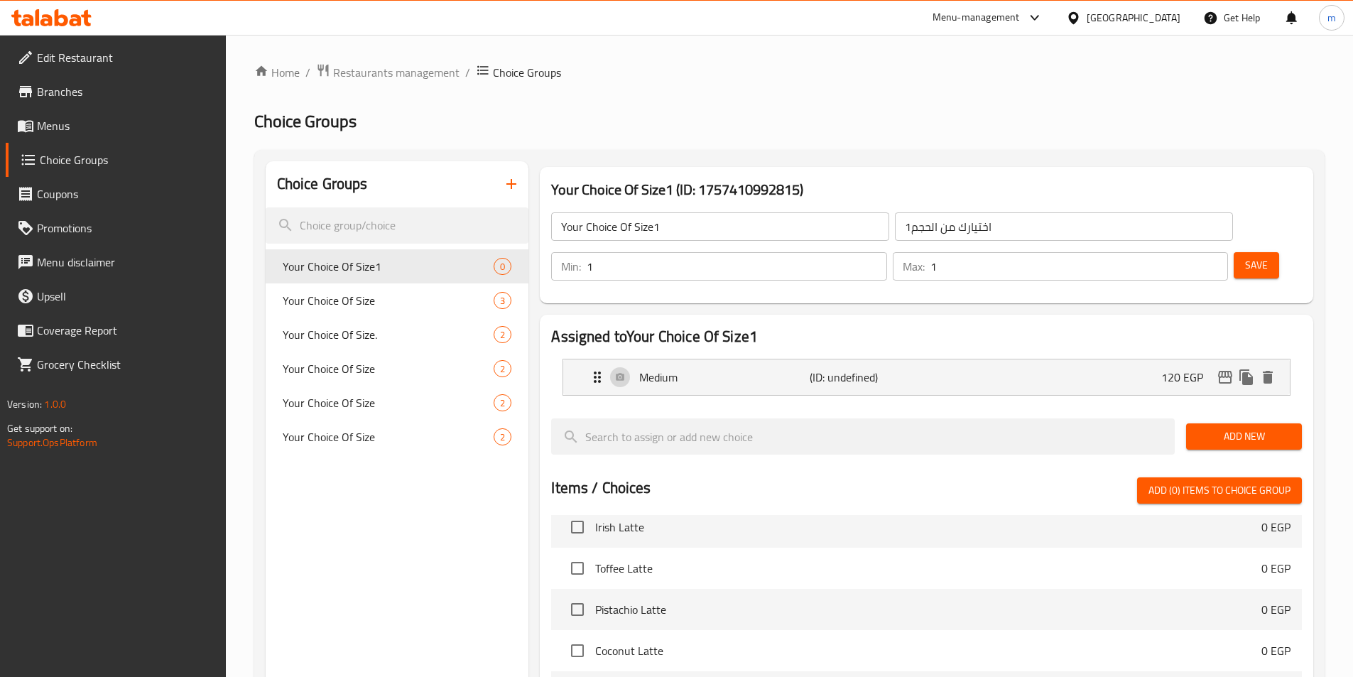
click at [1248, 423] on button "Add New" at bounding box center [1244, 436] width 116 height 26
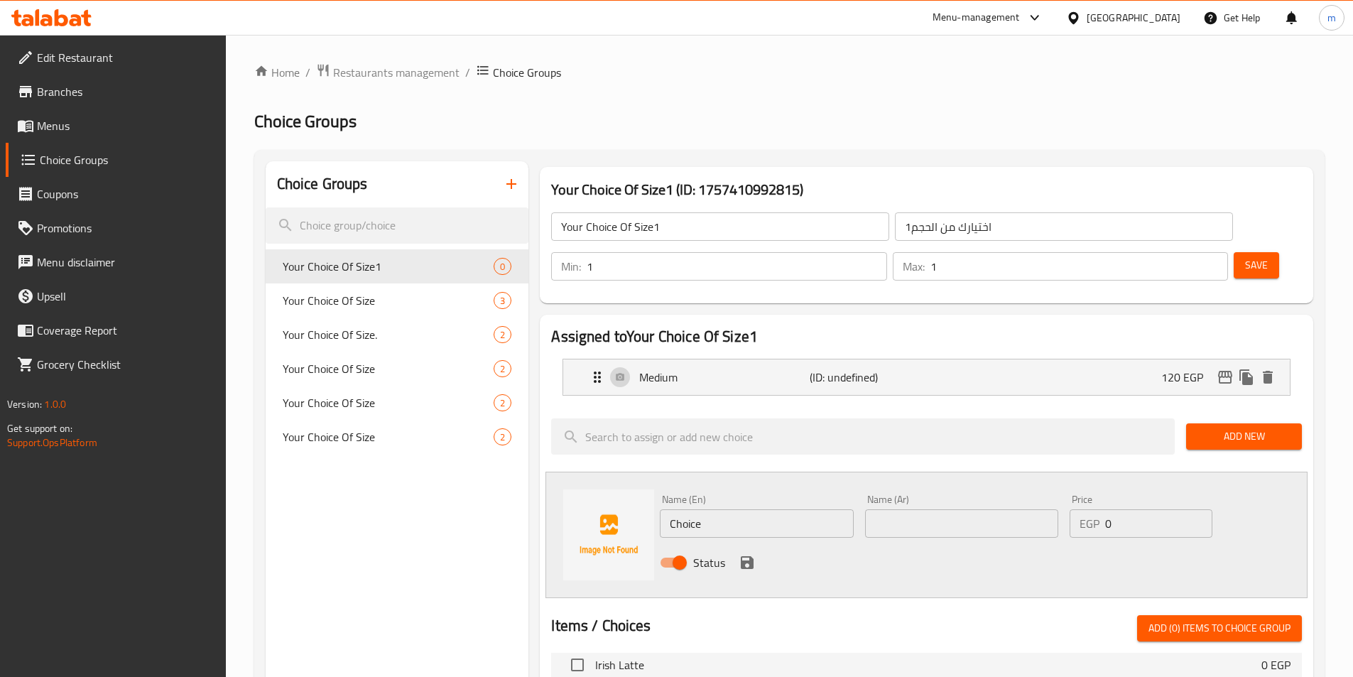
click at [733, 509] on input "Choice" at bounding box center [756, 523] width 193 height 28
type input "ا"
type input "Large"
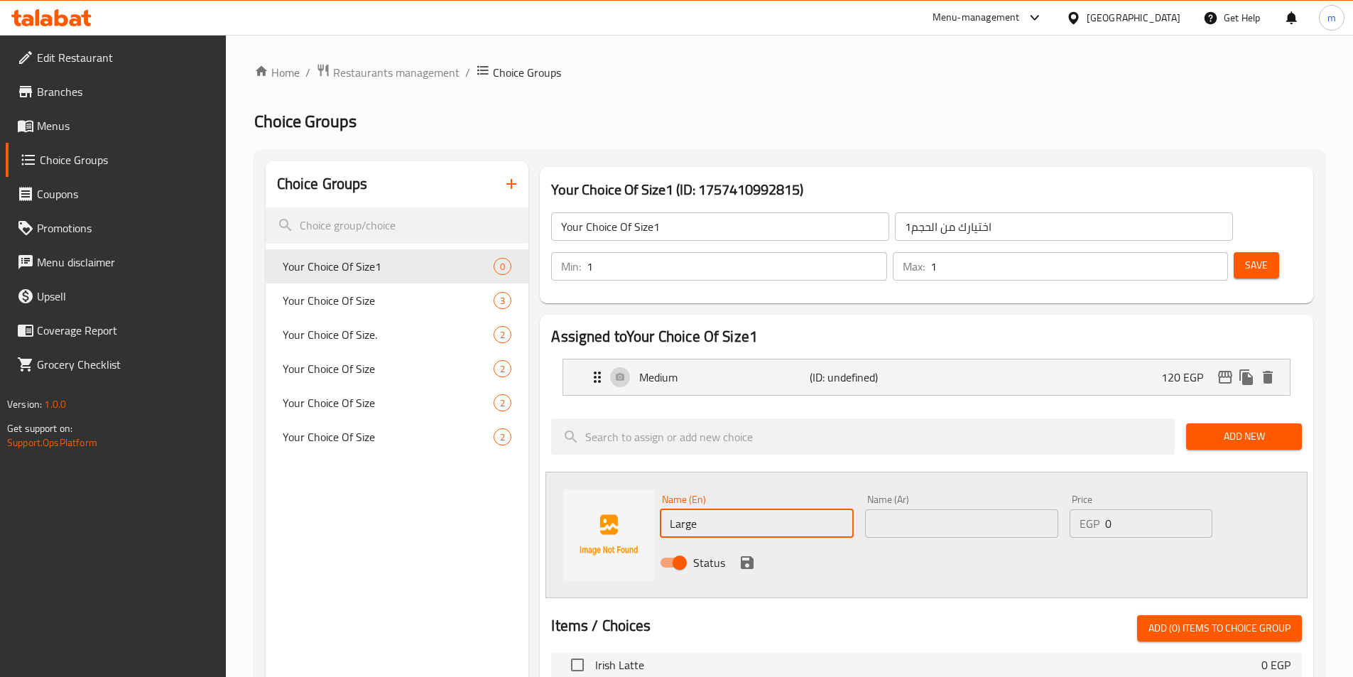
click at [923, 509] on input "text" at bounding box center [961, 523] width 193 height 28
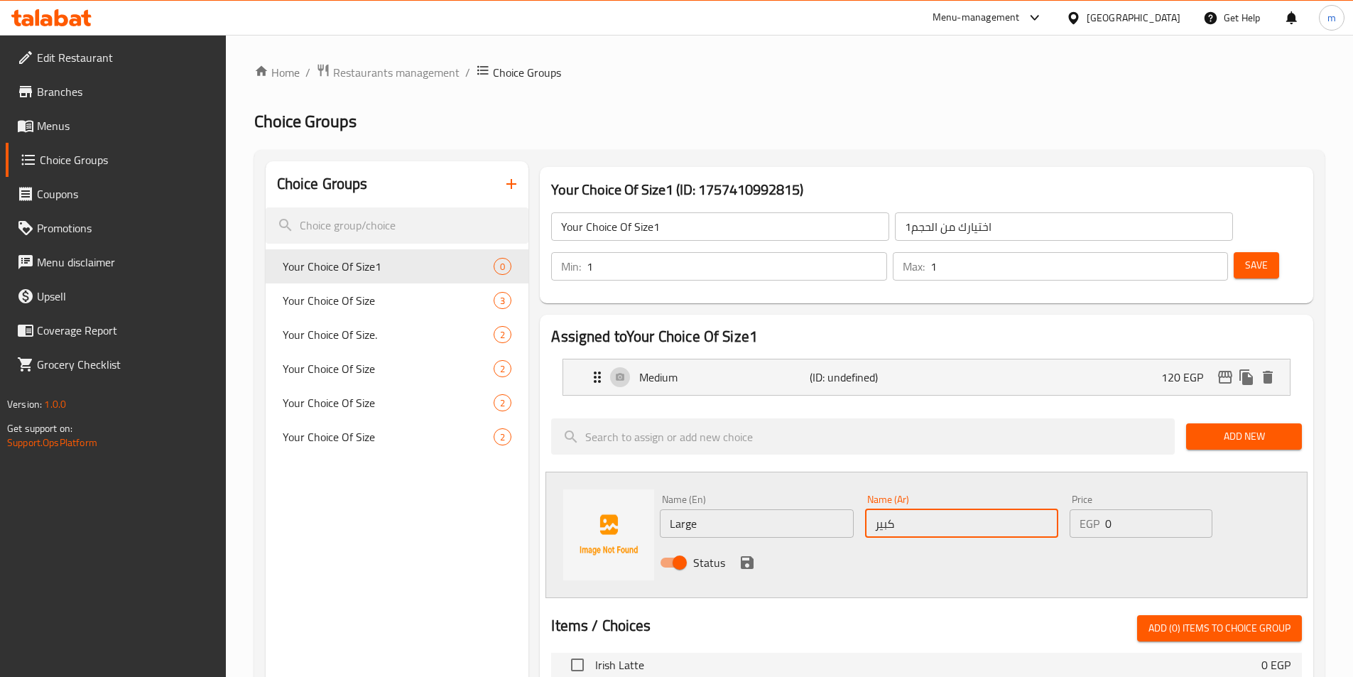
type input "كبير"
click at [1124, 509] on input "0" at bounding box center [1158, 523] width 107 height 28
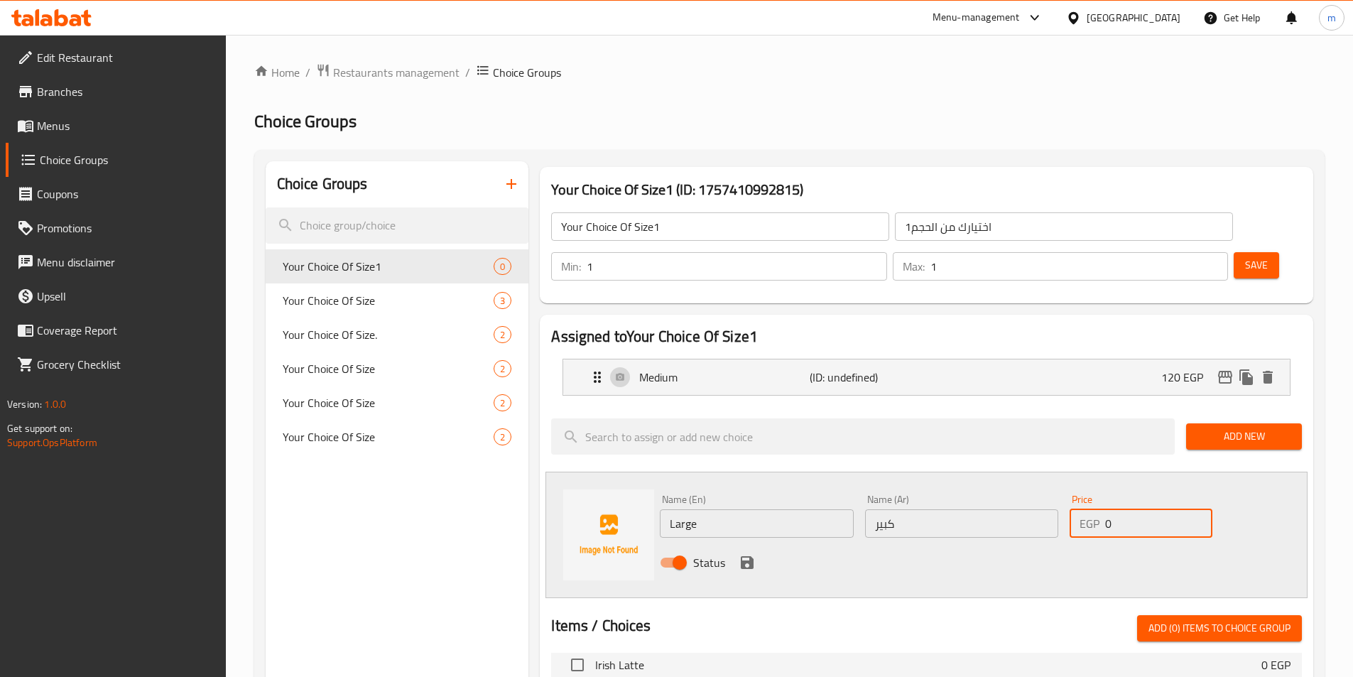
click at [1124, 509] on input "0" at bounding box center [1158, 523] width 107 height 28
click at [1123, 509] on input "0" at bounding box center [1158, 523] width 107 height 28
type input "1"
type input "140"
click at [745, 556] on icon "save" at bounding box center [747, 562] width 13 height 13
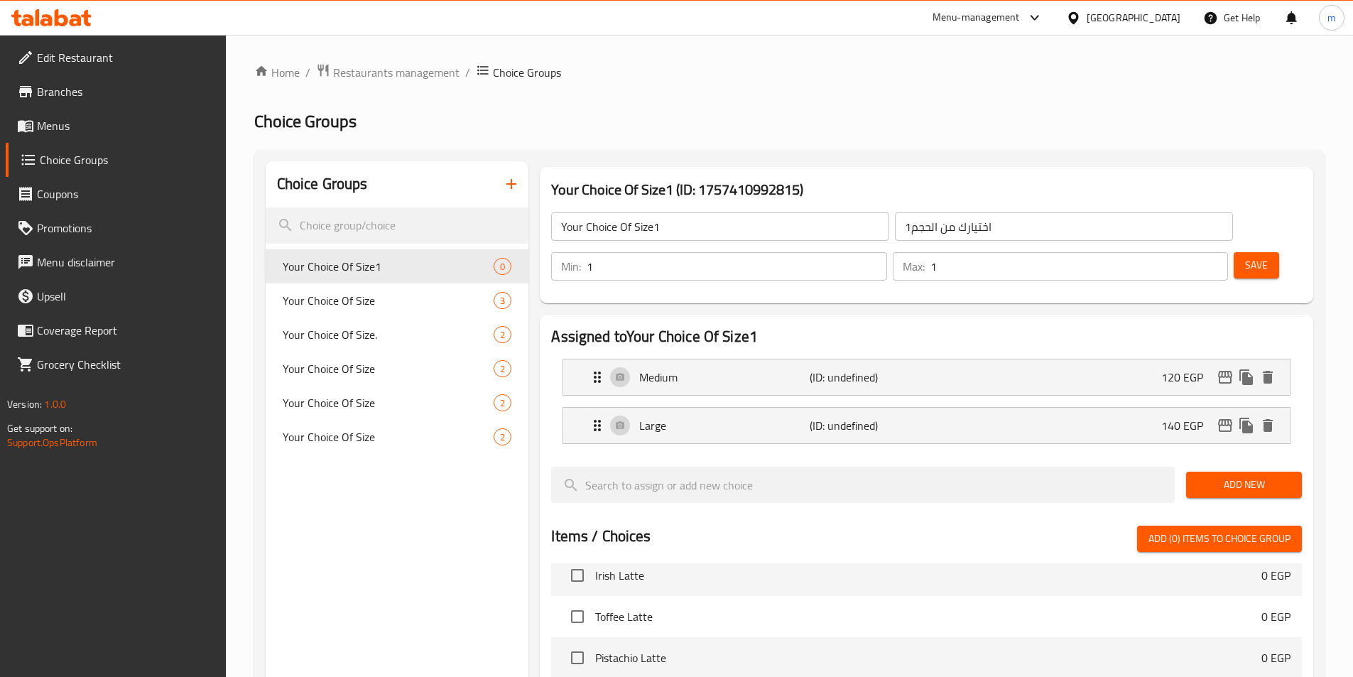
click at [1245, 256] on span "Save" at bounding box center [1256, 265] width 23 height 18
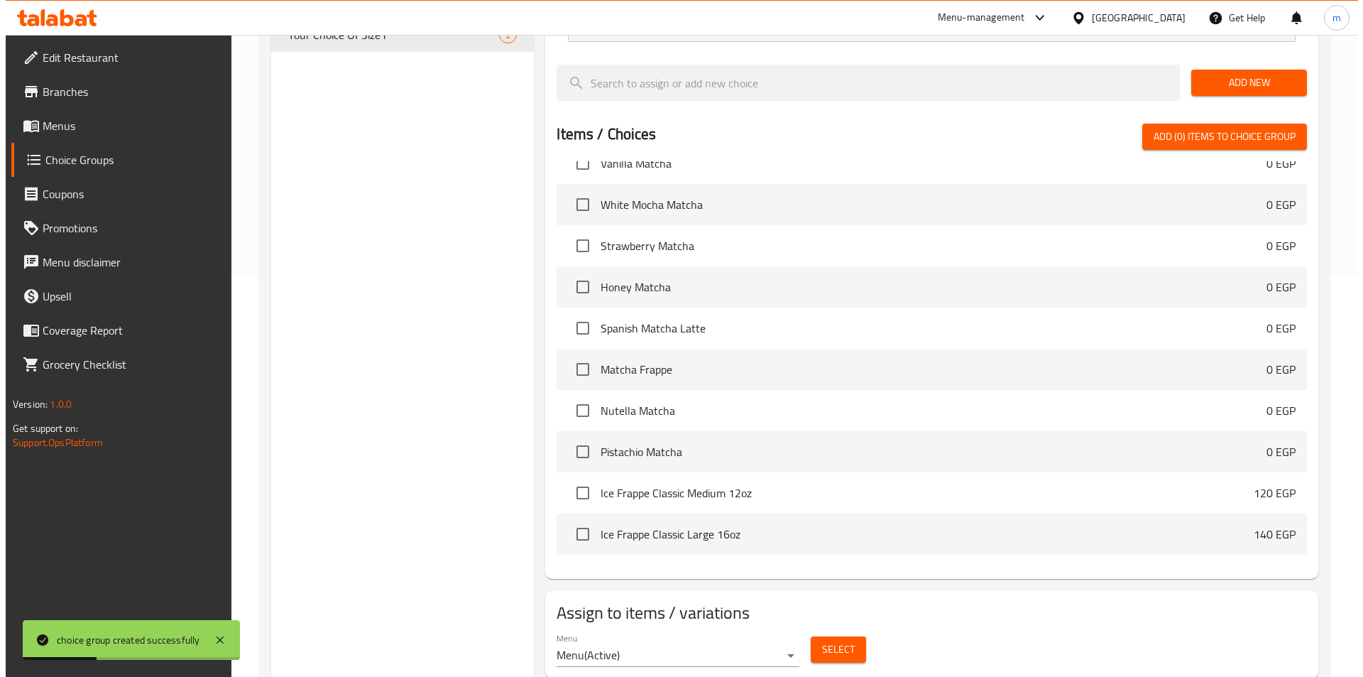
scroll to position [409, 0]
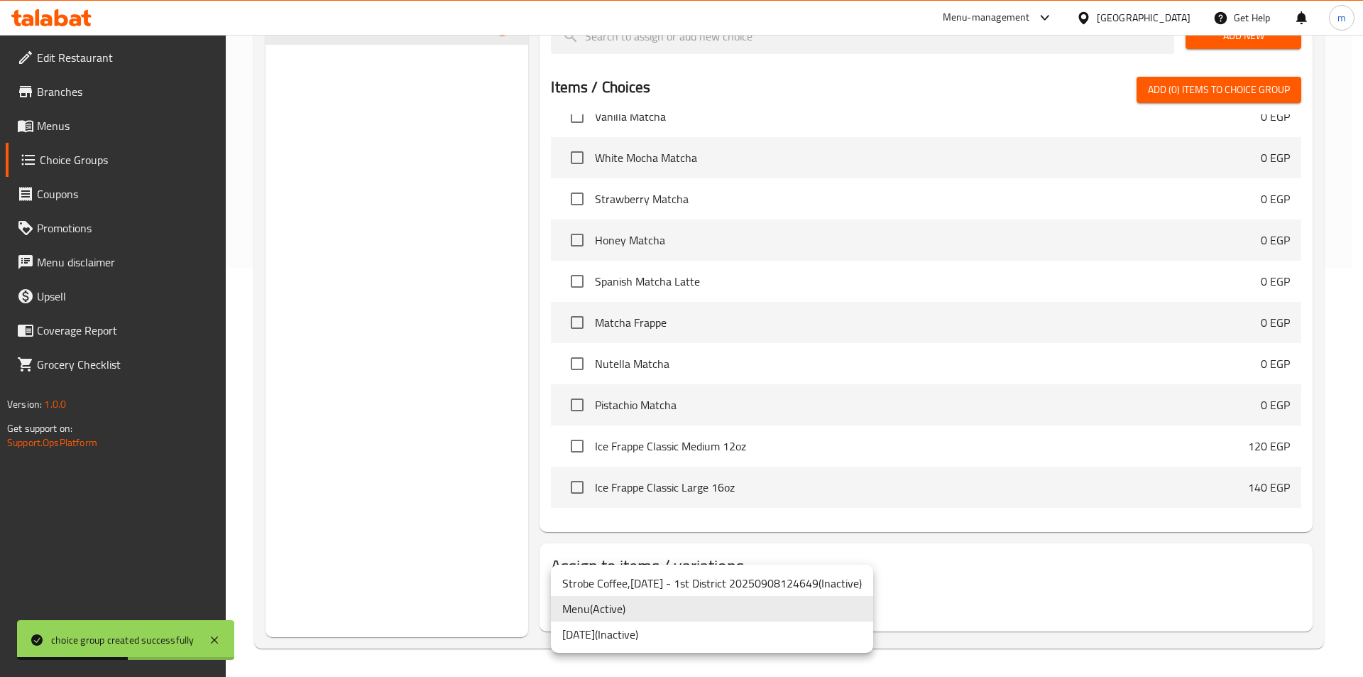
click at [711, 609] on li "Menu ( Active )" at bounding box center [712, 609] width 322 height 26
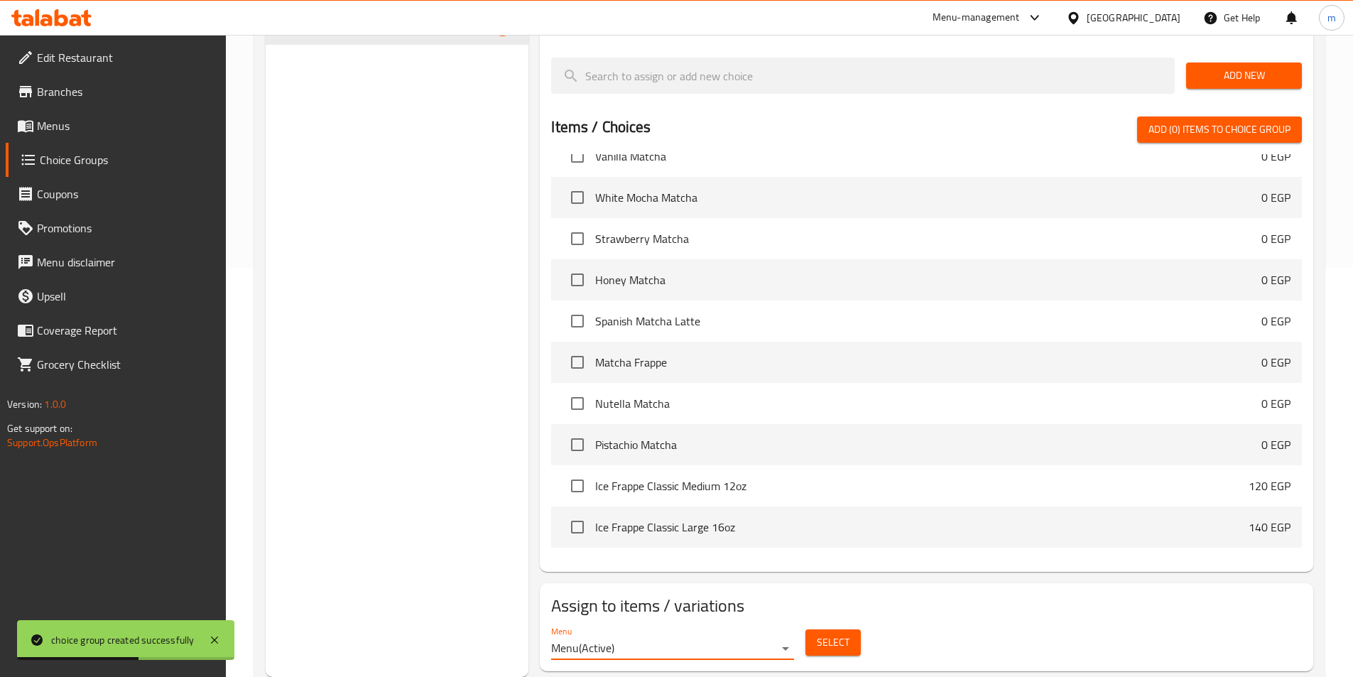
click at [833, 633] on span "Select" at bounding box center [833, 642] width 33 height 18
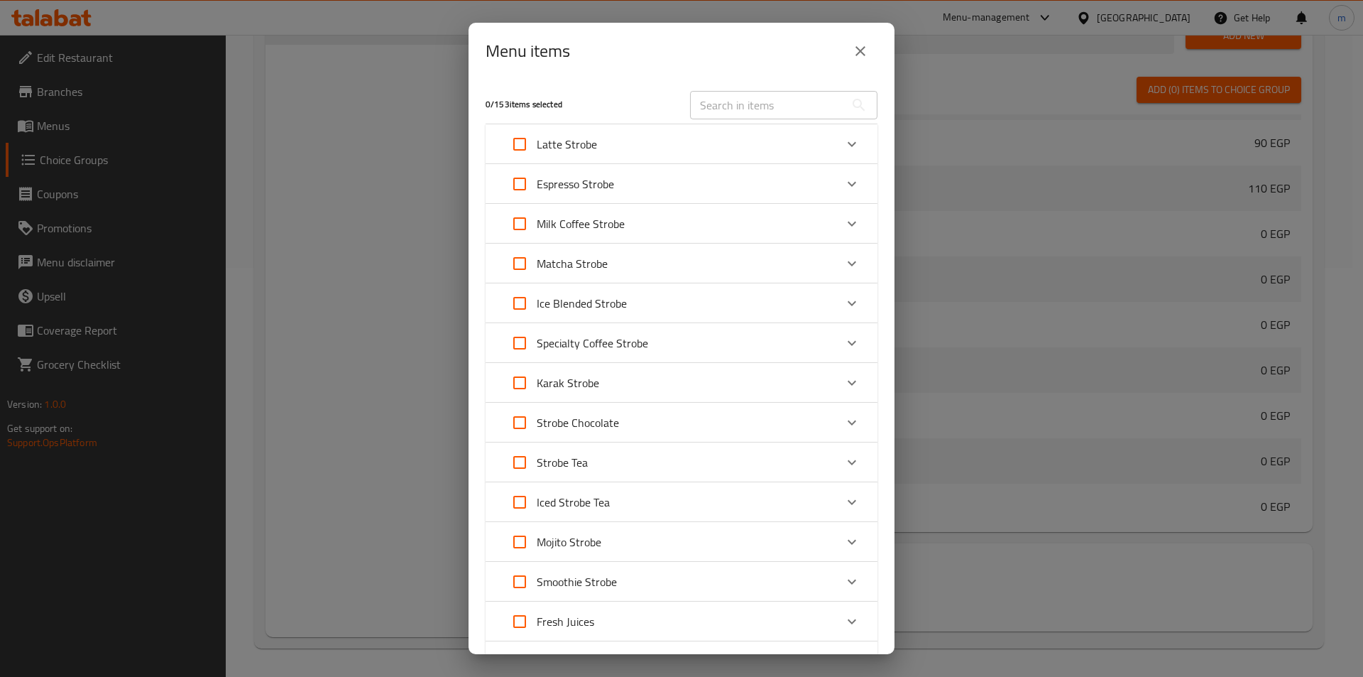
click at [618, 146] on div "Latte Strobe" at bounding box center [669, 144] width 332 height 34
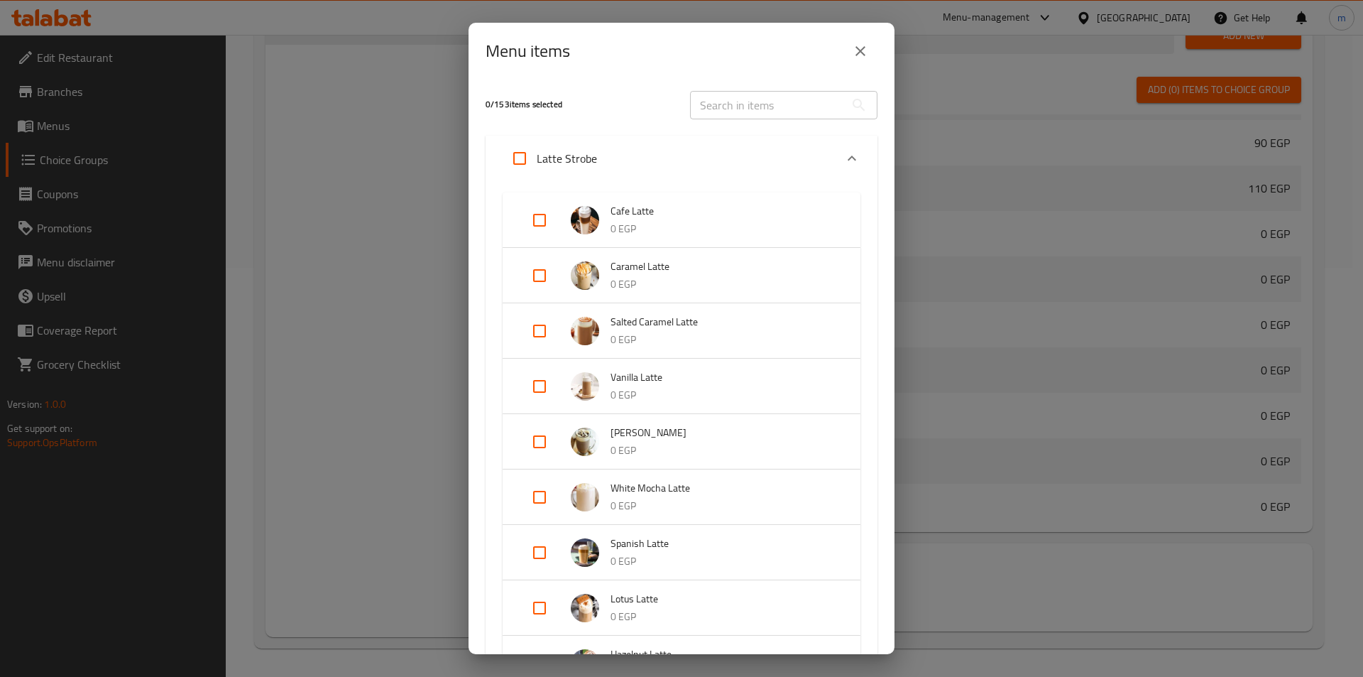
click at [615, 150] on div "Latte Strobe" at bounding box center [669, 158] width 332 height 34
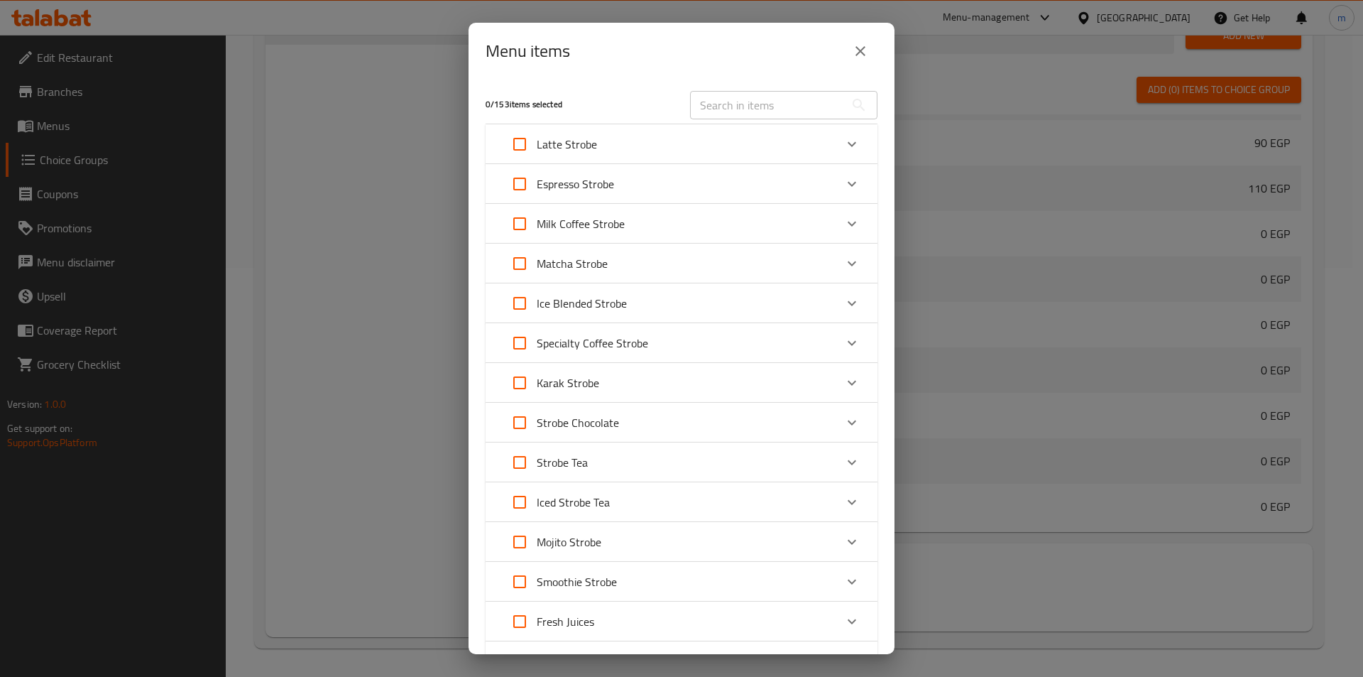
click at [664, 146] on div "Latte Strobe" at bounding box center [669, 144] width 332 height 34
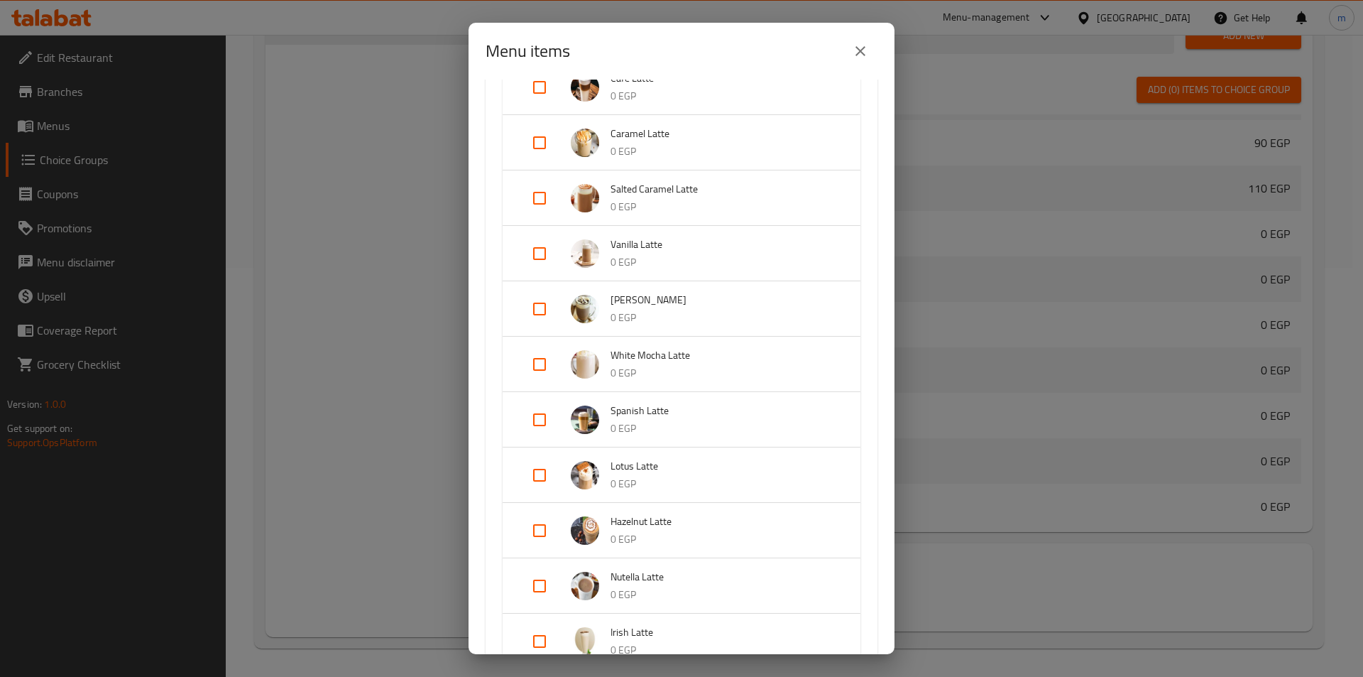
scroll to position [142, 0]
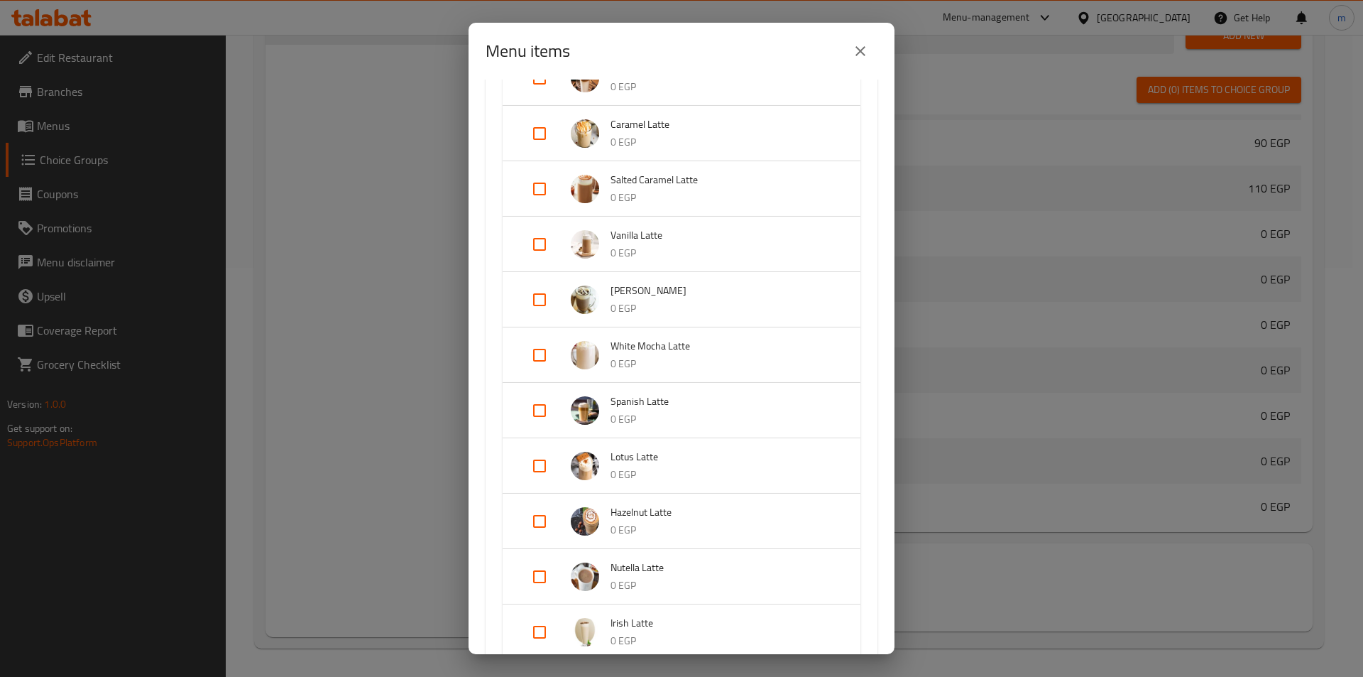
click at [543, 465] on input "Expand" at bounding box center [540, 466] width 34 height 34
checkbox input "true"
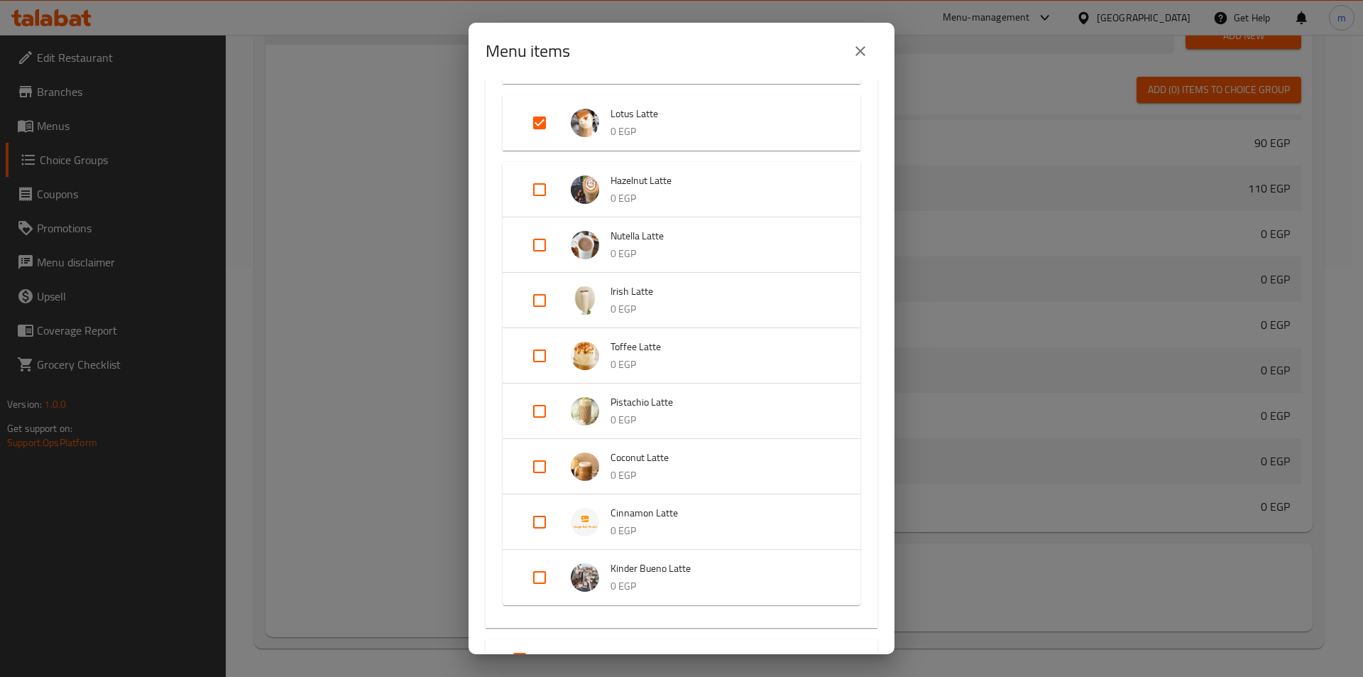
scroll to position [497, 0]
click at [545, 415] on input "Expand" at bounding box center [540, 410] width 34 height 34
checkbox input "true"
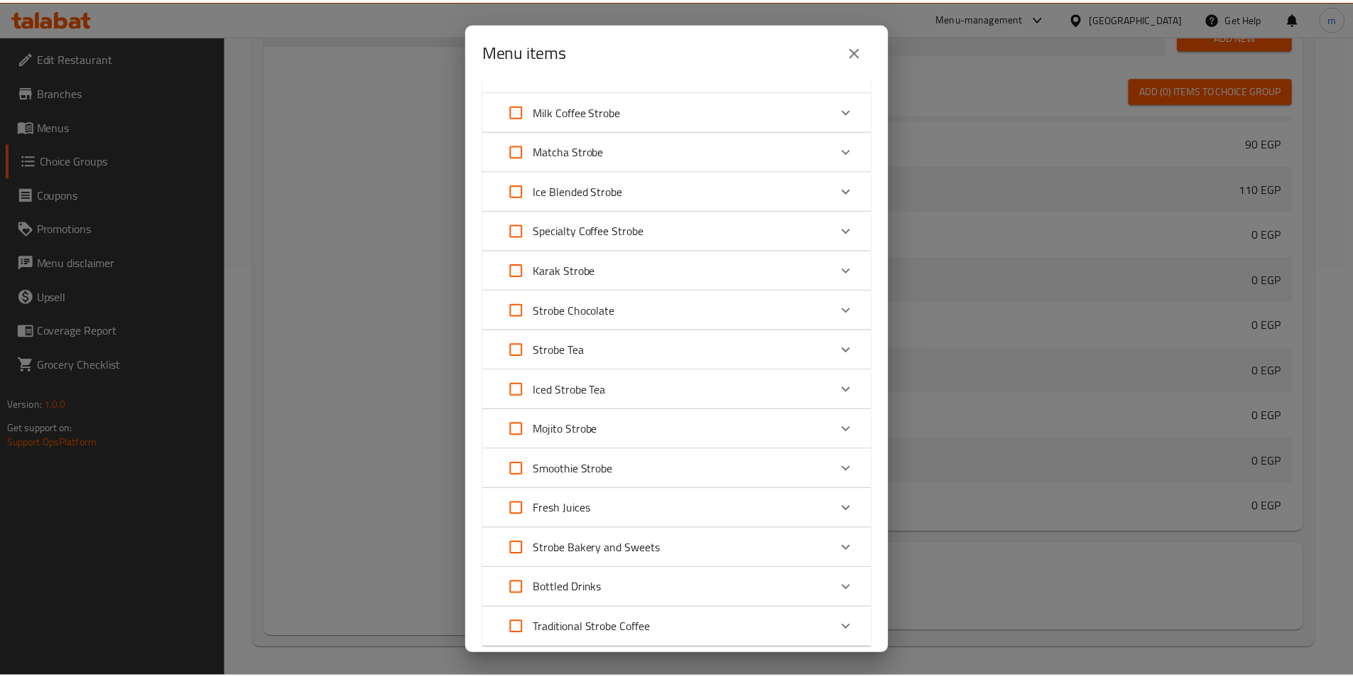
scroll to position [1199, 0]
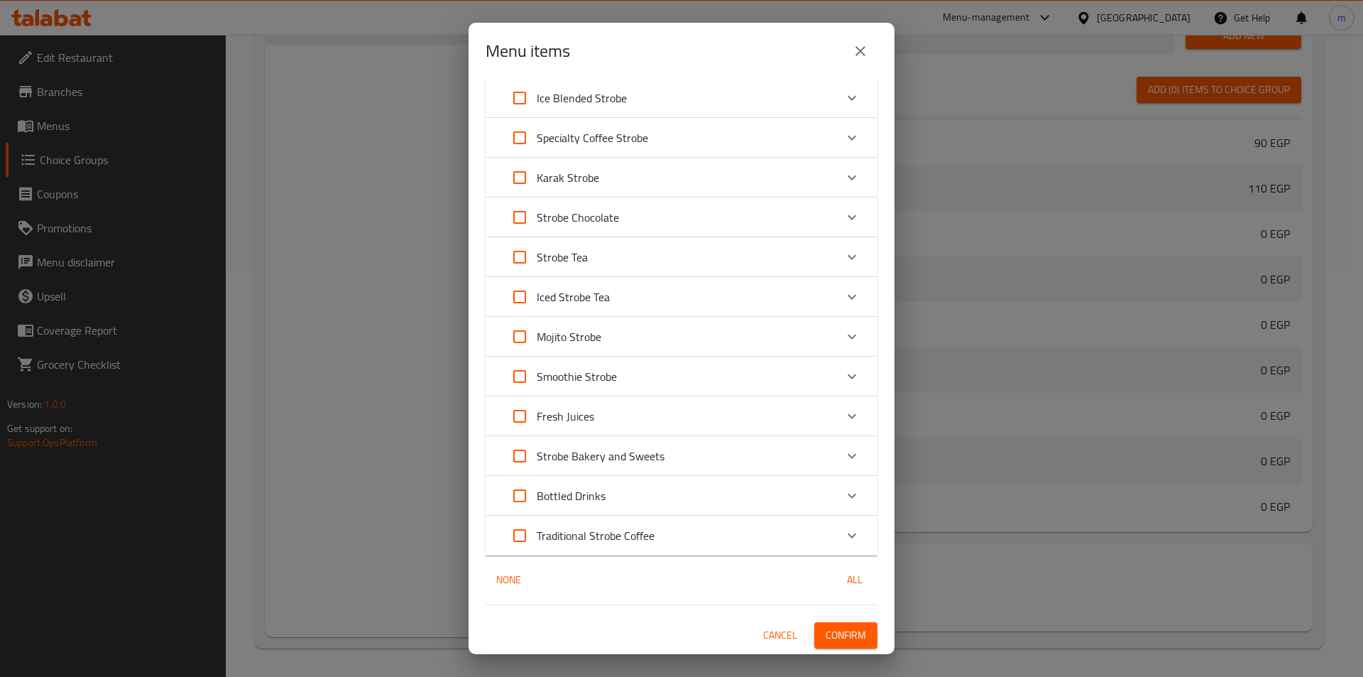
click at [851, 630] on span "Confirm" at bounding box center [846, 635] width 40 height 18
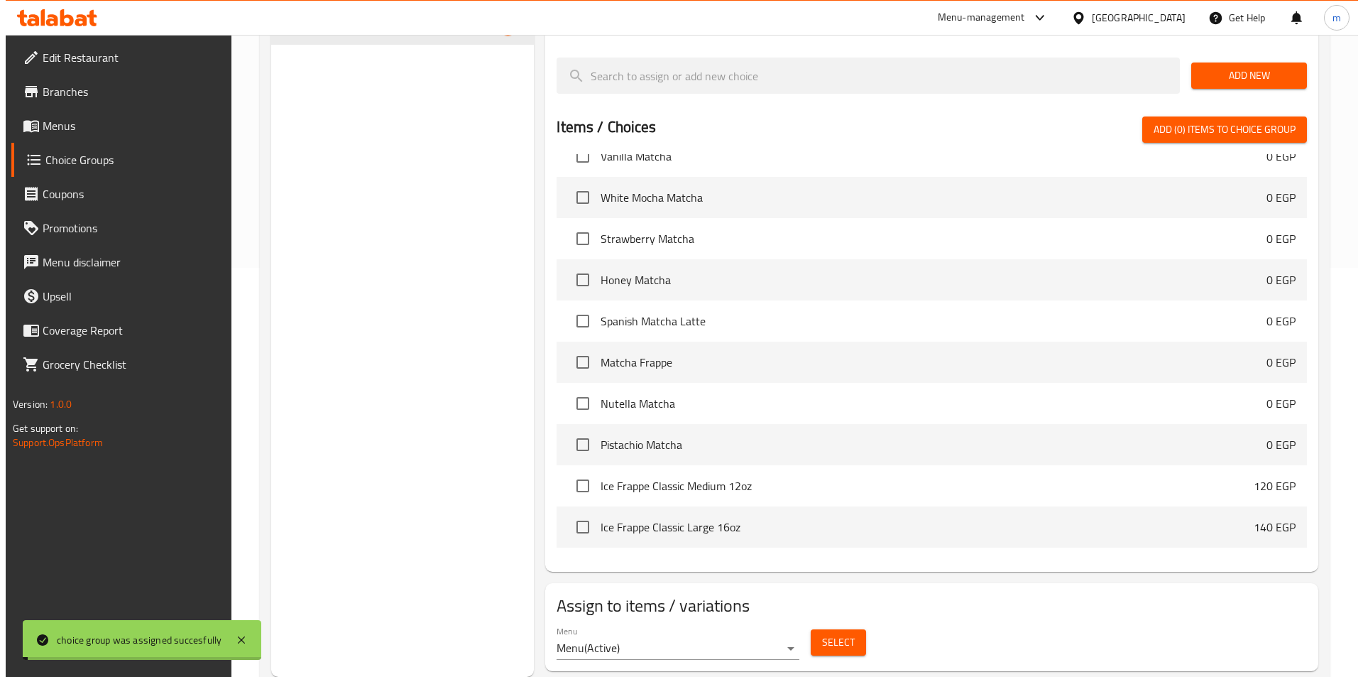
scroll to position [1034, 0]
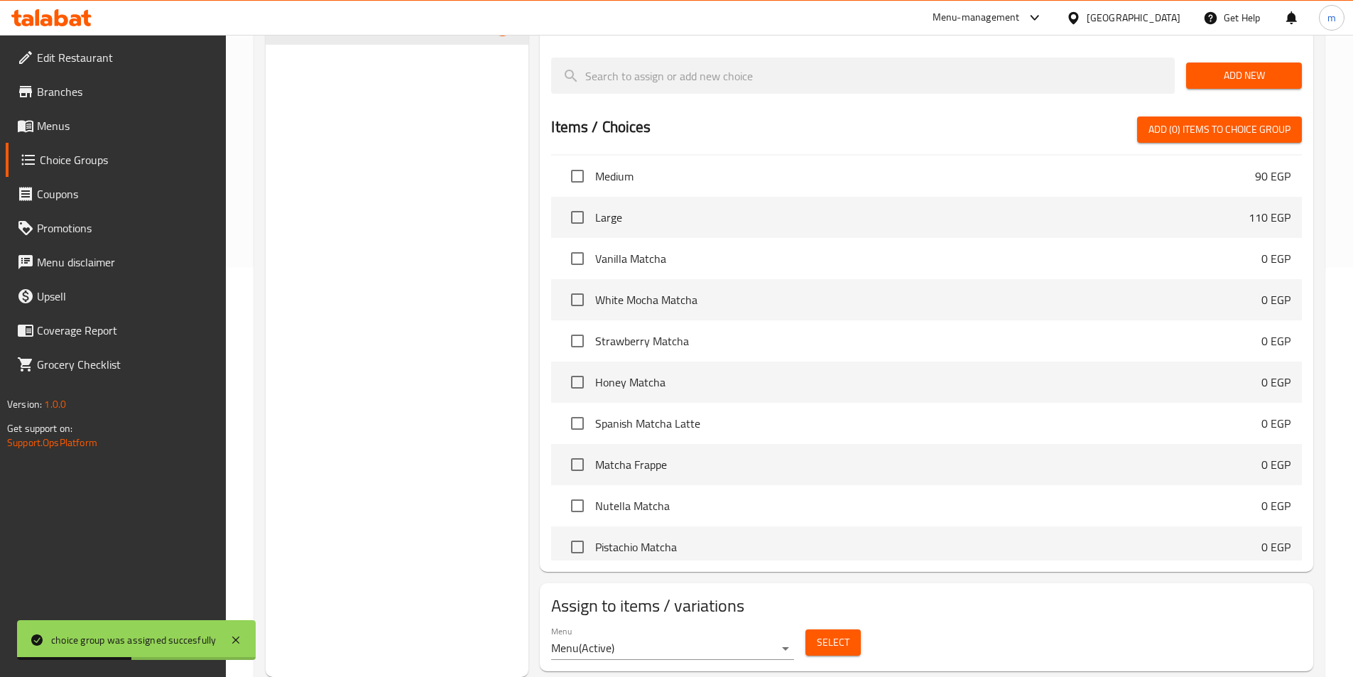
click at [818, 633] on span "Select" at bounding box center [833, 642] width 33 height 18
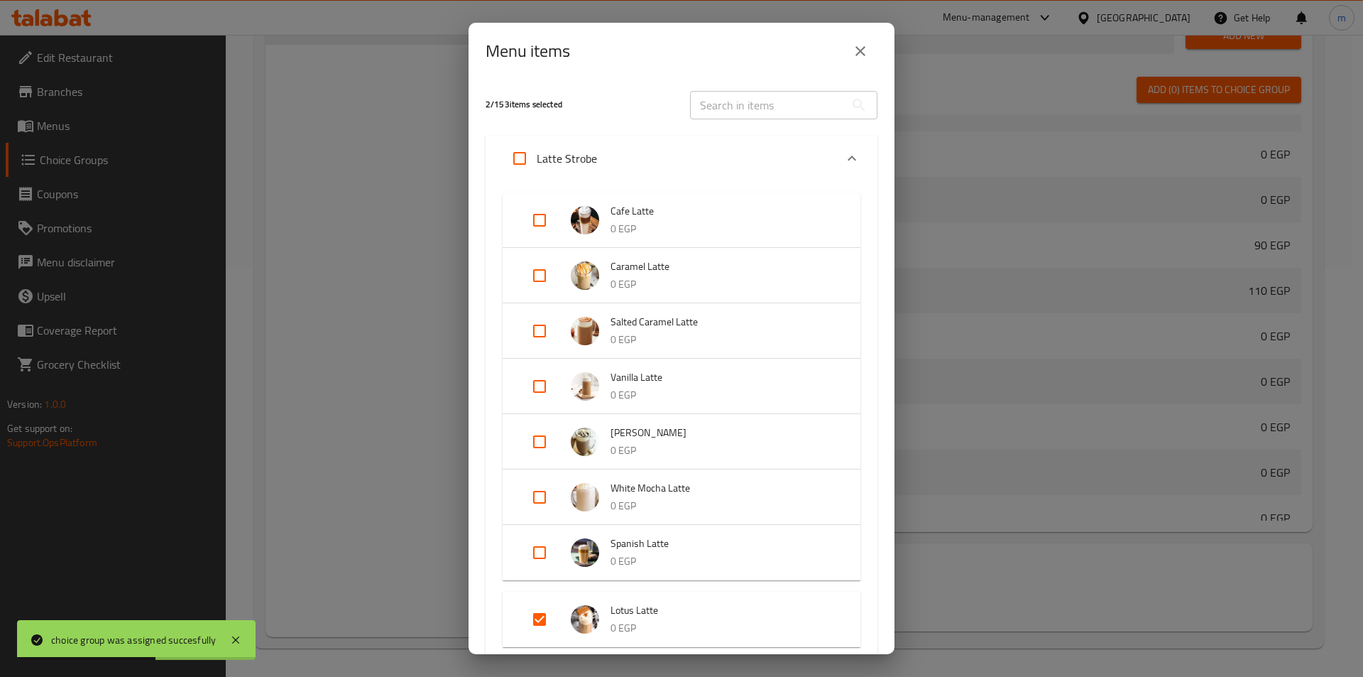
scroll to position [1136, 0]
click at [650, 227] on p "0 EGP" at bounding box center [722, 229] width 222 height 18
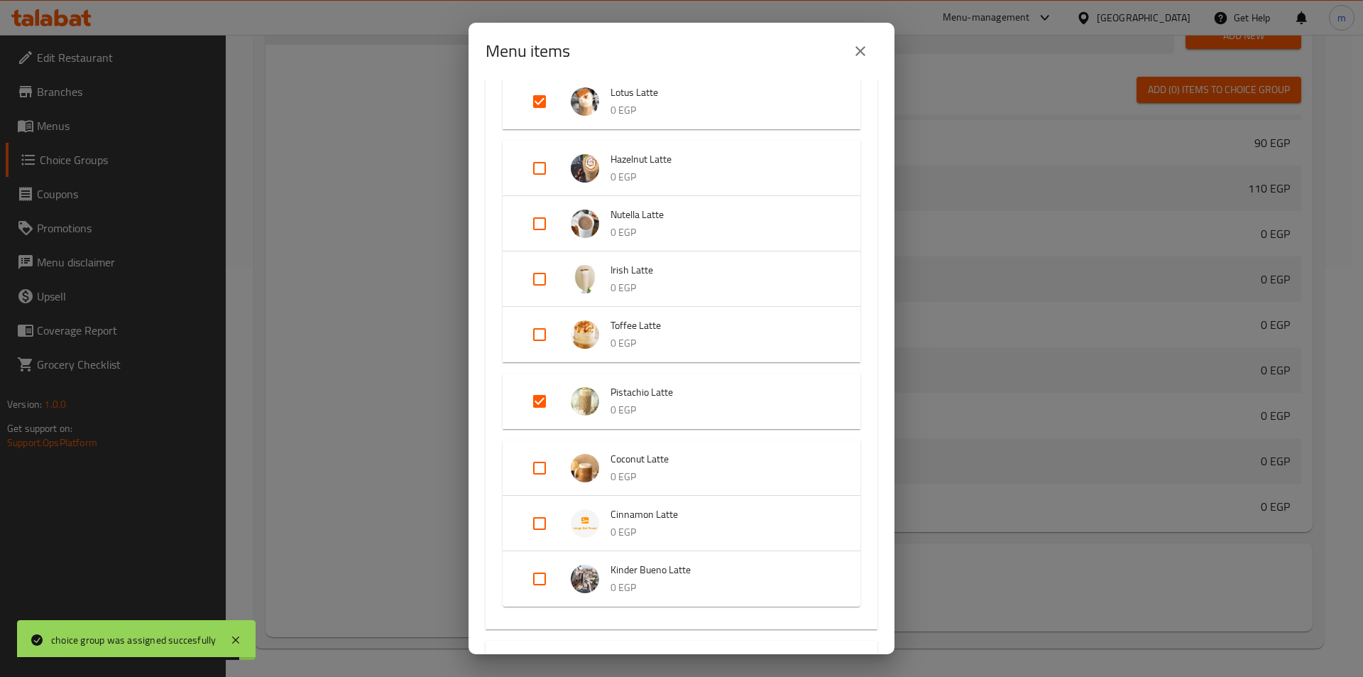
scroll to position [710, 0]
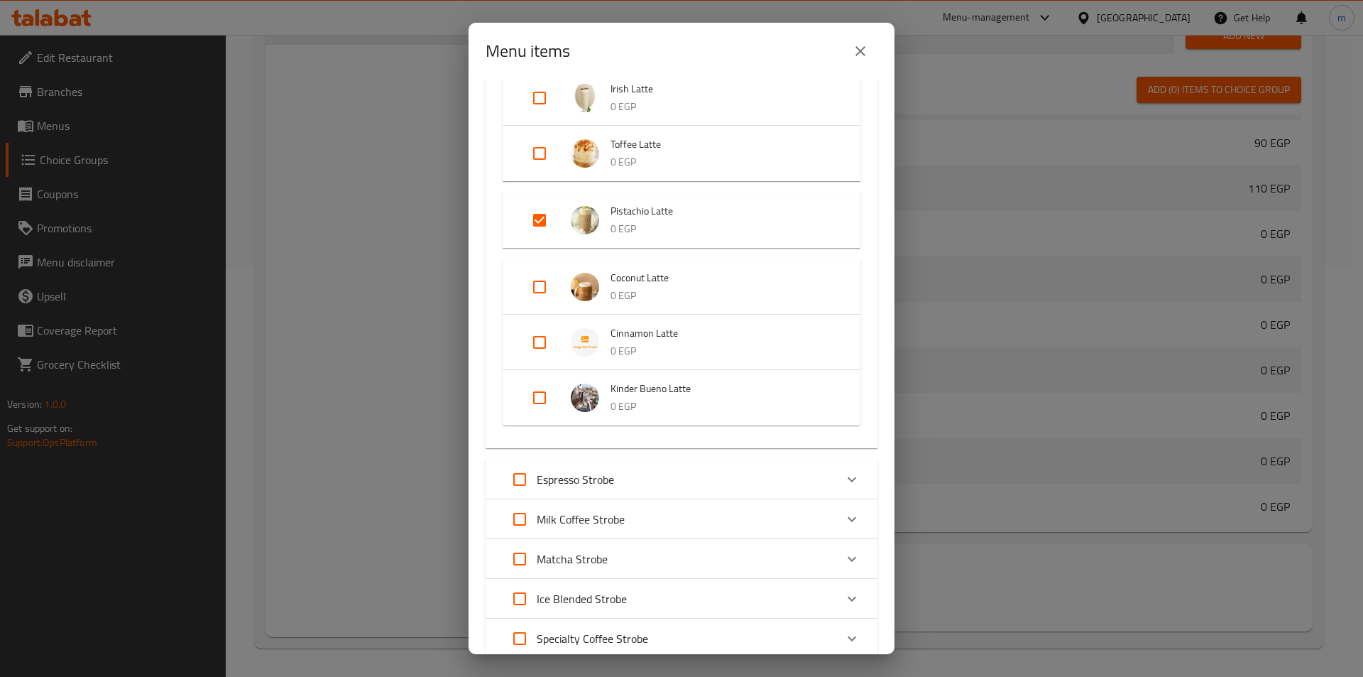
click at [542, 393] on input "Expand" at bounding box center [540, 398] width 34 height 34
checkbox input "true"
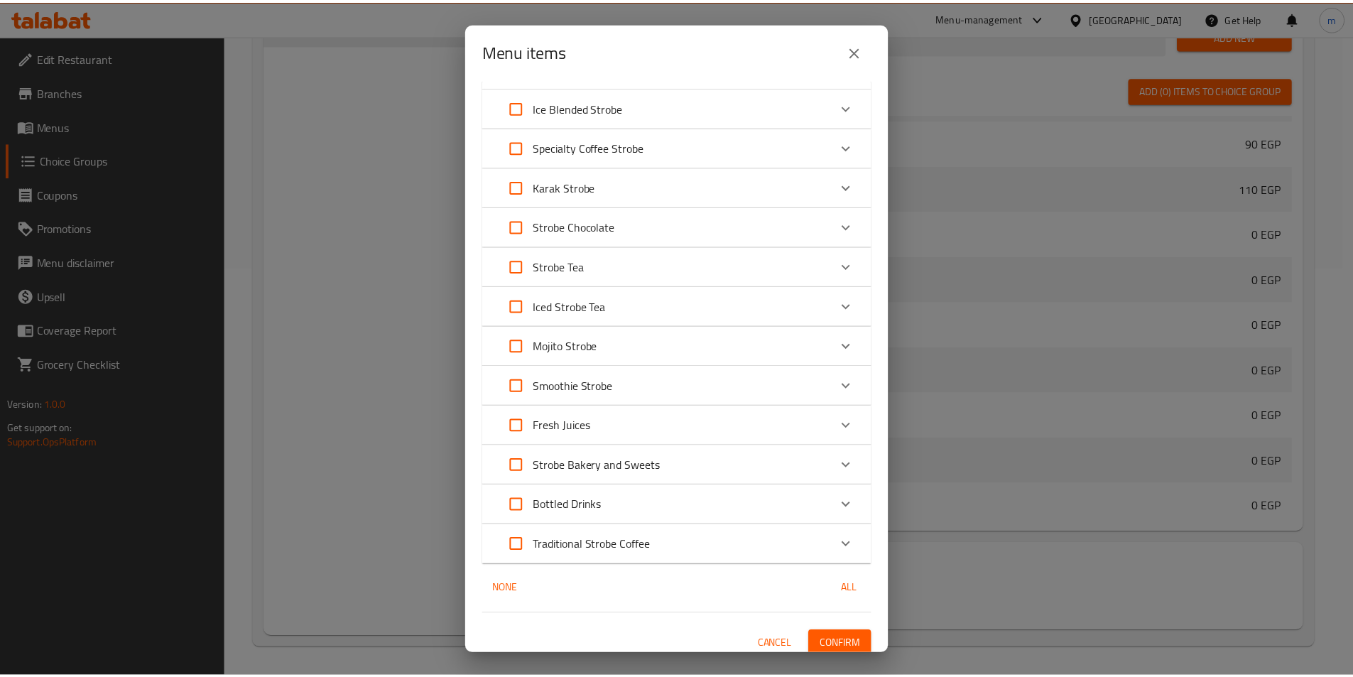
scroll to position [1222, 0]
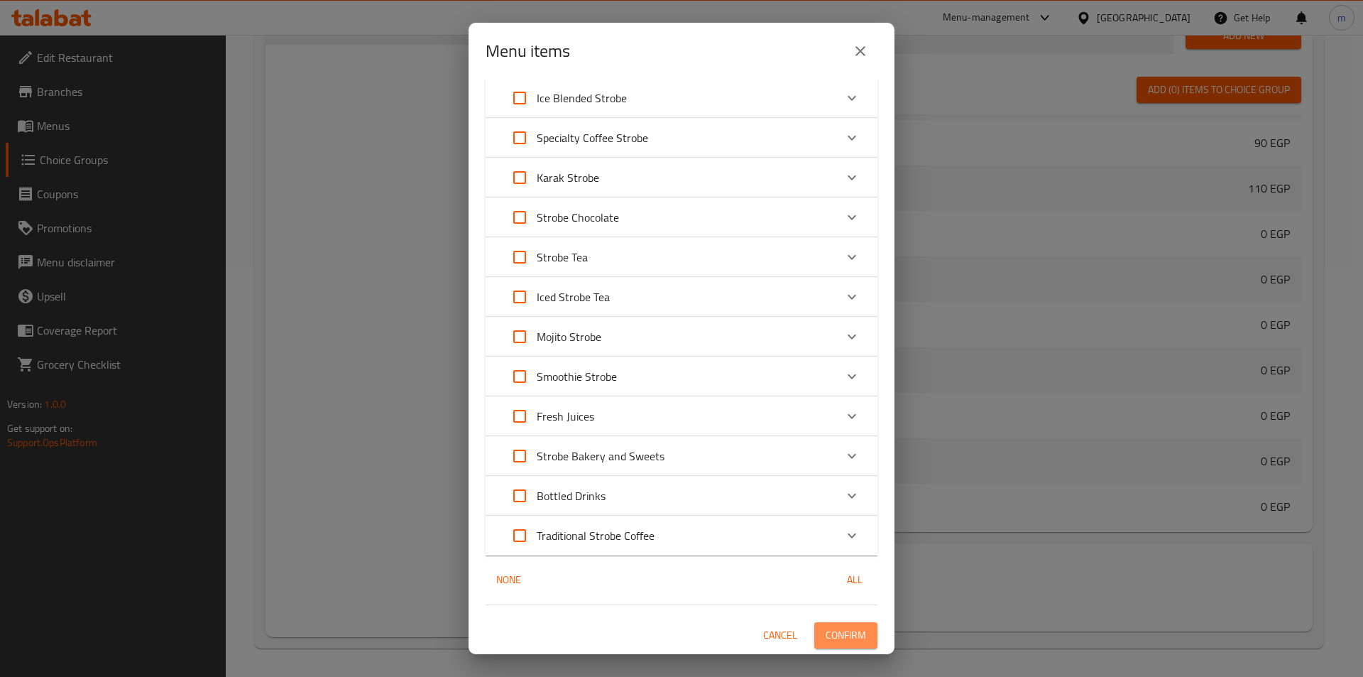
click at [828, 631] on span "Confirm" at bounding box center [846, 635] width 40 height 18
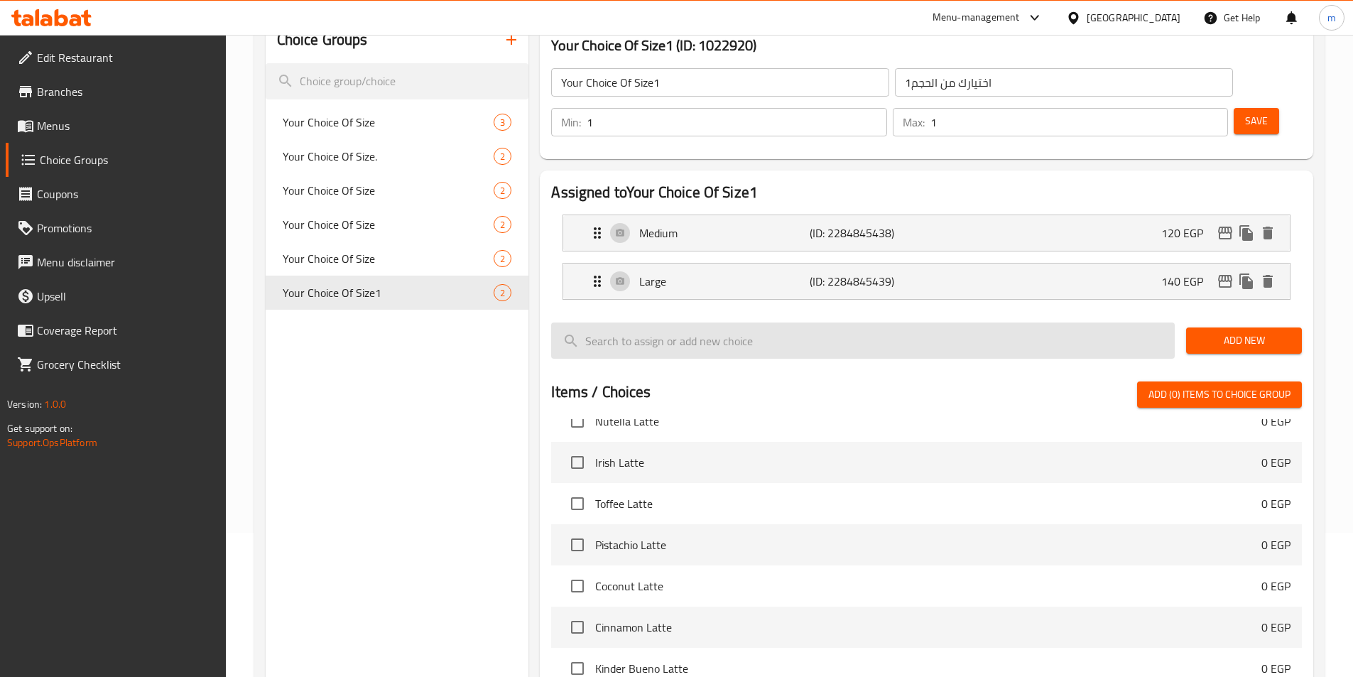
scroll to position [54, 0]
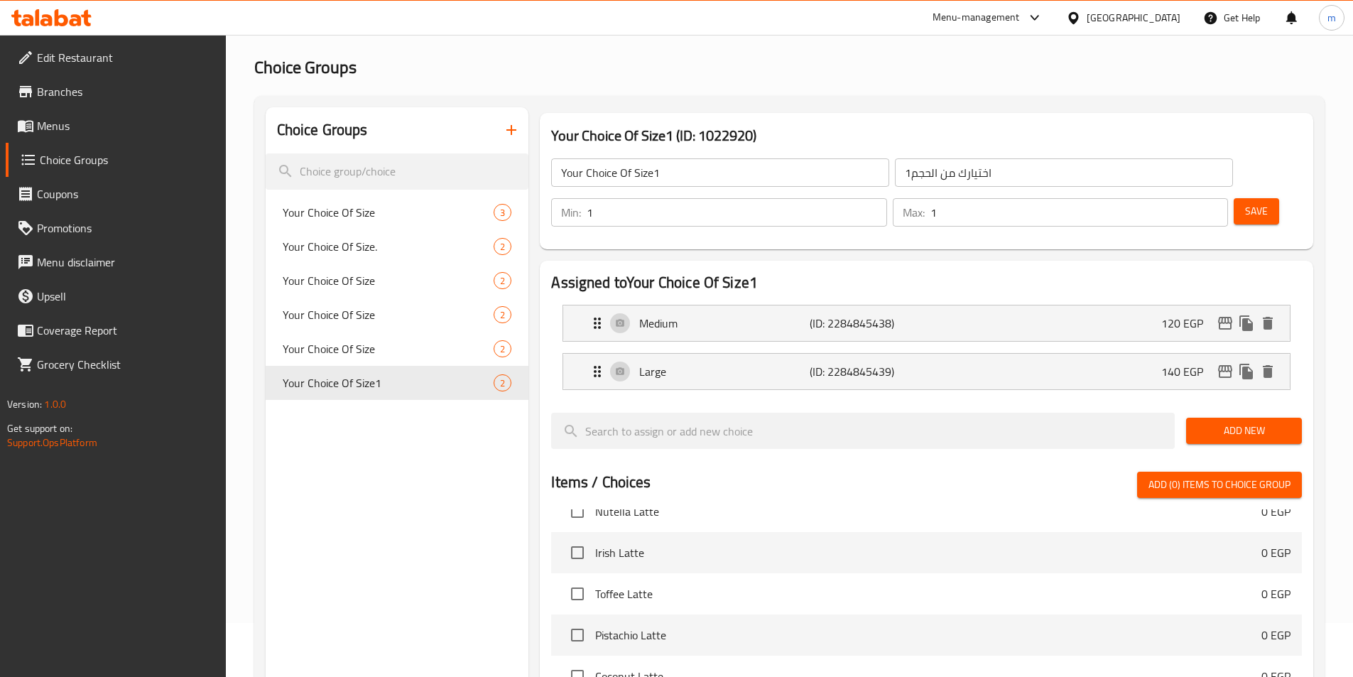
click at [1226, 422] on span "Add New" at bounding box center [1243, 431] width 93 height 18
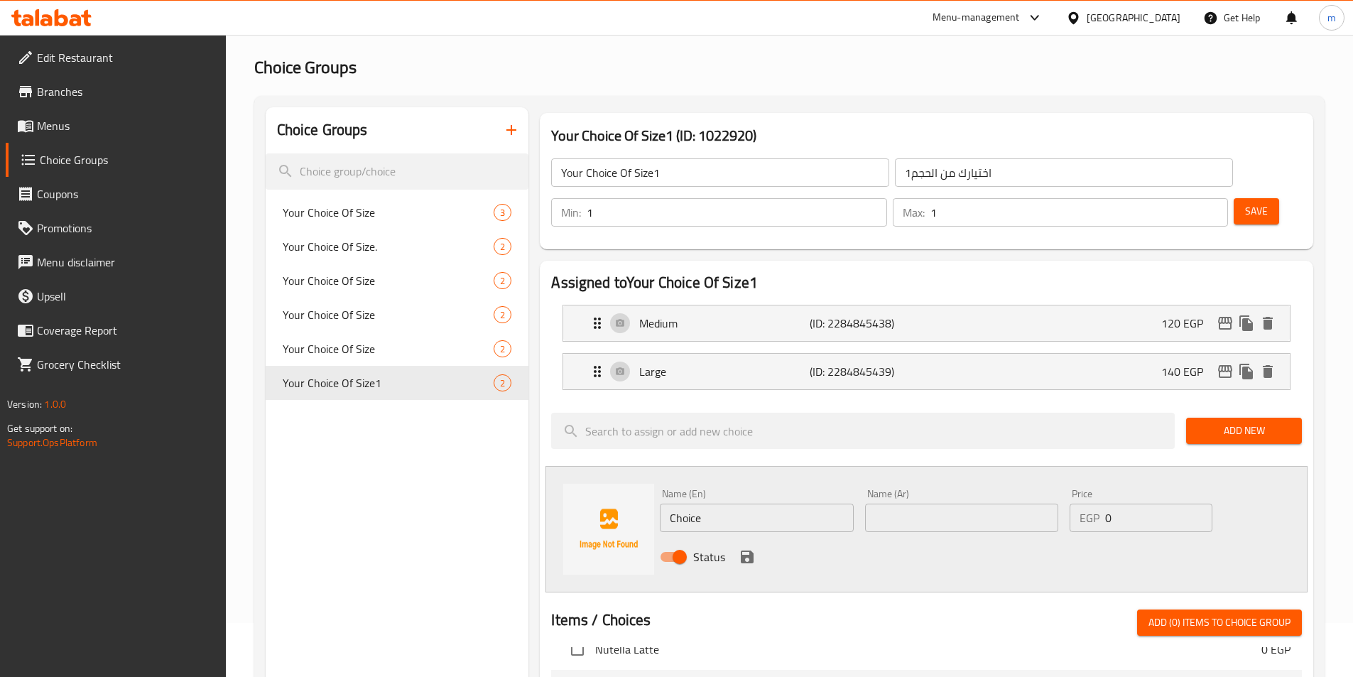
click at [757, 503] on input "Choice" at bounding box center [756, 517] width 193 height 28
type input "L"
type input "Medium"
click at [917, 503] on input "text" at bounding box center [961, 517] width 193 height 28
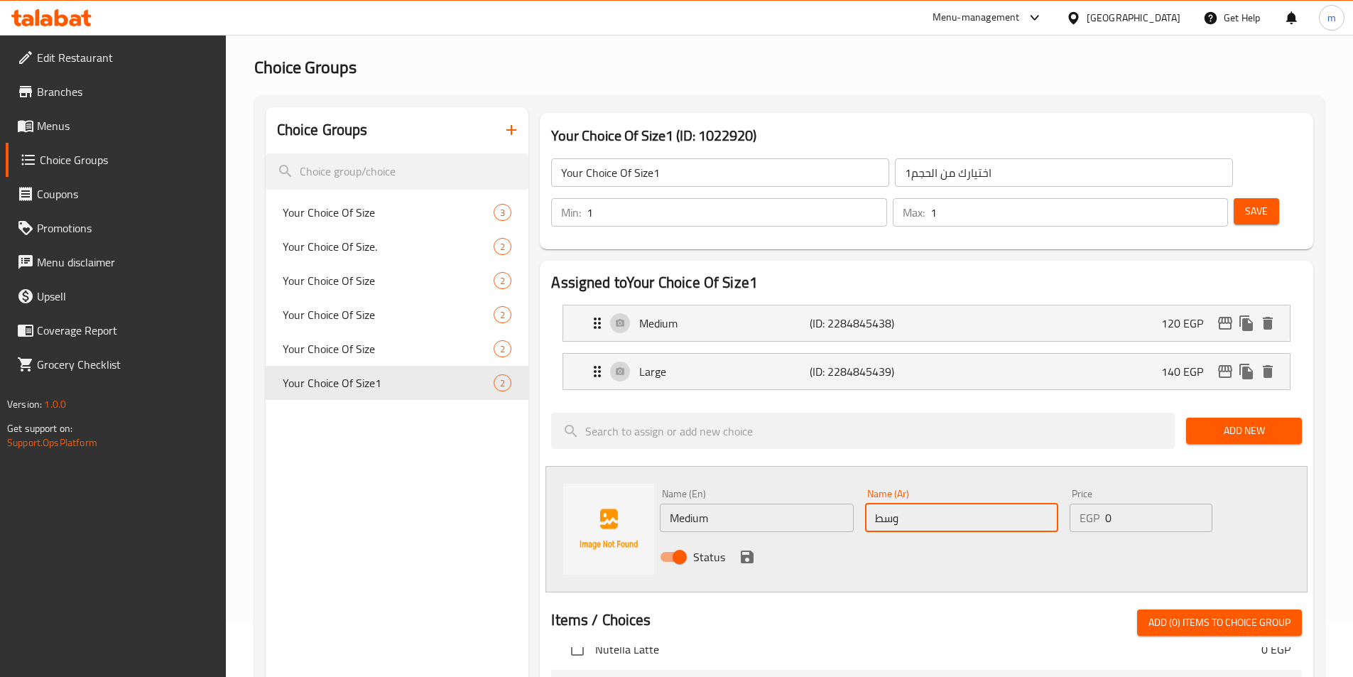
type input "وسط"
click at [1152, 503] on input "0" at bounding box center [1158, 517] width 107 height 28
type input "120"
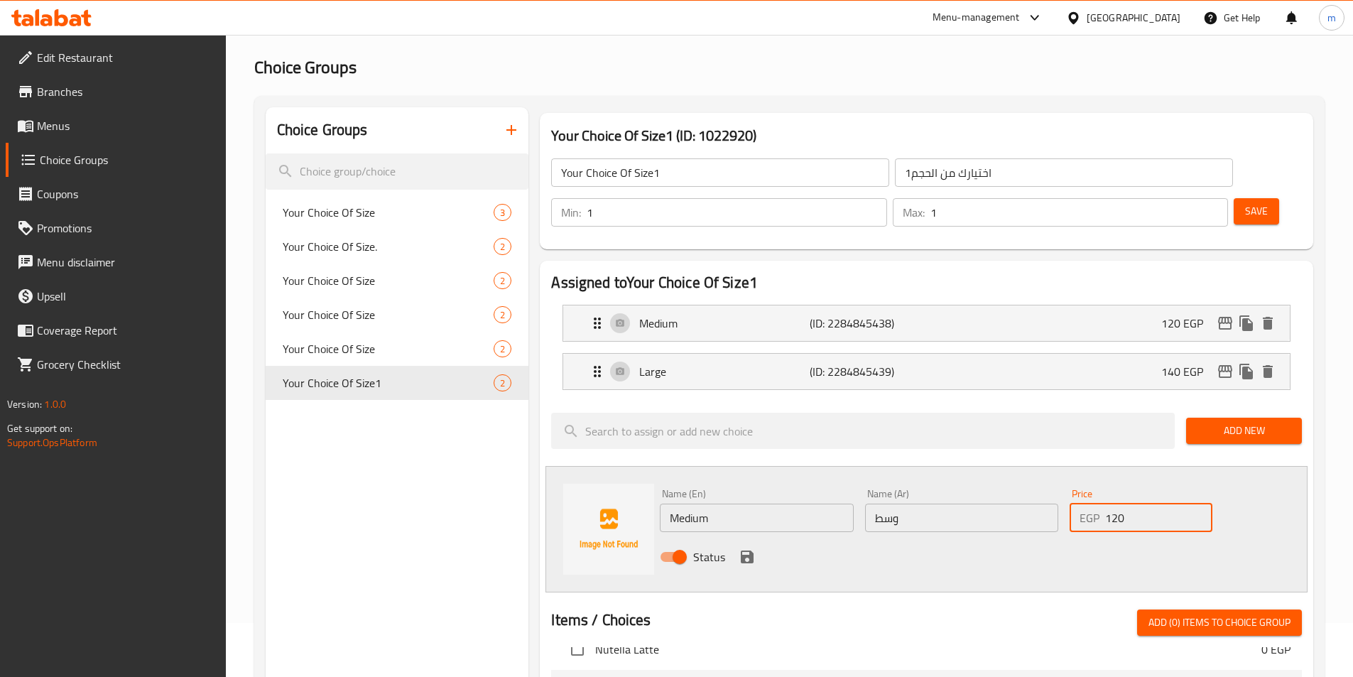
click at [744, 550] on icon "save" at bounding box center [747, 556] width 13 height 13
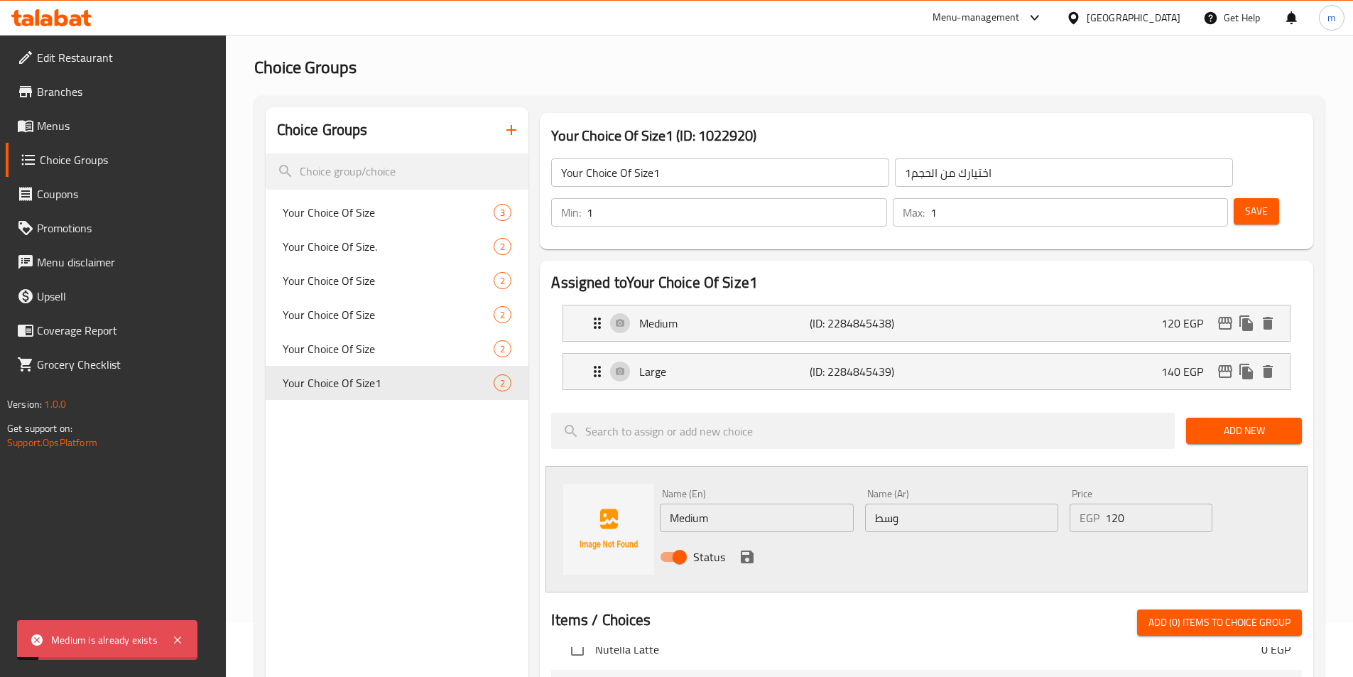
click at [512, 124] on icon "button" at bounding box center [511, 129] width 17 height 17
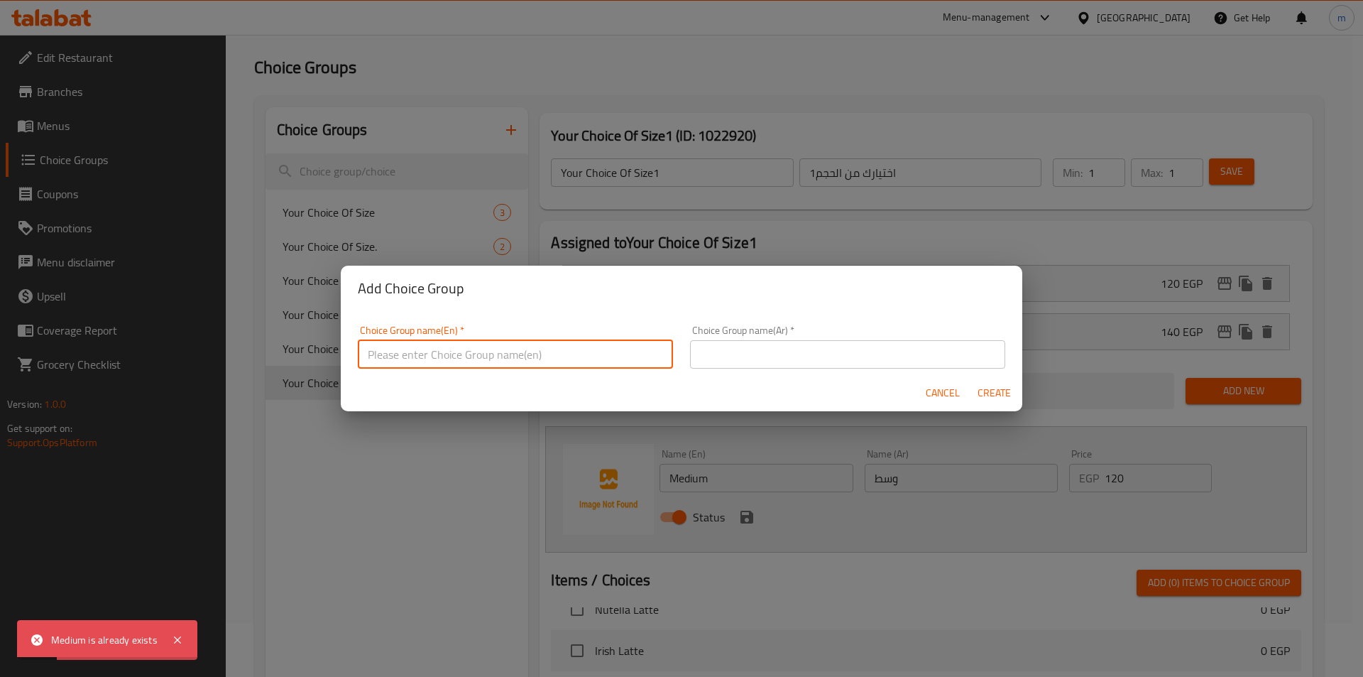
click at [496, 341] on input "text" at bounding box center [515, 354] width 315 height 28
type input "Your Choice Of Size"
click at [778, 349] on input "text" at bounding box center [847, 354] width 315 height 28
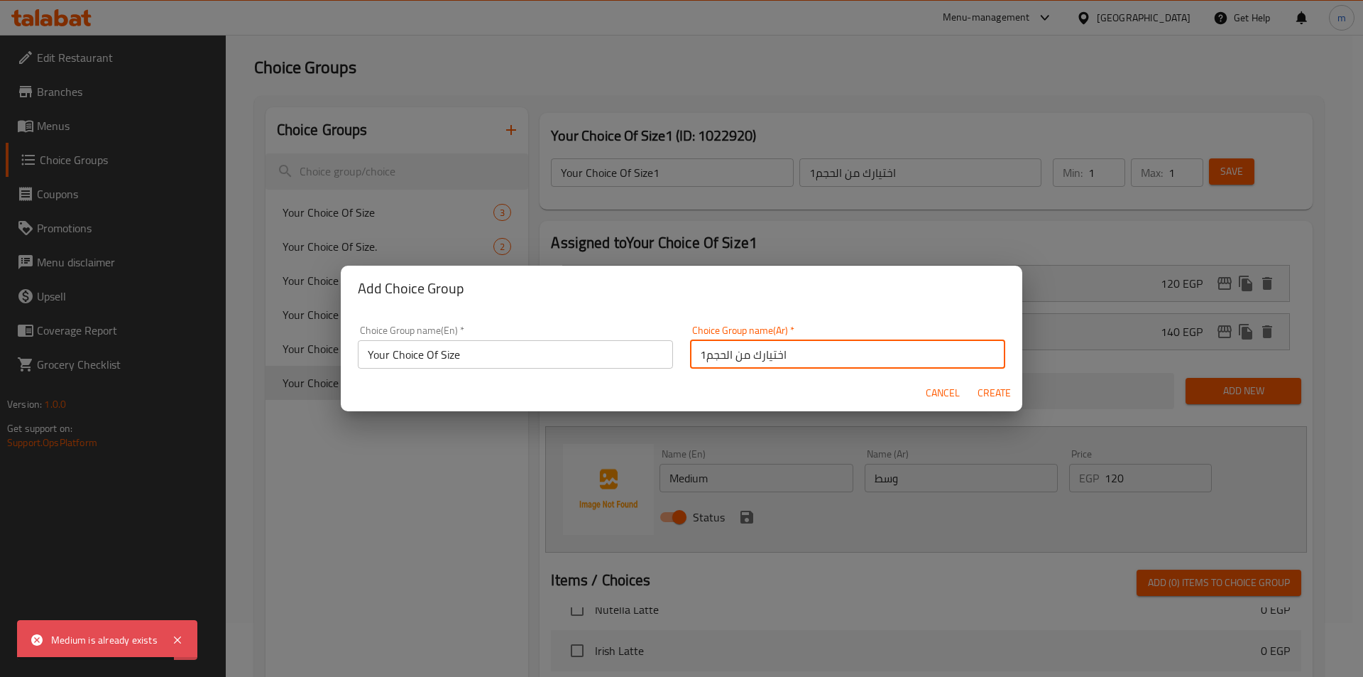
type input "اختيارك من الحجم1"
click at [520, 351] on input "Your Choice Of Size" at bounding box center [515, 354] width 315 height 28
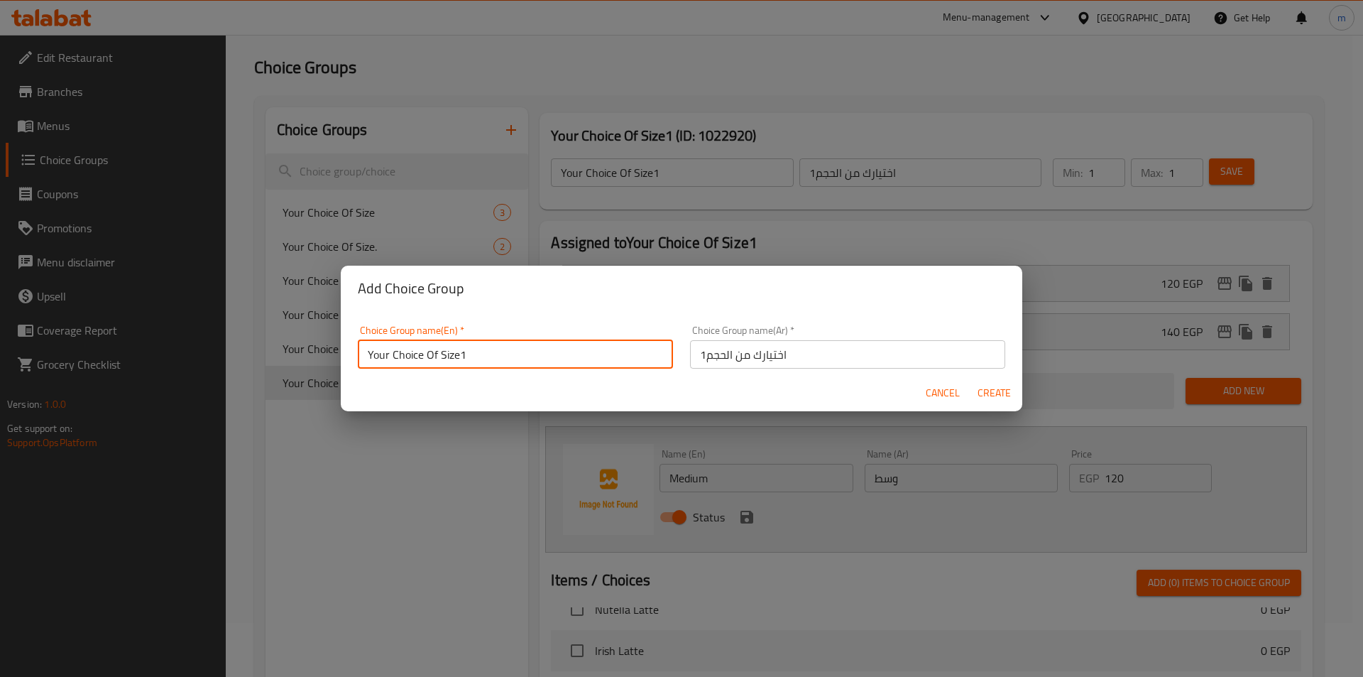
type input "Your Choice Of Size1"
click at [996, 401] on span "Create" at bounding box center [994, 393] width 34 height 18
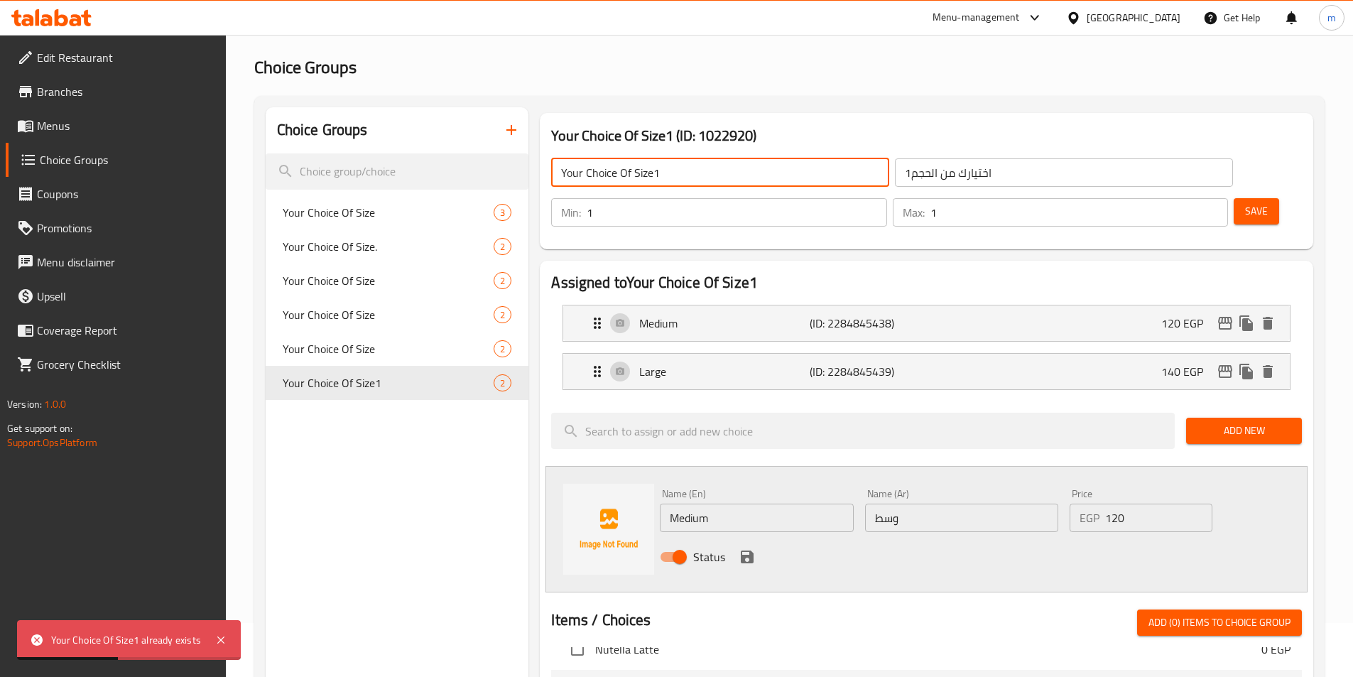
drag, startPoint x: 670, startPoint y: 173, endPoint x: 662, endPoint y: 175, distance: 7.9
click at [662, 175] on input "Your Choice Of Size1" at bounding box center [720, 172] width 338 height 28
type input "Your Choice Of Size"
click at [895, 175] on input "اختيارك من الحجم1" at bounding box center [1064, 172] width 338 height 28
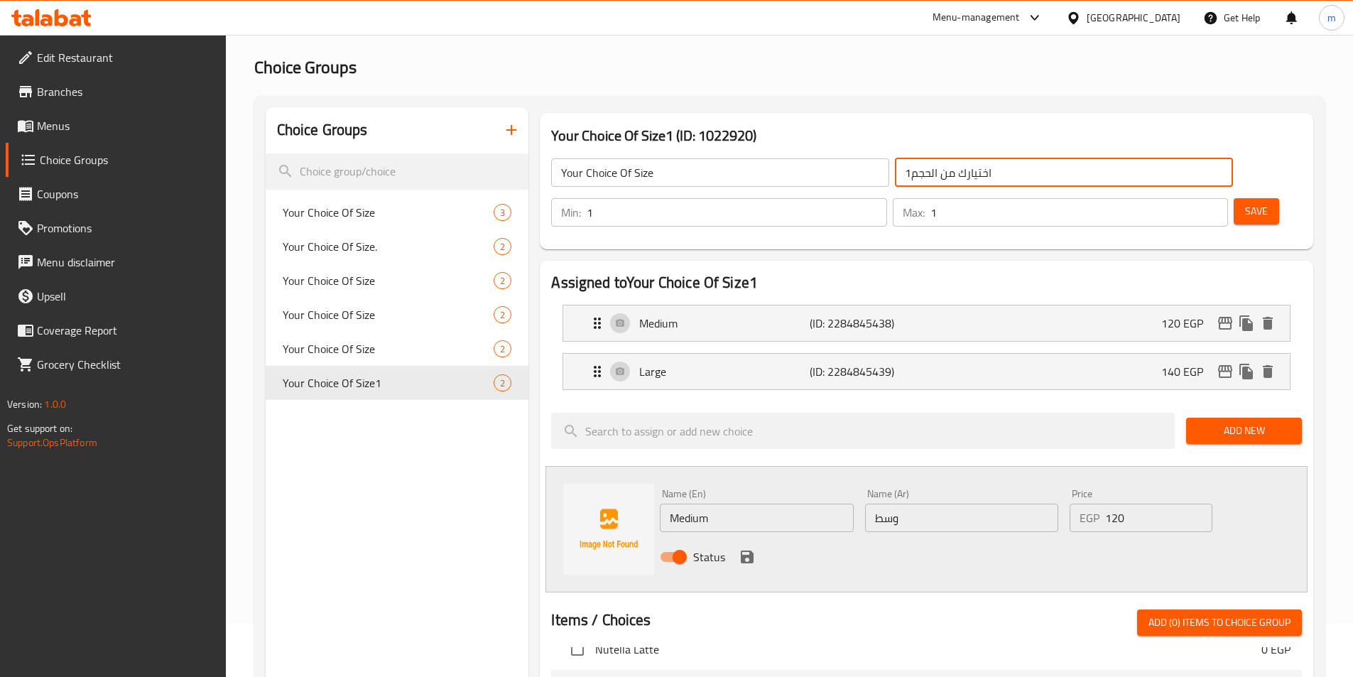
click at [895, 173] on input "اختيارك من الحجم1" at bounding box center [1064, 172] width 338 height 28
type input "اختيارك من الحجم"
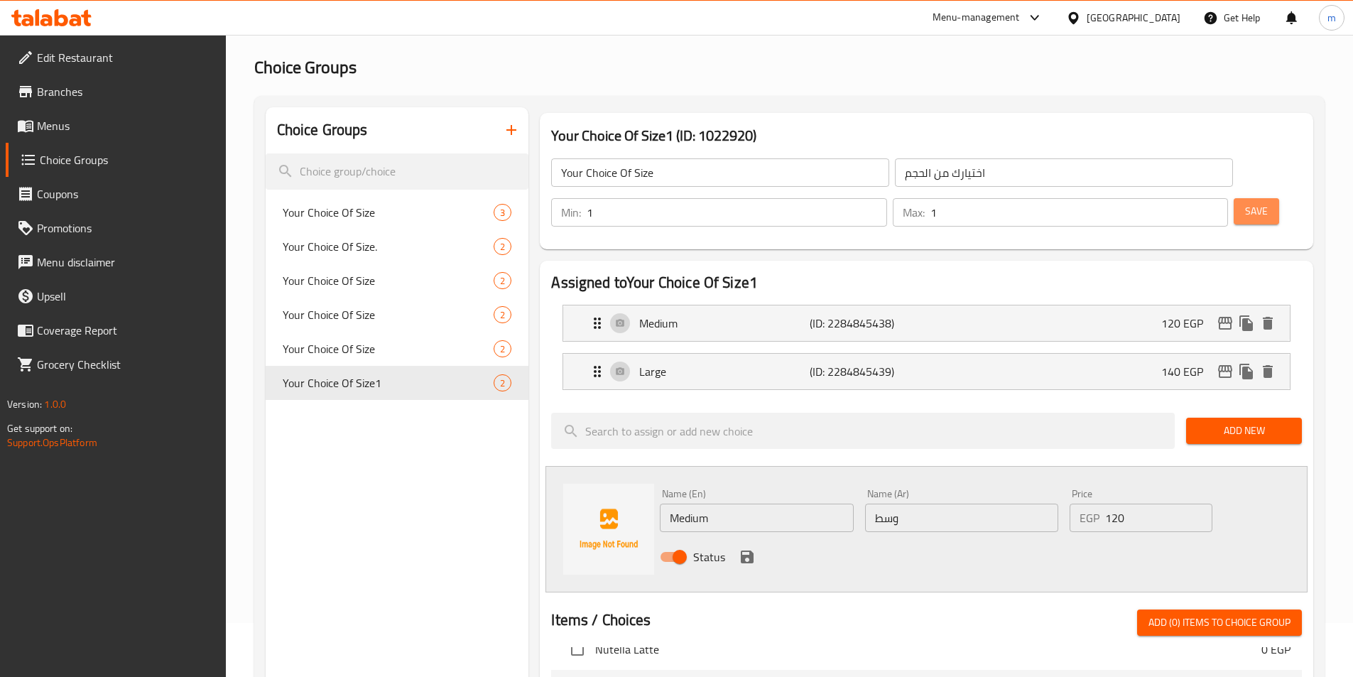
click at [1234, 198] on button "Save" at bounding box center [1255, 211] width 45 height 26
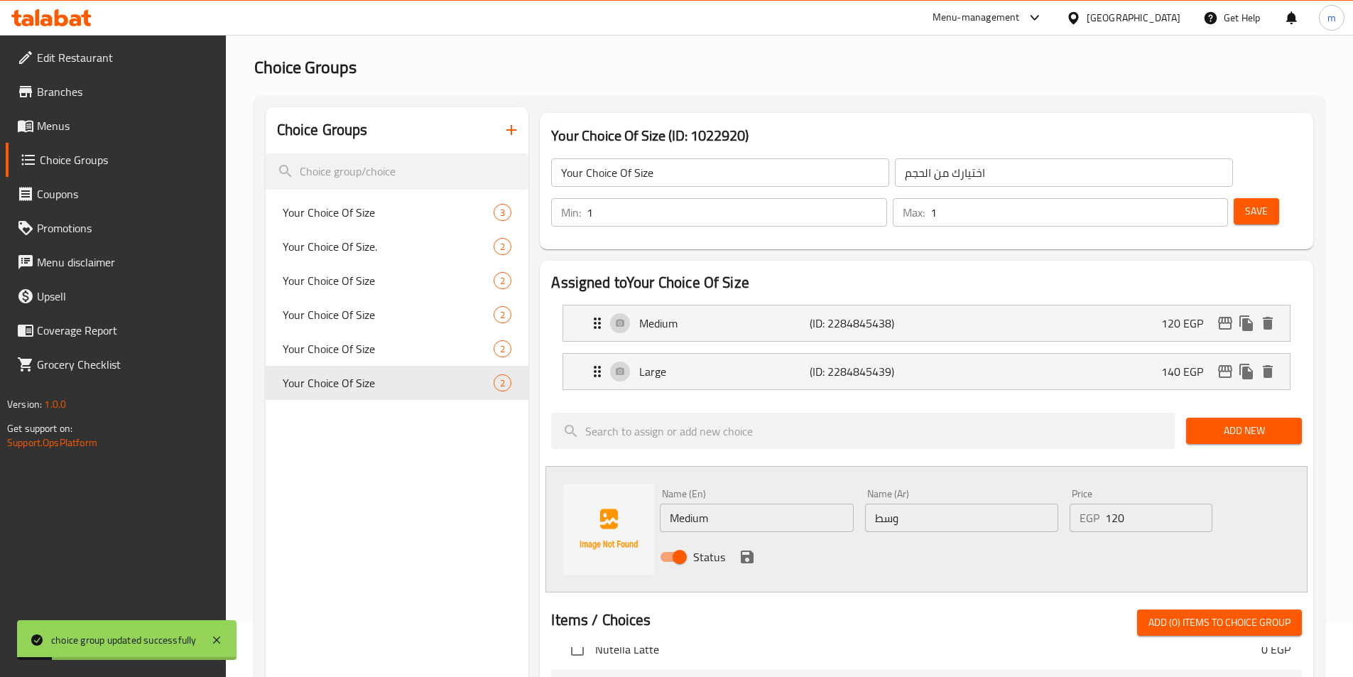
click at [515, 121] on button "button" at bounding box center [511, 130] width 34 height 34
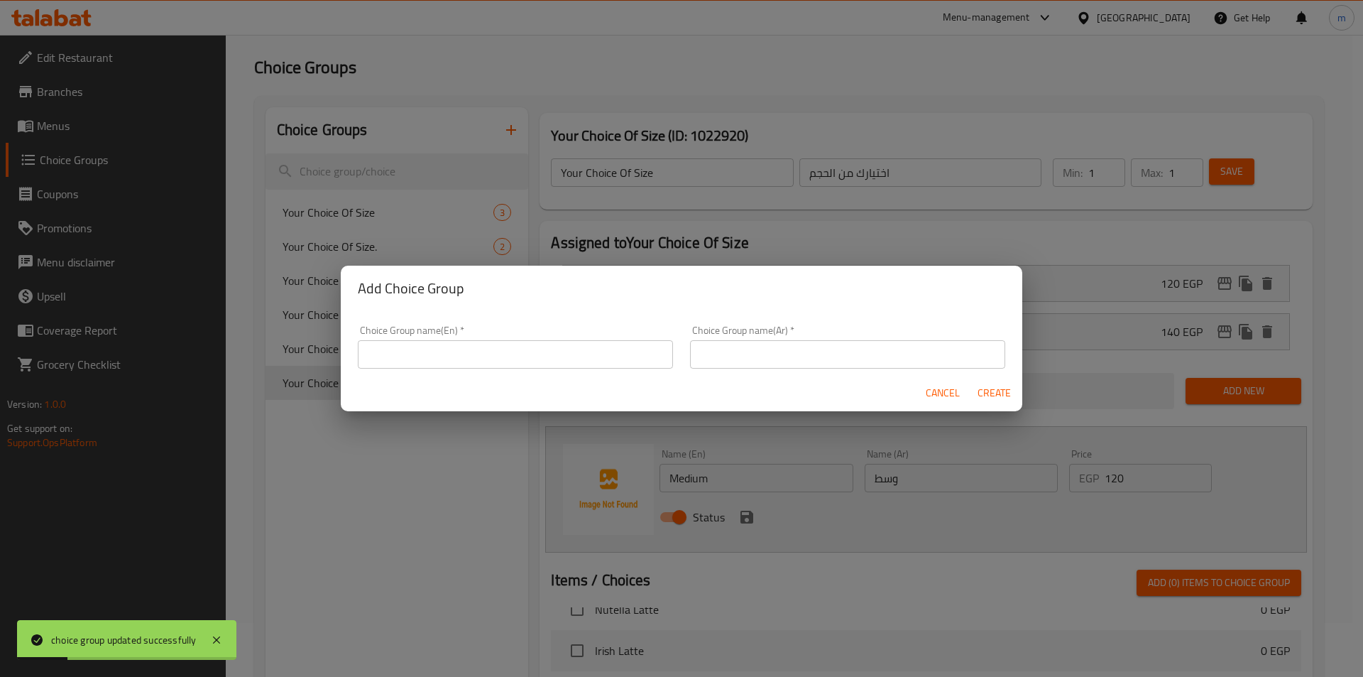
click at [507, 353] on input "text" at bounding box center [515, 354] width 315 height 28
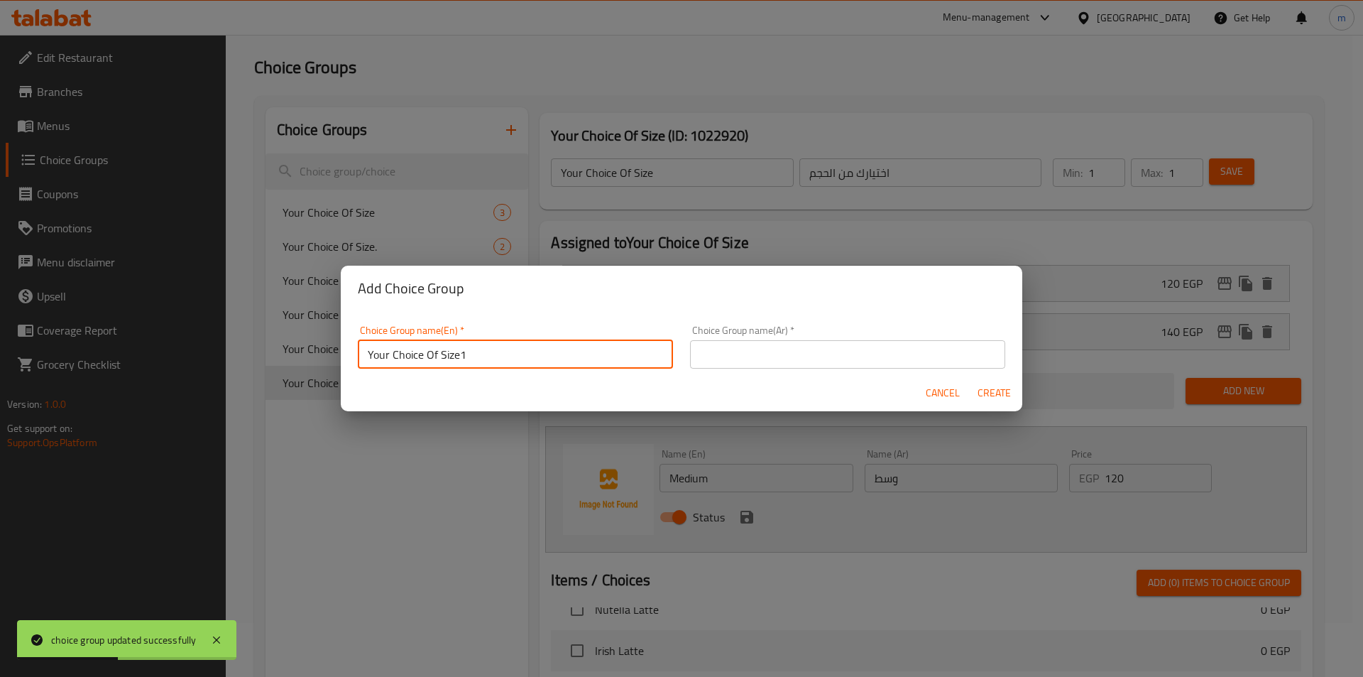
type input "Your Choice Of Size1"
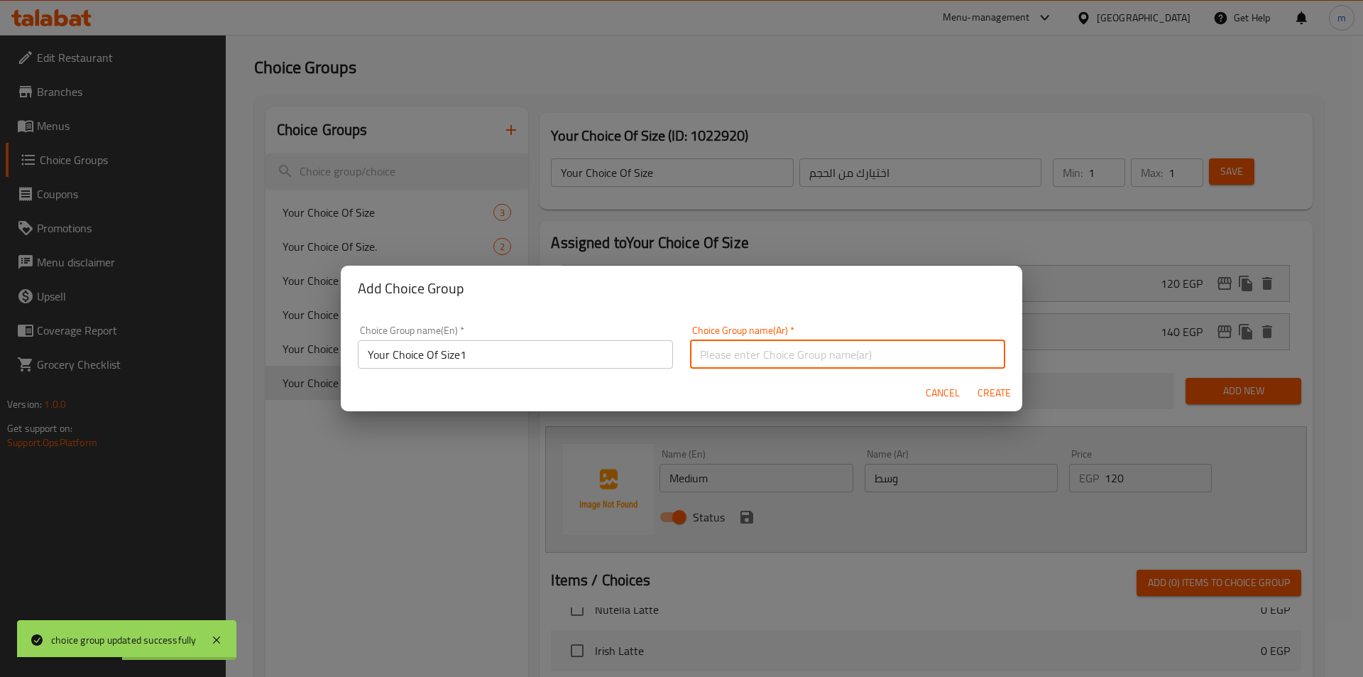
drag, startPoint x: 796, startPoint y: 358, endPoint x: 795, endPoint y: 368, distance: 10.0
click at [796, 358] on input "text" at bounding box center [847, 354] width 315 height 28
type input "اضافة جبن كبير"
click at [850, 354] on input "اضافة جبن كبير" at bounding box center [847, 354] width 315 height 28
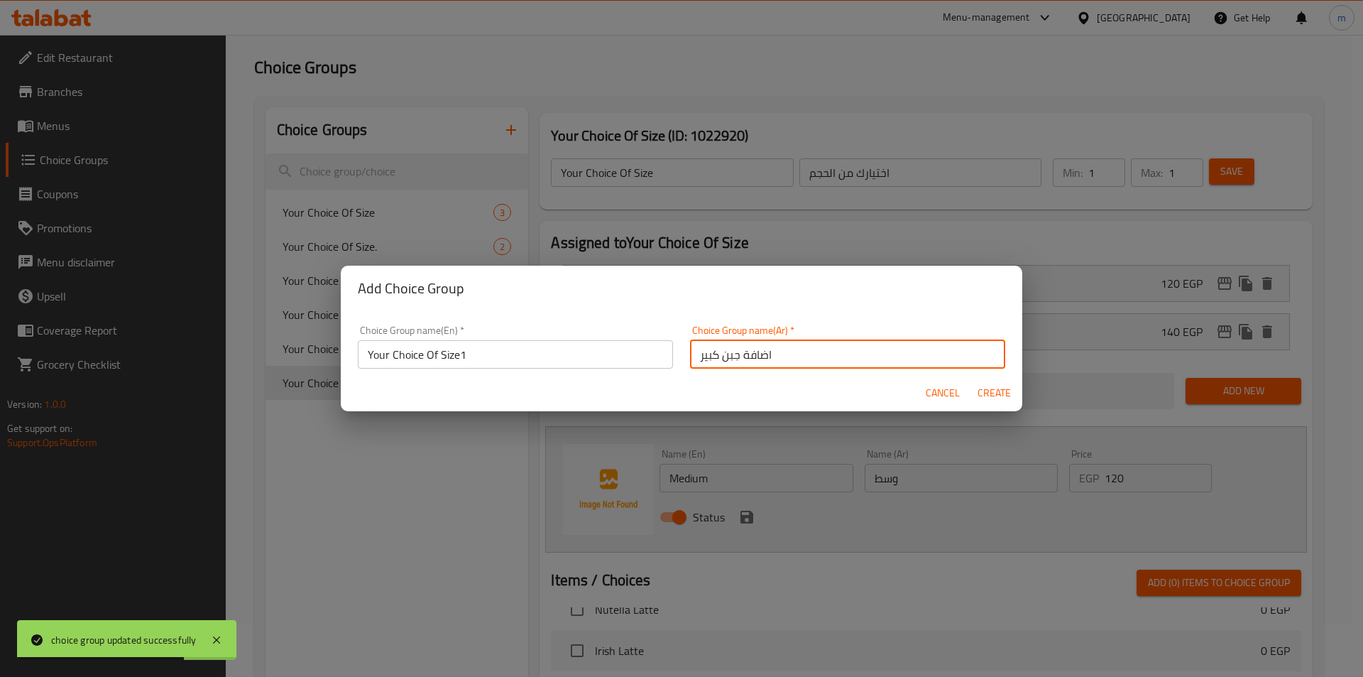
click at [850, 354] on input "اضافة جبن كبير" at bounding box center [847, 354] width 315 height 28
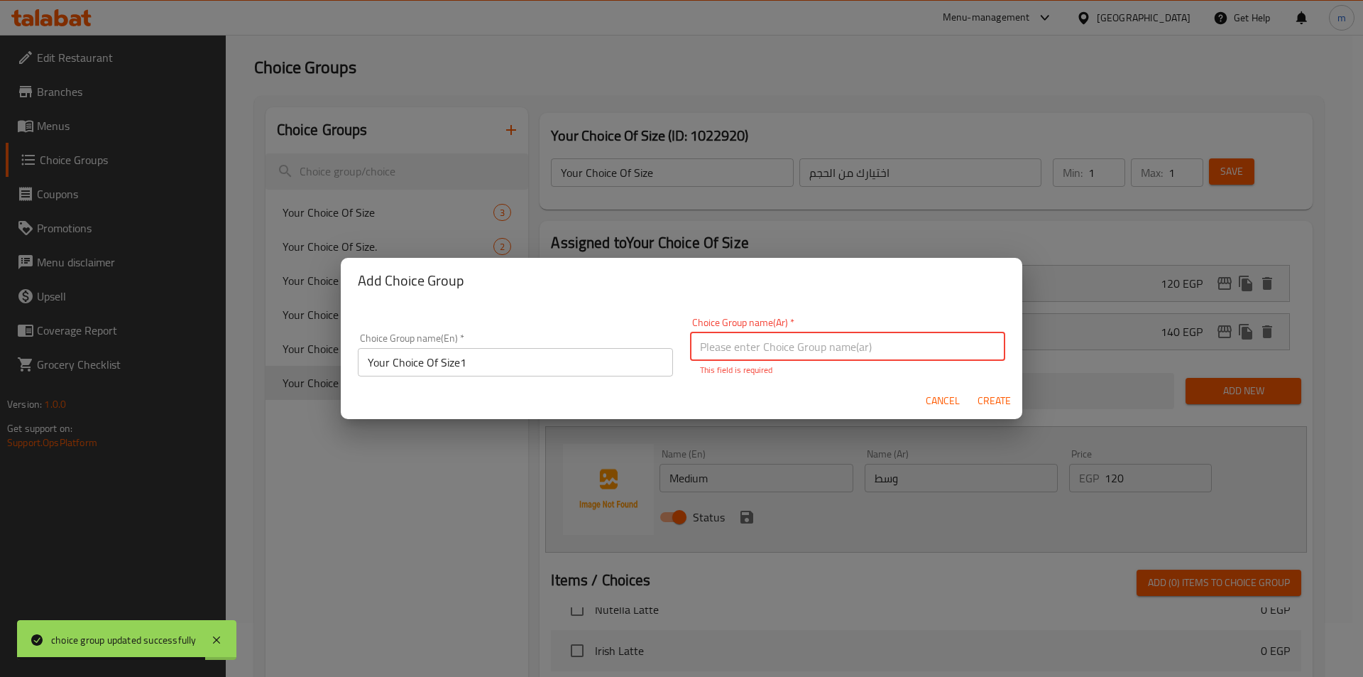
click at [764, 342] on input "text" at bounding box center [847, 346] width 315 height 28
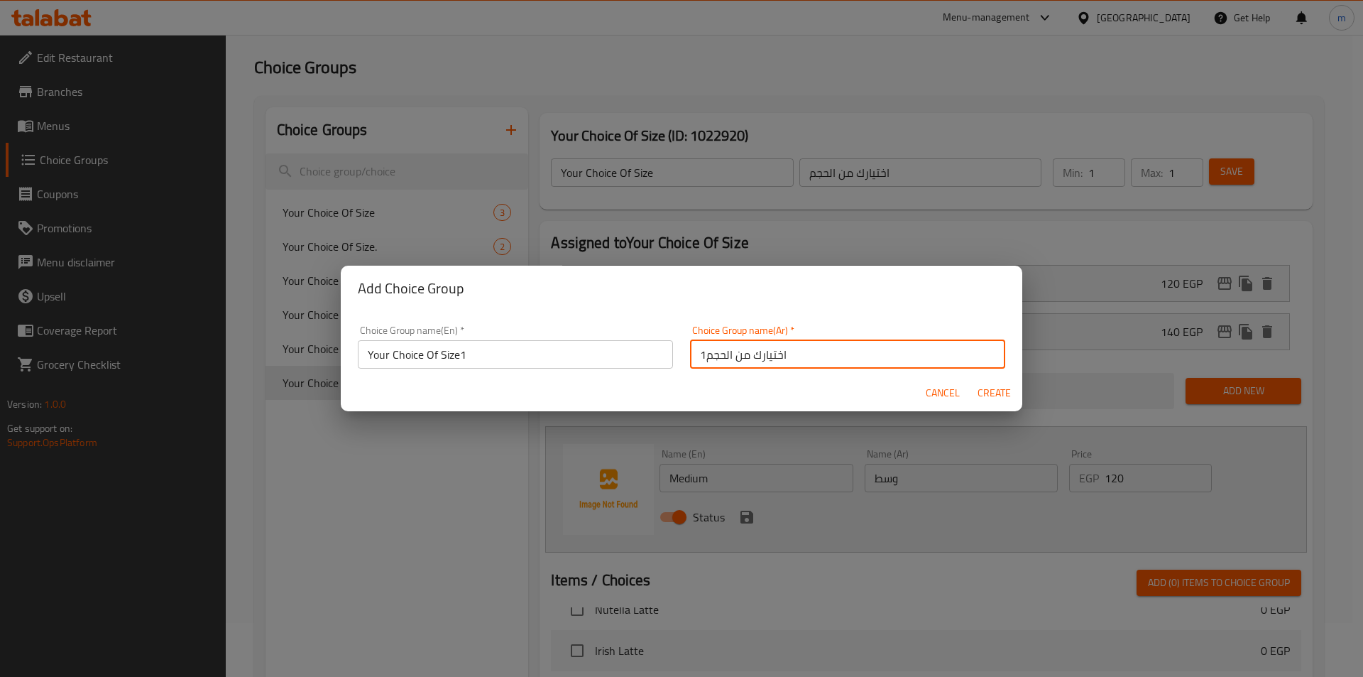
type input "اختيارك من الحجم1"
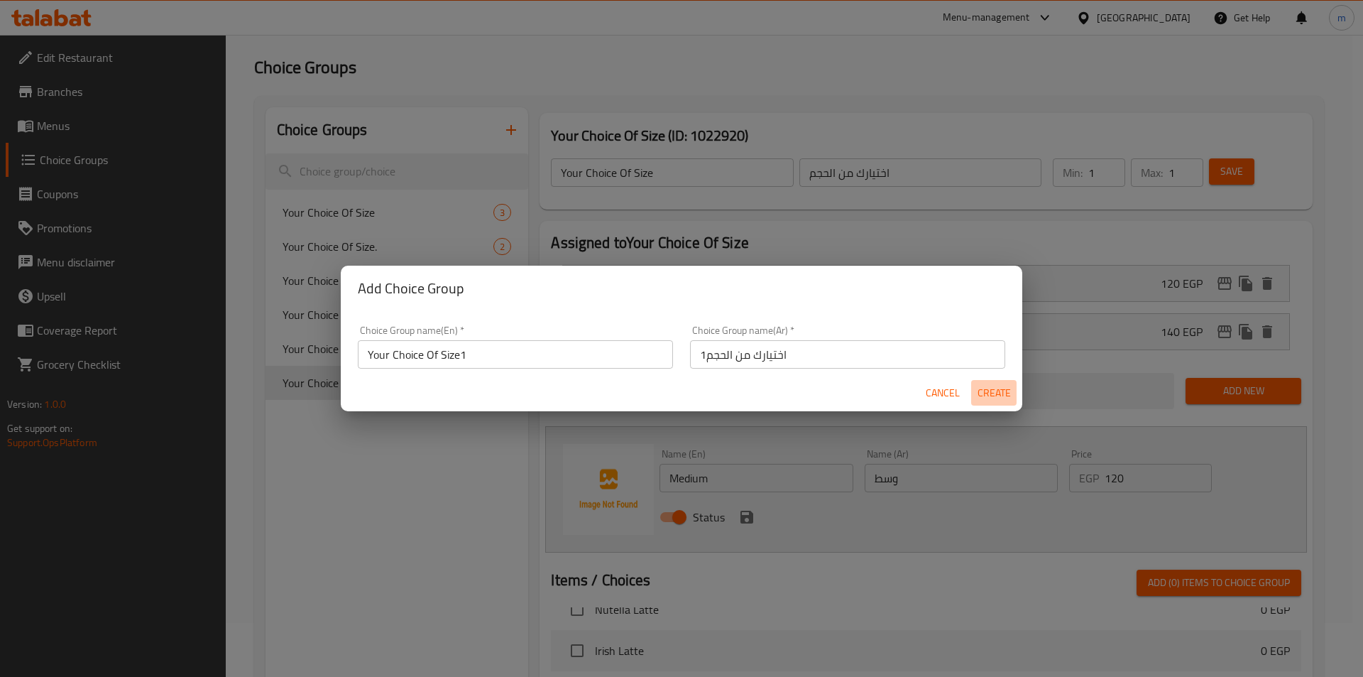
click at [995, 398] on span "Create" at bounding box center [994, 393] width 34 height 18
type input "Your Choice Of Size1"
type input "اختيارك من الحجم1"
type input "0"
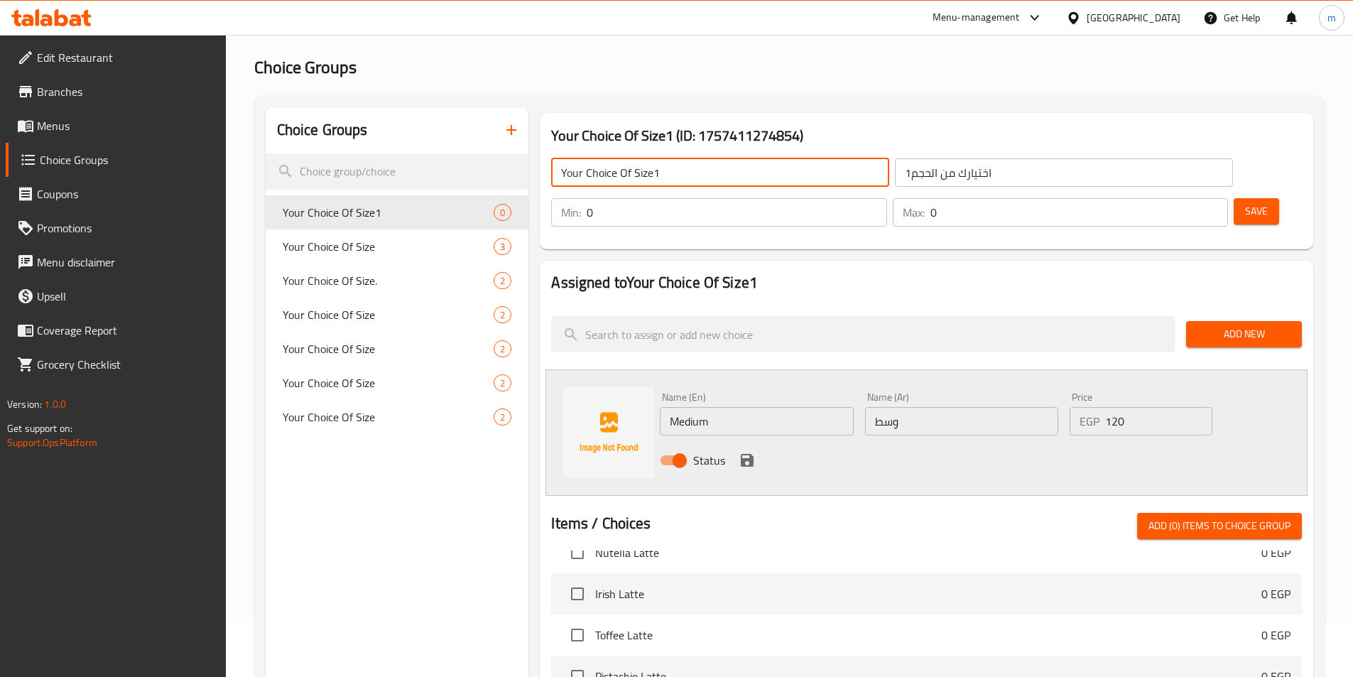
click at [674, 181] on input "Your Choice Of Size1" at bounding box center [720, 172] width 338 height 28
type input "Your Choice Of Size"
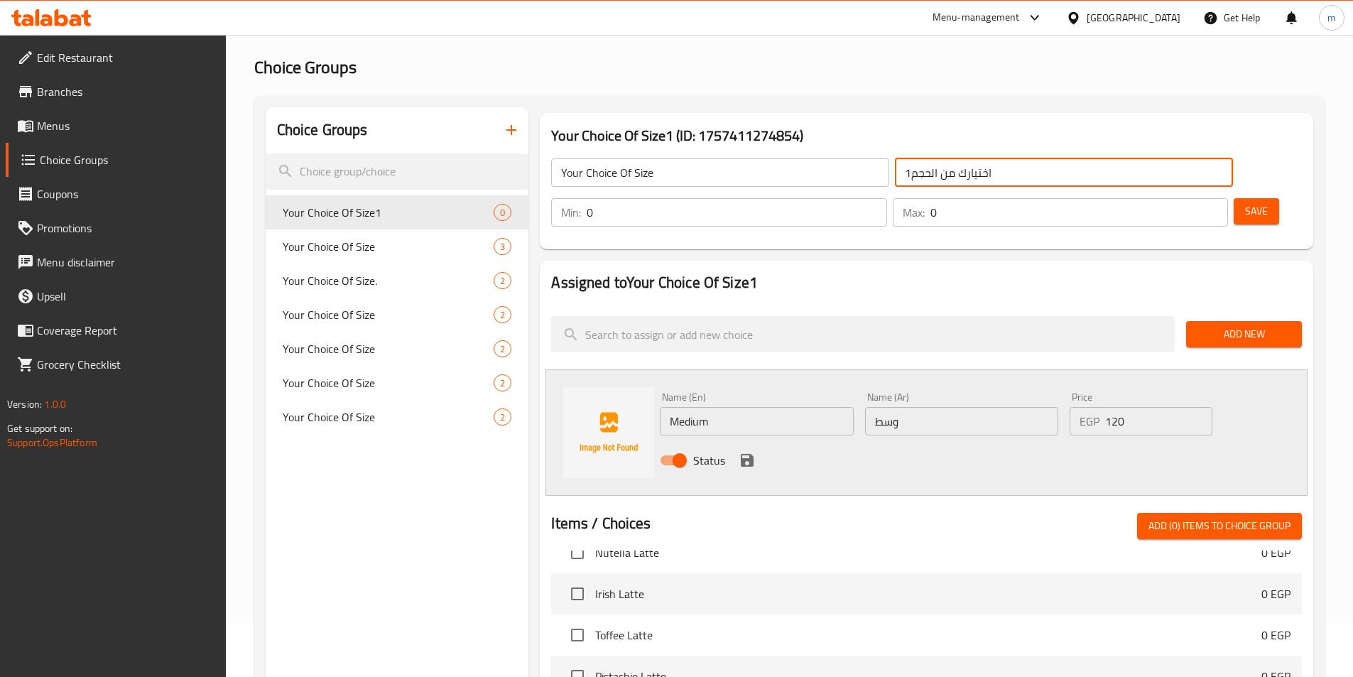
click at [895, 173] on input "اختيارك من الحجم1" at bounding box center [1064, 172] width 338 height 28
type input "اختيارك من الحجم"
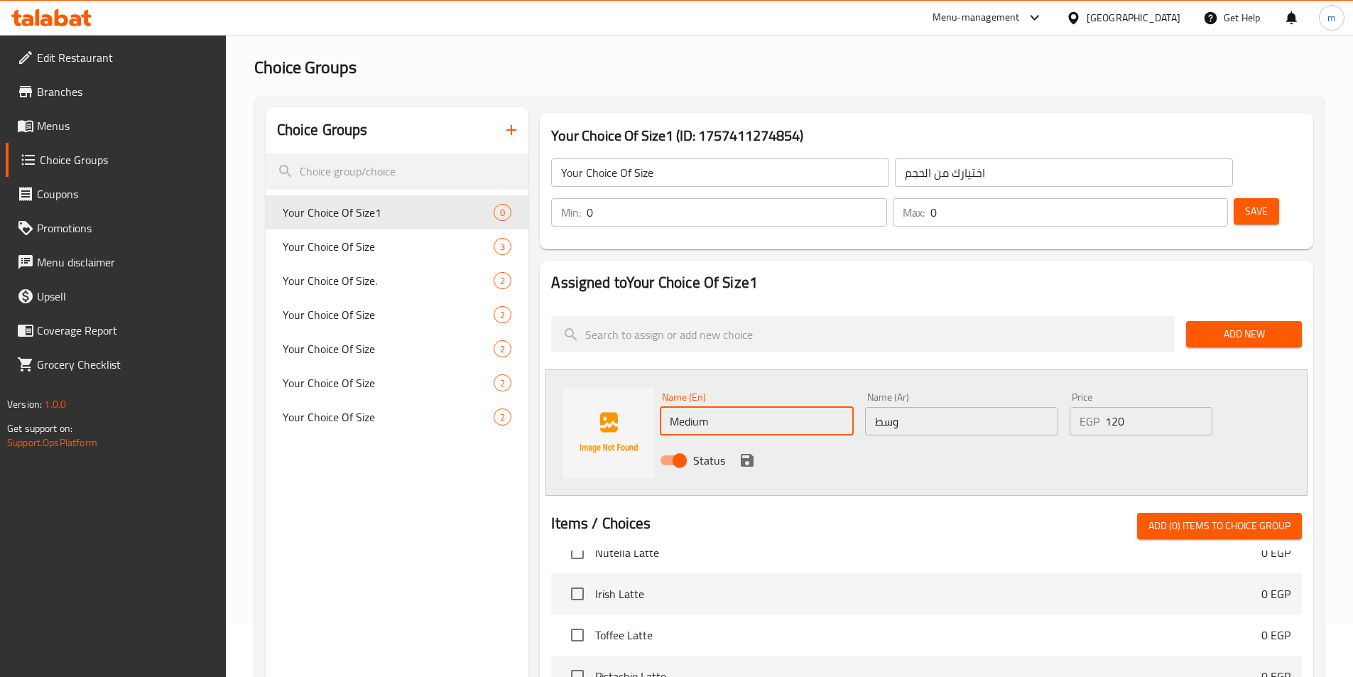
click at [743, 407] on input "Medium" at bounding box center [756, 421] width 193 height 28
click at [751, 454] on icon "save" at bounding box center [747, 460] width 13 height 13
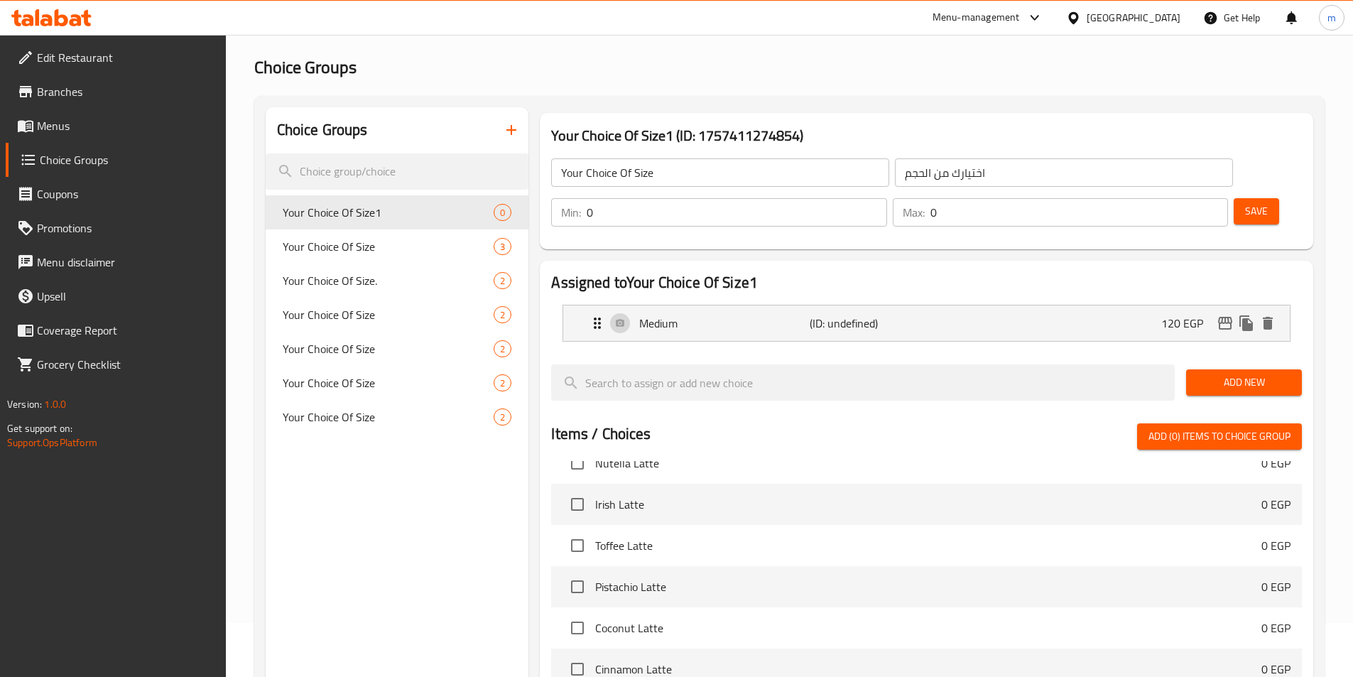
click at [1248, 374] on span "Add New" at bounding box center [1243, 383] width 93 height 18
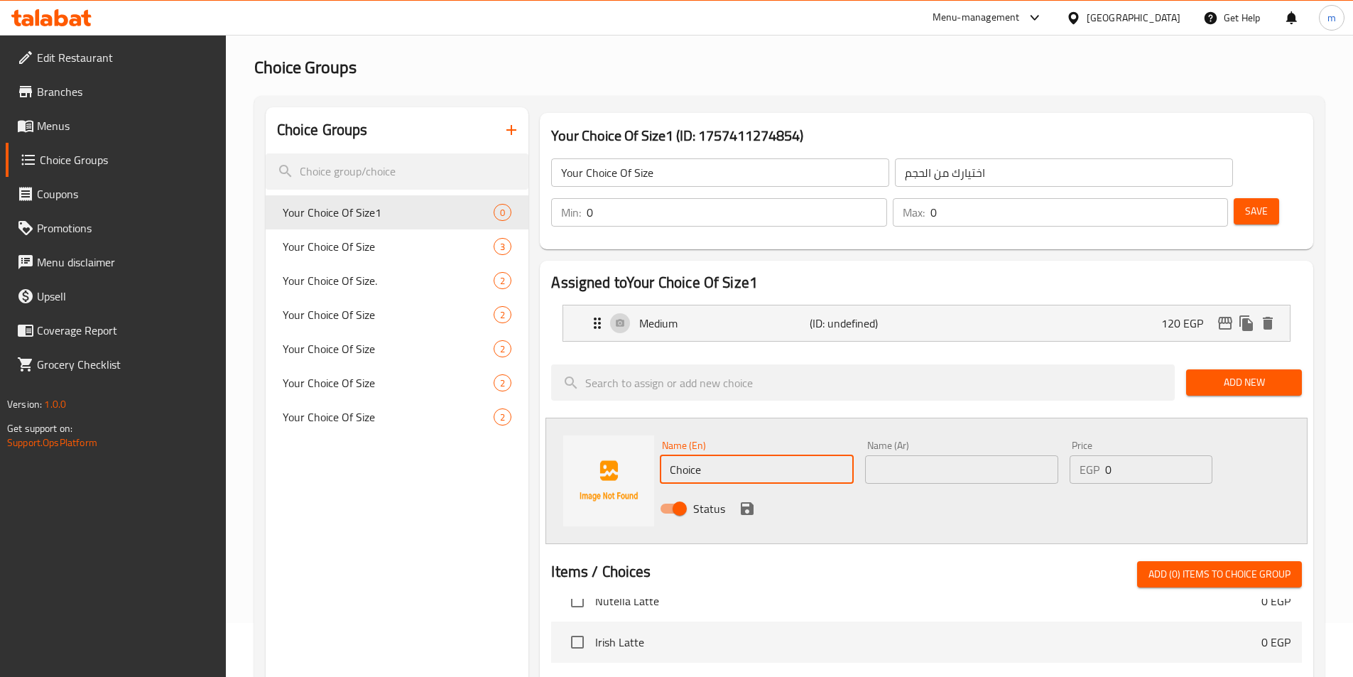
click at [701, 455] on input "Choice" at bounding box center [756, 469] width 193 height 28
type input "Large"
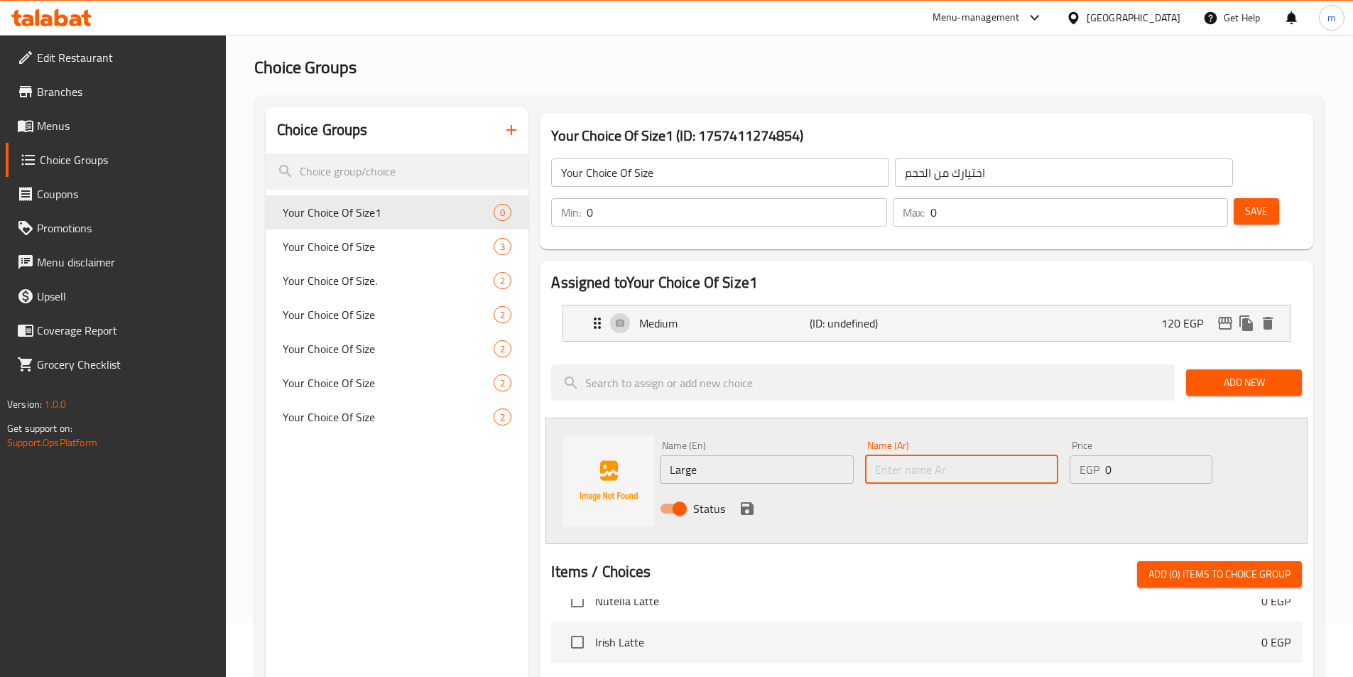
click at [988, 455] on input "text" at bounding box center [961, 469] width 193 height 28
type input "كبير"
drag, startPoint x: 1069, startPoint y: 428, endPoint x: 1053, endPoint y: 430, distance: 16.5
click at [1053, 435] on div "Name (En) Large Name (En) Name (Ar) كبير Name (Ar) Price EGP 0 Price Status" at bounding box center [961, 481] width 615 height 93
type input "140"
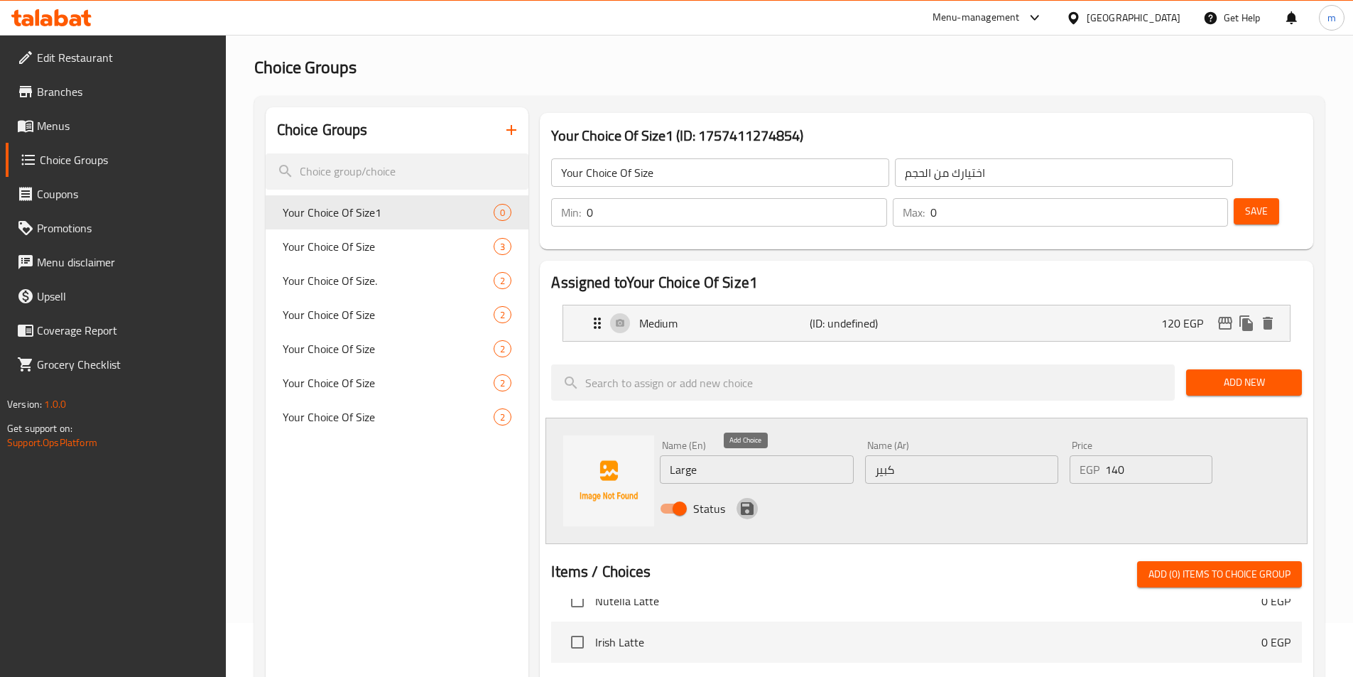
click at [753, 500] on icon "save" at bounding box center [746, 508] width 17 height 17
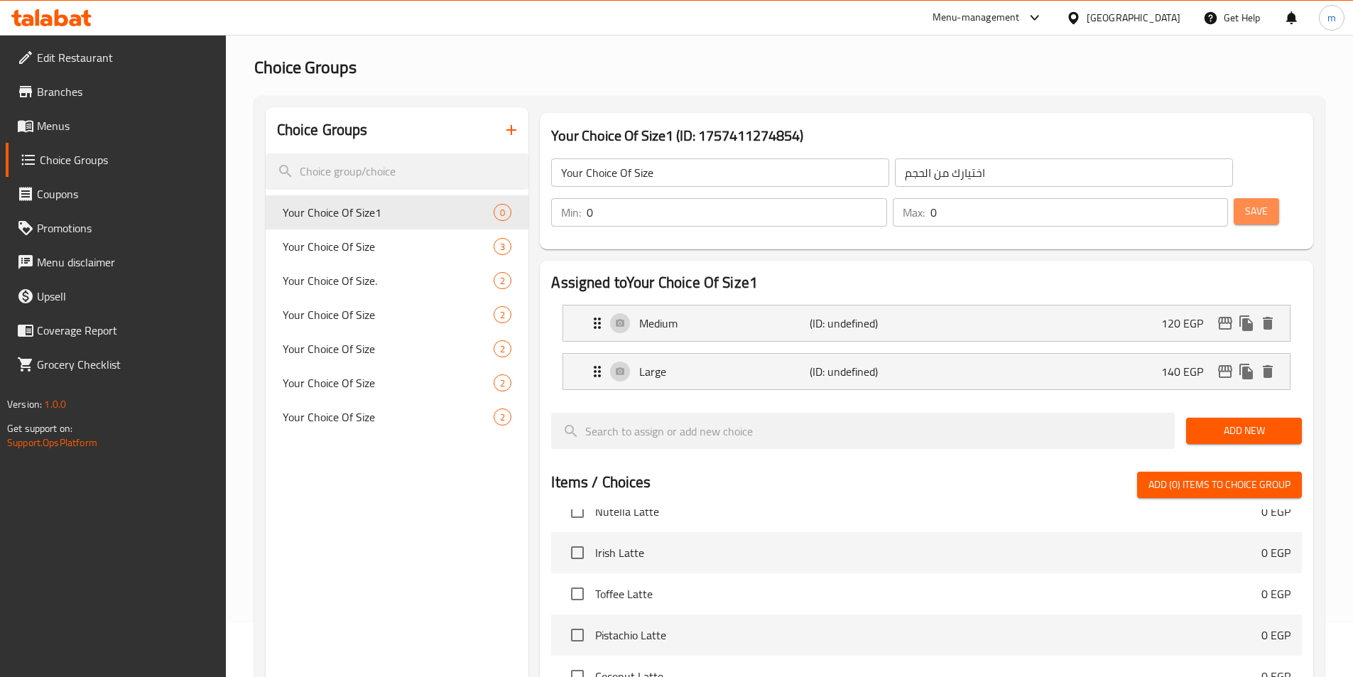
click at [1245, 202] on span "Save" at bounding box center [1256, 211] width 23 height 18
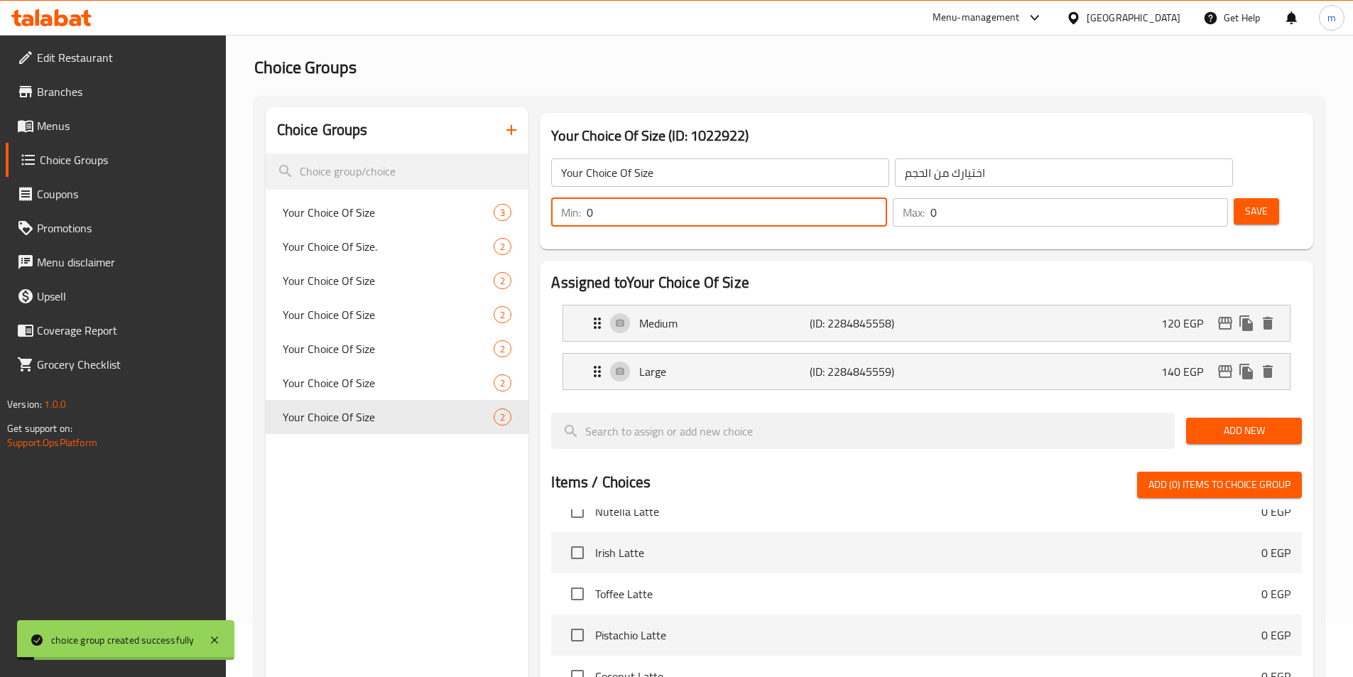
drag, startPoint x: 1094, startPoint y: 171, endPoint x: 1083, endPoint y: 174, distance: 11.0
click at [886, 198] on div "Min: 0 ​" at bounding box center [718, 212] width 335 height 28
type input "1"
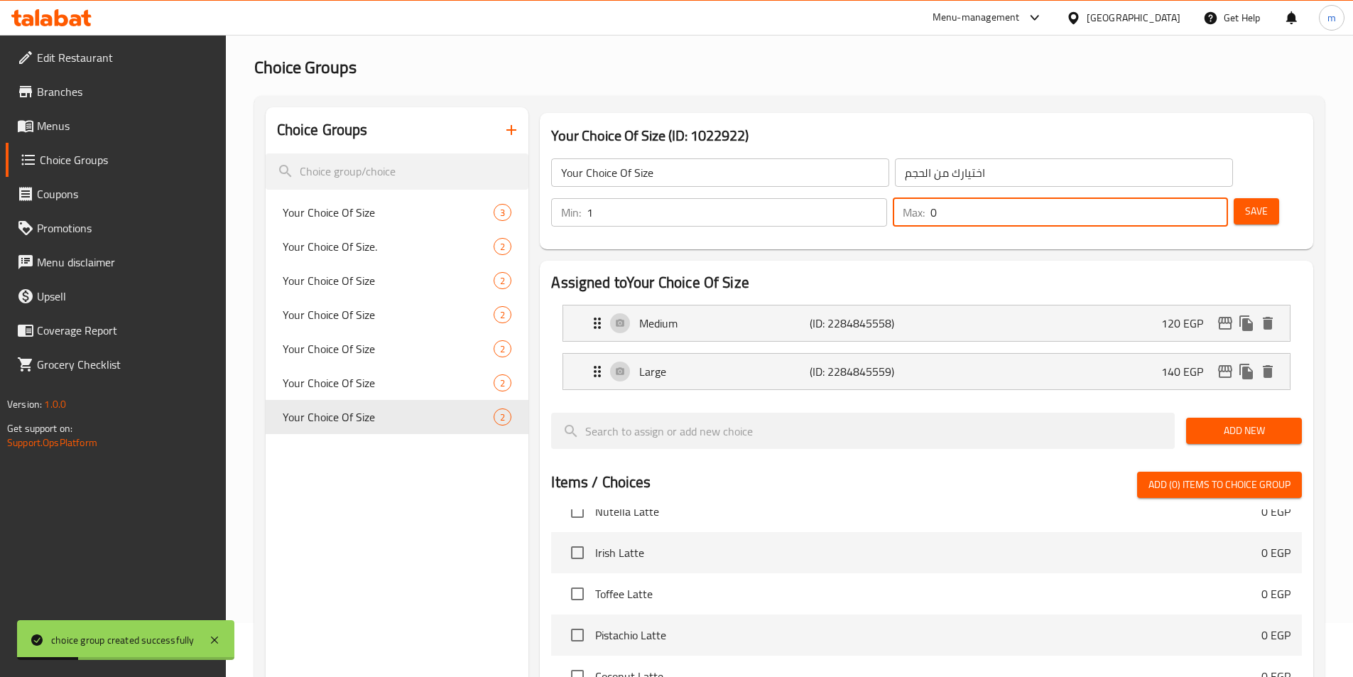
drag, startPoint x: 1179, startPoint y: 171, endPoint x: 1157, endPoint y: 174, distance: 22.9
click at [1157, 198] on div "Max: 0 ​" at bounding box center [1060, 212] width 335 height 28
type input "1"
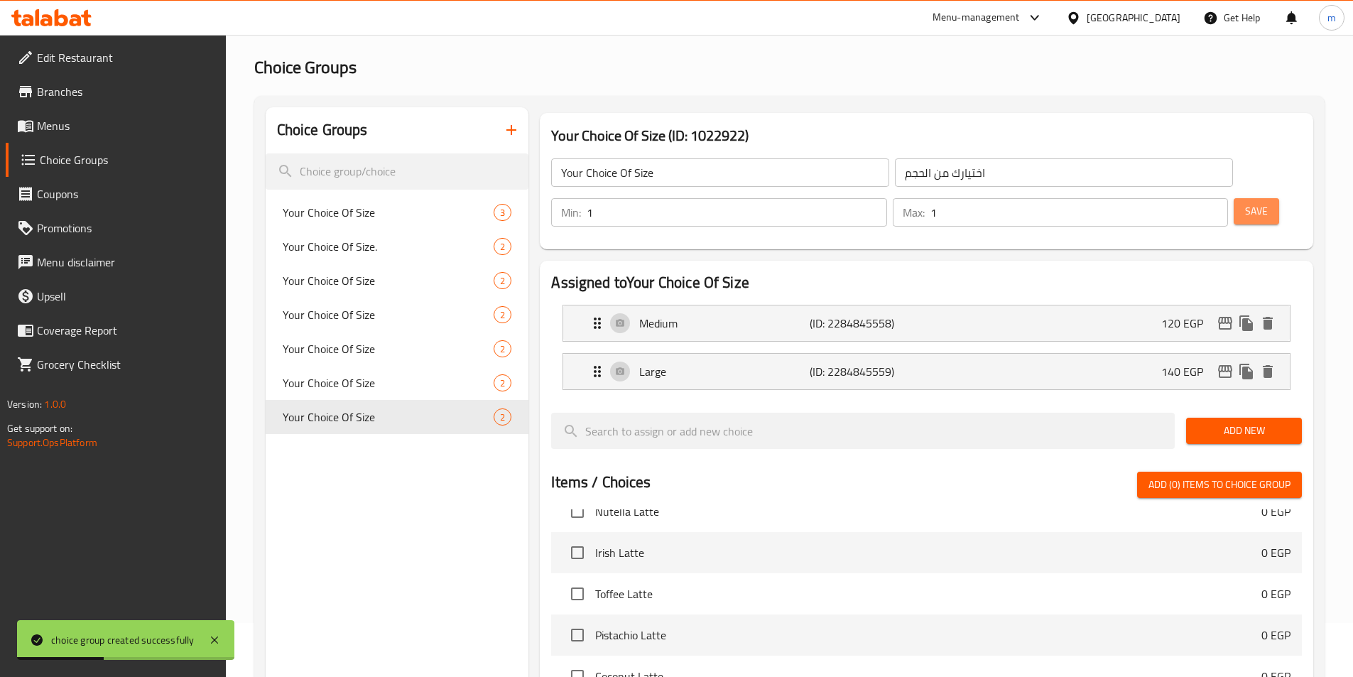
click at [1245, 202] on span "Save" at bounding box center [1256, 211] width 23 height 18
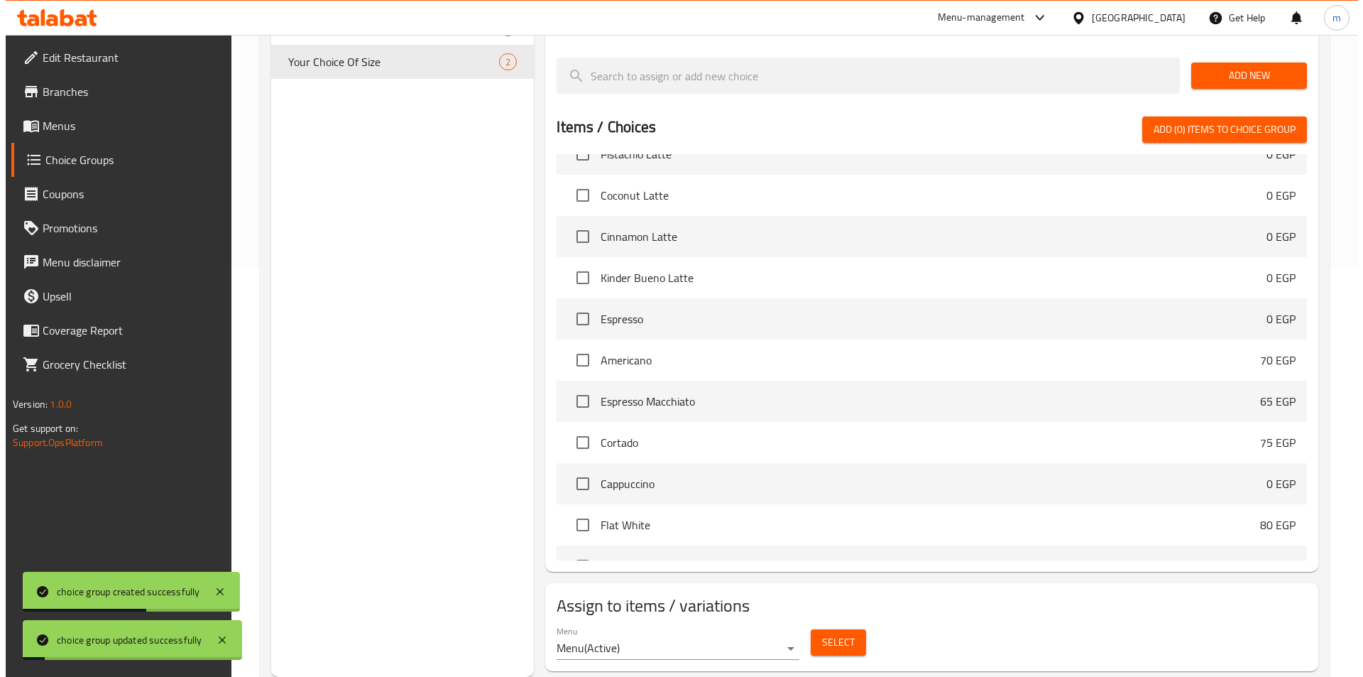
scroll to position [750, 0]
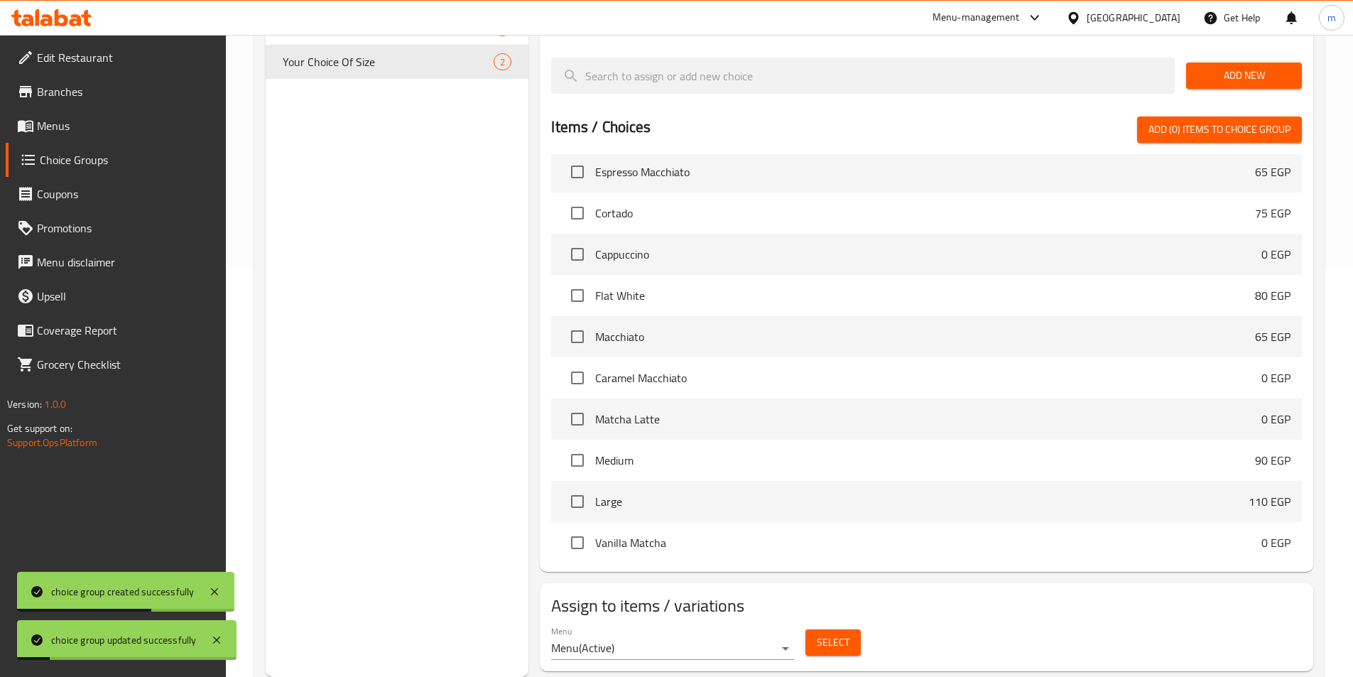
click at [823, 633] on span "Select" at bounding box center [833, 642] width 33 height 18
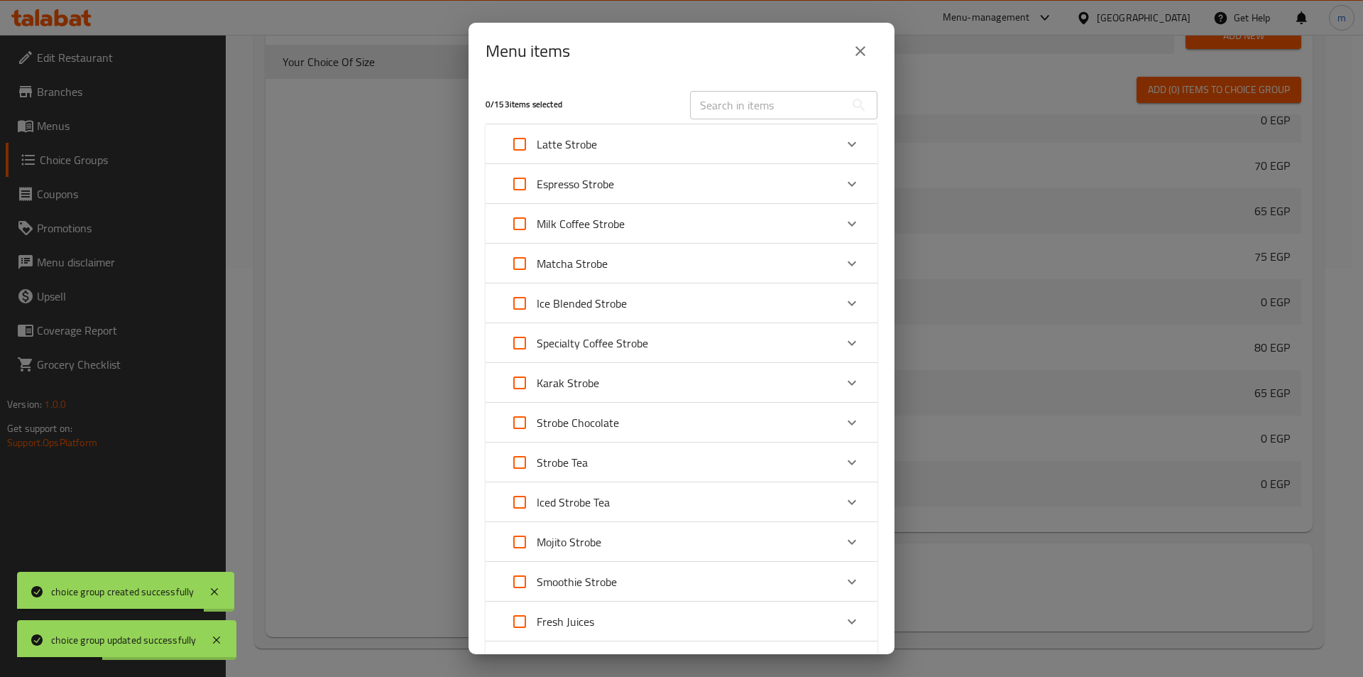
click at [585, 153] on p "Latte Strobe" at bounding box center [567, 144] width 60 height 17
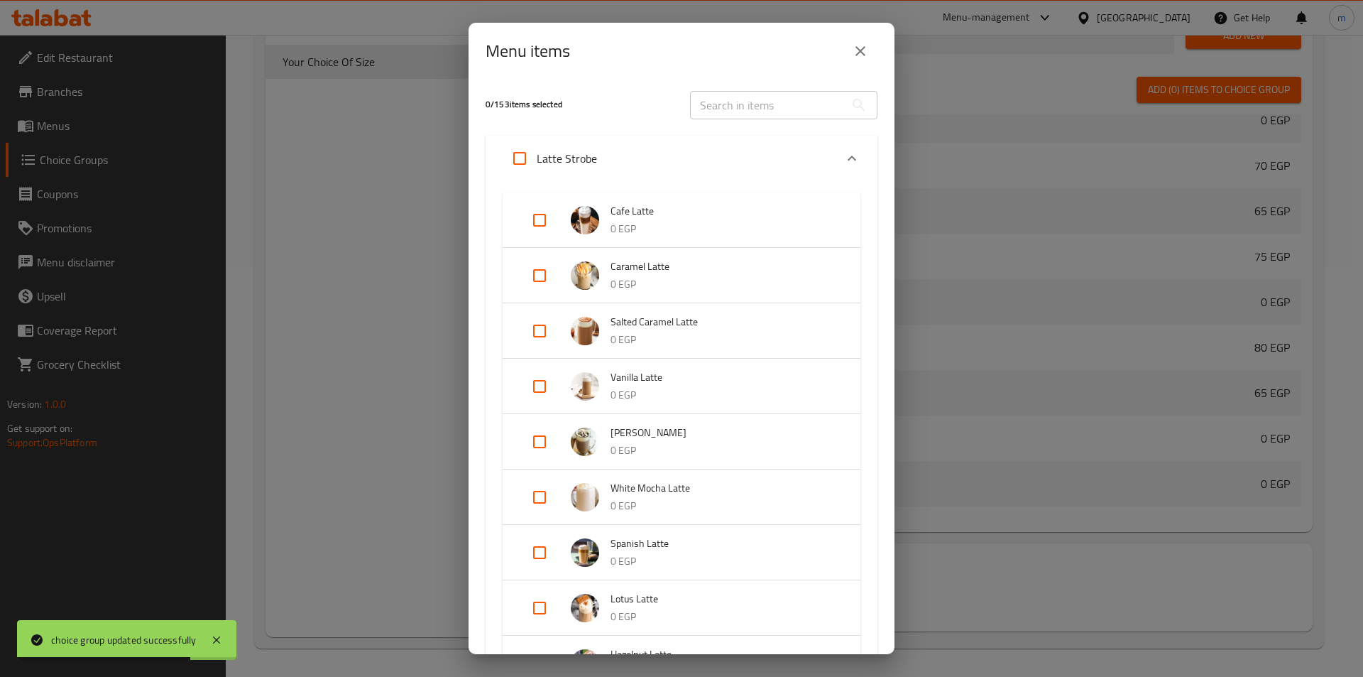
scroll to position [284, 0]
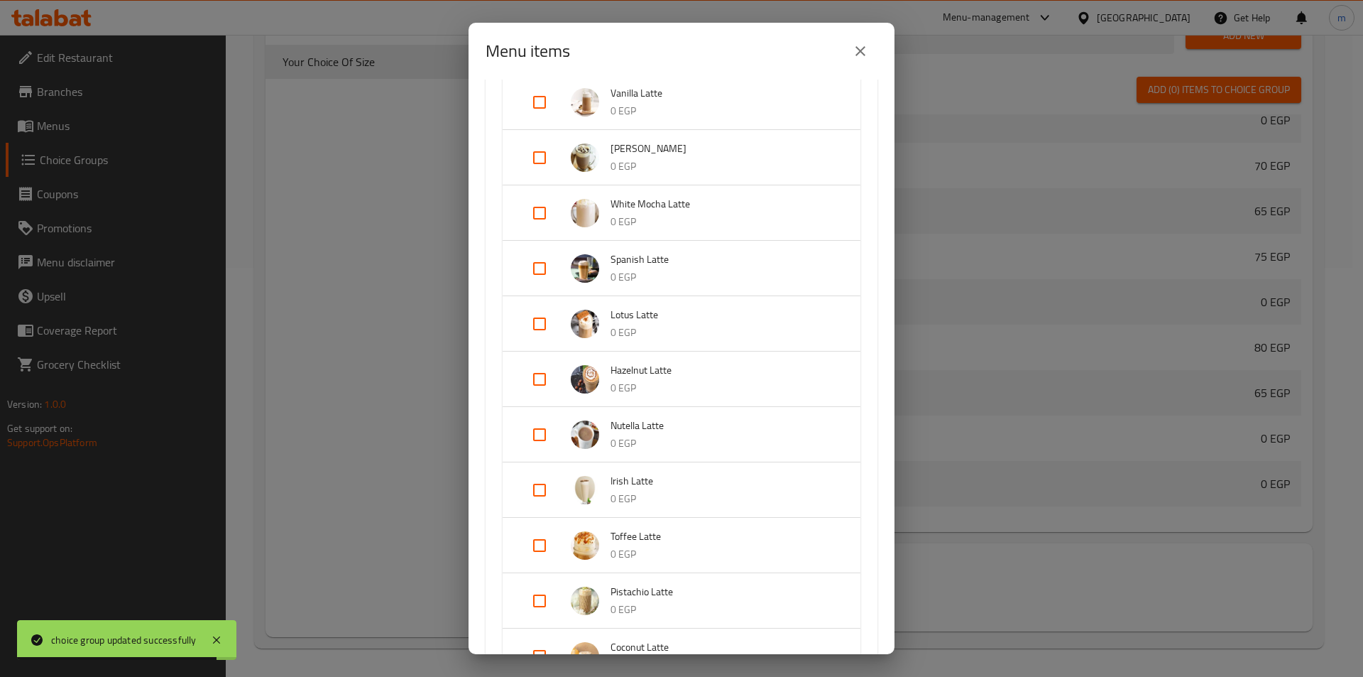
click at [533, 320] on input "Expand" at bounding box center [540, 324] width 34 height 34
checkbox input "true"
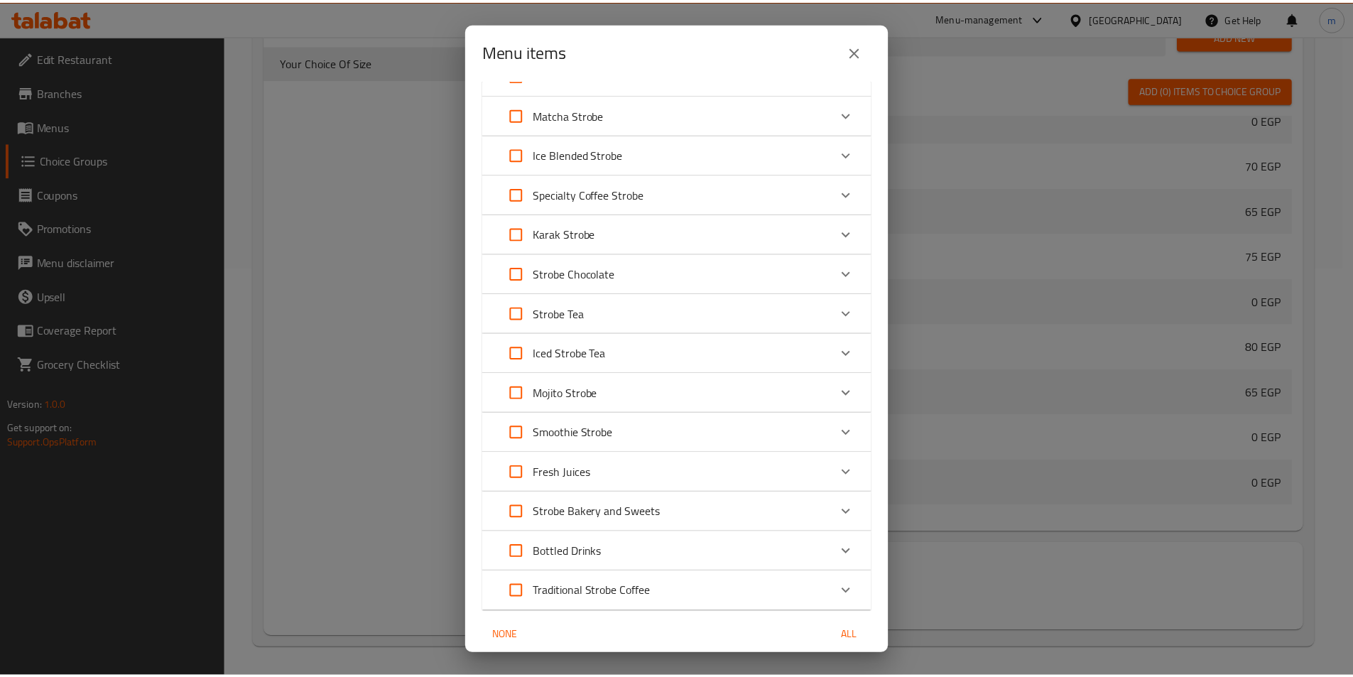
scroll to position [1177, 0]
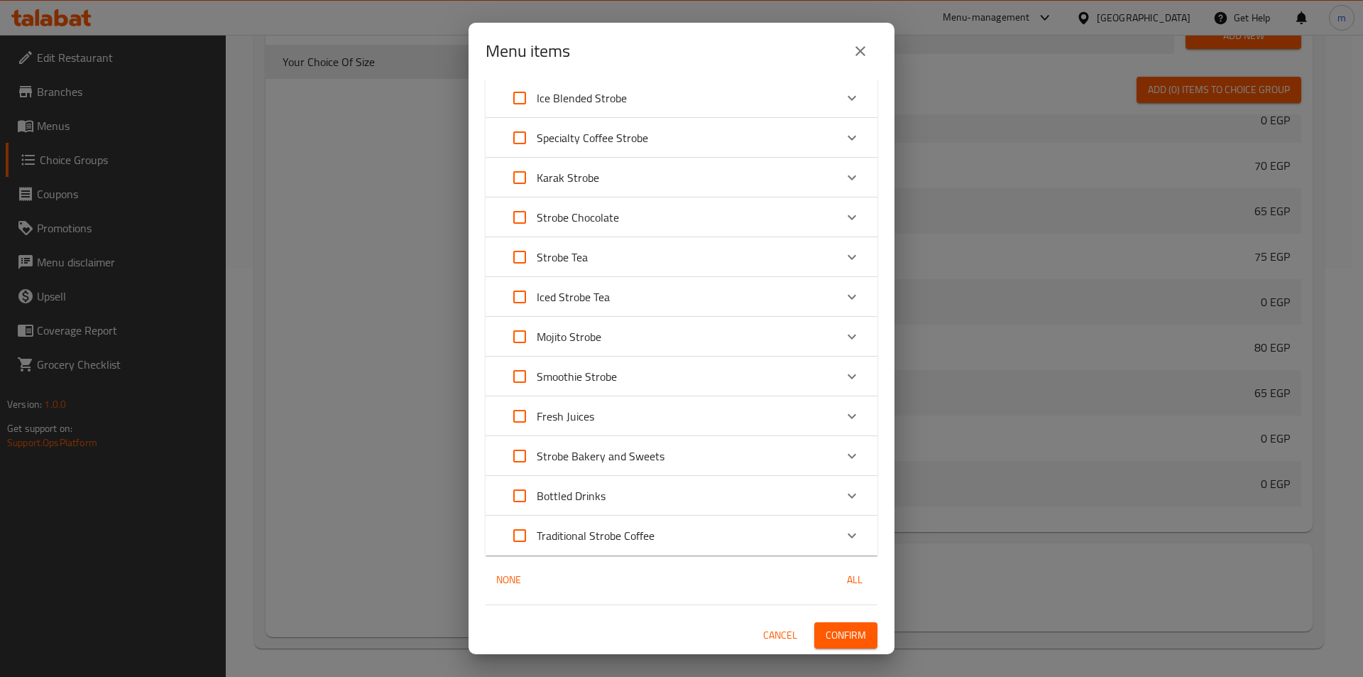
click at [836, 639] on span "Confirm" at bounding box center [846, 635] width 40 height 18
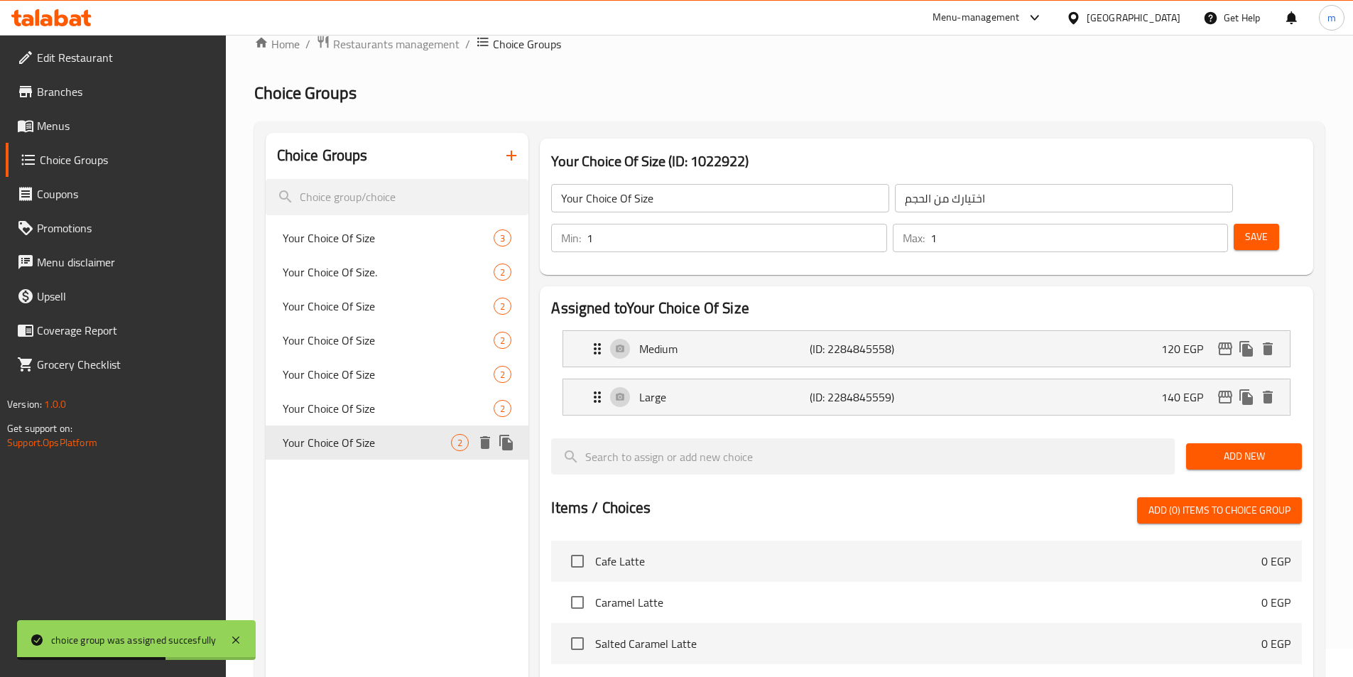
scroll to position [0, 0]
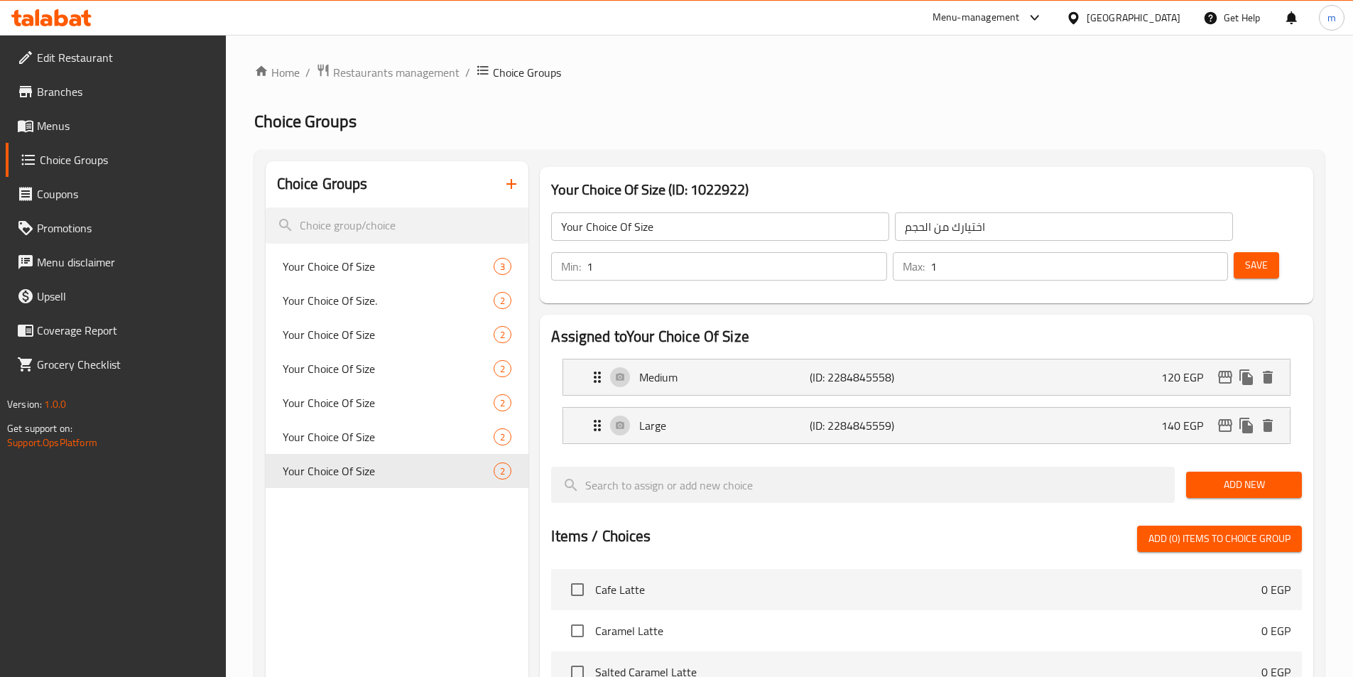
click at [1233, 252] on button "Save" at bounding box center [1255, 265] width 45 height 26
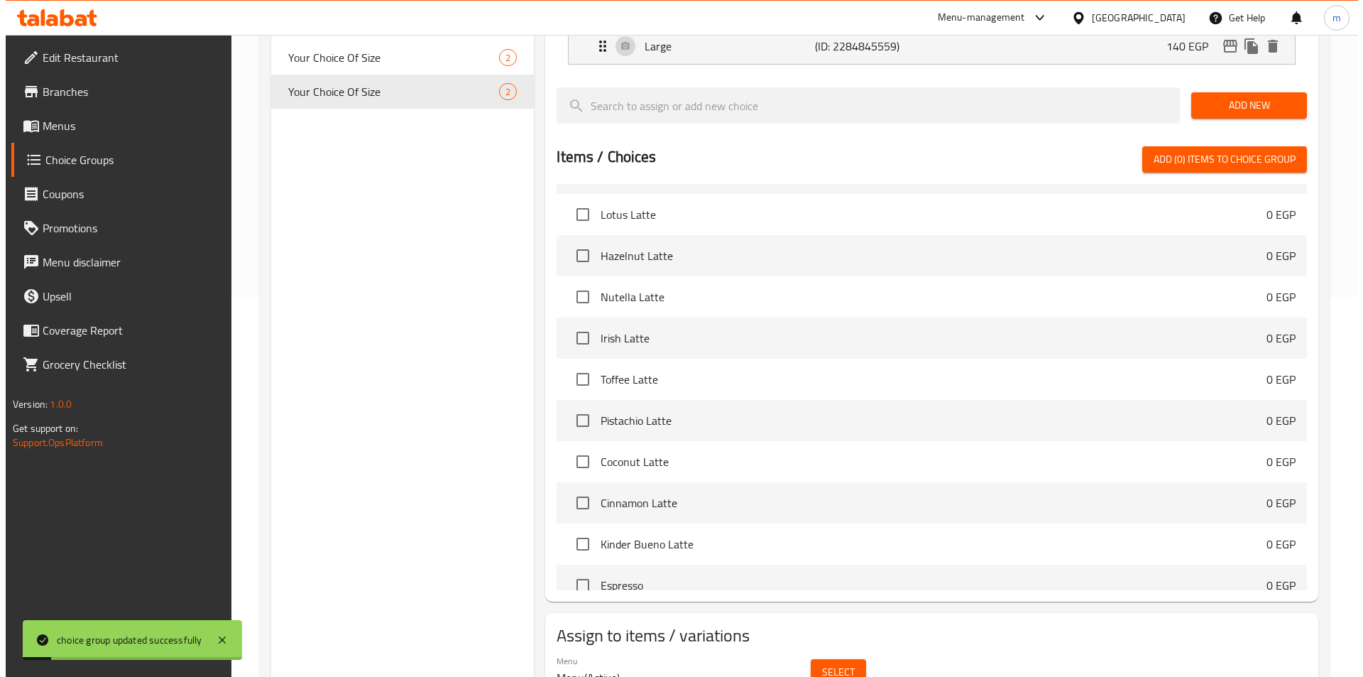
scroll to position [409, 0]
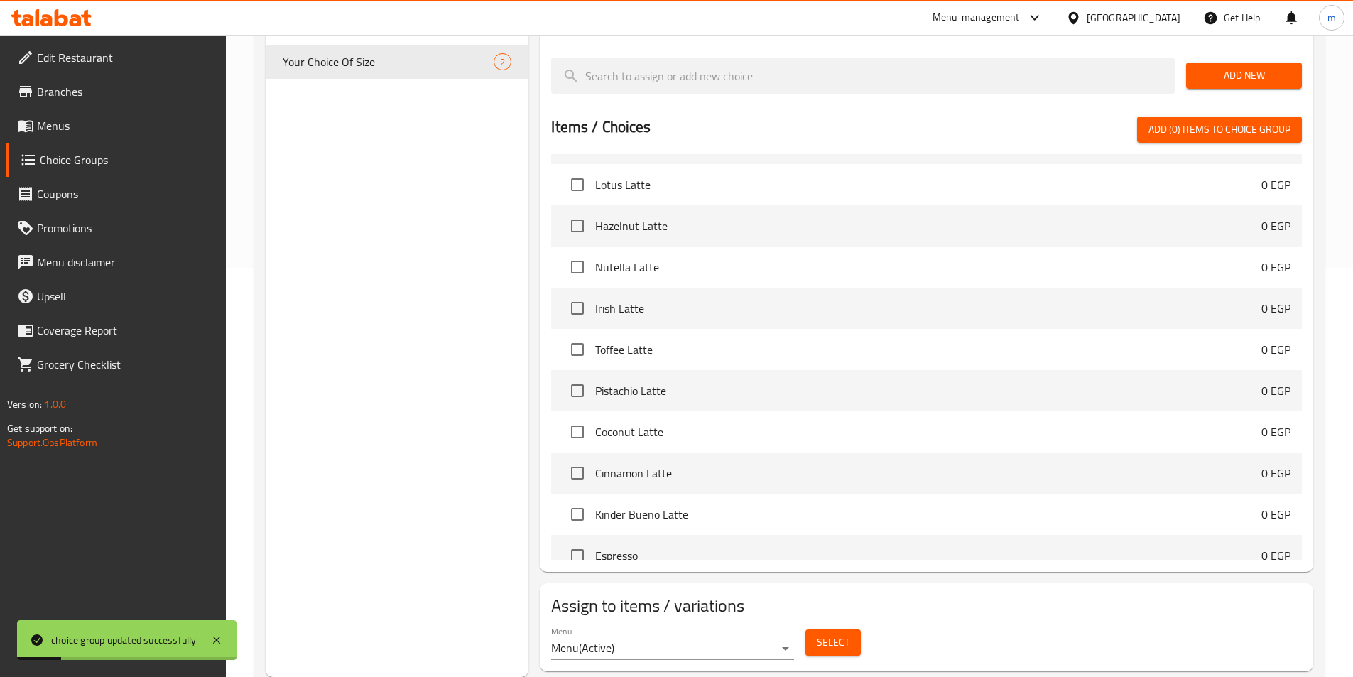
click at [835, 633] on span "Select" at bounding box center [833, 642] width 33 height 18
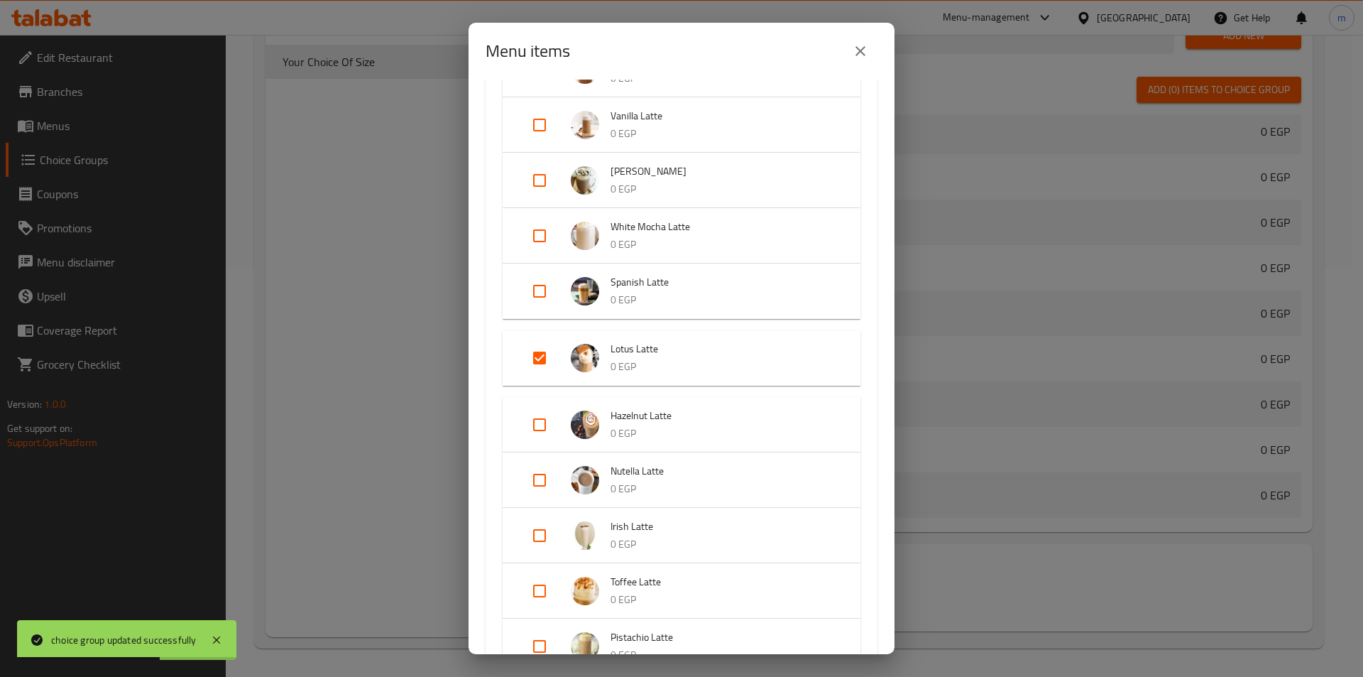
scroll to position [355, 0]
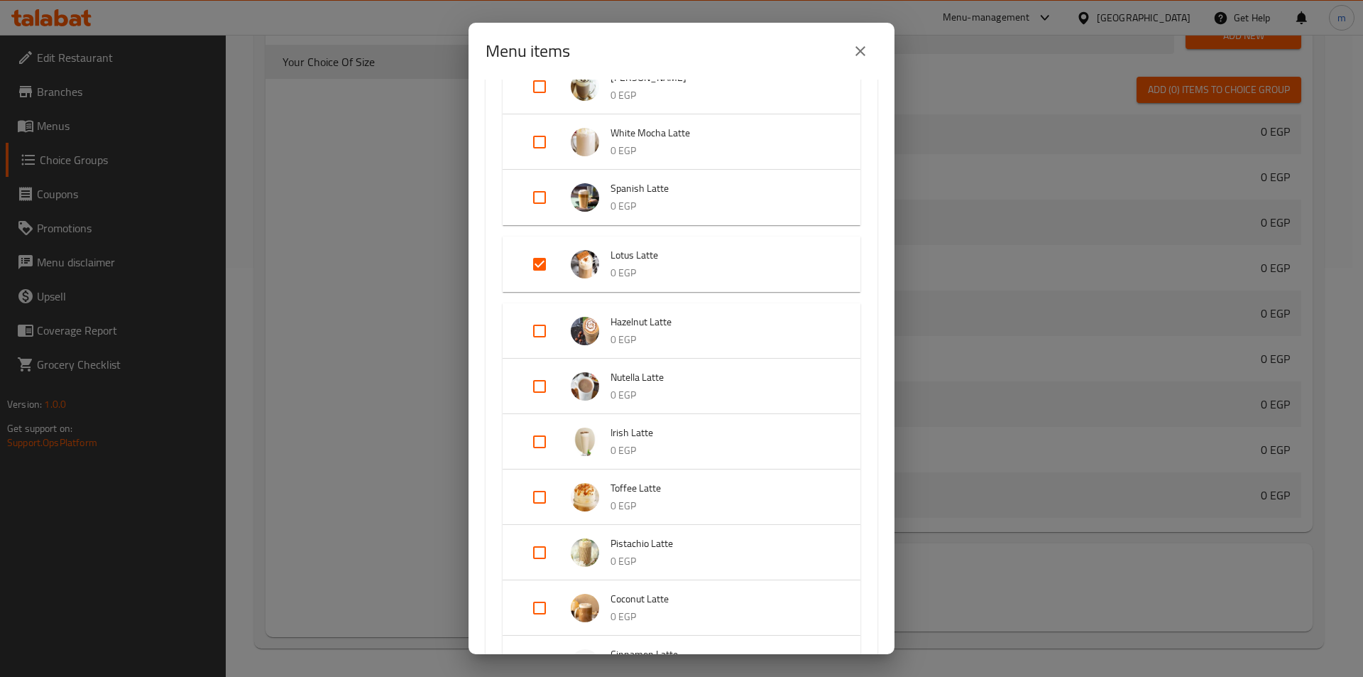
click at [543, 375] on input "Expand" at bounding box center [540, 386] width 34 height 34
checkbox input "true"
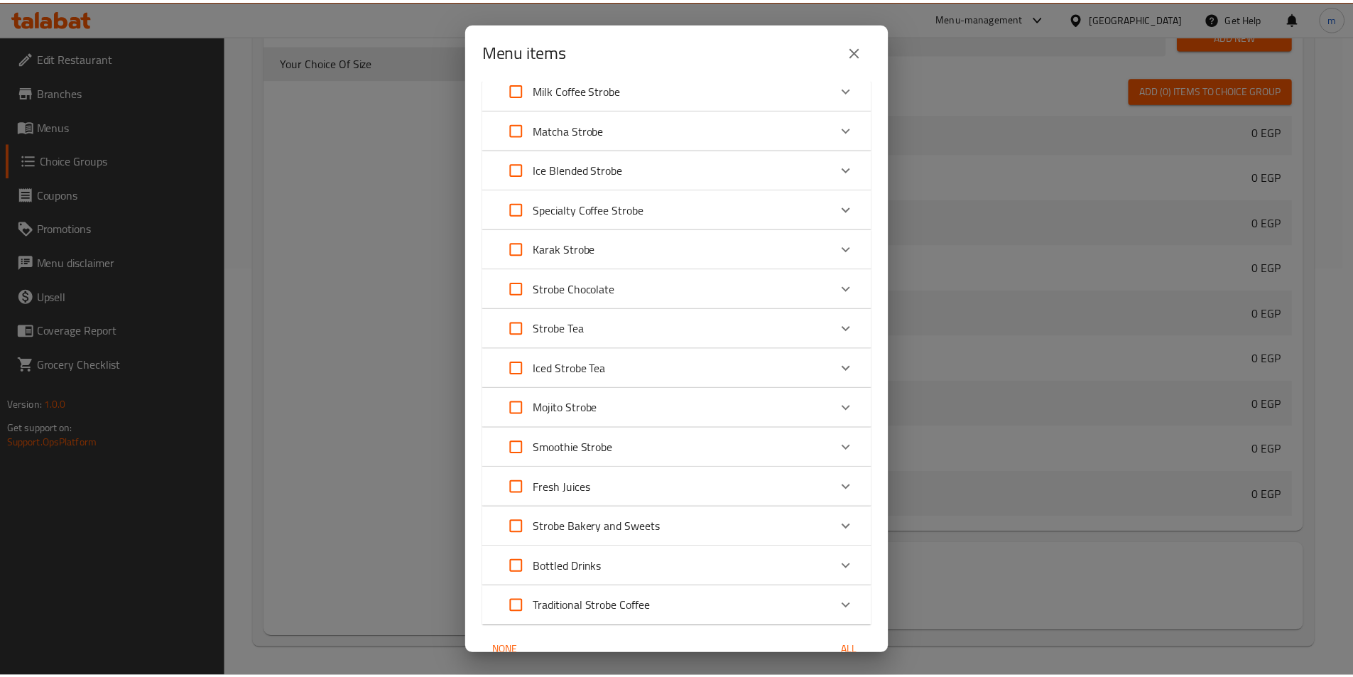
scroll to position [1199, 0]
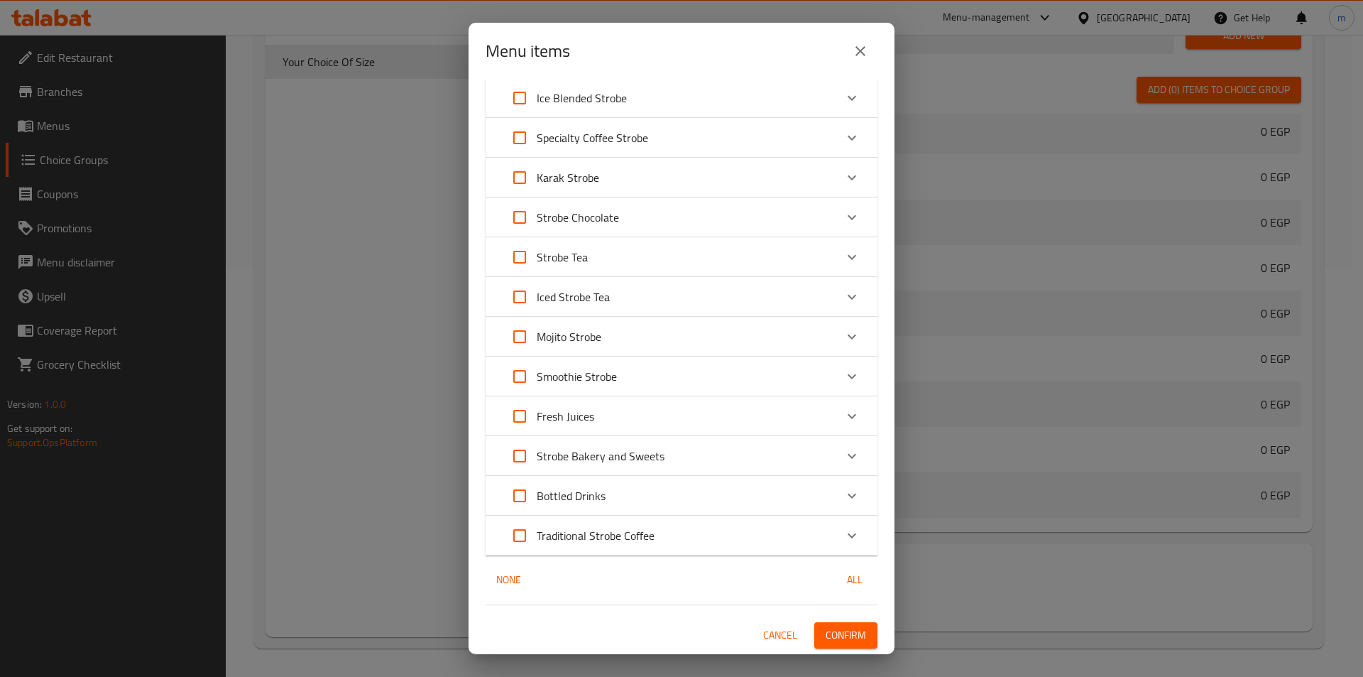
click at [830, 628] on span "Confirm" at bounding box center [846, 635] width 40 height 18
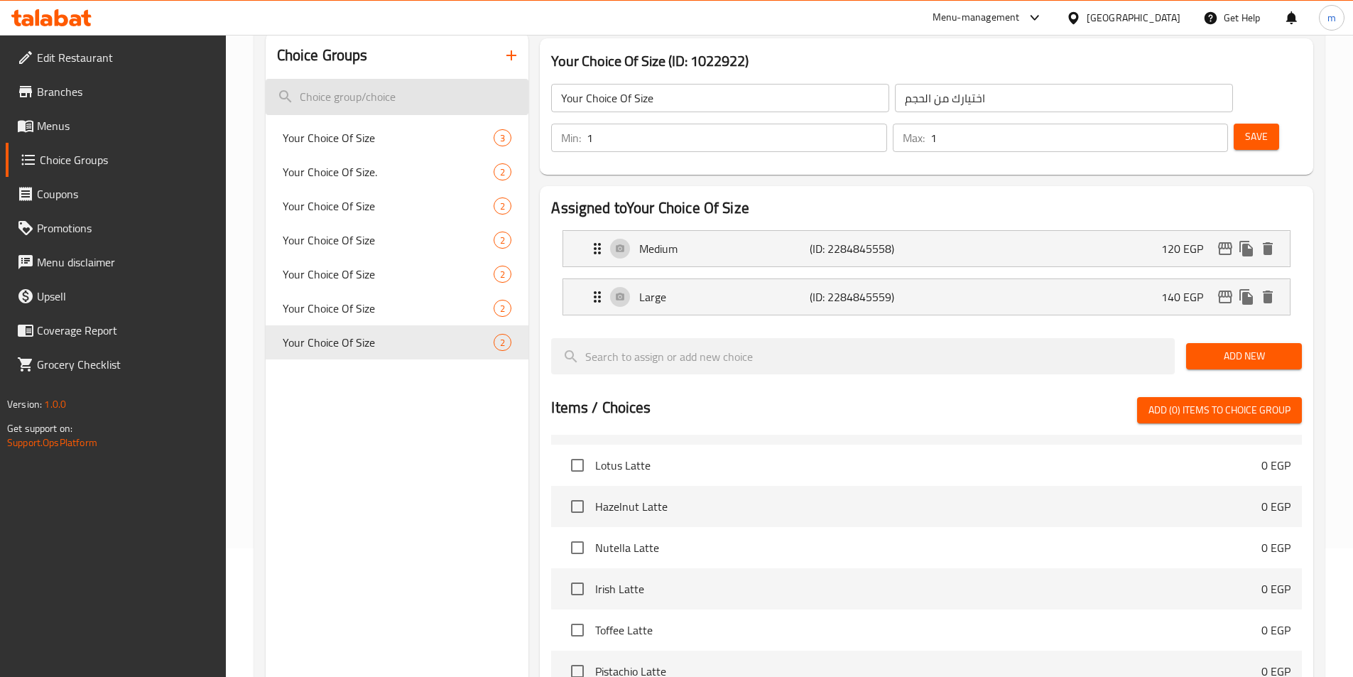
scroll to position [0, 0]
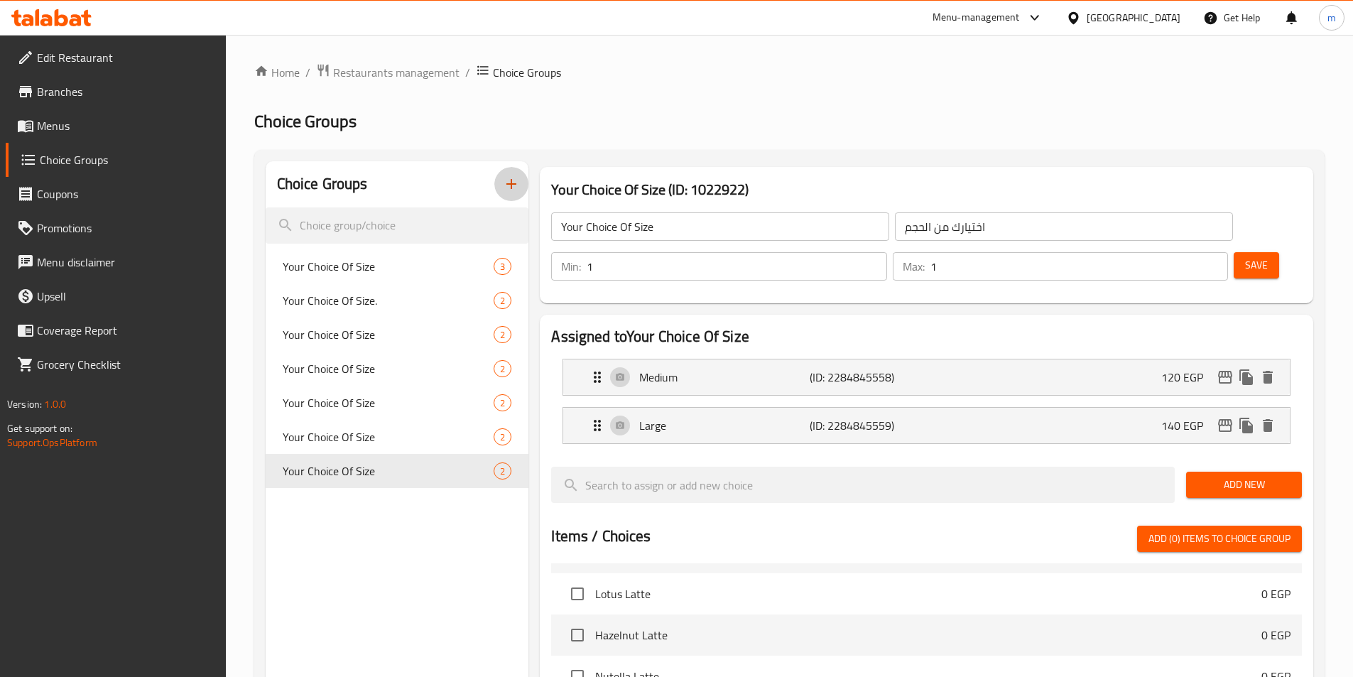
click at [514, 183] on icon "button" at bounding box center [511, 183] width 17 height 17
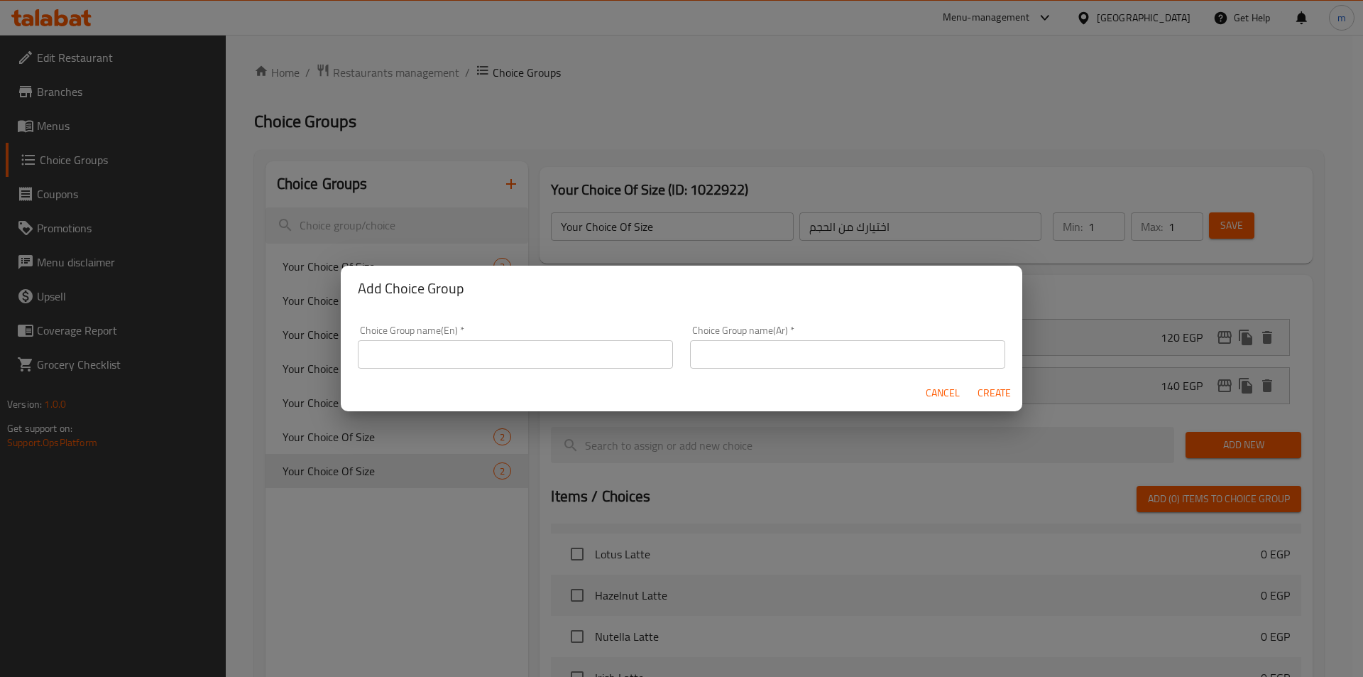
click at [432, 337] on div "Choice Group name(En)   * Choice Group name(En) *" at bounding box center [515, 346] width 315 height 43
click at [437, 359] on input "text" at bounding box center [515, 354] width 315 height 28
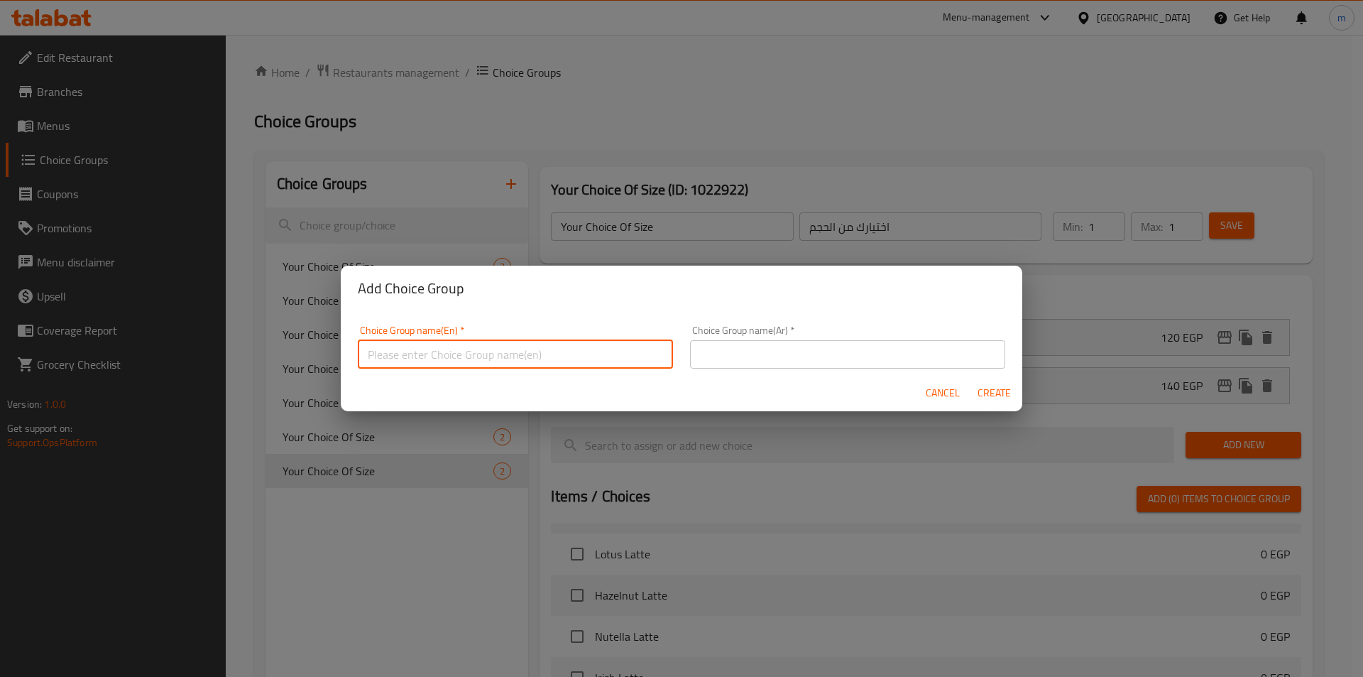
type input "Your Choice Of Size1"
click at [793, 363] on input "text" at bounding box center [847, 354] width 315 height 28
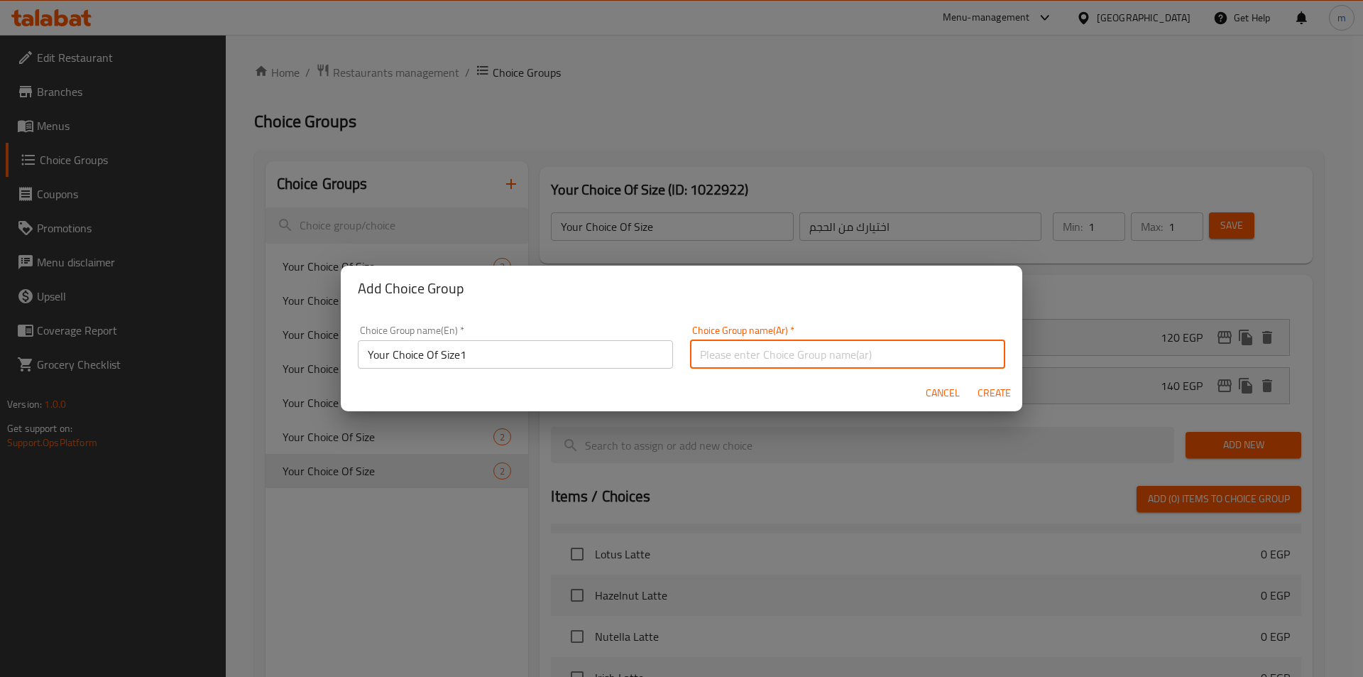
type input "اختيارك من الحجم1"
click at [1002, 393] on span "Create" at bounding box center [994, 393] width 34 height 18
type input "Your Choice Of Size1"
type input "اختيارك من الحجم1"
type input "0"
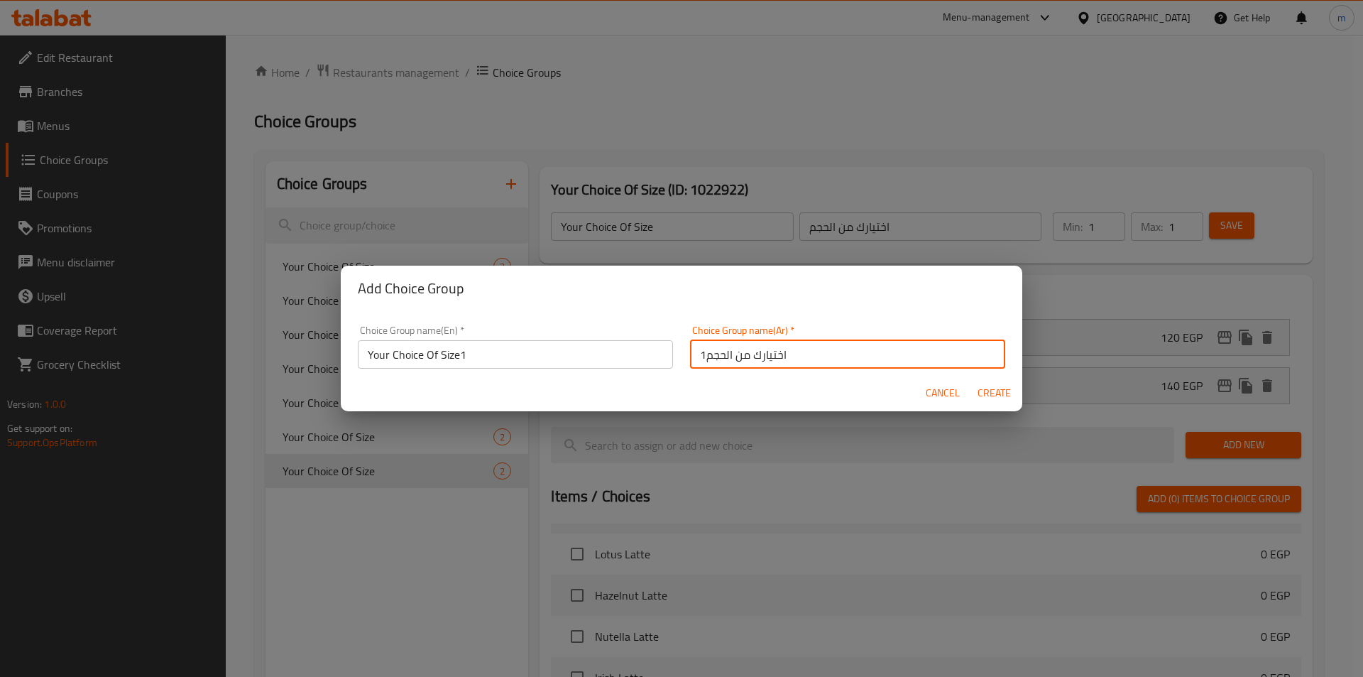
type input "0"
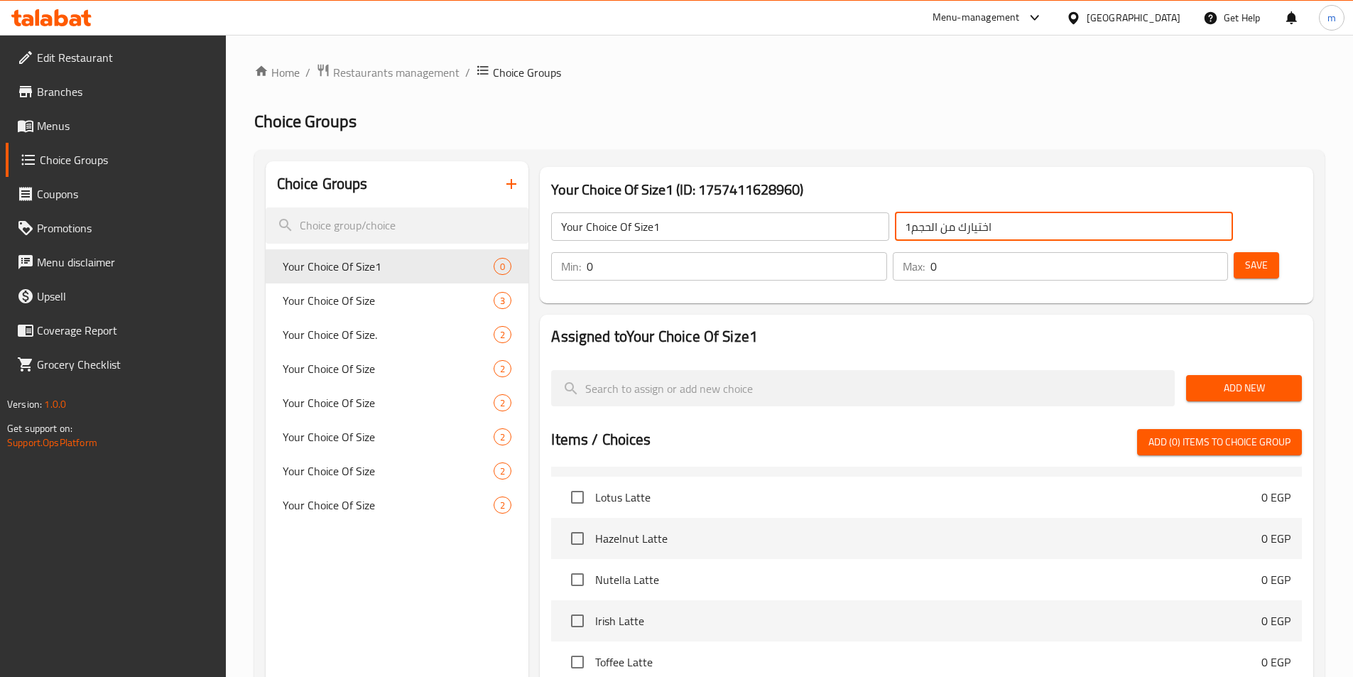
click at [895, 226] on input "اختيارك من الحجم1" at bounding box center [1064, 226] width 338 height 28
type input "اختيارك من الحجم"
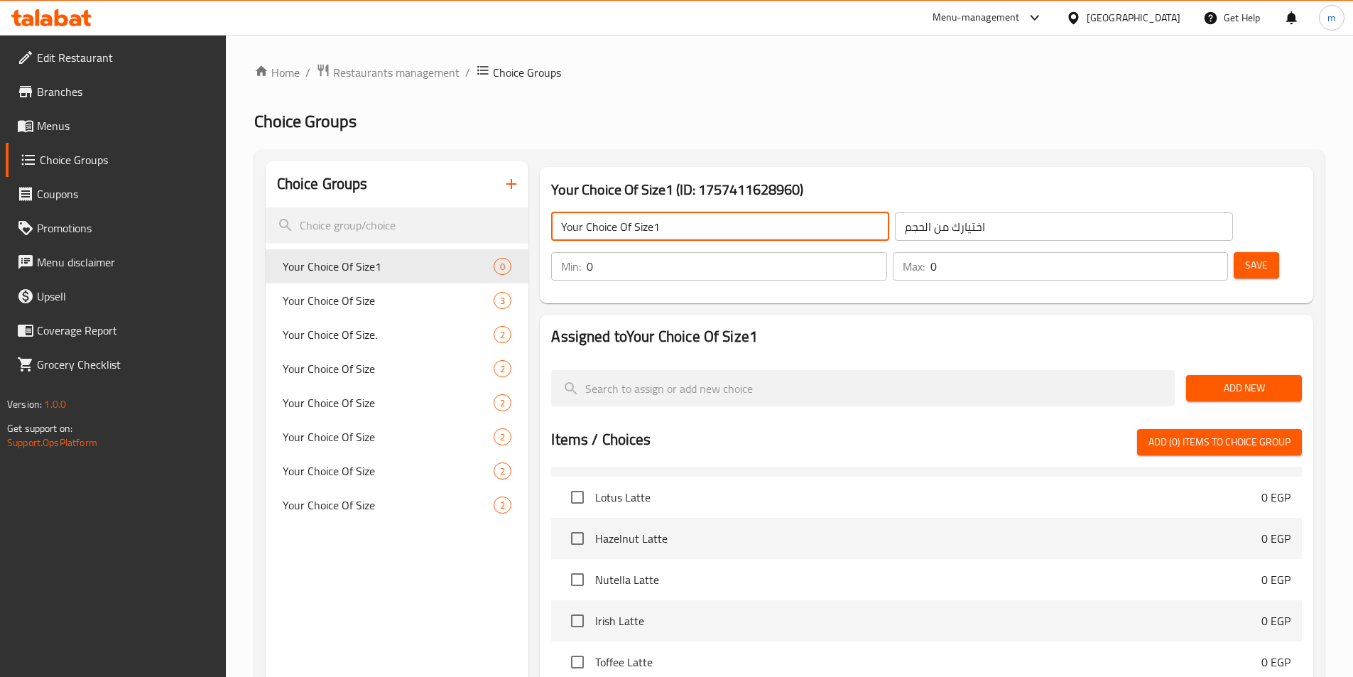
drag, startPoint x: 663, startPoint y: 230, endPoint x: 654, endPoint y: 228, distance: 8.8
click at [654, 228] on input "Your Choice Of Size1" at bounding box center [720, 226] width 338 height 28
type input "Your Choice Of Size"
type input "1"
click at [886, 252] on input "1" at bounding box center [737, 266] width 300 height 28
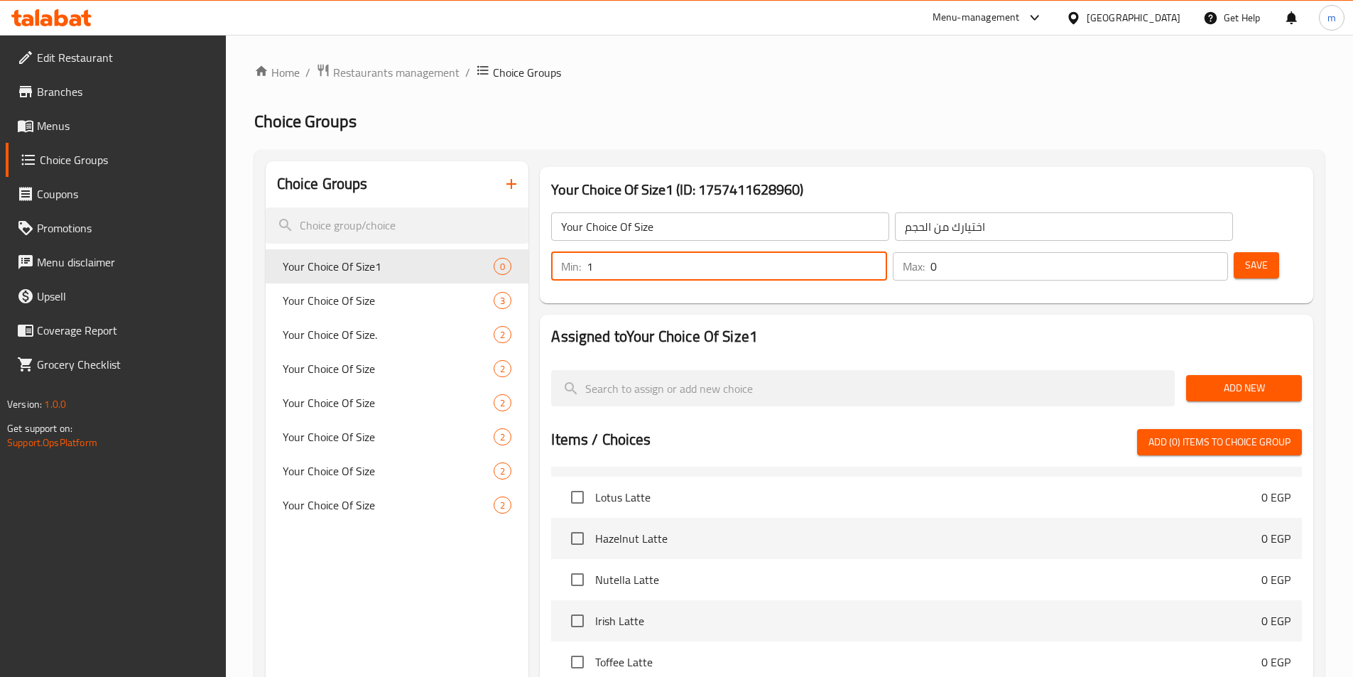
type input "1"
click at [1184, 252] on input "1" at bounding box center [1079, 266] width 298 height 28
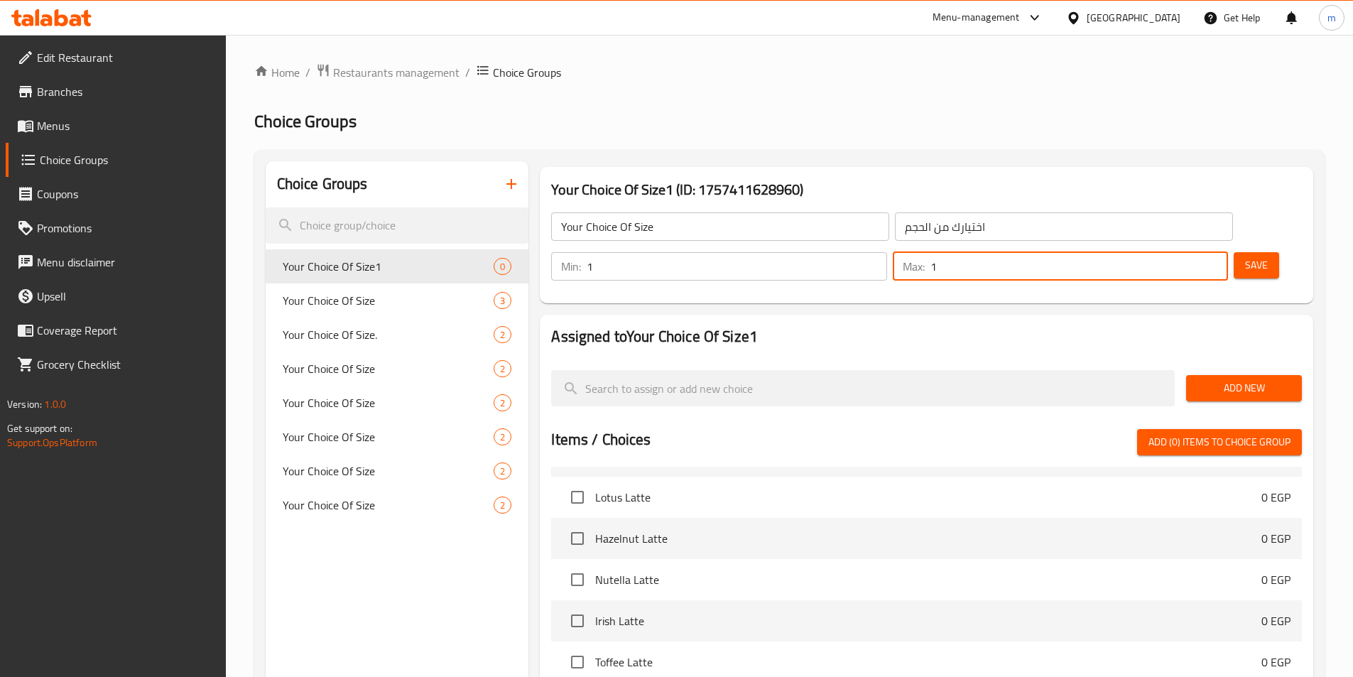
click at [1253, 379] on span "Add New" at bounding box center [1243, 388] width 93 height 18
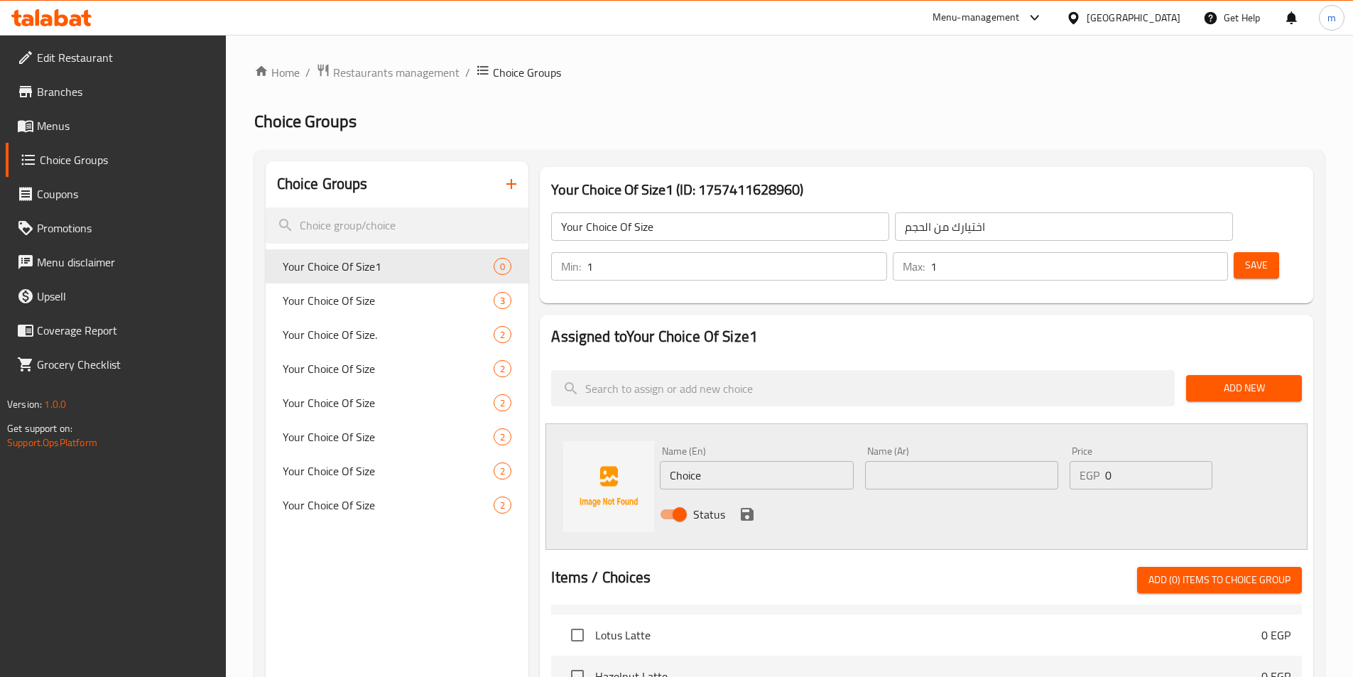
click at [751, 461] on input "Choice" at bounding box center [756, 475] width 193 height 28
type input "ة"
type input "Medium"
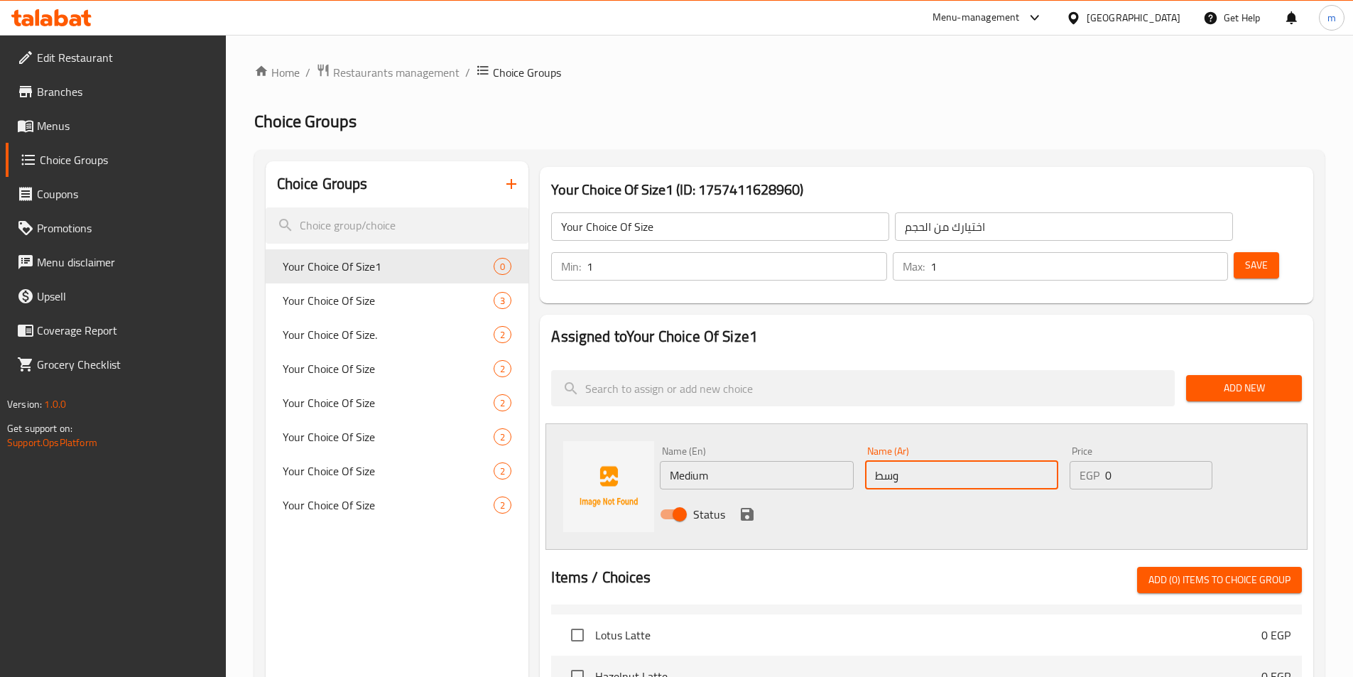
type input "وسط"
click at [1122, 461] on input "0" at bounding box center [1158, 475] width 107 height 28
type input "50"
click at [756, 503] on button "save" at bounding box center [746, 513] width 21 height 21
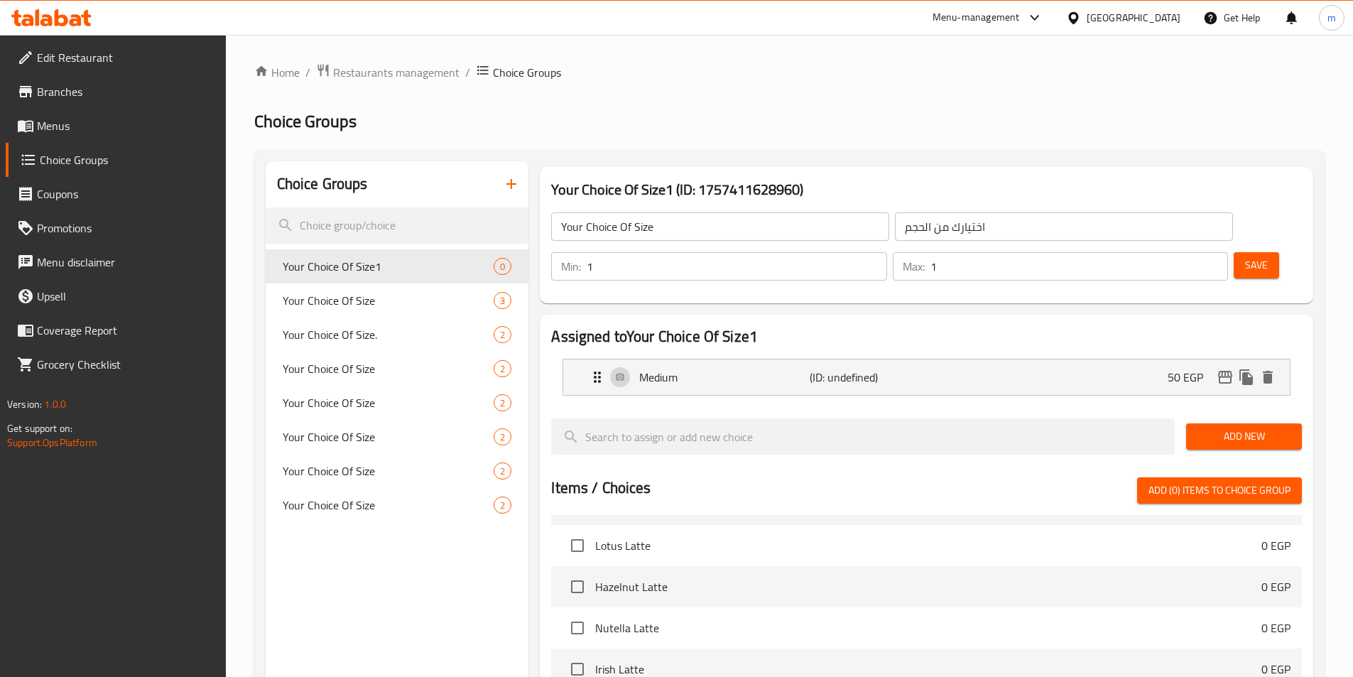
click at [1223, 427] on span "Add New" at bounding box center [1243, 436] width 93 height 18
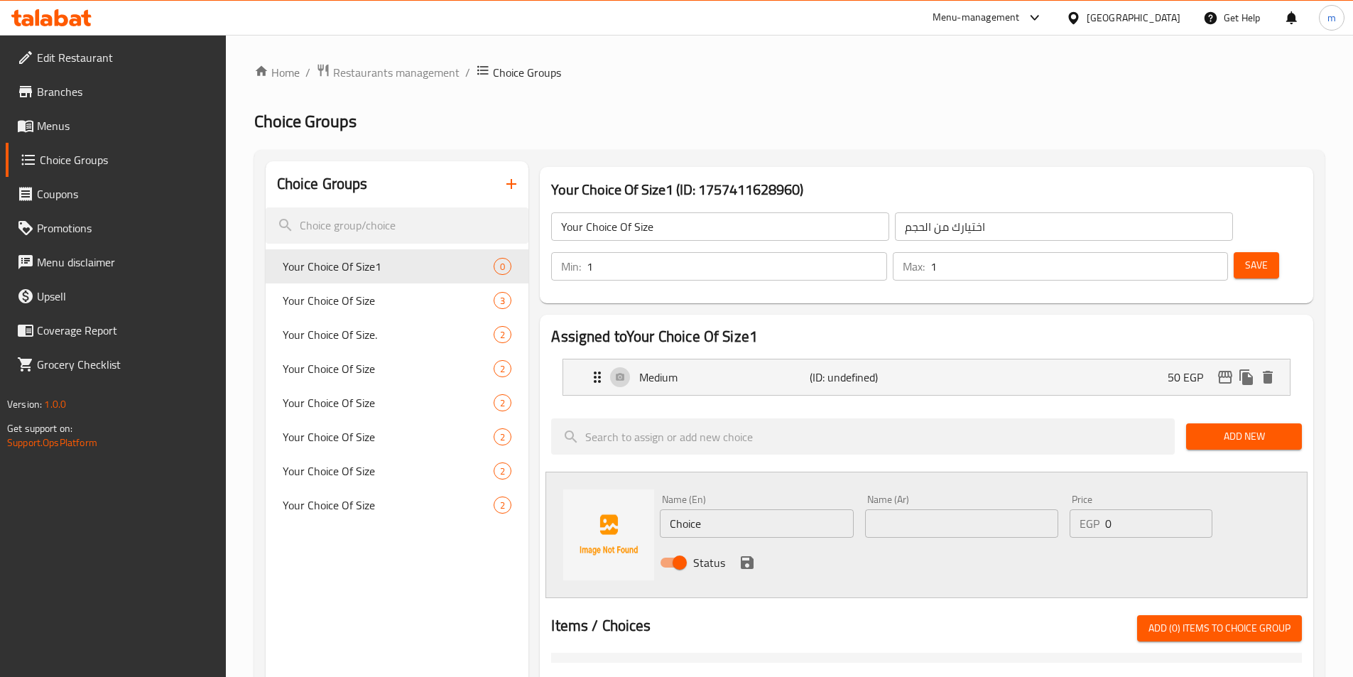
click at [734, 509] on input "Choice" at bounding box center [756, 523] width 193 height 28
type input "Large"
type input "كبير"
click at [1130, 509] on input "0" at bounding box center [1158, 523] width 107 height 28
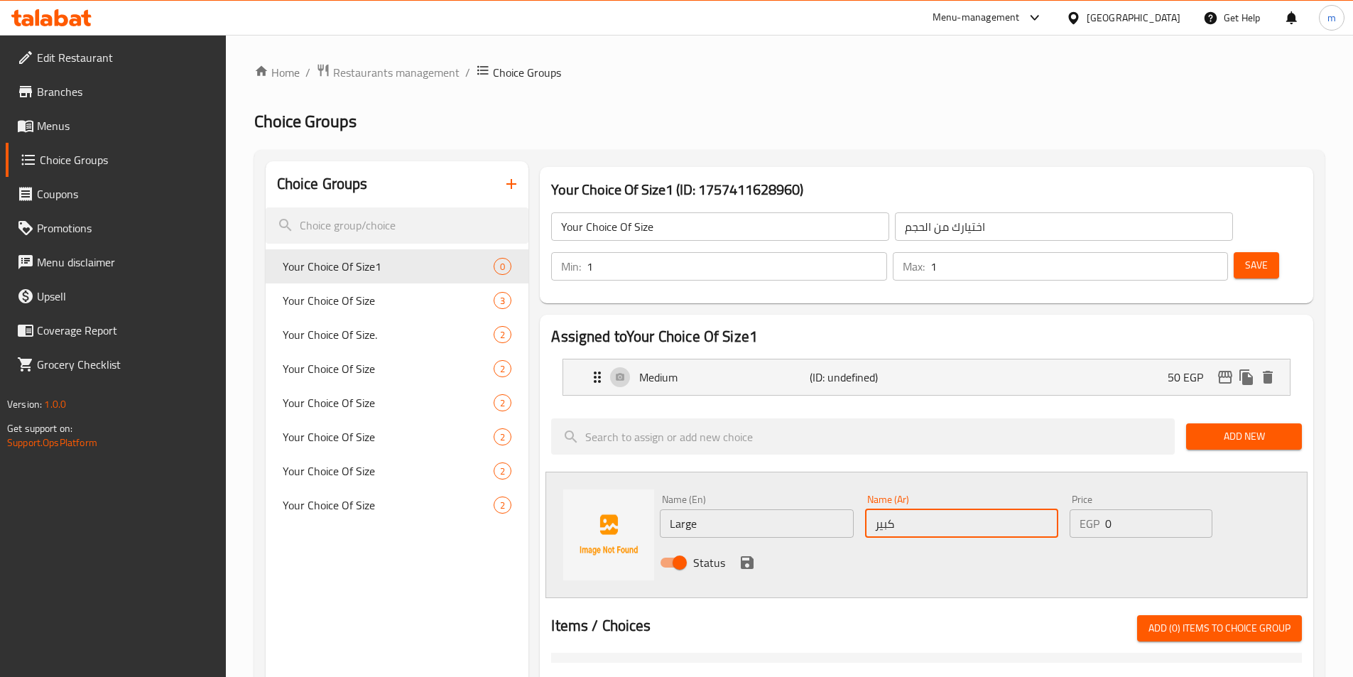
click at [1130, 509] on input "0" at bounding box center [1158, 523] width 107 height 28
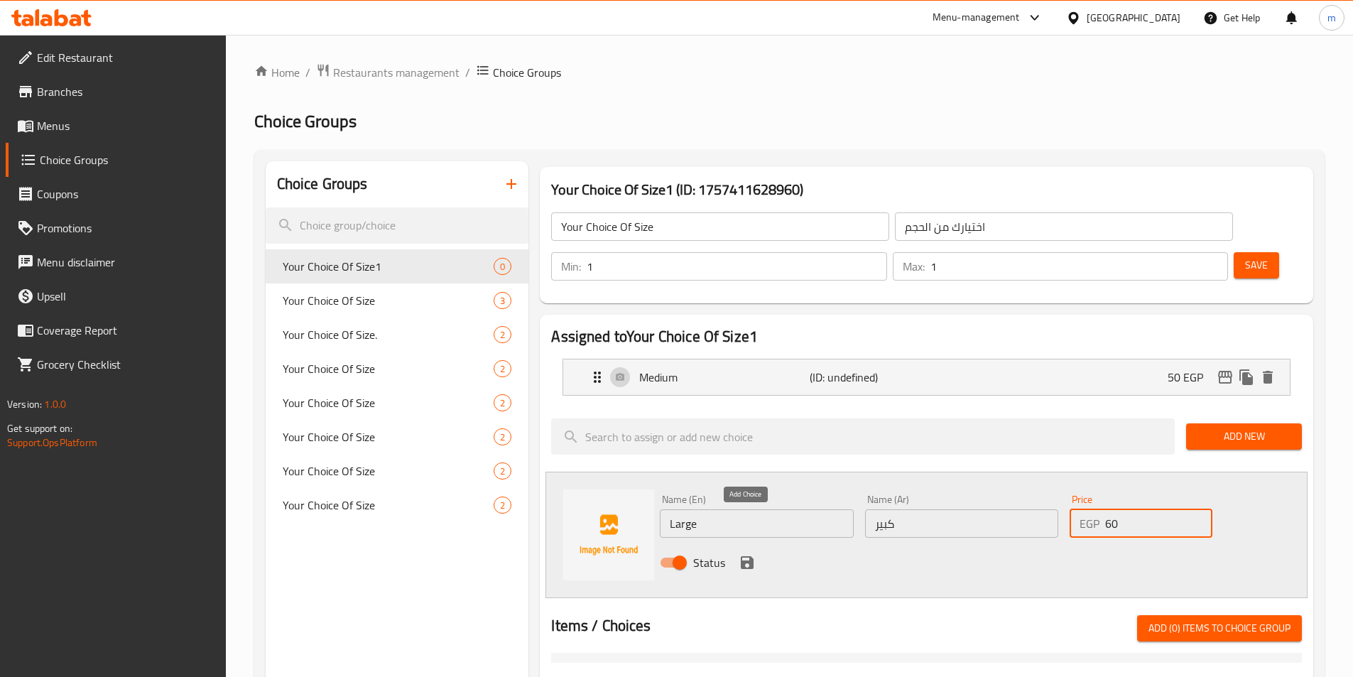
type input "60"
click at [753, 556] on icon "save" at bounding box center [747, 562] width 13 height 13
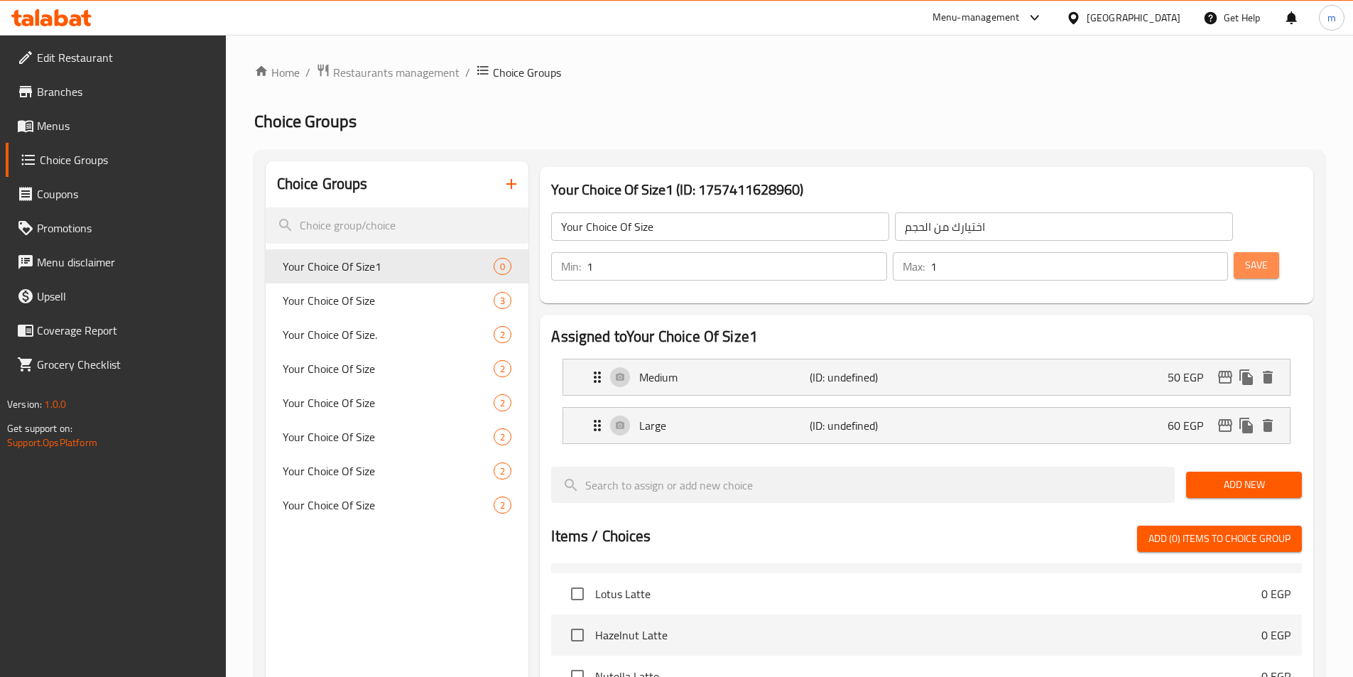
click at [1240, 252] on button "Save" at bounding box center [1255, 265] width 45 height 26
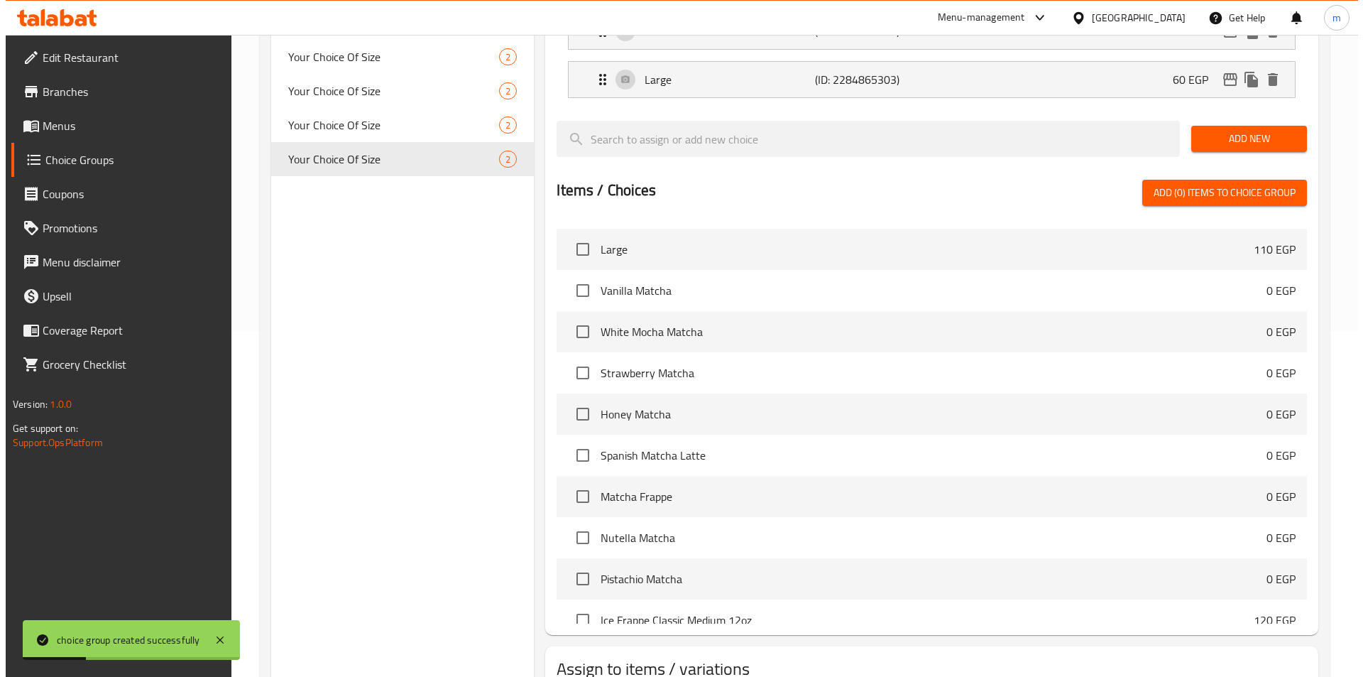
scroll to position [409, 0]
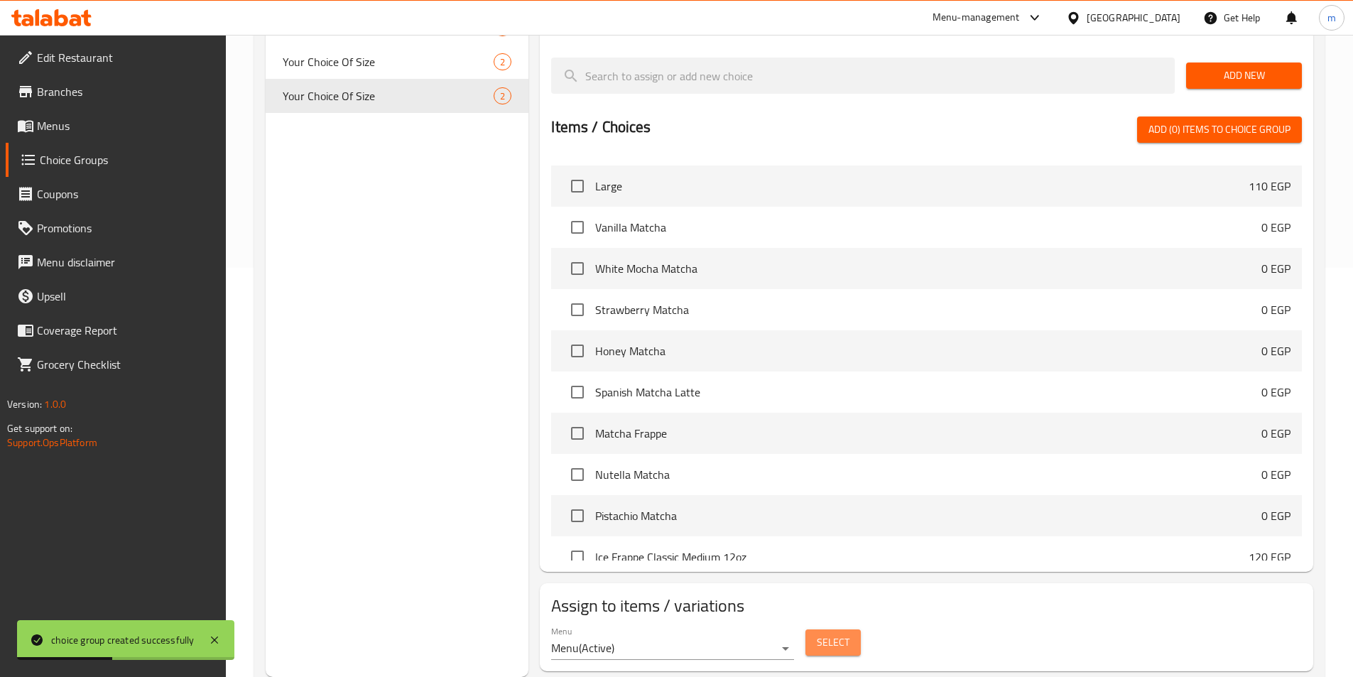
click at [818, 633] on span "Select" at bounding box center [833, 642] width 33 height 18
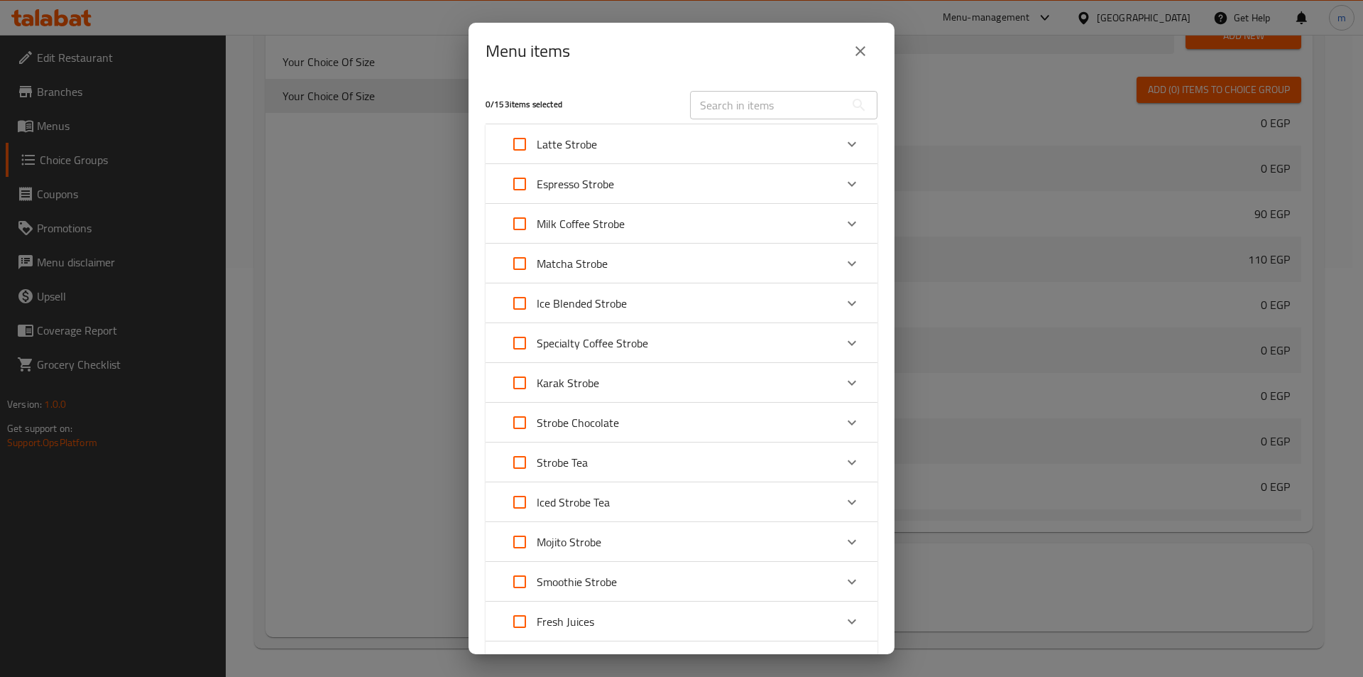
click at [678, 185] on div "Espresso Strobe" at bounding box center [669, 184] width 332 height 34
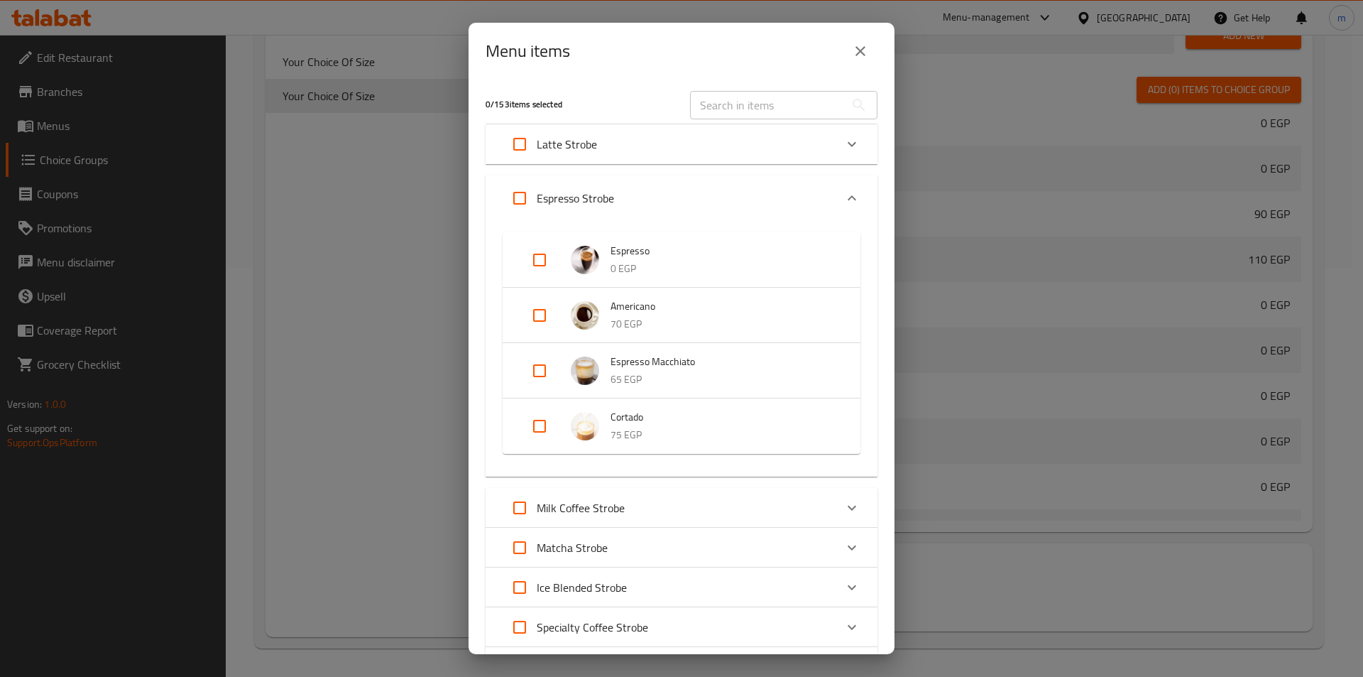
click at [533, 260] on input "Expand" at bounding box center [540, 260] width 34 height 34
checkbox input "true"
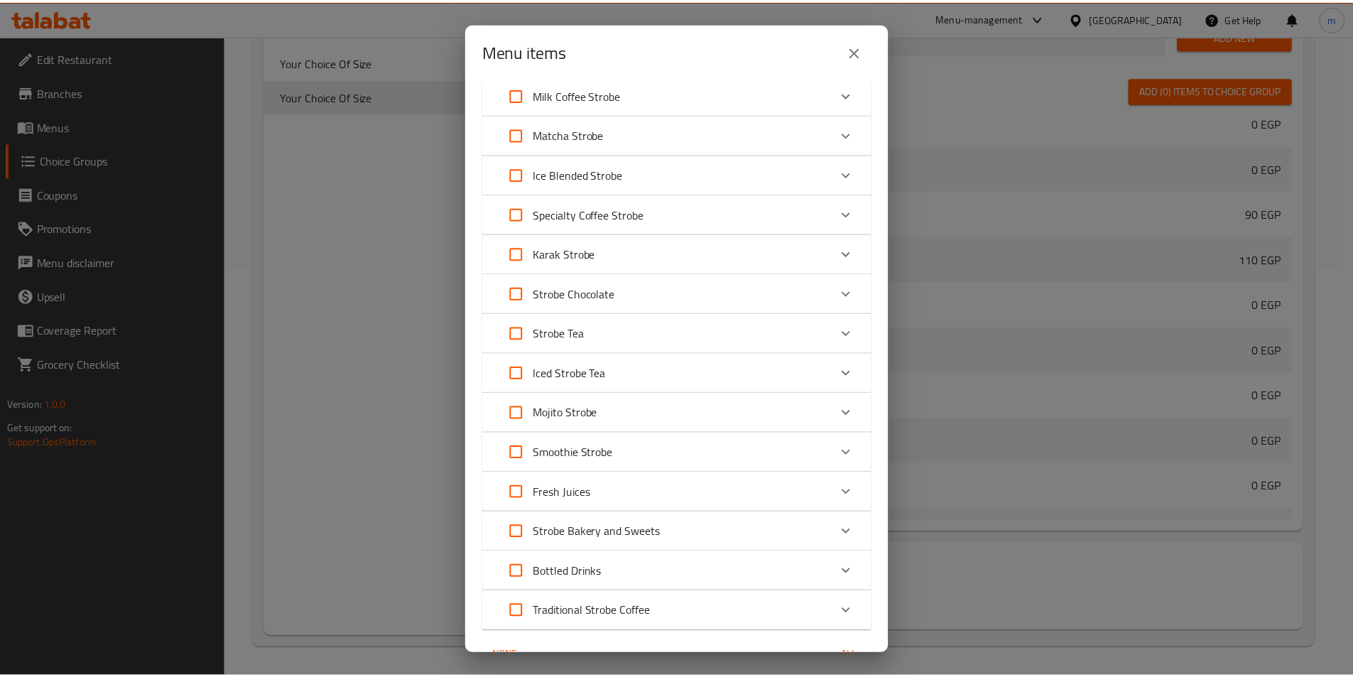
scroll to position [501, 0]
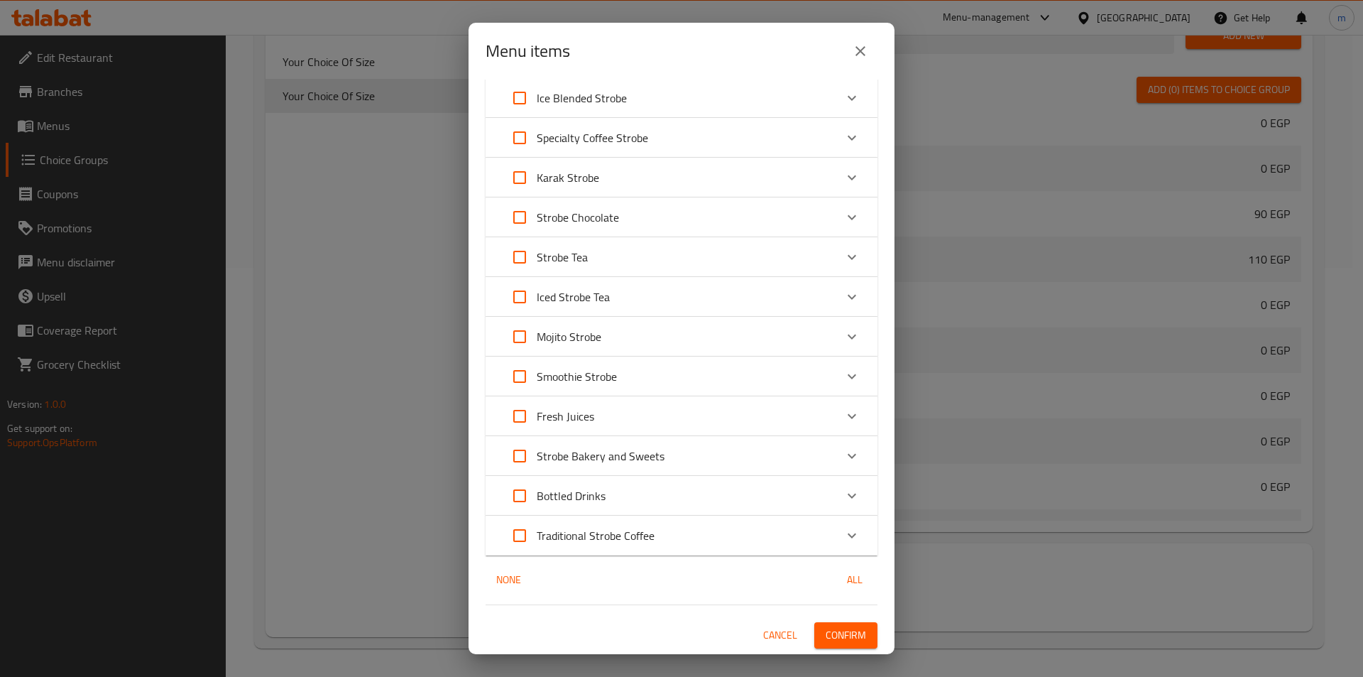
click at [844, 626] on span "Confirm" at bounding box center [846, 635] width 40 height 18
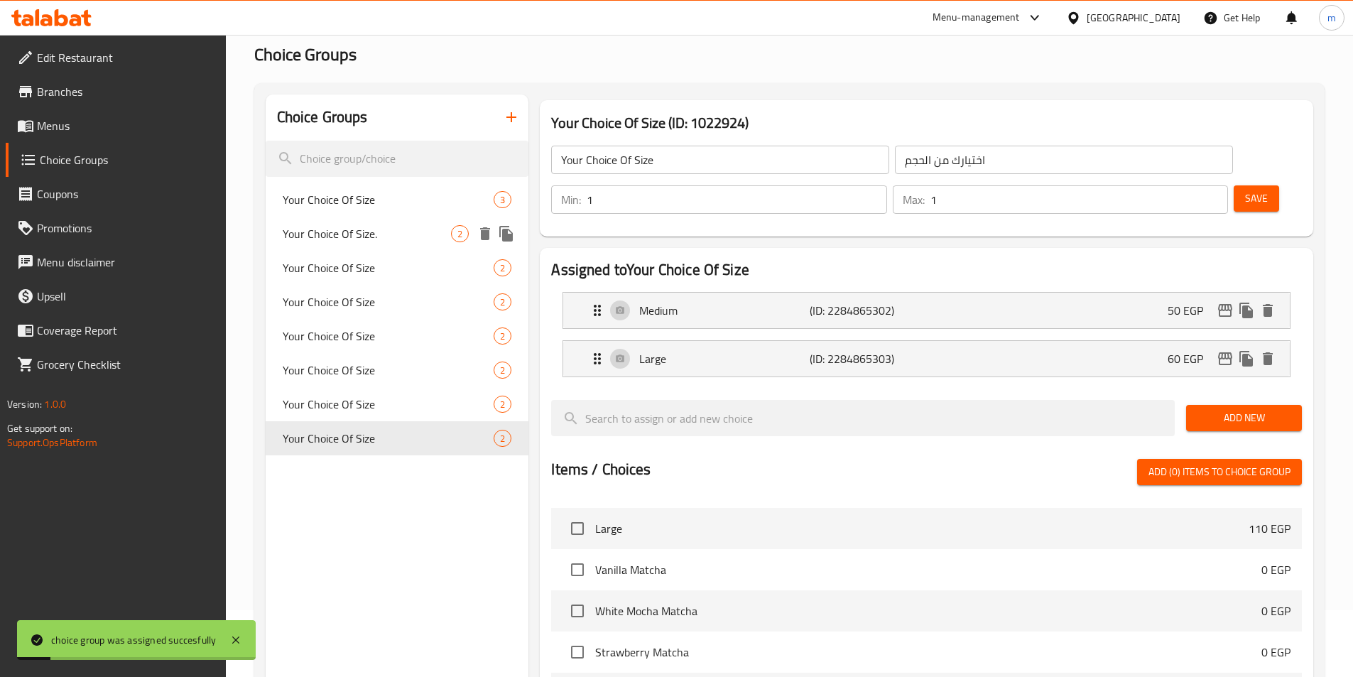
scroll to position [0, 0]
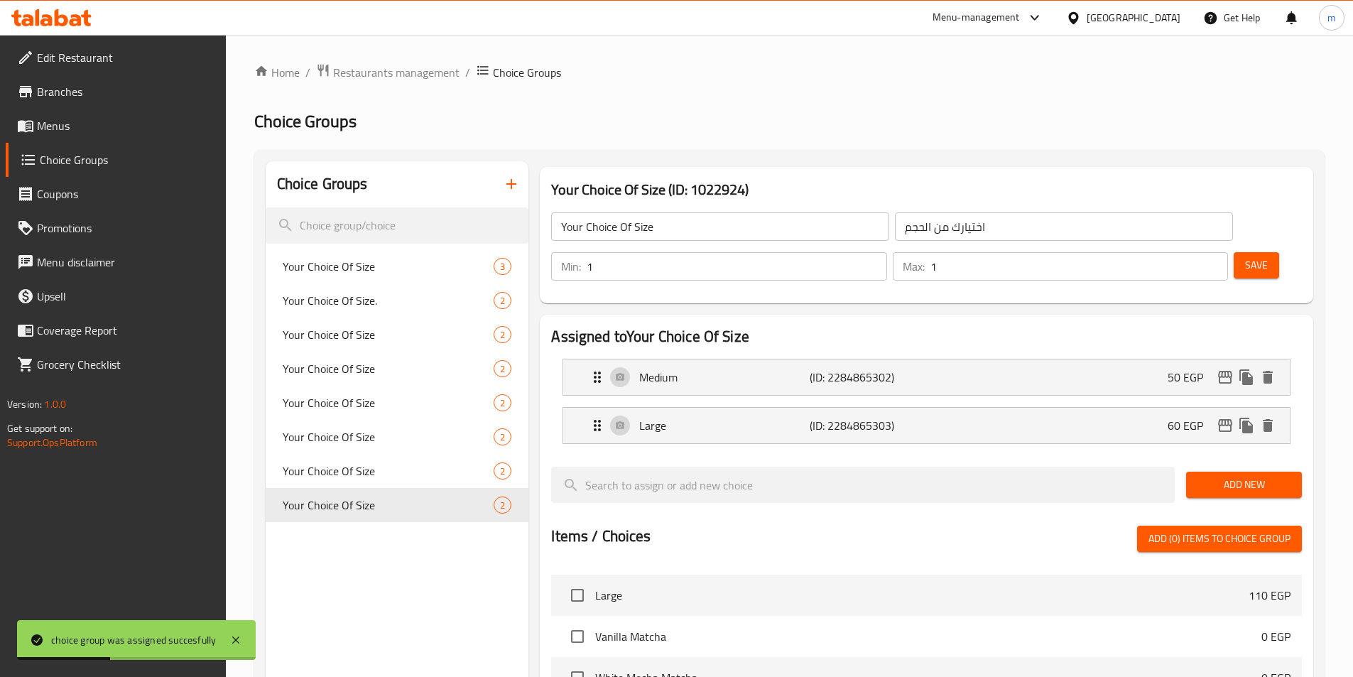
click at [491, 189] on div "Choice Groups" at bounding box center [397, 184] width 263 height 46
click at [509, 186] on icon "button" at bounding box center [511, 183] width 17 height 17
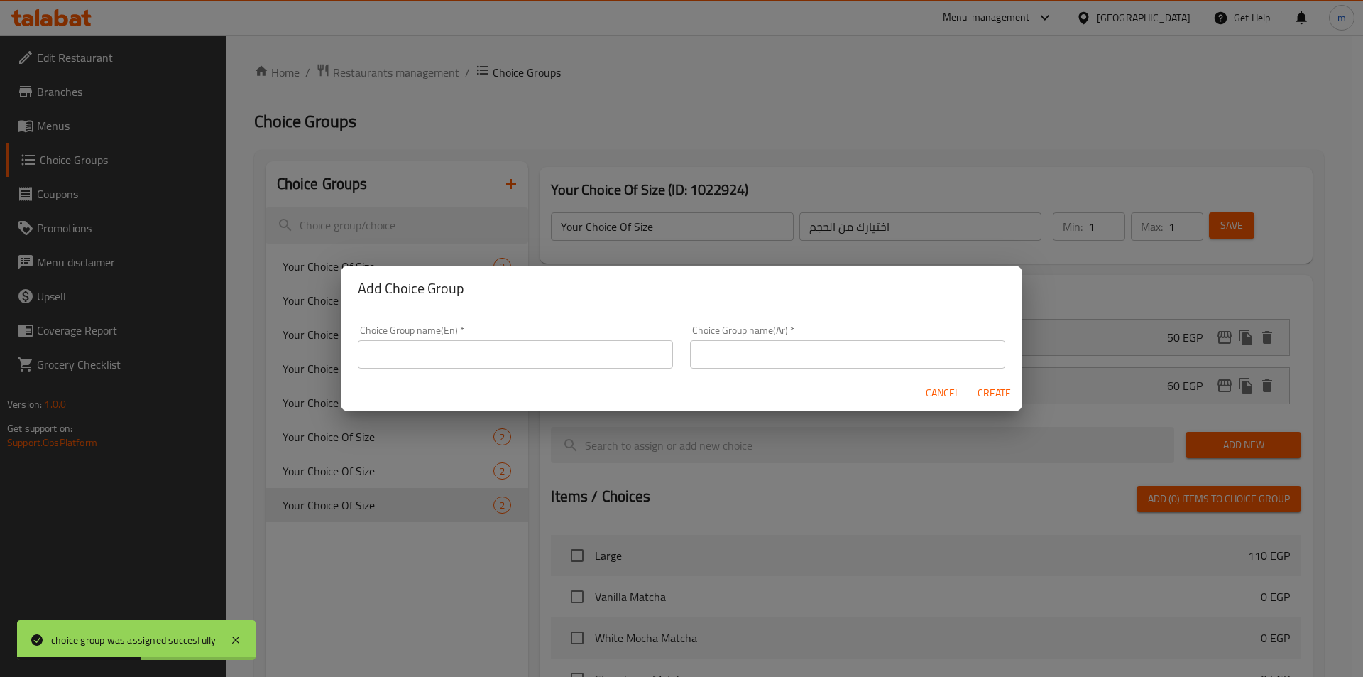
drag, startPoint x: 565, startPoint y: 361, endPoint x: 559, endPoint y: 369, distance: 10.1
click at [565, 361] on input "text" at bounding box center [515, 354] width 315 height 28
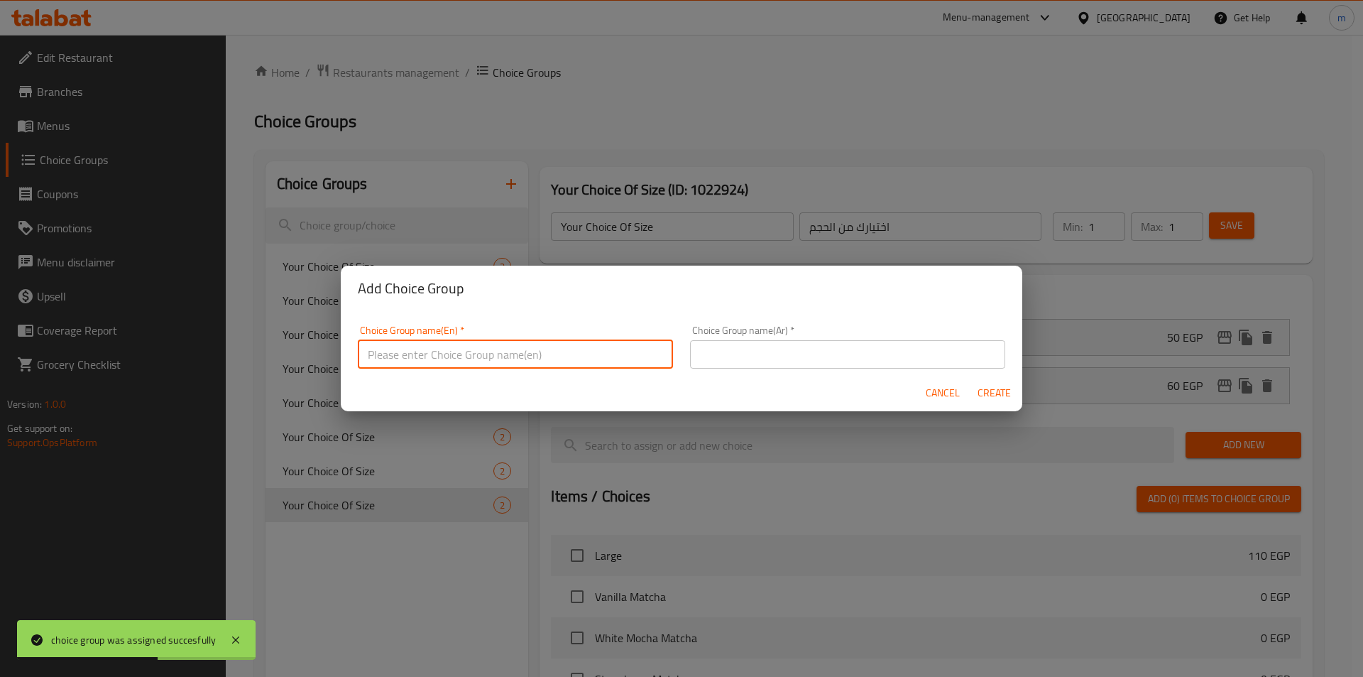
type input "Your Choice Of Size1"
click at [835, 342] on input "text" at bounding box center [847, 354] width 315 height 28
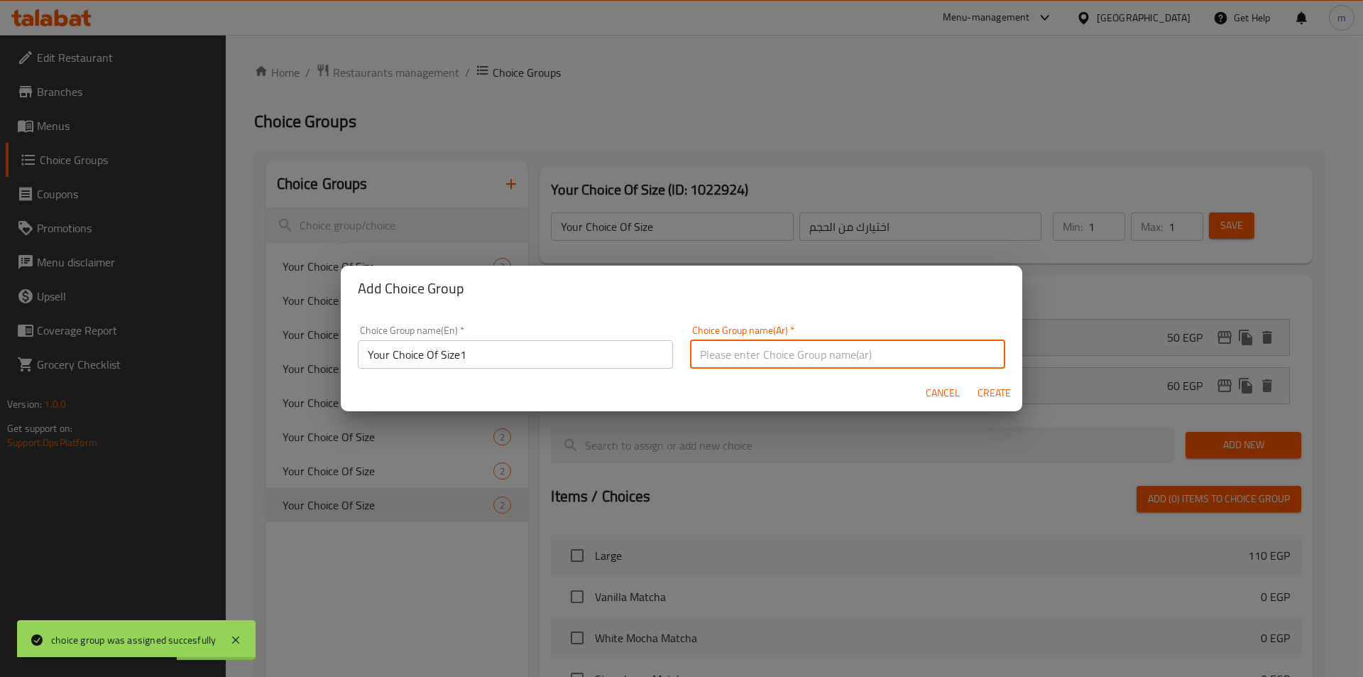
type input "اختيارك من الحجم1"
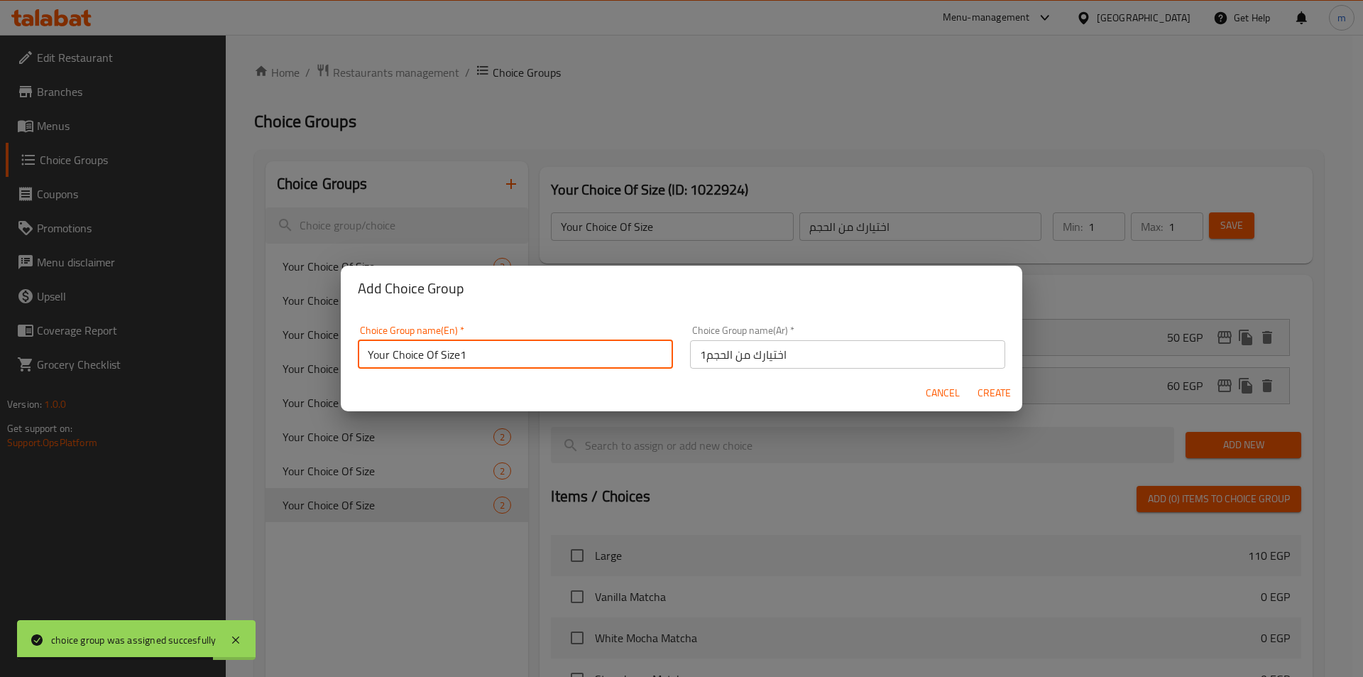
drag, startPoint x: 469, startPoint y: 356, endPoint x: 460, endPoint y: 357, distance: 9.3
click at [460, 357] on input "Your Choice Of Size1" at bounding box center [515, 354] width 315 height 28
type input "Your Choice Of Size"
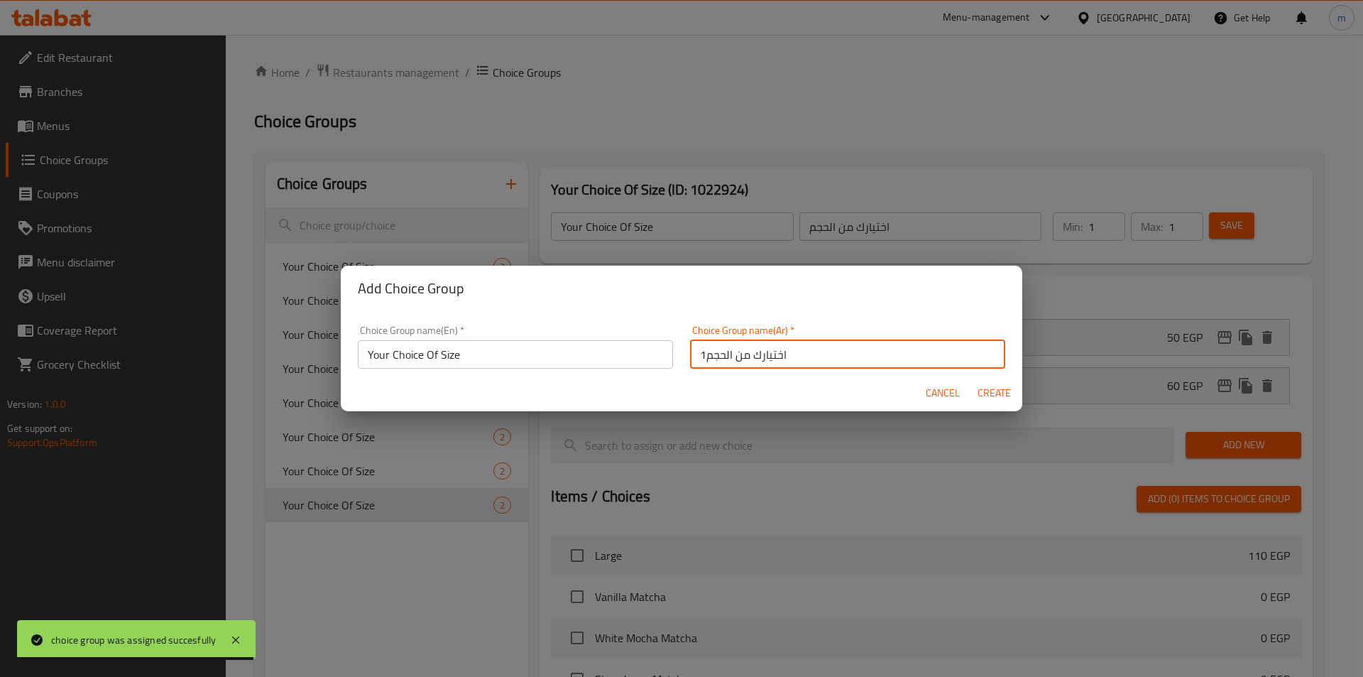
drag, startPoint x: 691, startPoint y: 355, endPoint x: 704, endPoint y: 359, distance: 13.3
click at [700, 359] on input "اختيارك من الحجم1" at bounding box center [847, 354] width 315 height 28
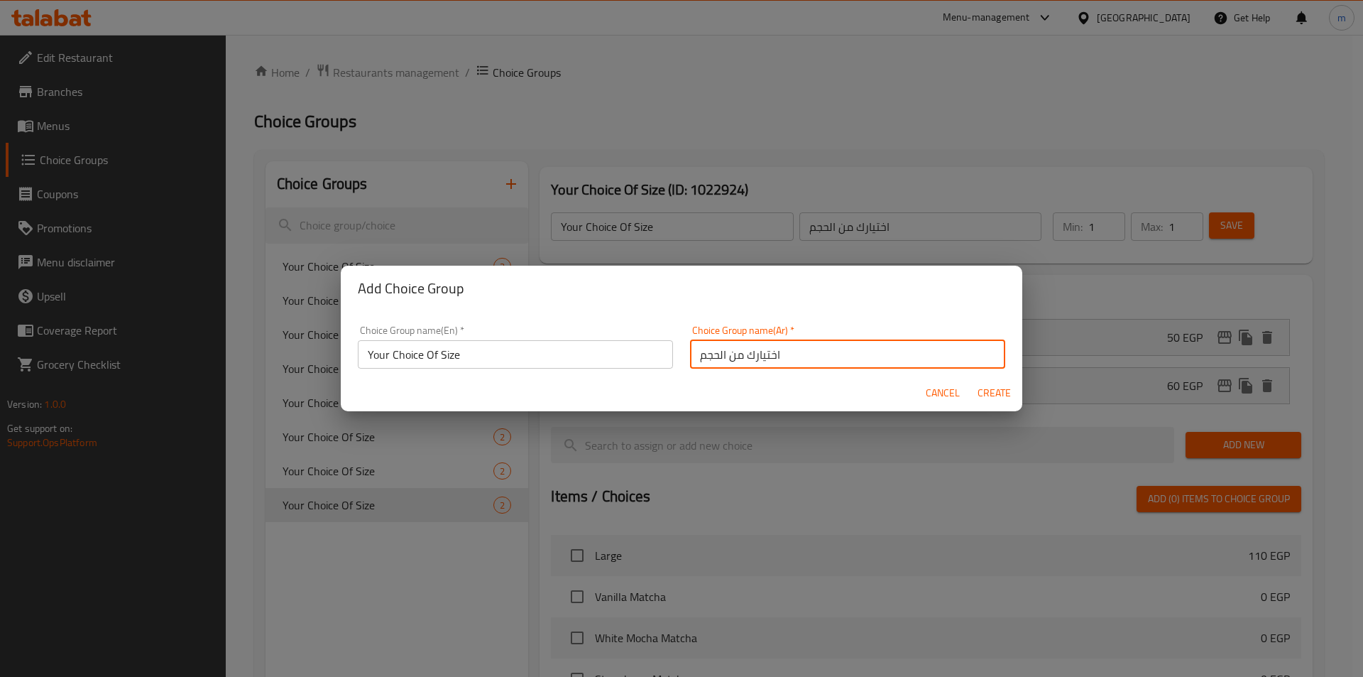
type input "اختيارك من الحجم"
click at [999, 395] on span "Create" at bounding box center [994, 393] width 34 height 18
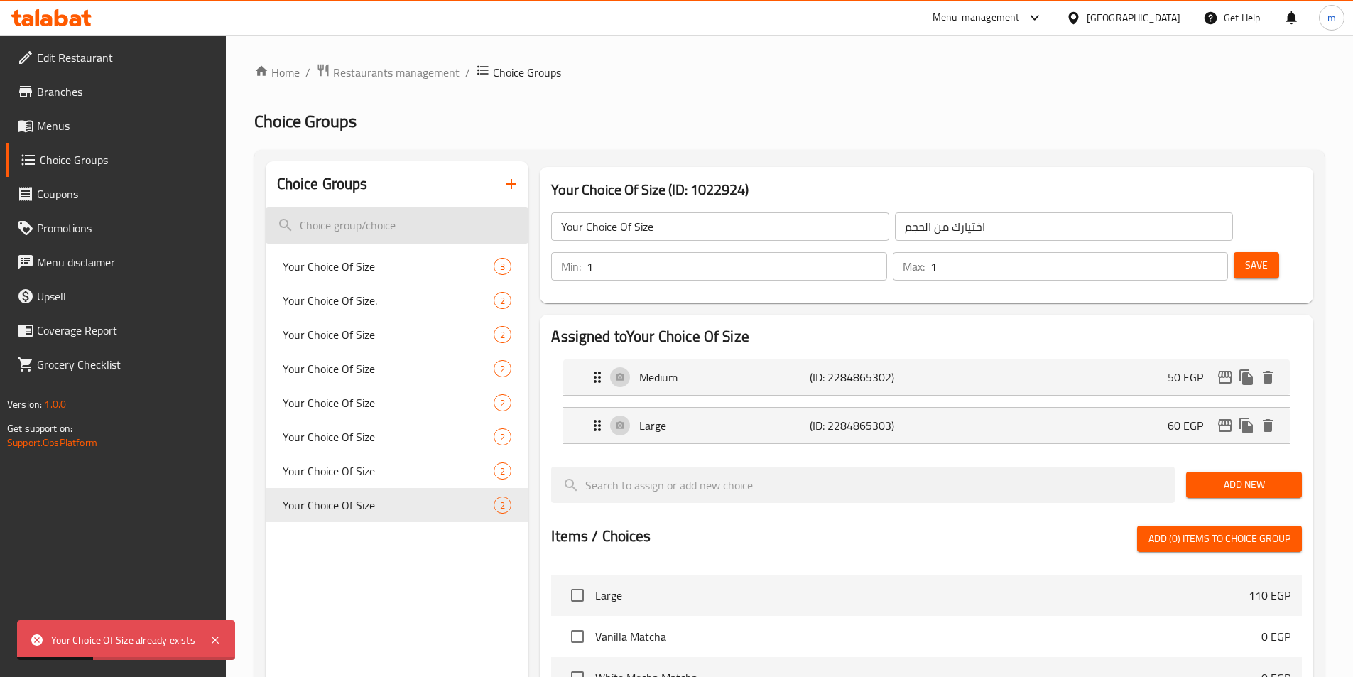
click at [410, 227] on input "search" at bounding box center [397, 225] width 263 height 36
click at [499, 183] on button "button" at bounding box center [511, 184] width 34 height 34
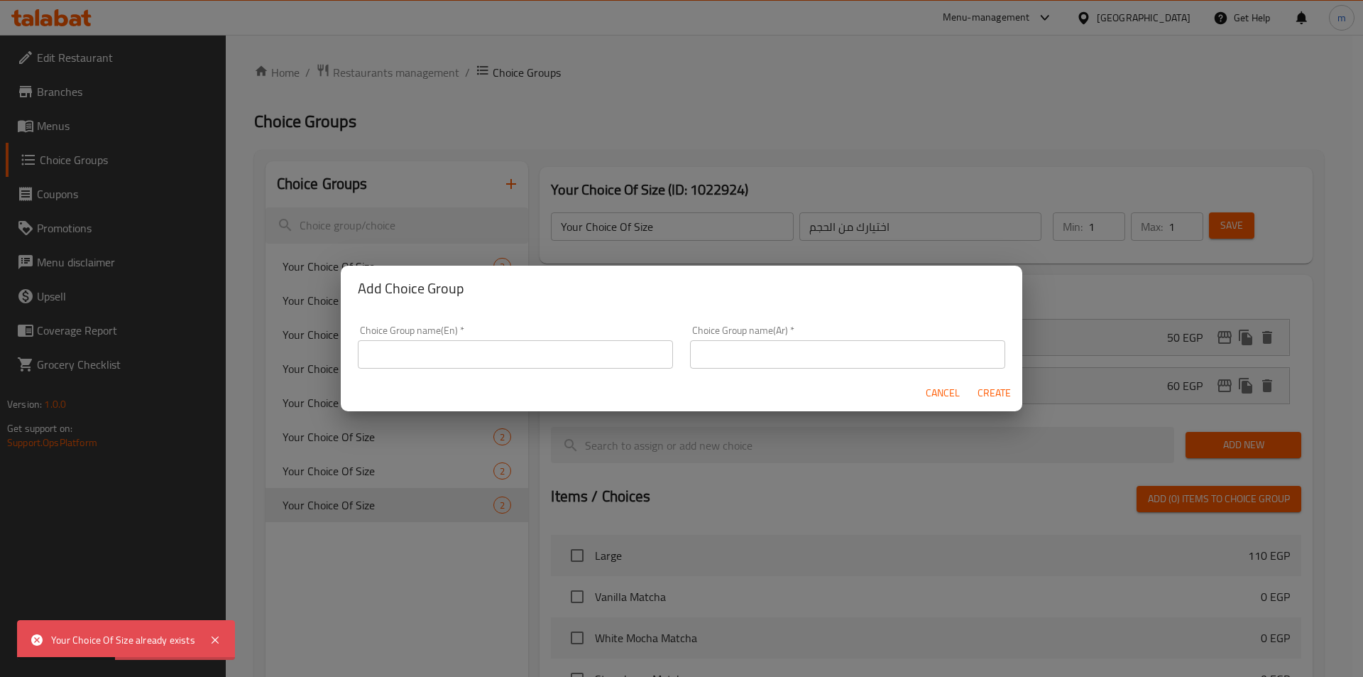
click at [552, 335] on div "Choice Group name(En)   * Choice Group name(En) *" at bounding box center [515, 346] width 315 height 43
click at [546, 360] on input "text" at bounding box center [515, 354] width 315 height 28
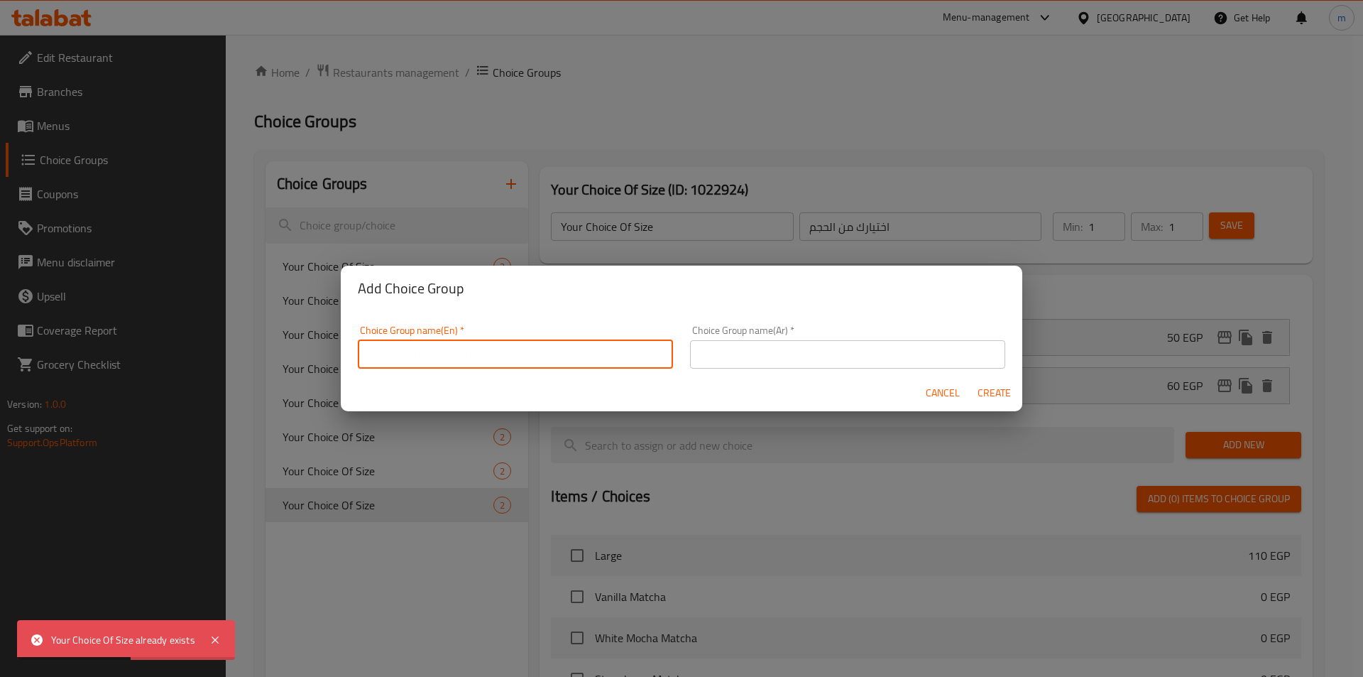
type input "Your Choice Of Size1"
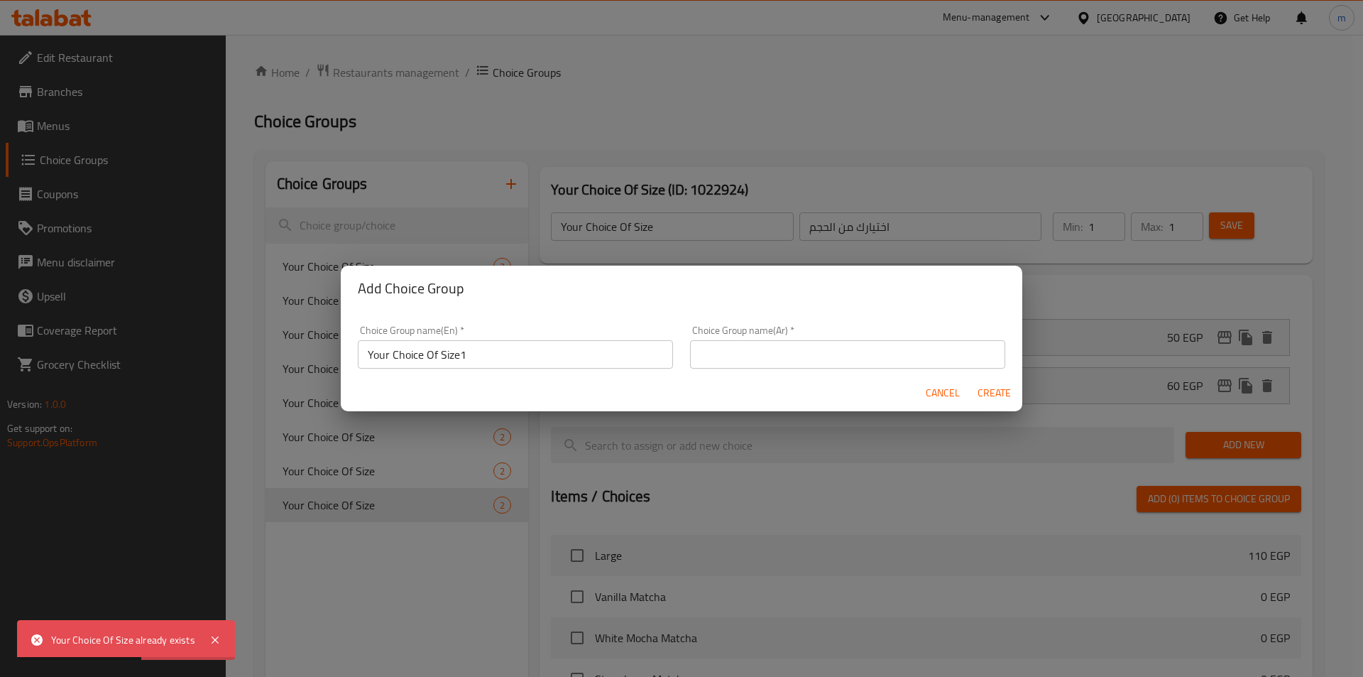
click at [756, 329] on div "Choice Group name(Ar)   * Choice Group name(Ar) *" at bounding box center [847, 346] width 315 height 43
click at [768, 349] on input "text" at bounding box center [847, 354] width 315 height 28
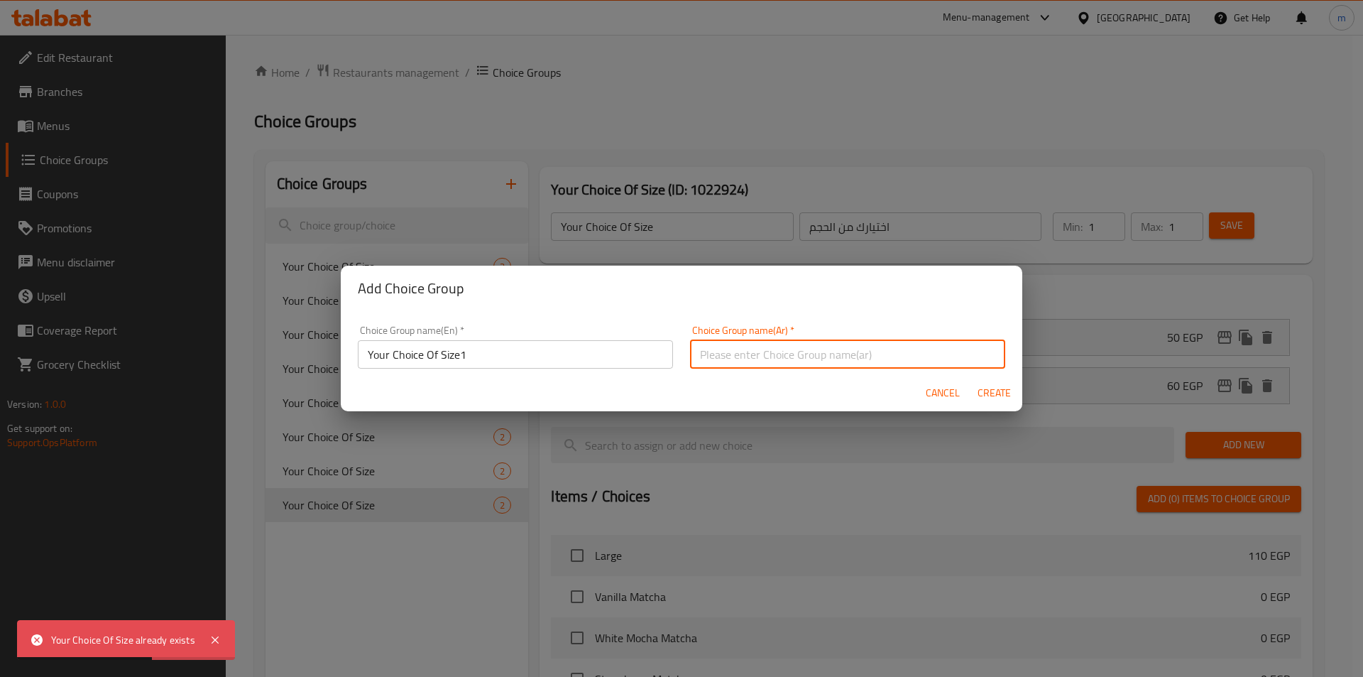
type input "اختيارك من الحجم1"
click at [986, 391] on span "Create" at bounding box center [994, 393] width 34 height 18
type input "Your Choice Of Size1"
type input "اختيارك من الحجم1"
type input "0"
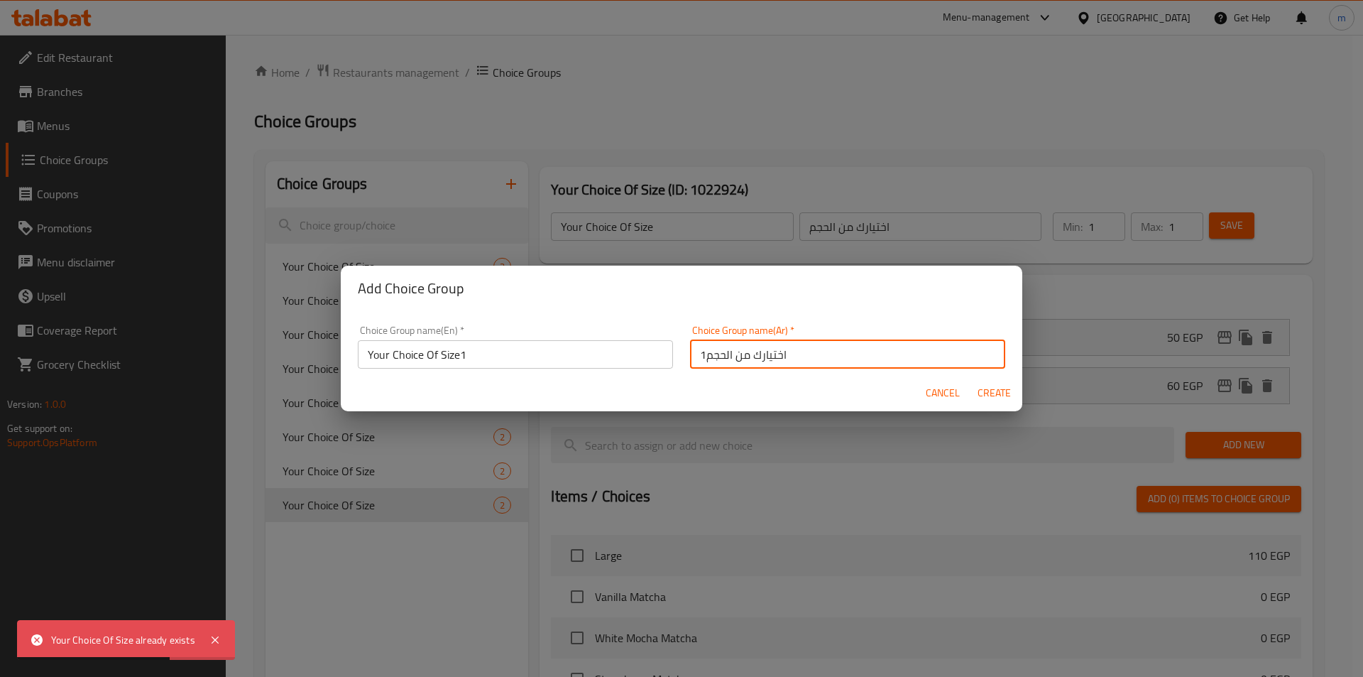
type input "0"
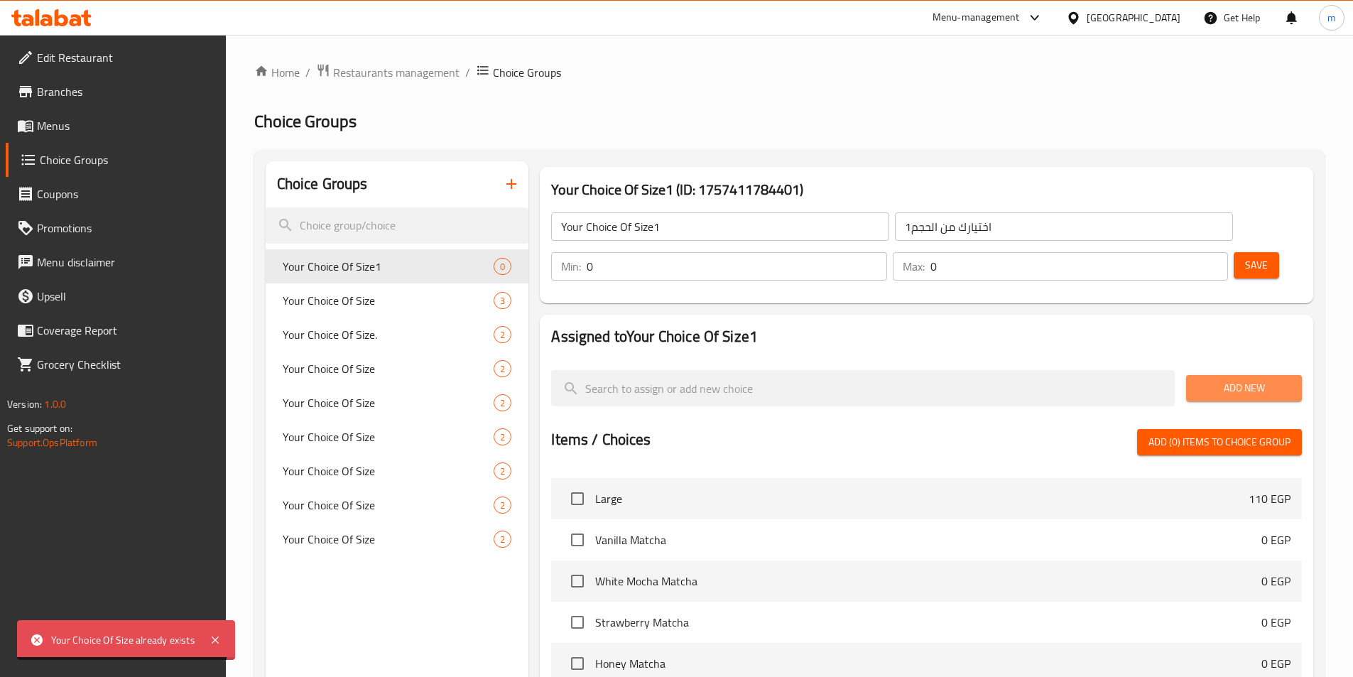
click at [1250, 379] on span "Add New" at bounding box center [1243, 388] width 93 height 18
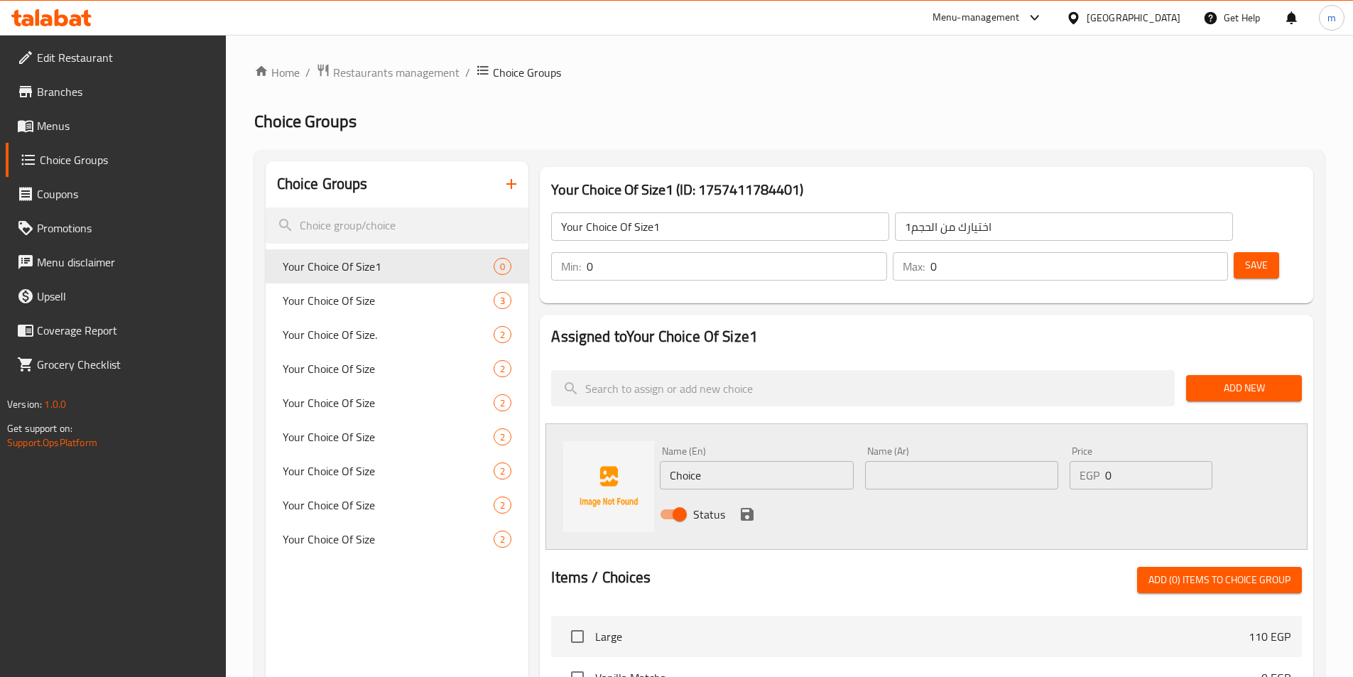
click at [746, 461] on input "Choice" at bounding box center [756, 475] width 193 height 28
type input "ة"
type input "Medium"
type input "وسط"
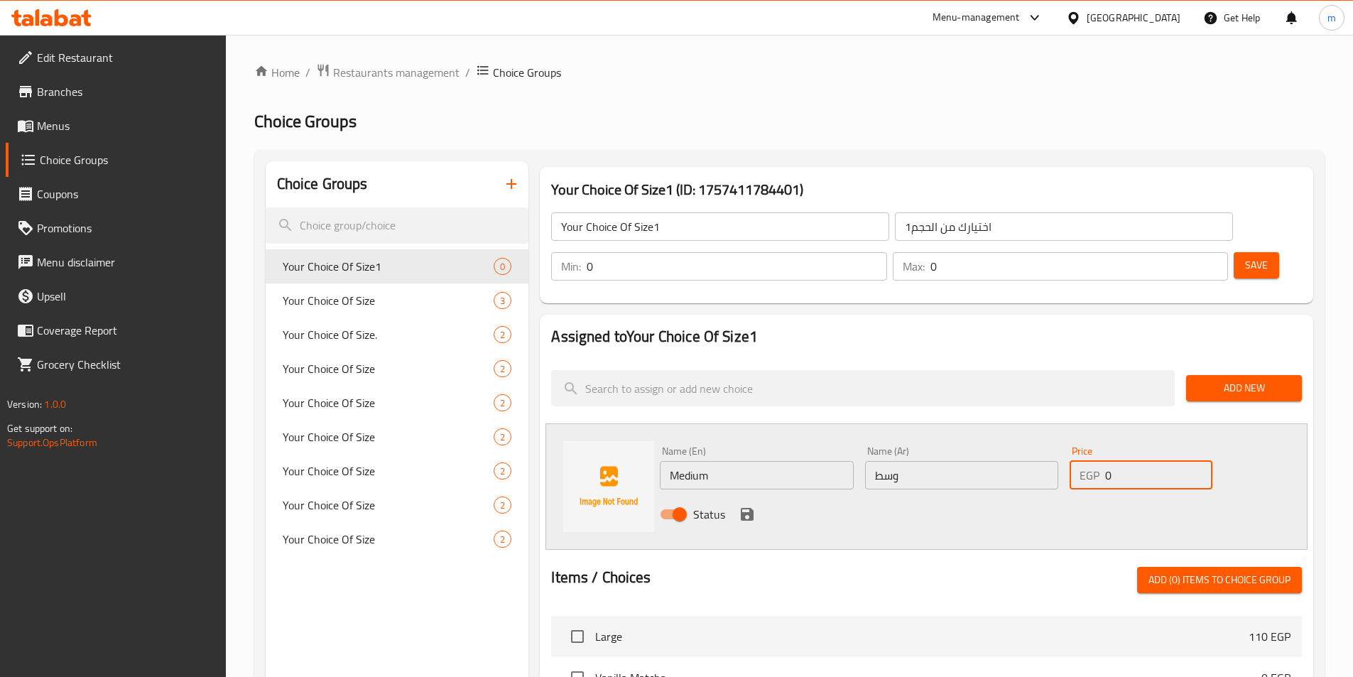
drag, startPoint x: 1125, startPoint y: 440, endPoint x: 1096, endPoint y: 443, distance: 28.5
click at [1096, 461] on div "EGP 0 Price" at bounding box center [1140, 475] width 142 height 28
type input "70"
click at [755, 506] on icon "save" at bounding box center [746, 514] width 17 height 17
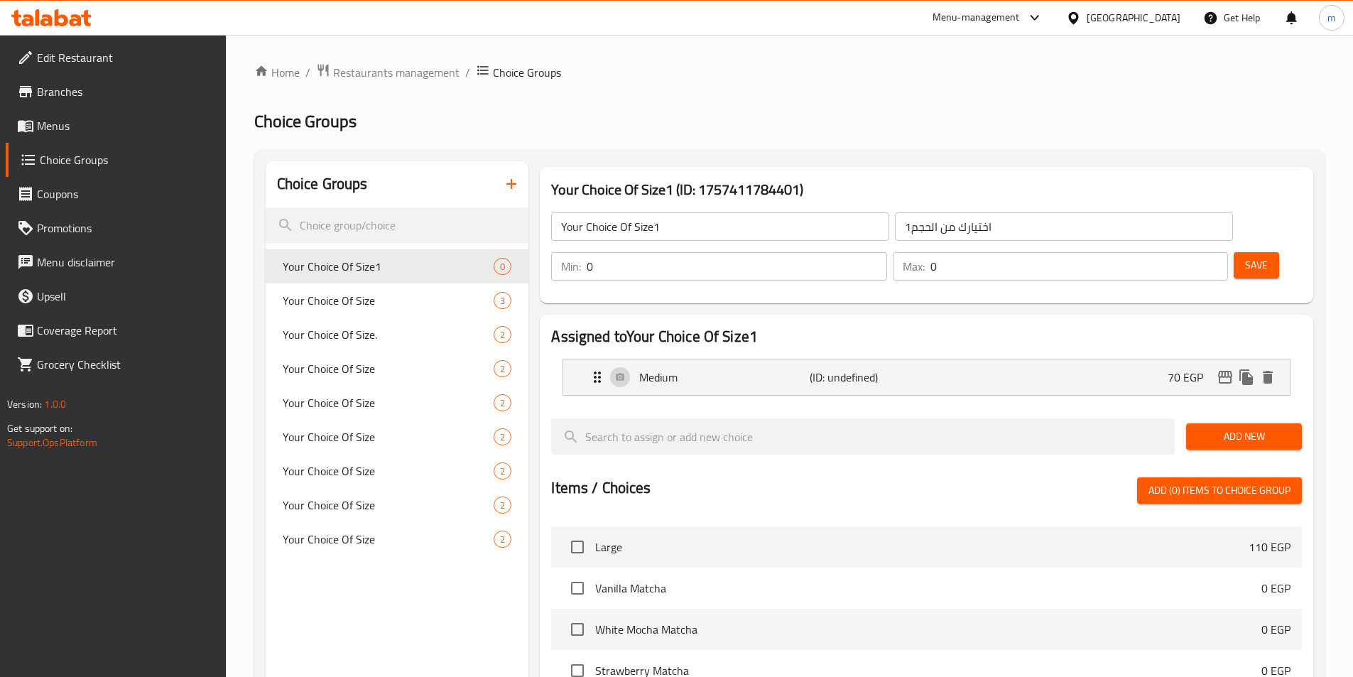
click at [1216, 427] on span "Add New" at bounding box center [1243, 436] width 93 height 18
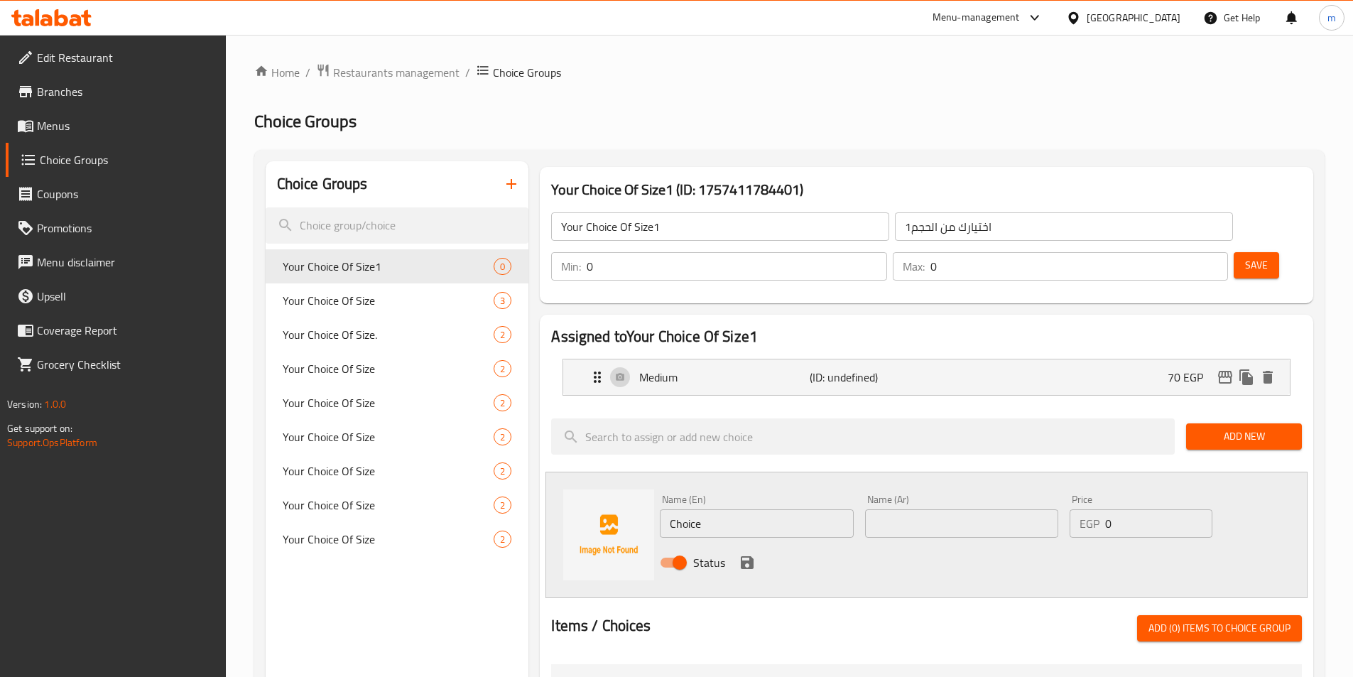
drag, startPoint x: 732, startPoint y: 467, endPoint x: 737, endPoint y: 489, distance: 22.6
click at [732, 494] on div "Name (En) Choice Name (En)" at bounding box center [756, 515] width 193 height 43
click at [737, 509] on input "Choice" at bounding box center [756, 523] width 193 height 28
type input "ش"
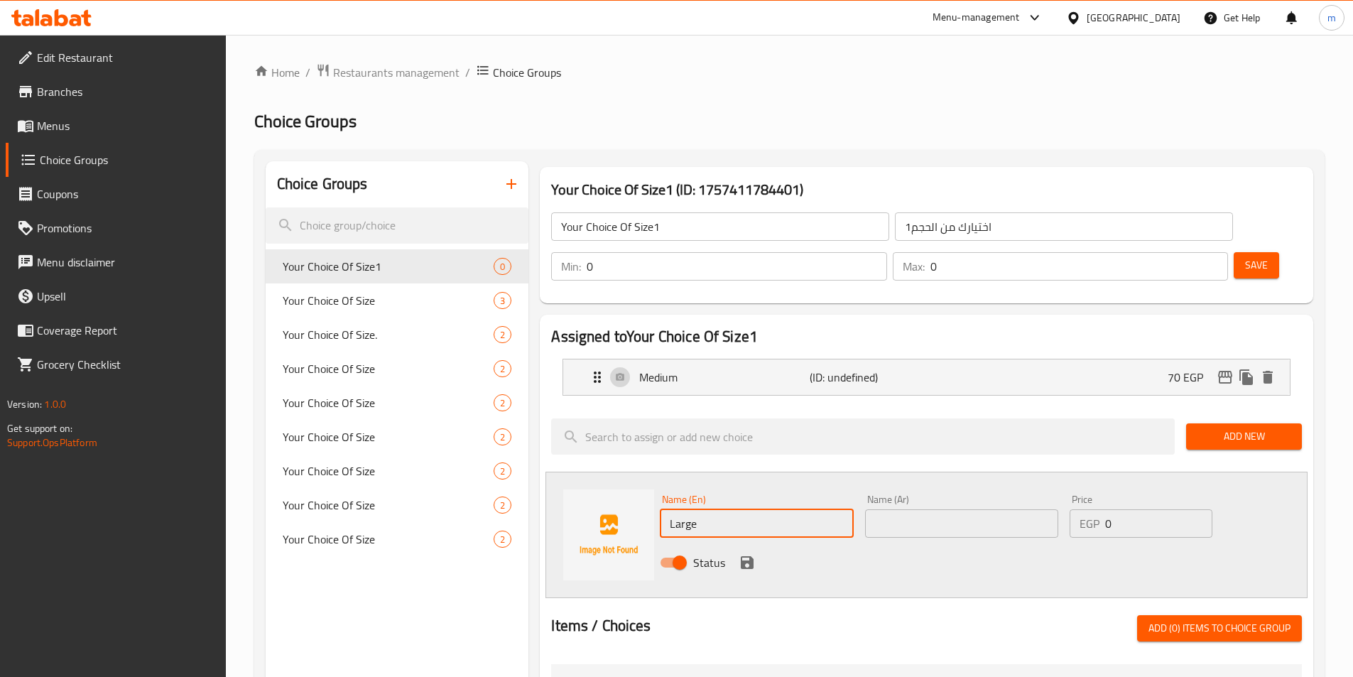
type input "Large"
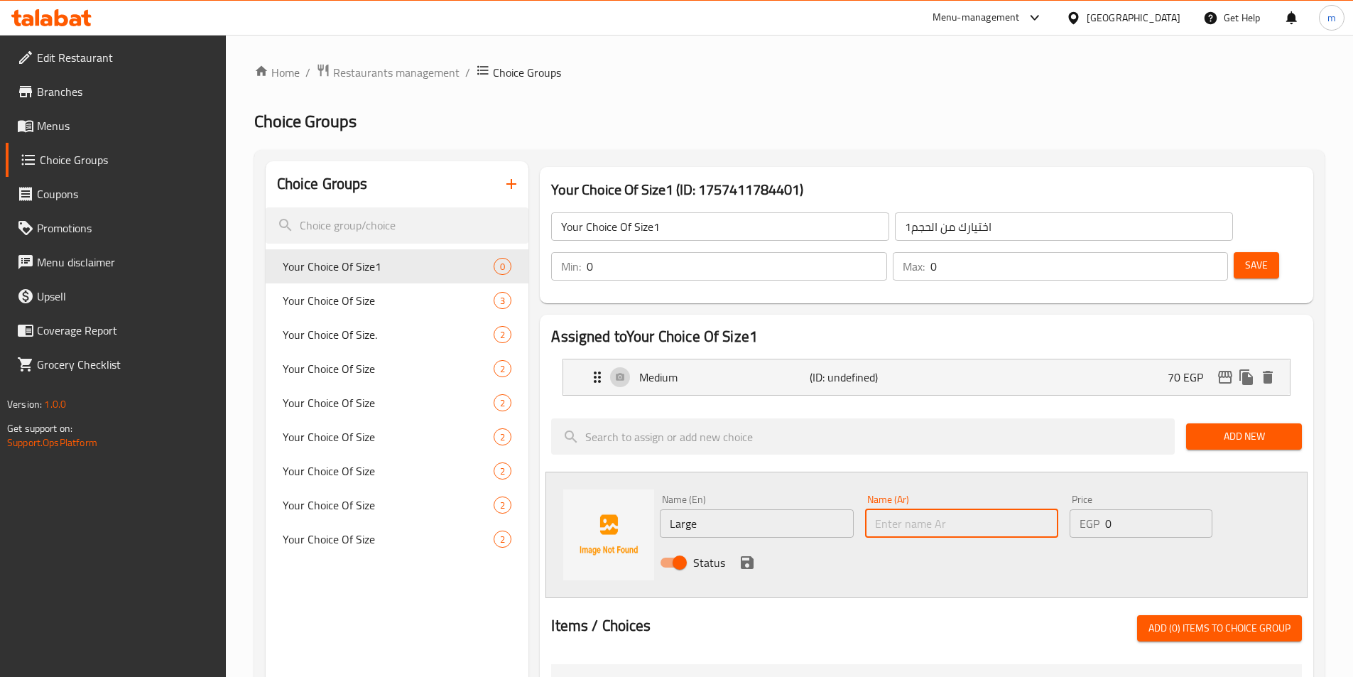
click at [905, 509] on input "text" at bounding box center [961, 523] width 193 height 28
type input "كبير"
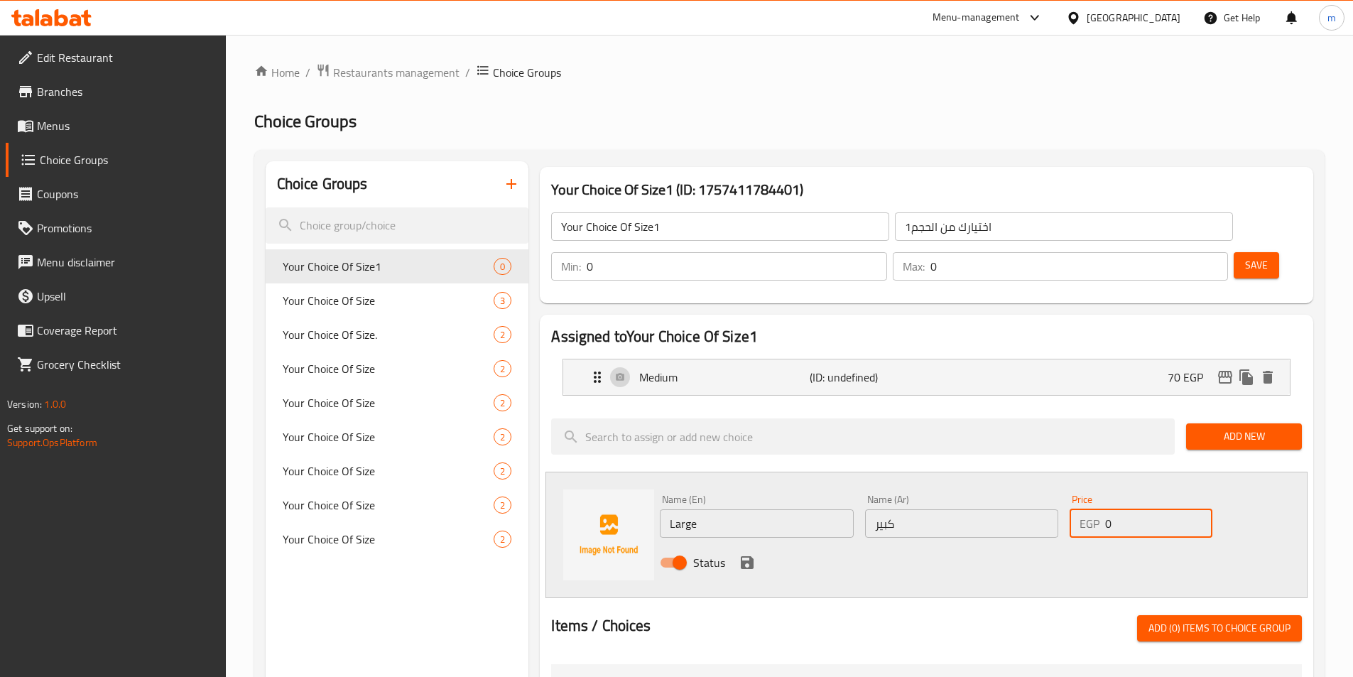
drag, startPoint x: 1128, startPoint y: 481, endPoint x: 1037, endPoint y: 479, distance: 91.6
click at [1037, 489] on div "Name (En) Large Name (En) Name (Ar) كبير Name (Ar) Price EGP 0 Price Status" at bounding box center [961, 535] width 615 height 93
type input "110"
click at [751, 556] on icon "save" at bounding box center [747, 562] width 13 height 13
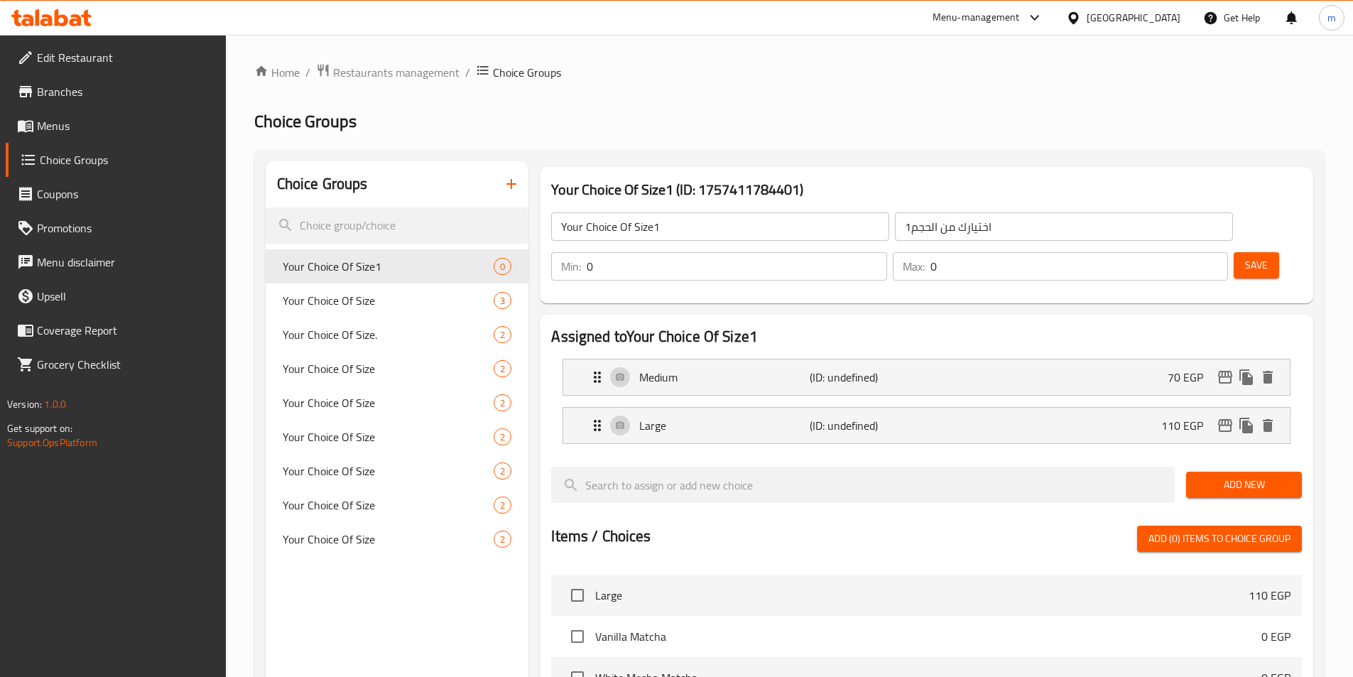
click at [886, 252] on input "0" at bounding box center [737, 266] width 300 height 28
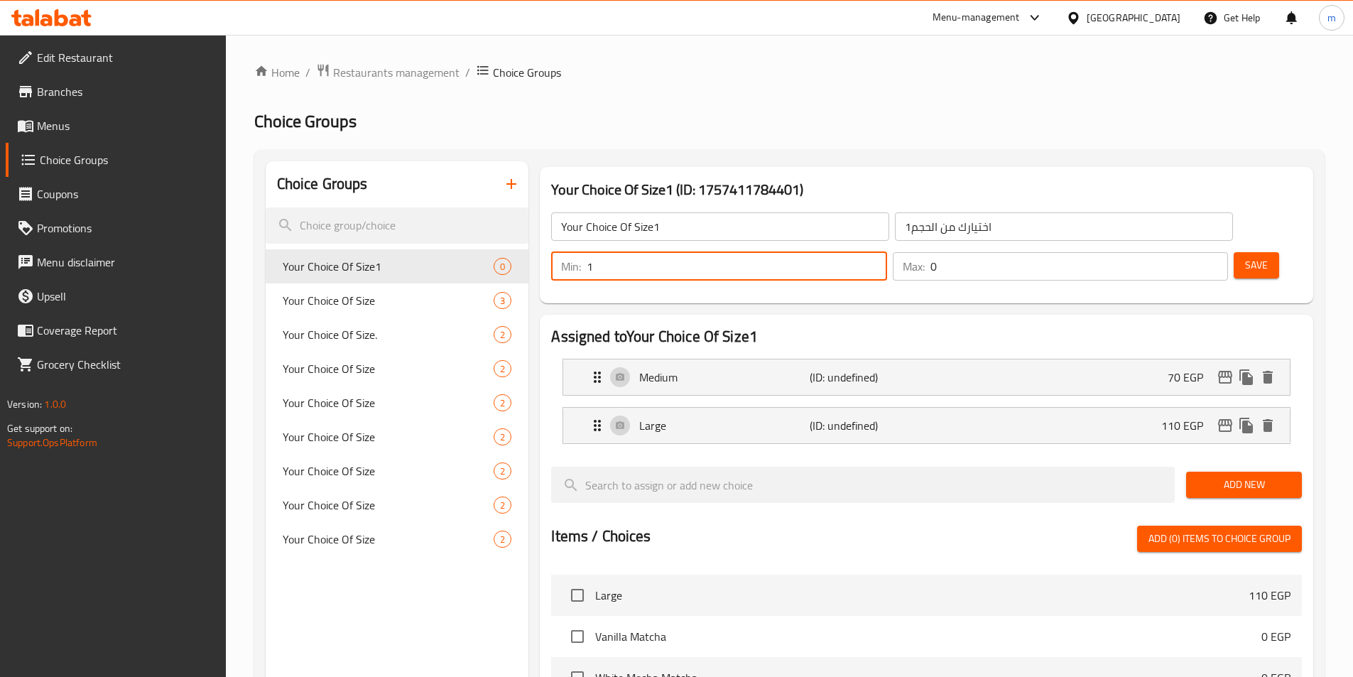
type input "1"
click at [886, 252] on input "1" at bounding box center [737, 266] width 300 height 28
type input "1"
click at [1190, 252] on input "1" at bounding box center [1079, 266] width 298 height 28
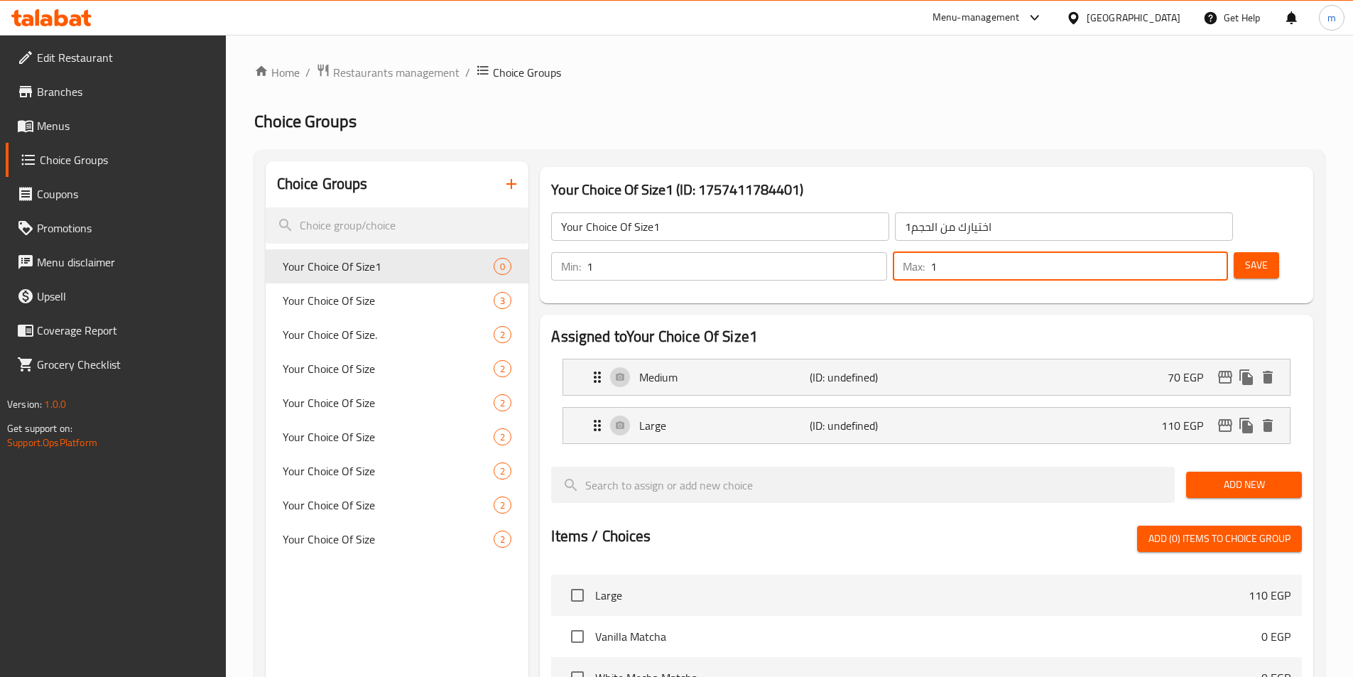
click at [702, 234] on input "Your Choice Of Size1" at bounding box center [720, 226] width 338 height 28
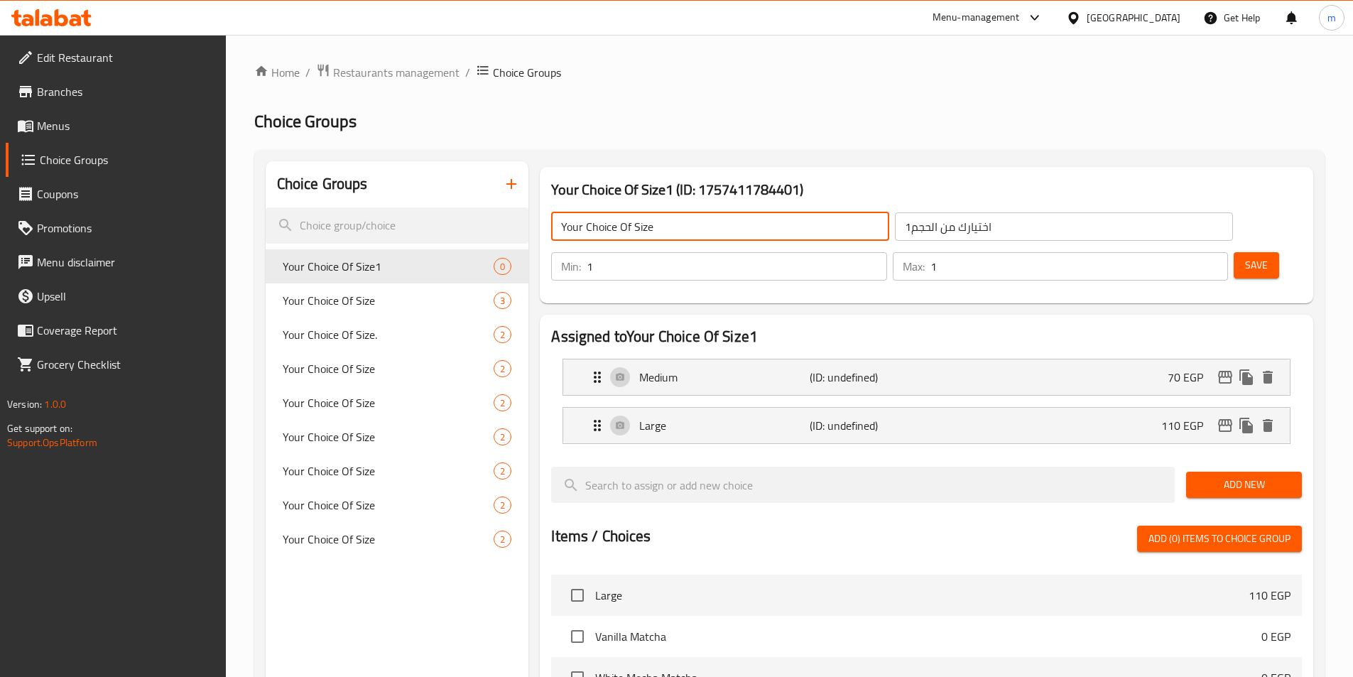
type input "Your Choice Of Size"
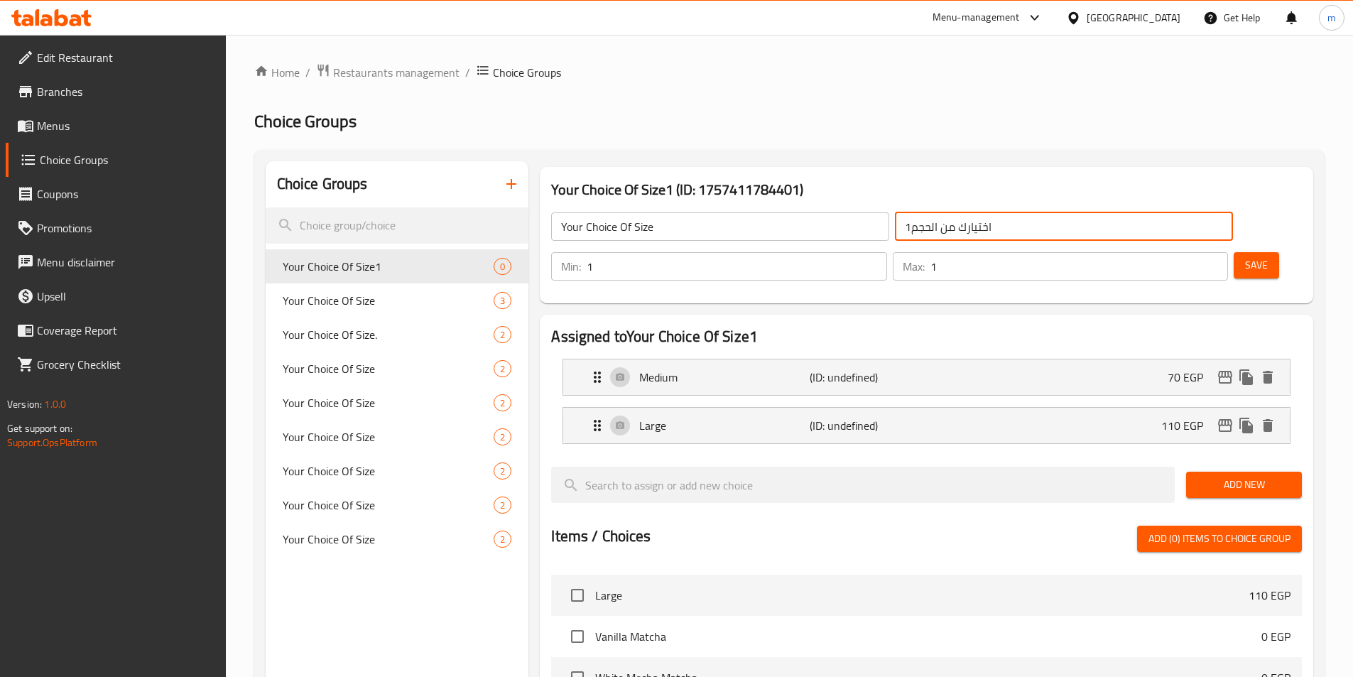
drag, startPoint x: 809, startPoint y: 231, endPoint x: 817, endPoint y: 229, distance: 8.1
click at [895, 229] on input "اختيارك من الحجم1" at bounding box center [1064, 226] width 338 height 28
type input "اختيارك من الحجم"
click at [1245, 256] on span "Save" at bounding box center [1256, 265] width 23 height 18
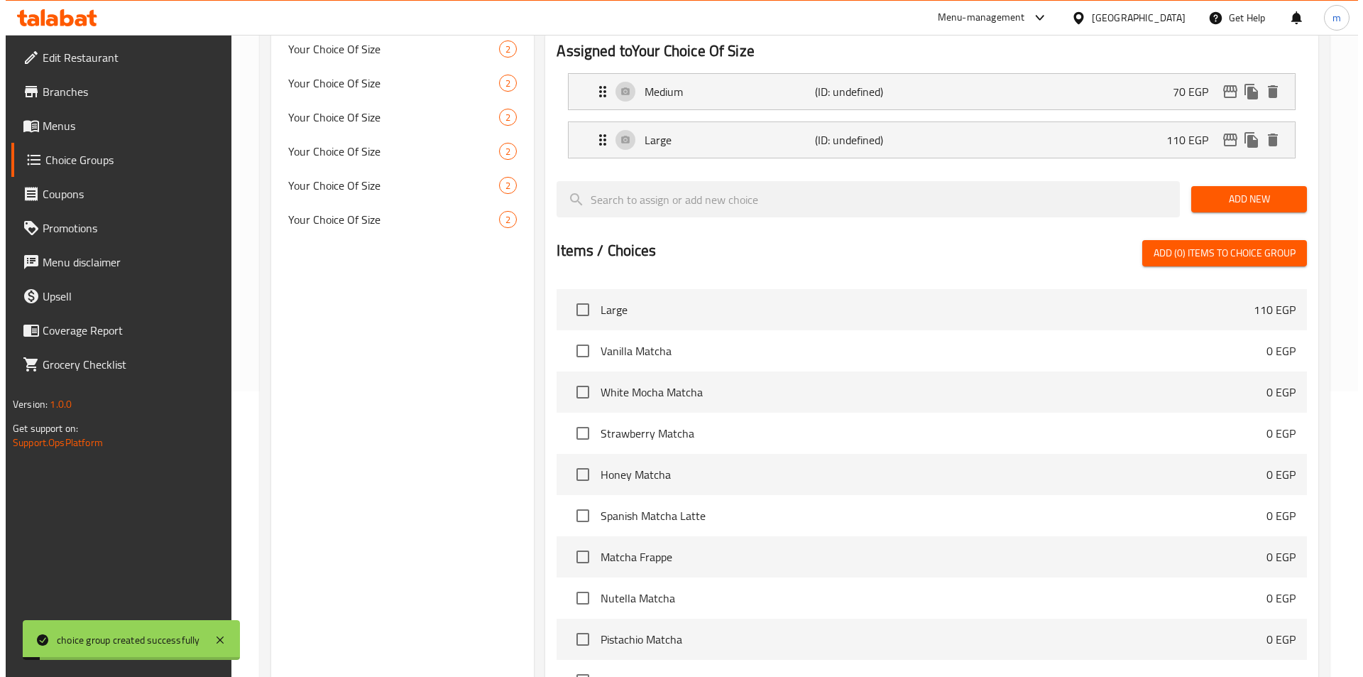
scroll to position [409, 0]
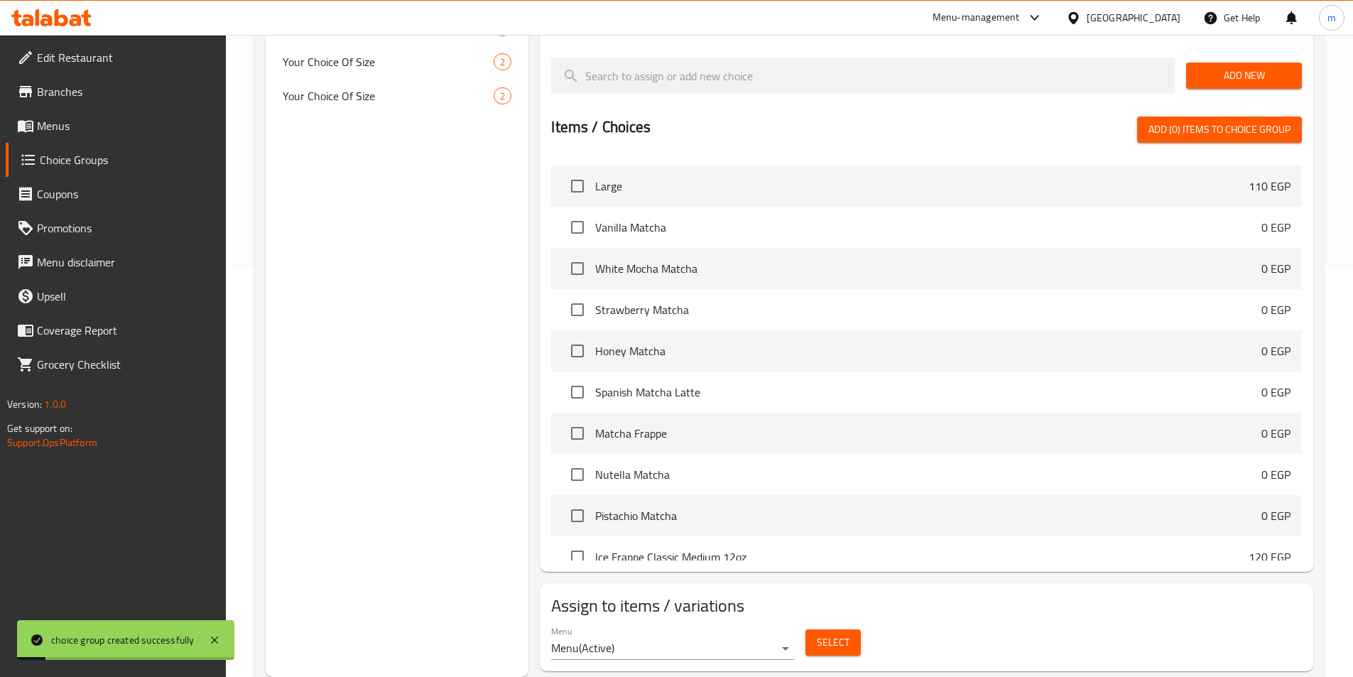
click at [849, 629] on button "Select" at bounding box center [832, 642] width 55 height 26
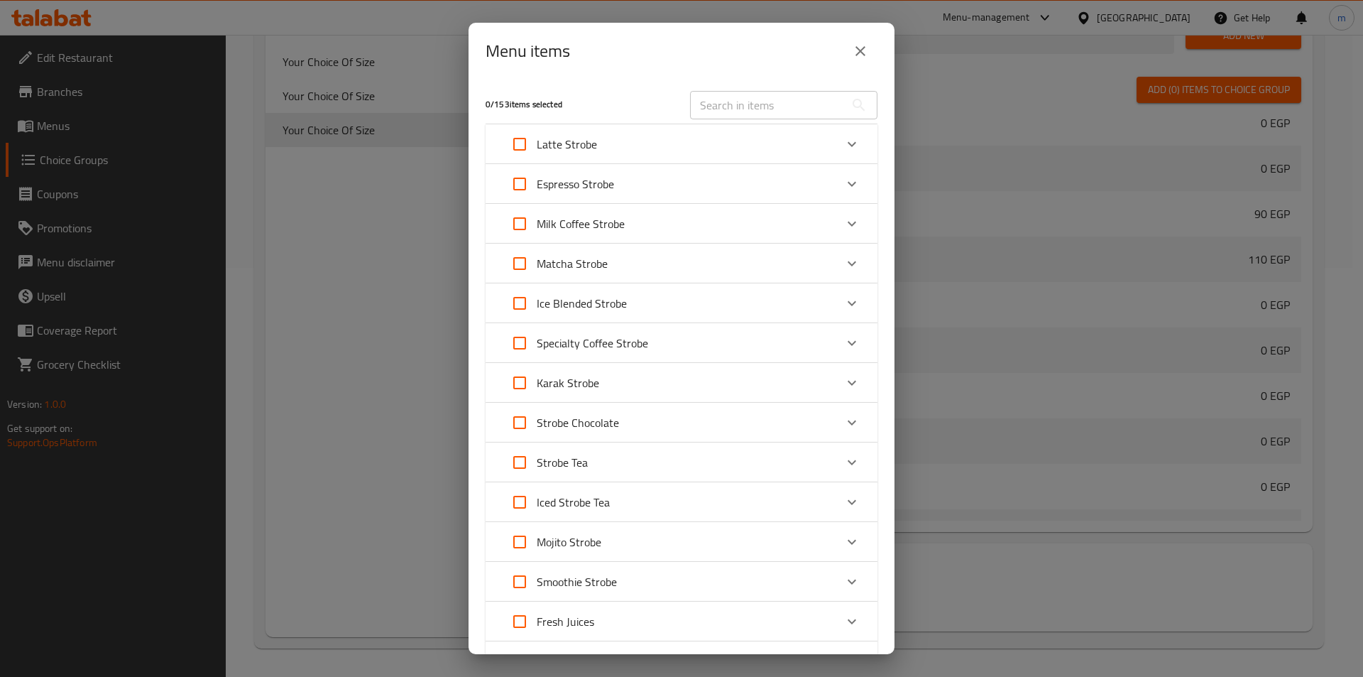
click at [562, 224] on p "Milk Coffee Strobe" at bounding box center [581, 223] width 88 height 17
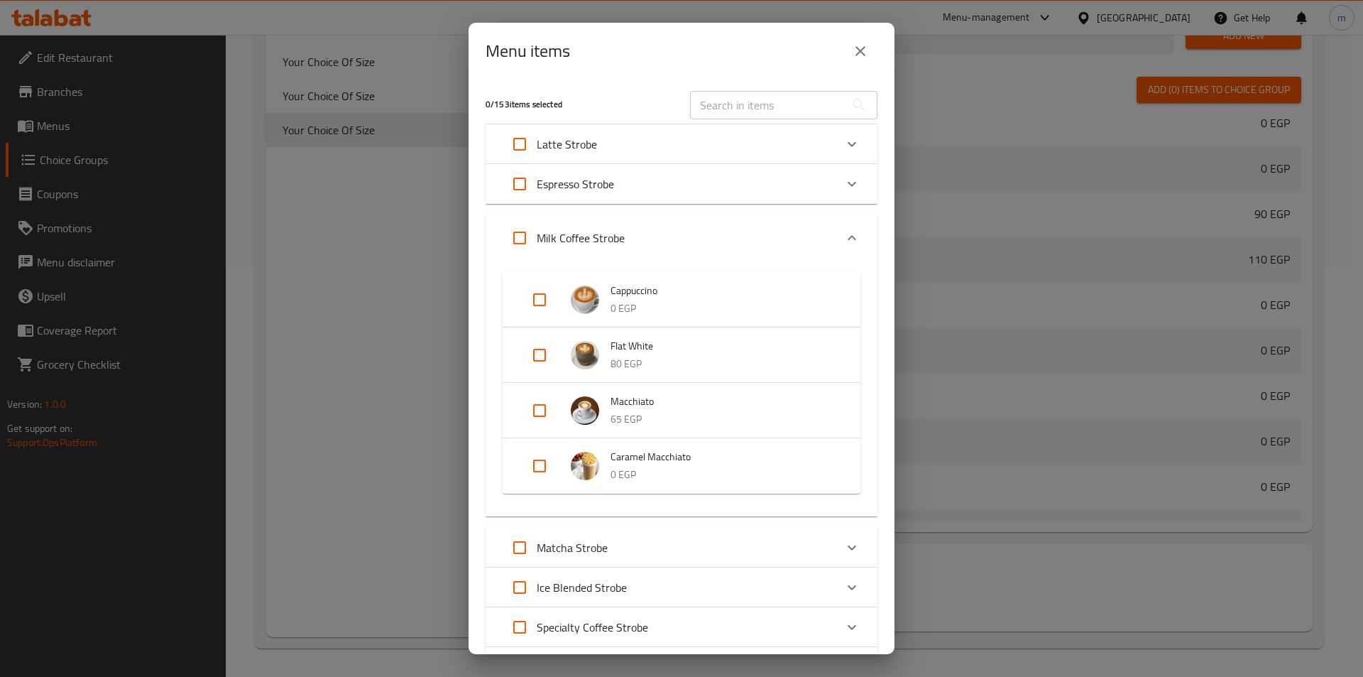
click at [540, 300] on input "Expand" at bounding box center [540, 300] width 34 height 34
checkbox input "true"
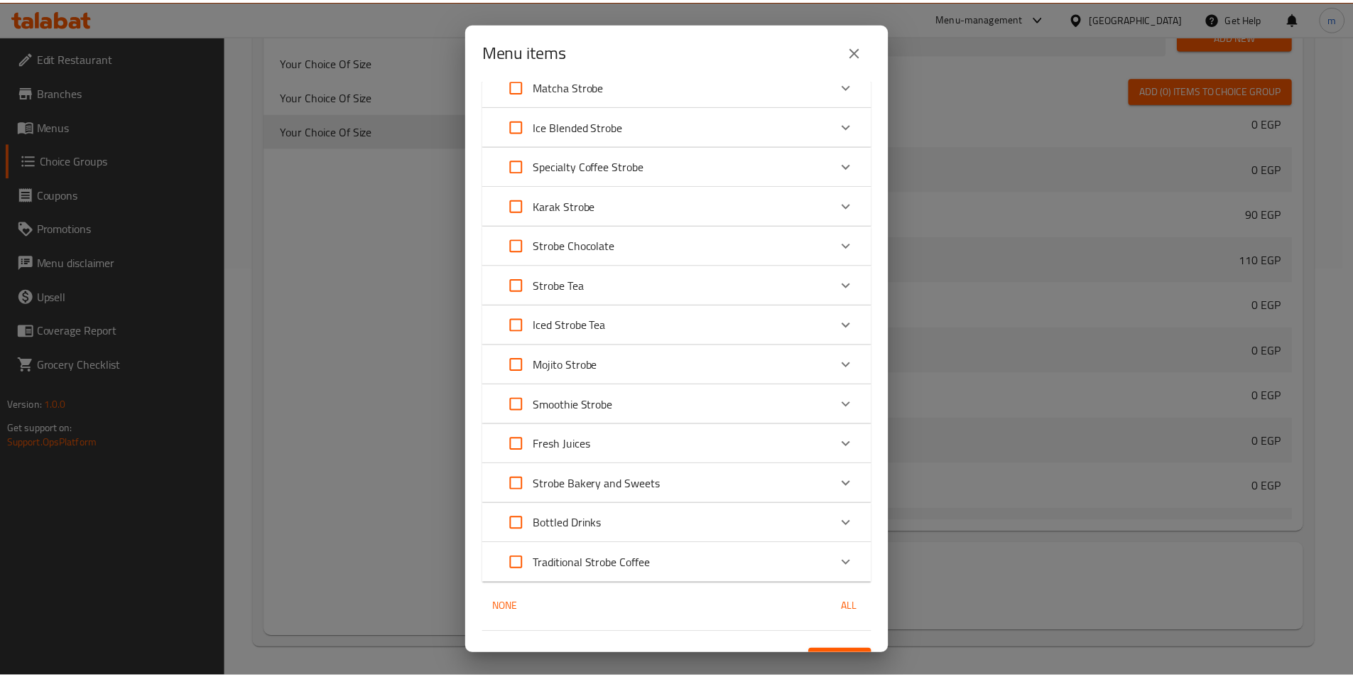
scroll to position [501, 0]
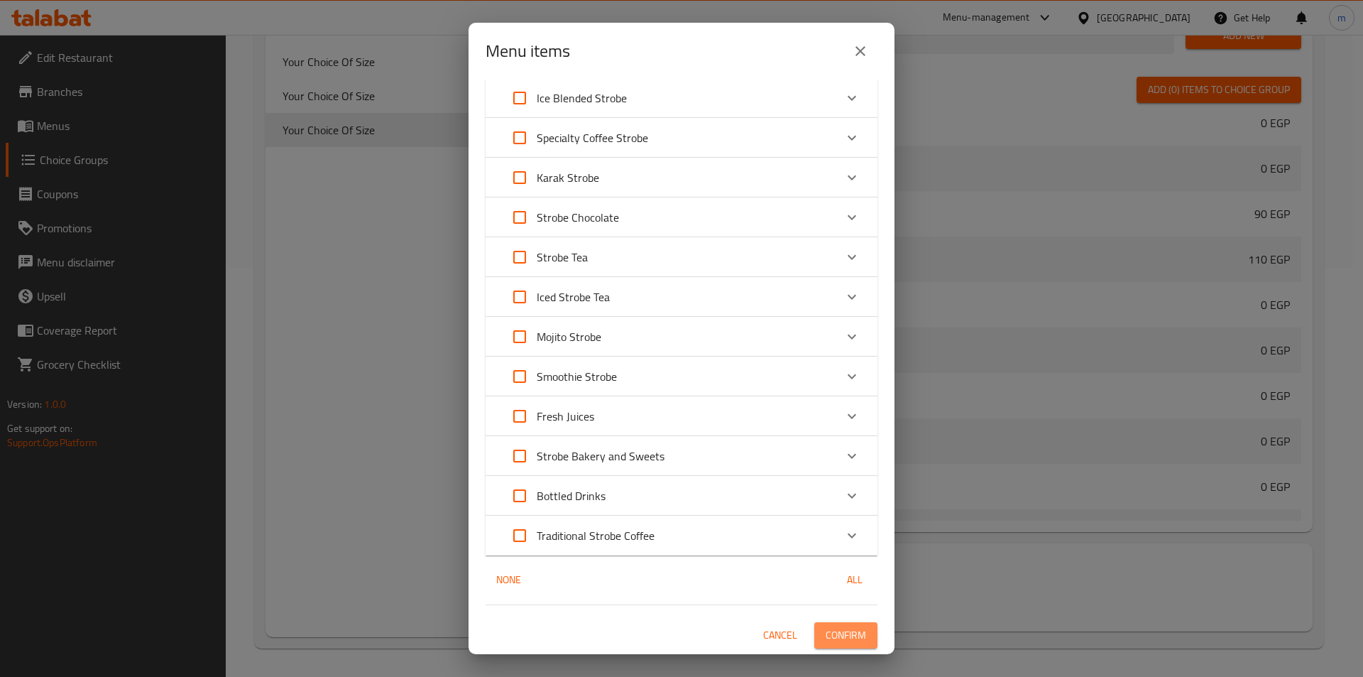
click at [826, 636] on span "Confirm" at bounding box center [846, 635] width 40 height 18
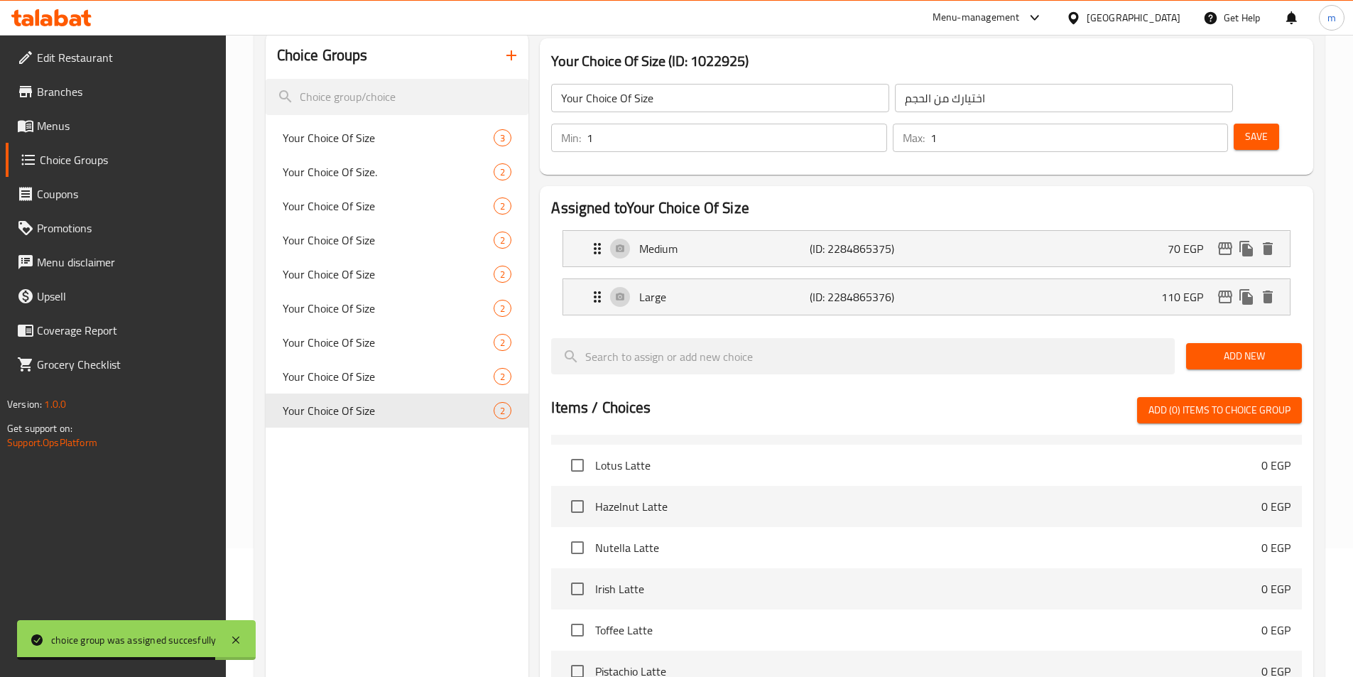
scroll to position [0, 0]
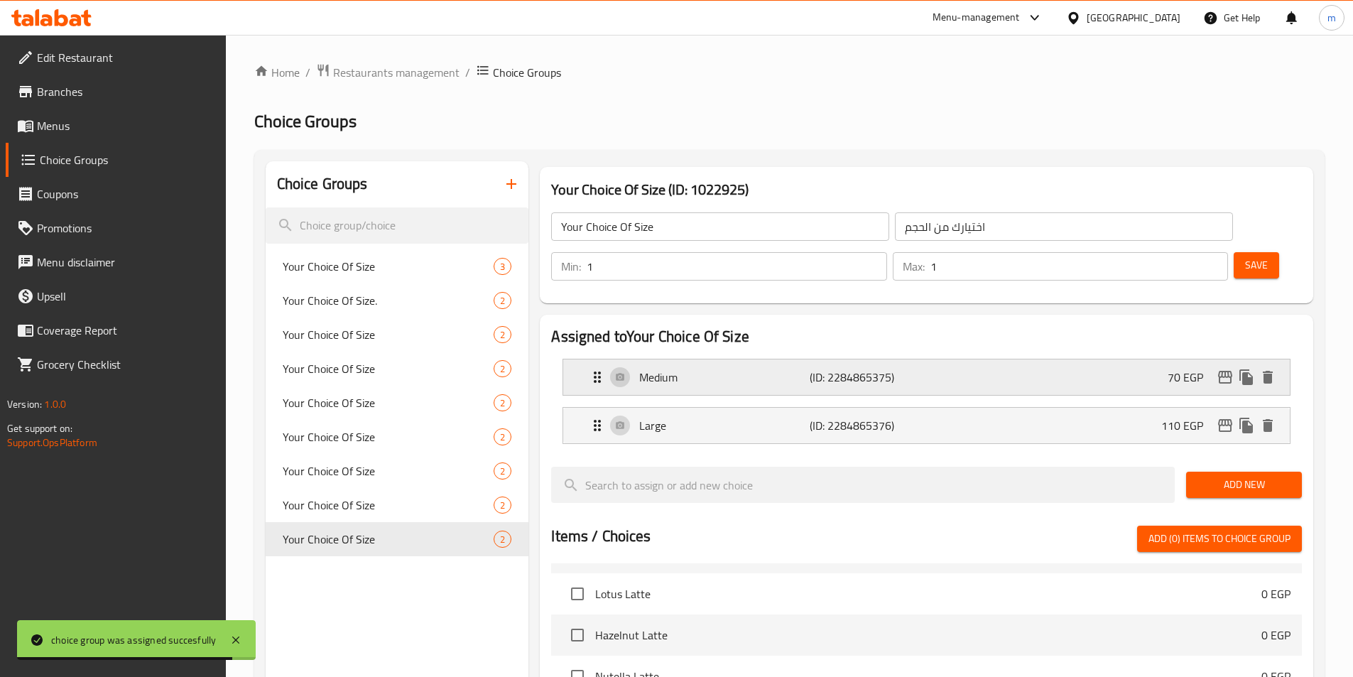
click at [978, 359] on div "Medium (ID: 2284865375) 70 EGP" at bounding box center [931, 377] width 684 height 36
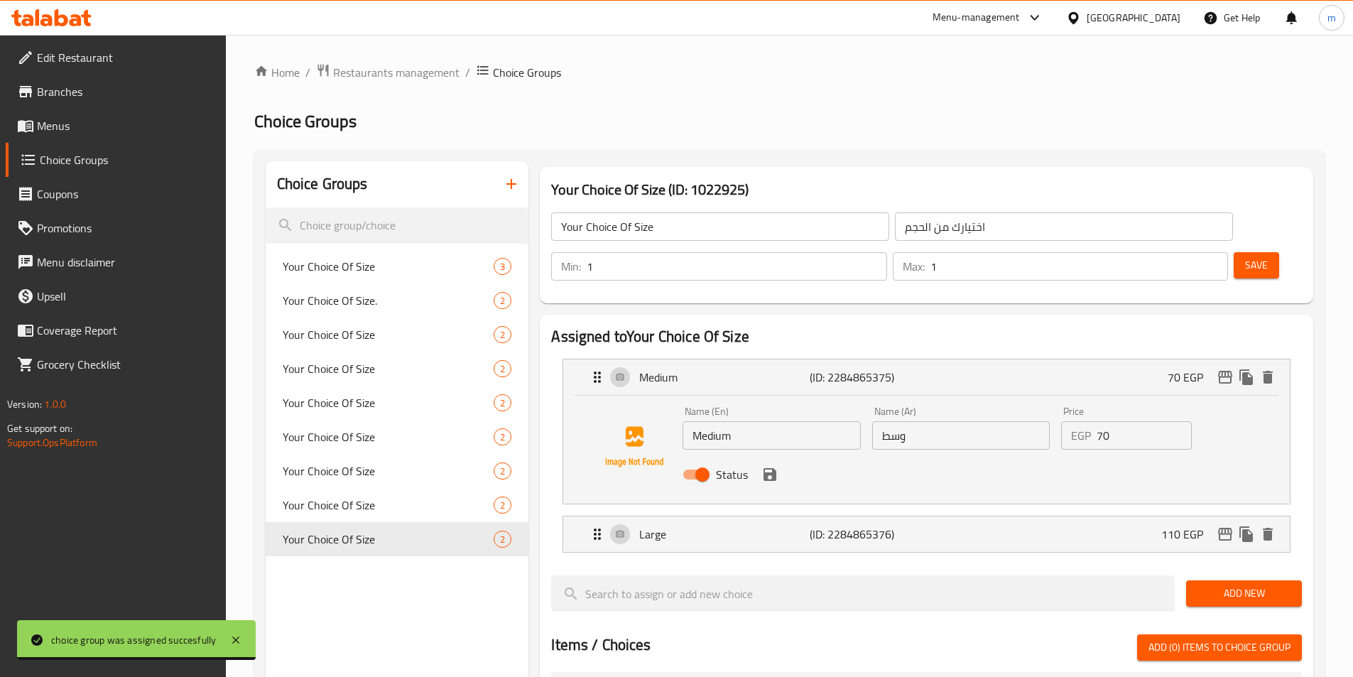
click at [1125, 421] on input "70" at bounding box center [1143, 435] width 95 height 28
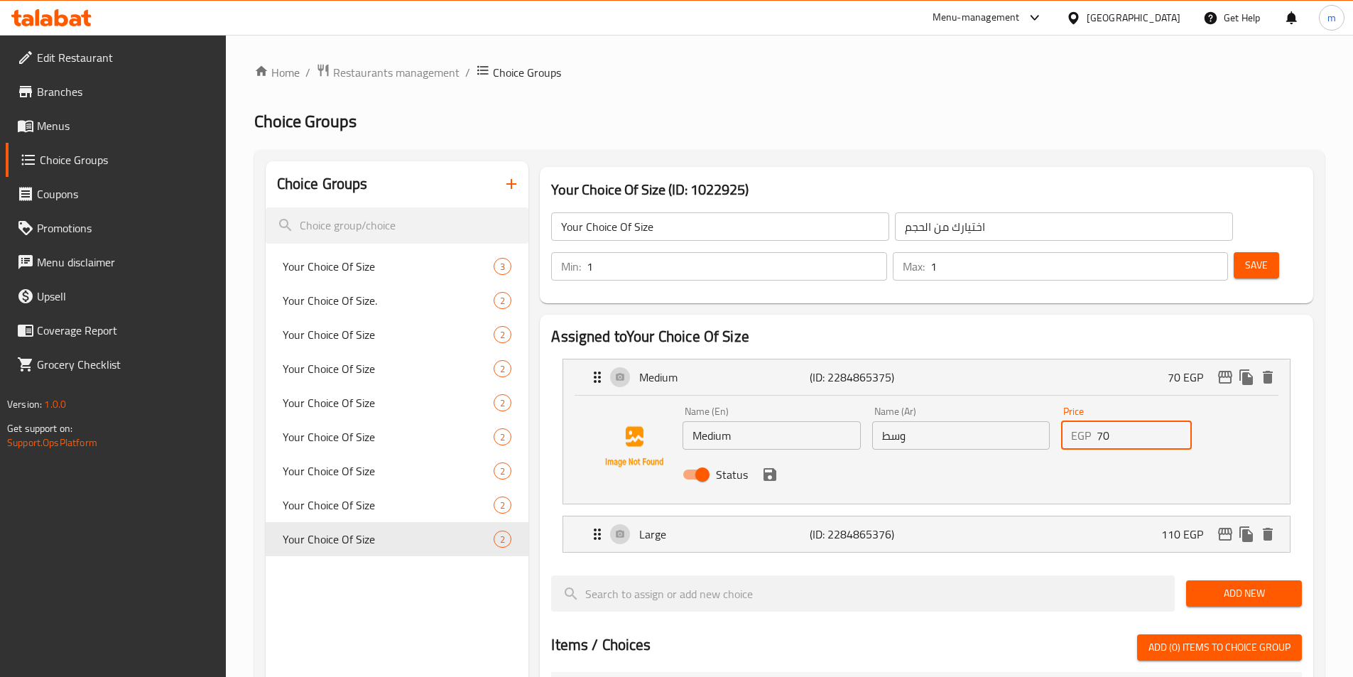
click at [1125, 421] on input "70" at bounding box center [1143, 435] width 95 height 28
type input "90"
click at [778, 464] on button "save" at bounding box center [769, 474] width 21 height 21
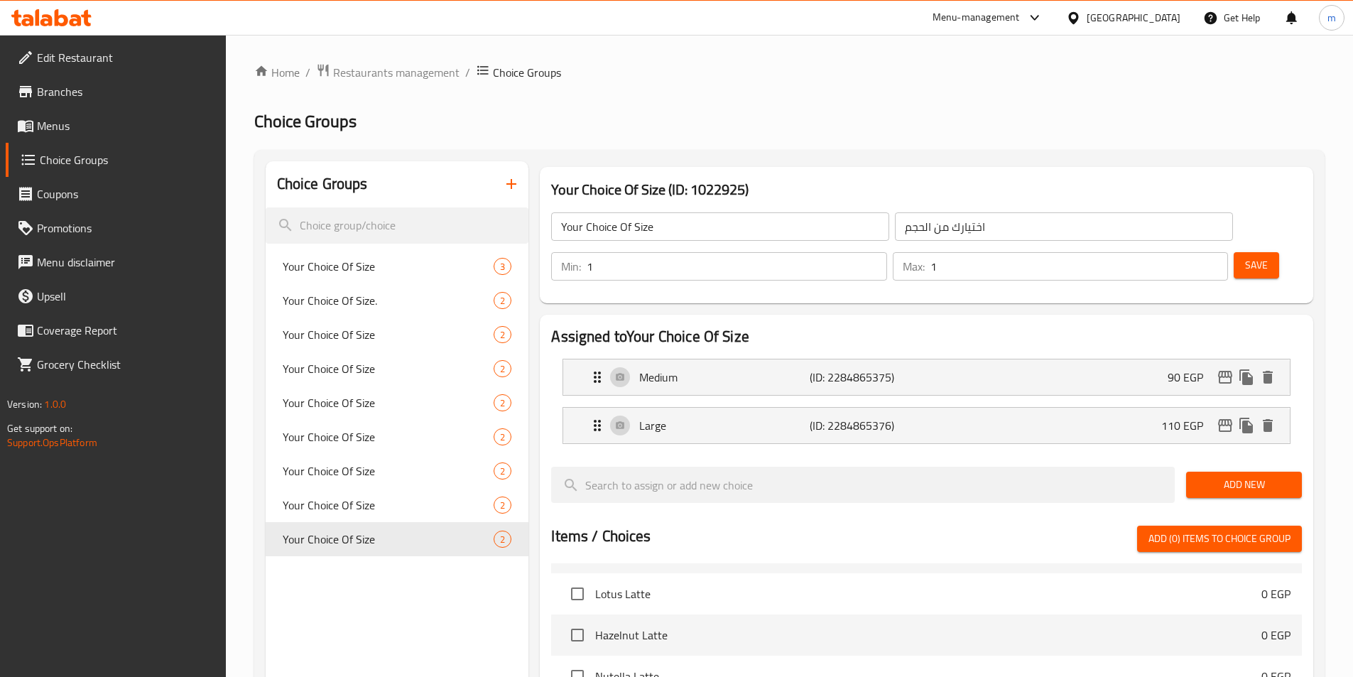
click at [1245, 256] on span "Save" at bounding box center [1256, 265] width 23 height 18
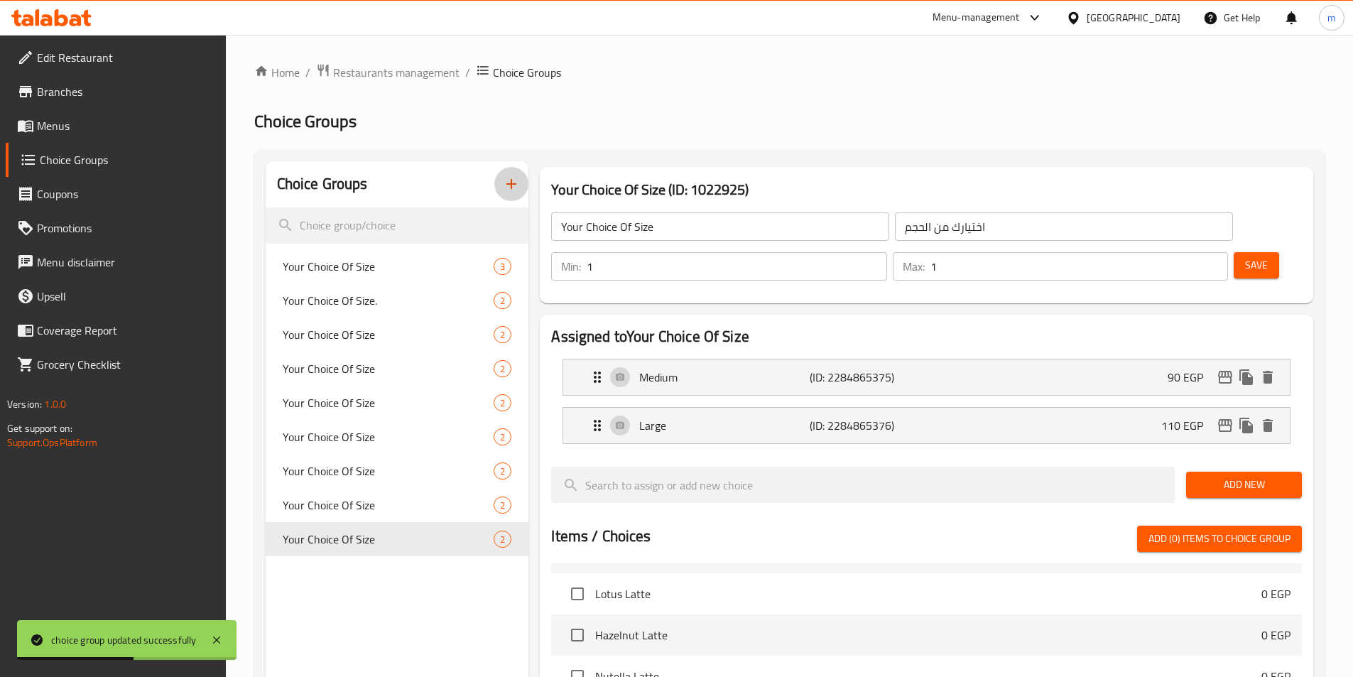
click at [507, 187] on icon "button" at bounding box center [511, 183] width 17 height 17
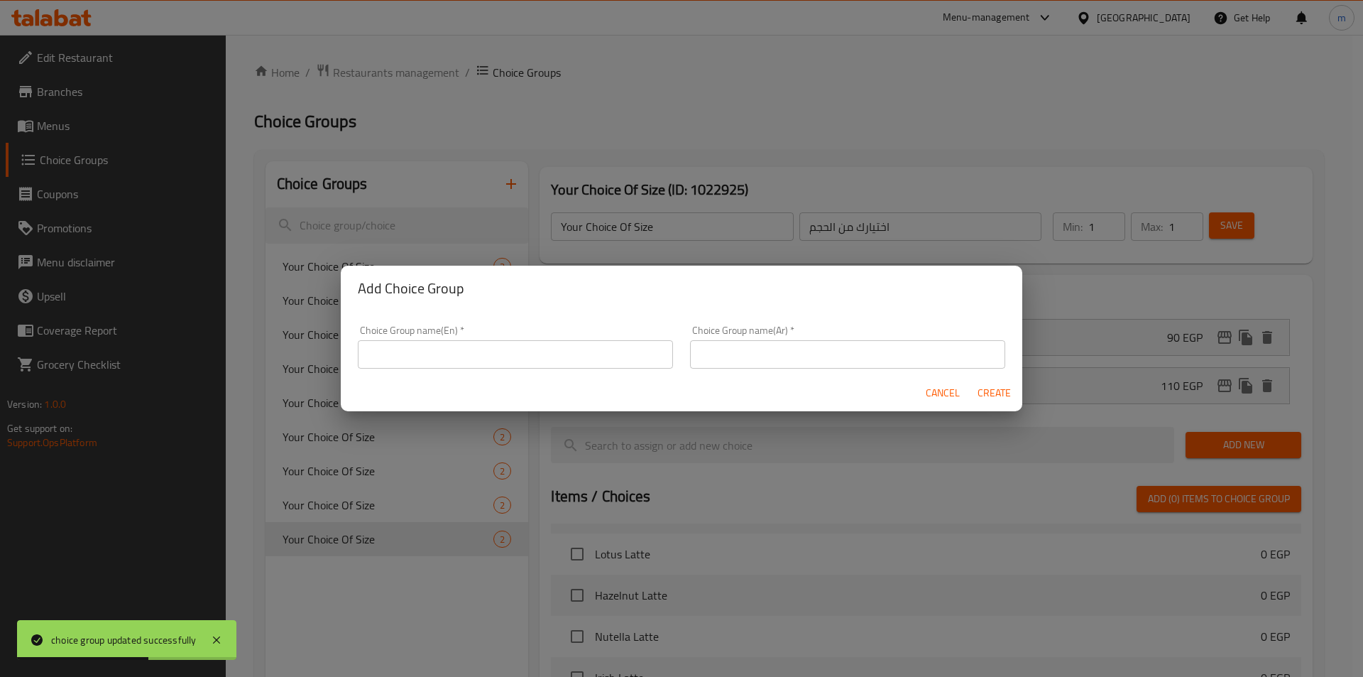
click at [503, 348] on input "text" at bounding box center [515, 354] width 315 height 28
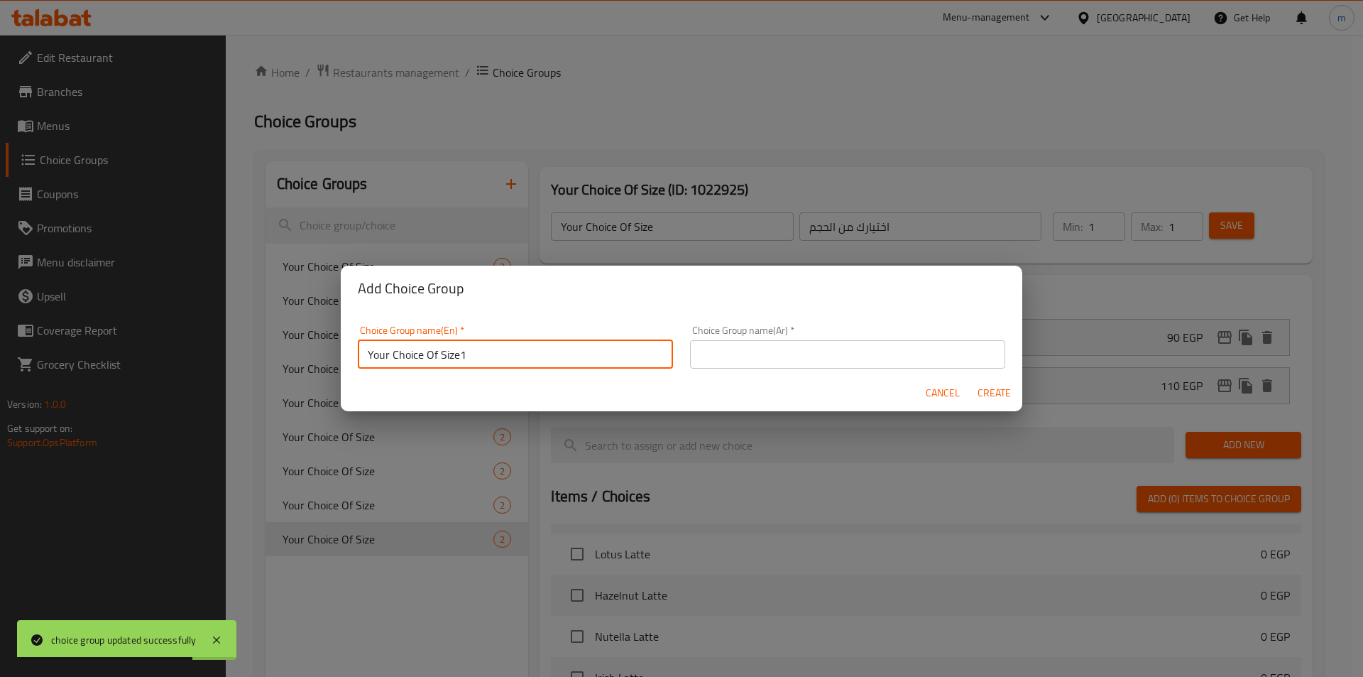
click at [734, 355] on input "text" at bounding box center [847, 354] width 315 height 28
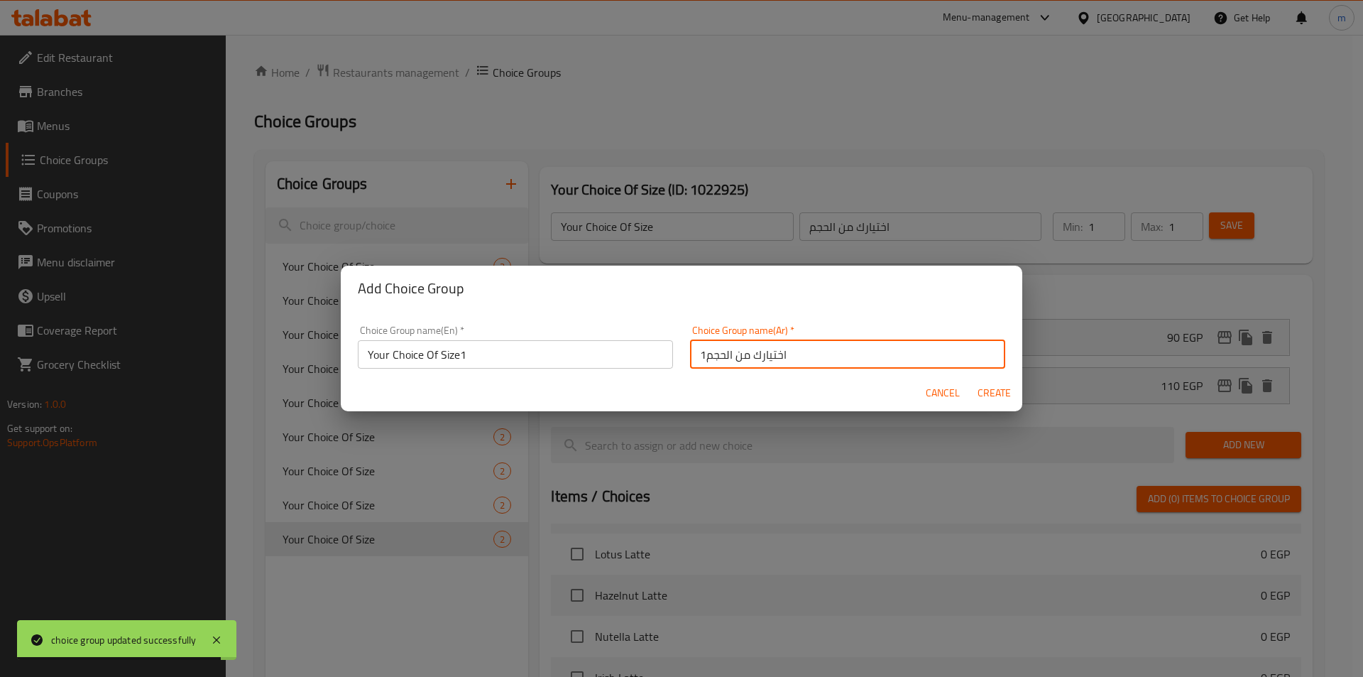
click at [995, 395] on span "Create" at bounding box center [994, 393] width 34 height 18
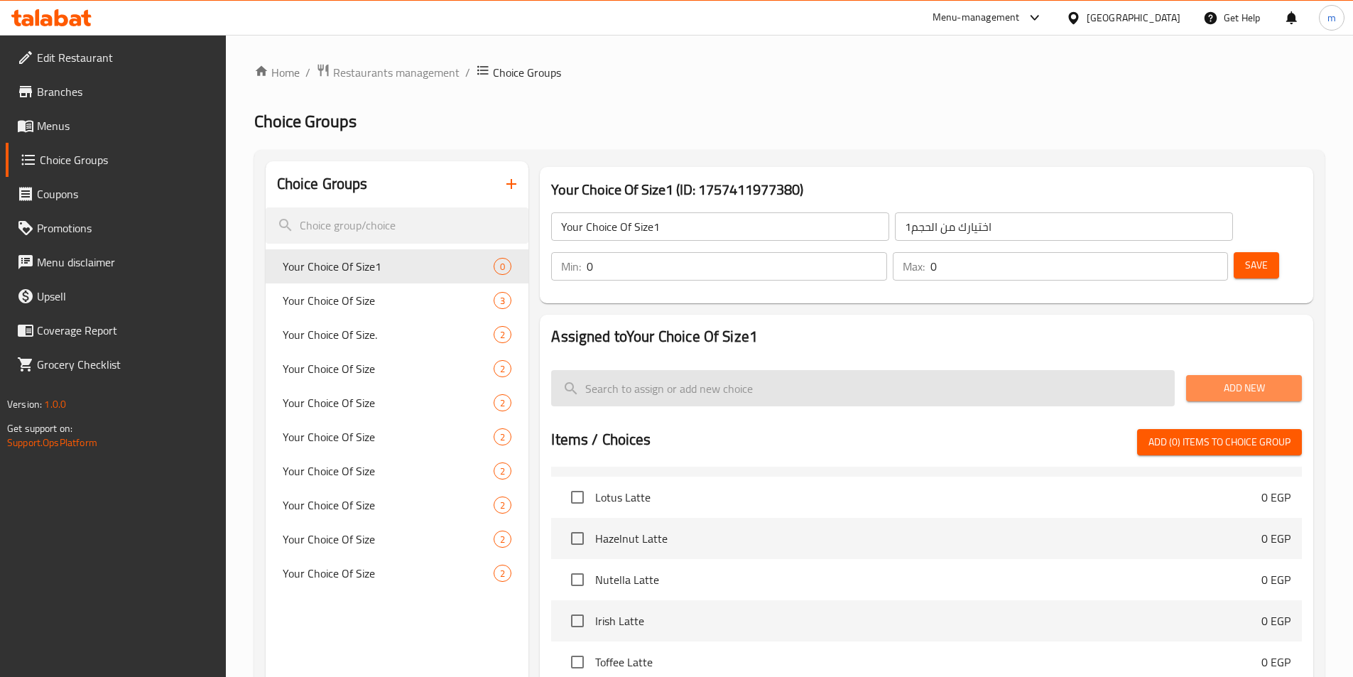
drag, startPoint x: 1224, startPoint y: 351, endPoint x: 1158, endPoint y: 351, distance: 66.0
click at [1225, 379] on span "Add New" at bounding box center [1243, 388] width 93 height 18
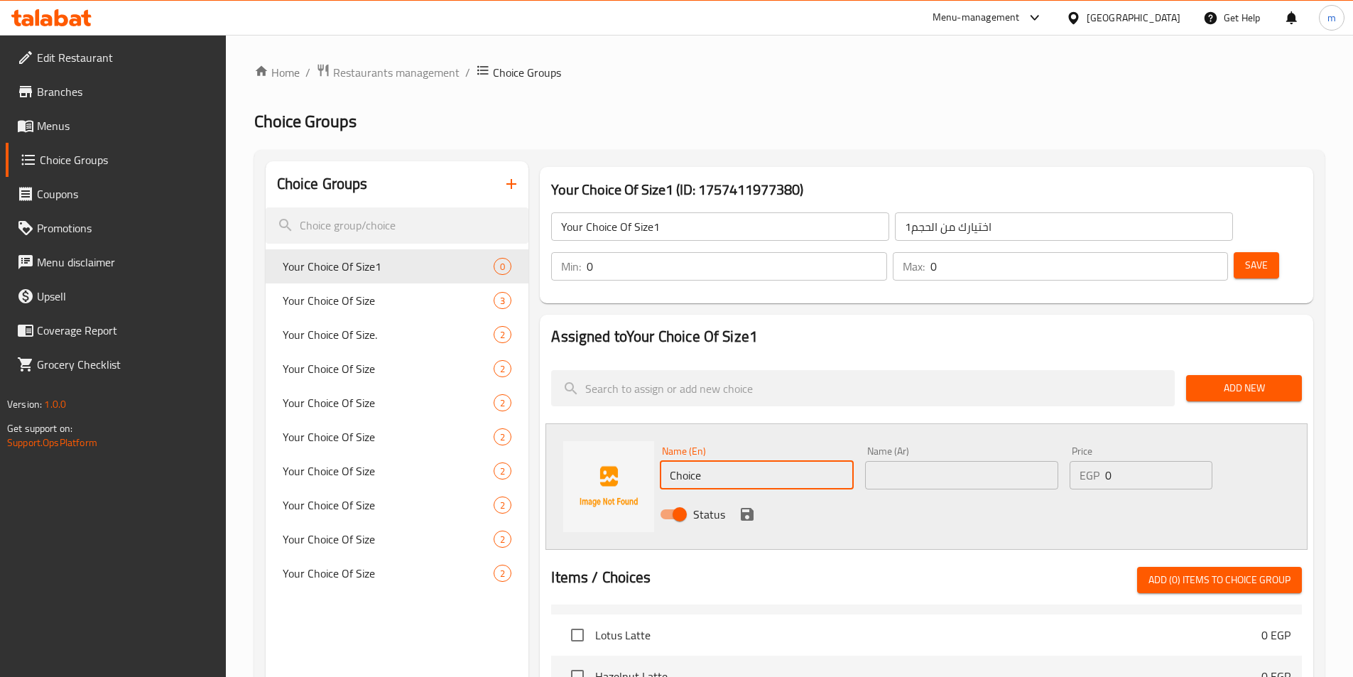
click at [699, 461] on input "Choice" at bounding box center [756, 475] width 193 height 28
drag, startPoint x: 1118, startPoint y: 438, endPoint x: 1105, endPoint y: 438, distance: 12.8
click at [1105, 461] on input "0" at bounding box center [1158, 475] width 107 height 28
click at [748, 508] on icon "save" at bounding box center [747, 514] width 13 height 13
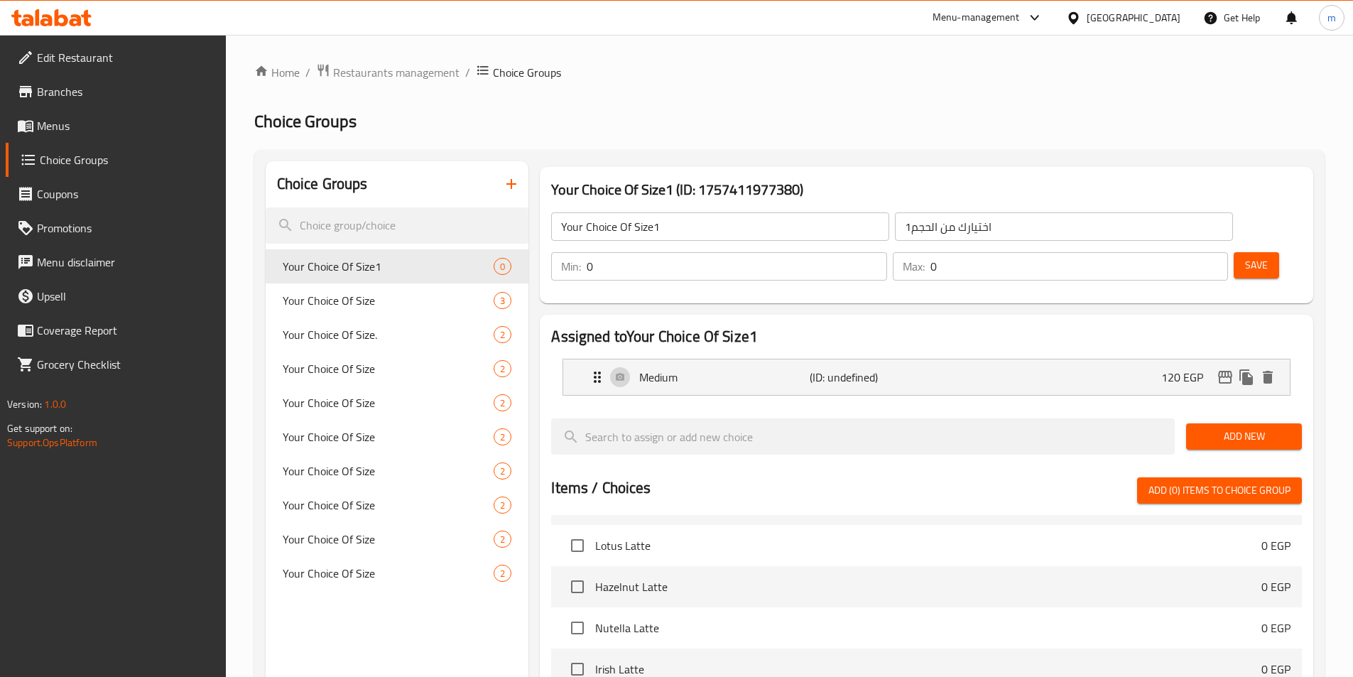
click at [1233, 427] on span "Add New" at bounding box center [1243, 436] width 93 height 18
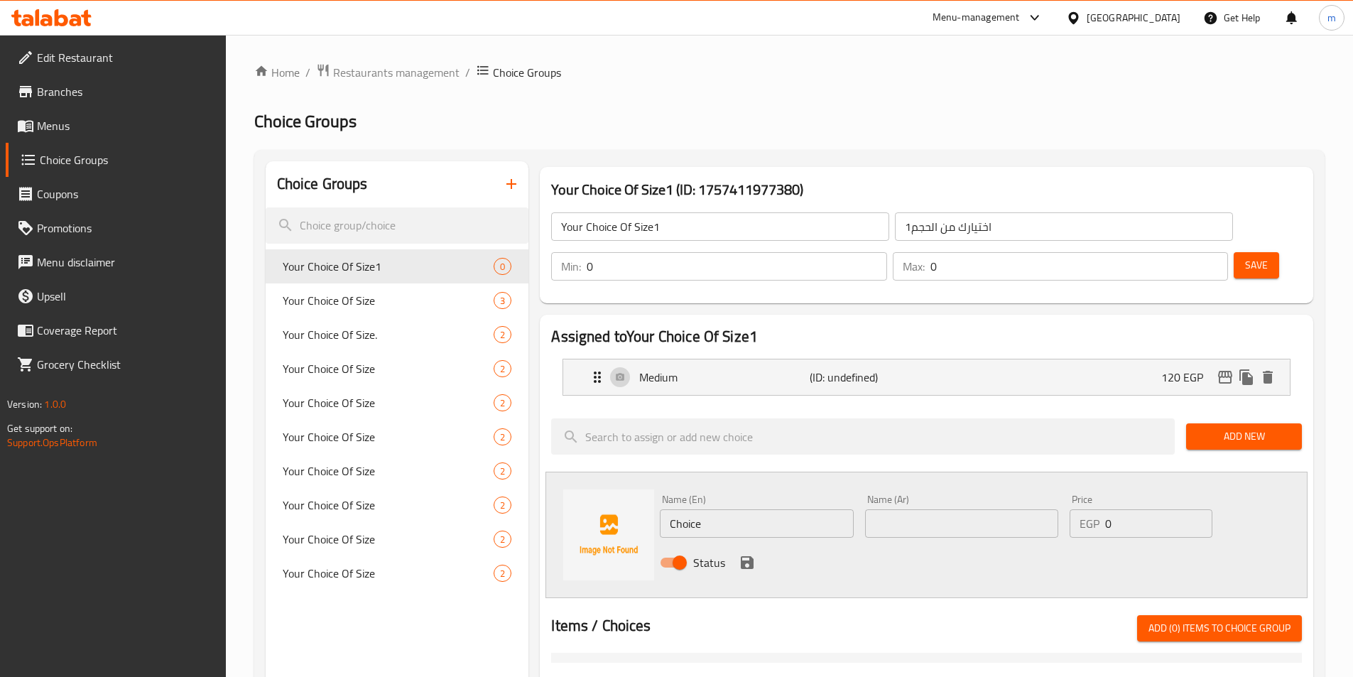
click at [751, 509] on input "Choice" at bounding box center [756, 523] width 193 height 28
click at [752, 554] on icon "save" at bounding box center [746, 562] width 17 height 17
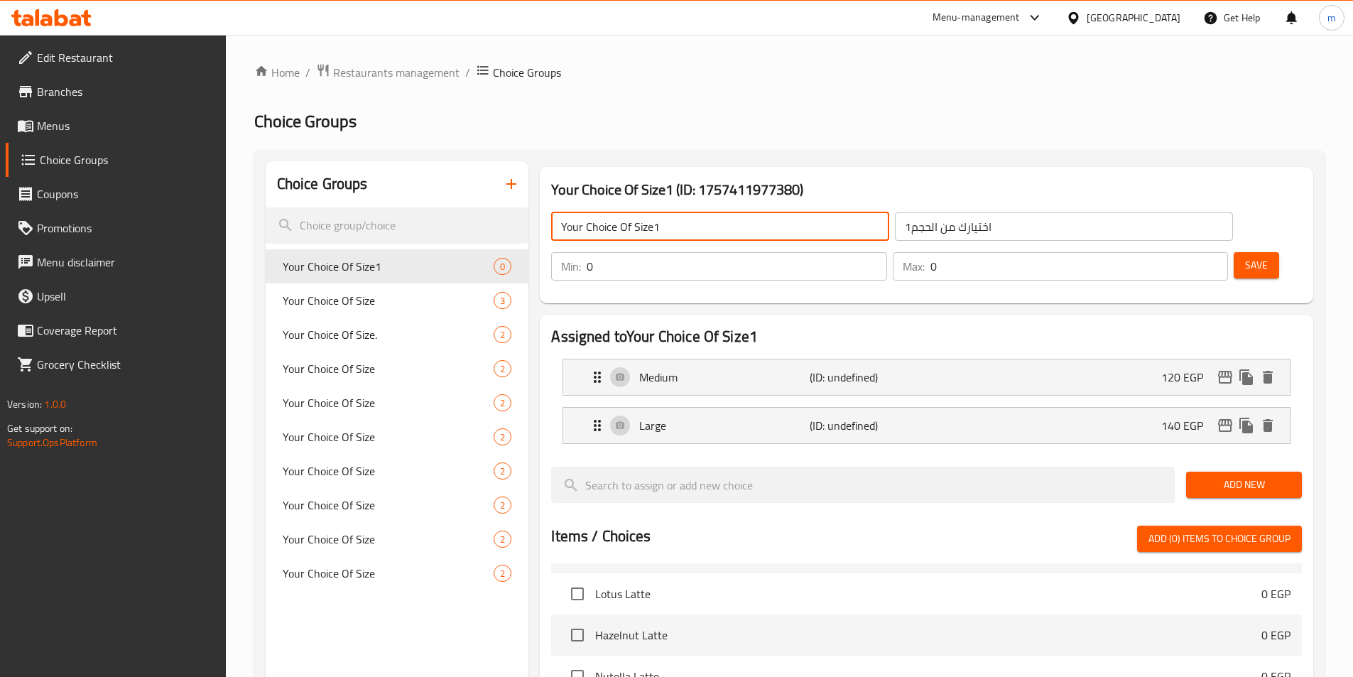
drag, startPoint x: 679, startPoint y: 227, endPoint x: 654, endPoint y: 231, distance: 25.1
click at [654, 231] on input "Your Choice Of Size1" at bounding box center [720, 226] width 338 height 28
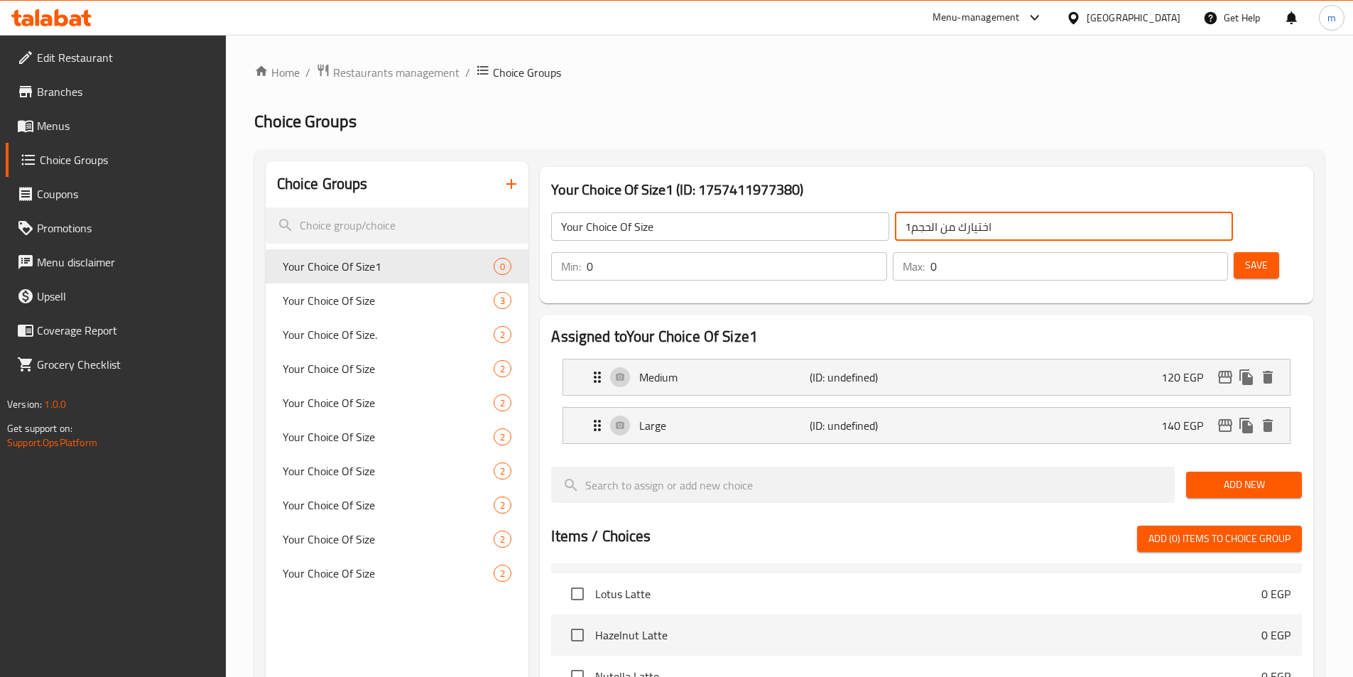
drag, startPoint x: 807, startPoint y: 227, endPoint x: 816, endPoint y: 228, distance: 8.6
click at [895, 228] on input "اختيارك من الحجم1" at bounding box center [1064, 226] width 338 height 28
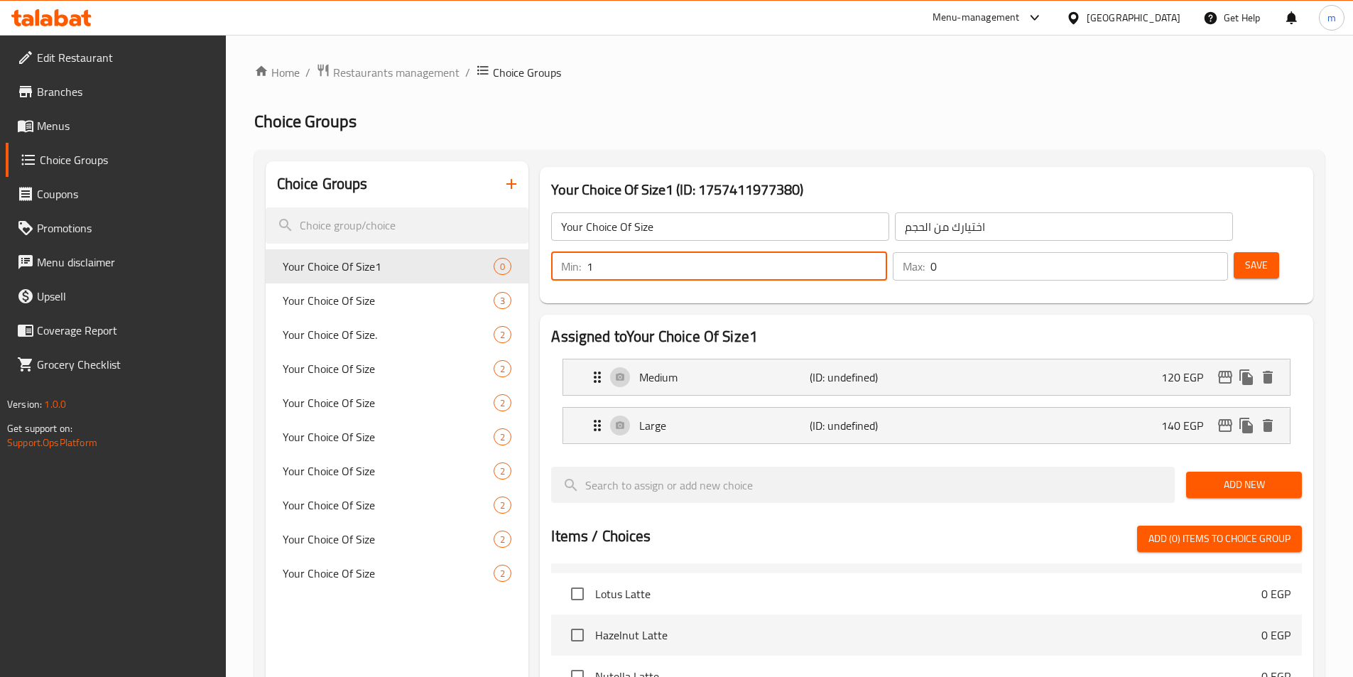
click at [886, 252] on input "1" at bounding box center [737, 266] width 300 height 28
click at [1192, 252] on input "1" at bounding box center [1079, 266] width 298 height 28
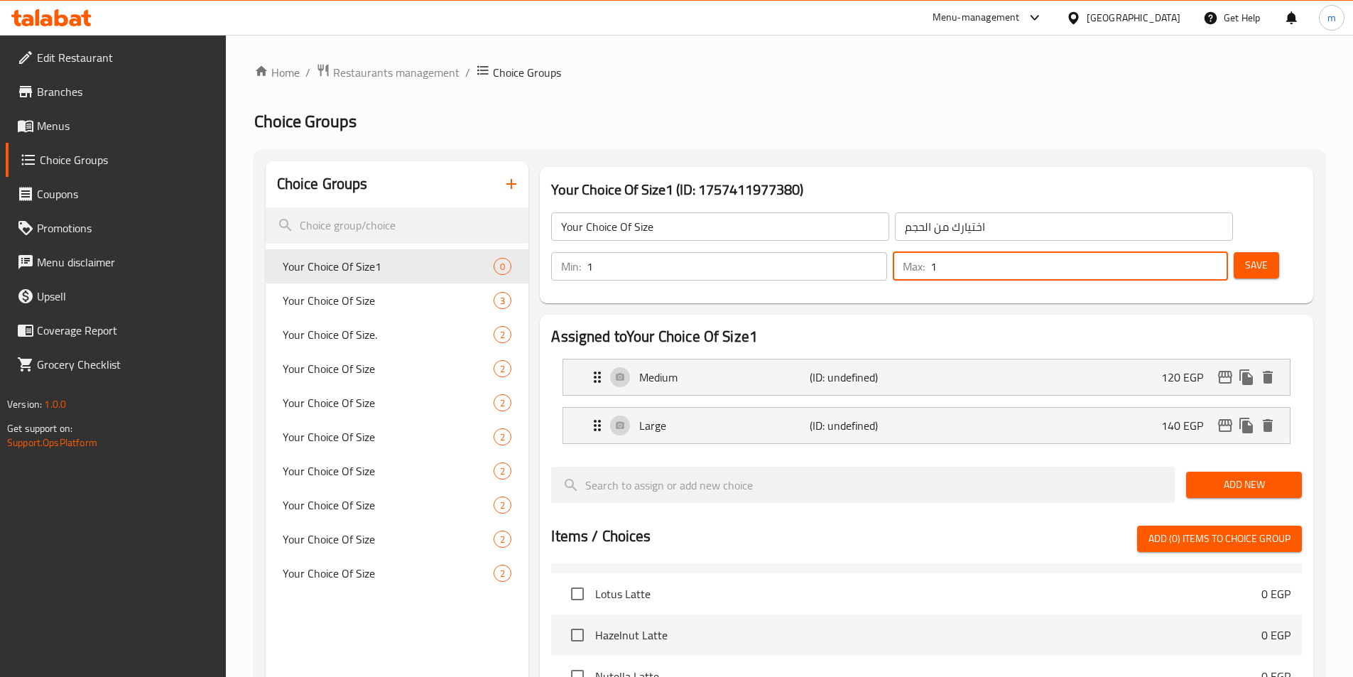
click at [1245, 256] on span "Save" at bounding box center [1256, 265] width 23 height 18
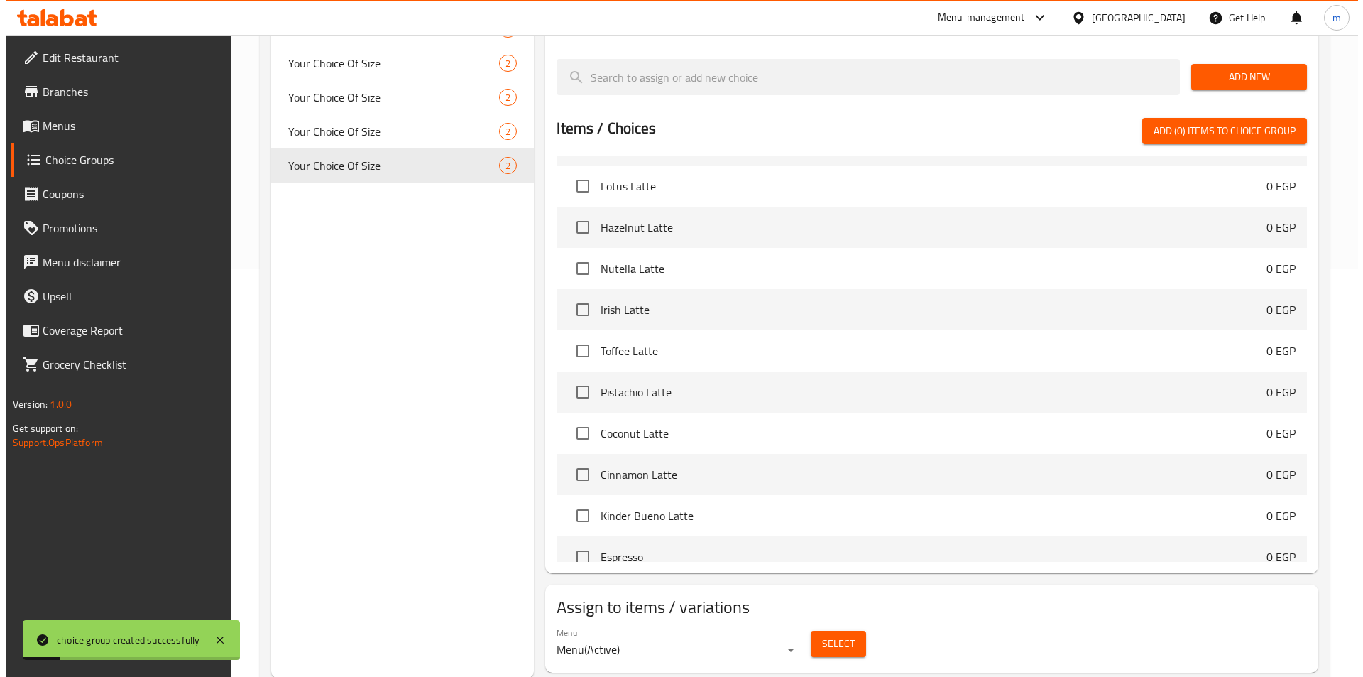
scroll to position [409, 0]
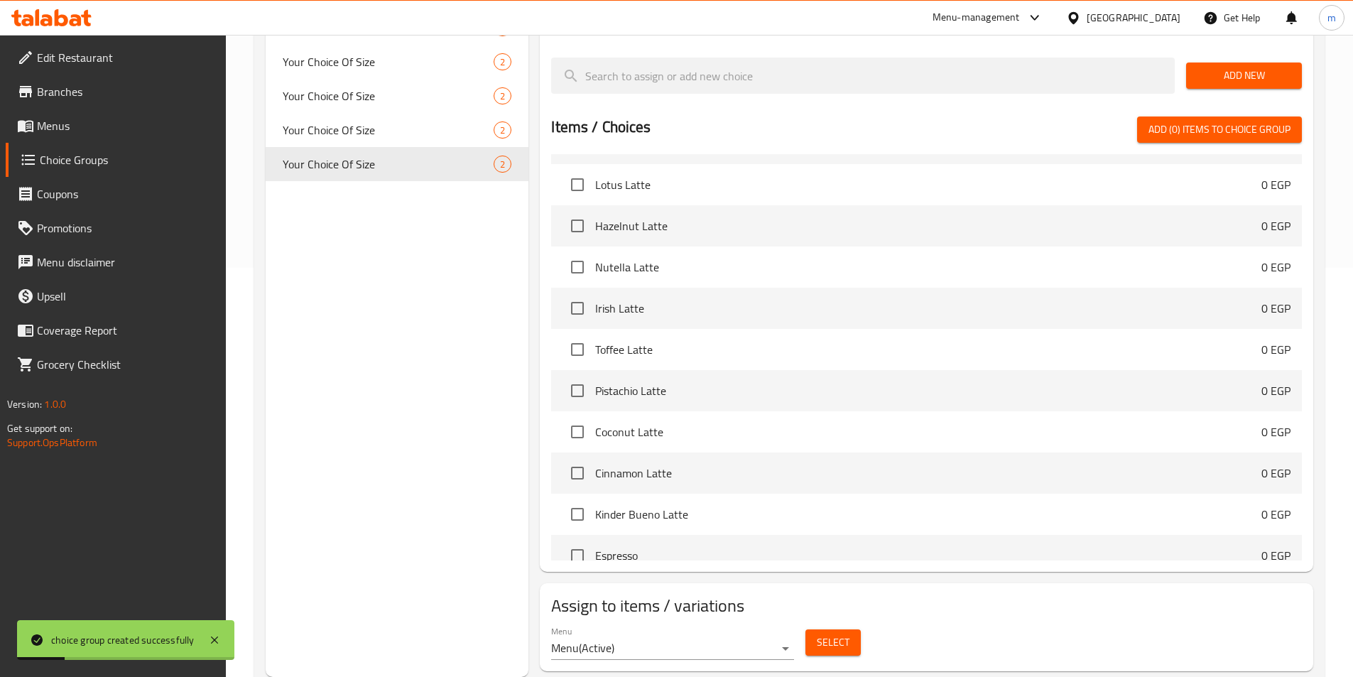
click at [820, 633] on span "Select" at bounding box center [833, 642] width 33 height 18
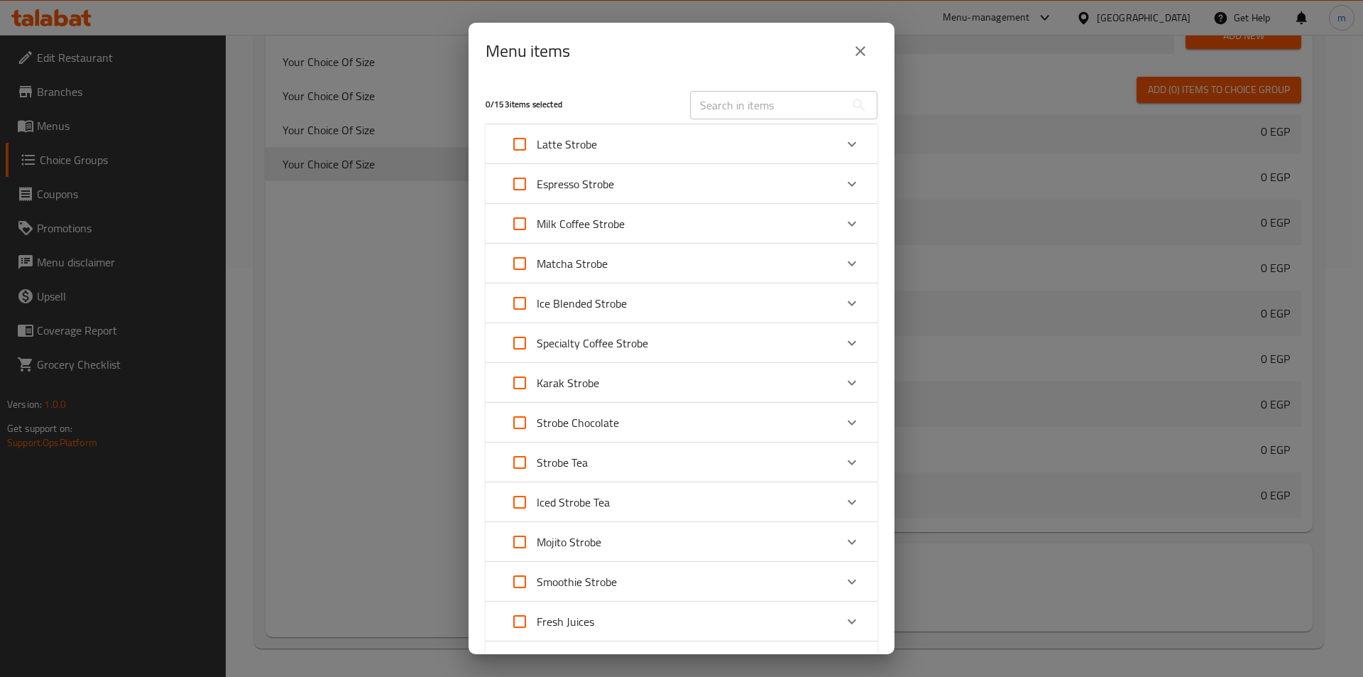
click at [585, 227] on p "Milk Coffee Strobe" at bounding box center [581, 223] width 88 height 17
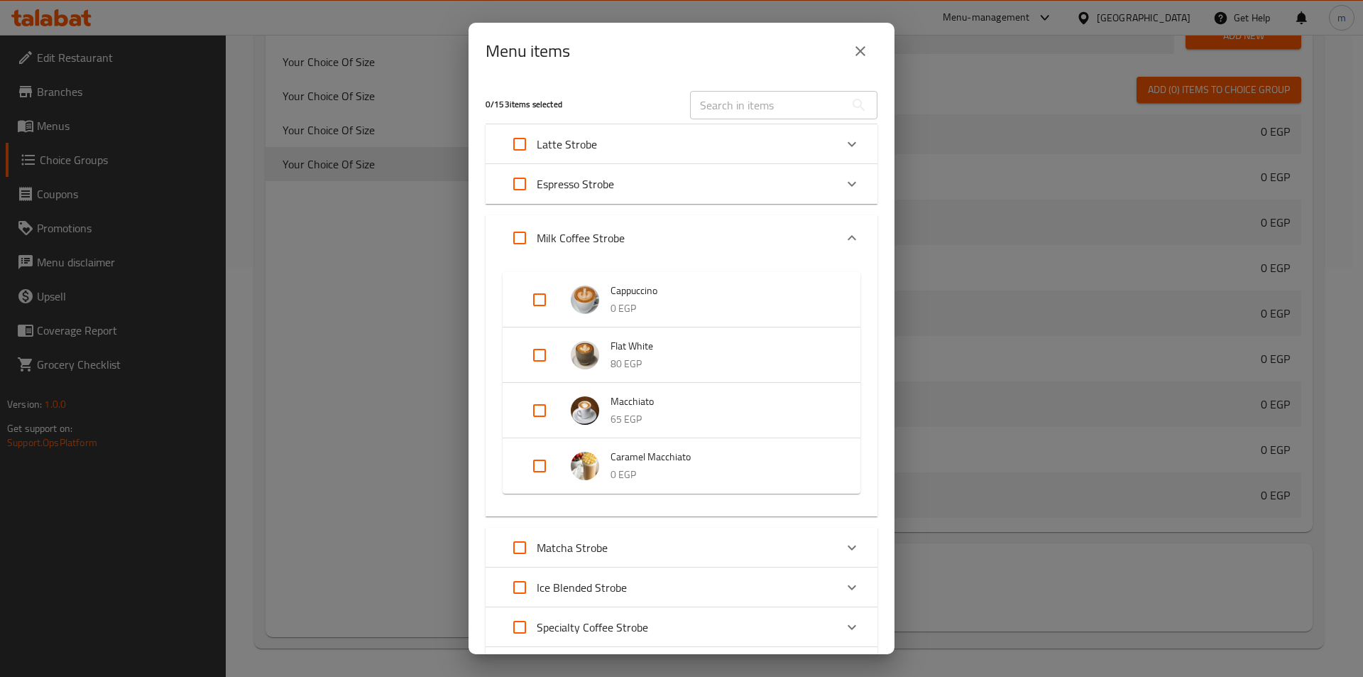
click at [543, 464] on input "Expand" at bounding box center [540, 466] width 34 height 34
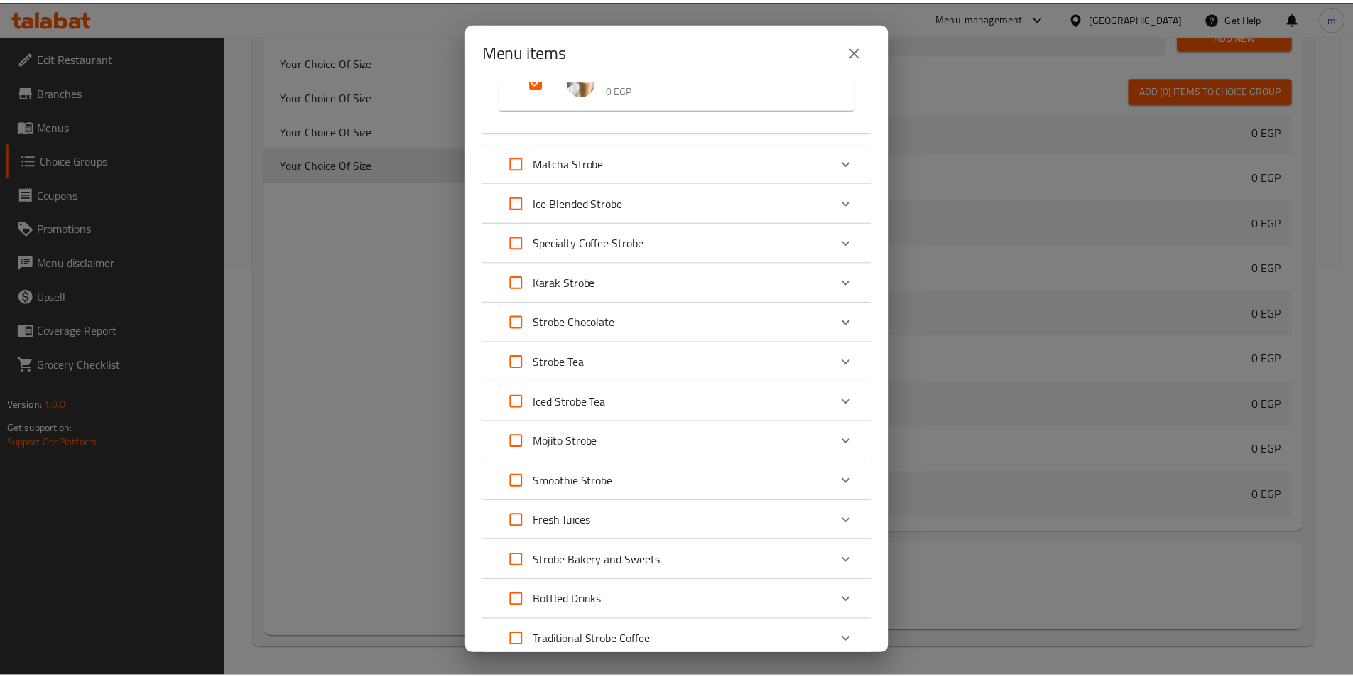
scroll to position [501, 0]
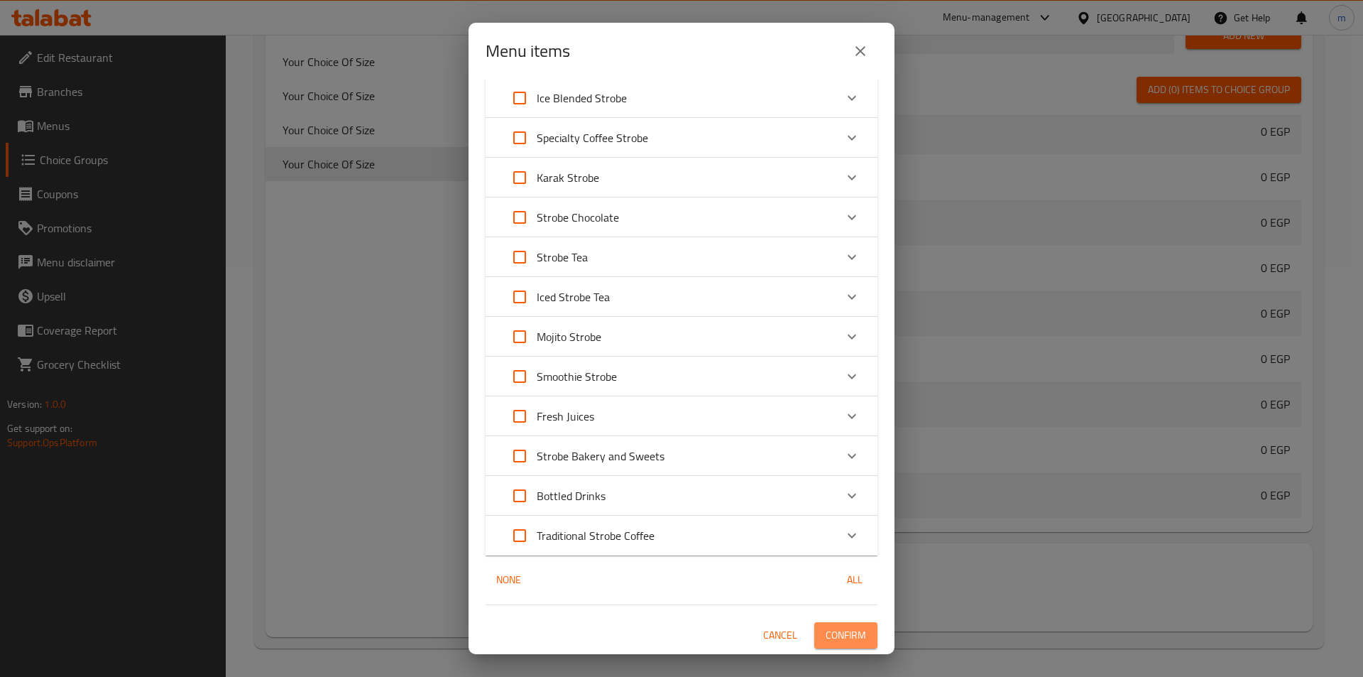
click at [826, 638] on span "Confirm" at bounding box center [846, 635] width 40 height 18
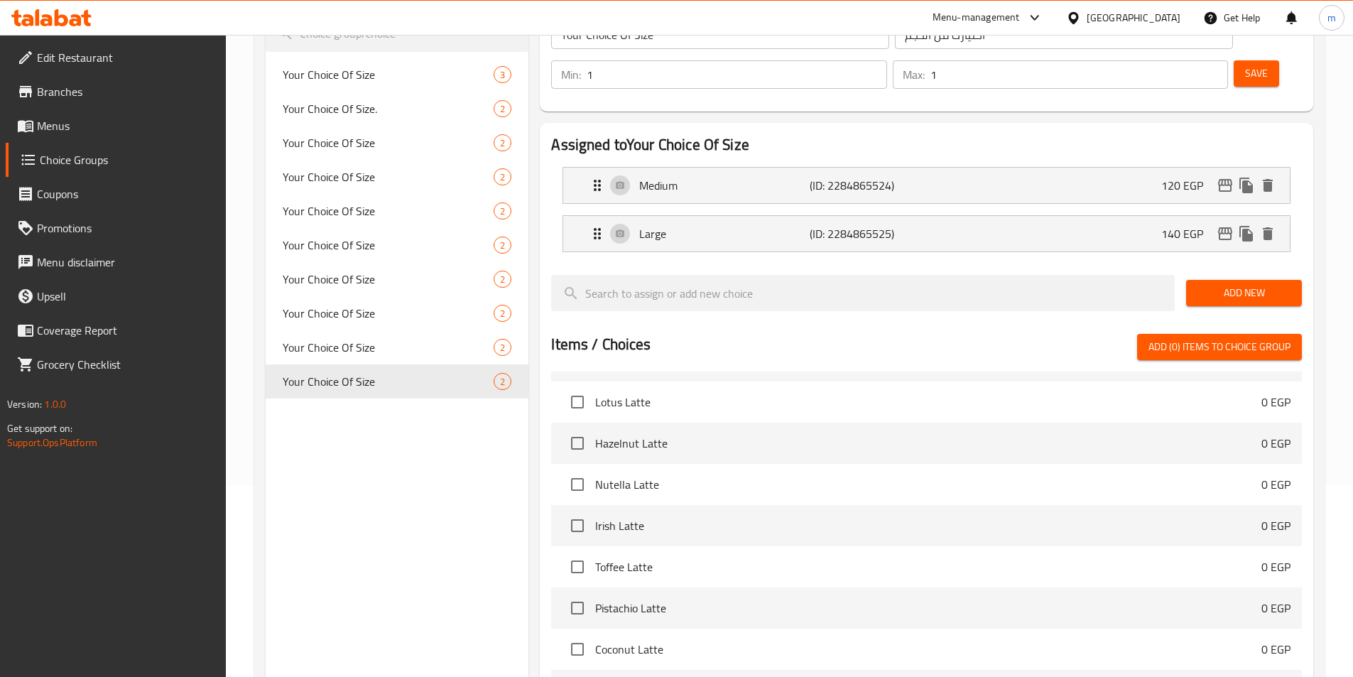
scroll to position [125, 0]
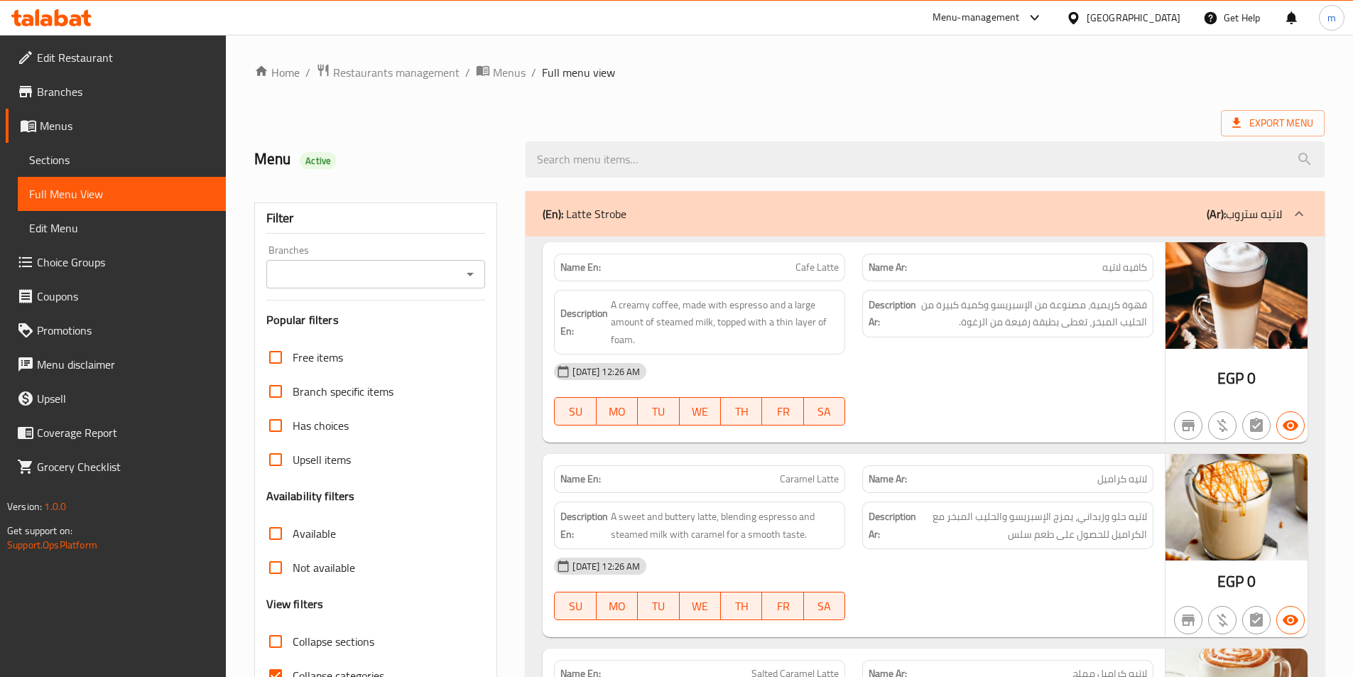
scroll to position [71, 0]
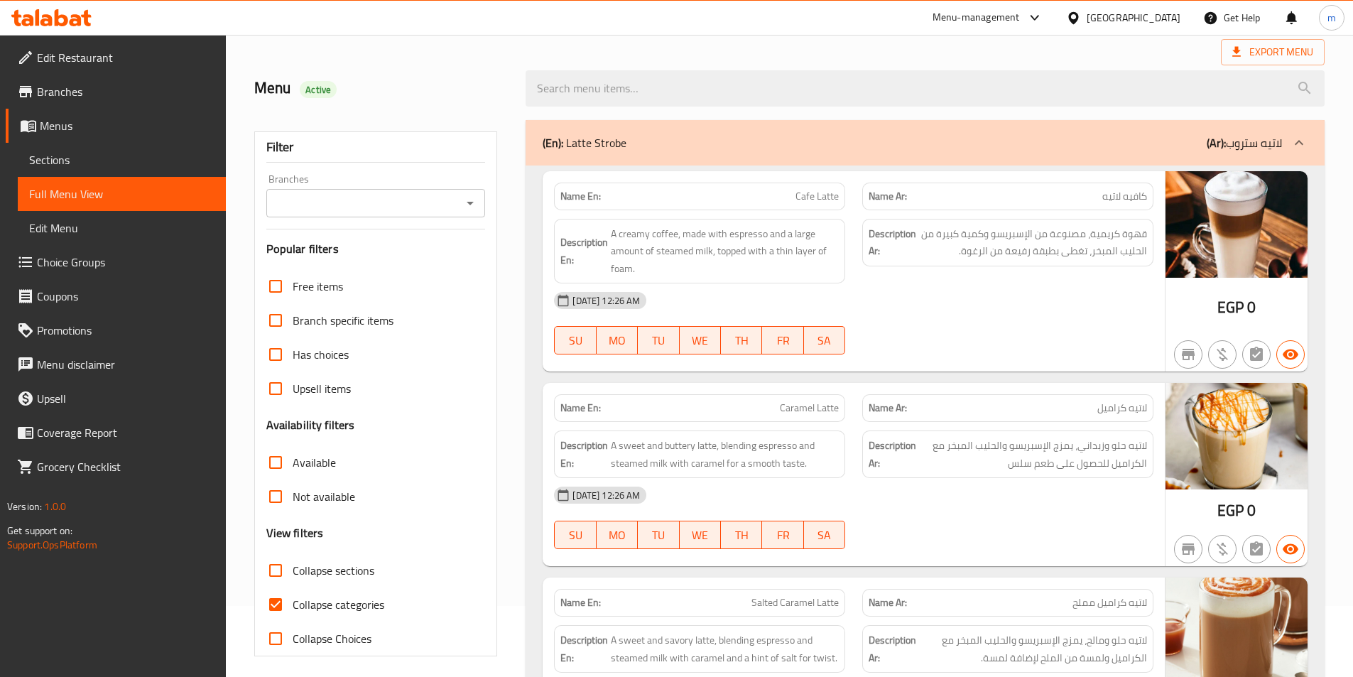
click at [318, 604] on span "Collapse categories" at bounding box center [339, 604] width 92 height 17
click at [293, 604] on input "Collapse categories" at bounding box center [275, 604] width 34 height 34
checkbox input "false"
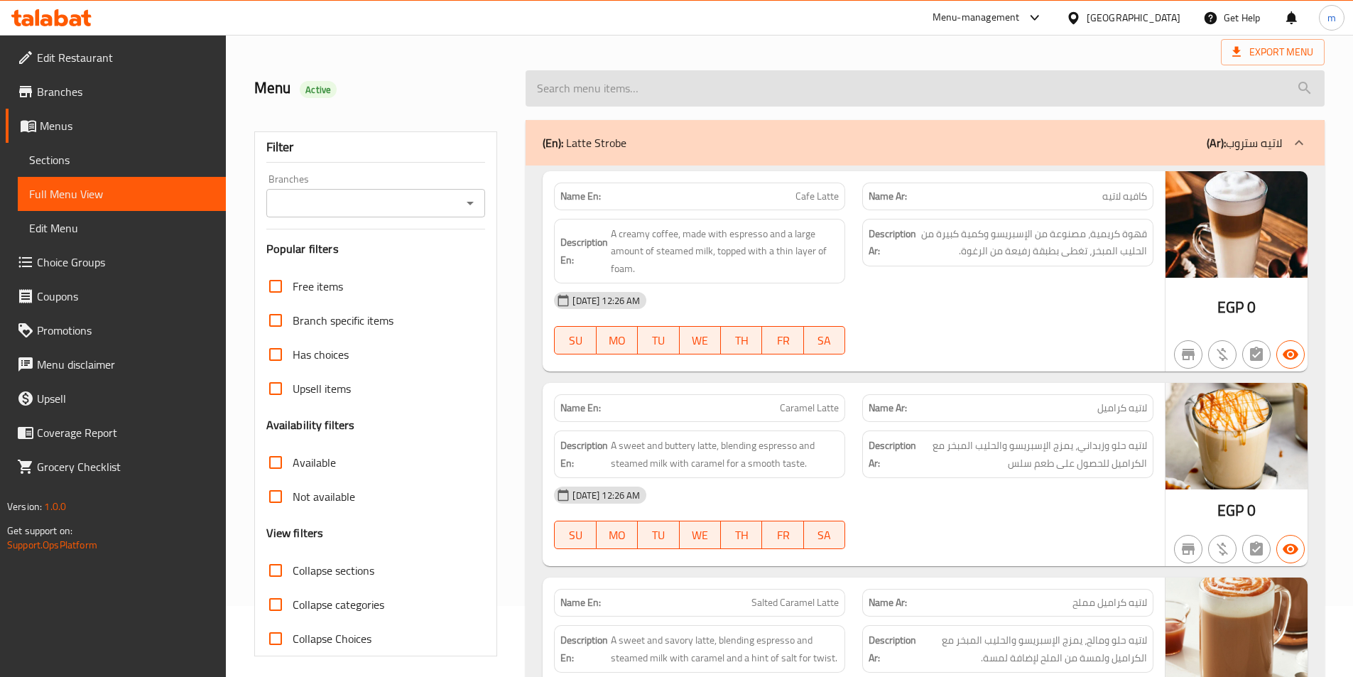
click at [1014, 90] on input "search" at bounding box center [924, 88] width 799 height 36
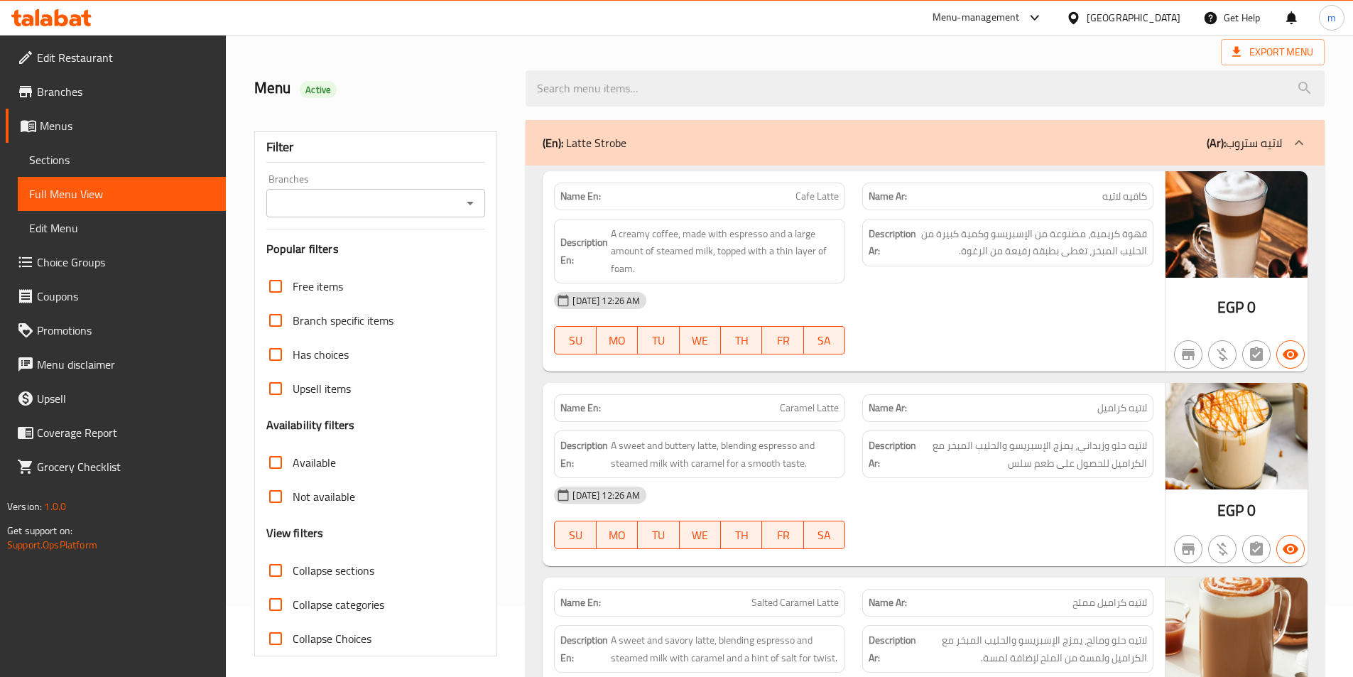
click at [897, 57] on div "Menu Active" at bounding box center [789, 88] width 1087 height 63
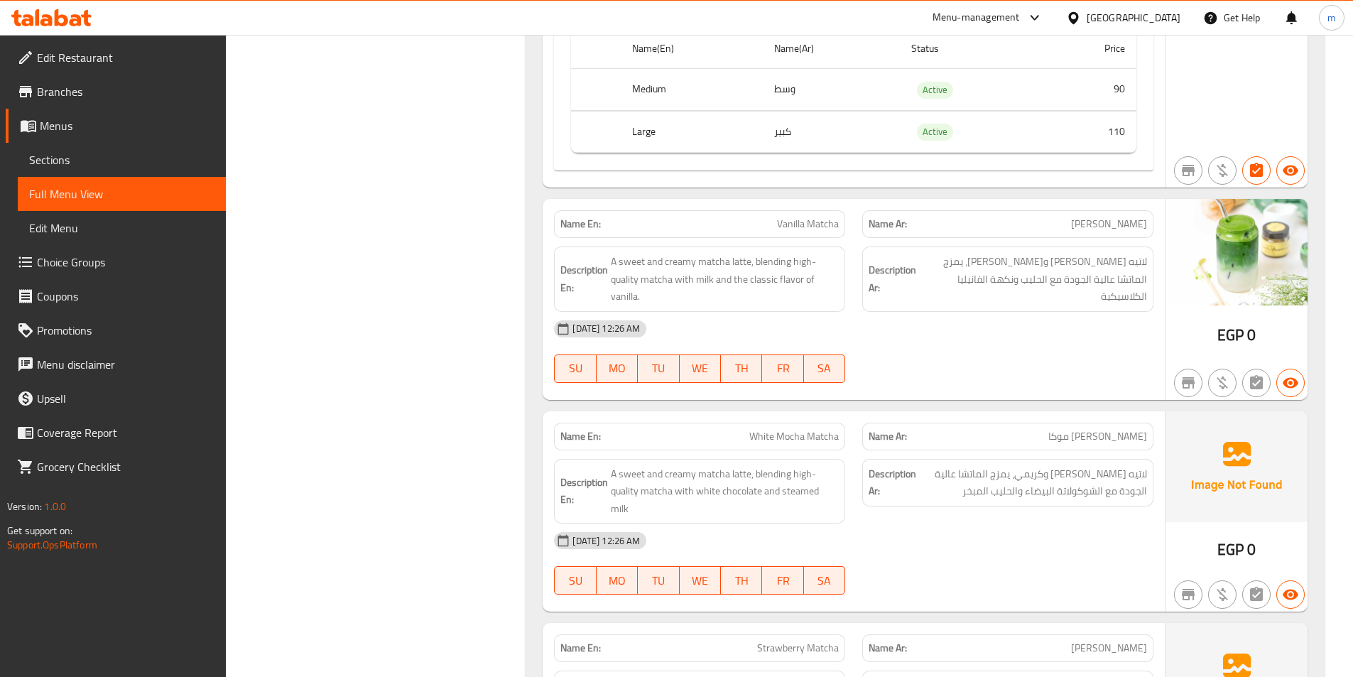
scroll to position [5579, 0]
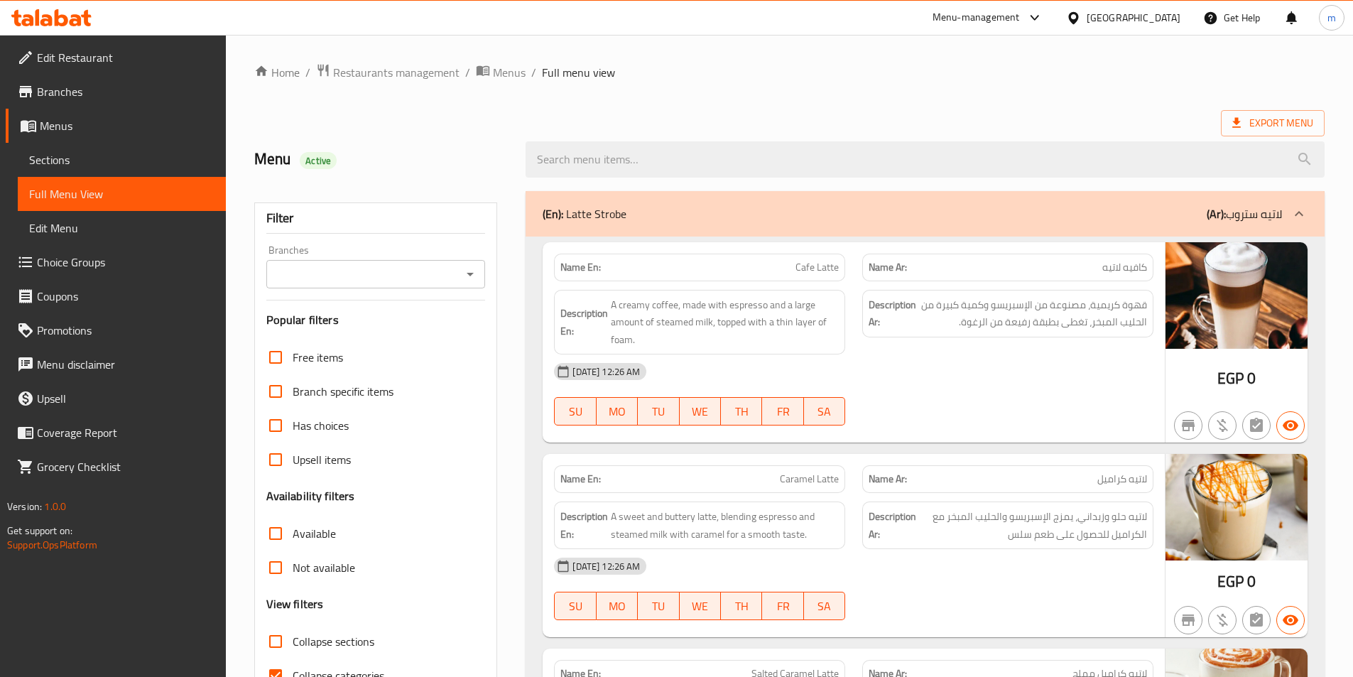
click at [316, 664] on label "Collapse categories" at bounding box center [321, 675] width 126 height 34
click at [293, 664] on input "Collapse categories" at bounding box center [275, 675] width 34 height 34
checkbox input "false"
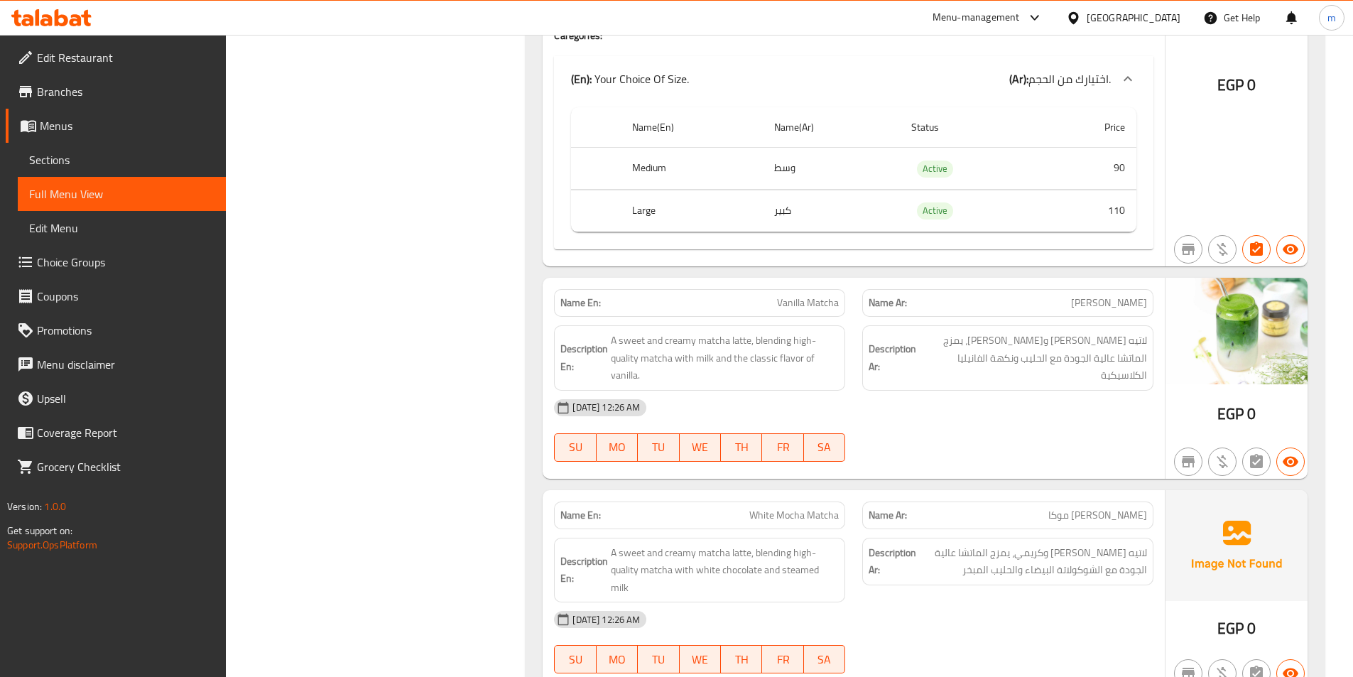
scroll to position [5437, 0]
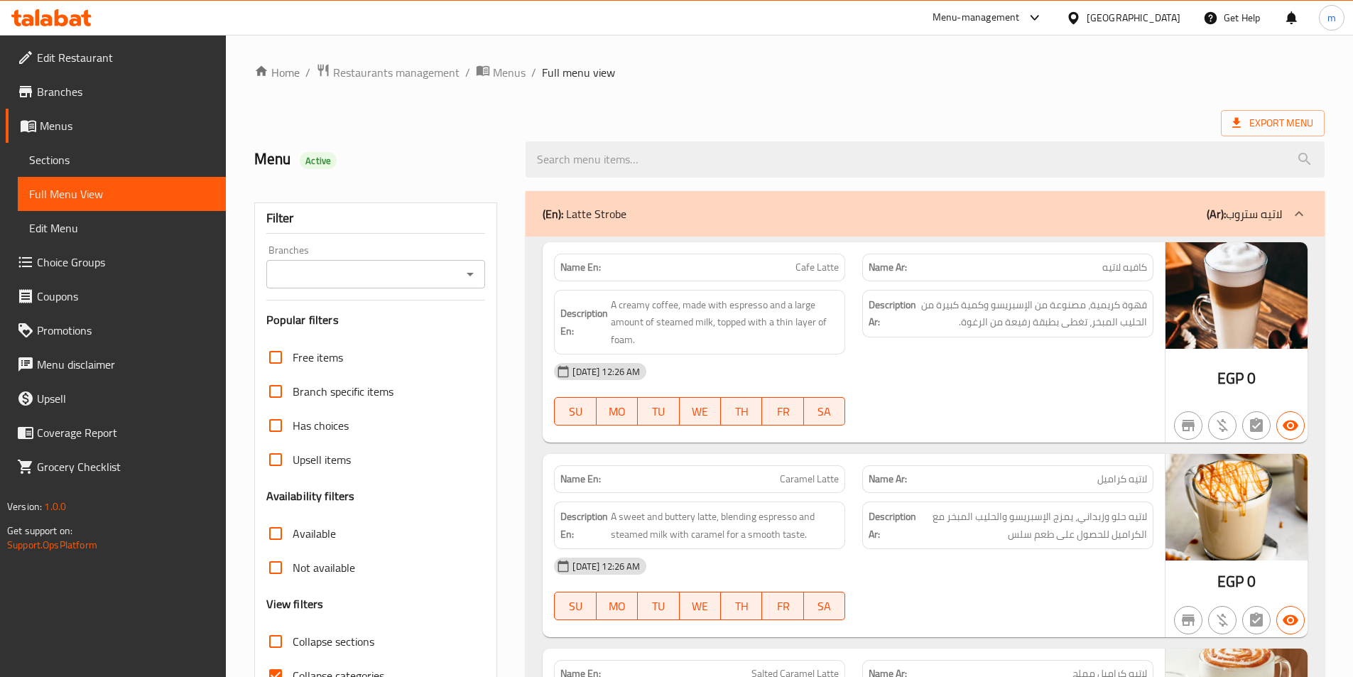
scroll to position [71, 0]
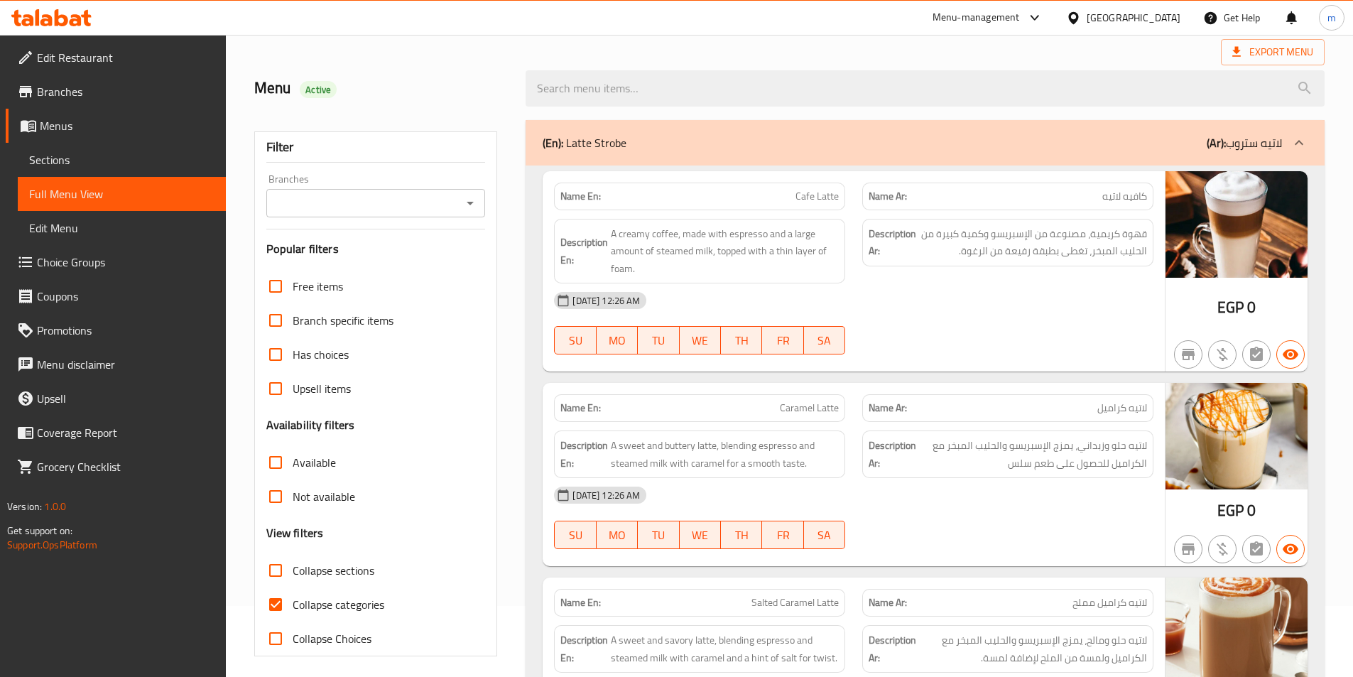
click at [334, 596] on span "Collapse categories" at bounding box center [339, 604] width 92 height 17
click at [293, 595] on input "Collapse categories" at bounding box center [275, 604] width 34 height 34
checkbox input "false"
click at [876, 63] on div at bounding box center [925, 88] width 816 height 53
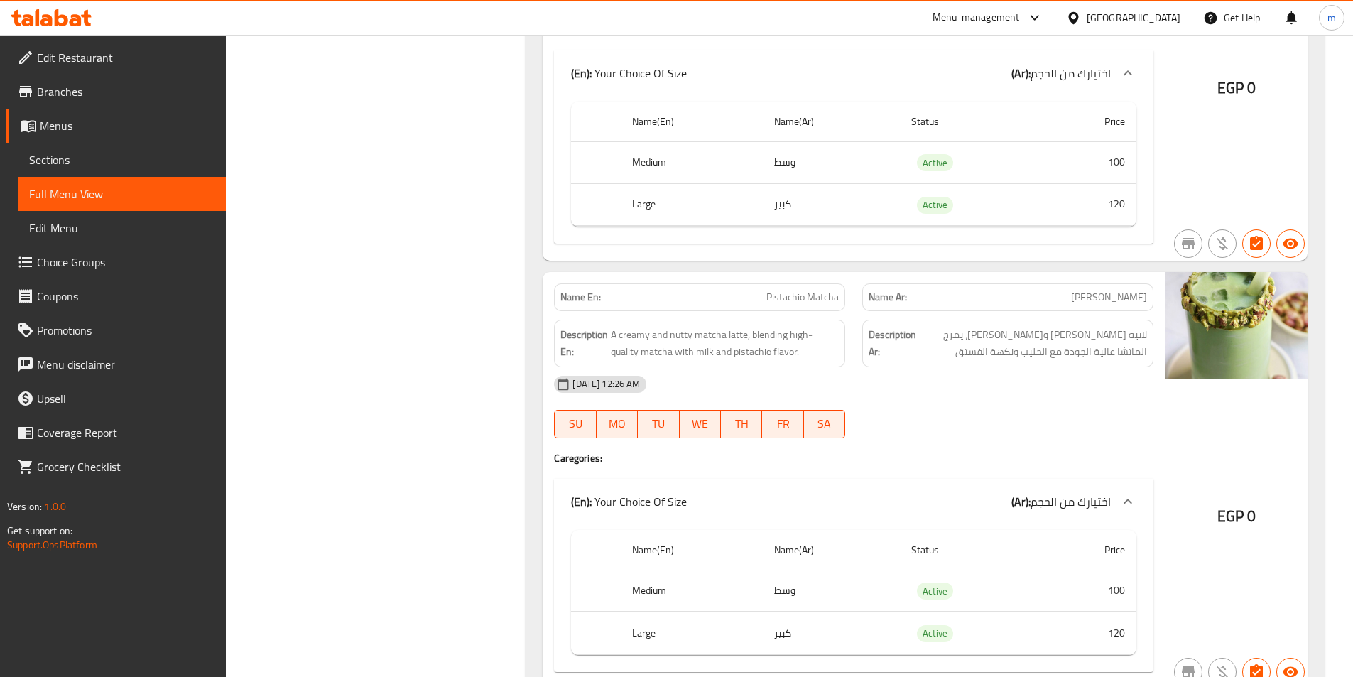
scroll to position [8562, 0]
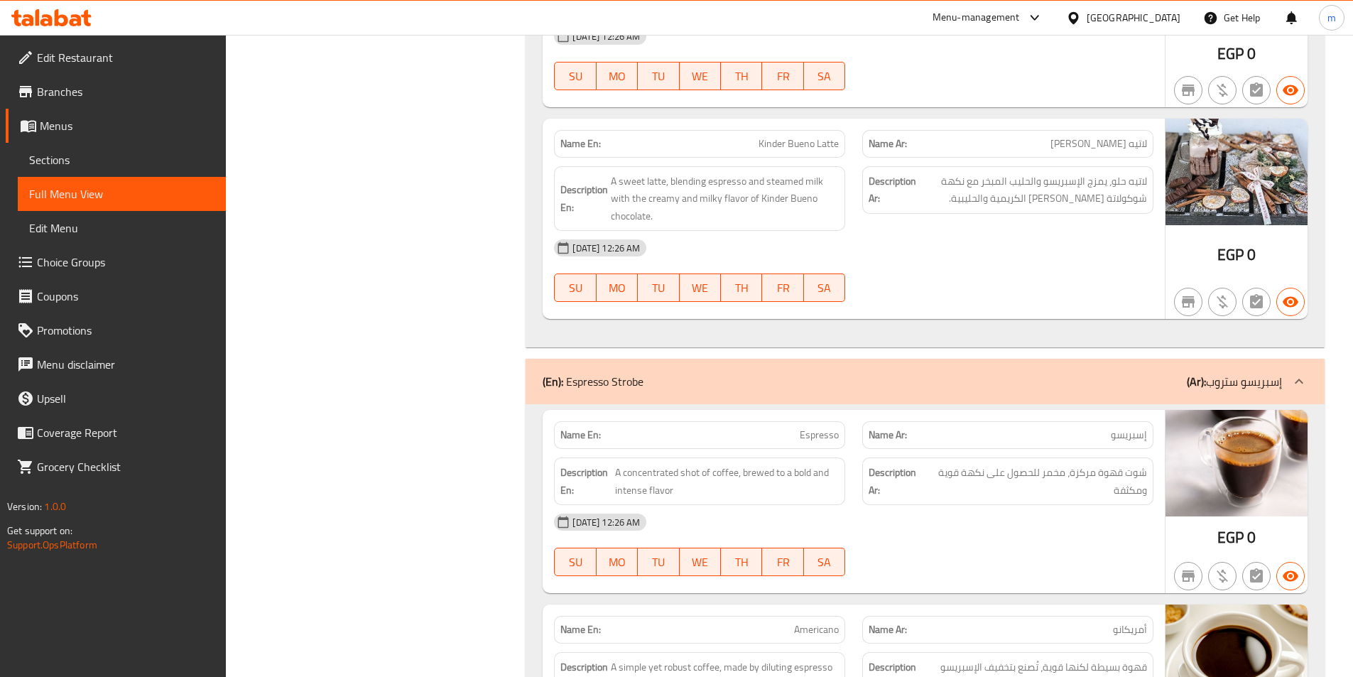
scroll to position [3053, 0]
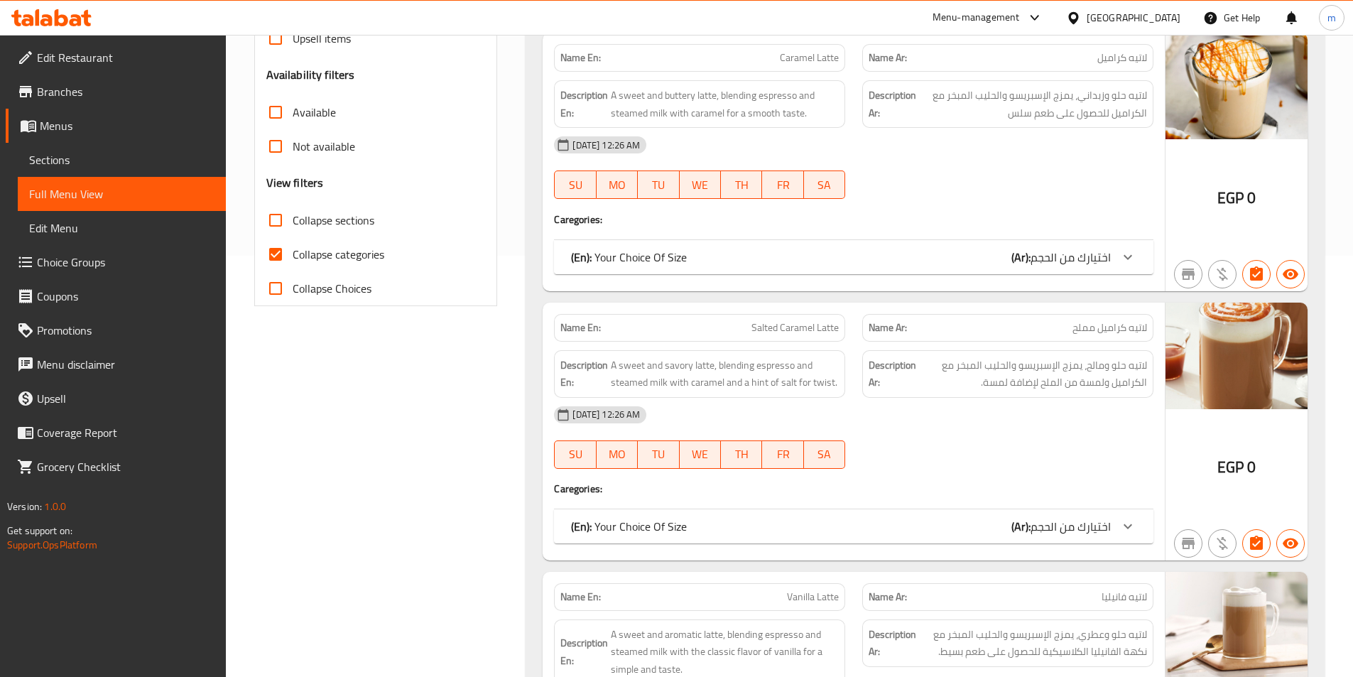
scroll to position [426, 0]
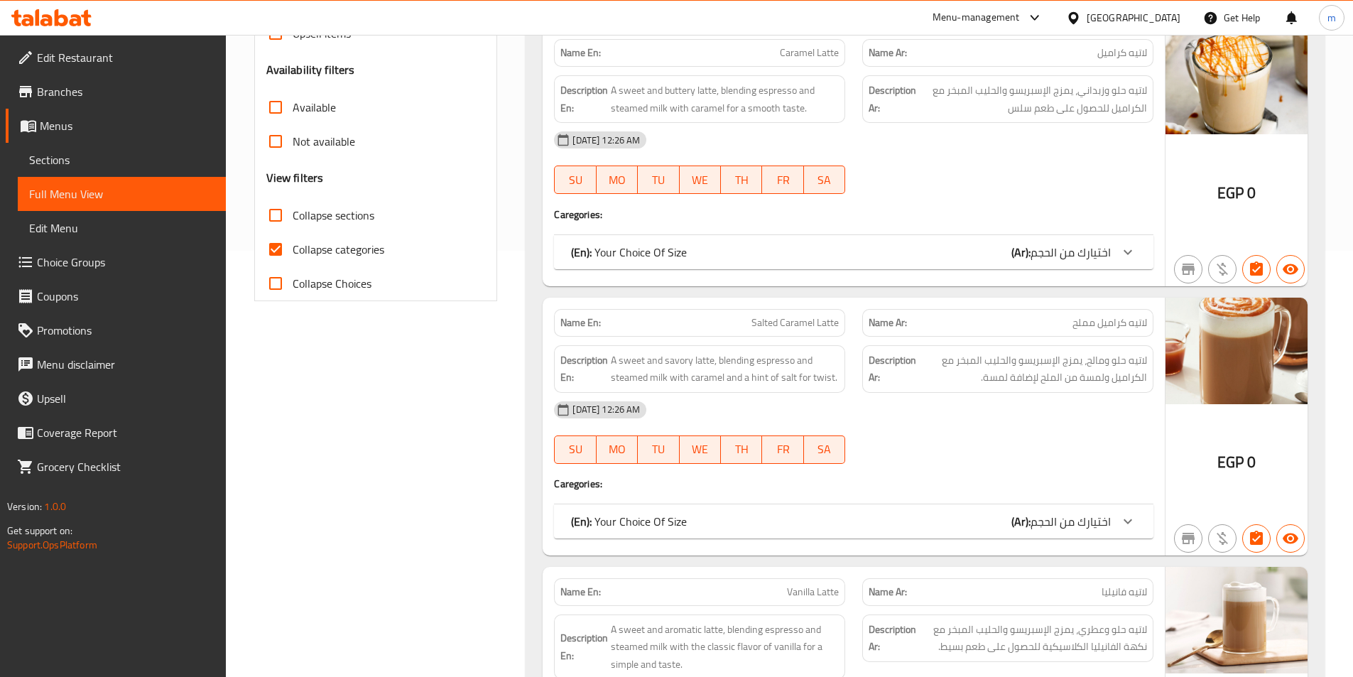
click at [317, 254] on span "Collapse categories" at bounding box center [339, 249] width 92 height 17
click at [293, 254] on input "Collapse categories" at bounding box center [275, 249] width 34 height 34
checkbox input "false"
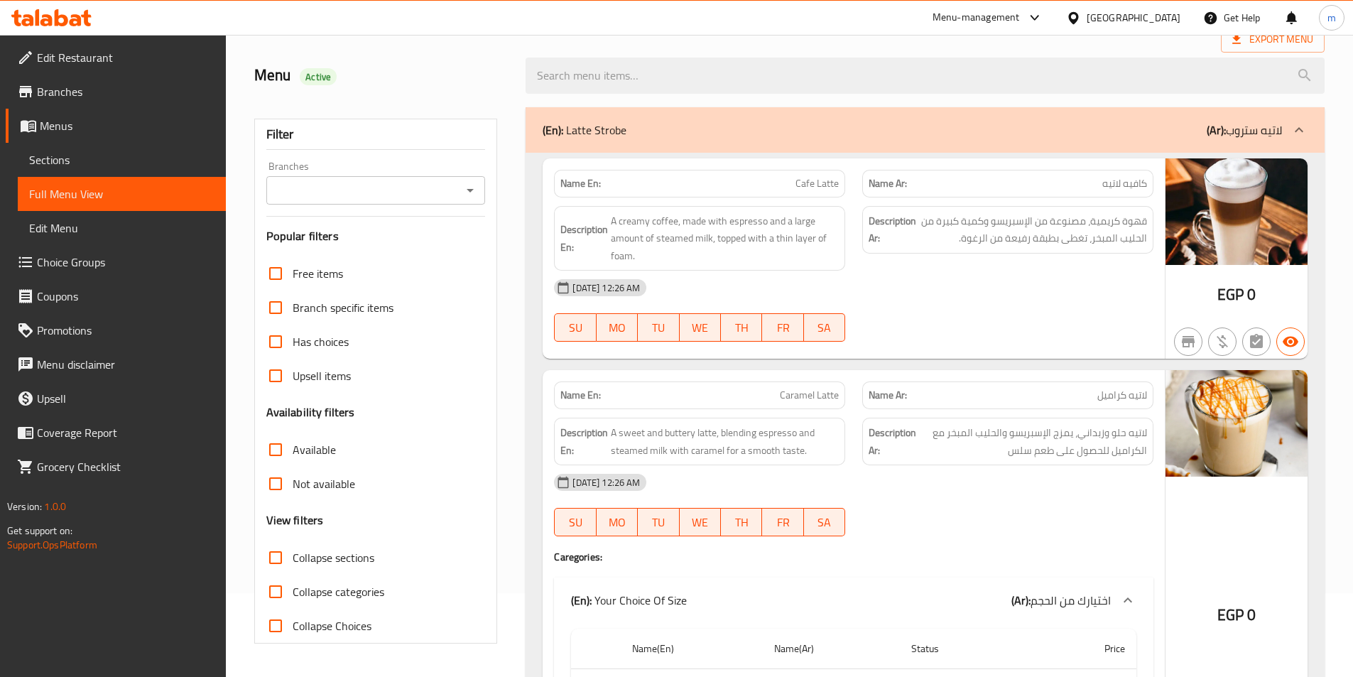
scroll to position [71, 0]
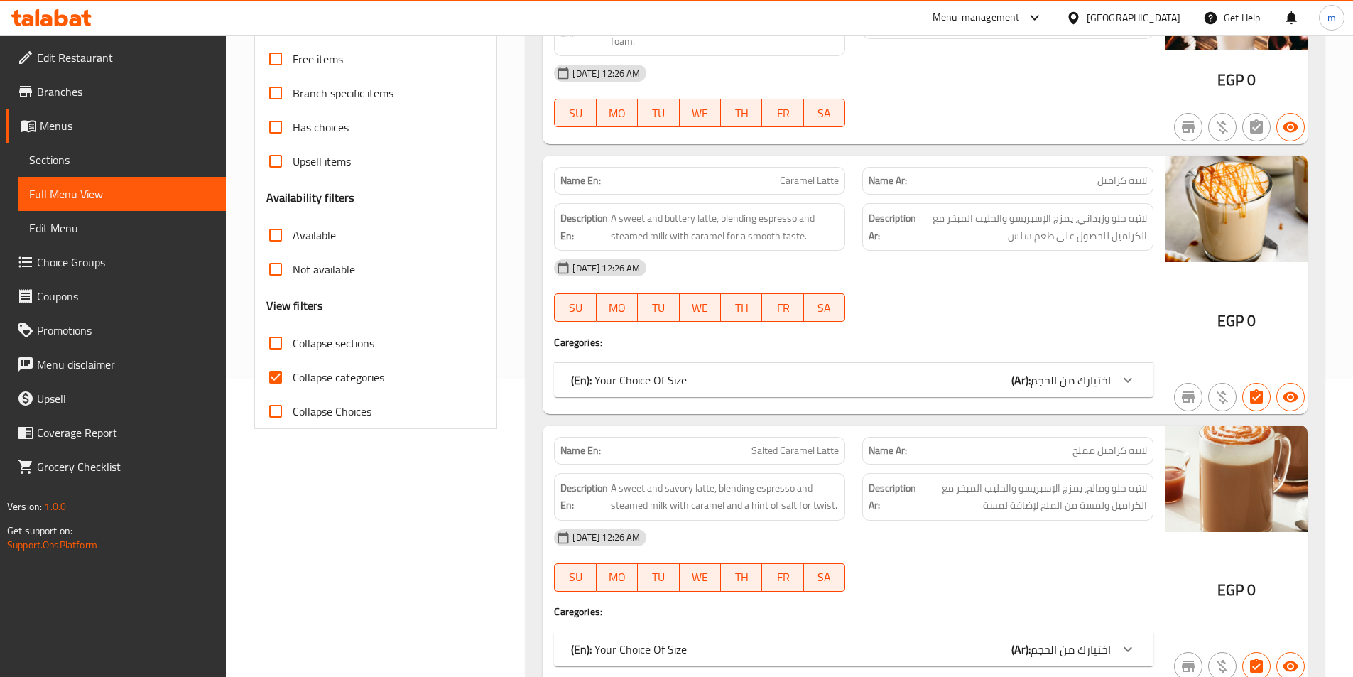
scroll to position [71, 0]
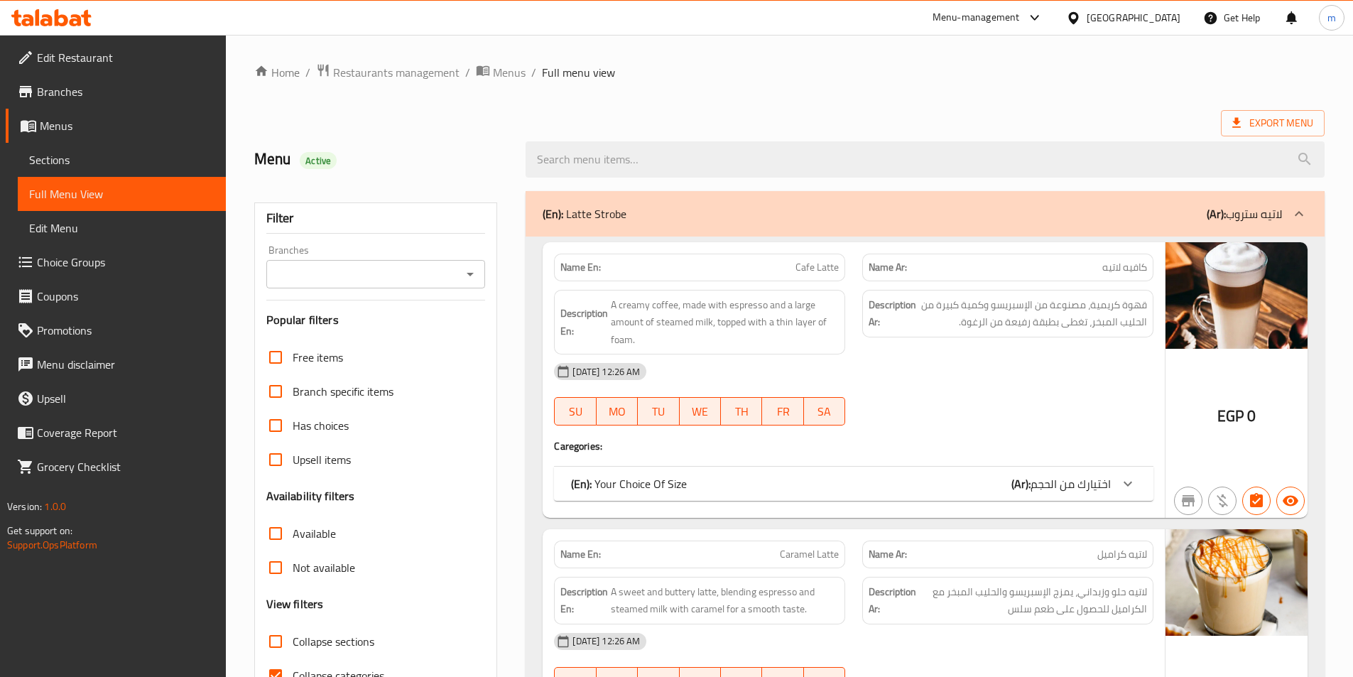
click at [1109, 481] on span "اختيارك من الحجم" at bounding box center [1070, 483] width 80 height 21
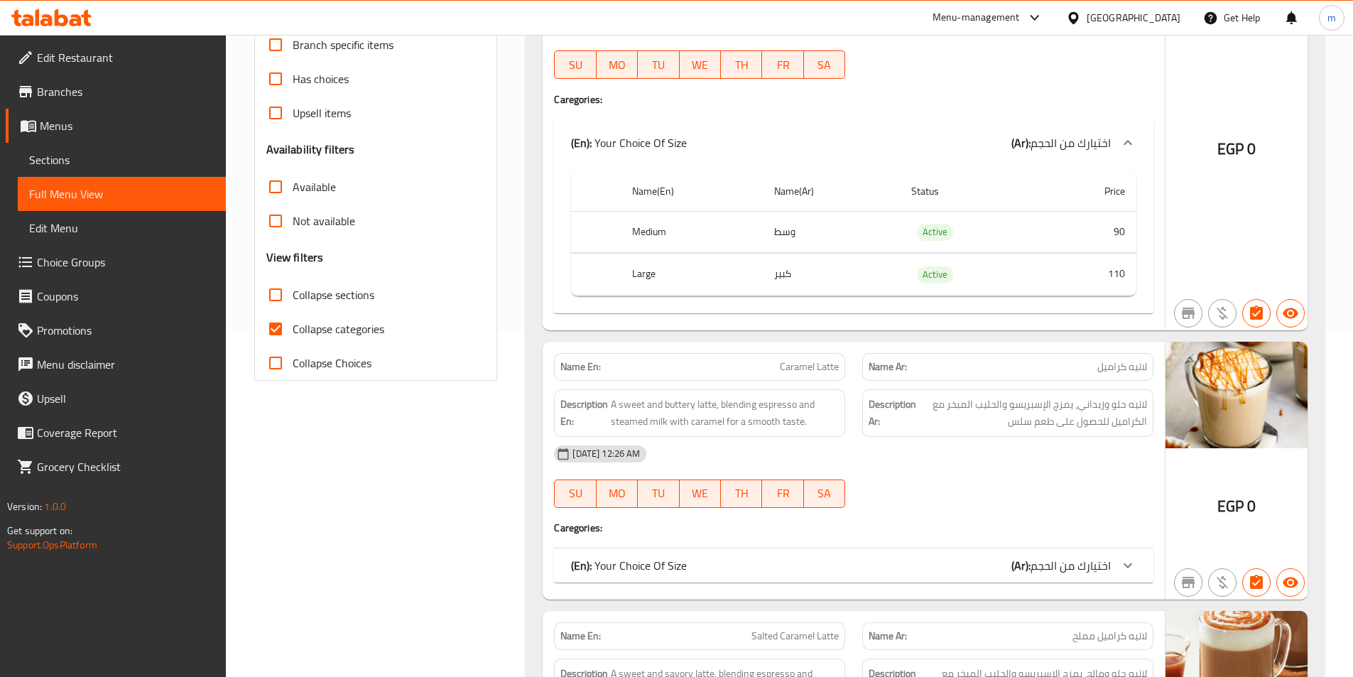
scroll to position [355, 0]
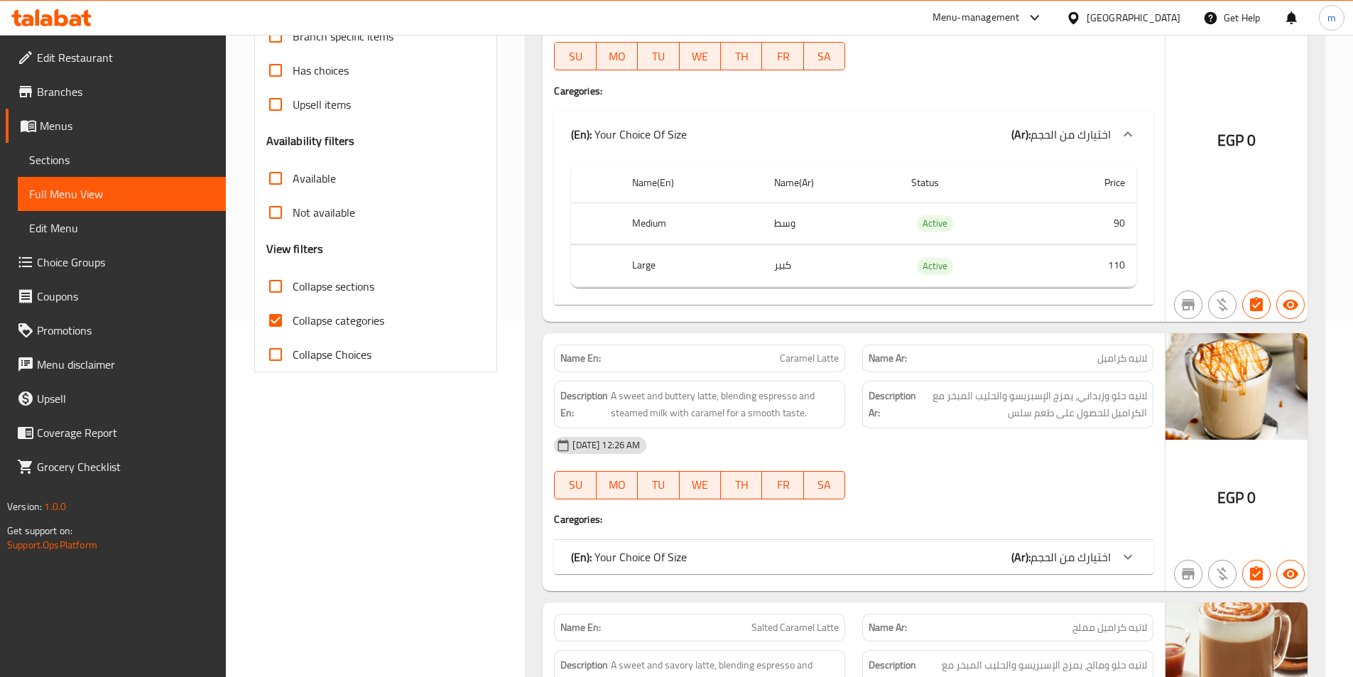
click at [334, 327] on span "Collapse categories" at bounding box center [339, 320] width 92 height 17
click at [293, 327] on input "Collapse categories" at bounding box center [275, 320] width 34 height 34
checkbox input "false"
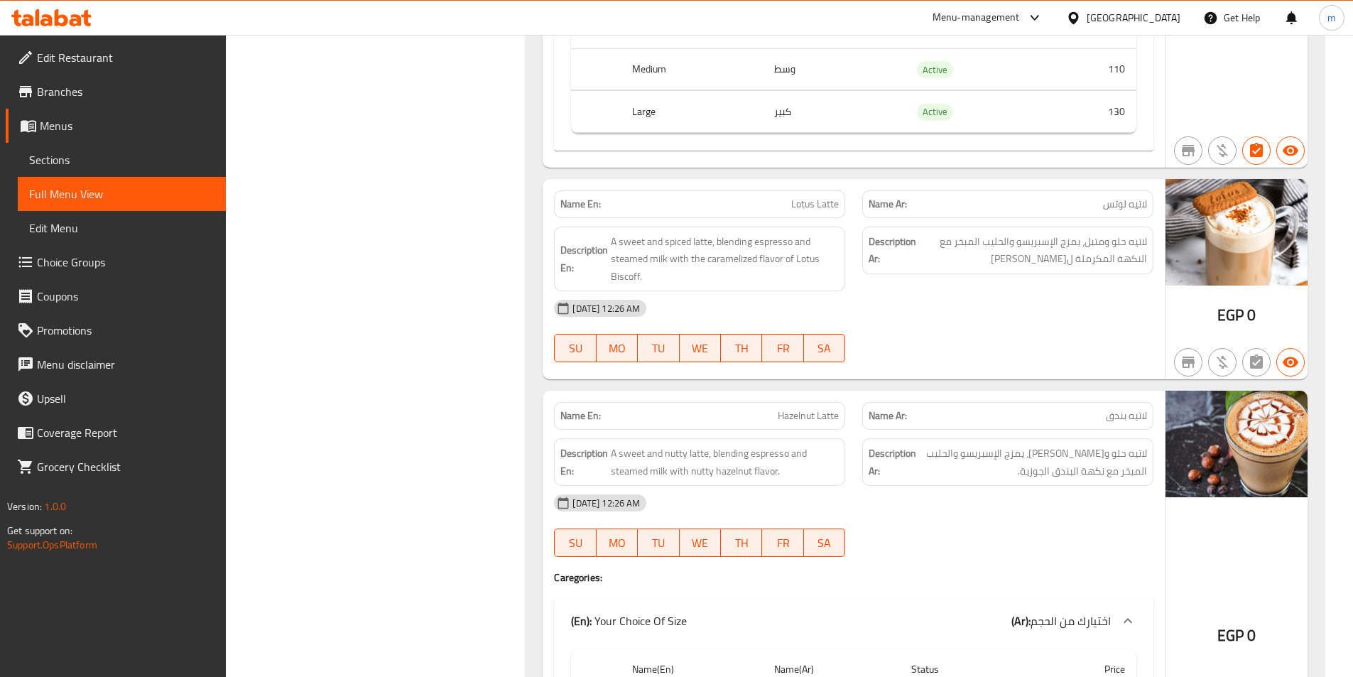
scroll to position [3053, 0]
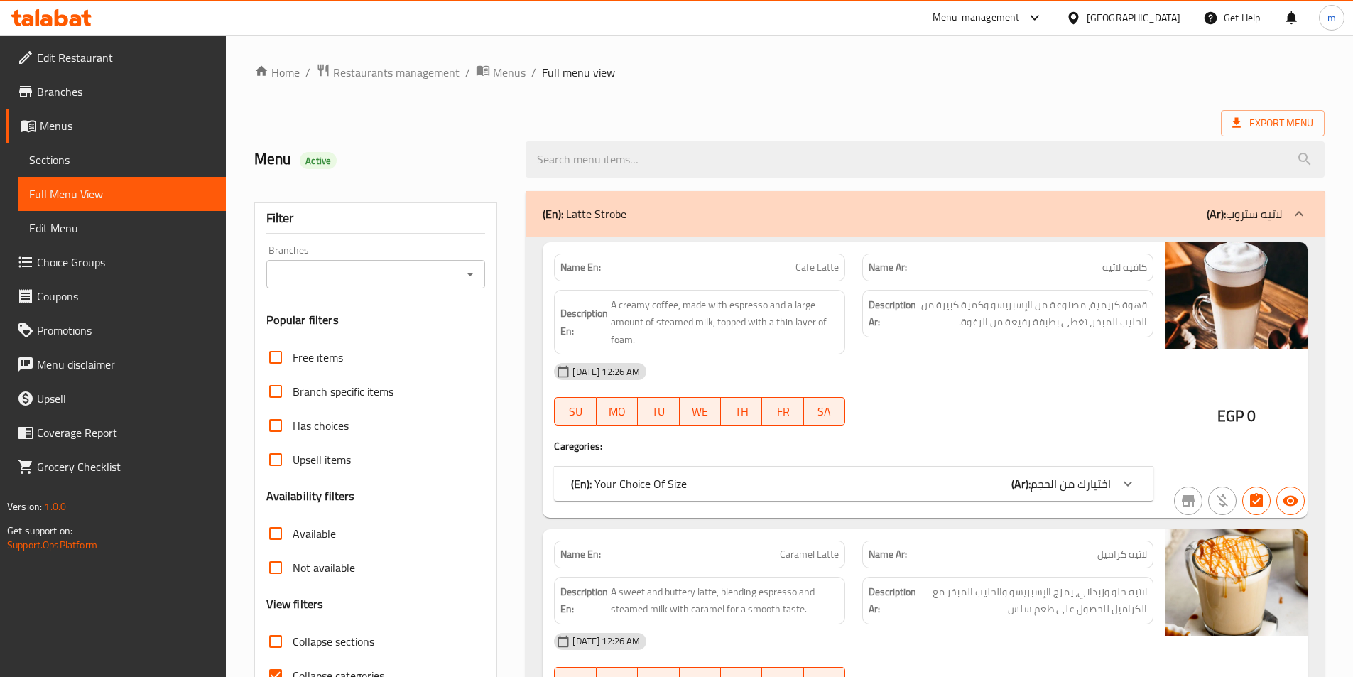
scroll to position [142, 0]
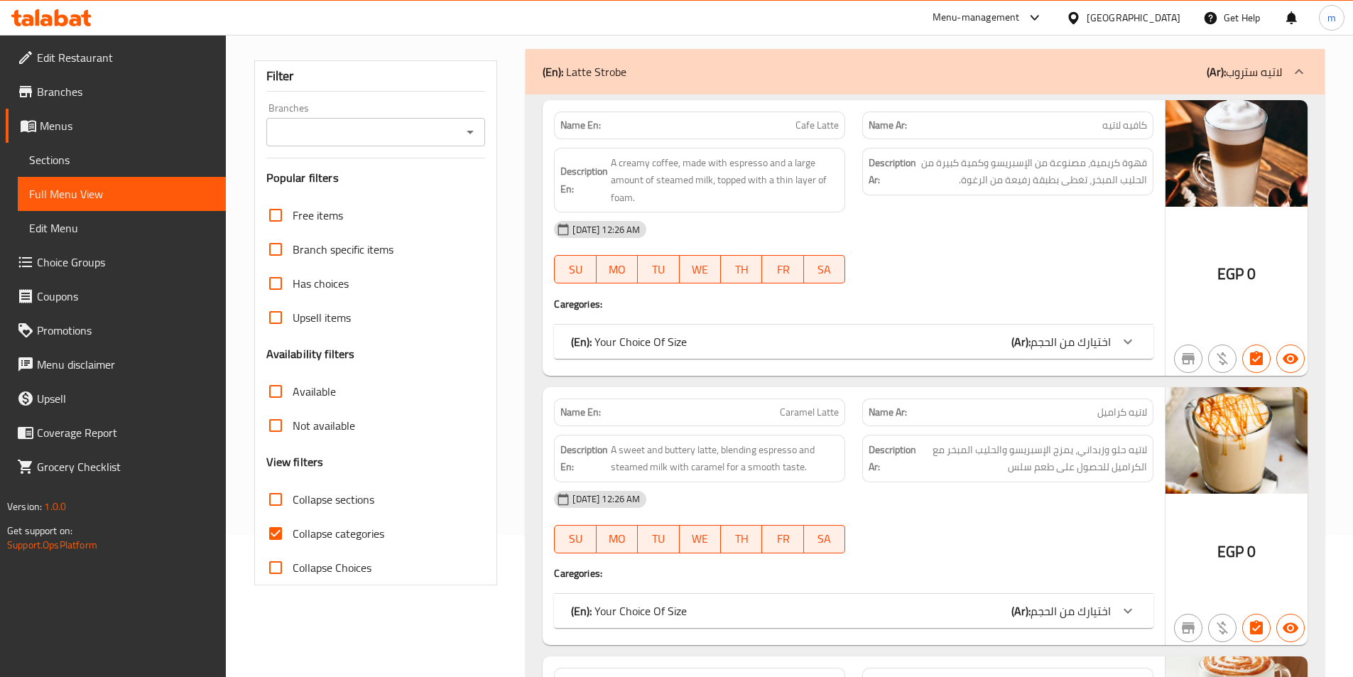
click at [349, 529] on span "Collapse categories" at bounding box center [339, 533] width 92 height 17
click at [293, 529] on input "Collapse categories" at bounding box center [275, 533] width 34 height 34
checkbox input "false"
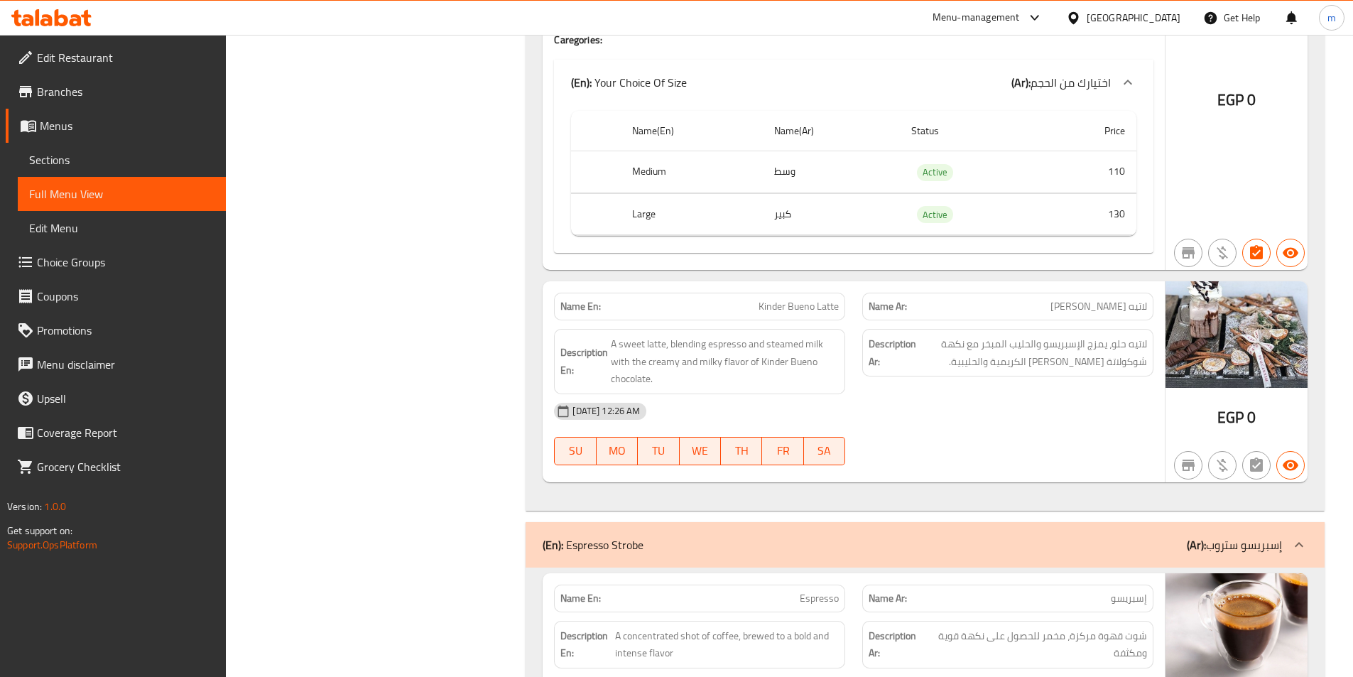
scroll to position [6178, 0]
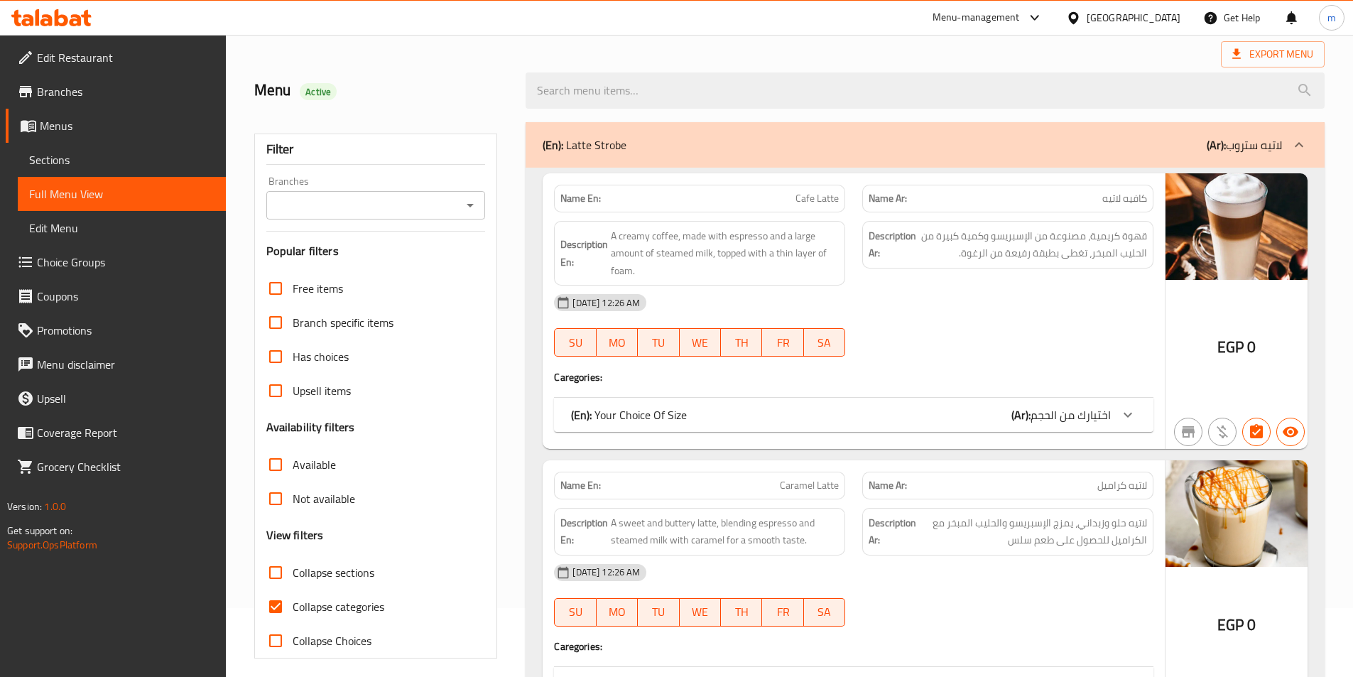
scroll to position [71, 0]
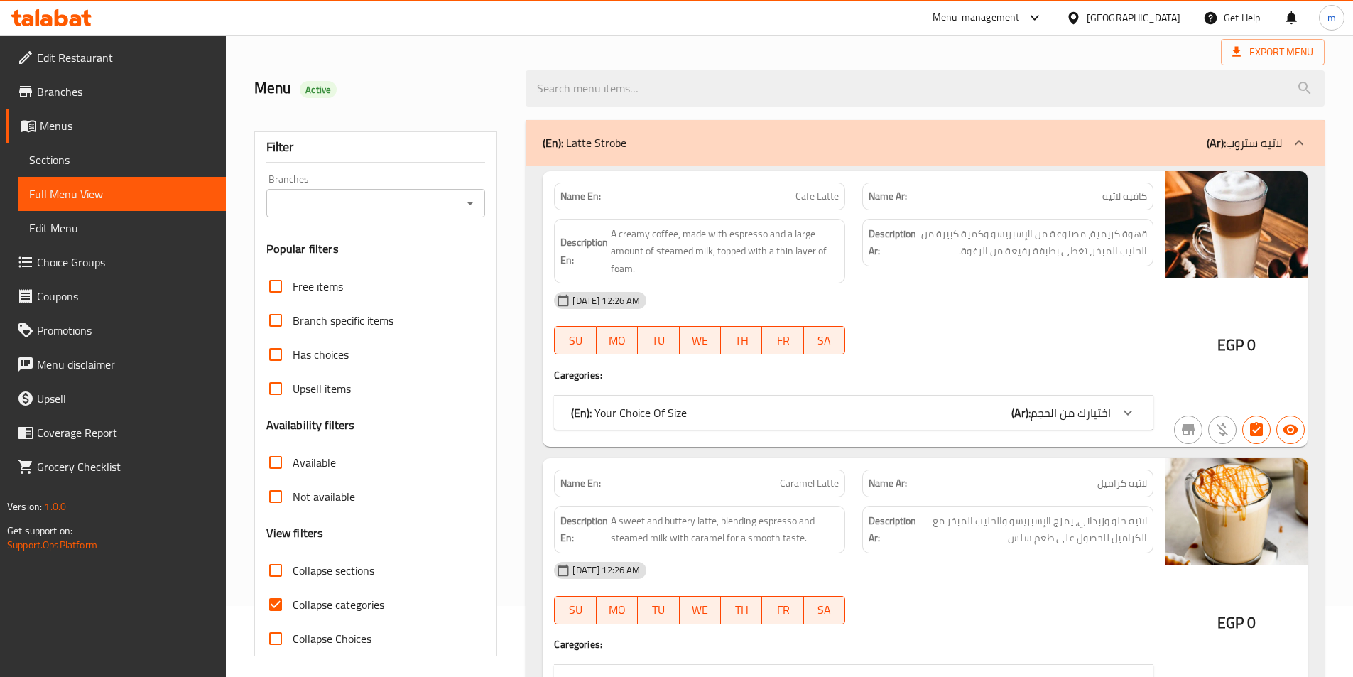
click at [334, 606] on span "Collapse categories" at bounding box center [339, 604] width 92 height 17
click at [293, 606] on input "Collapse categories" at bounding box center [275, 604] width 34 height 34
checkbox input "false"
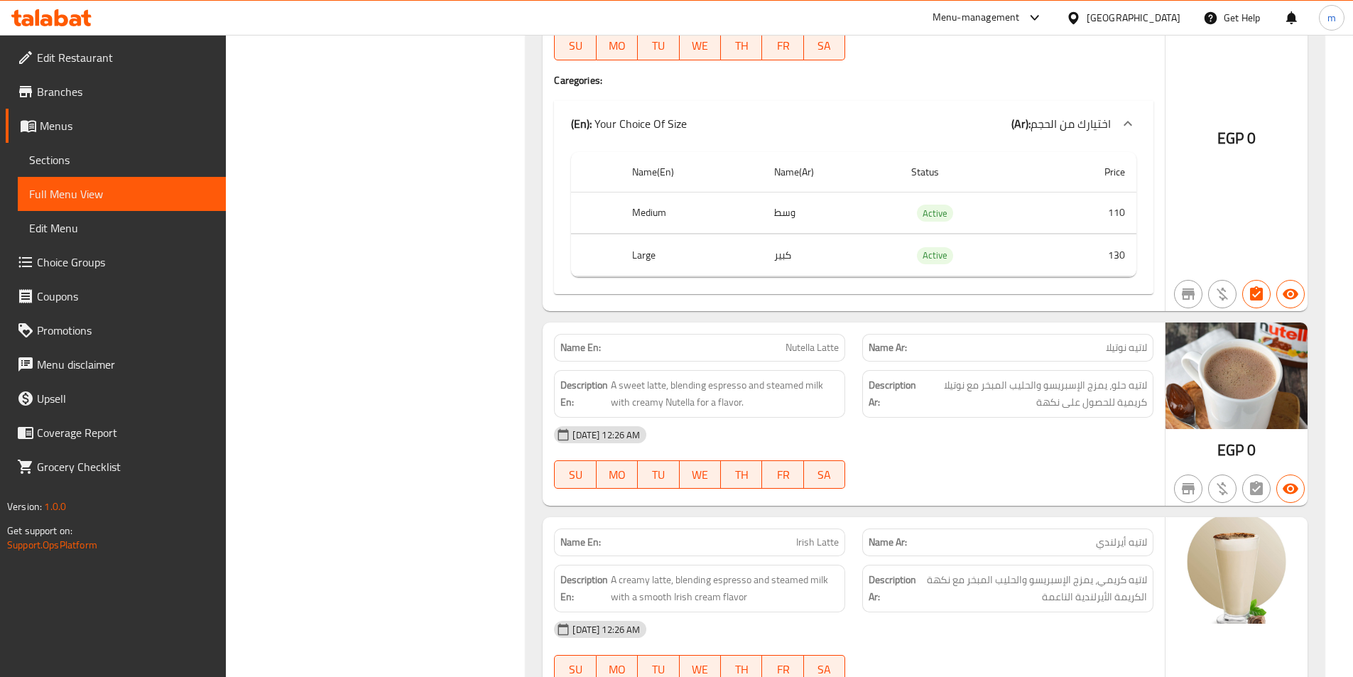
scroll to position [3835, 0]
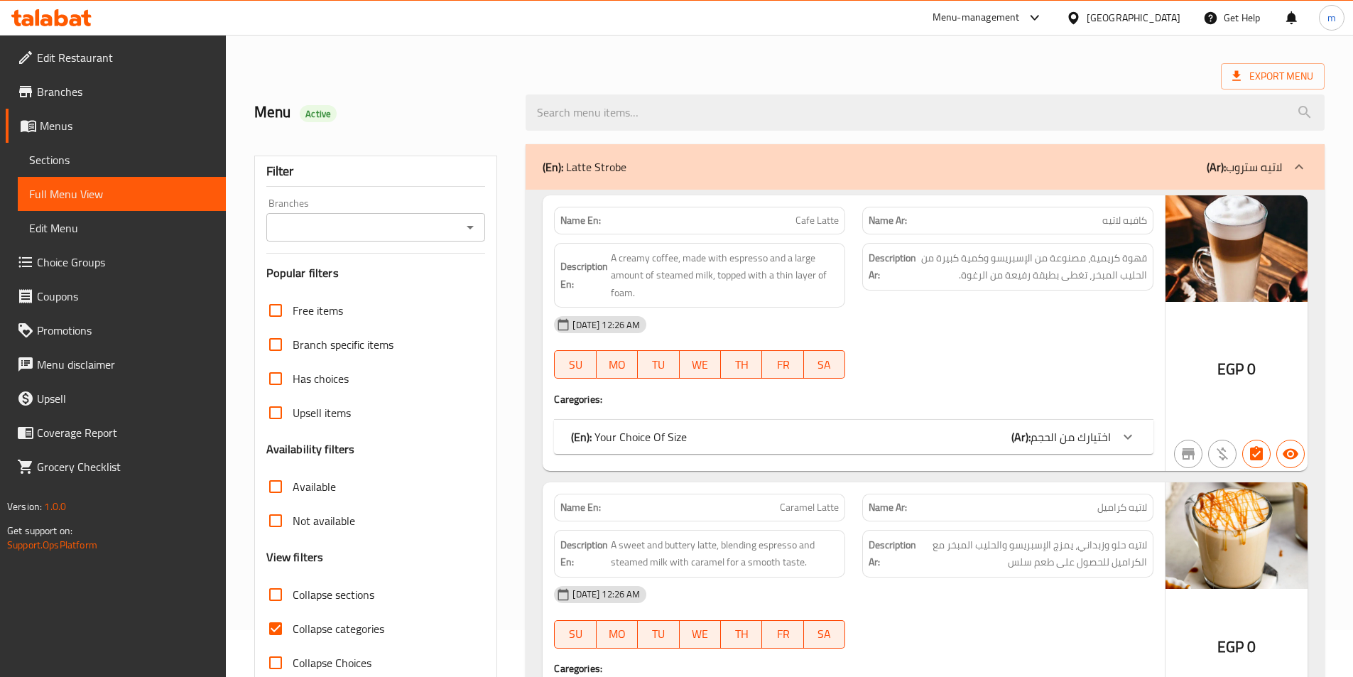
scroll to position [71, 0]
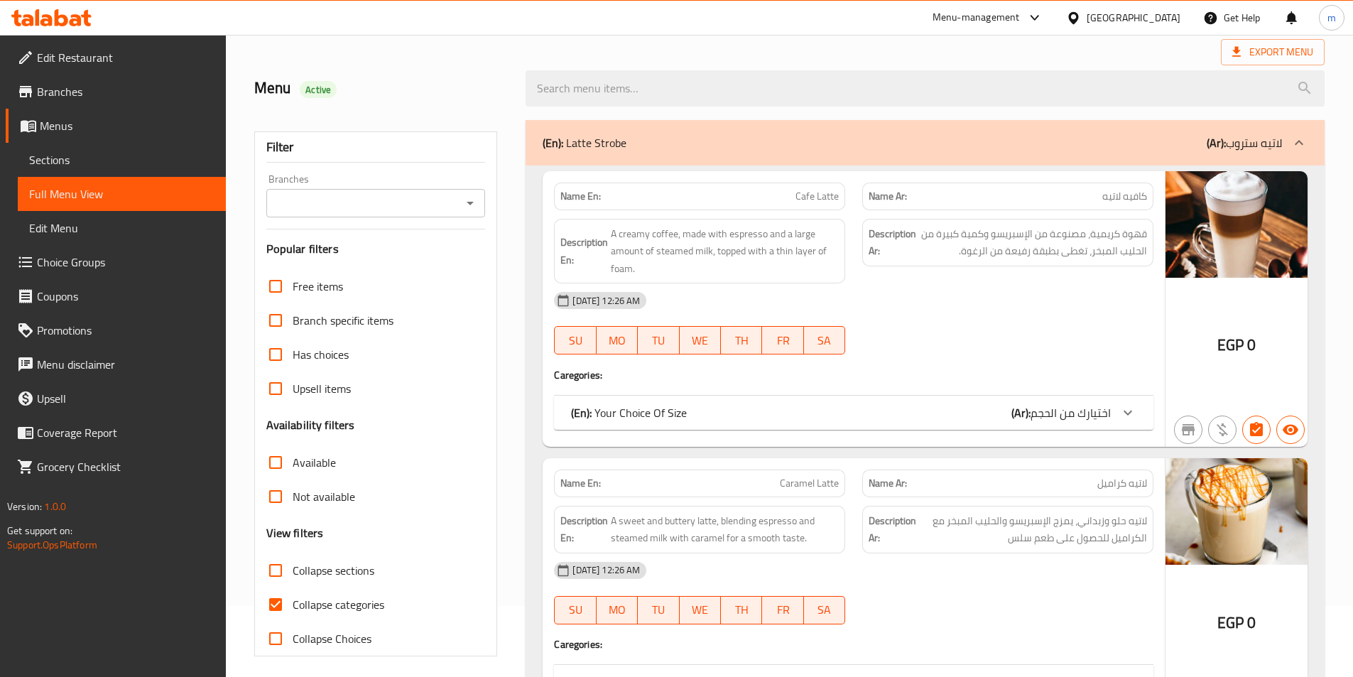
click at [315, 607] on span "Collapse categories" at bounding box center [339, 604] width 92 height 17
click at [293, 607] on input "Collapse categories" at bounding box center [275, 604] width 34 height 34
checkbox input "false"
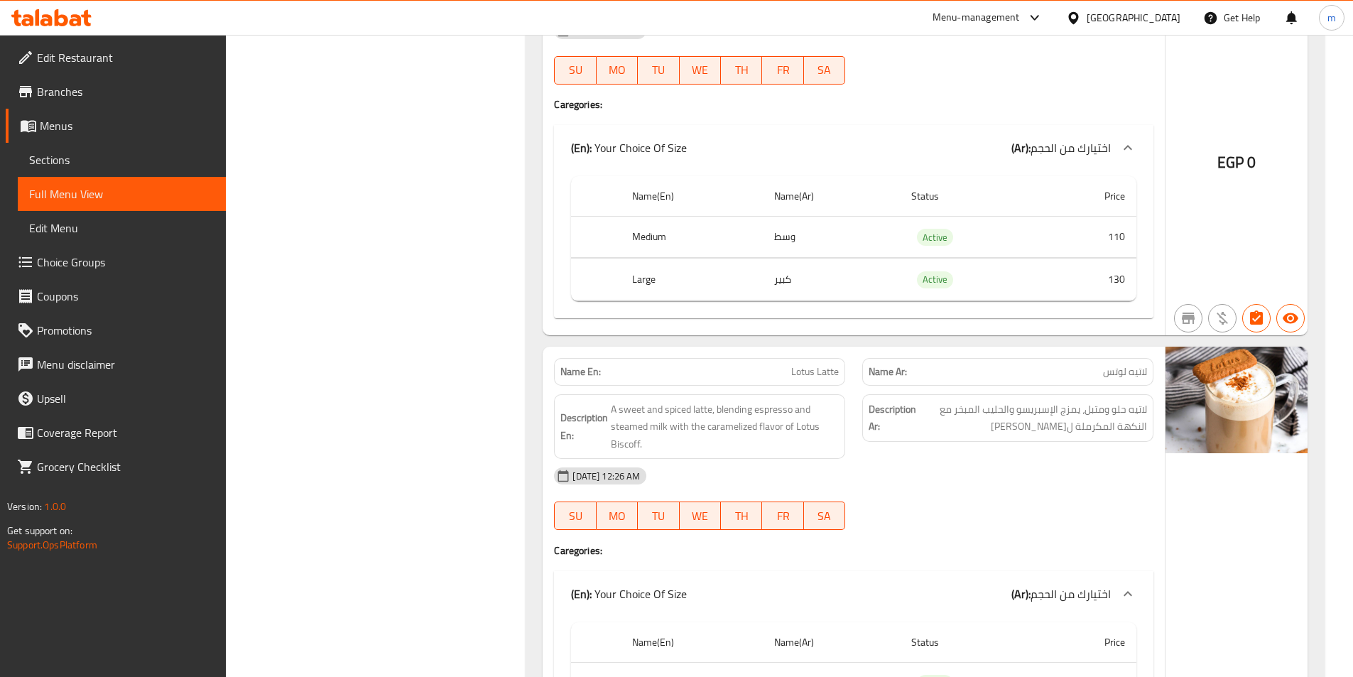
scroll to position [3266, 0]
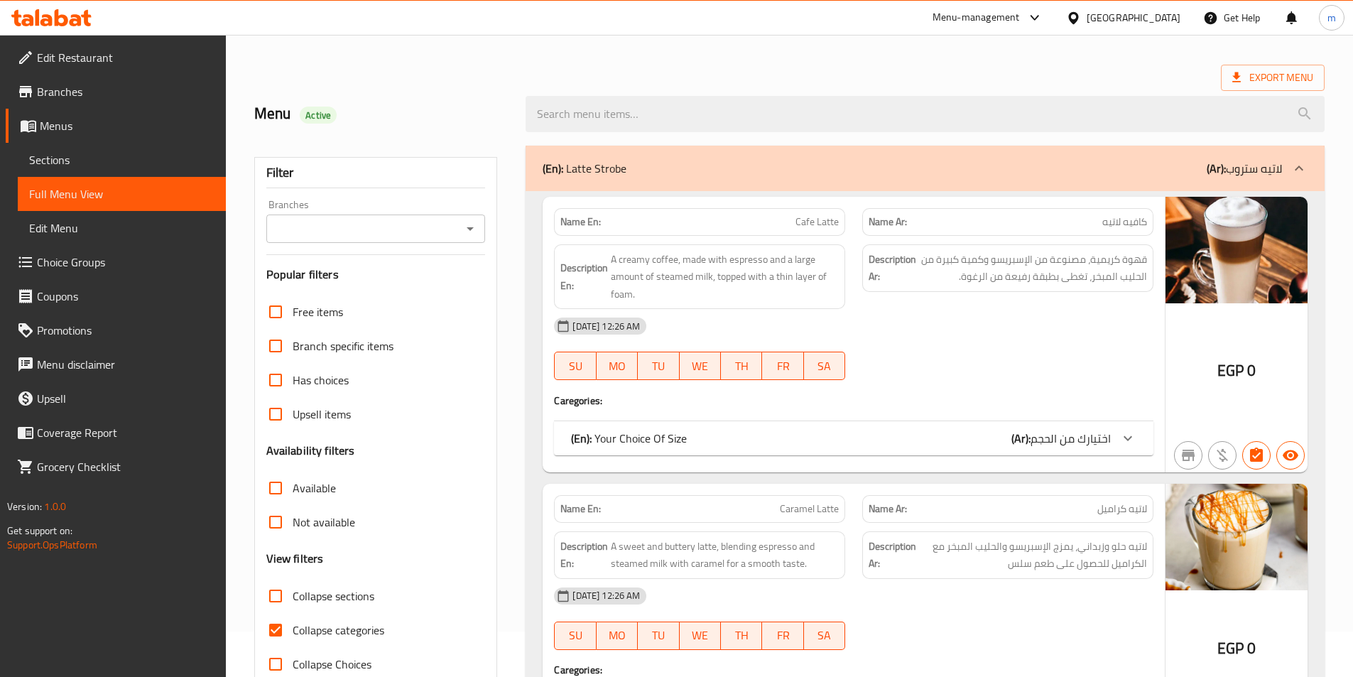
scroll to position [71, 0]
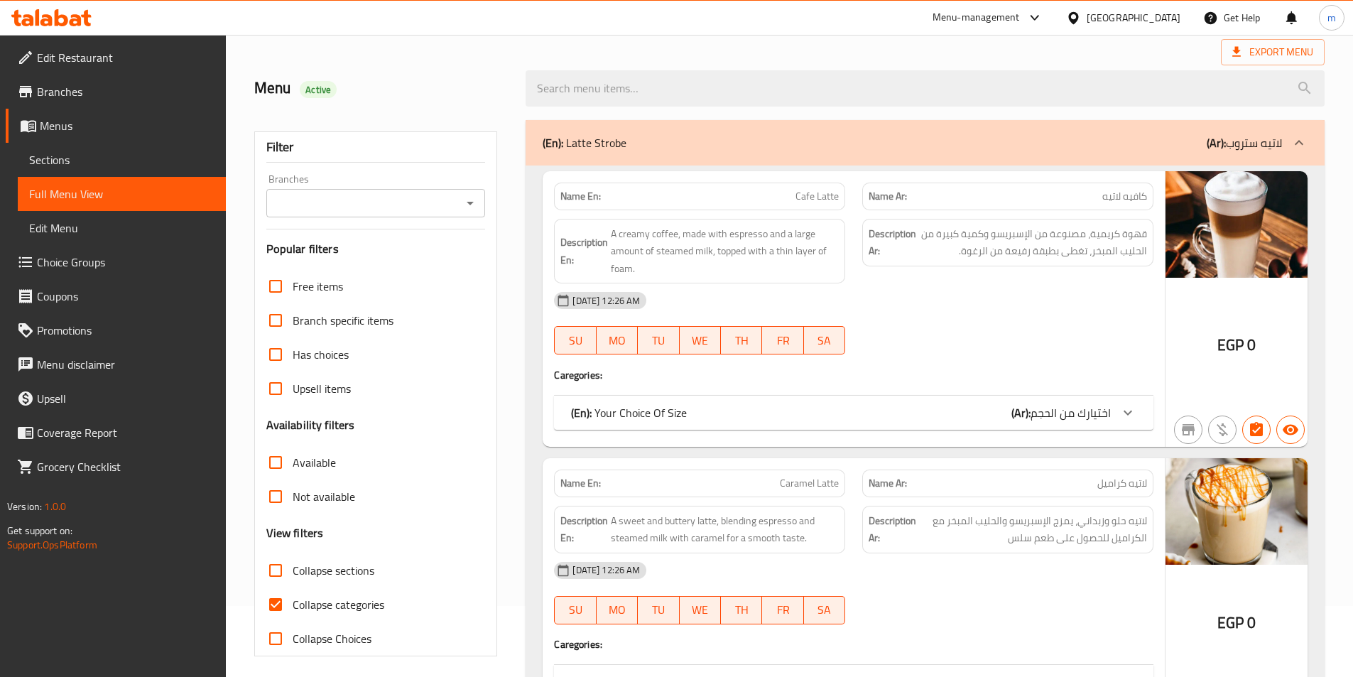
click at [364, 611] on span "Collapse categories" at bounding box center [339, 604] width 92 height 17
click at [293, 611] on input "Collapse categories" at bounding box center [275, 604] width 34 height 34
checkbox input "false"
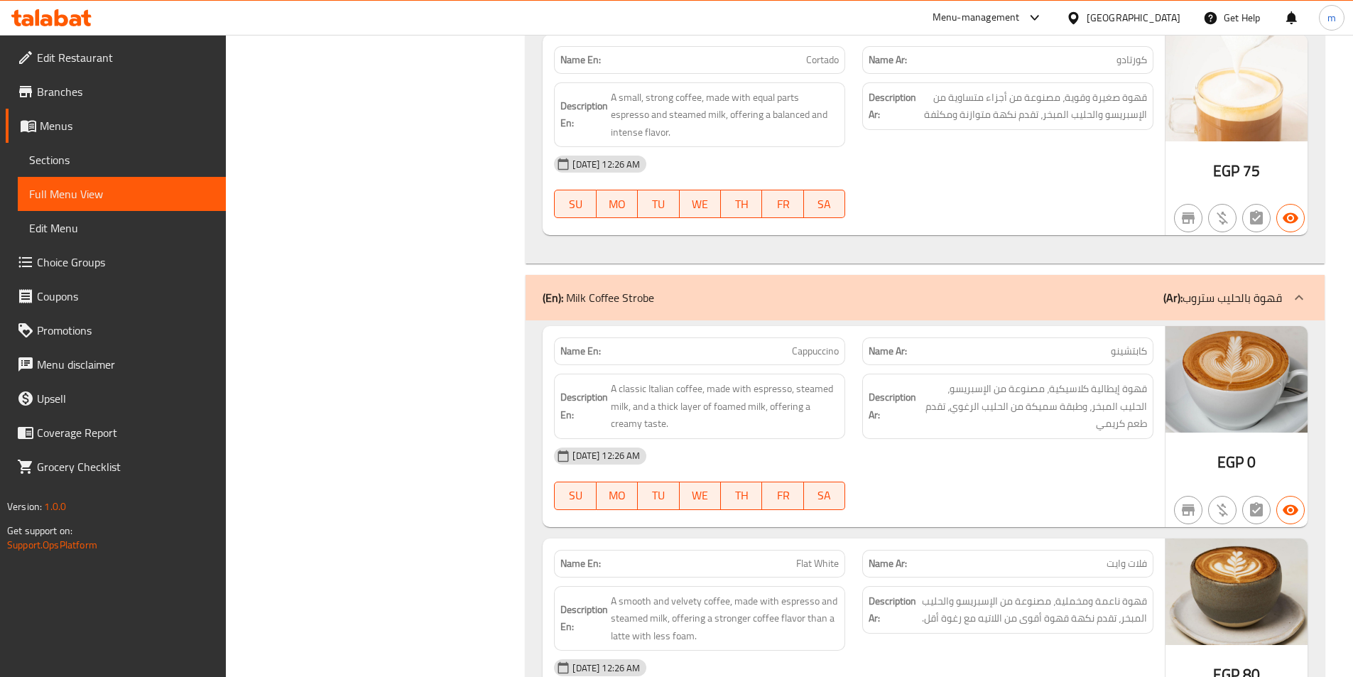
scroll to position [8024, 0]
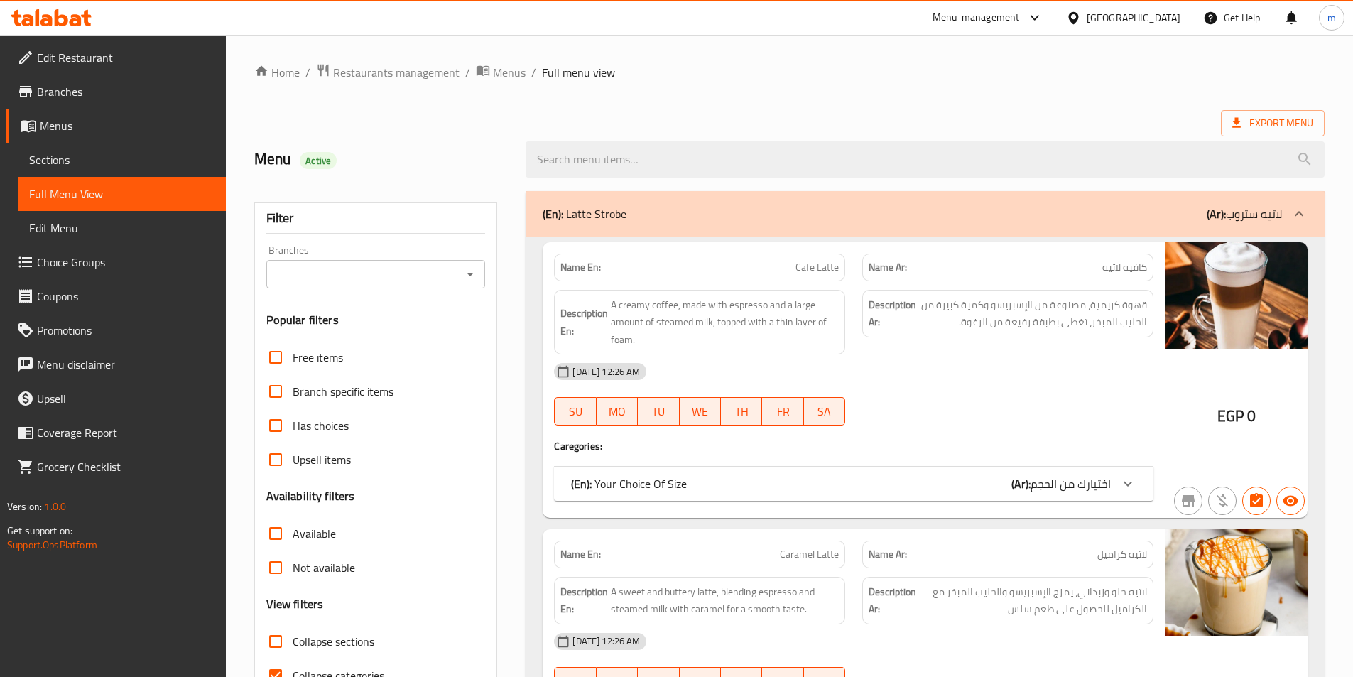
scroll to position [213, 0]
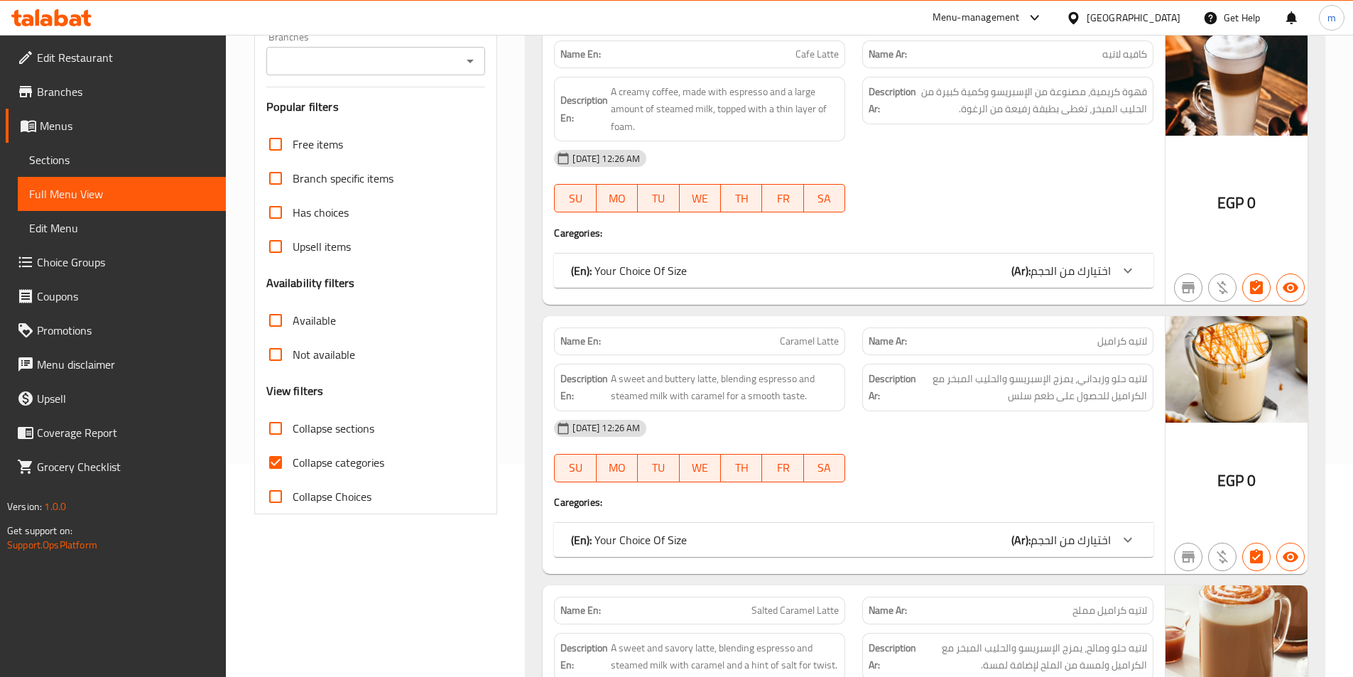
click at [325, 454] on span "Collapse categories" at bounding box center [339, 462] width 92 height 17
click at [293, 454] on input "Collapse categories" at bounding box center [275, 462] width 34 height 34
checkbox input "false"
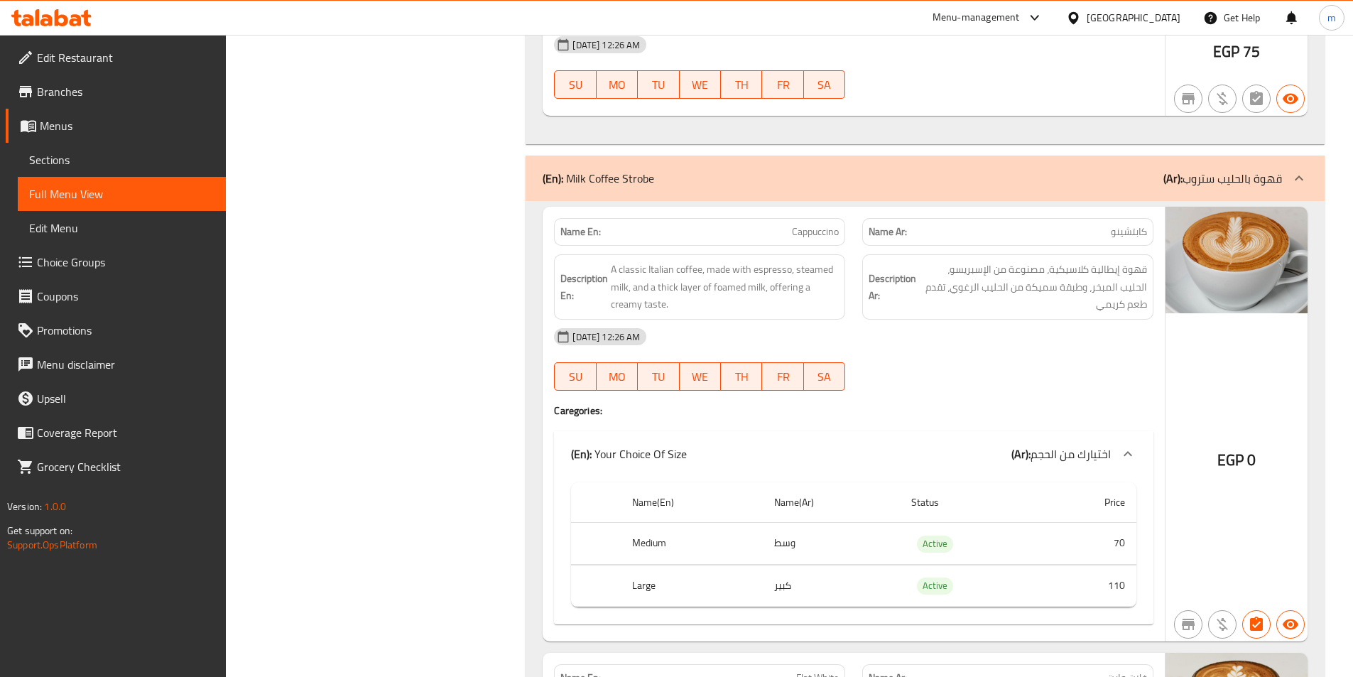
scroll to position [8450, 0]
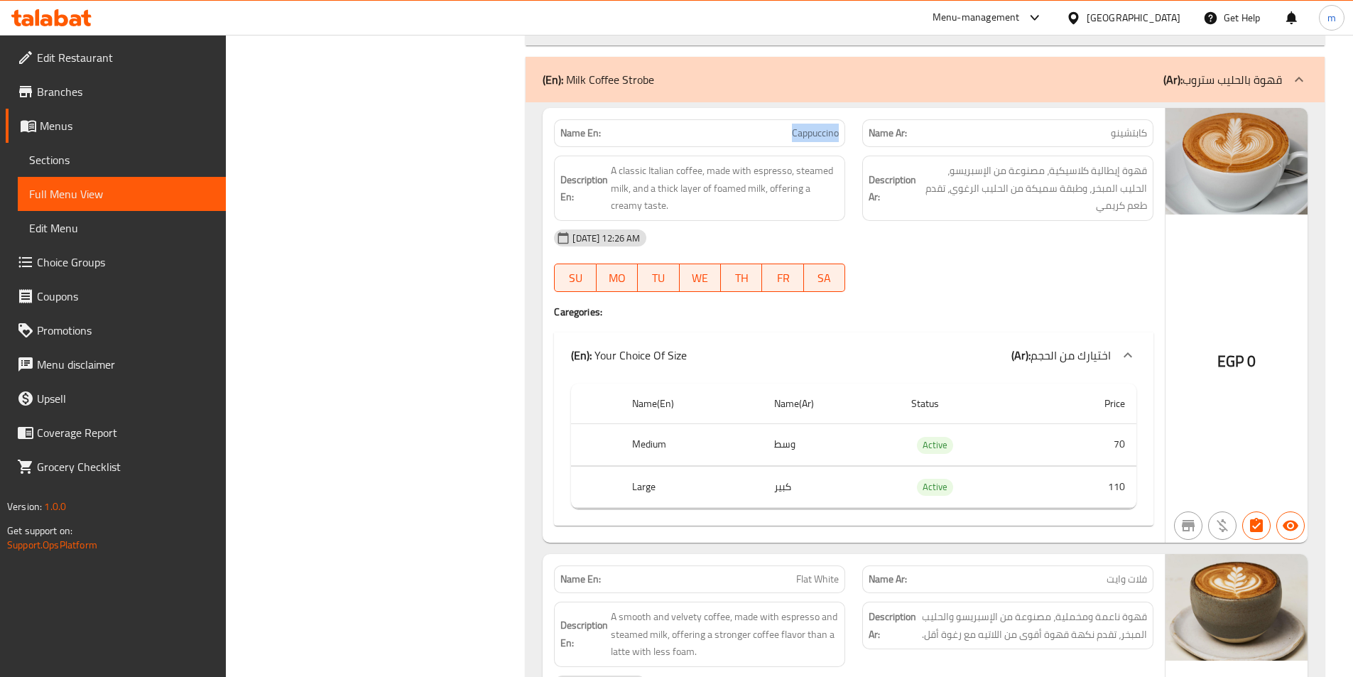
drag, startPoint x: 770, startPoint y: 141, endPoint x: 847, endPoint y: 140, distance: 77.4
click at [847, 140] on div "Name En: Cappuccino" at bounding box center [699, 133] width 308 height 45
copy span "Cappuccino"
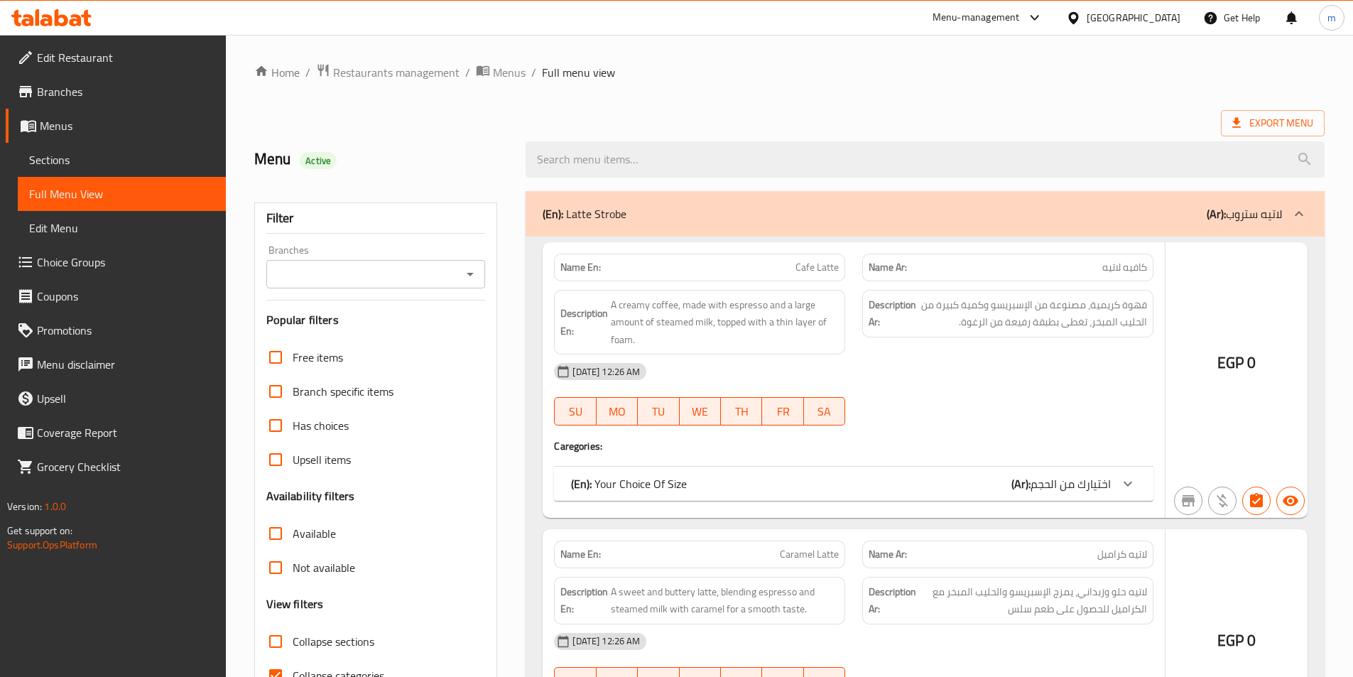
click at [521, 180] on div at bounding box center [676, 338] width 1353 height 677
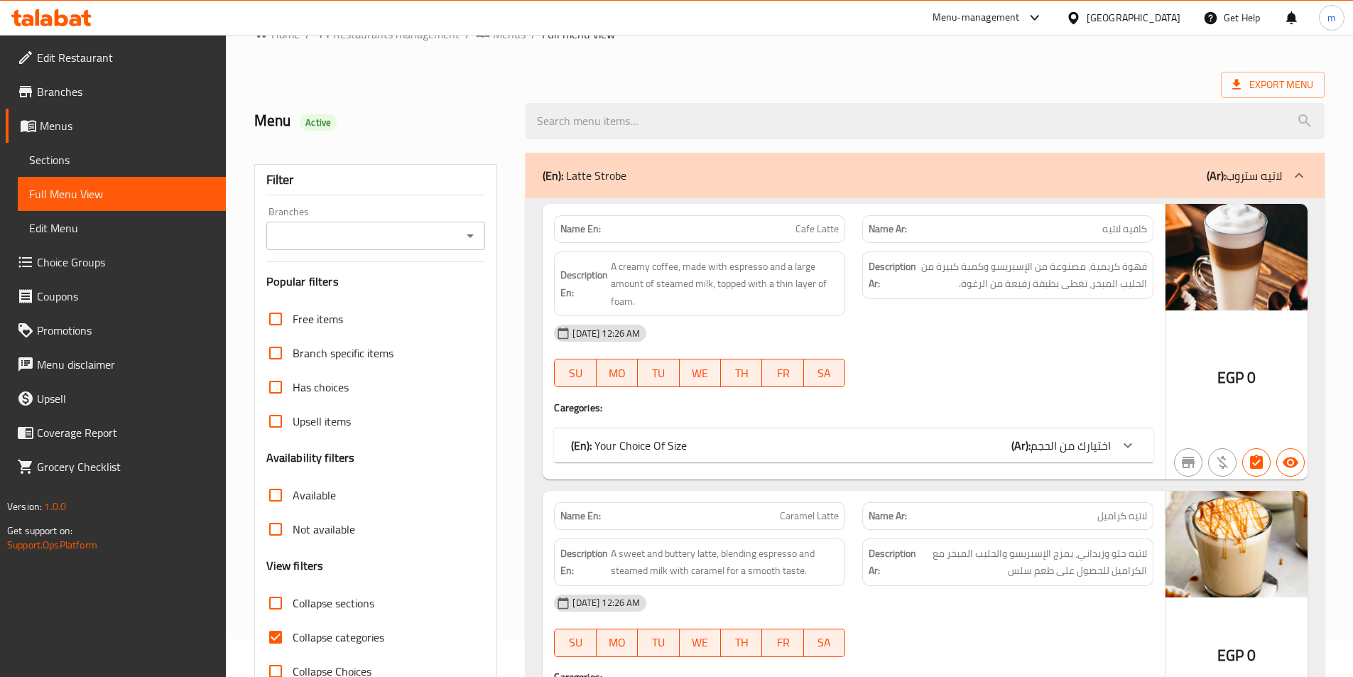
scroll to position [71, 0]
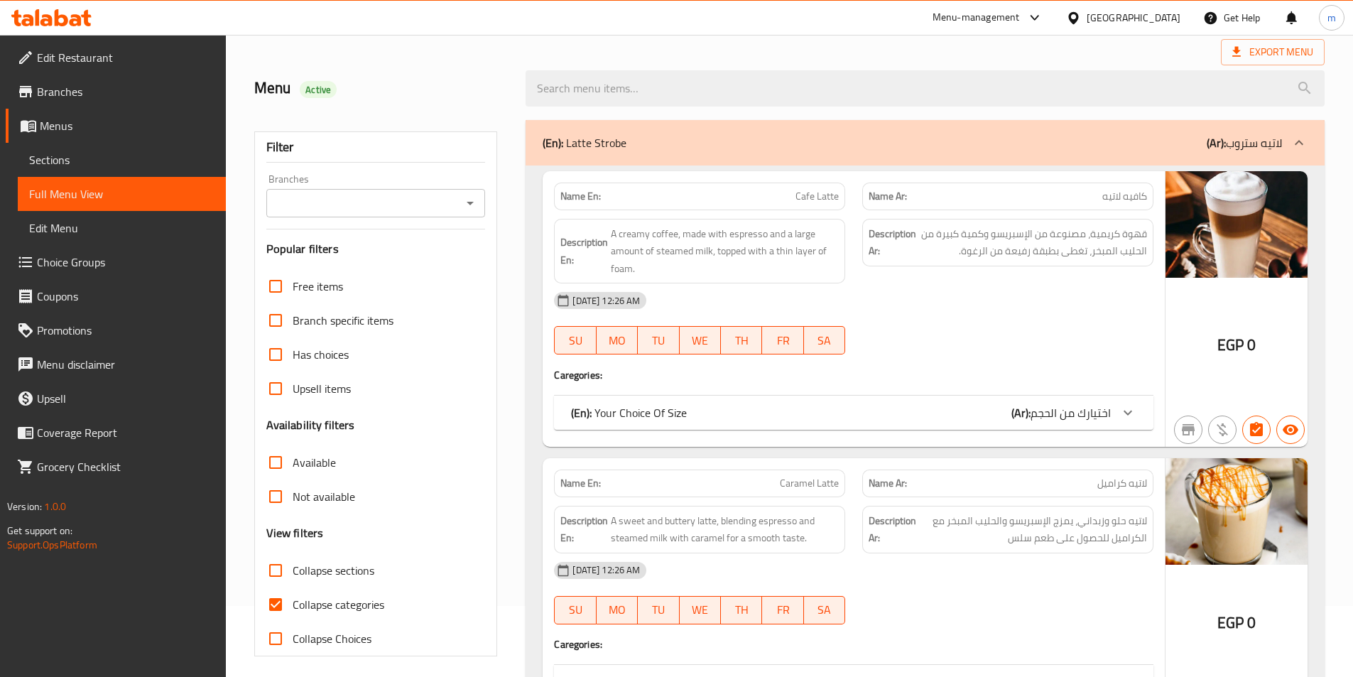
click at [342, 611] on span "Collapse categories" at bounding box center [339, 604] width 92 height 17
click at [293, 611] on input "Collapse categories" at bounding box center [275, 604] width 34 height 34
checkbox input "false"
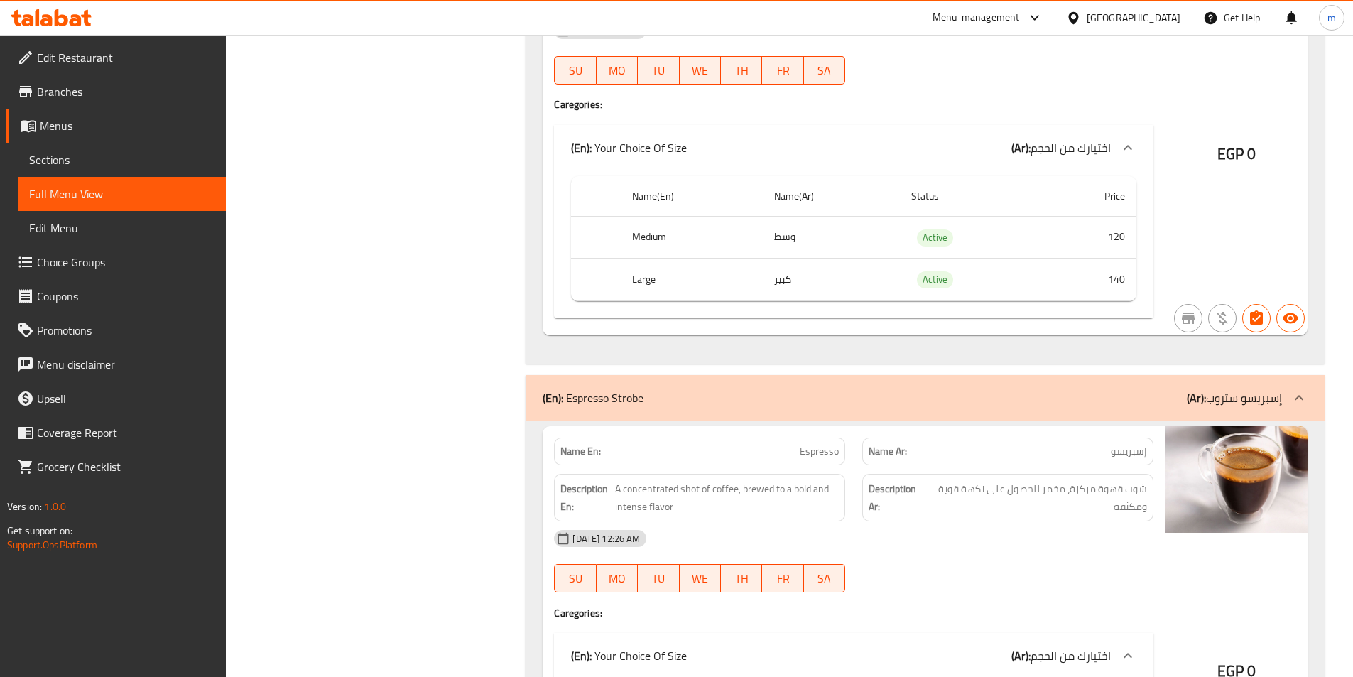
scroll to position [7180, 0]
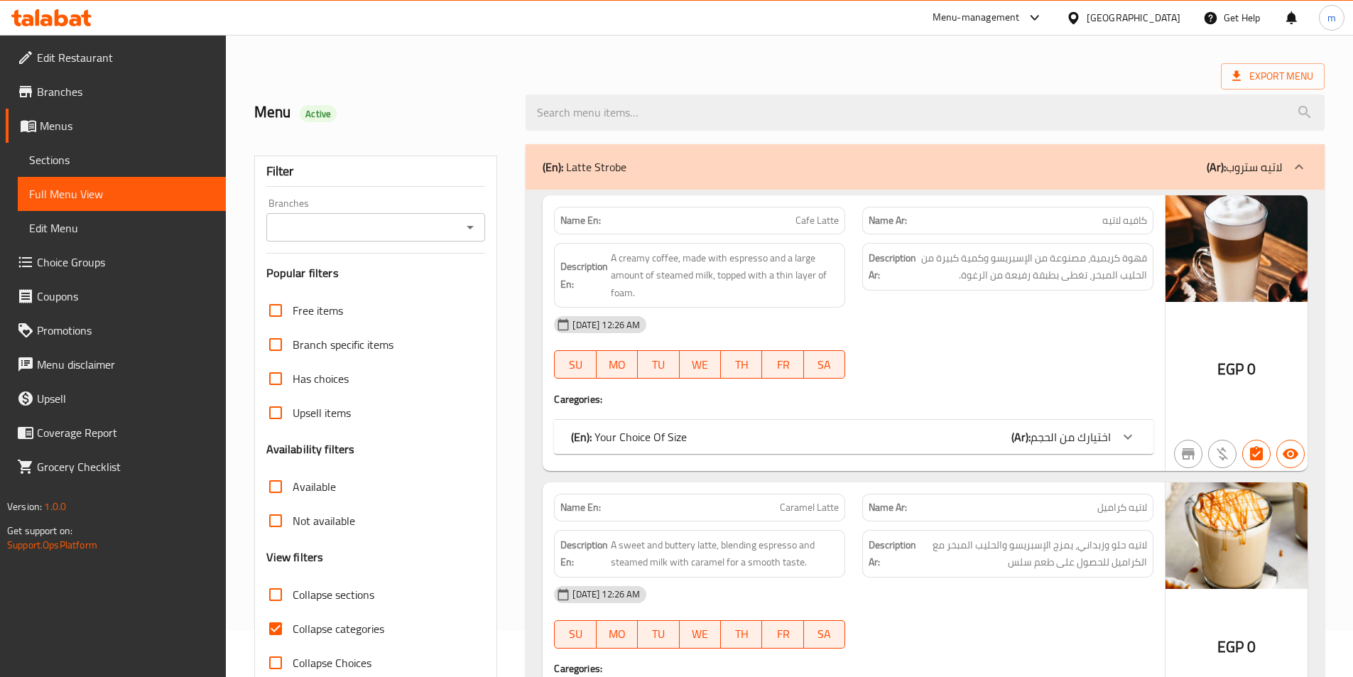
scroll to position [71, 0]
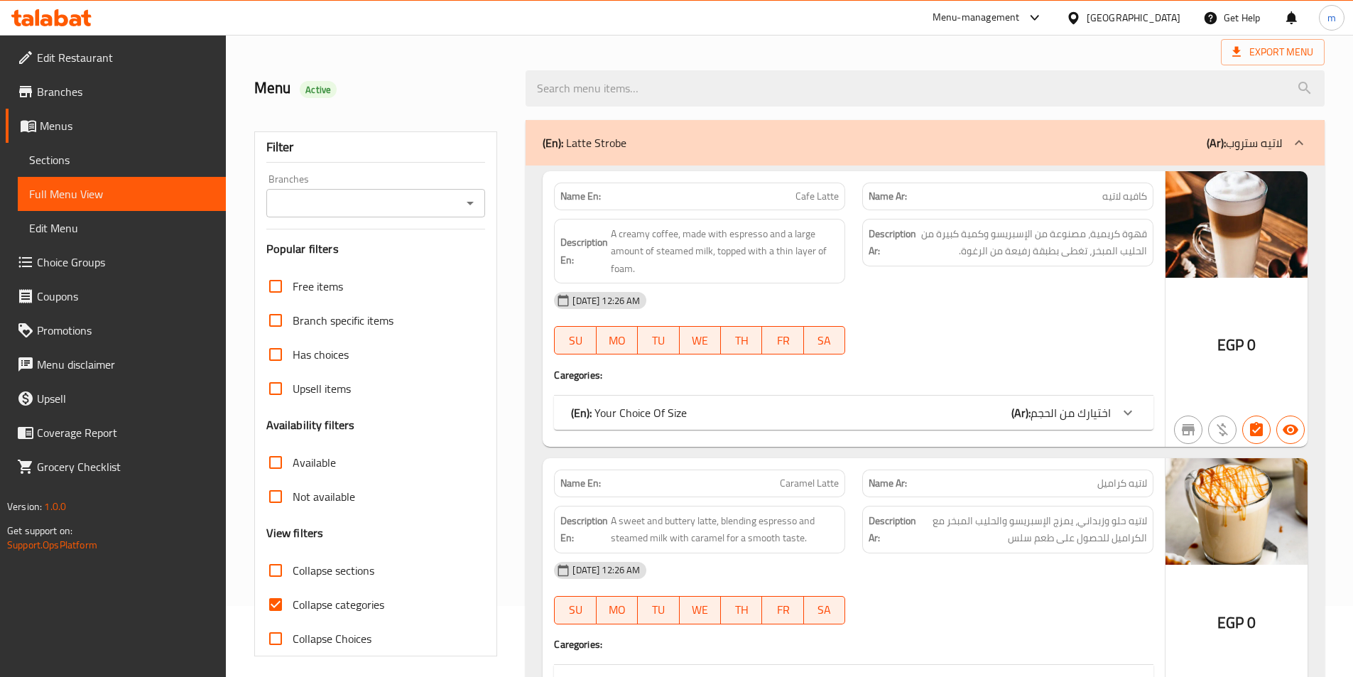
click at [332, 615] on label "Collapse categories" at bounding box center [321, 604] width 126 height 34
click at [293, 615] on input "Collapse categories" at bounding box center [275, 604] width 34 height 34
checkbox input "false"
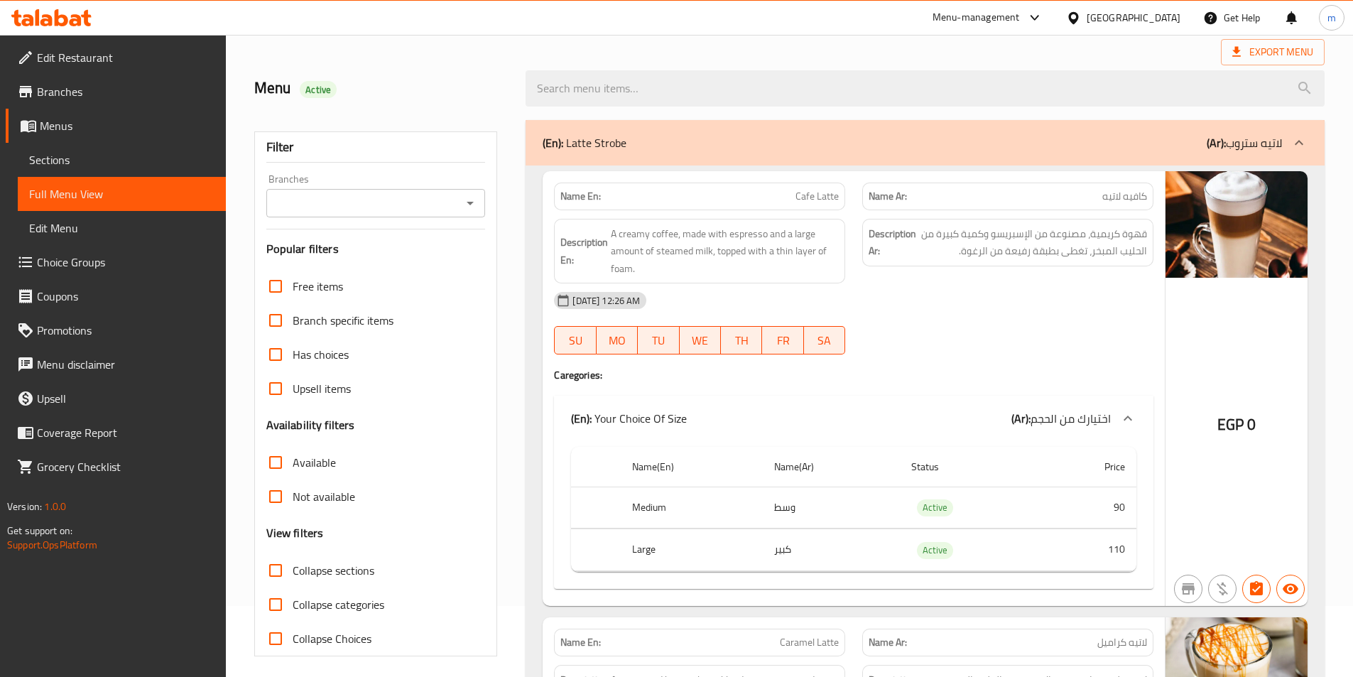
click at [947, 349] on div at bounding box center [1008, 354] width 308 height 17
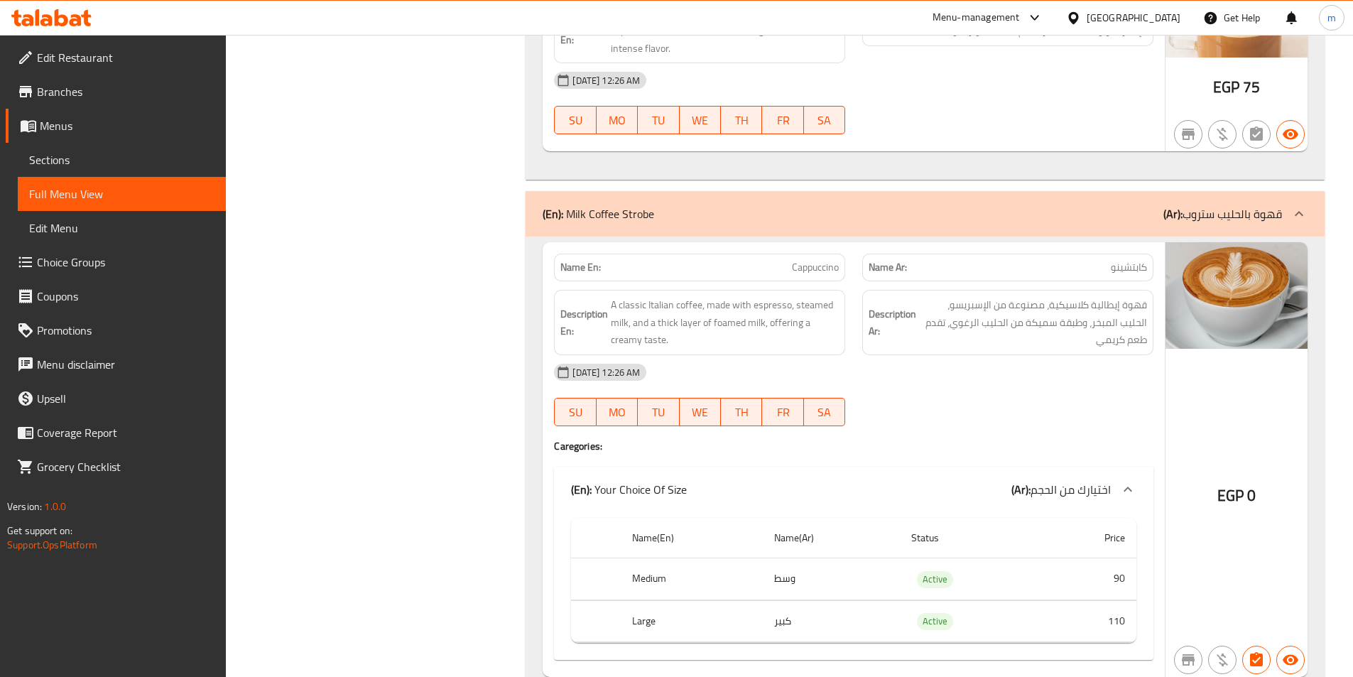
scroll to position [9115, 0]
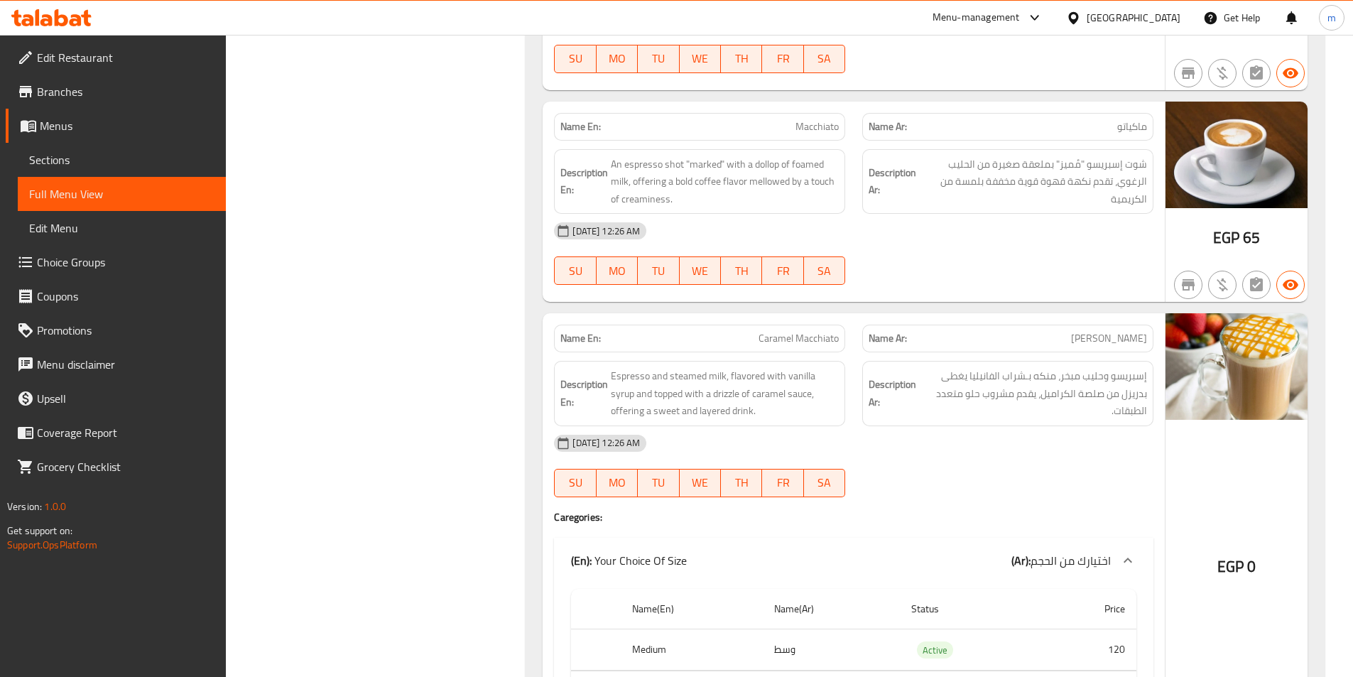
click at [920, 547] on div "(En): Your Choice Of Size (Ar): اختيارك من الحجم" at bounding box center [853, 560] width 599 height 45
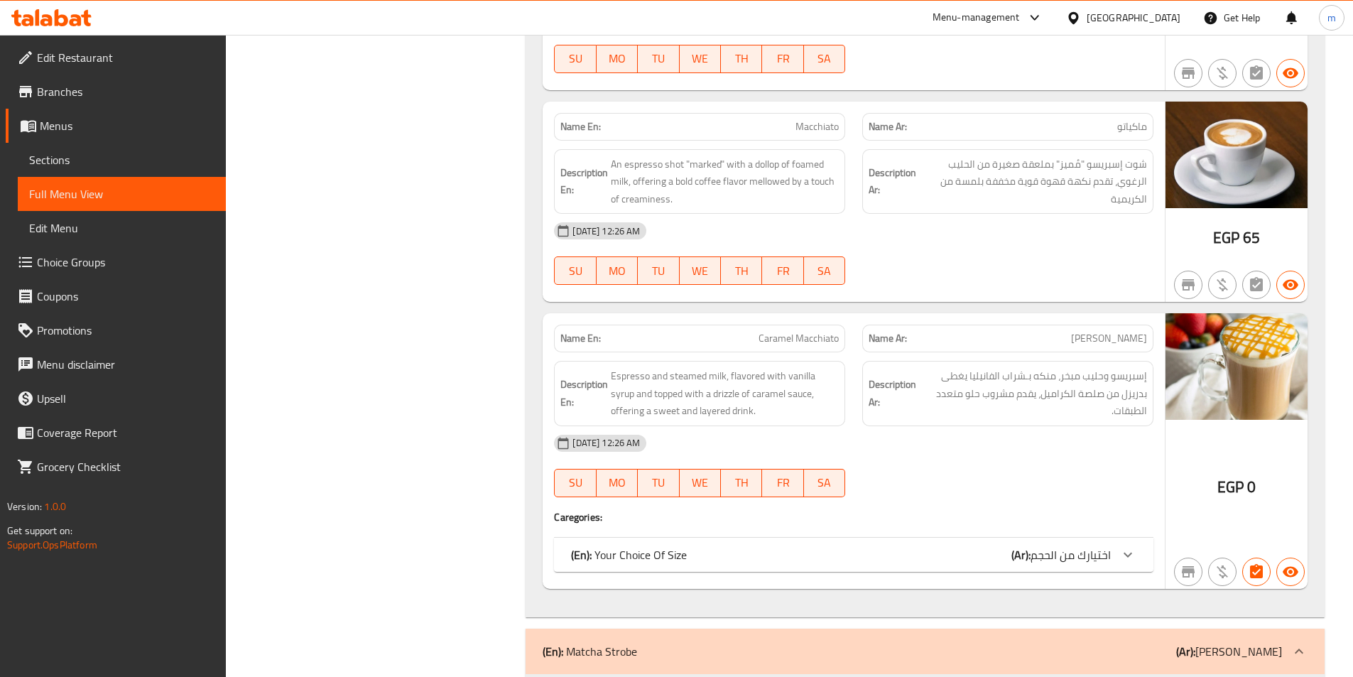
scroll to position [9186, 0]
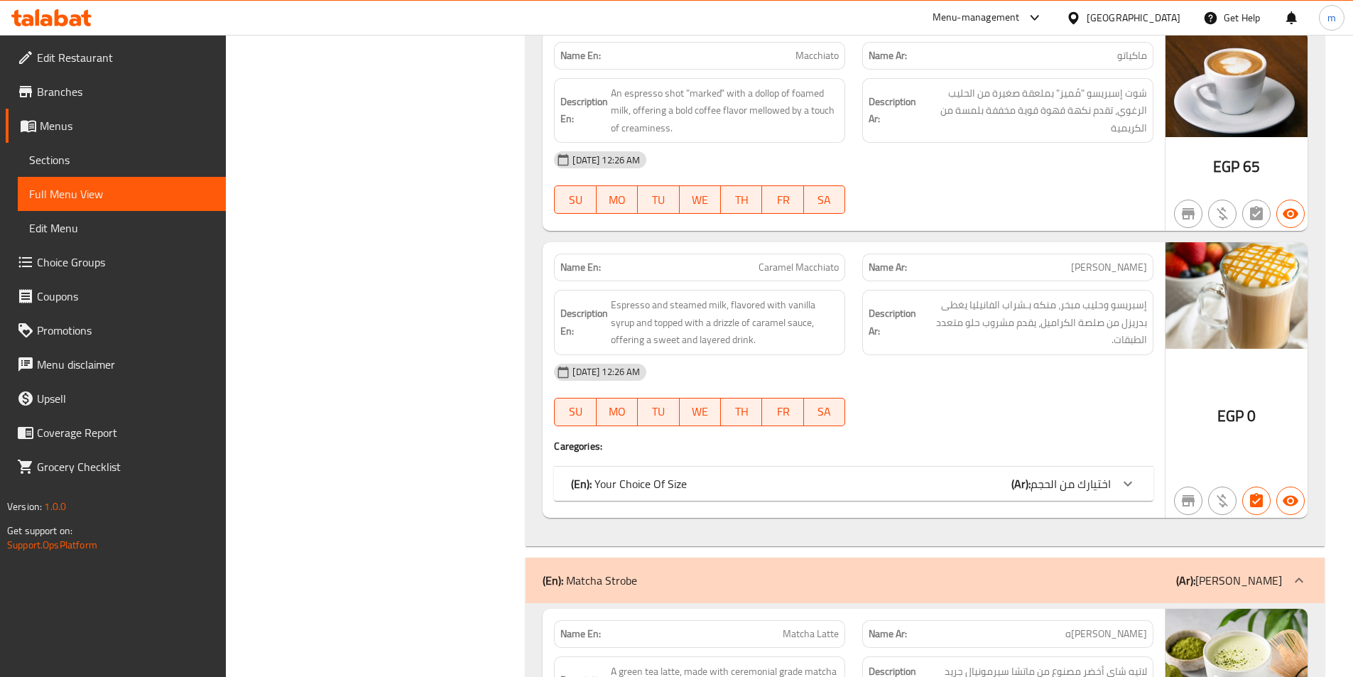
click at [1023, 492] on b "(Ar):" at bounding box center [1020, 483] width 19 height 21
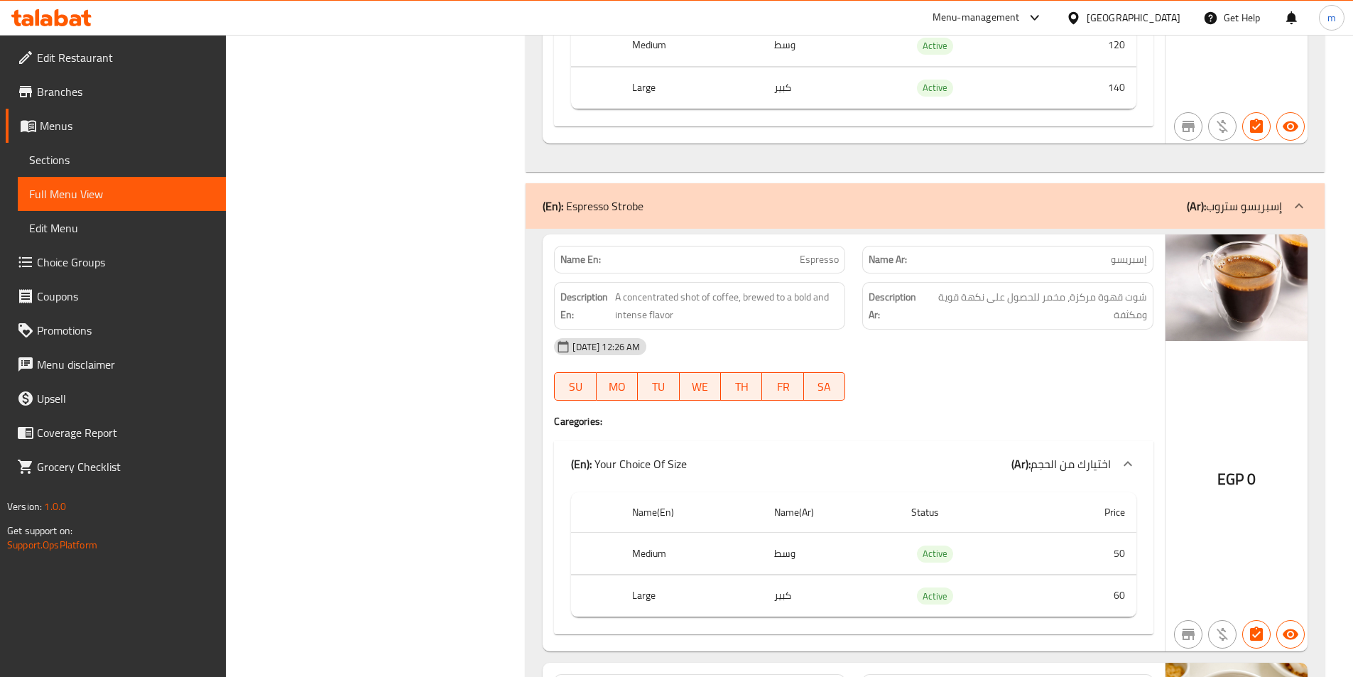
scroll to position [0, 0]
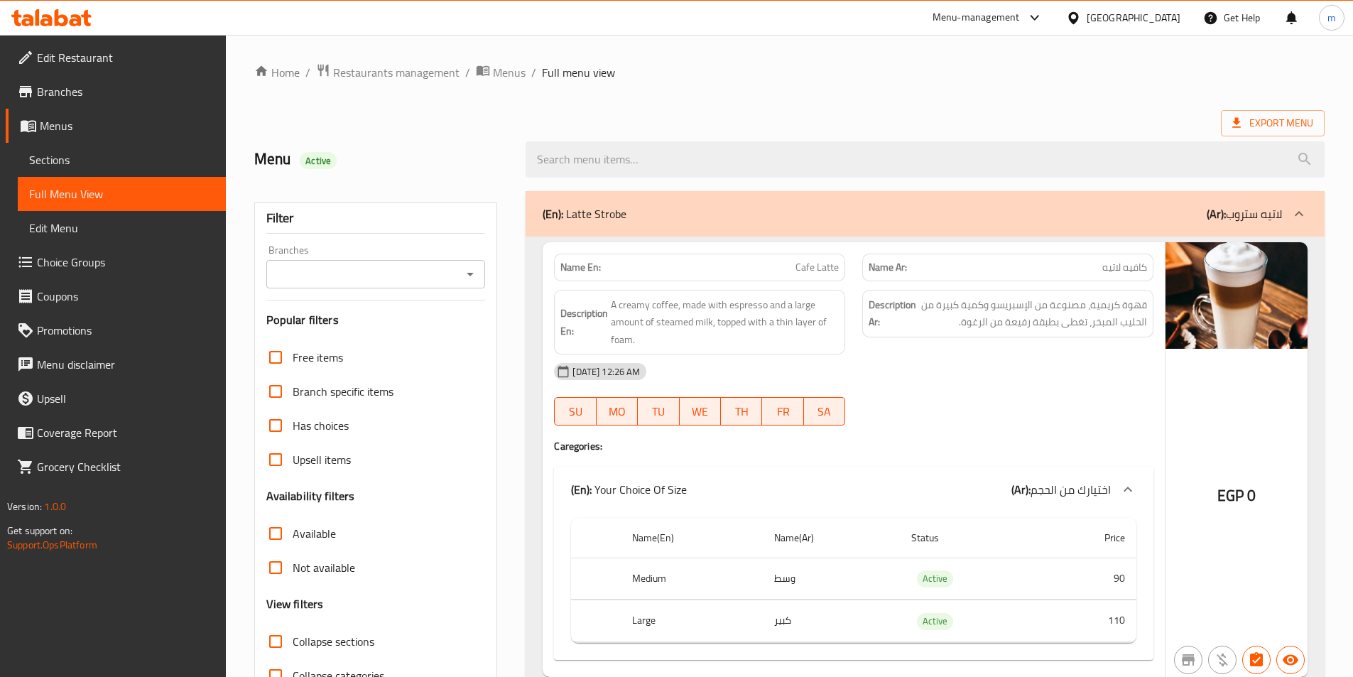
click at [501, 180] on div "Menu Active" at bounding box center [382, 159] width 272 height 63
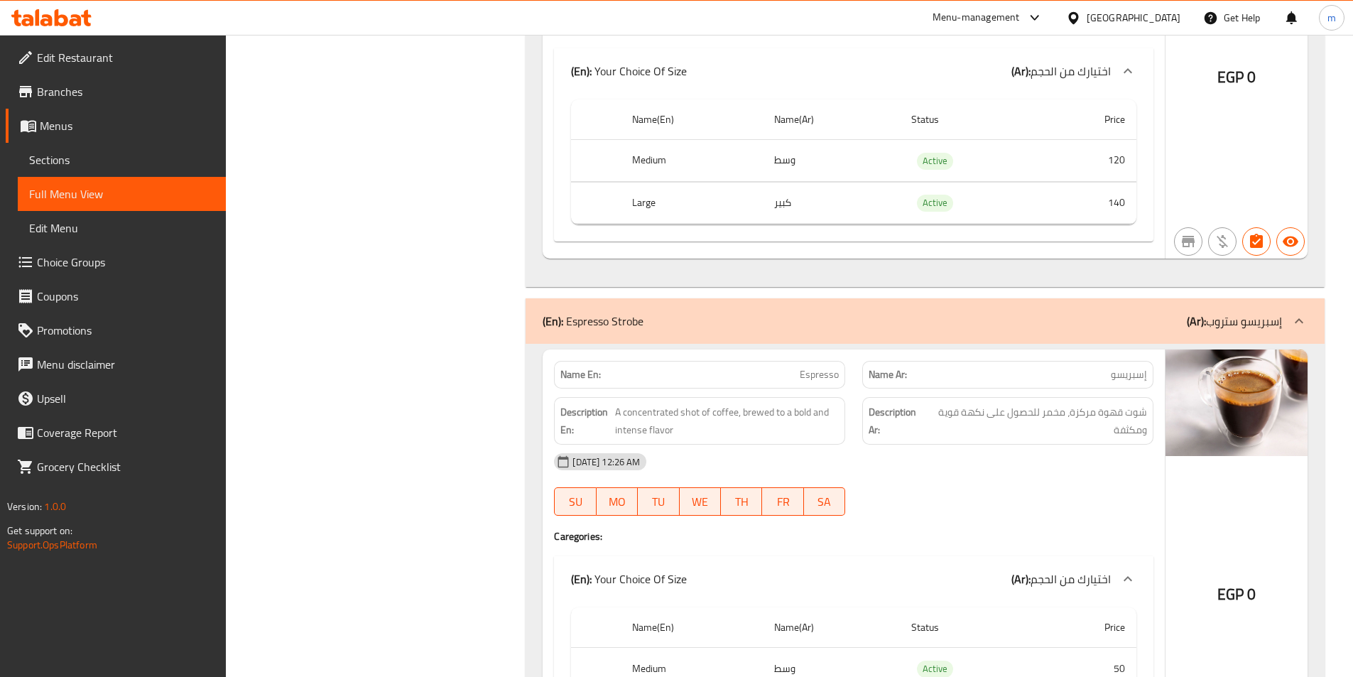
scroll to position [7172, 0]
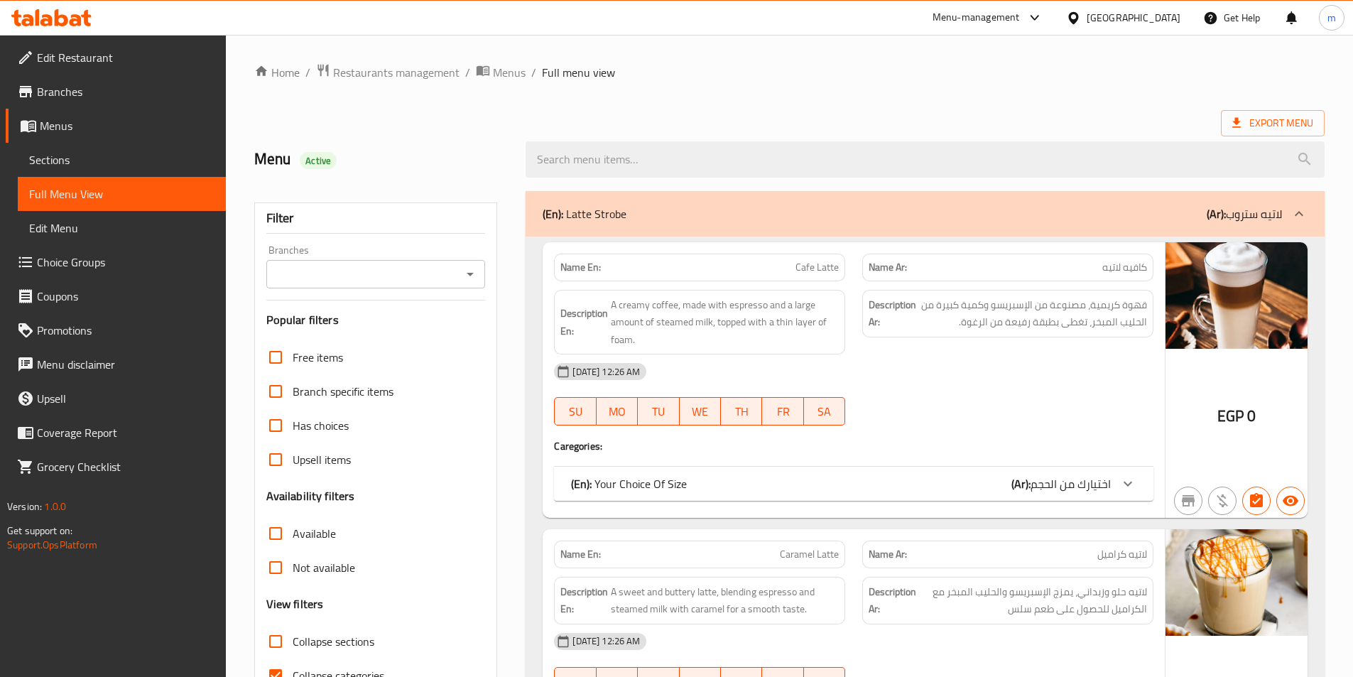
scroll to position [142, 0]
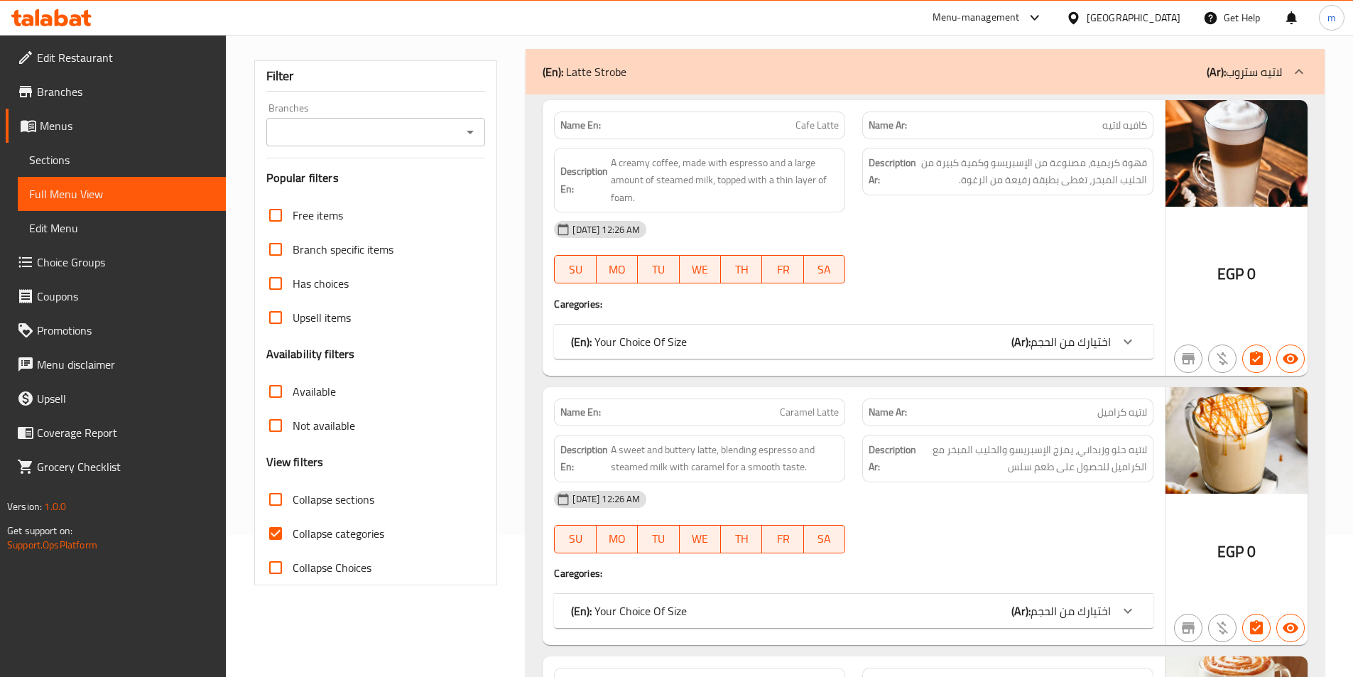
click at [332, 530] on span "Collapse categories" at bounding box center [339, 533] width 92 height 17
click at [293, 530] on input "Collapse categories" at bounding box center [275, 533] width 34 height 34
checkbox input "false"
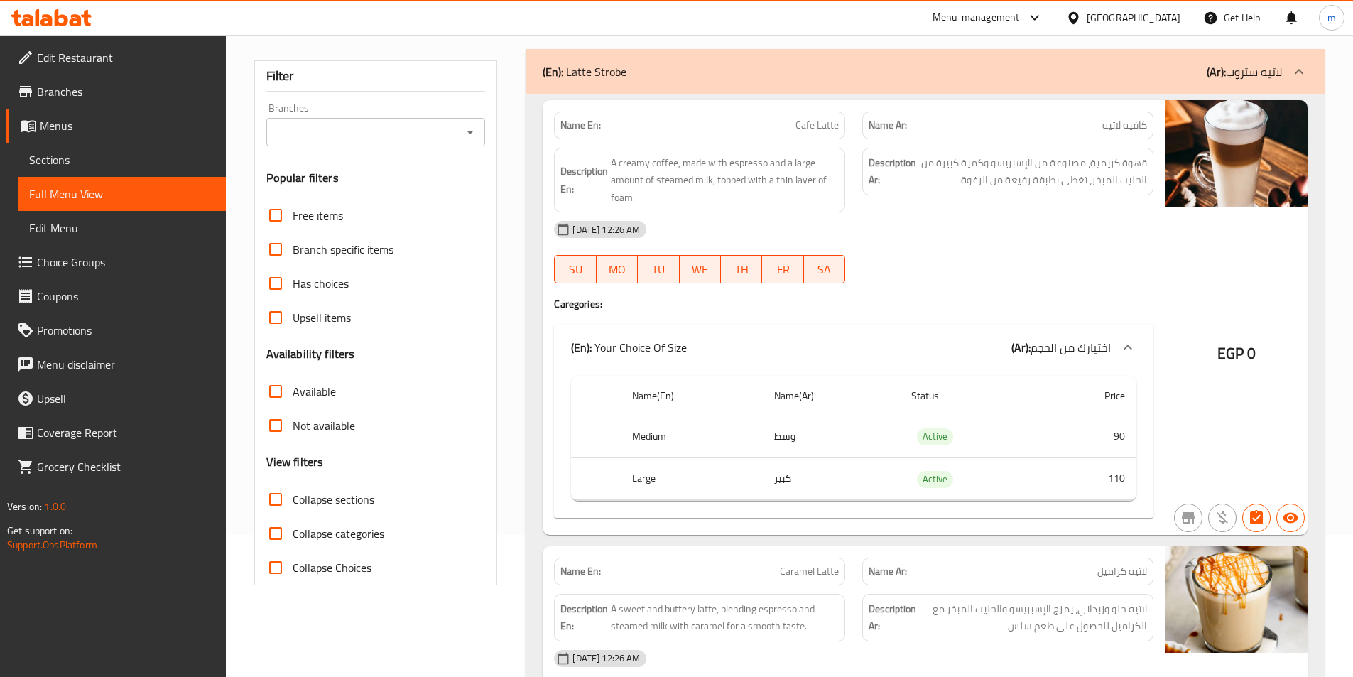
click at [80, 163] on span "Sections" at bounding box center [121, 159] width 185 height 17
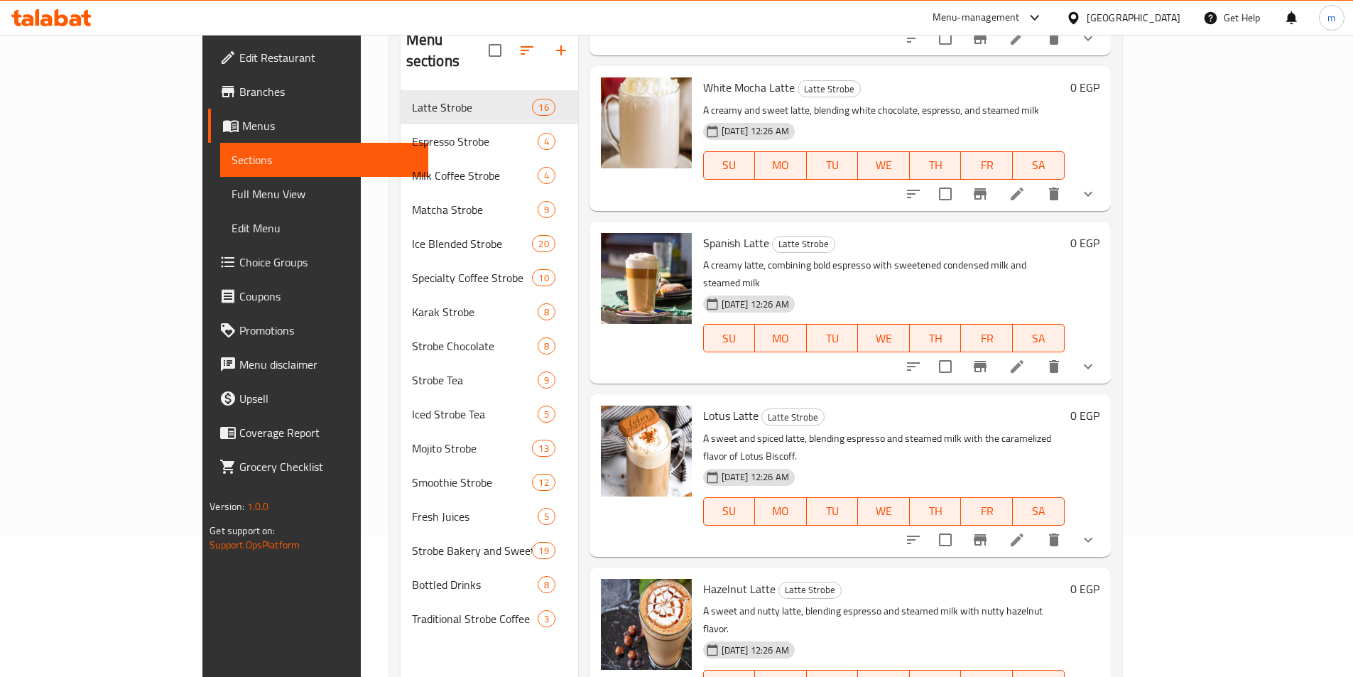
scroll to position [852, 0]
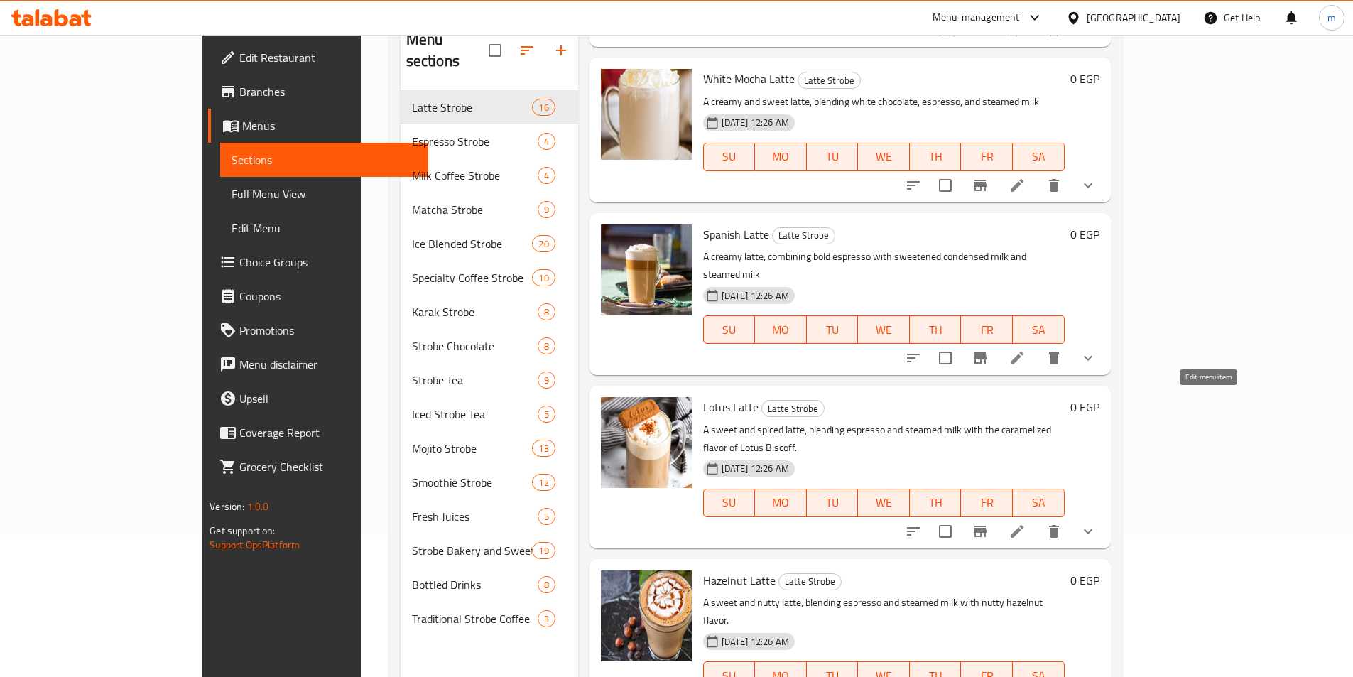
click at [1025, 523] on icon at bounding box center [1016, 531] width 17 height 17
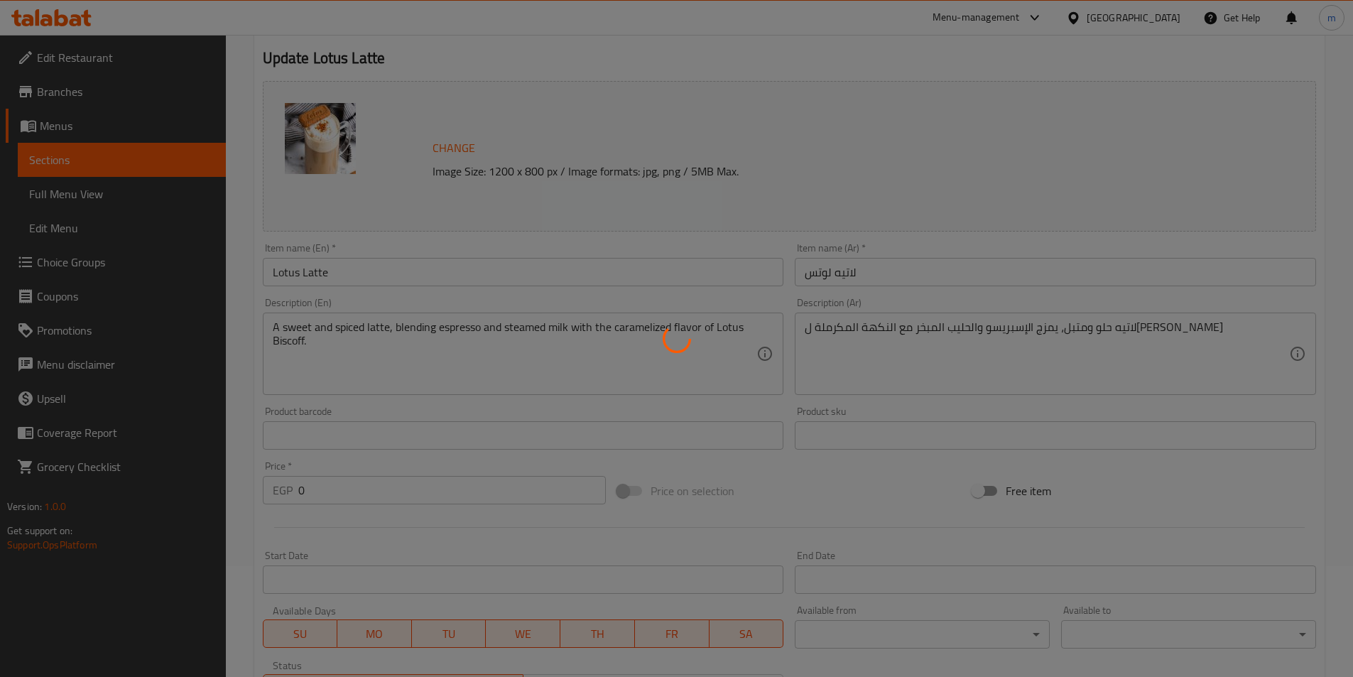
scroll to position [142, 0]
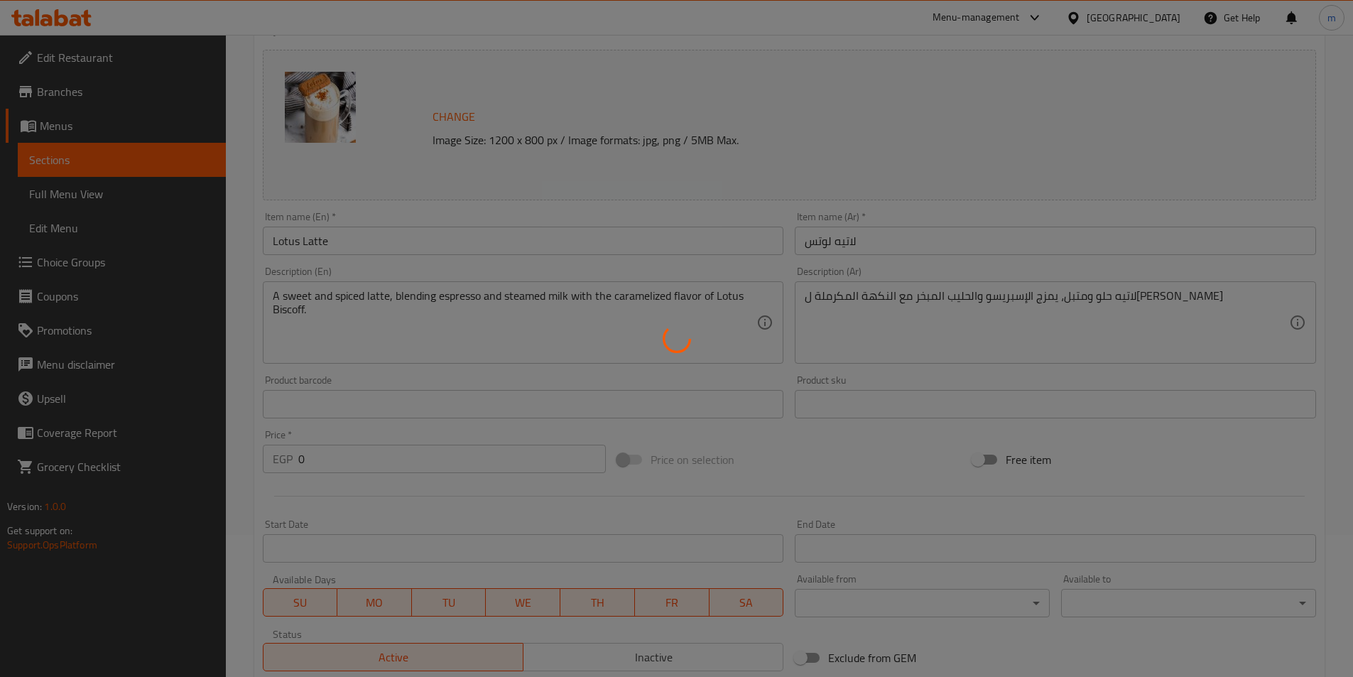
type input "اختيارك من الحجم"
type input "1"
type input "اختيارك من الحجم"
type input "1"
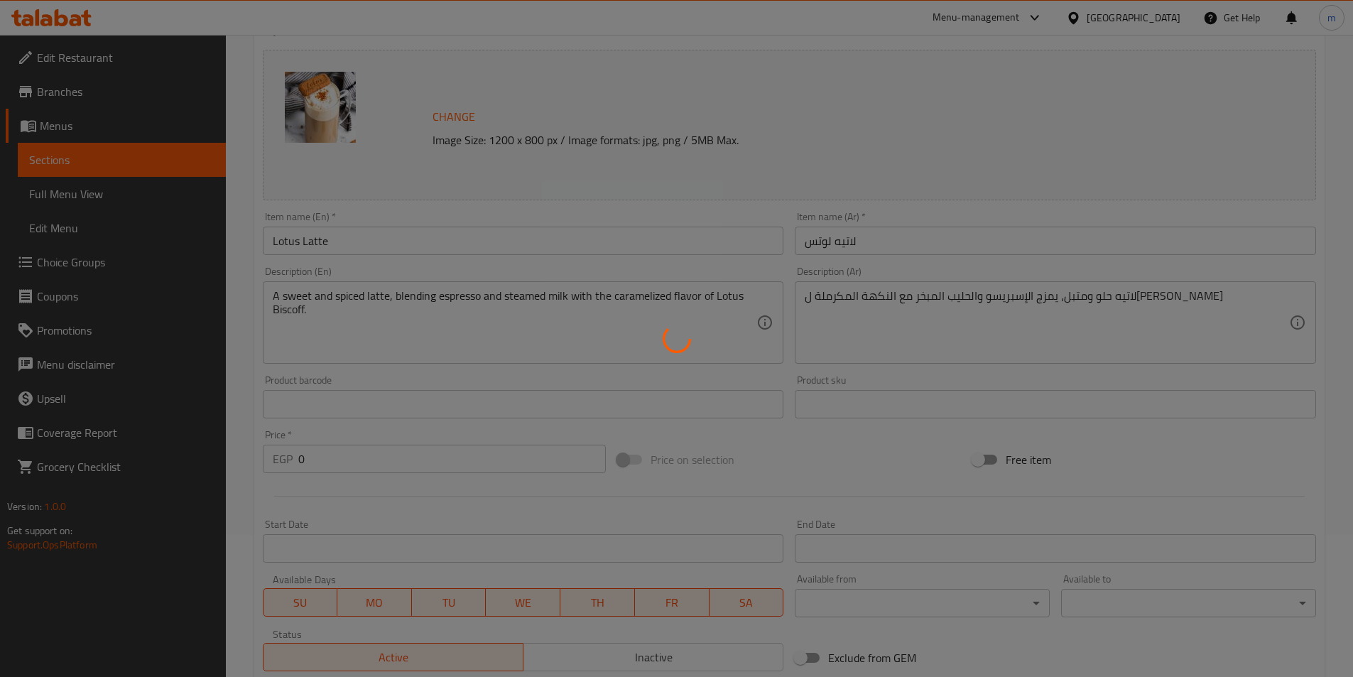
type input "1"
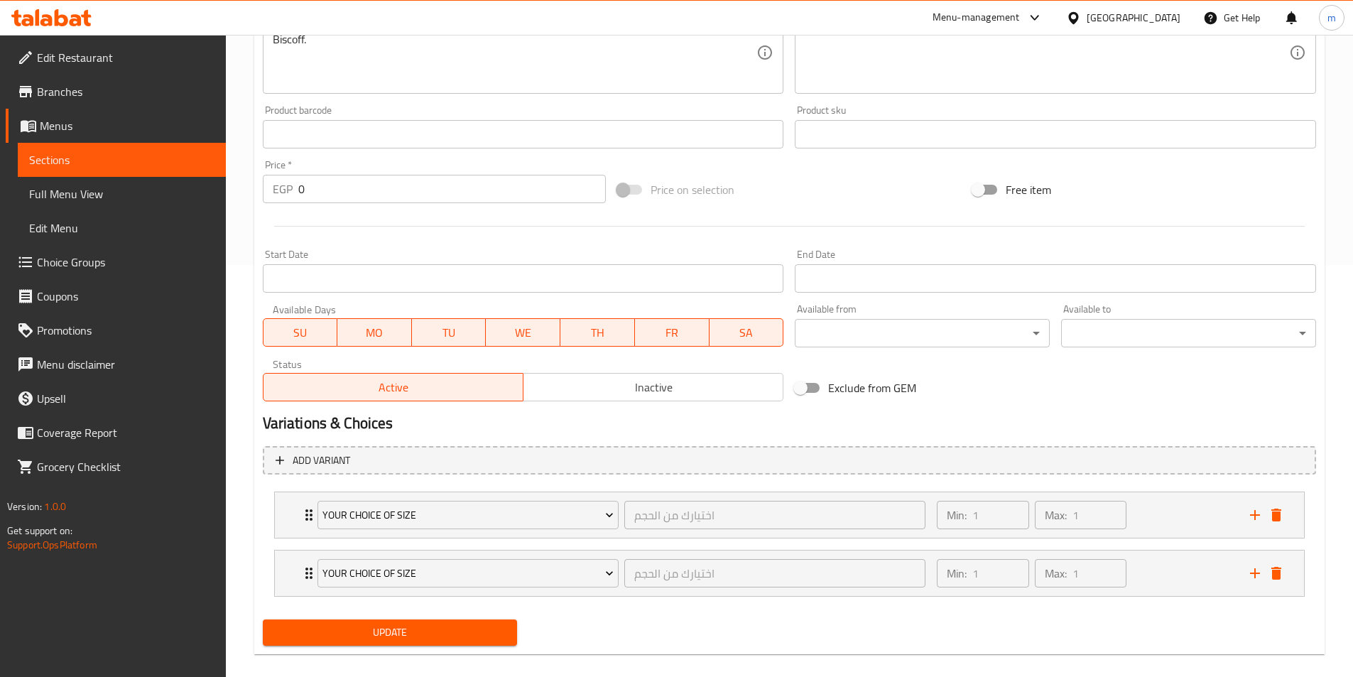
scroll to position [429, 0]
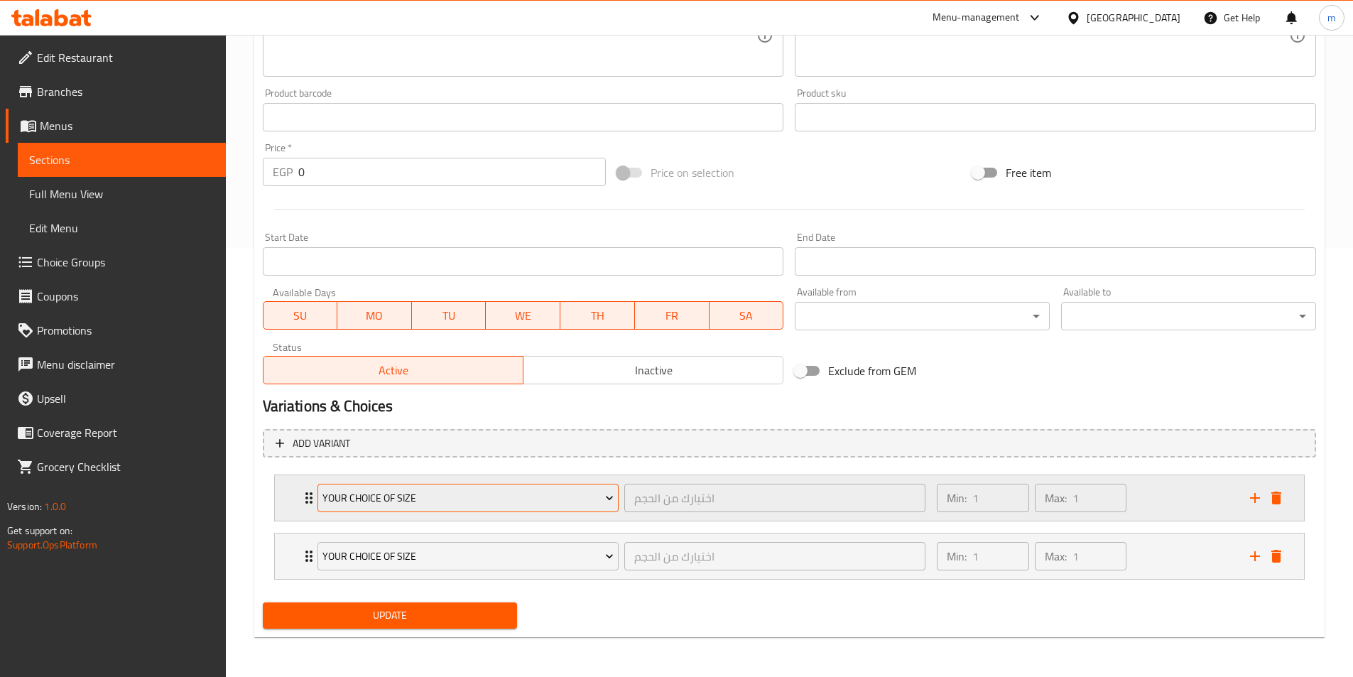
click at [616, 496] on icon "Expand" at bounding box center [609, 498] width 14 height 14
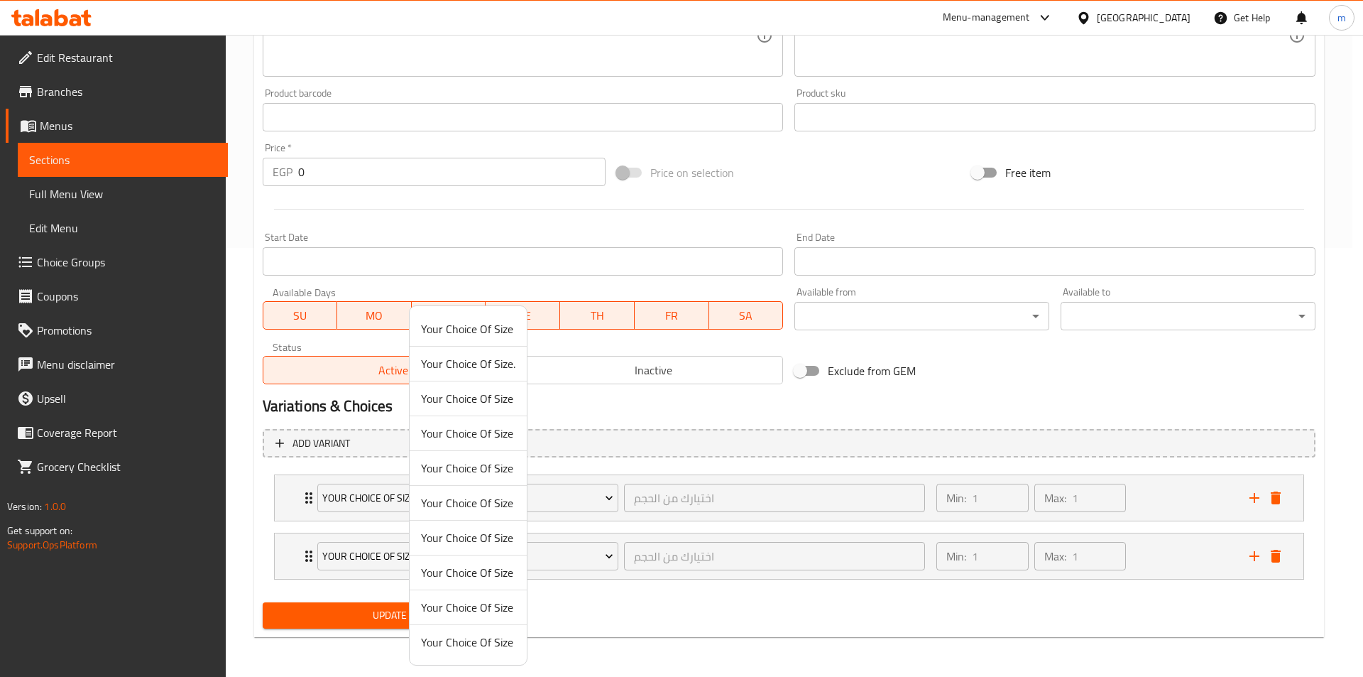
click at [630, 489] on div at bounding box center [681, 338] width 1363 height 677
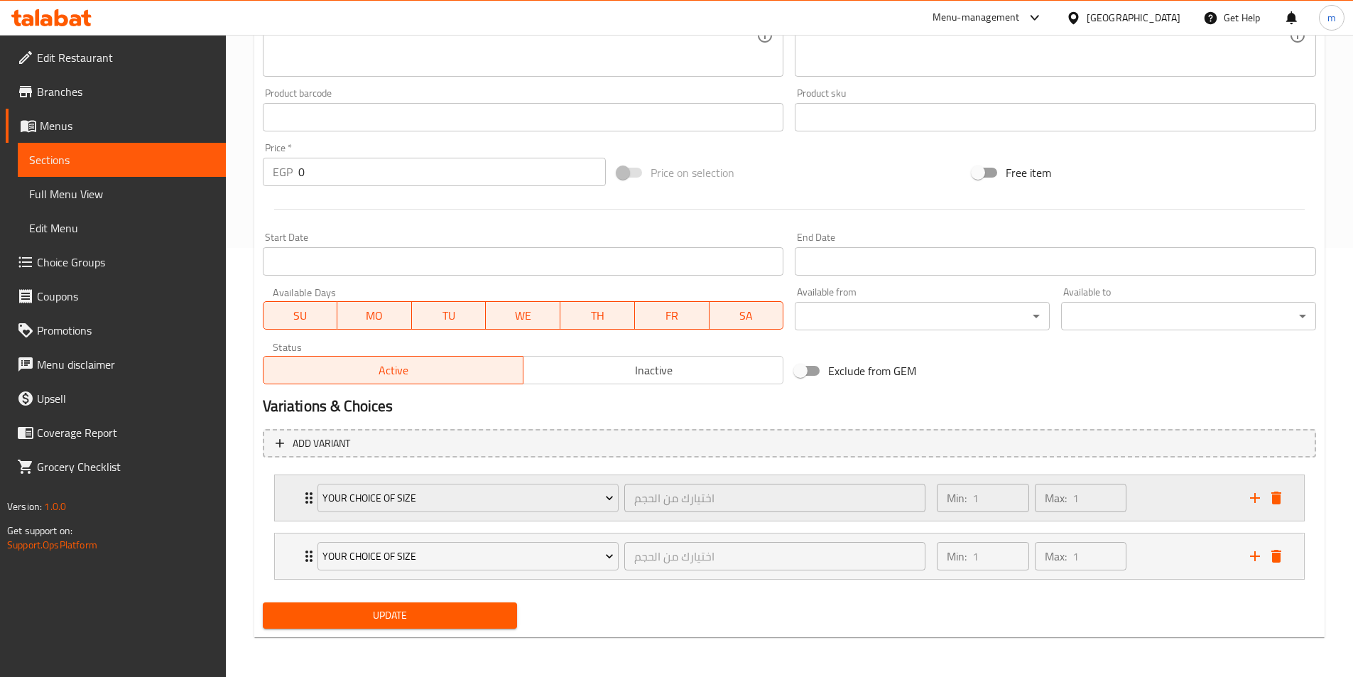
click at [1179, 496] on div "Min: 1 ​ Max: 1 ​" at bounding box center [1084, 497] width 312 height 45
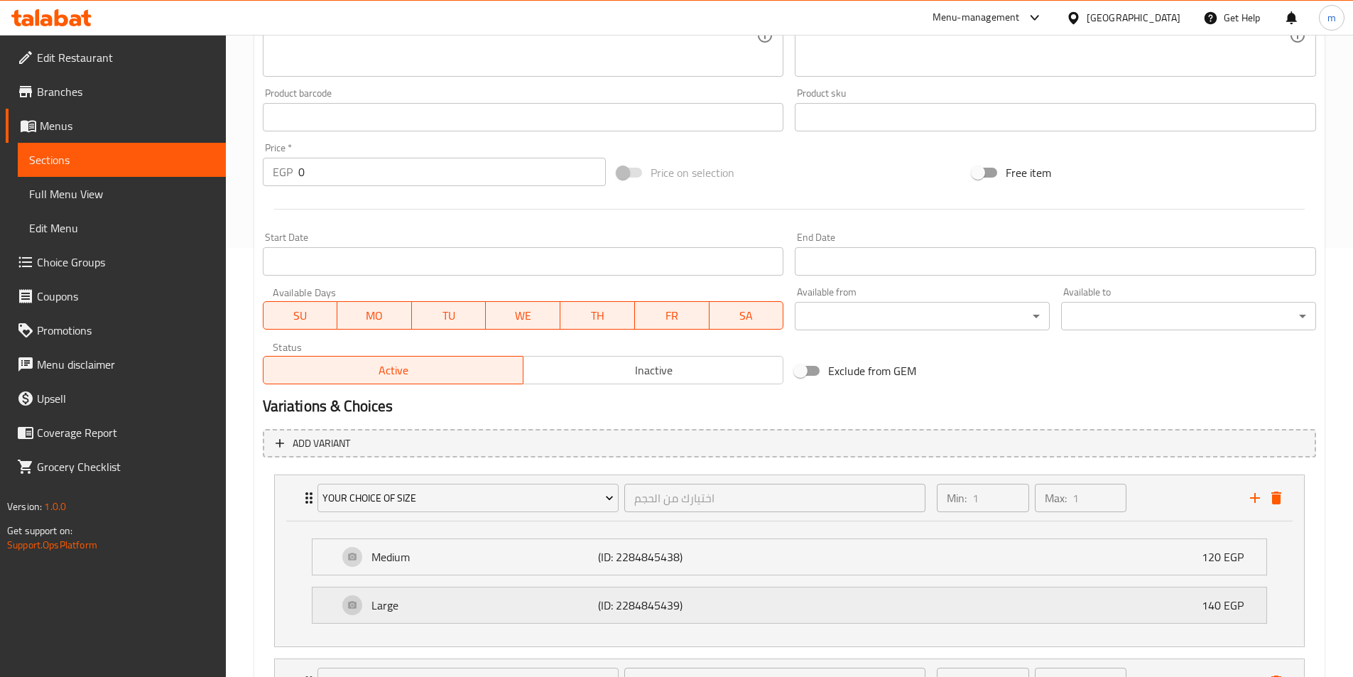
scroll to position [555, 0]
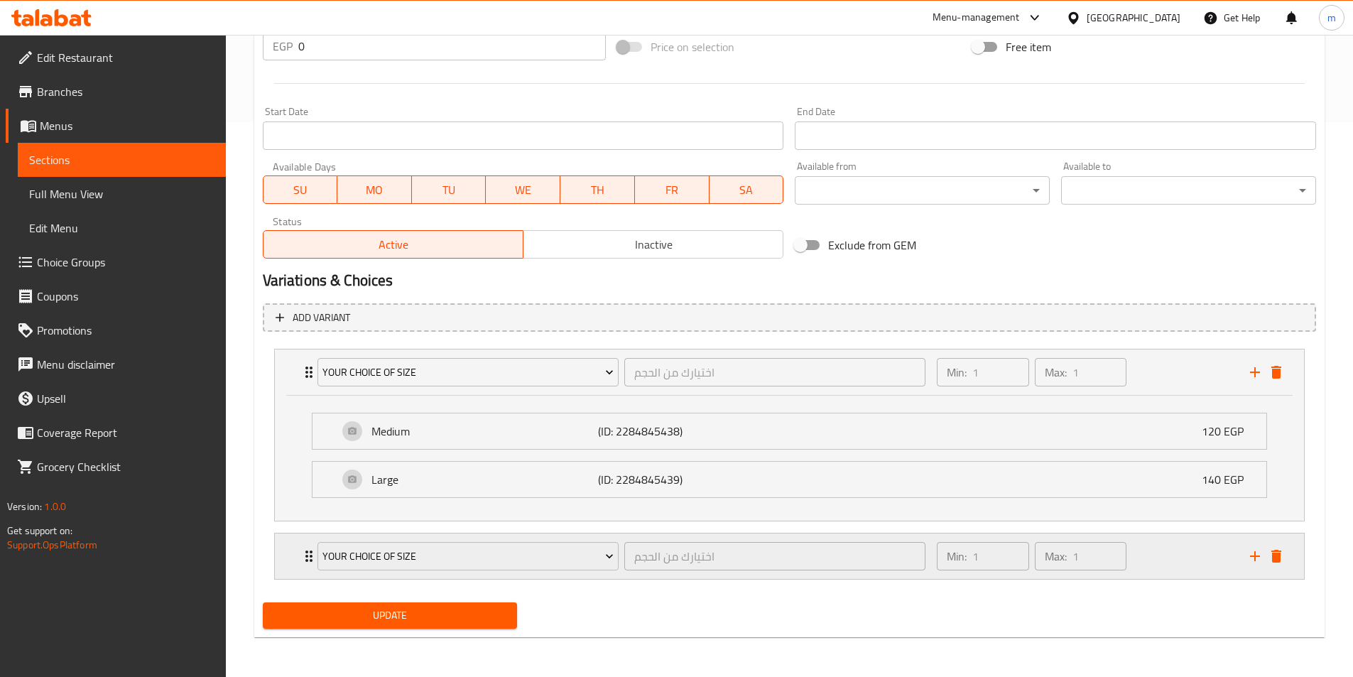
click at [1179, 553] on div "Min: 1 ​ Max: 1 ​" at bounding box center [1084, 555] width 312 height 45
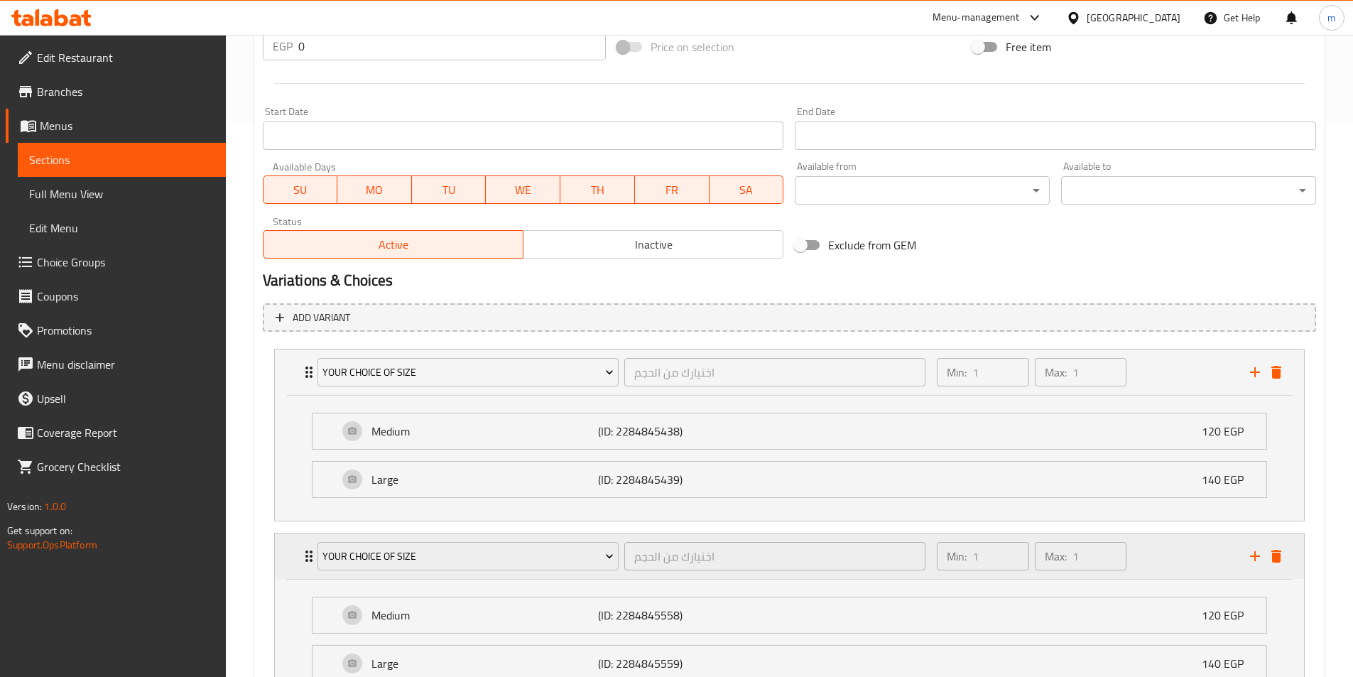
scroll to position [680, 0]
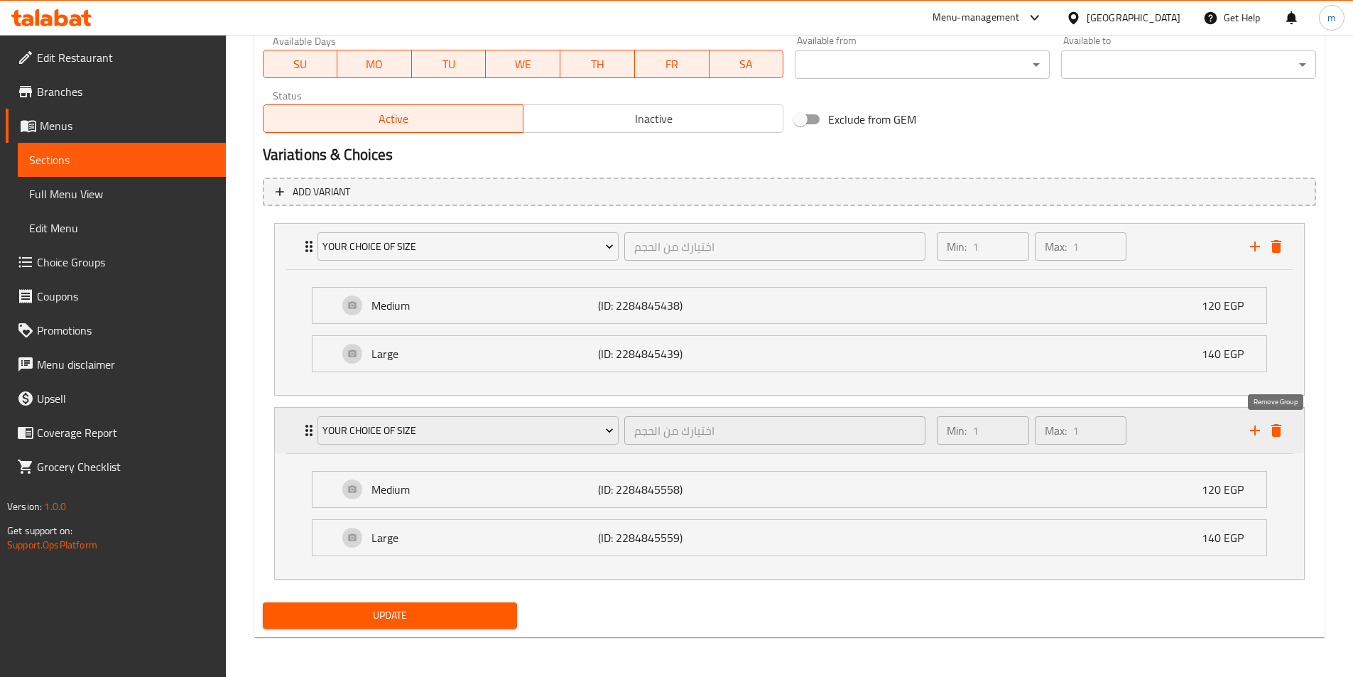
click at [1283, 432] on icon "delete" at bounding box center [1276, 430] width 17 height 17
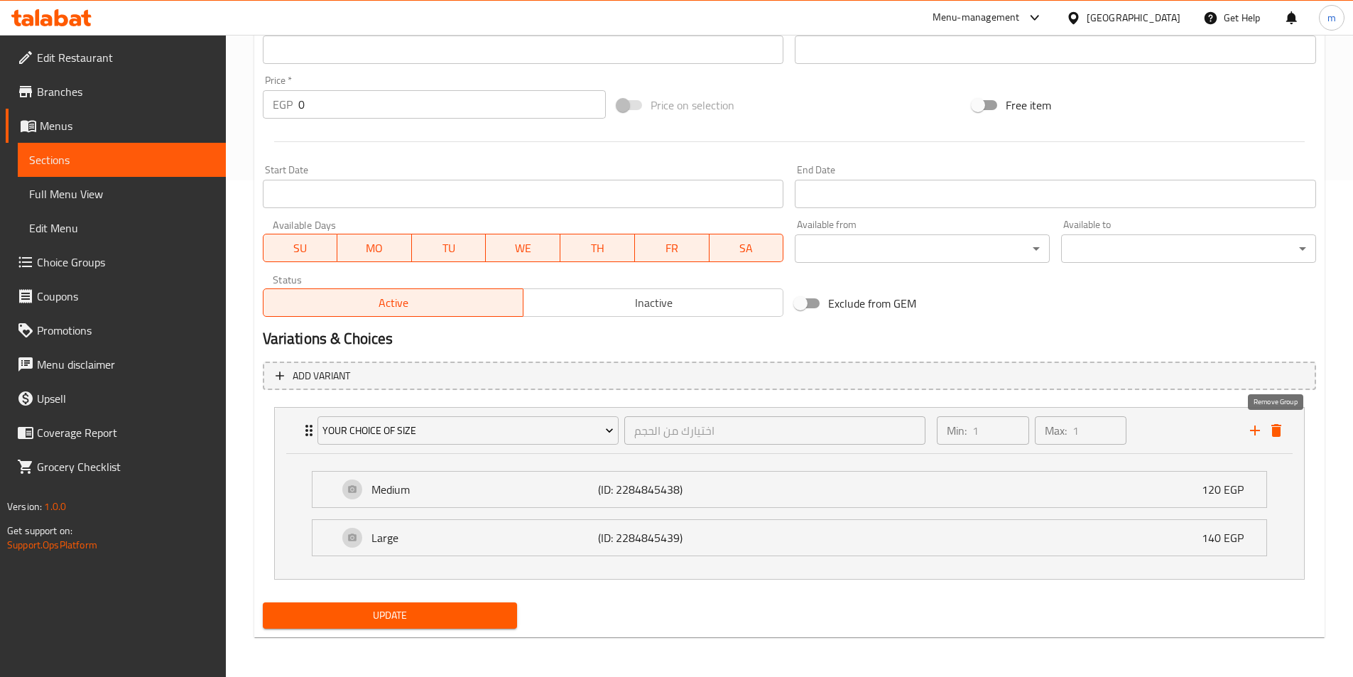
scroll to position [496, 0]
click at [426, 611] on span "Update" at bounding box center [390, 615] width 232 height 18
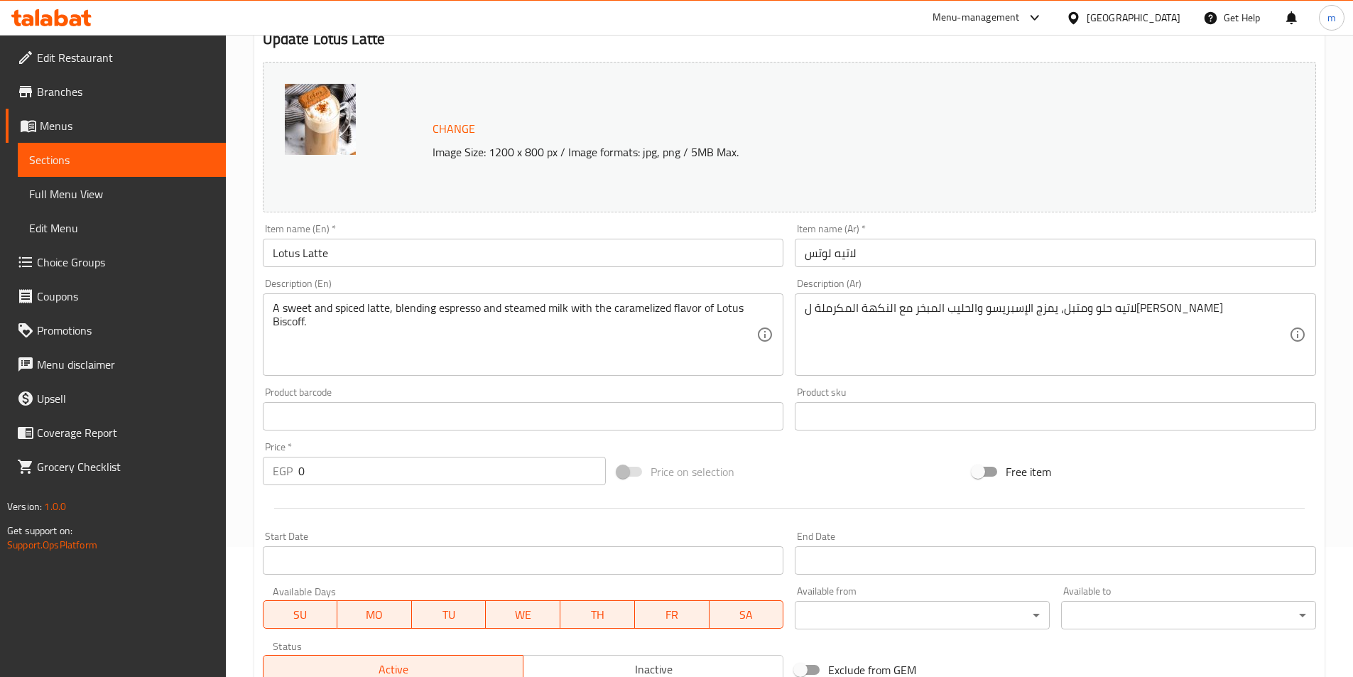
scroll to position [0, 0]
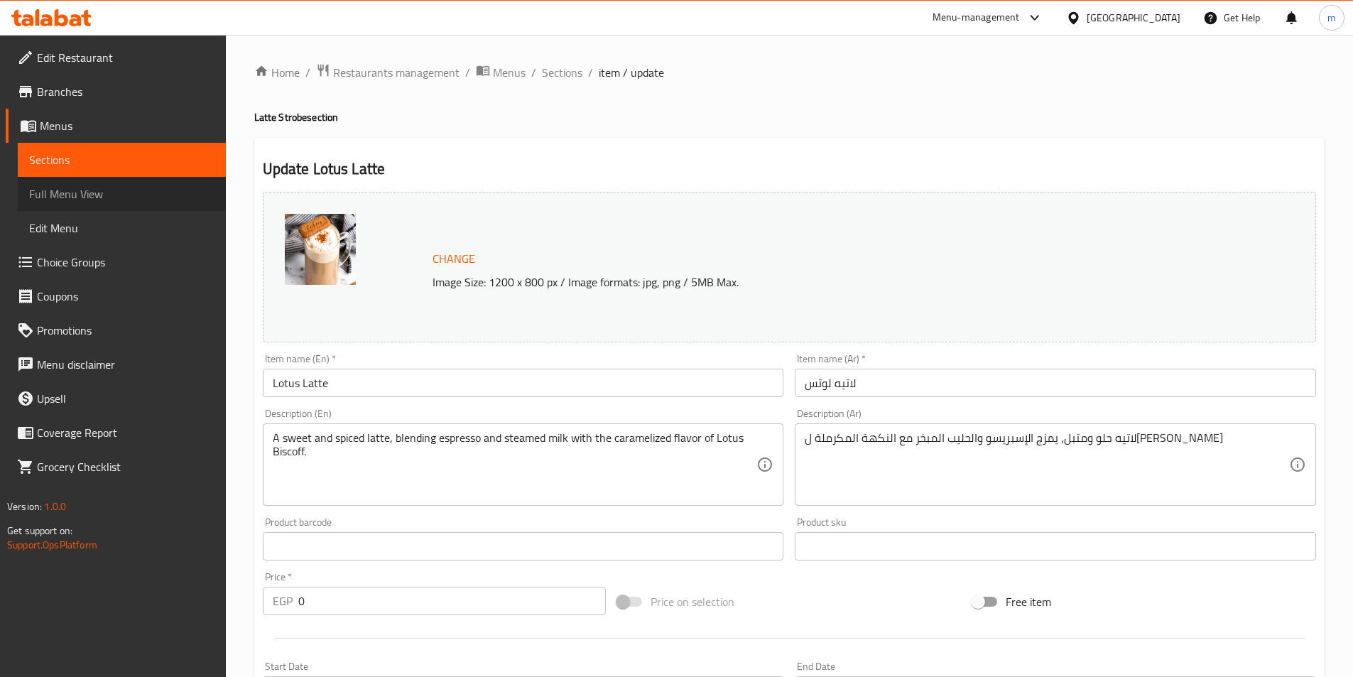
click at [110, 194] on span "Full Menu View" at bounding box center [121, 193] width 185 height 17
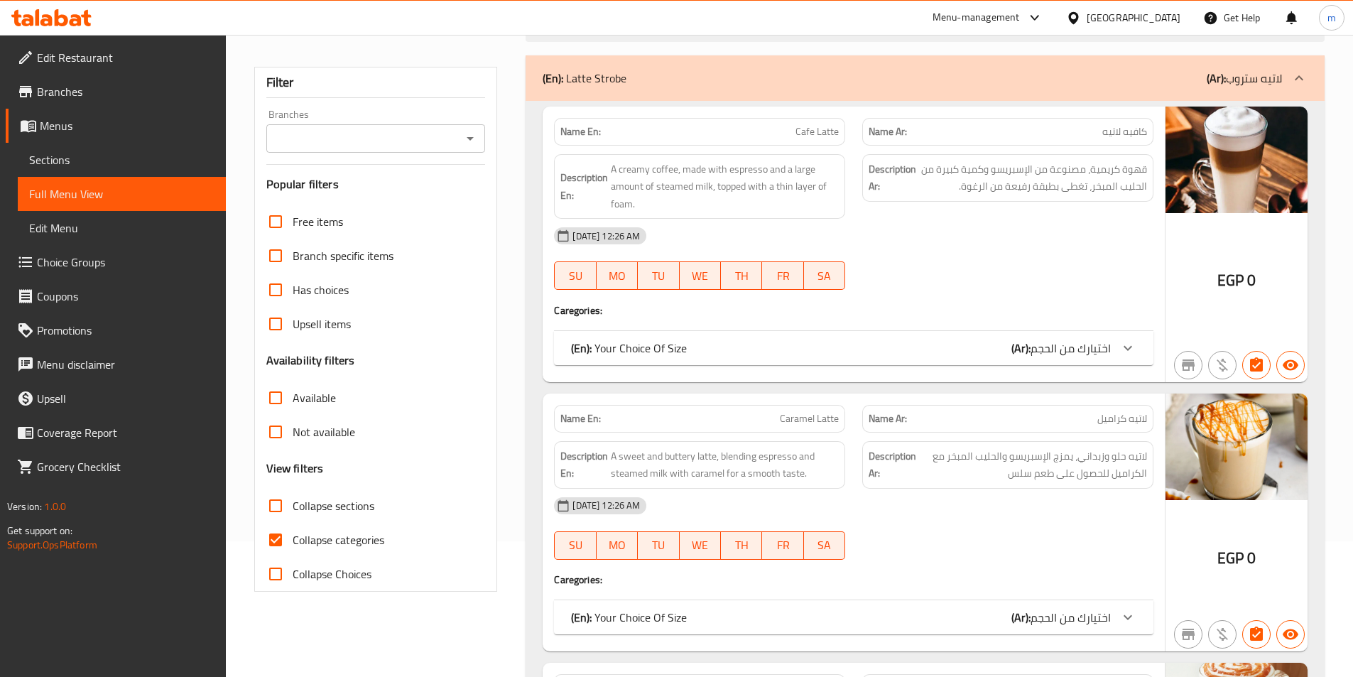
scroll to position [142, 0]
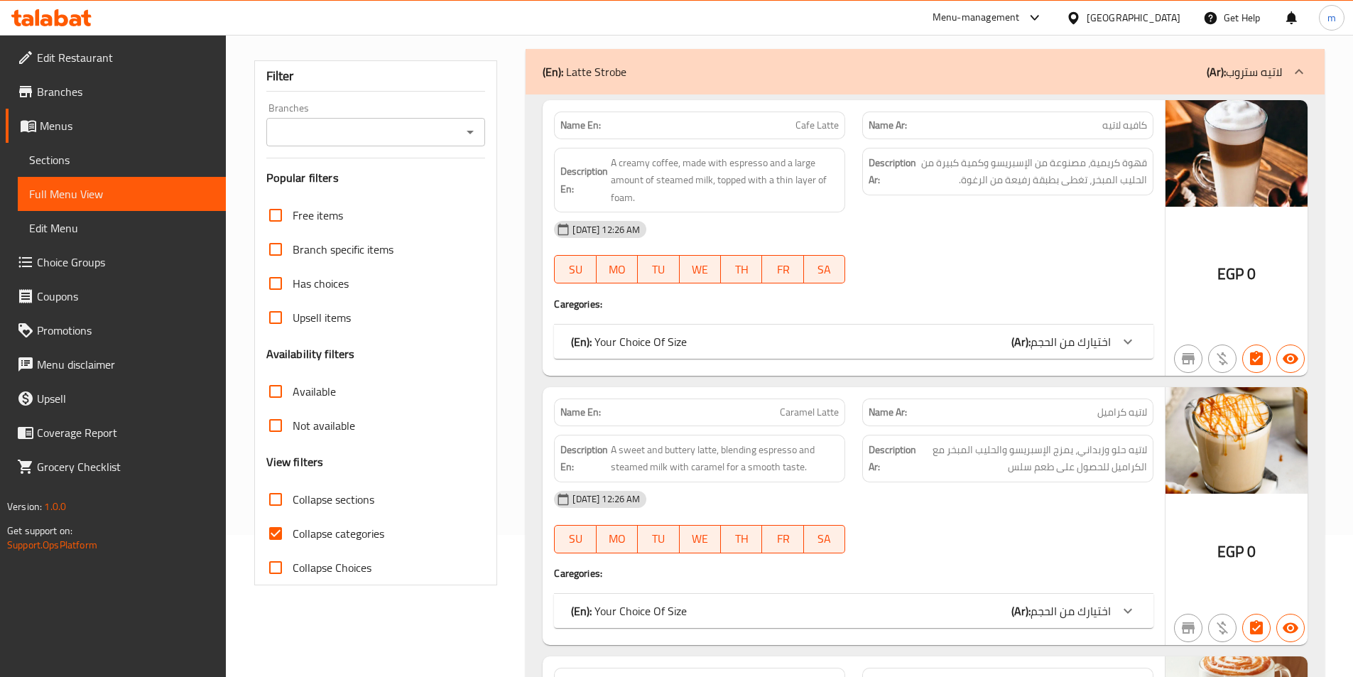
click at [344, 535] on span "Collapse categories" at bounding box center [339, 533] width 92 height 17
click at [293, 535] on input "Collapse categories" at bounding box center [275, 533] width 34 height 34
checkbox input "false"
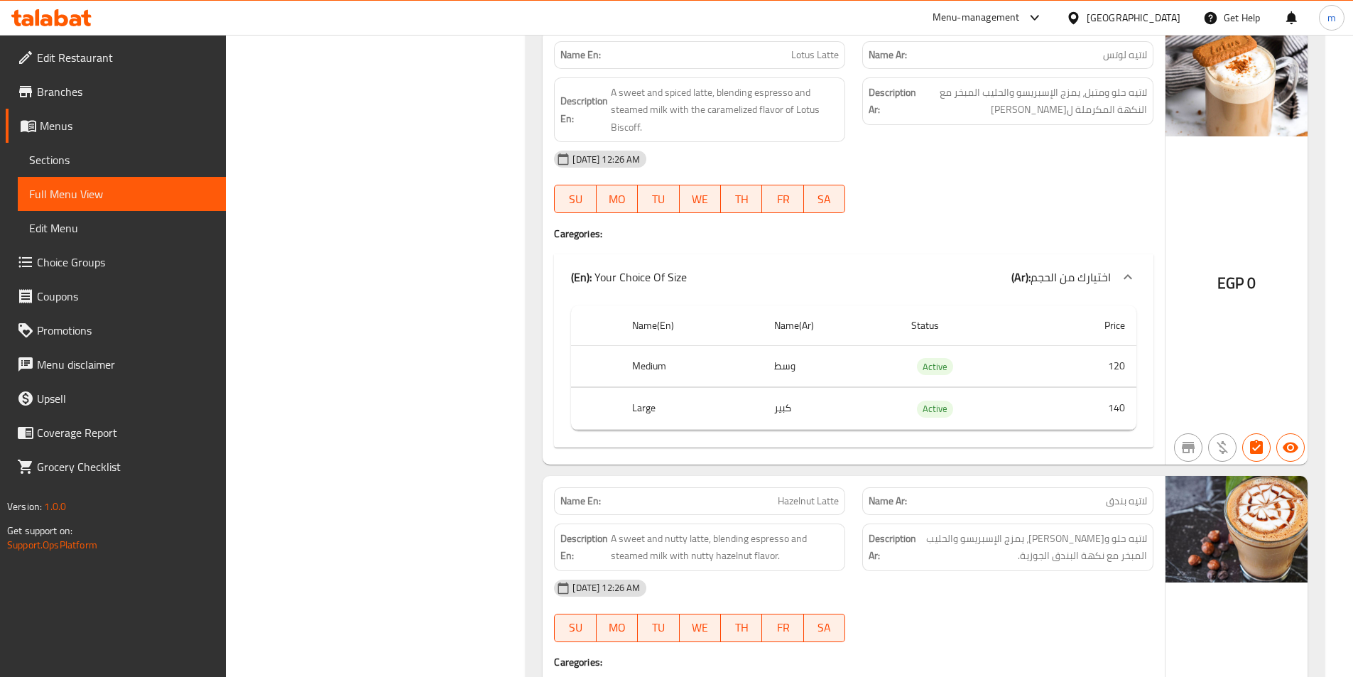
scroll to position [9382, 0]
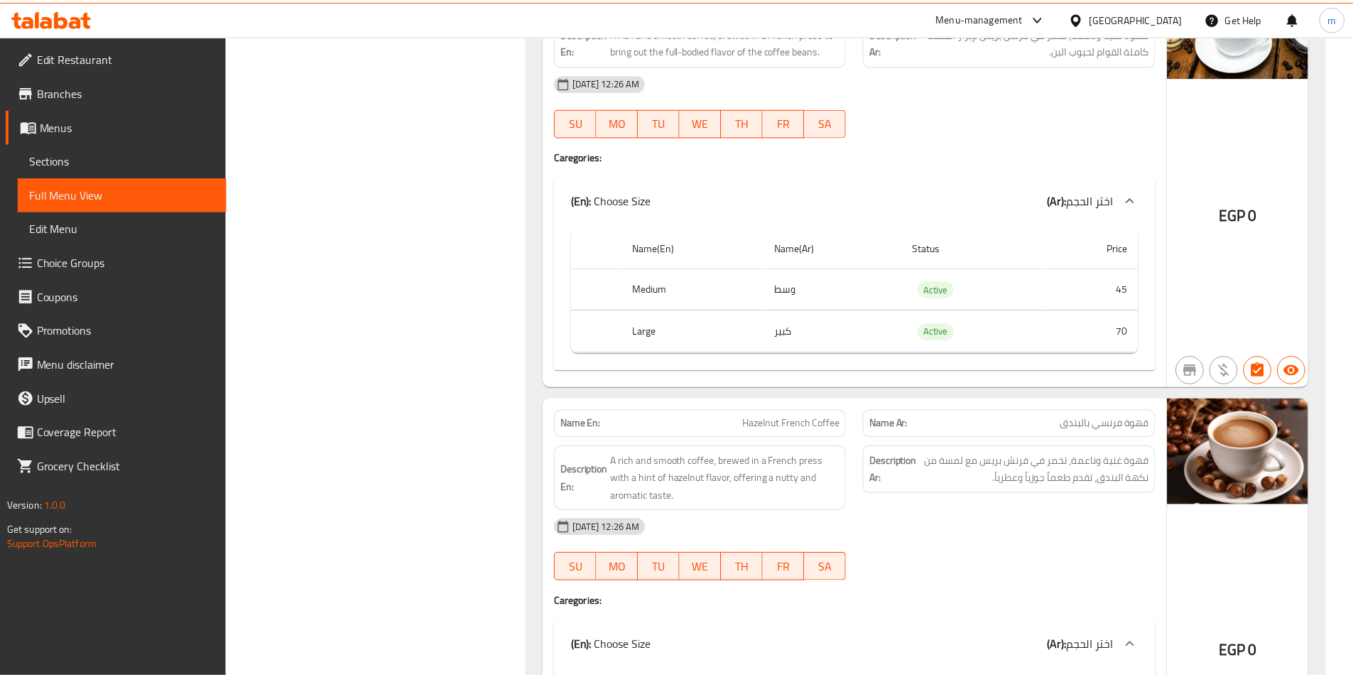
scroll to position [42914, 0]
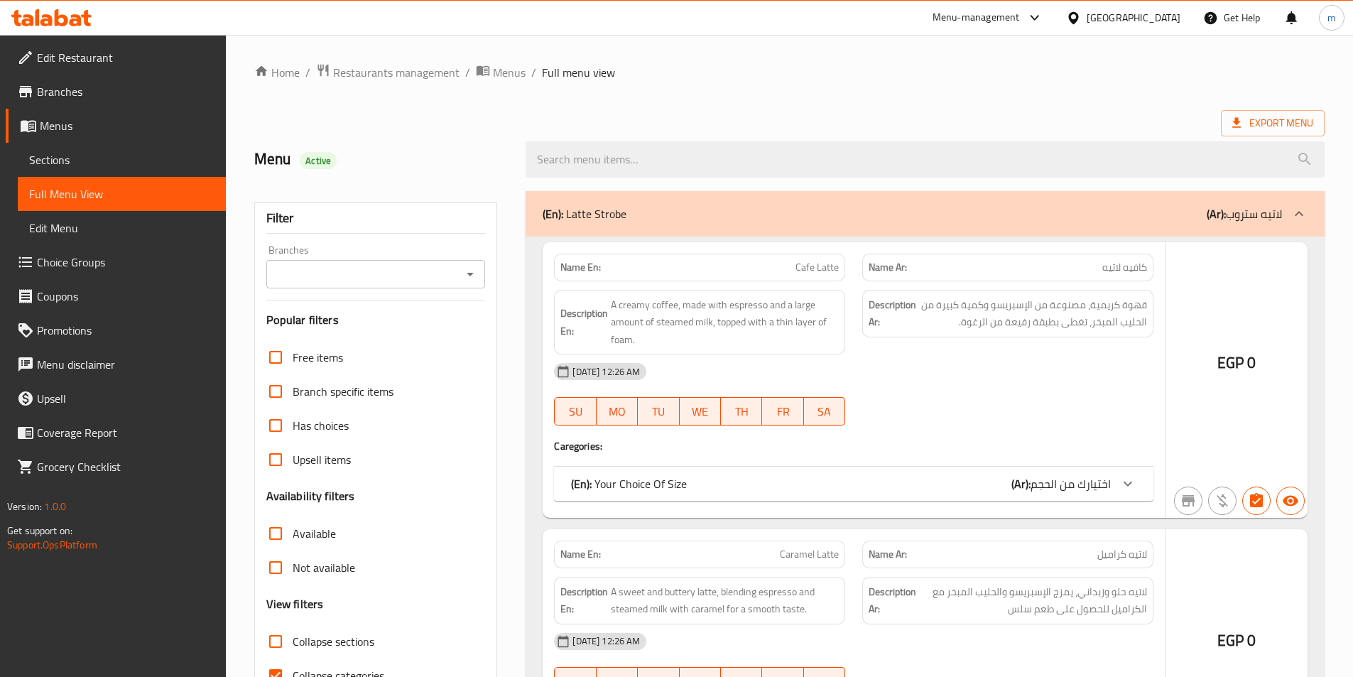
click at [931, 374] on div at bounding box center [676, 338] width 1353 height 677
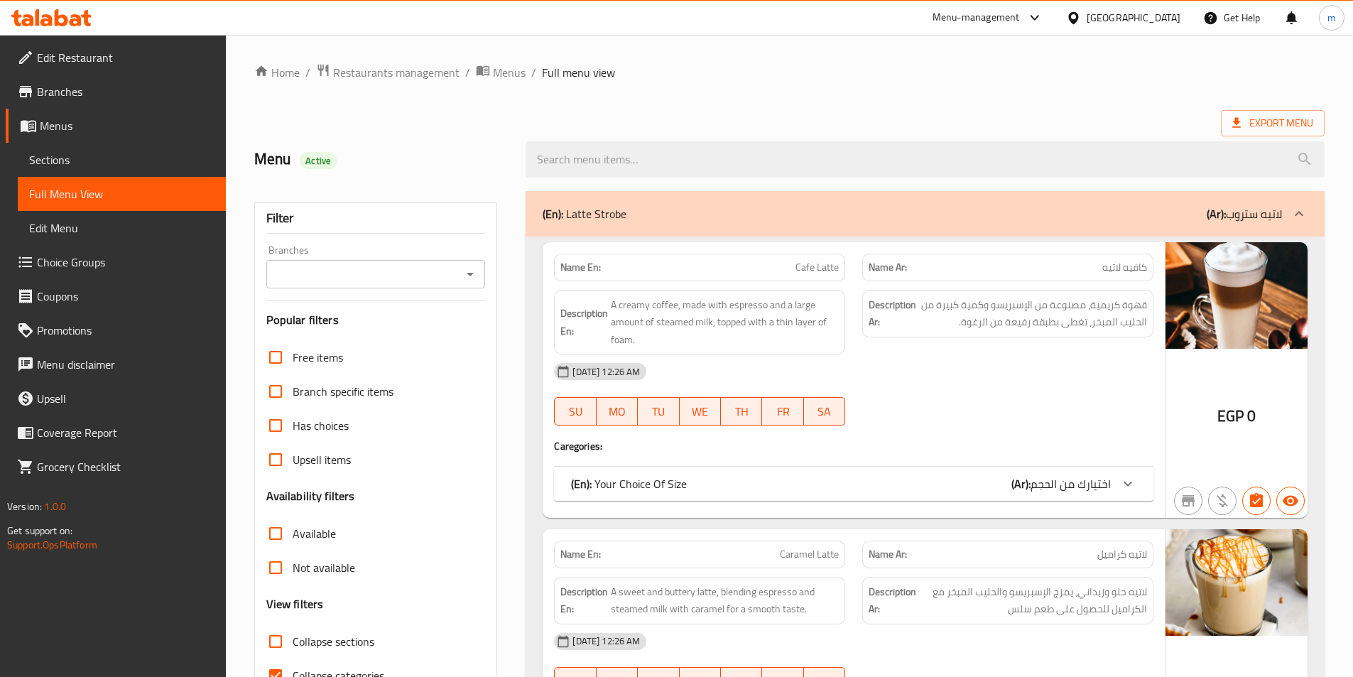
click at [325, 667] on span "Collapse categories" at bounding box center [339, 675] width 92 height 17
click at [293, 658] on input "Collapse categories" at bounding box center [275, 675] width 34 height 34
checkbox input "false"
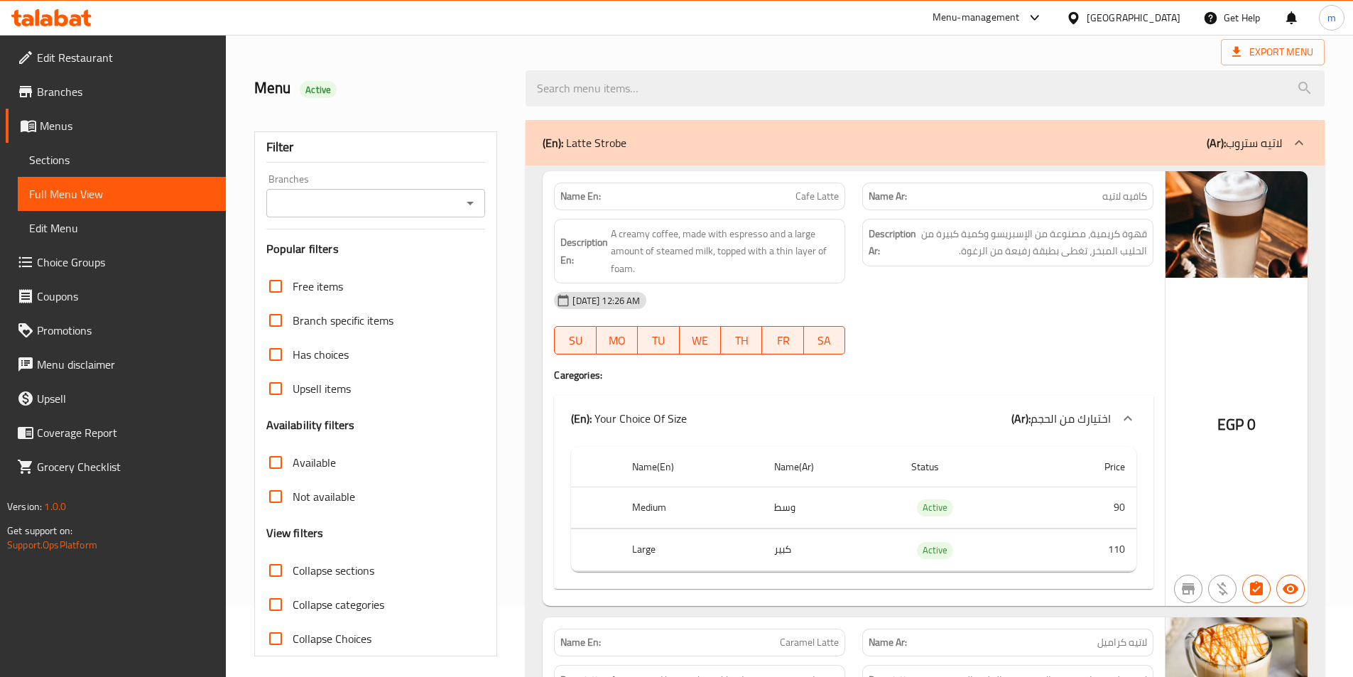
click at [1007, 332] on div "[DATE] 12:26 AM SU MO TU WE TH FR SA" at bounding box center [853, 323] width 616 height 80
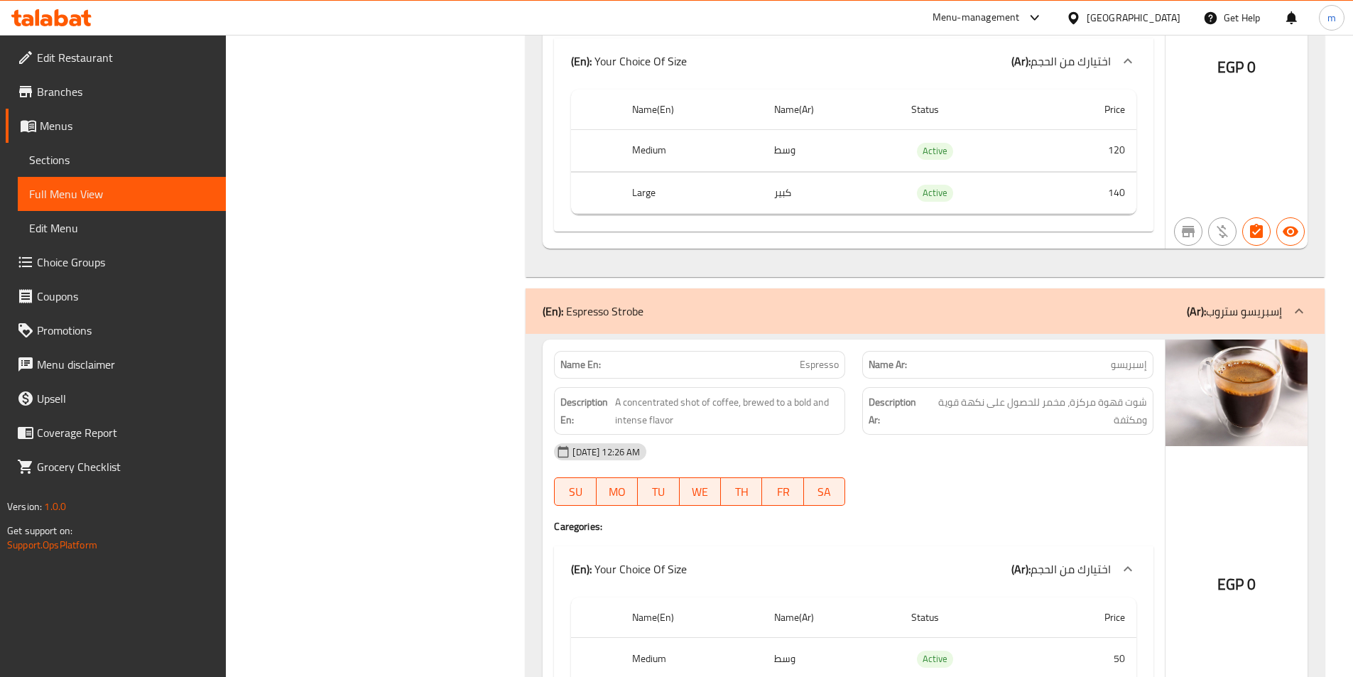
scroll to position [7030, 0]
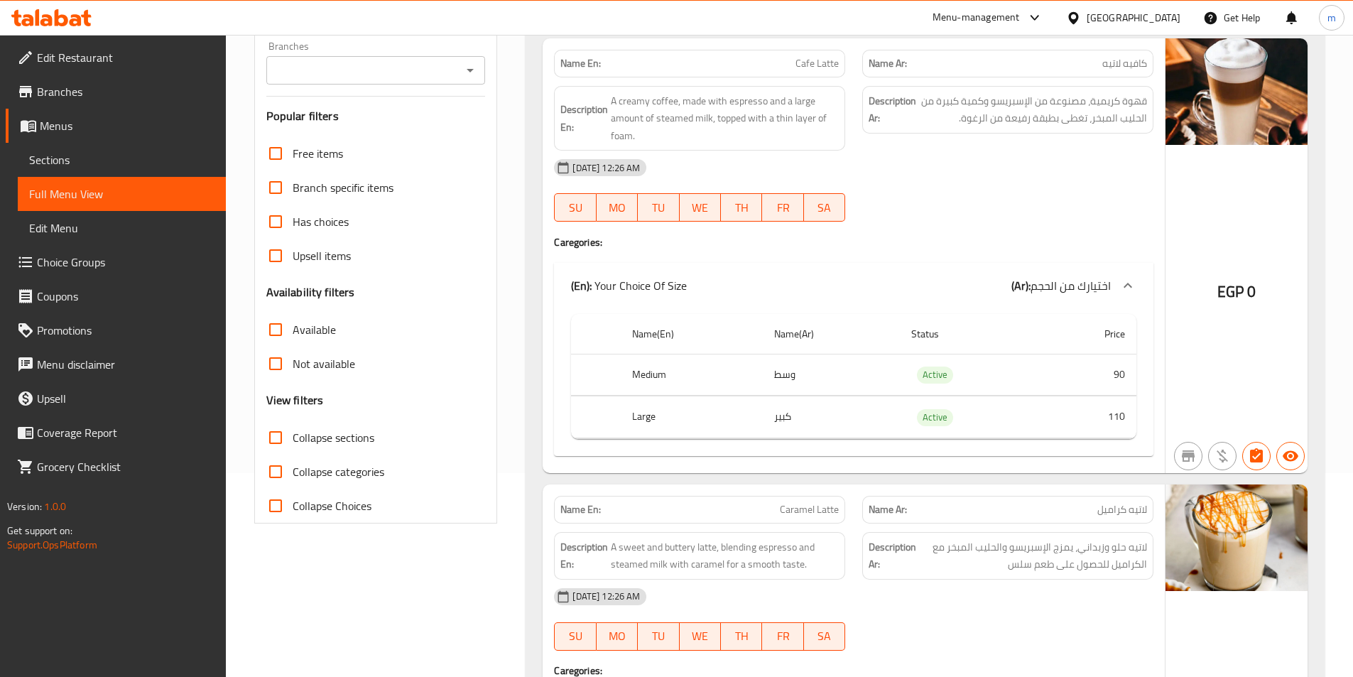
scroll to position [0, 0]
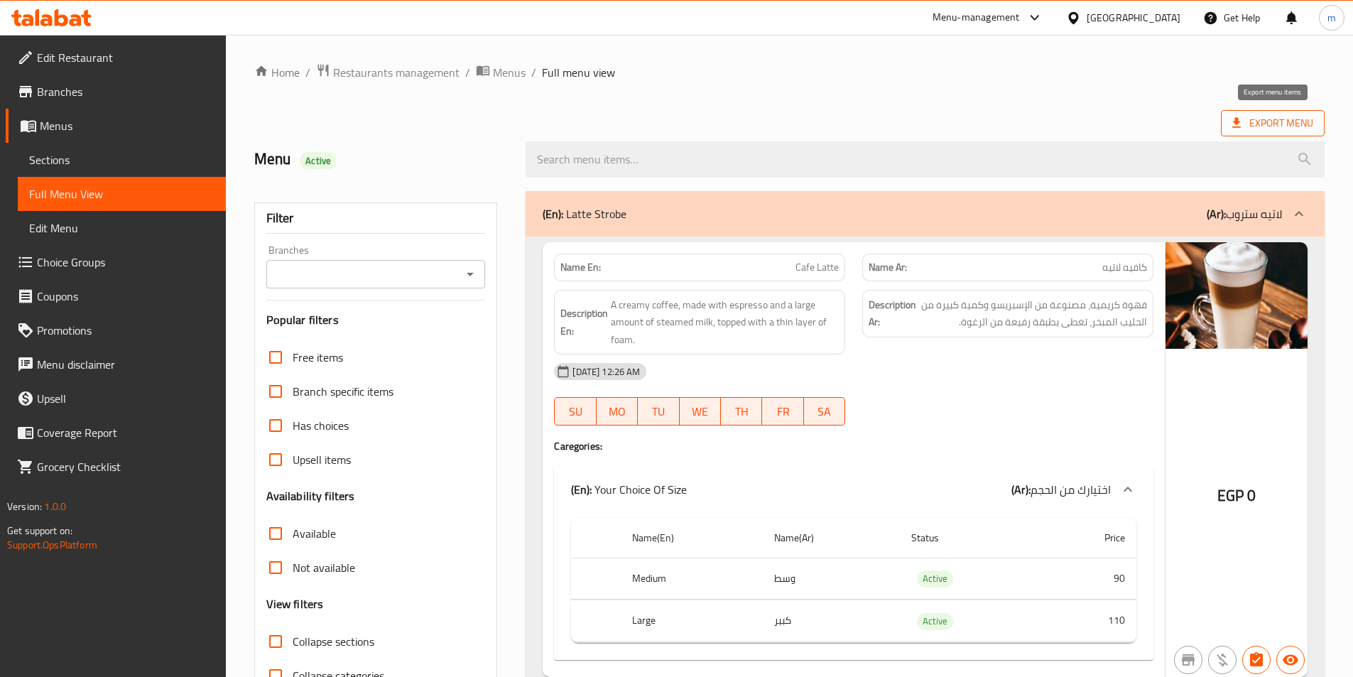
click at [1287, 122] on span "Export Menu" at bounding box center [1272, 123] width 81 height 18
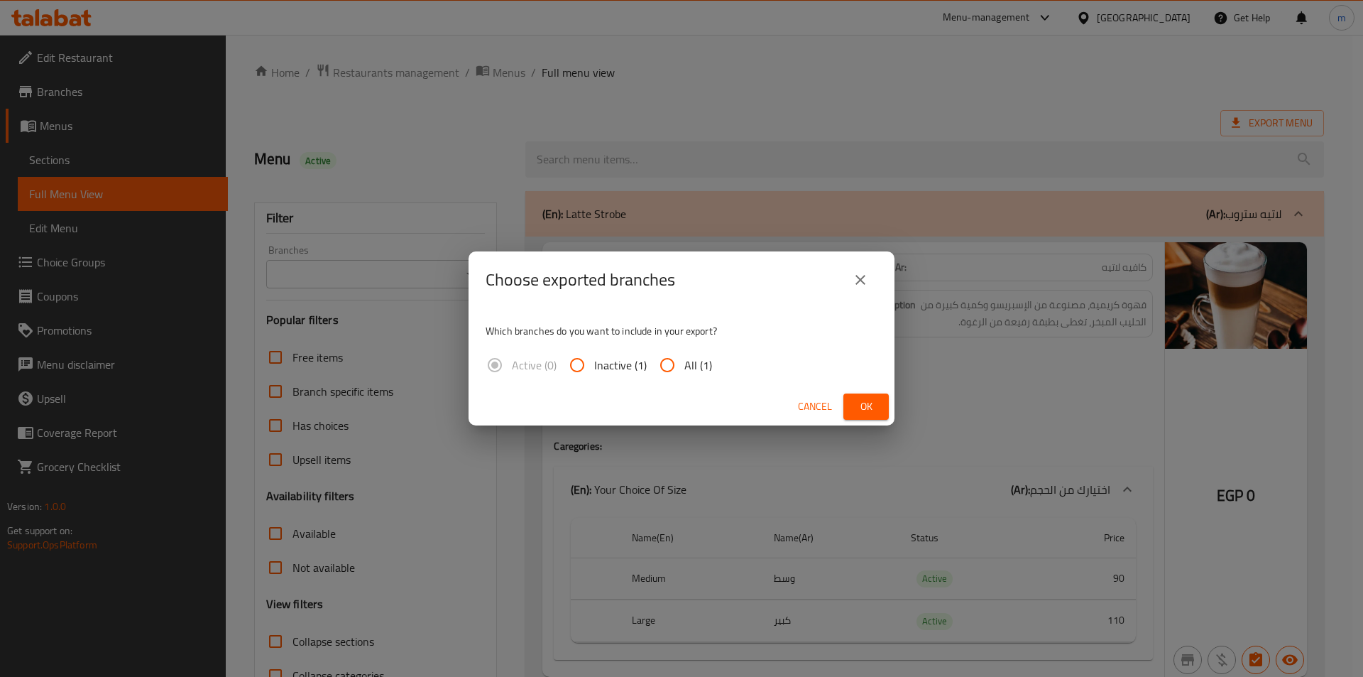
click at [663, 360] on input "All (1)" at bounding box center [667, 365] width 34 height 34
radio input "true"
click at [866, 408] on span "Ok" at bounding box center [866, 407] width 23 height 18
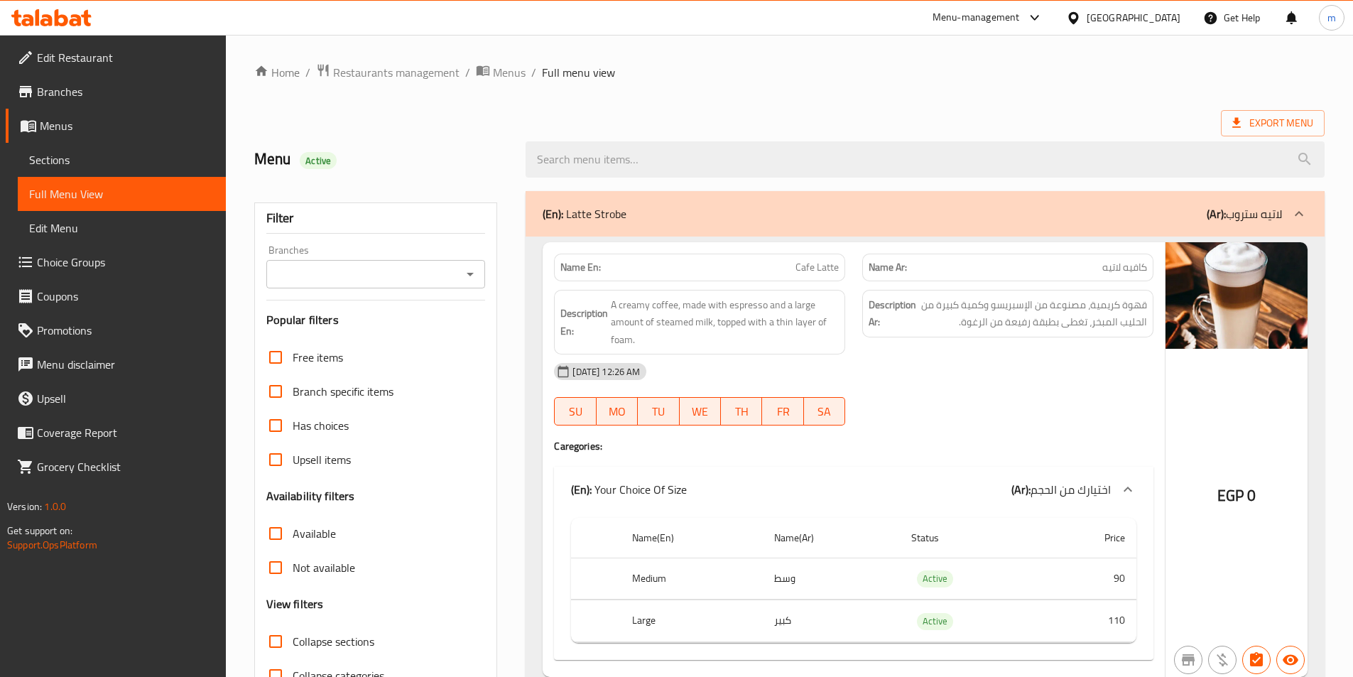
click at [919, 398] on div "[DATE] 12:26 AM SU MO TU WE TH FR SA" at bounding box center [853, 394] width 616 height 80
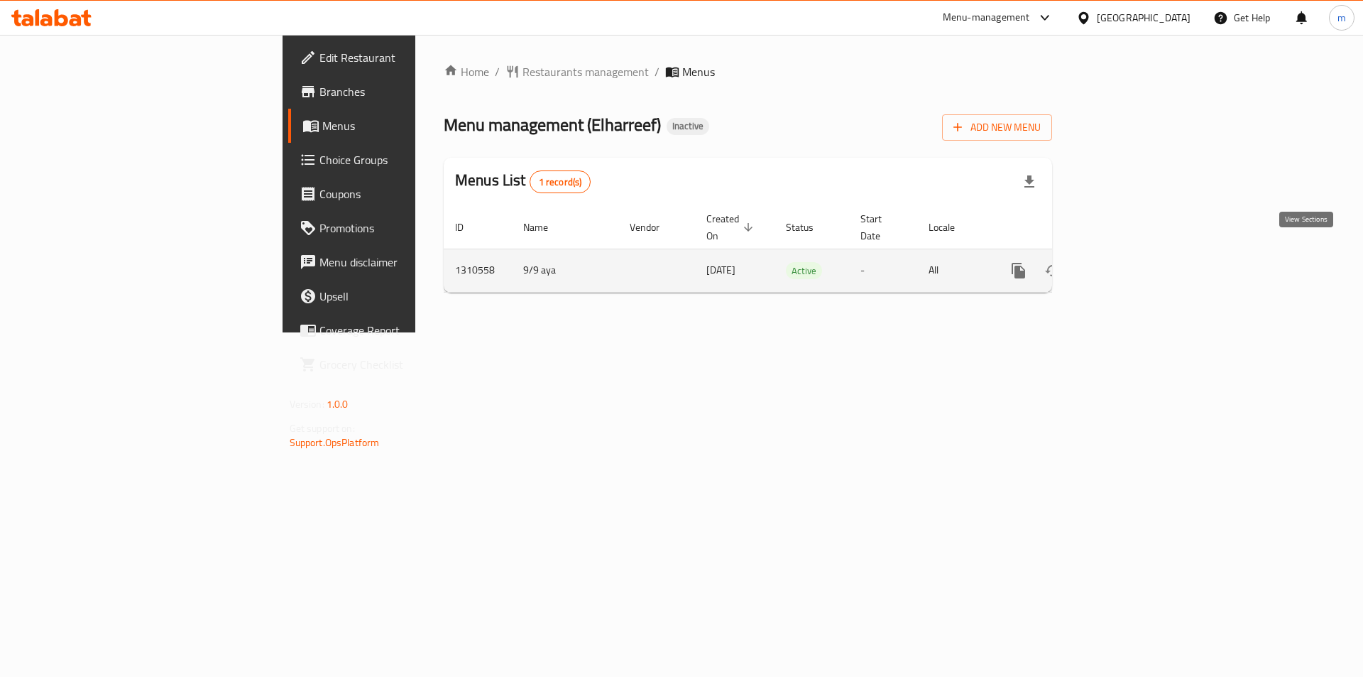
click at [1130, 262] on icon "enhanced table" at bounding box center [1121, 270] width 17 height 17
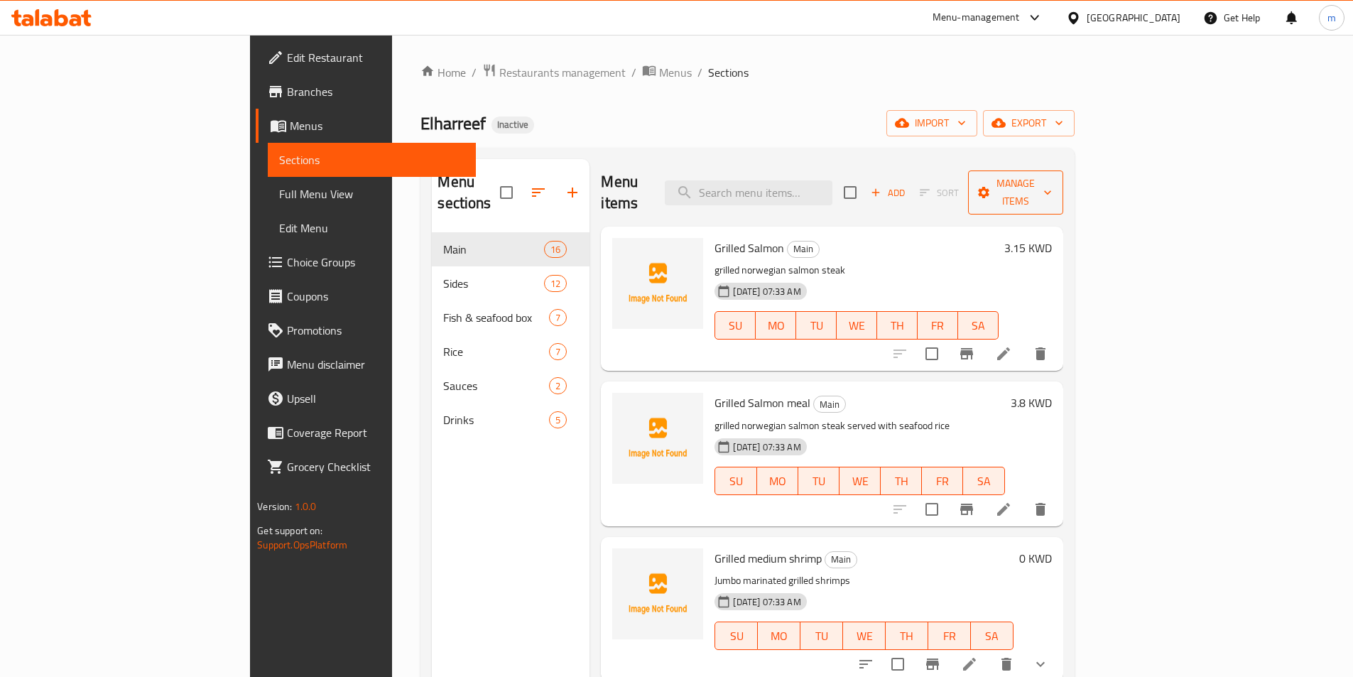
click at [1052, 182] on span "Manage items" at bounding box center [1015, 193] width 72 height 36
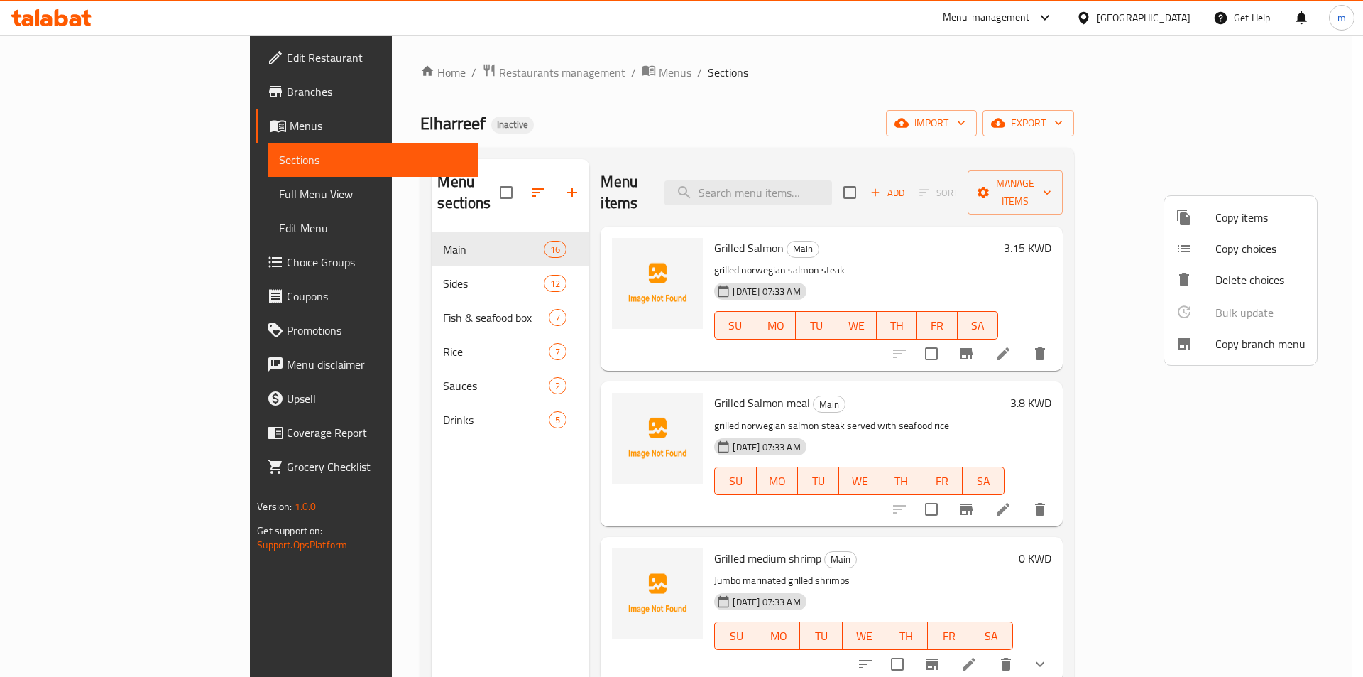
click at [1255, 179] on div at bounding box center [681, 338] width 1363 height 677
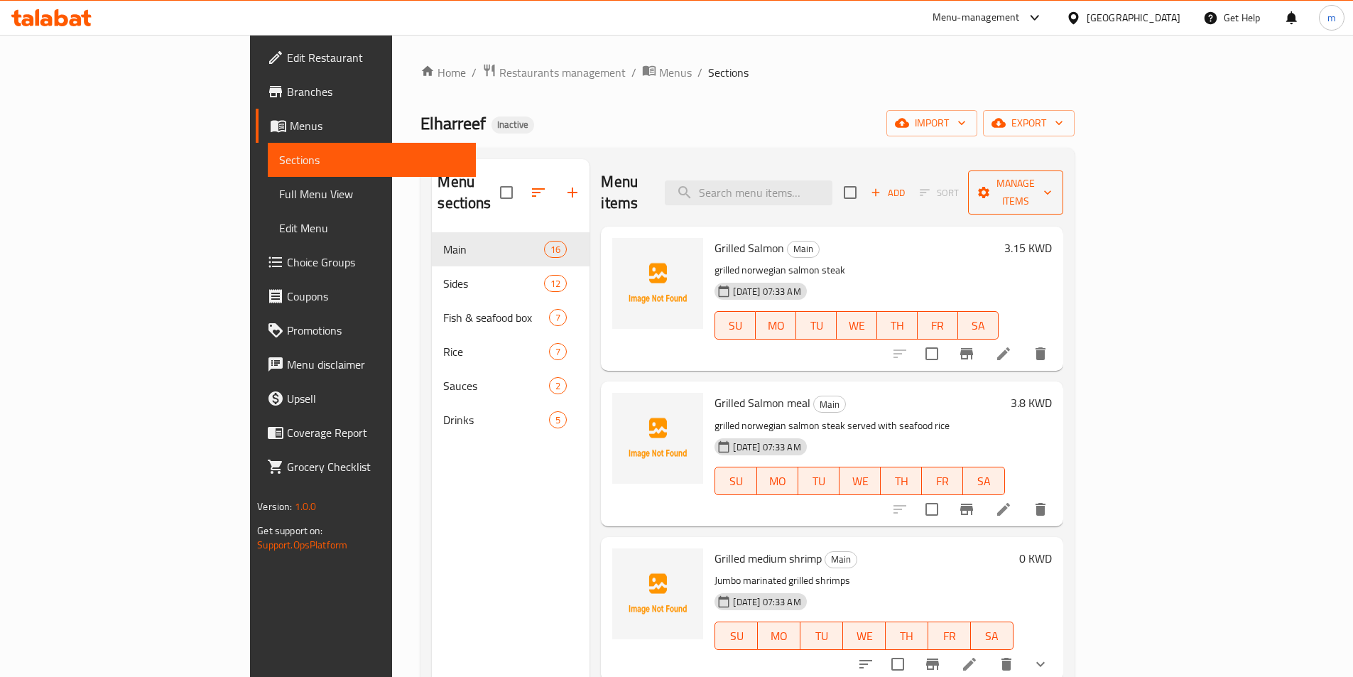
click at [1052, 189] on span "Manage items" at bounding box center [1015, 193] width 72 height 36
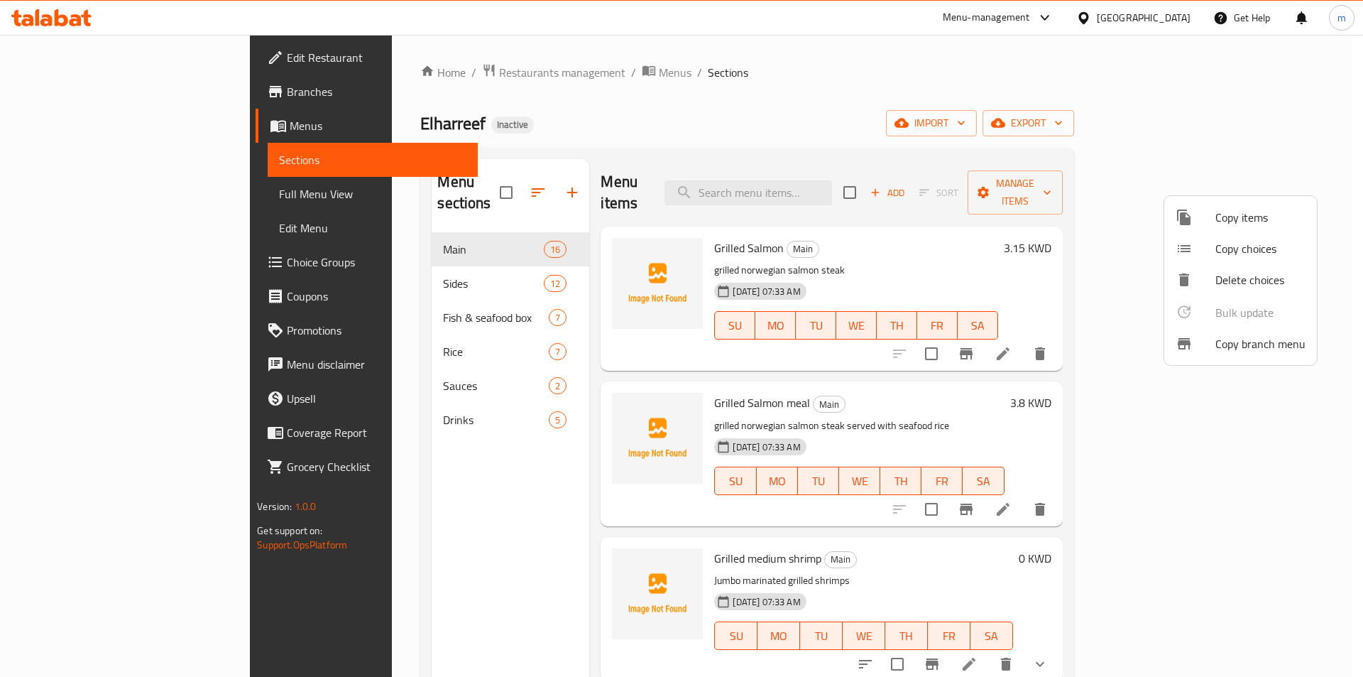
click at [1266, 184] on div at bounding box center [681, 338] width 1363 height 677
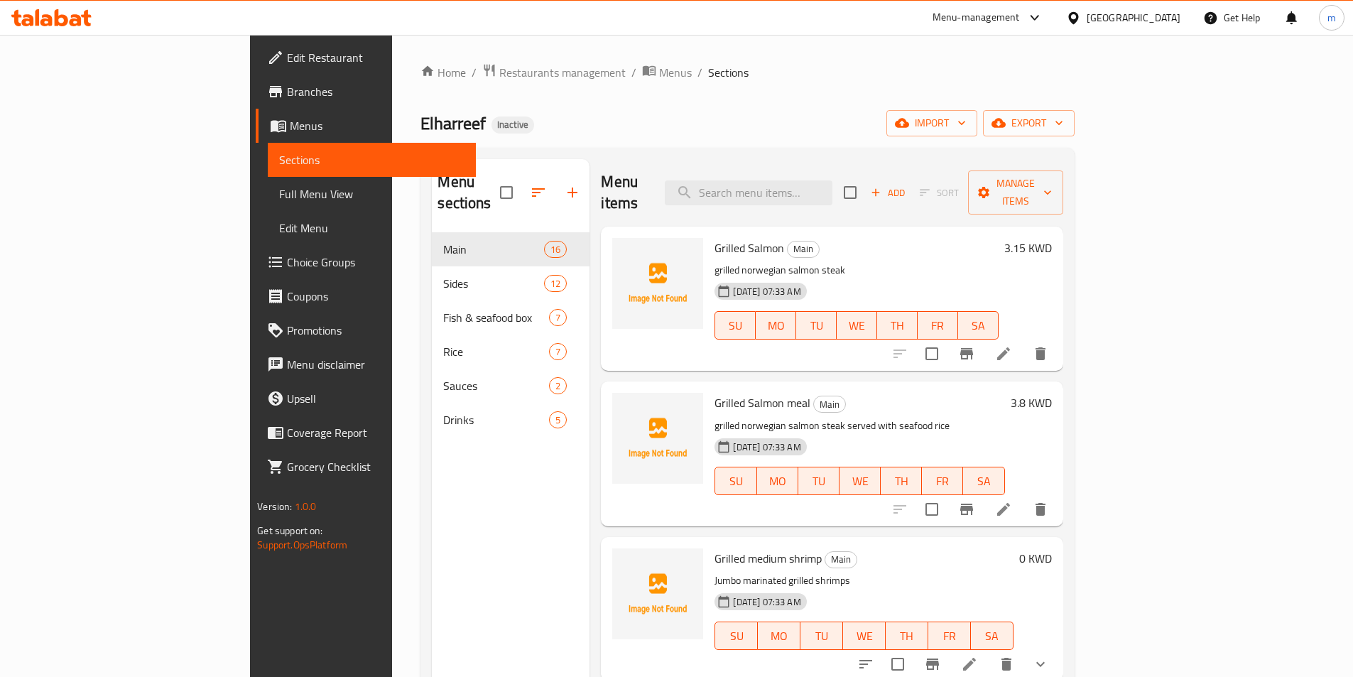
click at [287, 89] on span "Branches" at bounding box center [376, 91] width 178 height 17
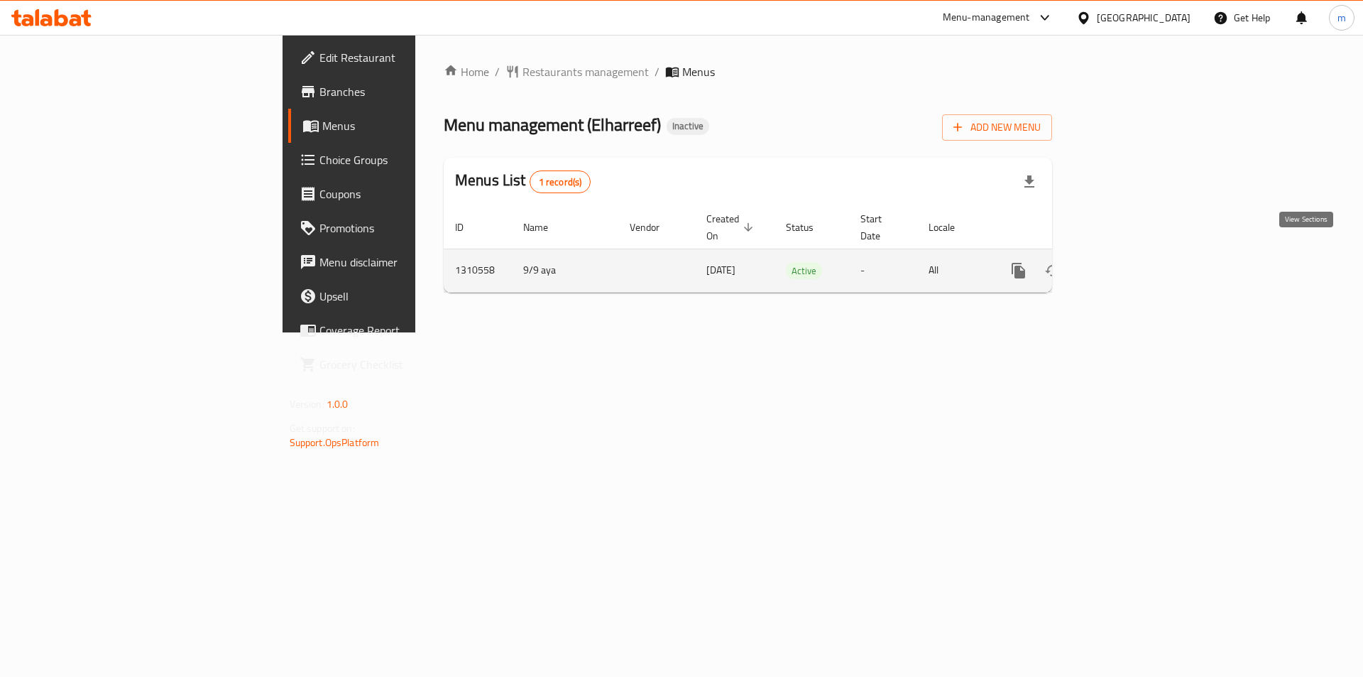
click at [1138, 254] on link "enhanced table" at bounding box center [1121, 271] width 34 height 34
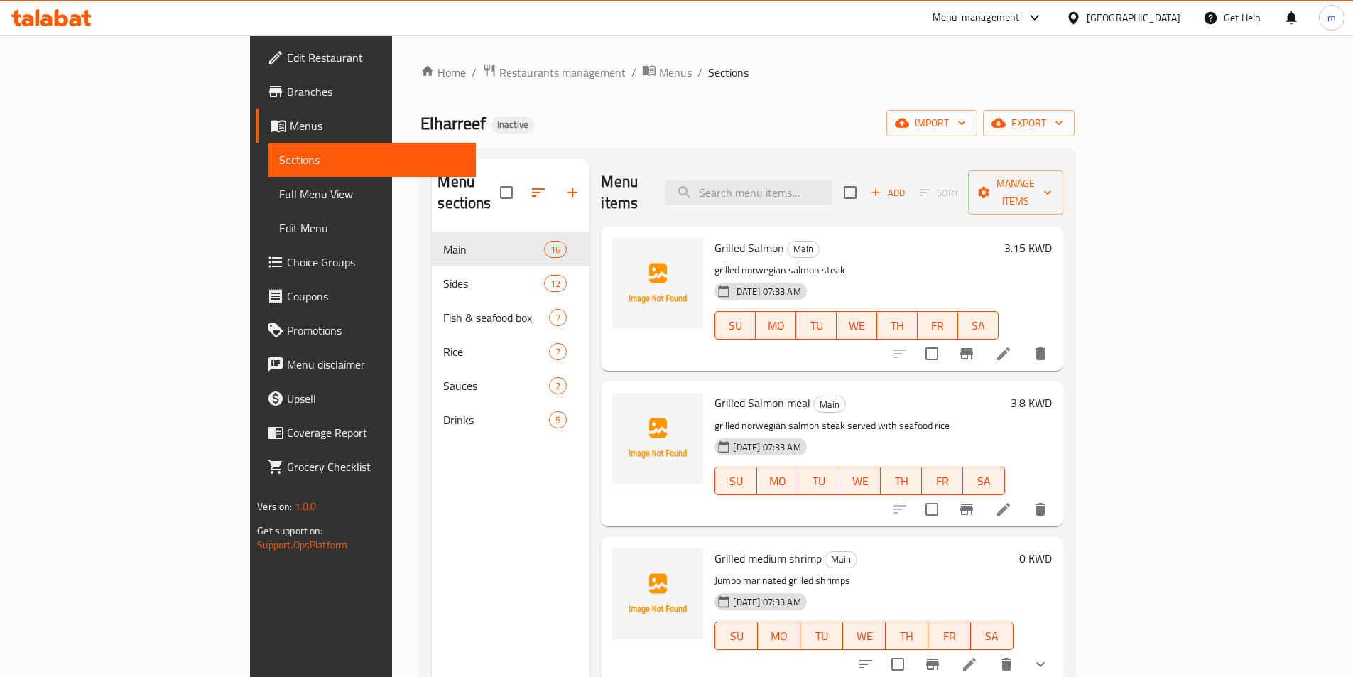
click at [287, 94] on span "Branches" at bounding box center [376, 91] width 178 height 17
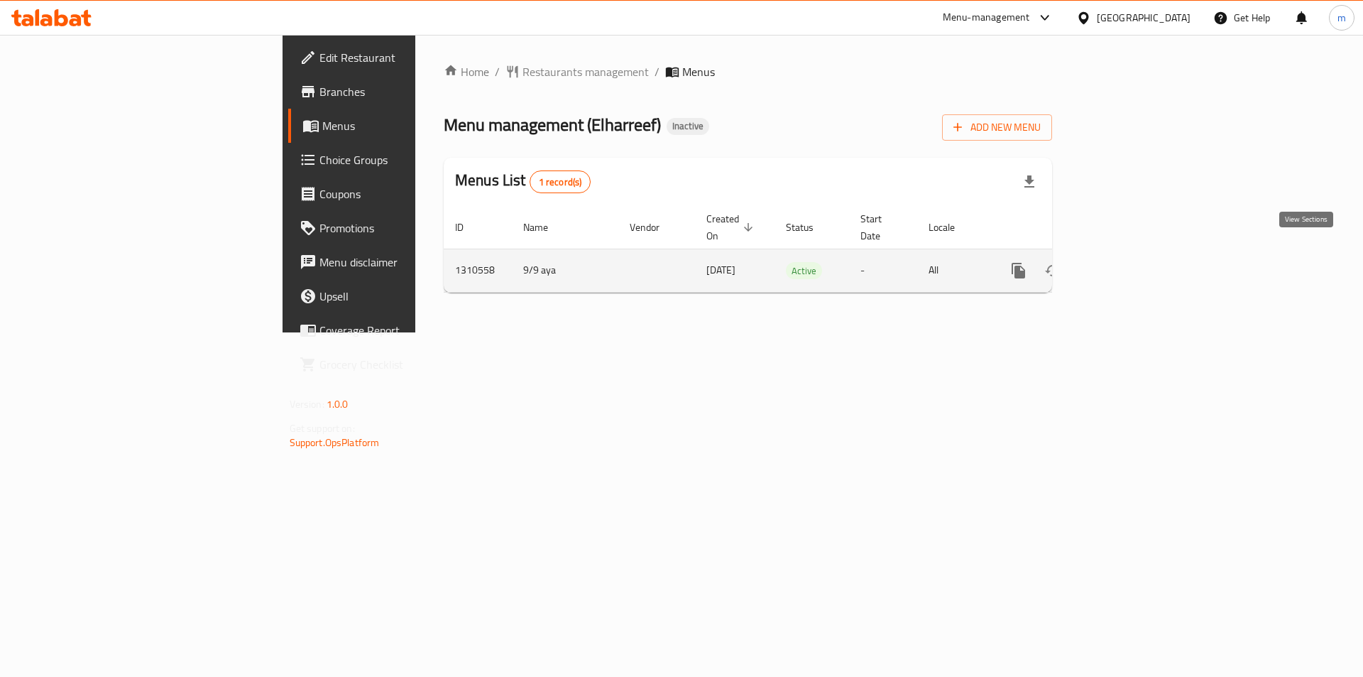
click at [1130, 262] on icon "enhanced table" at bounding box center [1121, 270] width 17 height 17
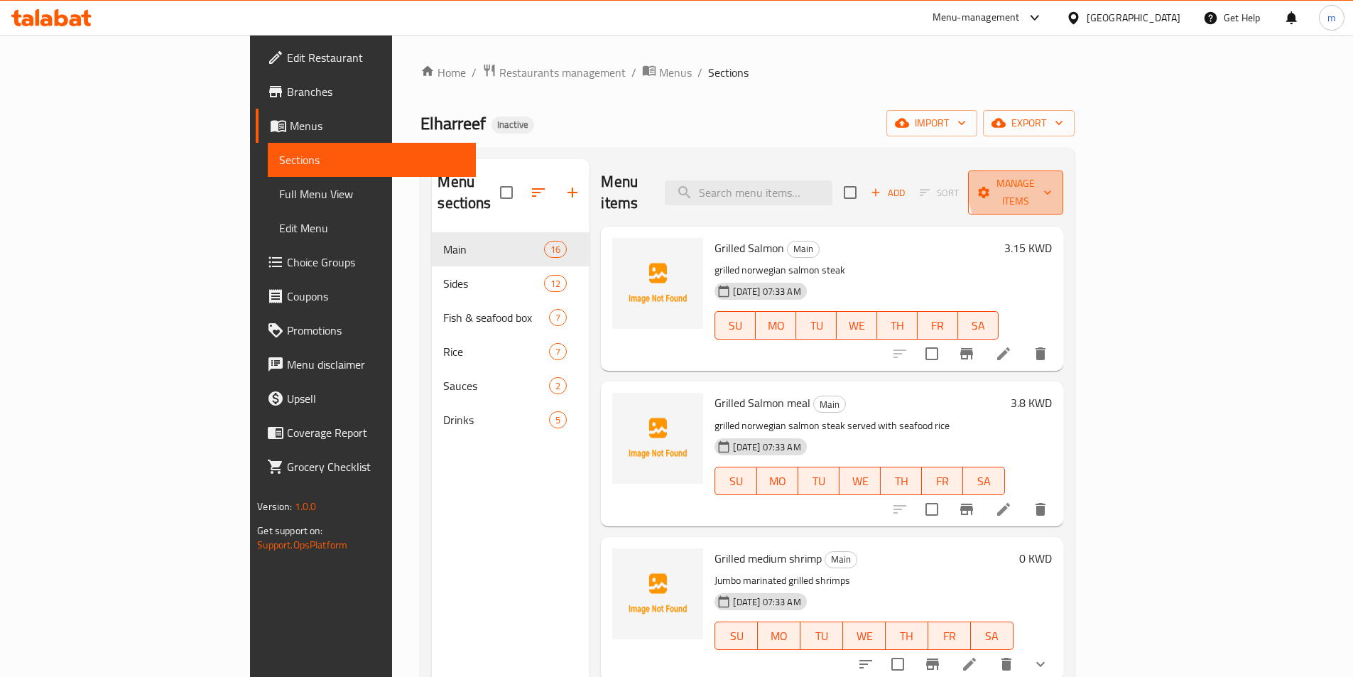
click at [1054, 185] on icon "button" at bounding box center [1047, 192] width 14 height 14
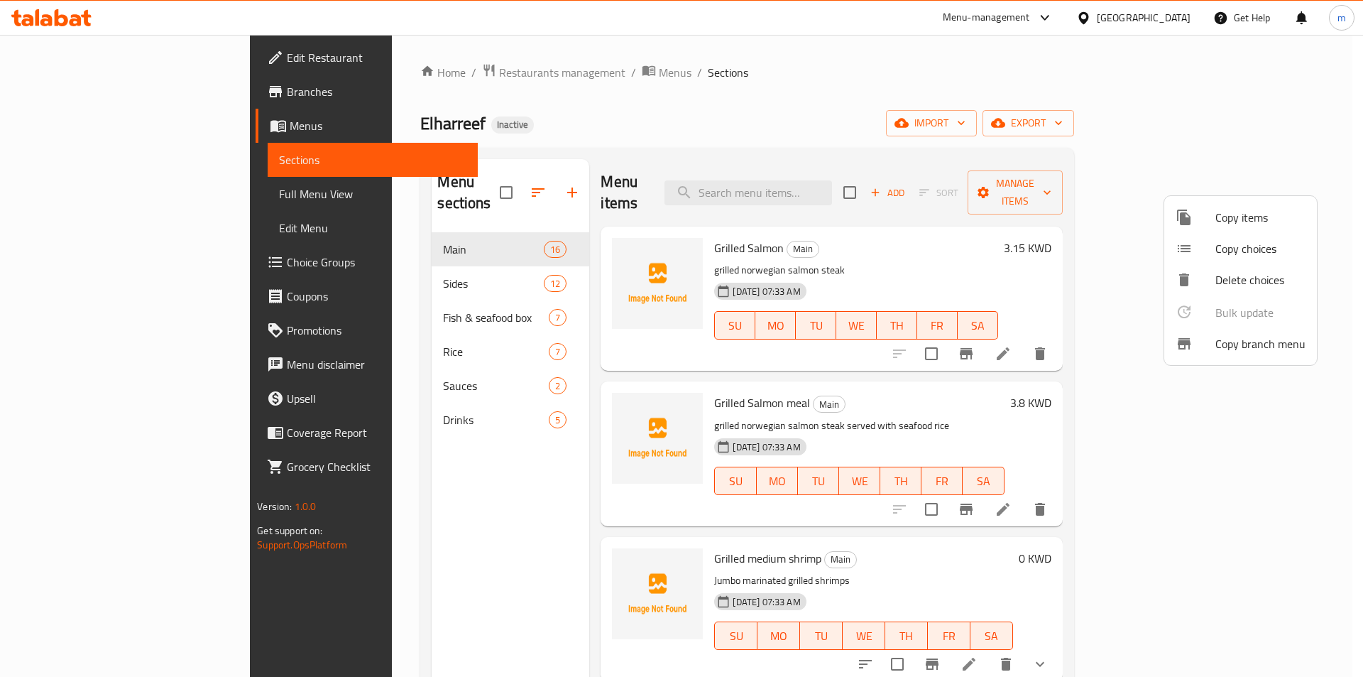
click at [1235, 342] on span "Copy branch menu" at bounding box center [1261, 343] width 90 height 17
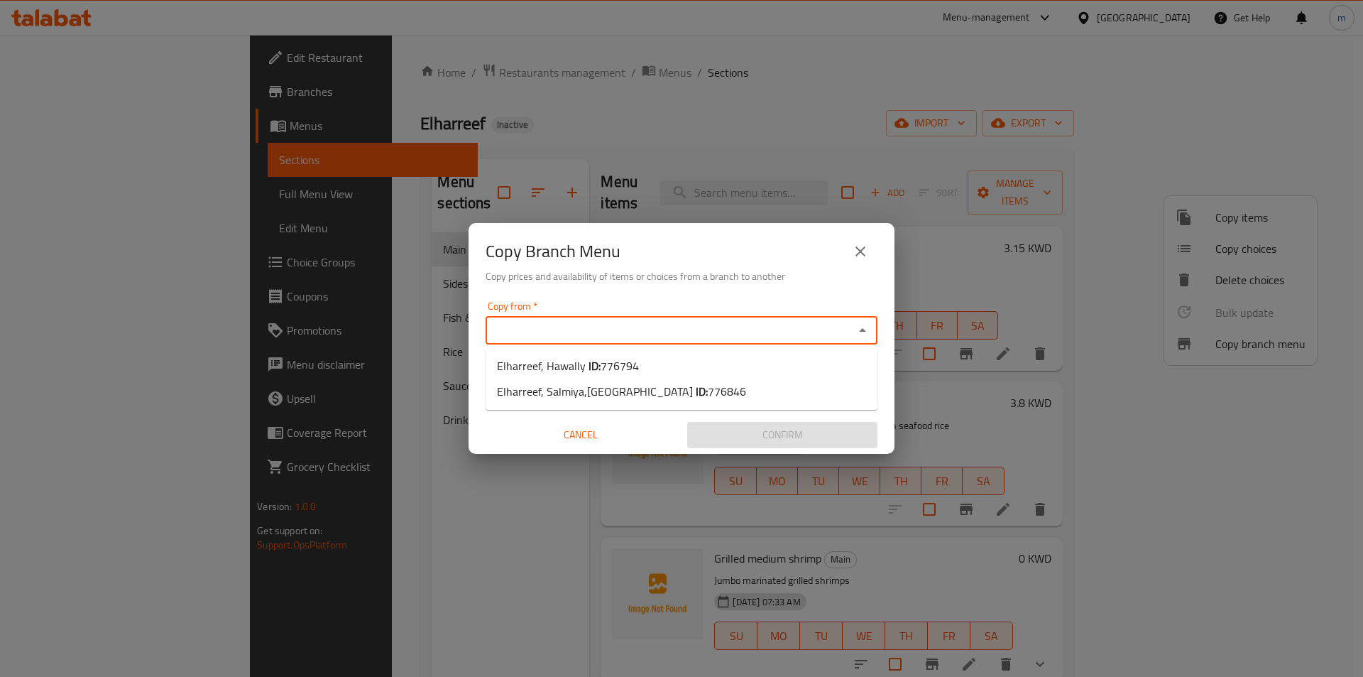
click at [584, 325] on input "Copy from   *" at bounding box center [670, 330] width 360 height 20
paste input "776794"
type input "7"
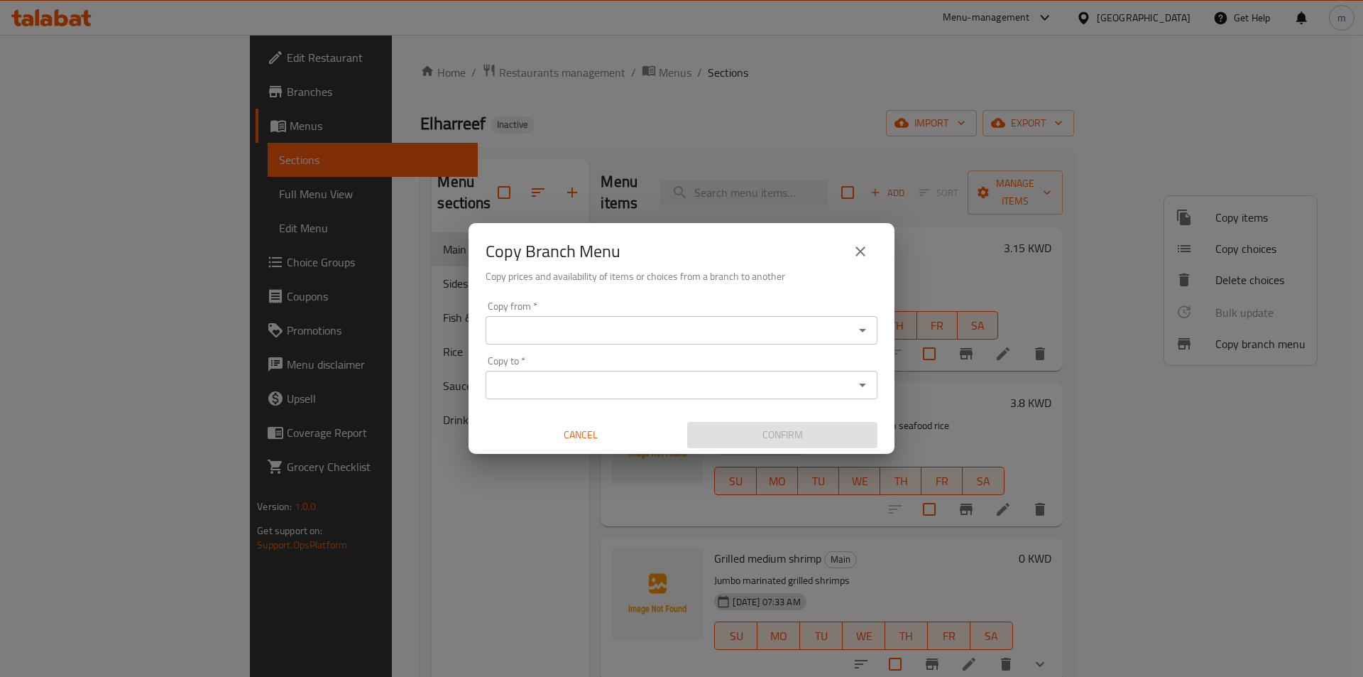
click at [602, 334] on input "Copy from   *" at bounding box center [670, 330] width 360 height 20
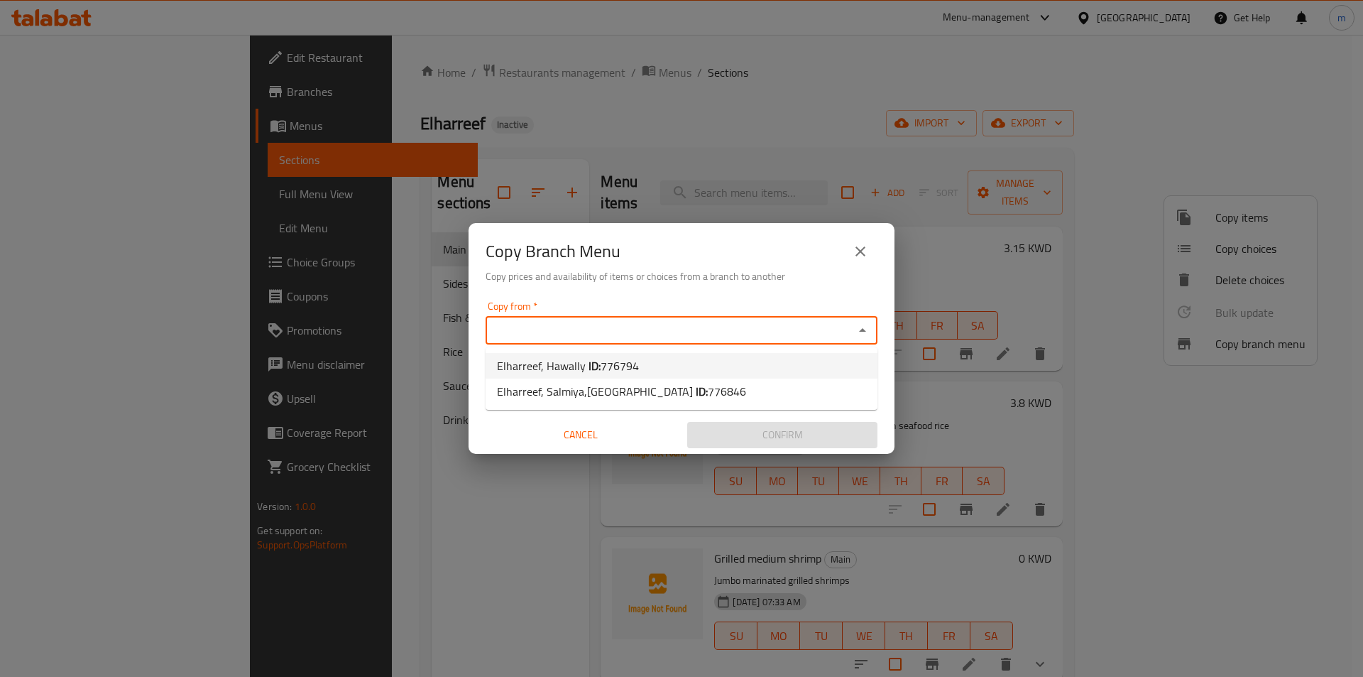
click at [610, 364] on span "776794" at bounding box center [620, 365] width 38 height 21
type input "Elharreef, Hawally"
click at [620, 385] on input "Copy to   *" at bounding box center [670, 385] width 360 height 20
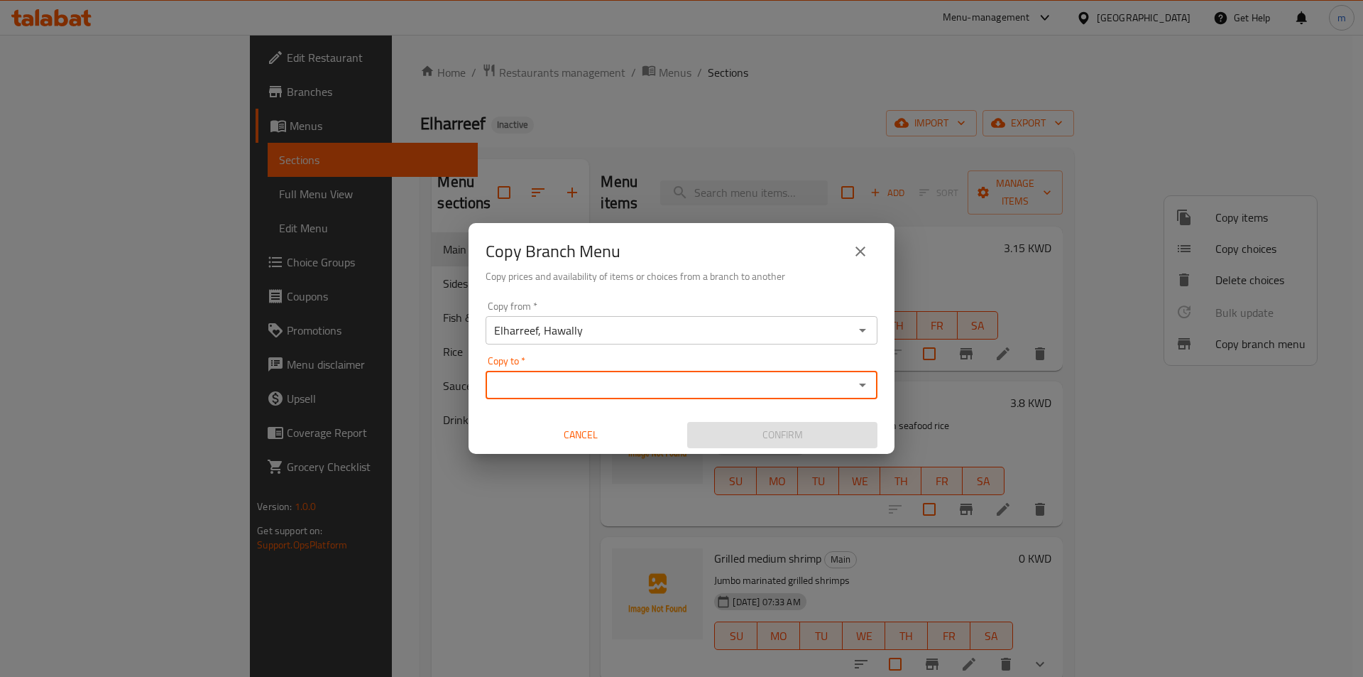
click at [620, 385] on input "Copy to   *" at bounding box center [670, 385] width 360 height 20
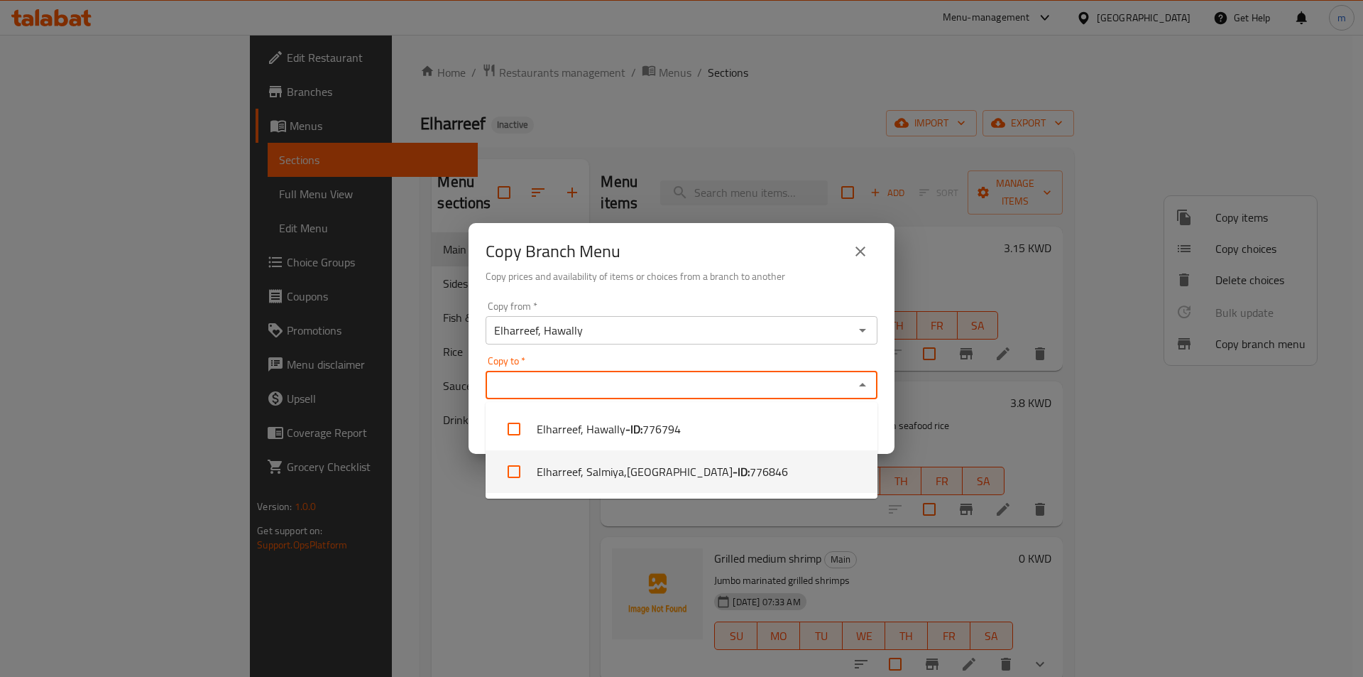
click at [750, 465] on span "776846" at bounding box center [769, 471] width 38 height 17
checkbox input "true"
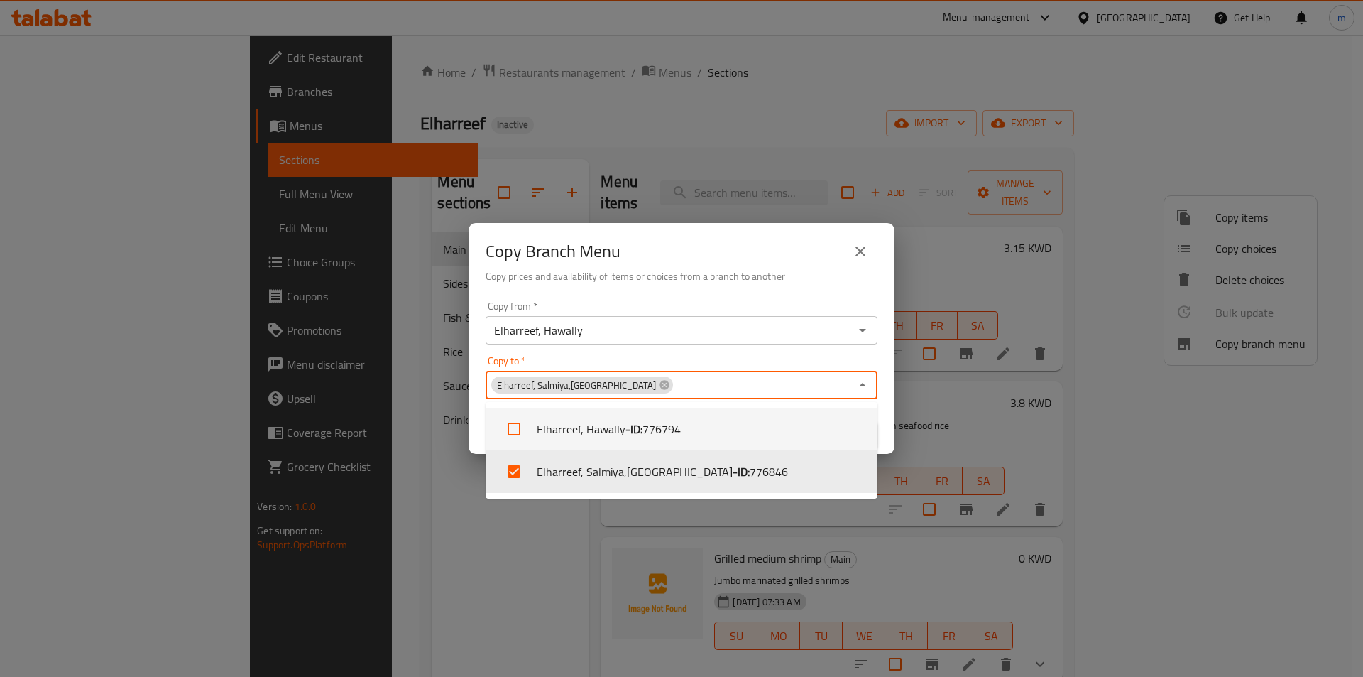
click at [468, 425] on div "Copy Branch Menu Copy prices and availability of items or choices from a branch…" at bounding box center [681, 338] width 1363 height 677
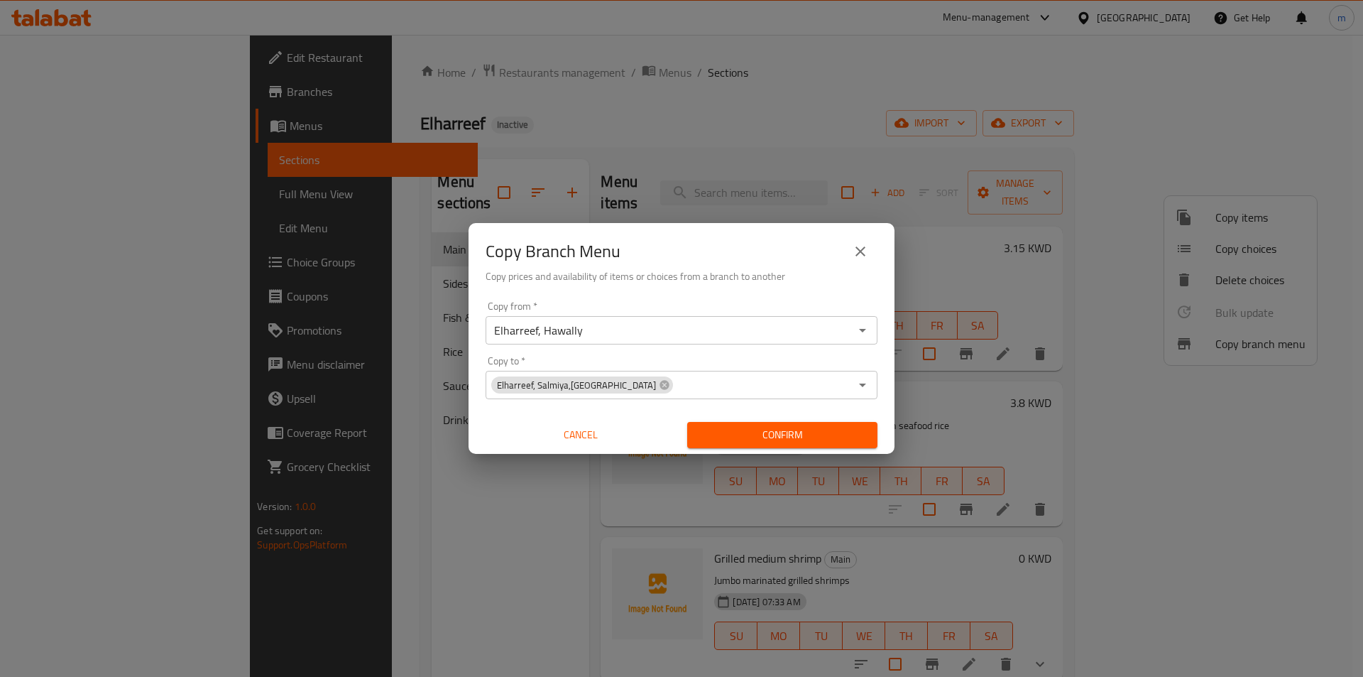
click at [738, 426] on span "Confirm" at bounding box center [783, 435] width 168 height 18
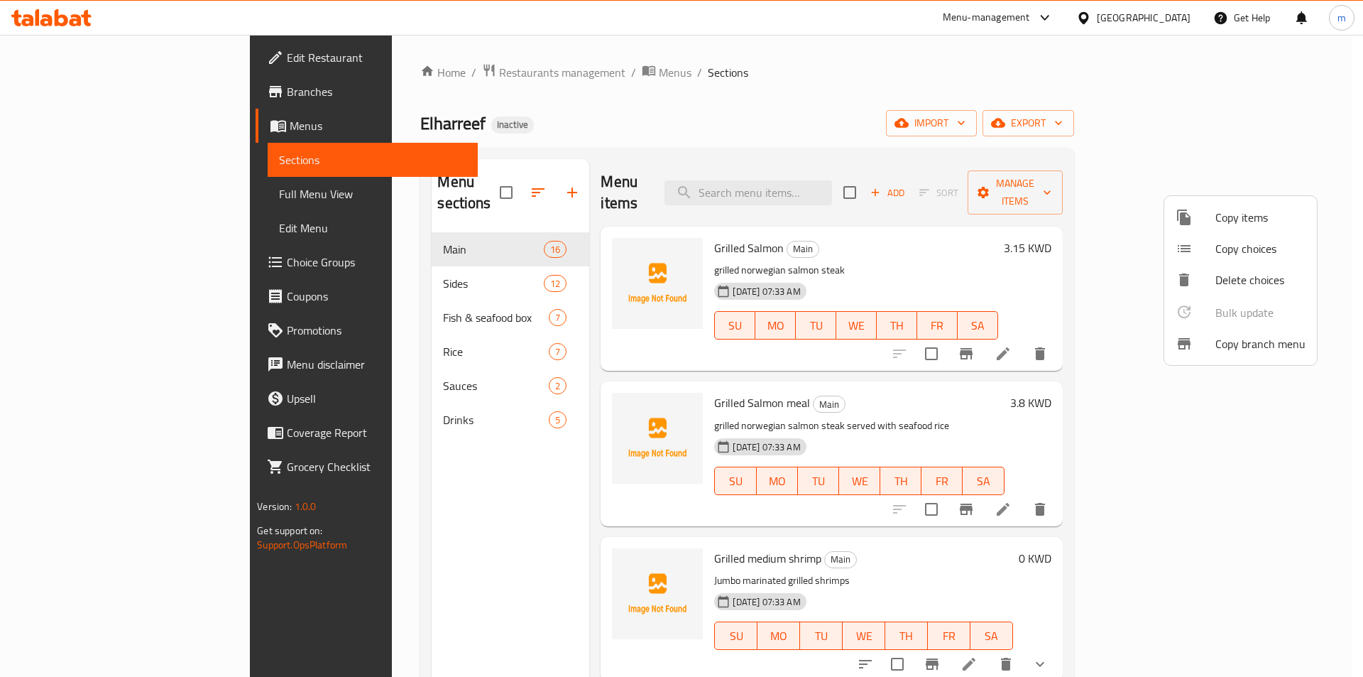
click at [84, 93] on div at bounding box center [681, 338] width 1363 height 677
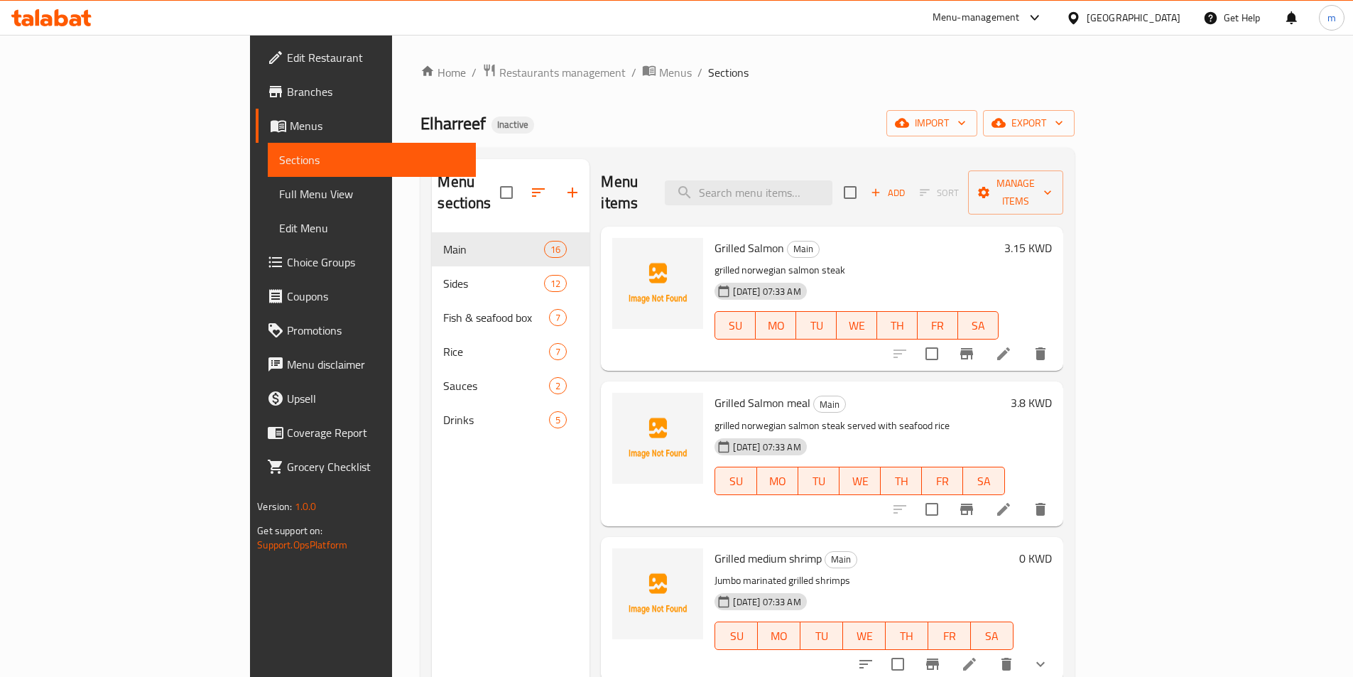
click at [287, 93] on span "Branches" at bounding box center [376, 91] width 178 height 17
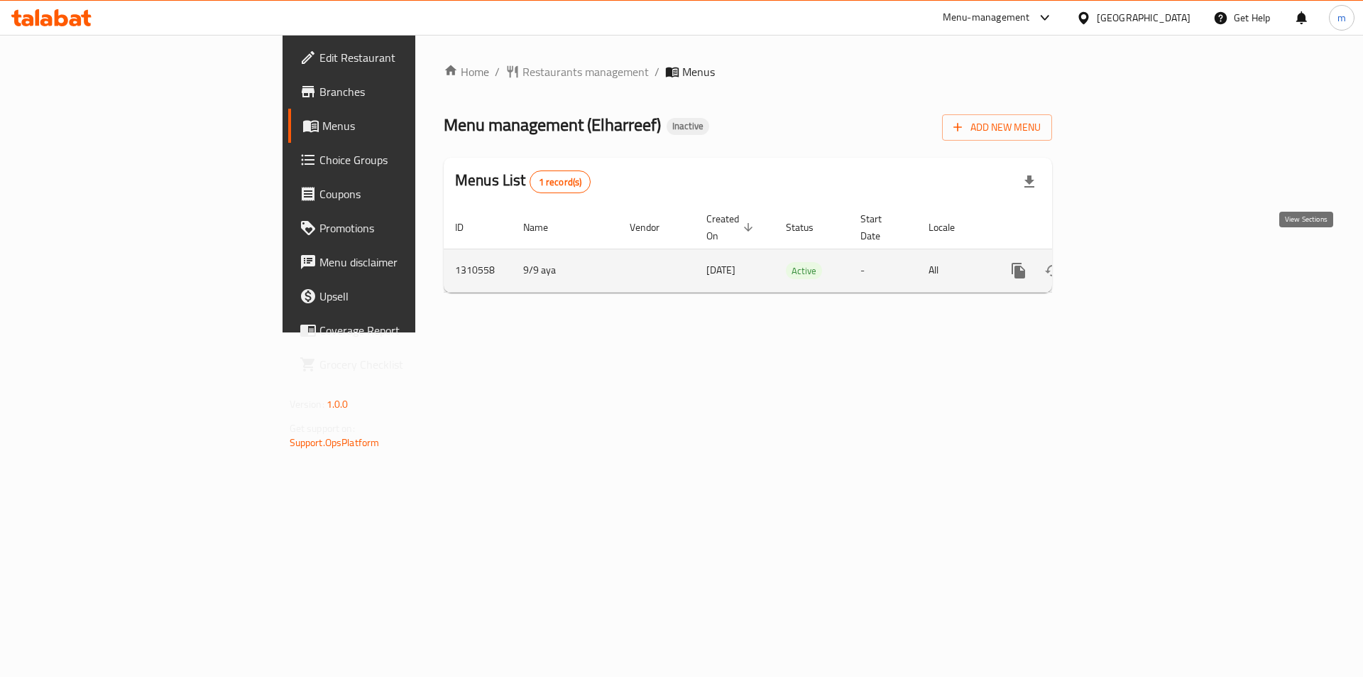
click at [1128, 264] on icon "enhanced table" at bounding box center [1121, 270] width 13 height 13
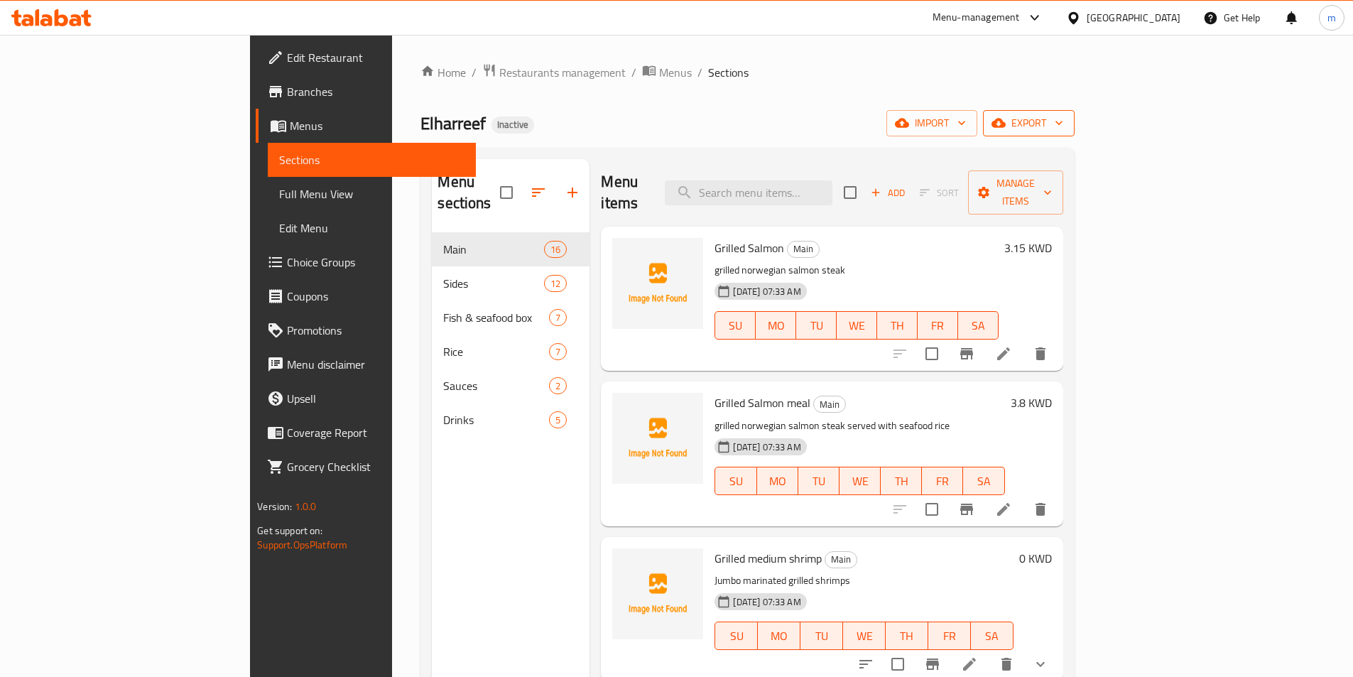
click at [1074, 132] on button "export" at bounding box center [1029, 123] width 92 height 26
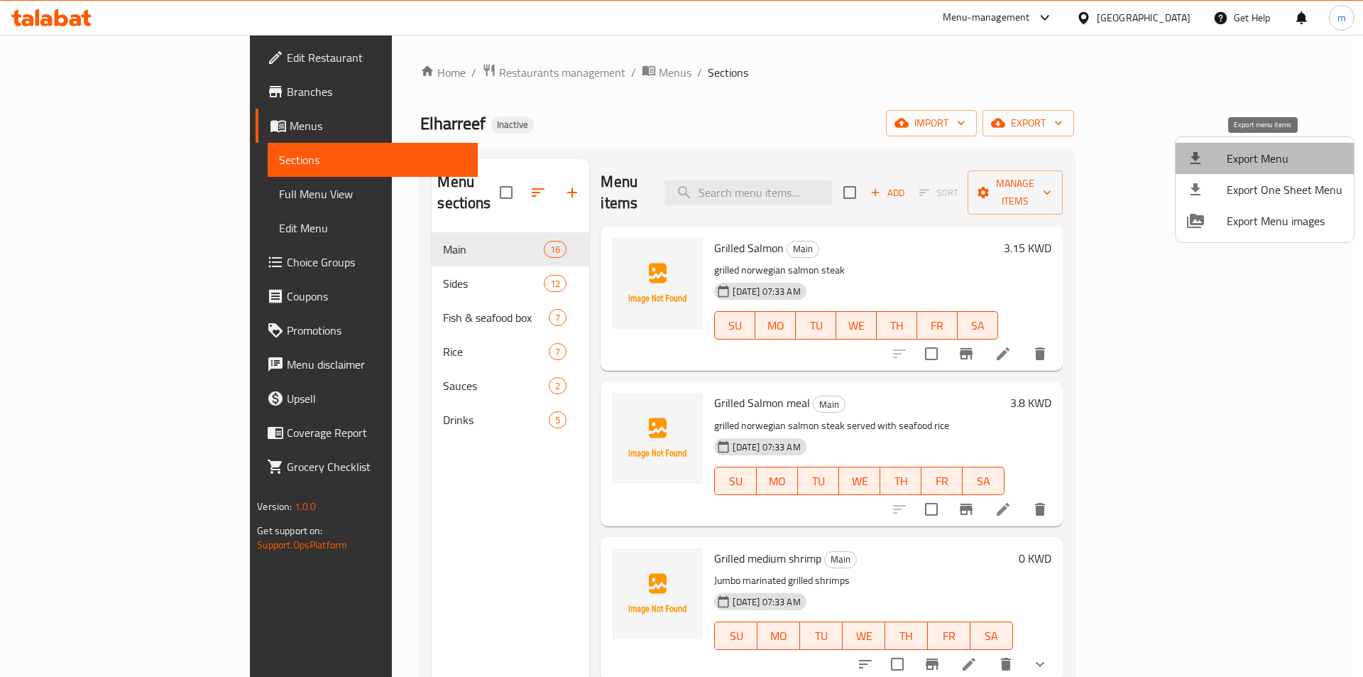
click at [1299, 153] on span "Export Menu" at bounding box center [1285, 158] width 116 height 17
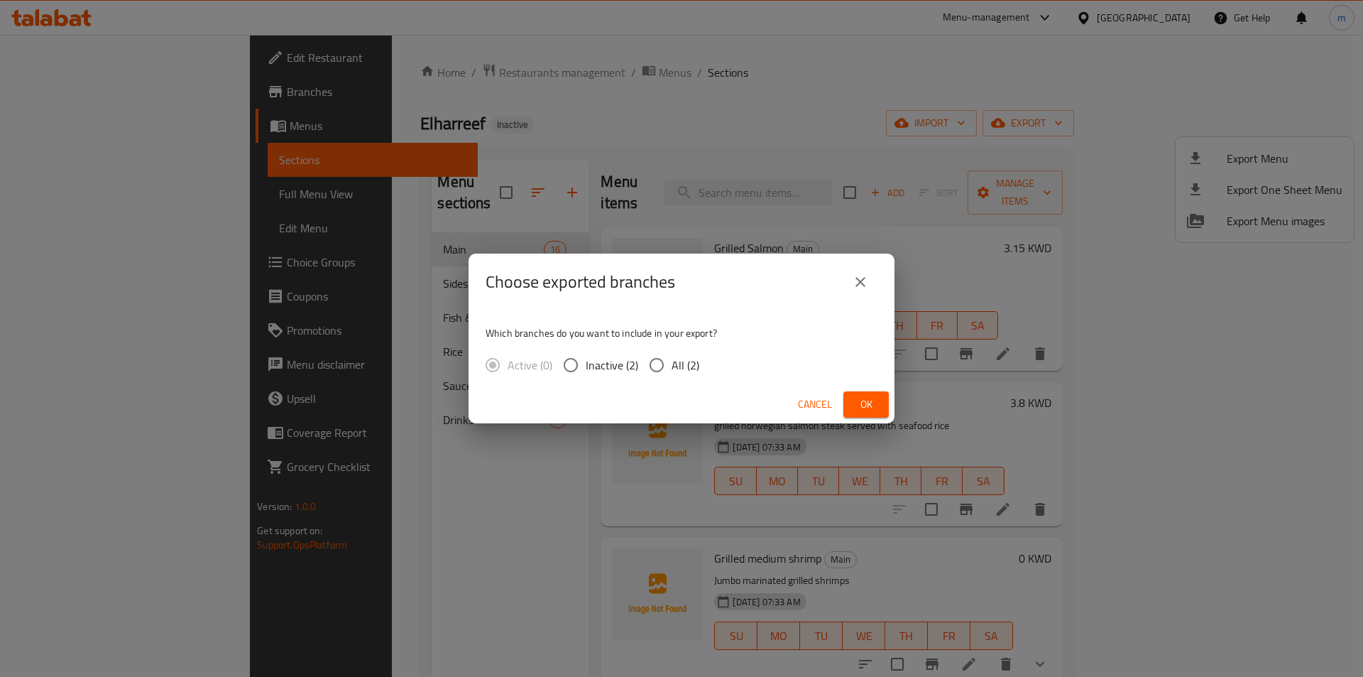
click at [672, 363] on span "All (2)" at bounding box center [686, 364] width 28 height 17
click at [672, 363] on input "All (2)" at bounding box center [657, 365] width 30 height 30
radio input "true"
click at [882, 400] on button "Ok" at bounding box center [866, 404] width 45 height 26
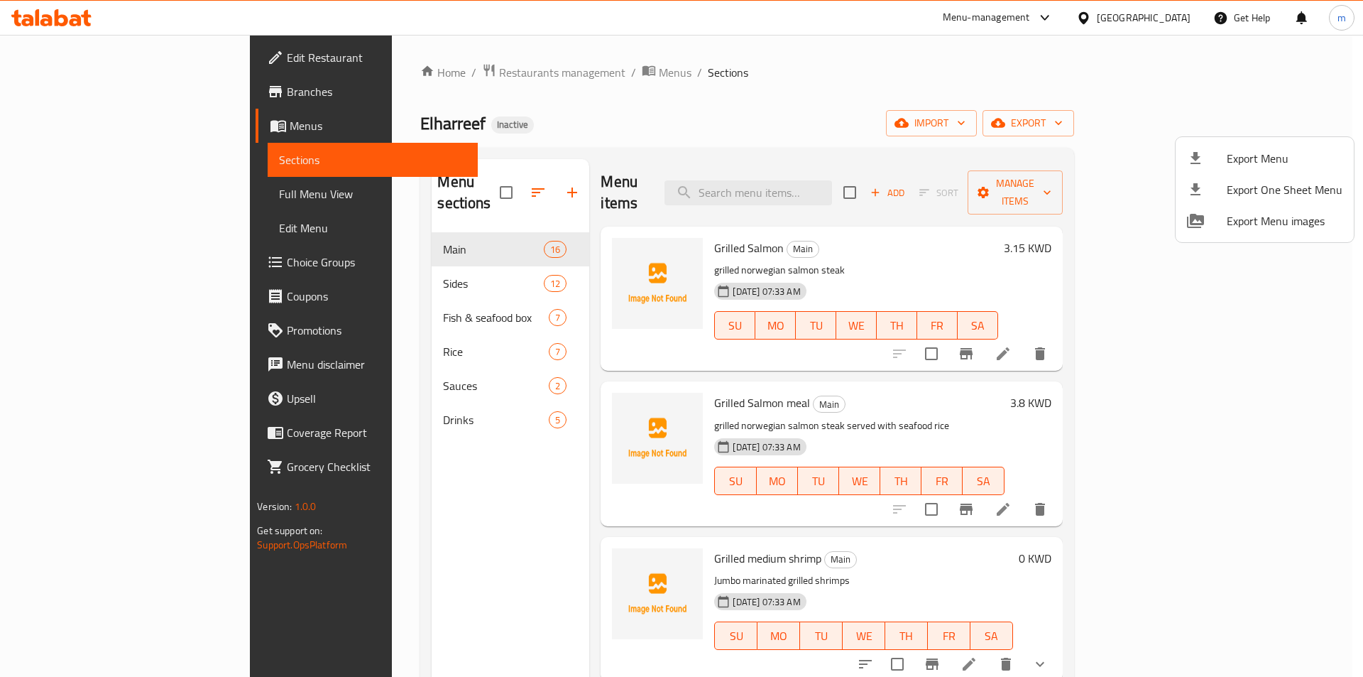
click at [109, 190] on div at bounding box center [681, 338] width 1363 height 677
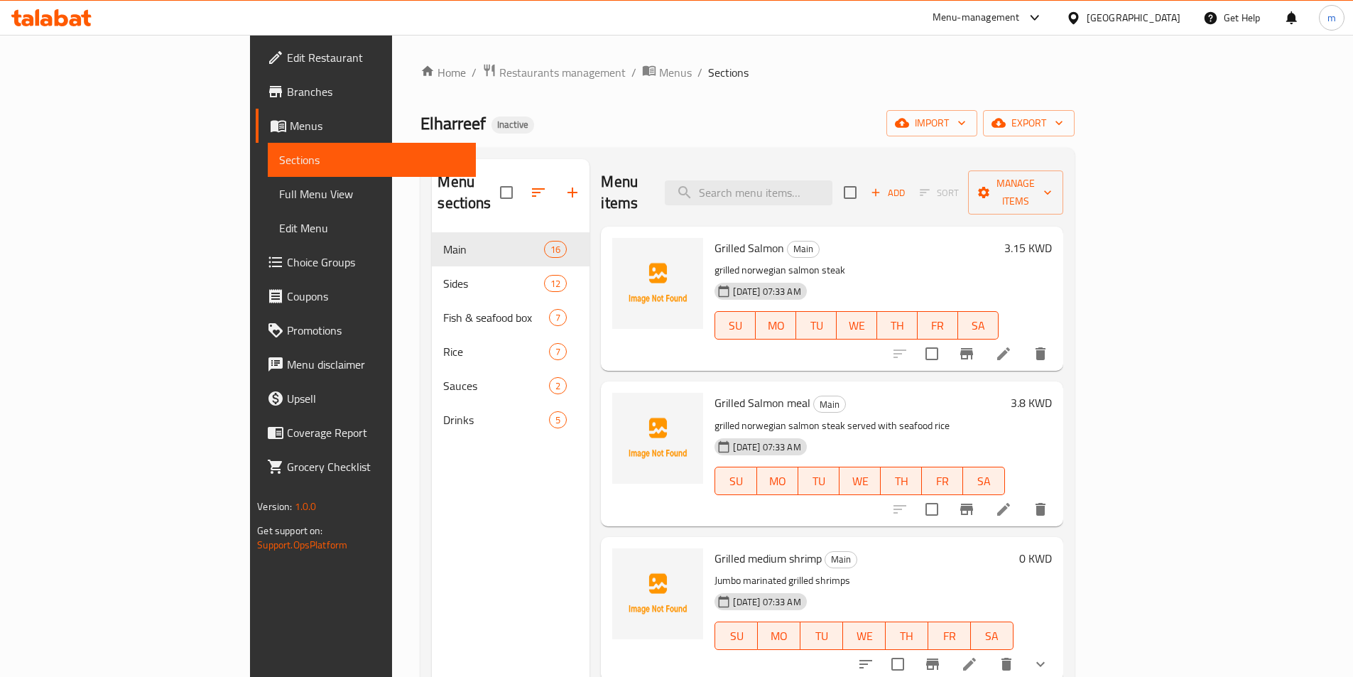
click at [279, 190] on span "Full Menu View" at bounding box center [371, 193] width 185 height 17
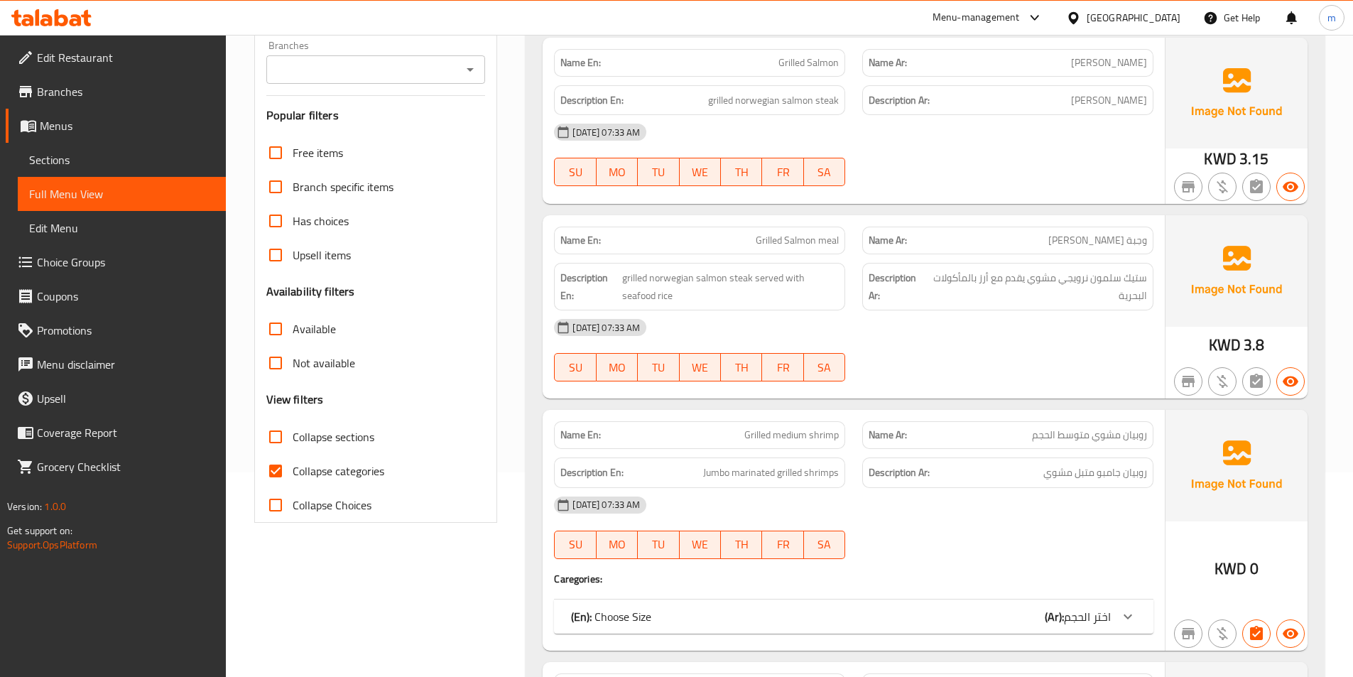
scroll to position [213, 0]
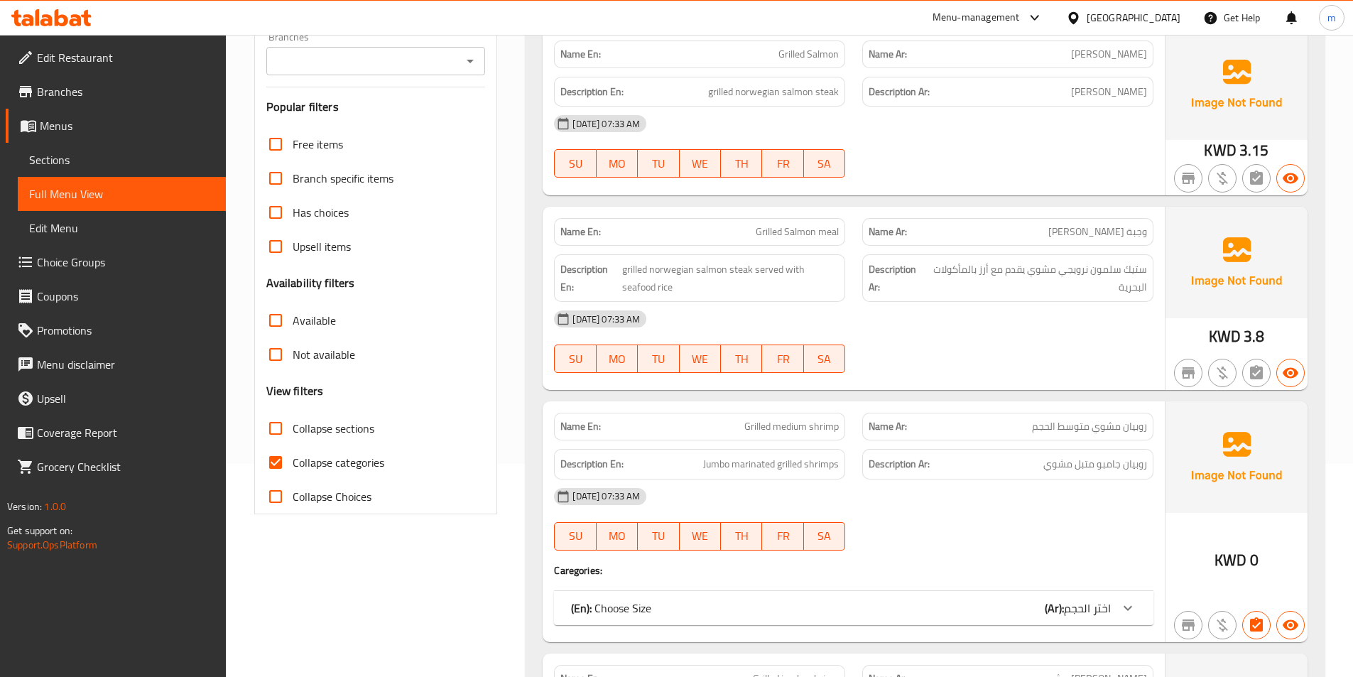
click at [358, 456] on span "Collapse categories" at bounding box center [339, 462] width 92 height 17
click at [293, 456] on input "Collapse categories" at bounding box center [275, 462] width 34 height 34
checkbox input "false"
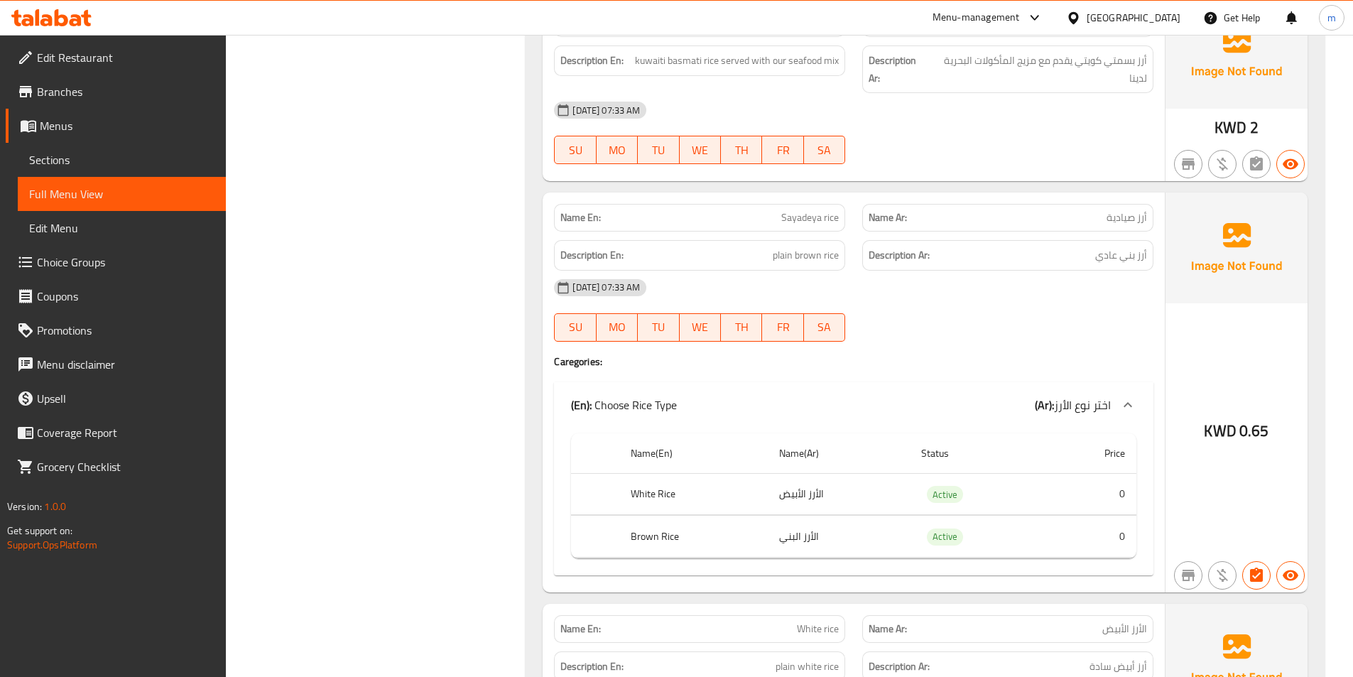
scroll to position [13013, 0]
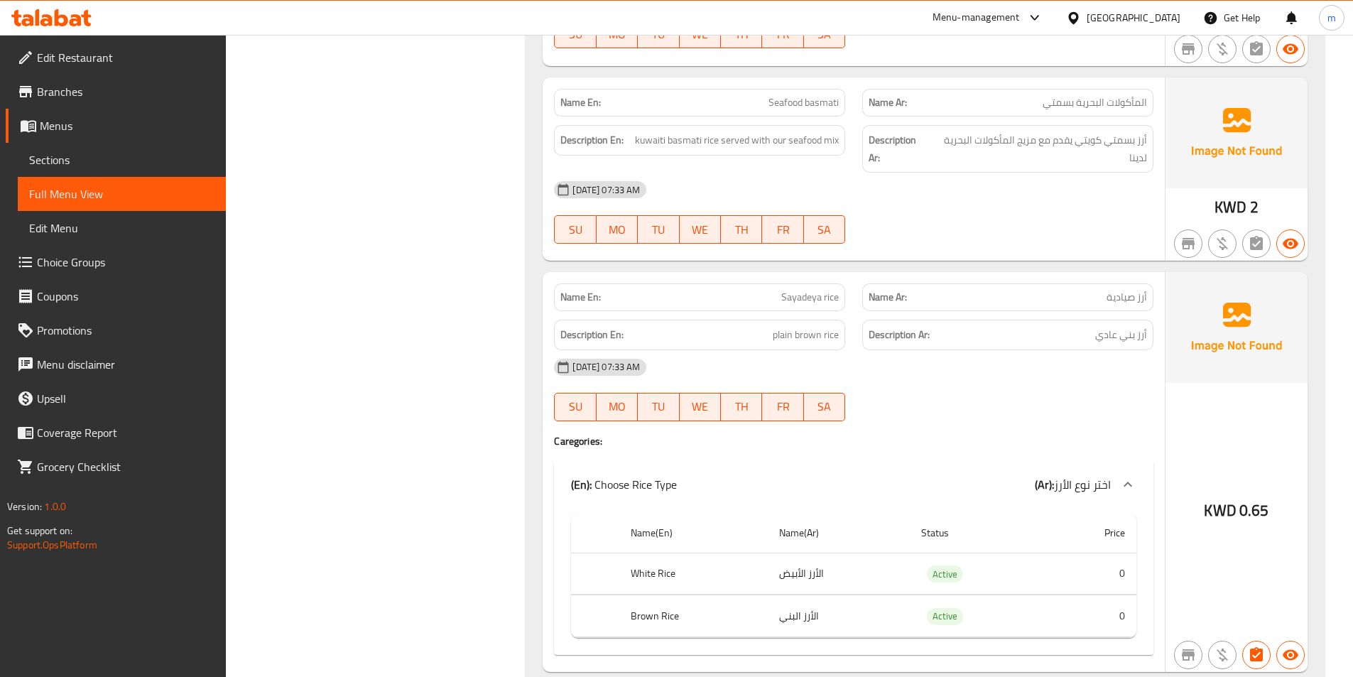
click at [80, 100] on span "Branches" at bounding box center [126, 91] width 178 height 17
